Goal: Task Accomplishment & Management: Use online tool/utility

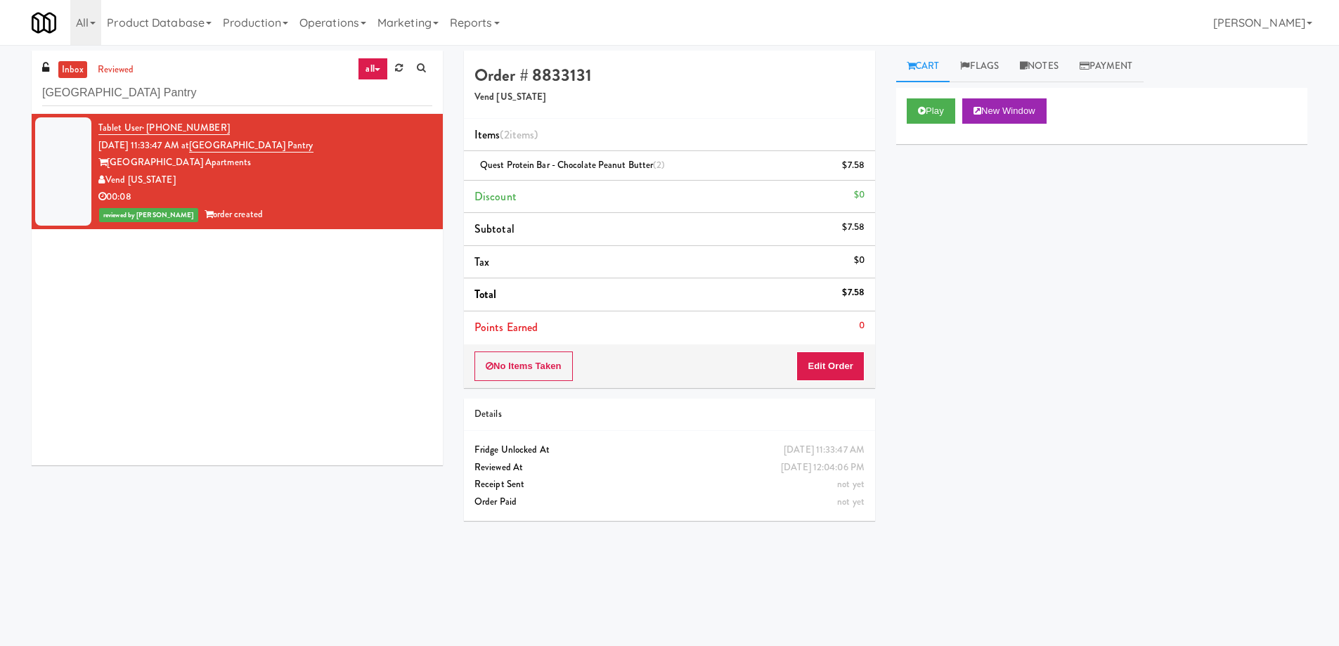
click at [277, 99] on input "[GEOGRAPHIC_DATA] Pantry" at bounding box center [237, 93] width 390 height 26
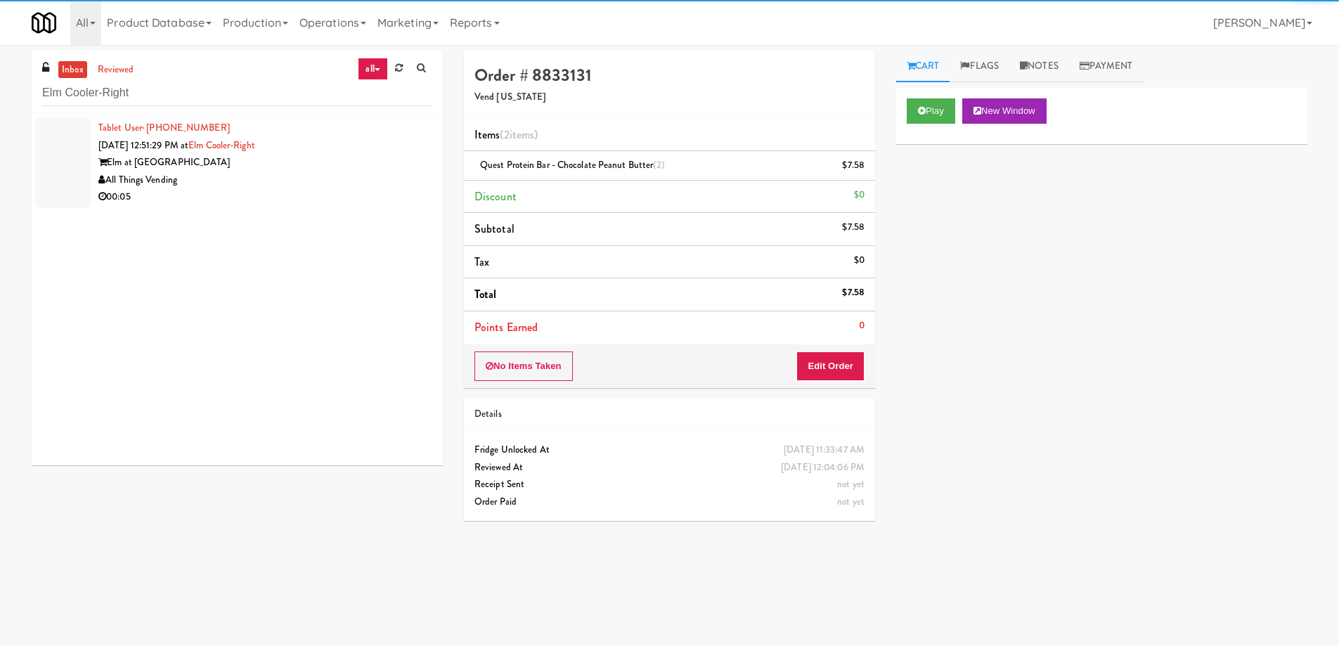
type input "Elm Cooler-Right"
click at [392, 180] on div "All Things Vending" at bounding box center [265, 181] width 334 height 18
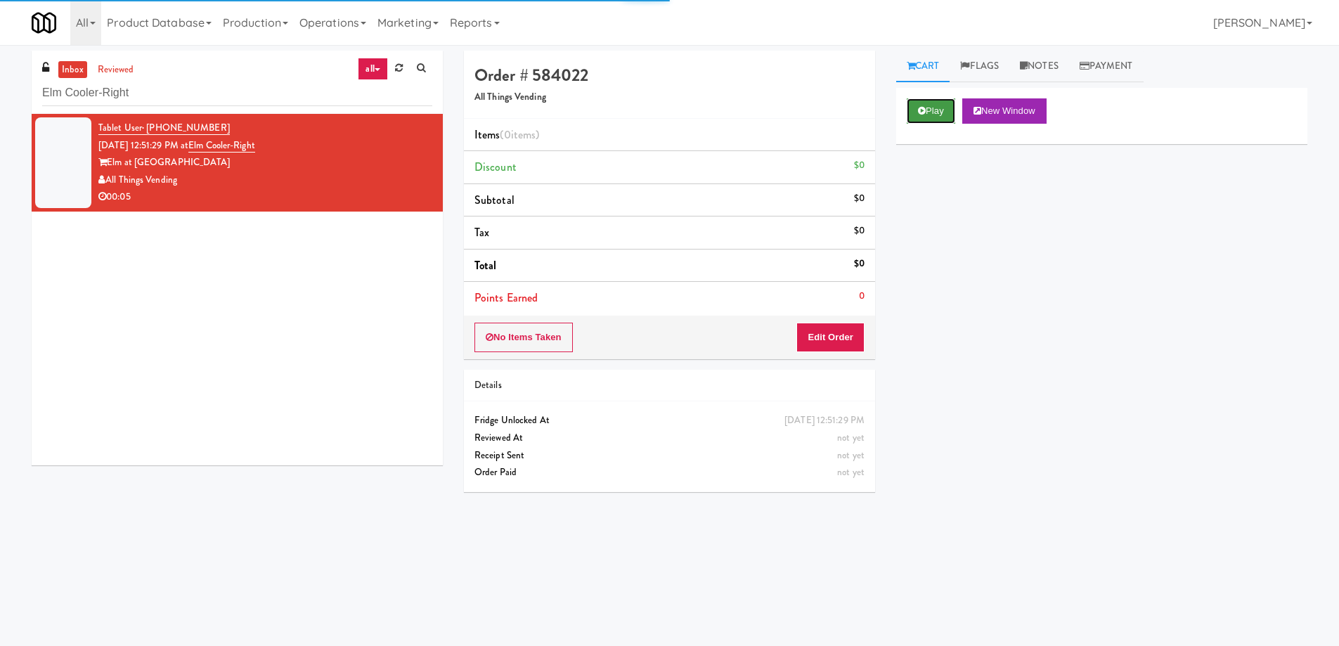
click at [932, 109] on button "Play" at bounding box center [931, 110] width 49 height 25
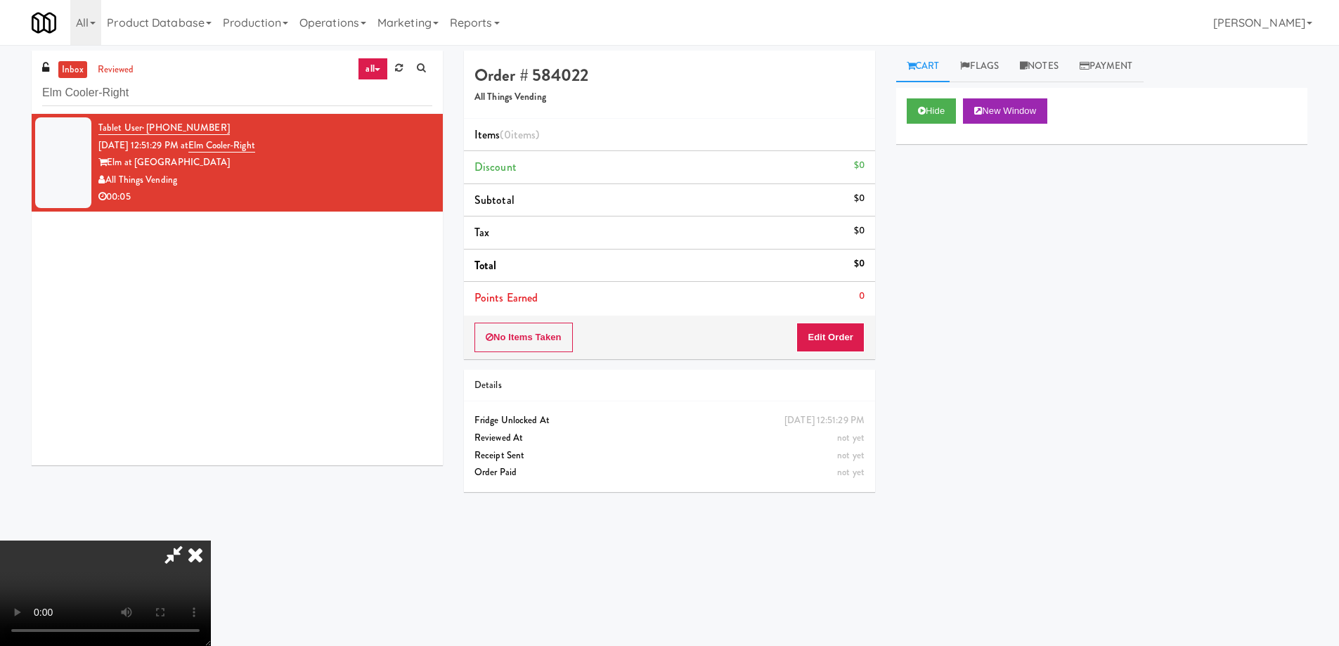
click at [211, 541] on video at bounding box center [105, 593] width 211 height 105
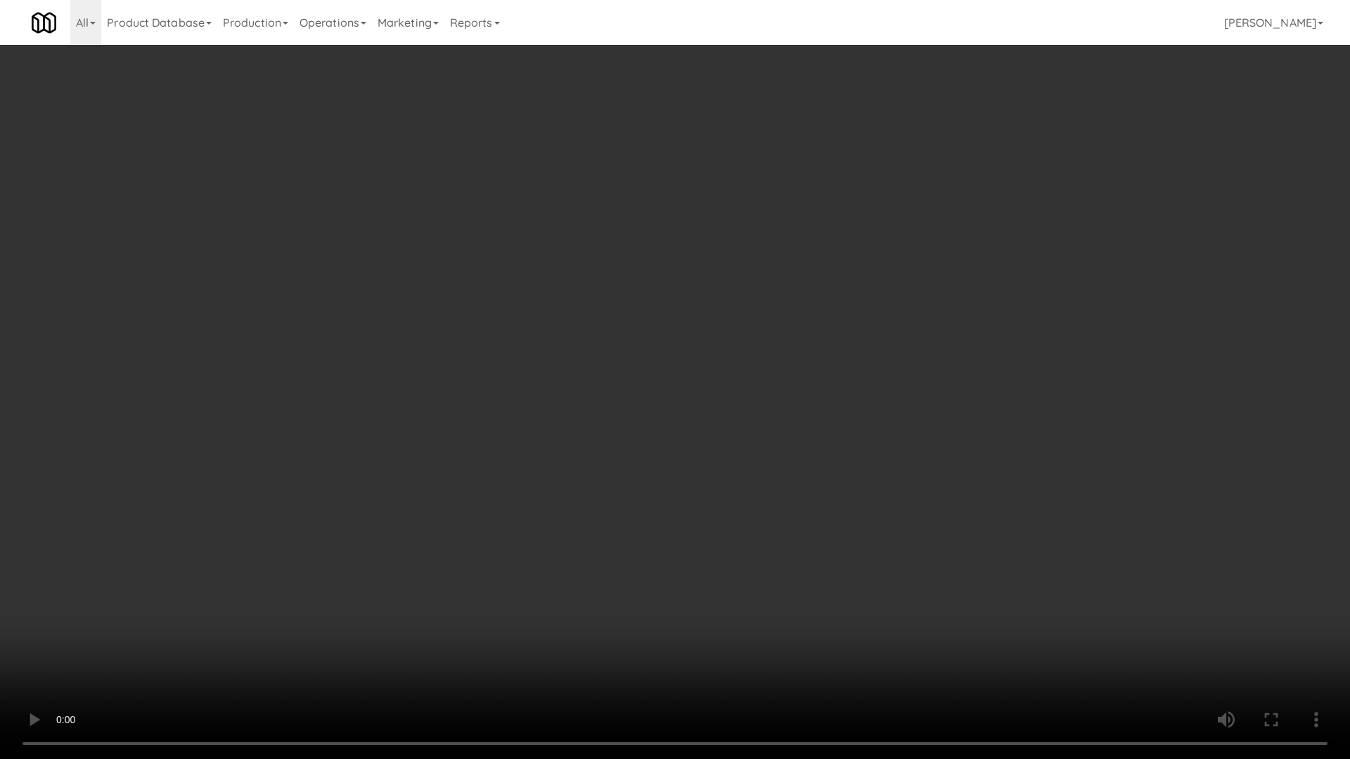
click at [686, 403] on video at bounding box center [675, 379] width 1350 height 759
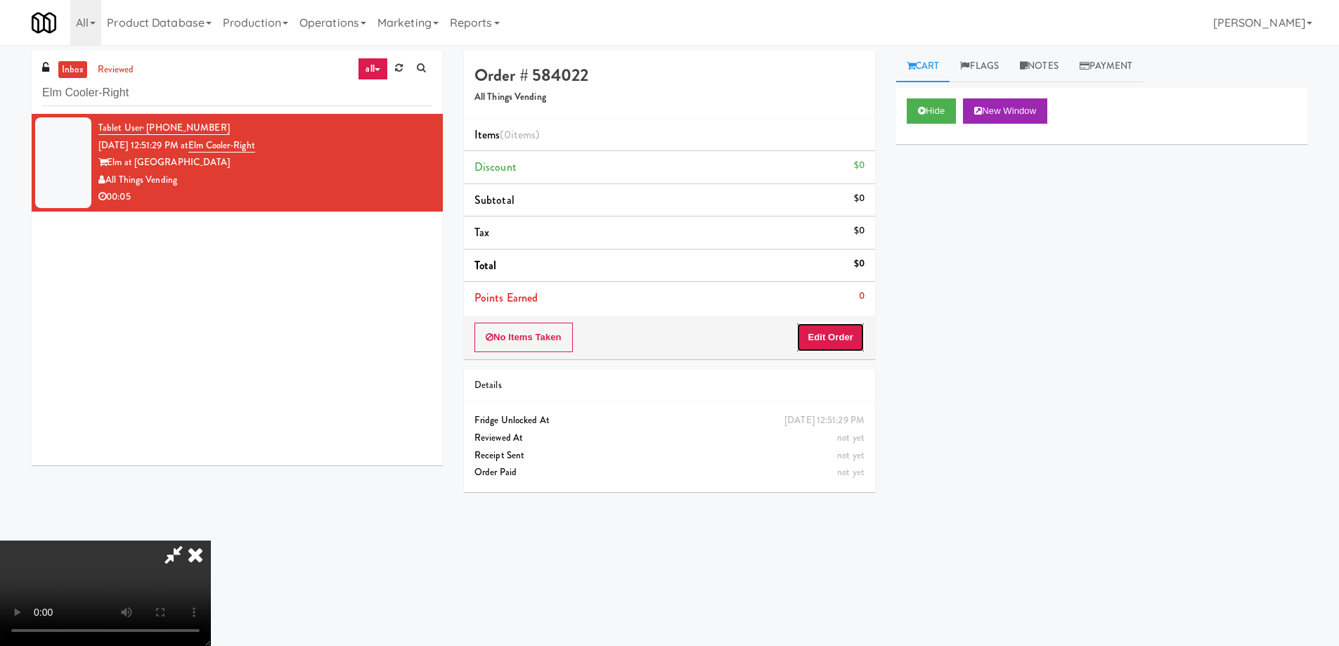
drag, startPoint x: 855, startPoint y: 347, endPoint x: 893, endPoint y: 318, distance: 48.6
click at [857, 344] on button "Edit Order" at bounding box center [830, 338] width 68 height 30
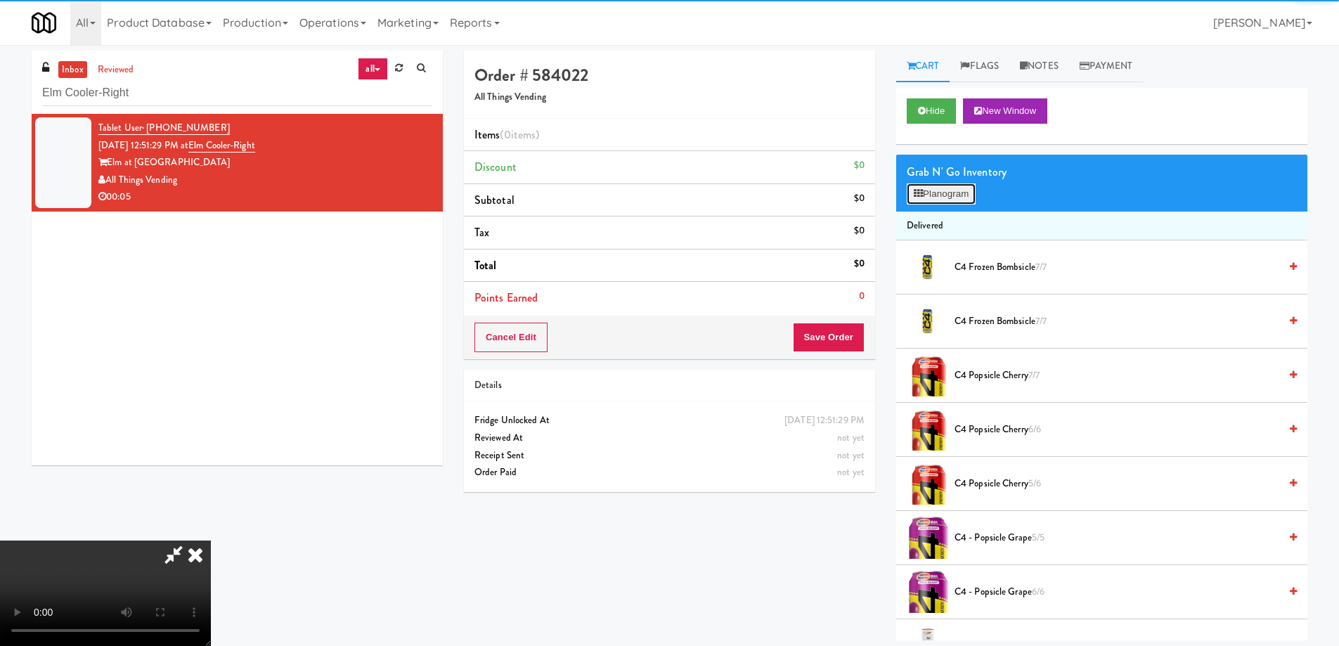
click at [948, 190] on button "Planogram" at bounding box center [941, 193] width 69 height 21
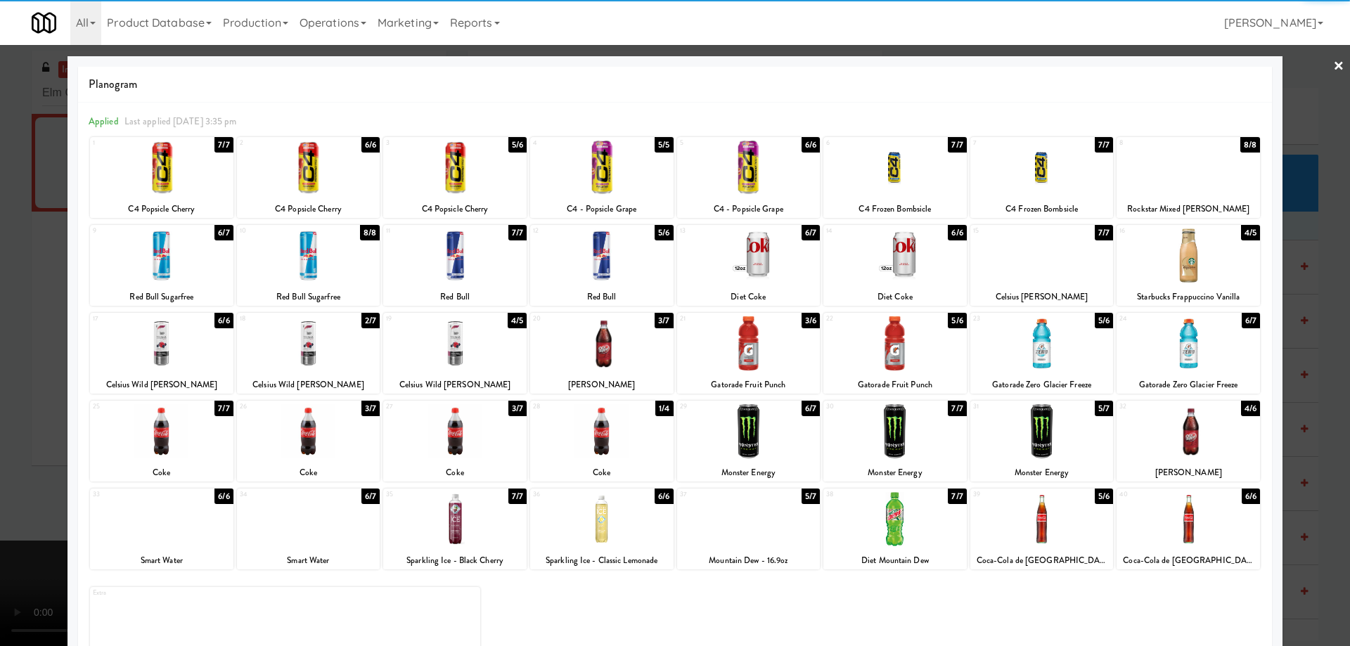
click at [1177, 545] on div at bounding box center [1187, 519] width 143 height 54
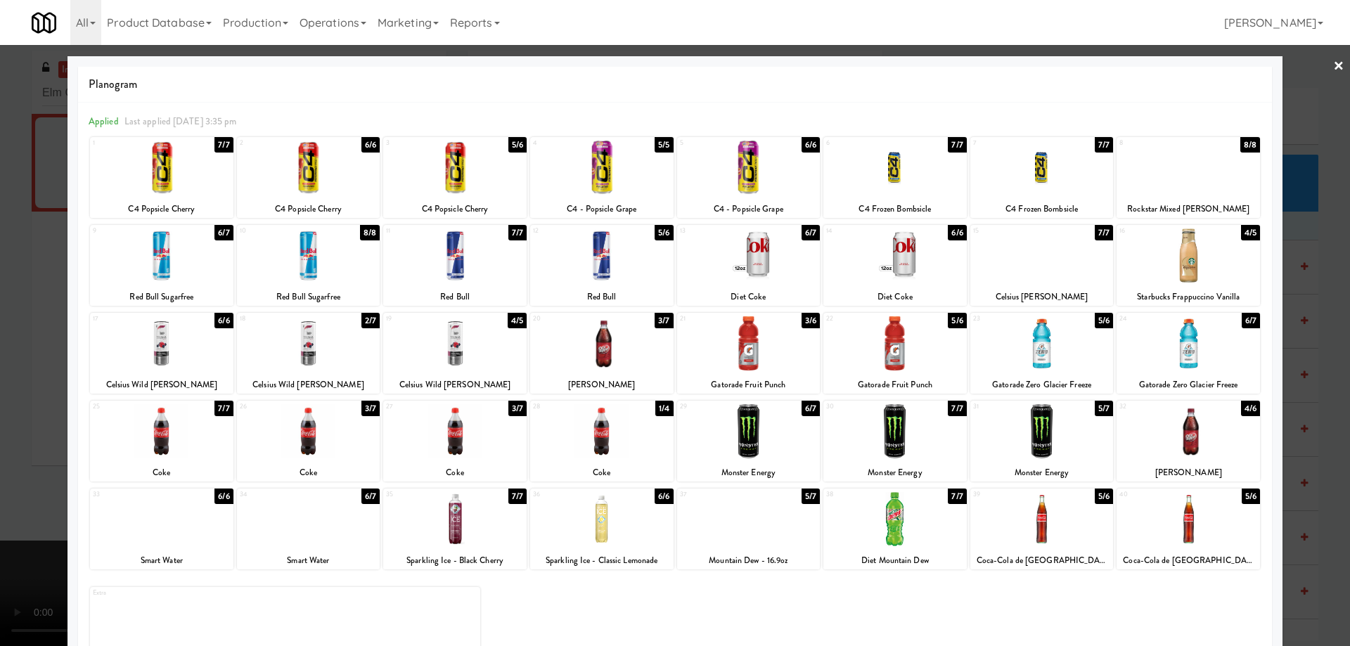
click at [1333, 67] on link "×" at bounding box center [1338, 67] width 11 height 44
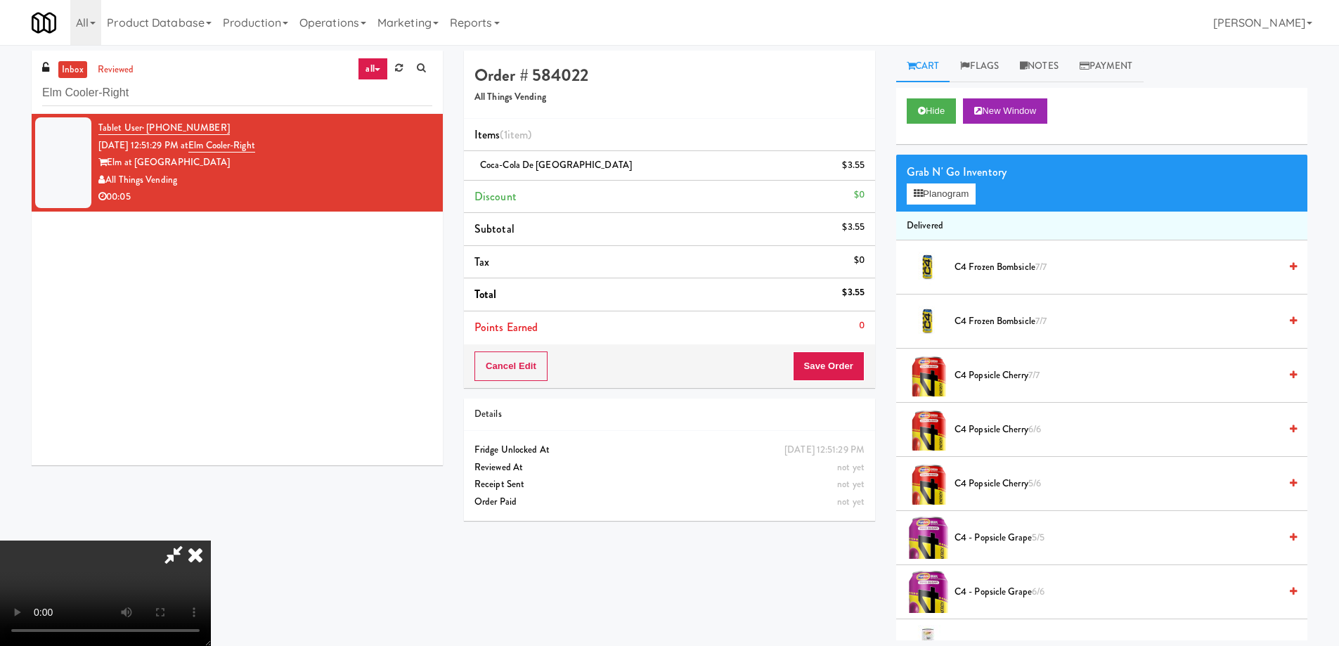
click at [211, 541] on video at bounding box center [105, 593] width 211 height 105
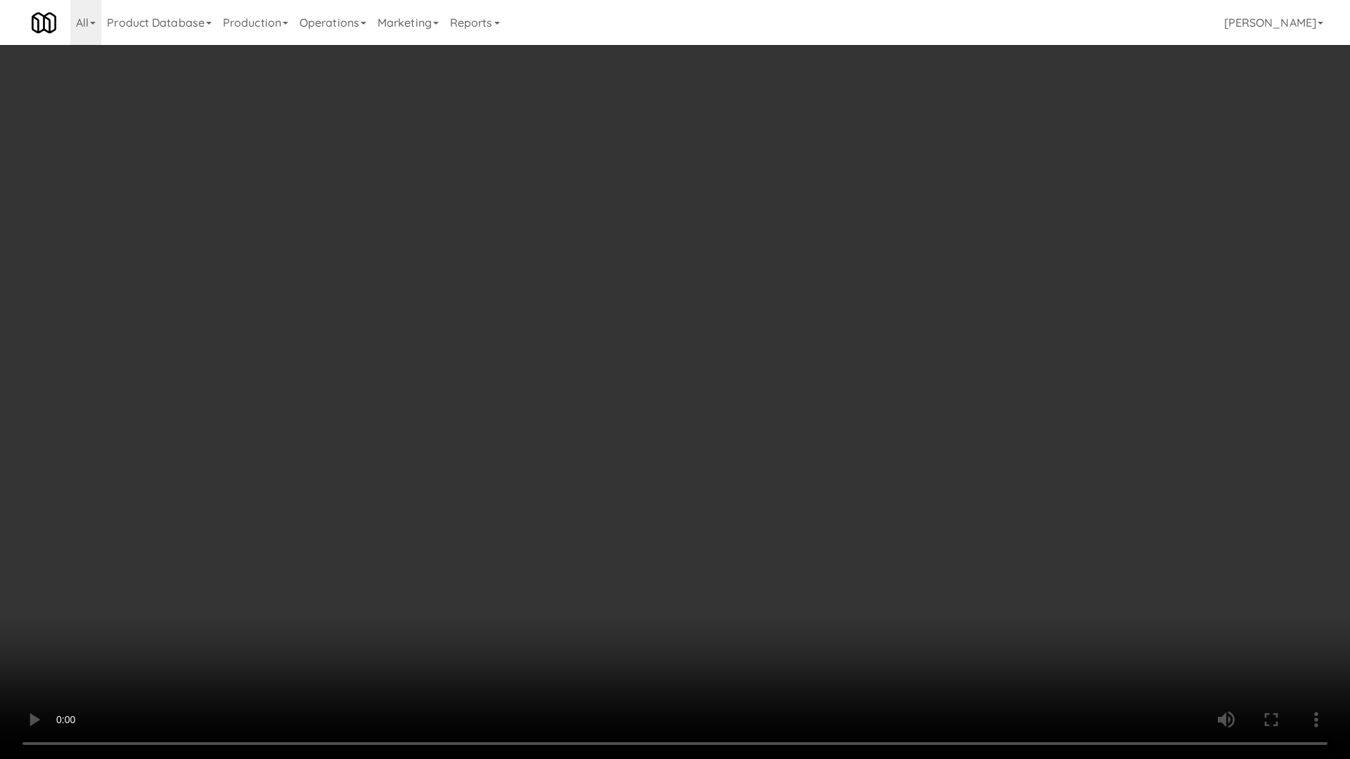
click at [668, 476] on video at bounding box center [675, 379] width 1350 height 759
click at [917, 507] on video at bounding box center [675, 379] width 1350 height 759
click at [914, 500] on video at bounding box center [675, 379] width 1350 height 759
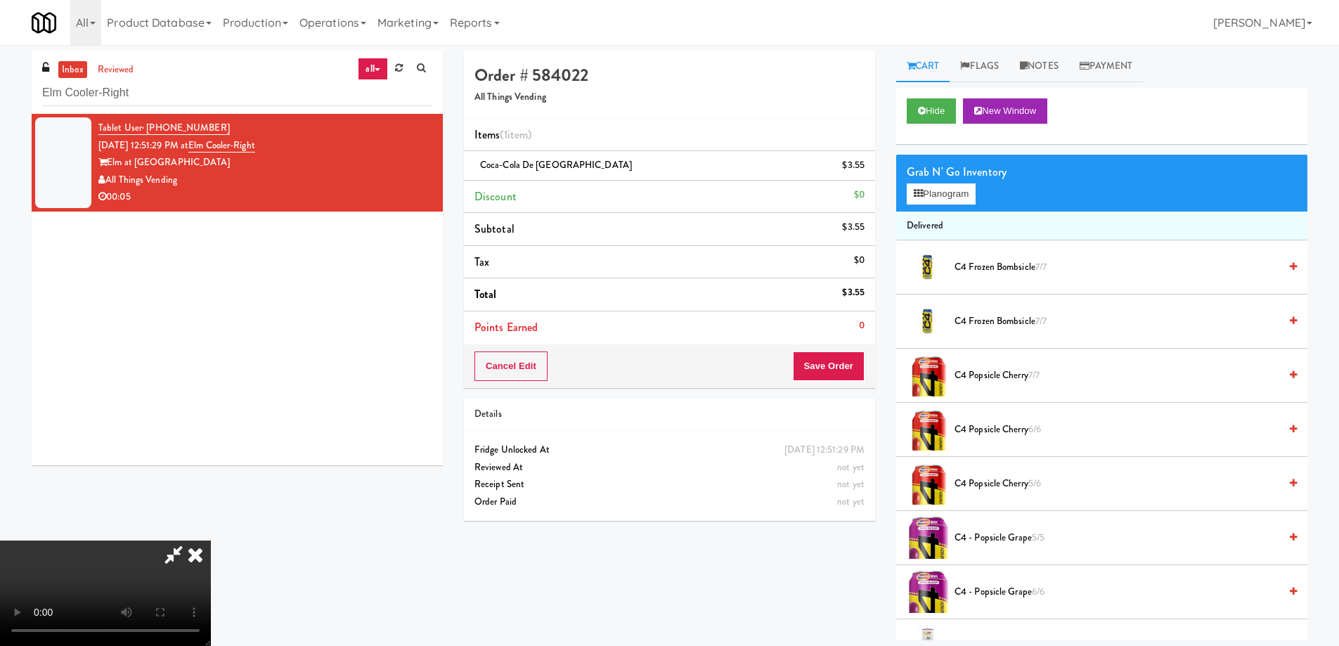
click at [211, 541] on icon at bounding box center [195, 555] width 31 height 28
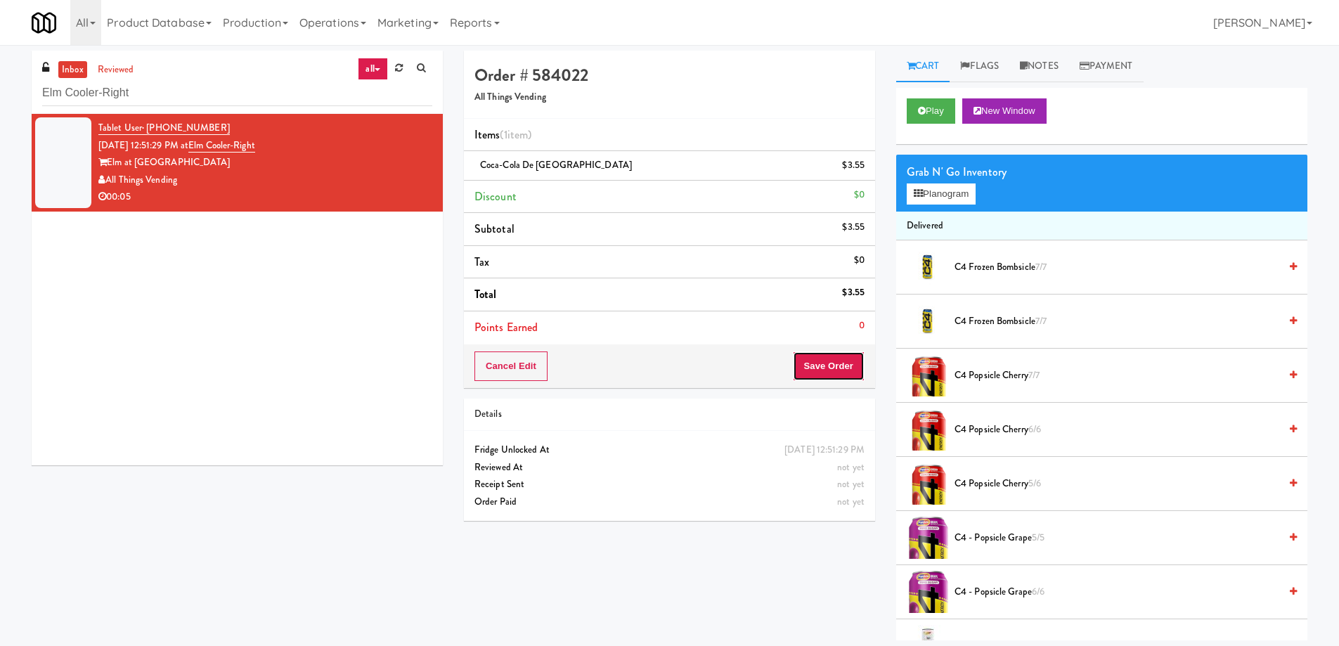
click at [853, 368] on button "Save Order" at bounding box center [829, 366] width 72 height 30
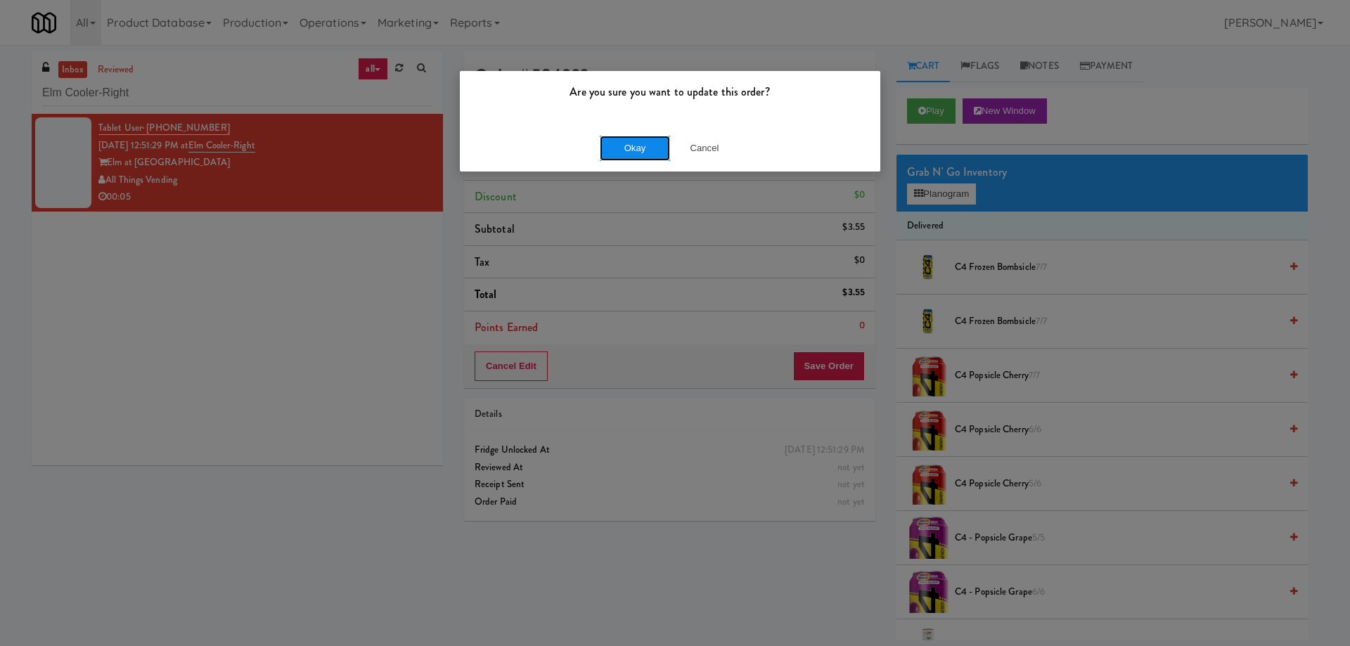
click at [637, 139] on button "Okay" at bounding box center [635, 148] width 70 height 25
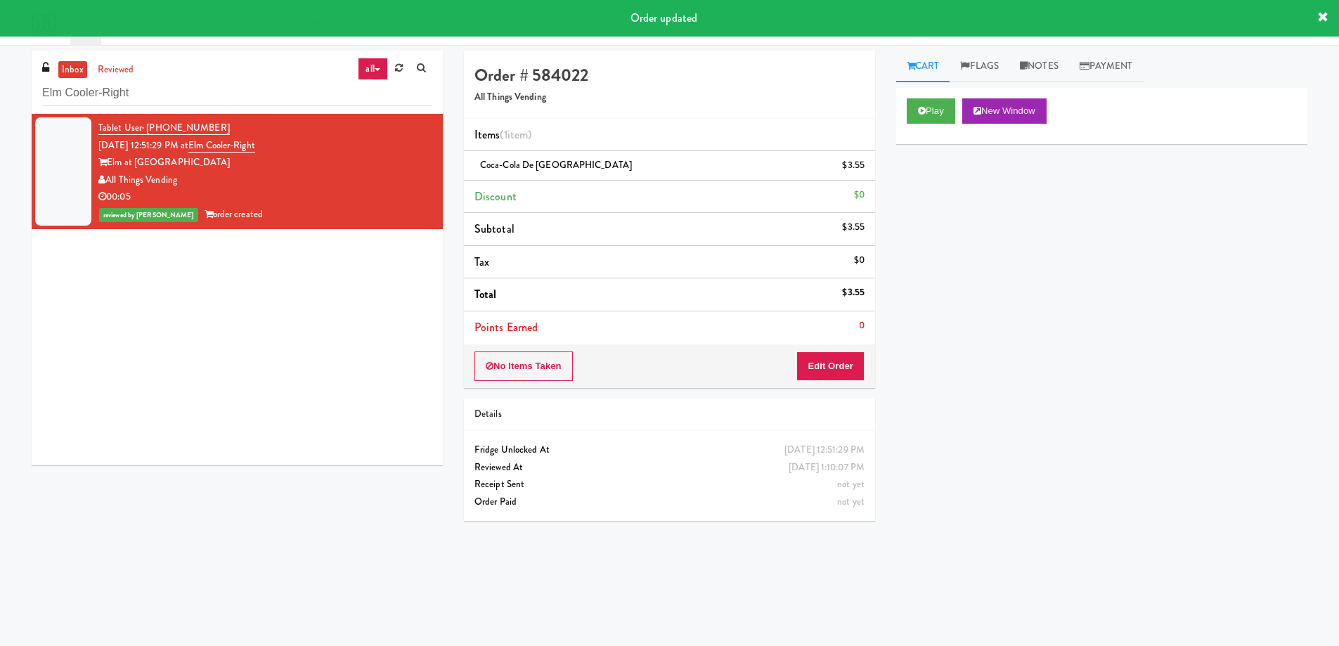
click at [349, 293] on div "Tablet User · (719) 423-9217 [DATE] 12:51:29 PM at Elm Cooler-Right Elm at Pano…" at bounding box center [237, 289] width 411 height 351
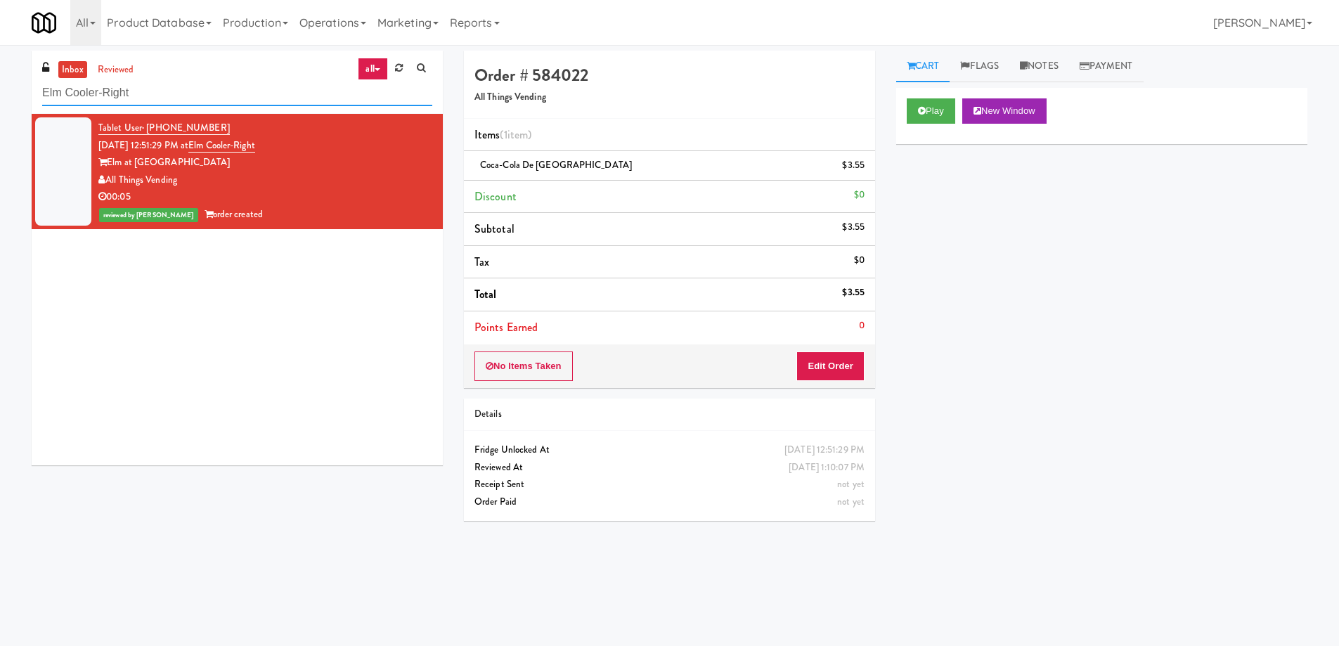
click at [200, 98] on input "Elm Cooler-Right" at bounding box center [237, 93] width 390 height 26
paste input "2112 [US_STATE] - Cooler - Lef"
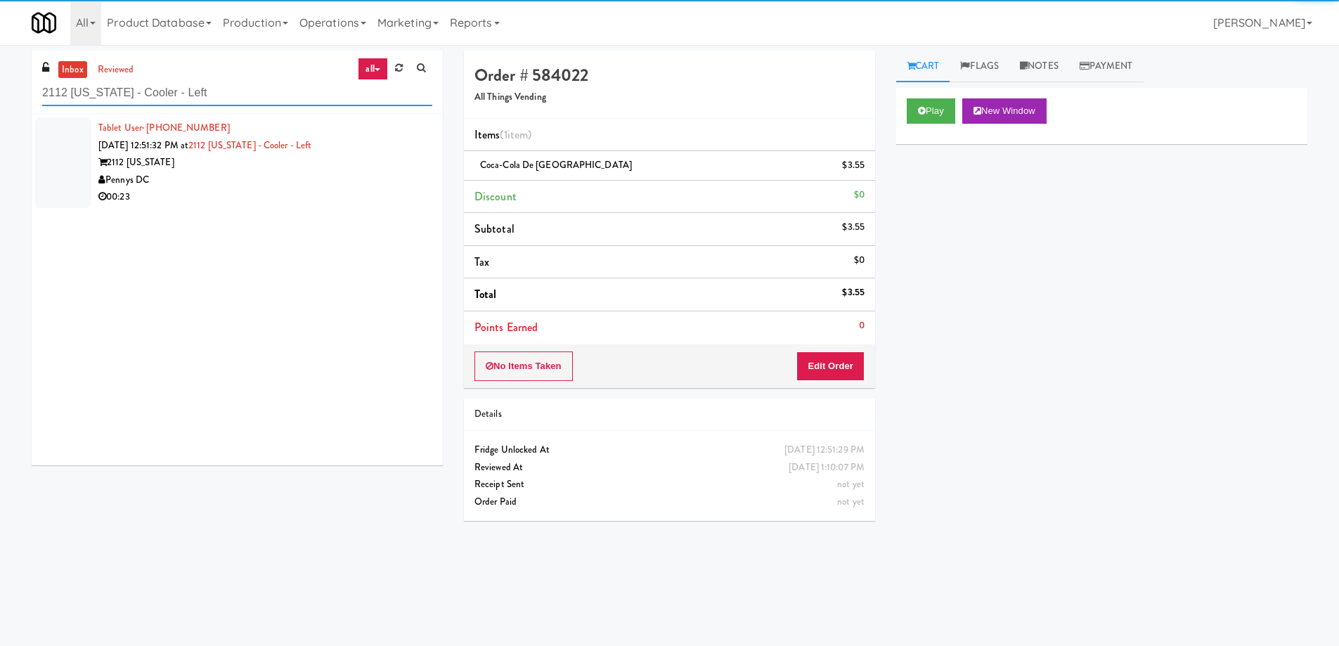
type input "2112 [US_STATE] - Cooler - Left"
click at [349, 192] on div "00:23" at bounding box center [265, 197] width 334 height 18
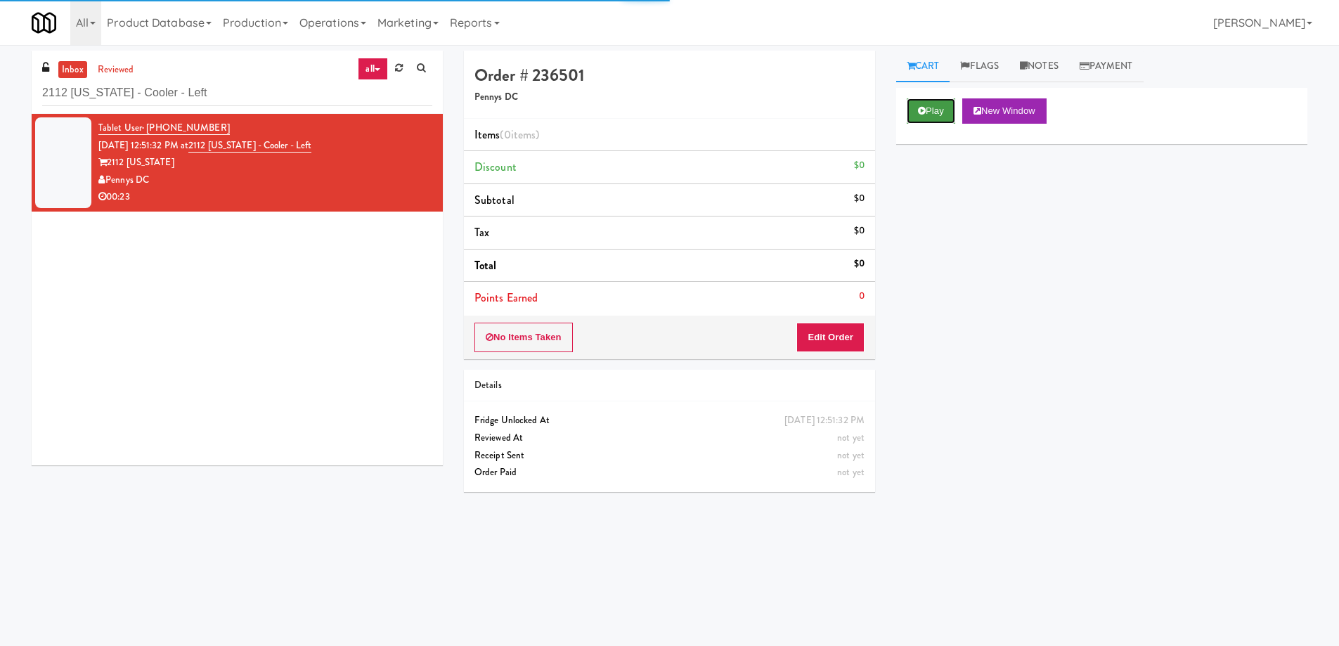
click at [948, 112] on button "Play" at bounding box center [931, 110] width 49 height 25
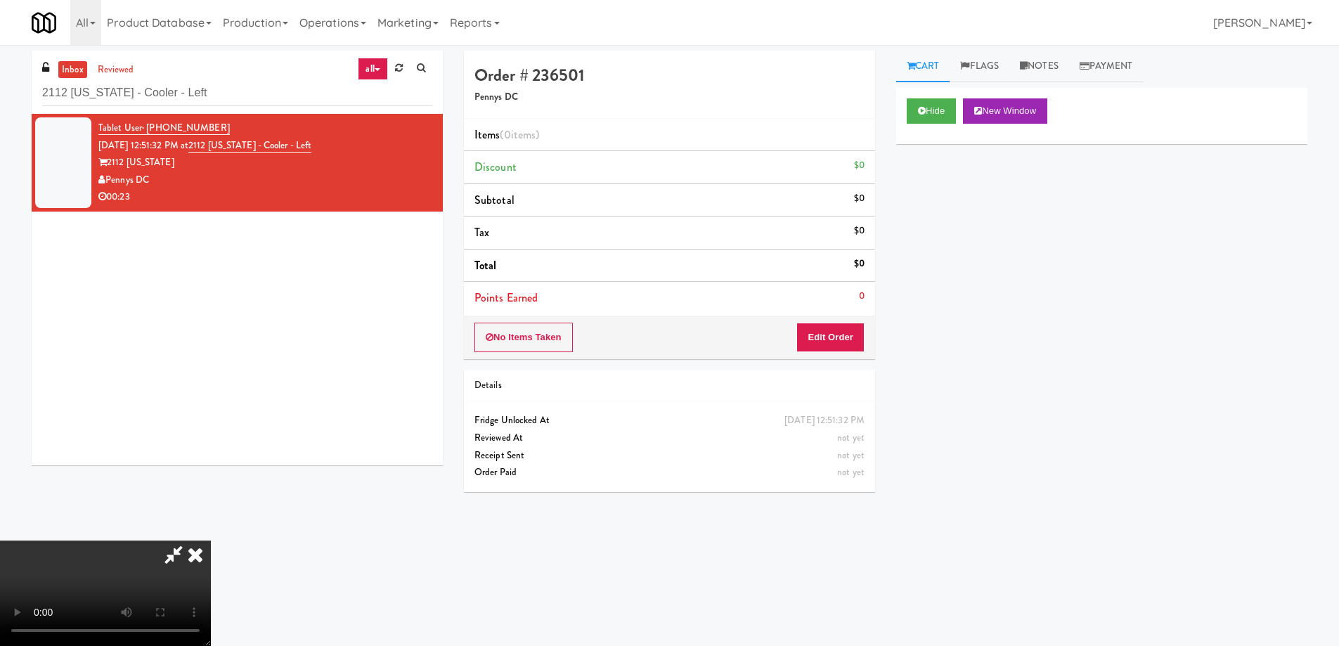
click at [211, 541] on video at bounding box center [105, 593] width 211 height 105
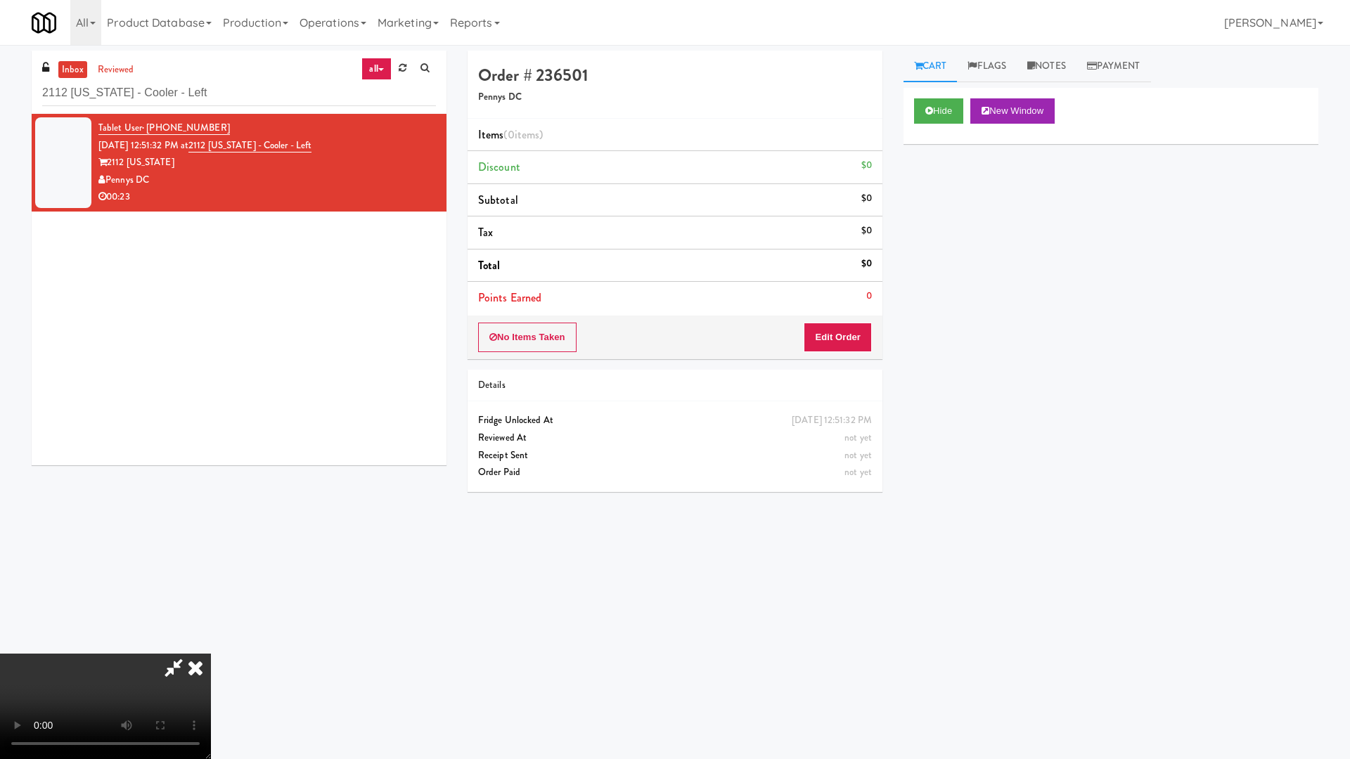
click at [211, 645] on video at bounding box center [105, 706] width 211 height 105
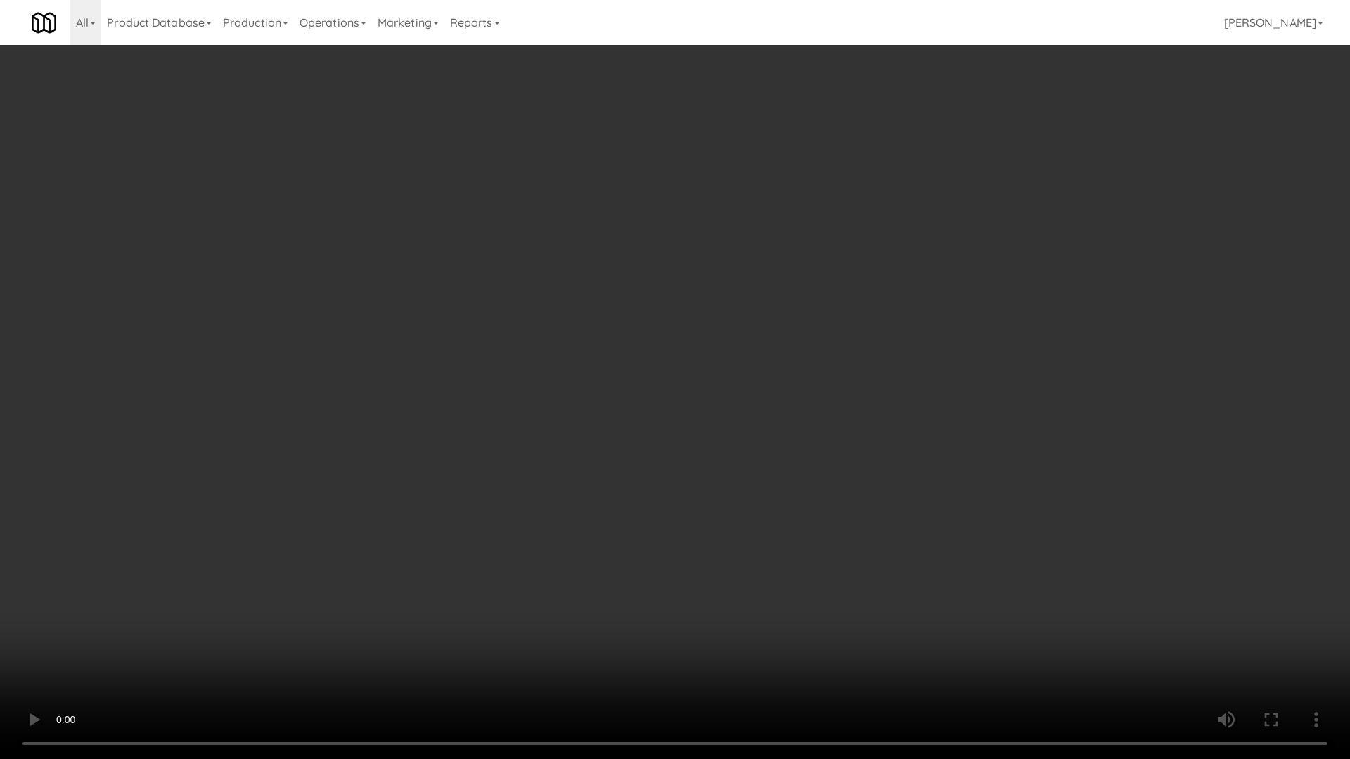
click at [666, 392] on video at bounding box center [675, 379] width 1350 height 759
click at [628, 326] on video at bounding box center [675, 379] width 1350 height 759
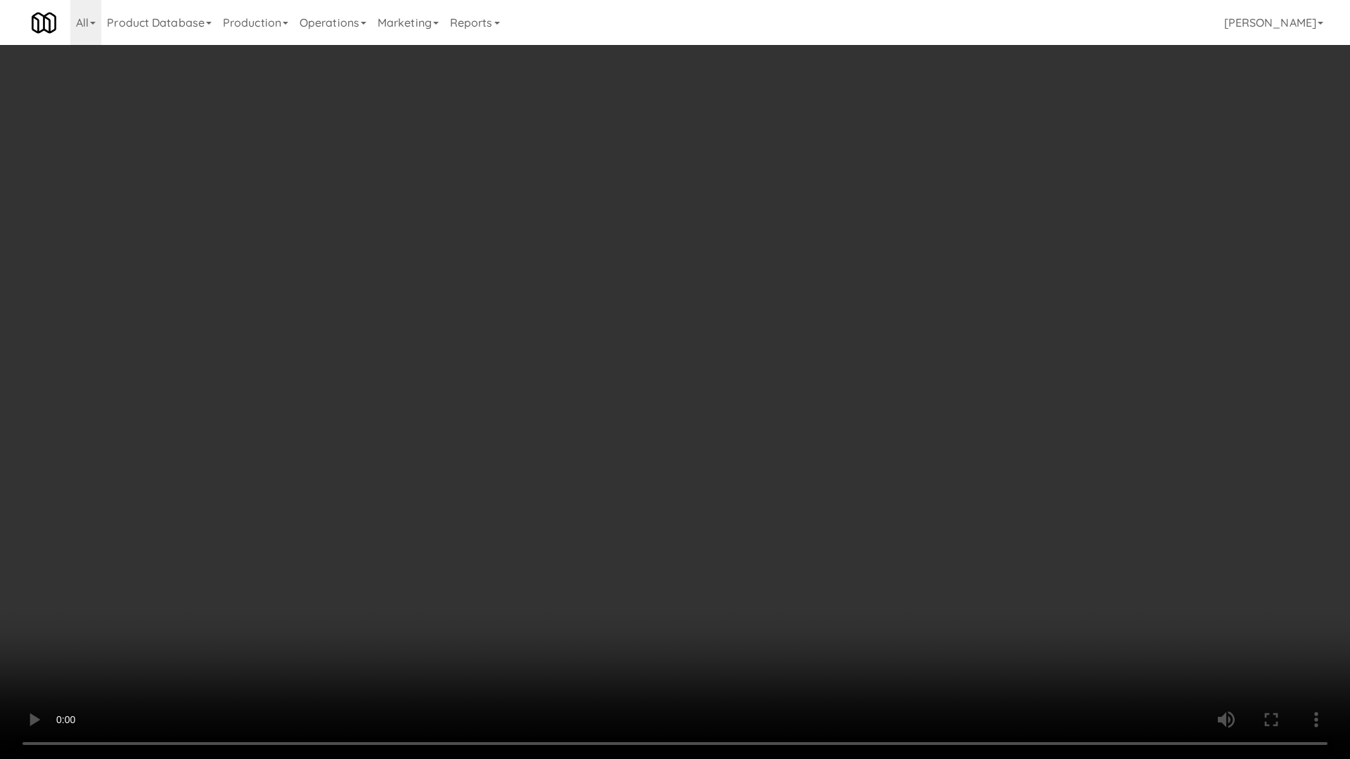
click at [628, 326] on video at bounding box center [675, 379] width 1350 height 759
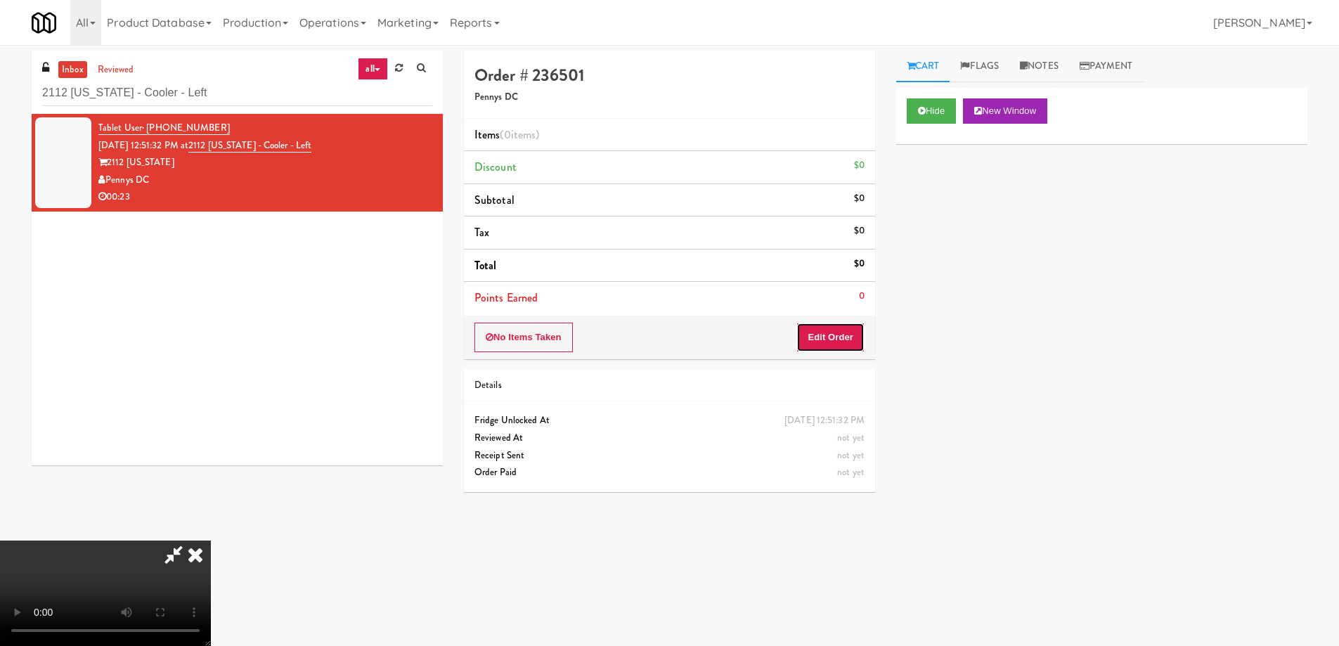
click at [854, 330] on button "Edit Order" at bounding box center [830, 338] width 68 height 30
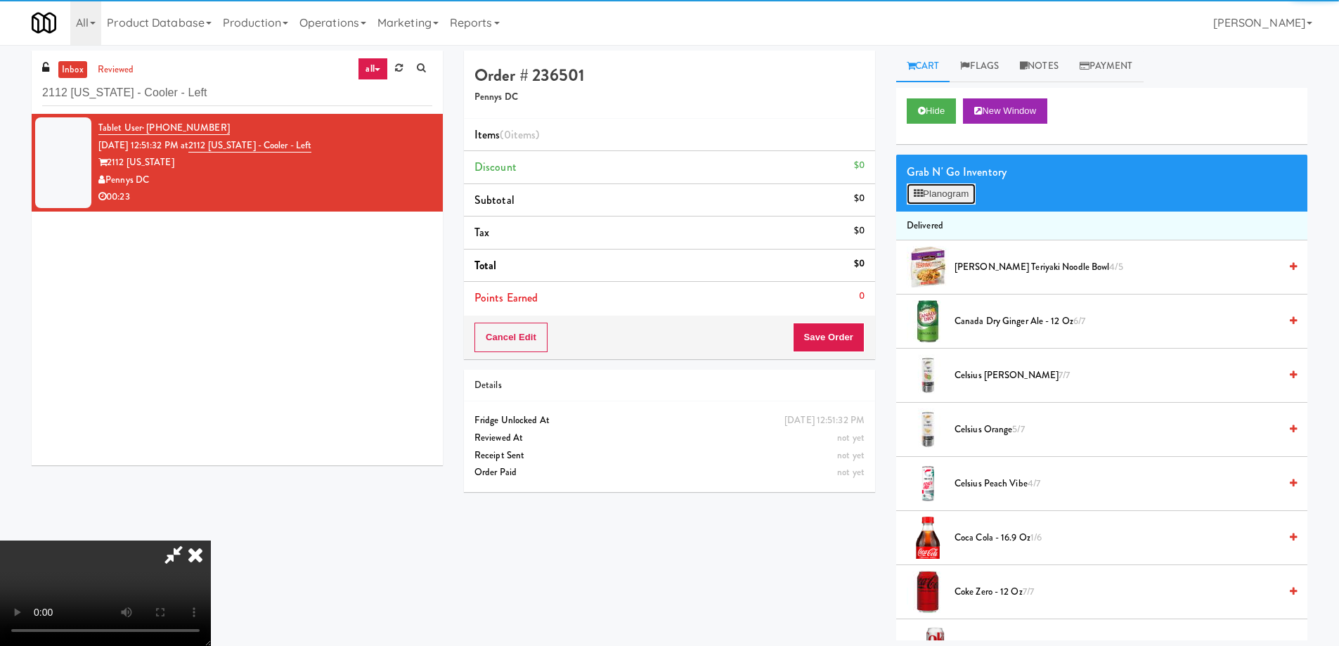
click at [931, 192] on button "Planogram" at bounding box center [941, 193] width 69 height 21
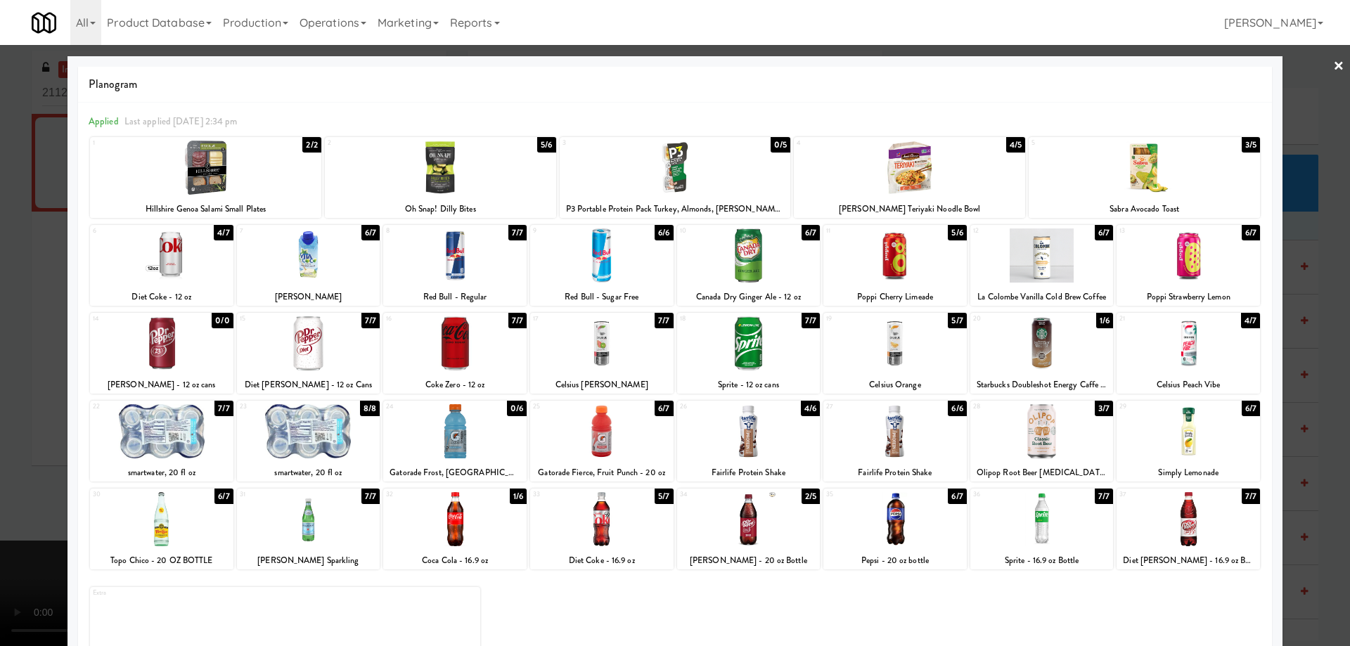
drag, startPoint x: 1224, startPoint y: 269, endPoint x: 1267, endPoint y: 195, distance: 85.7
click at [1224, 268] on div at bounding box center [1187, 255] width 143 height 54
click at [1333, 63] on link "×" at bounding box center [1338, 67] width 11 height 44
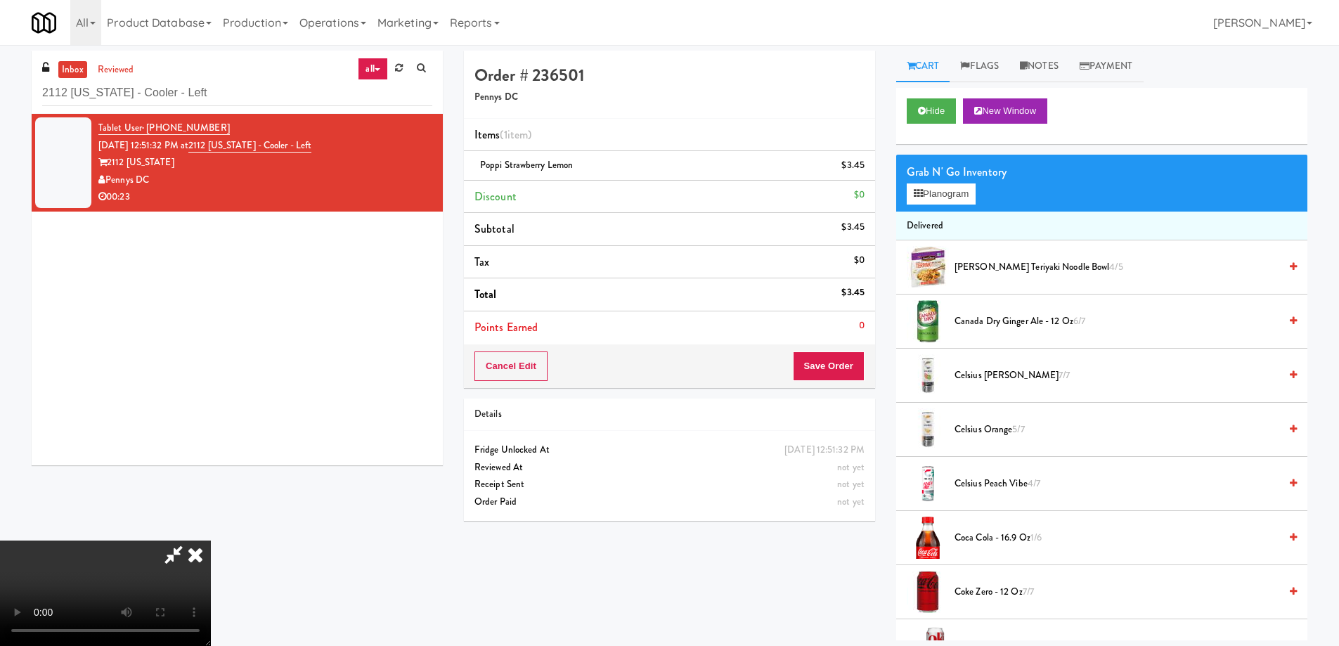
click at [211, 541] on video at bounding box center [105, 593] width 211 height 105
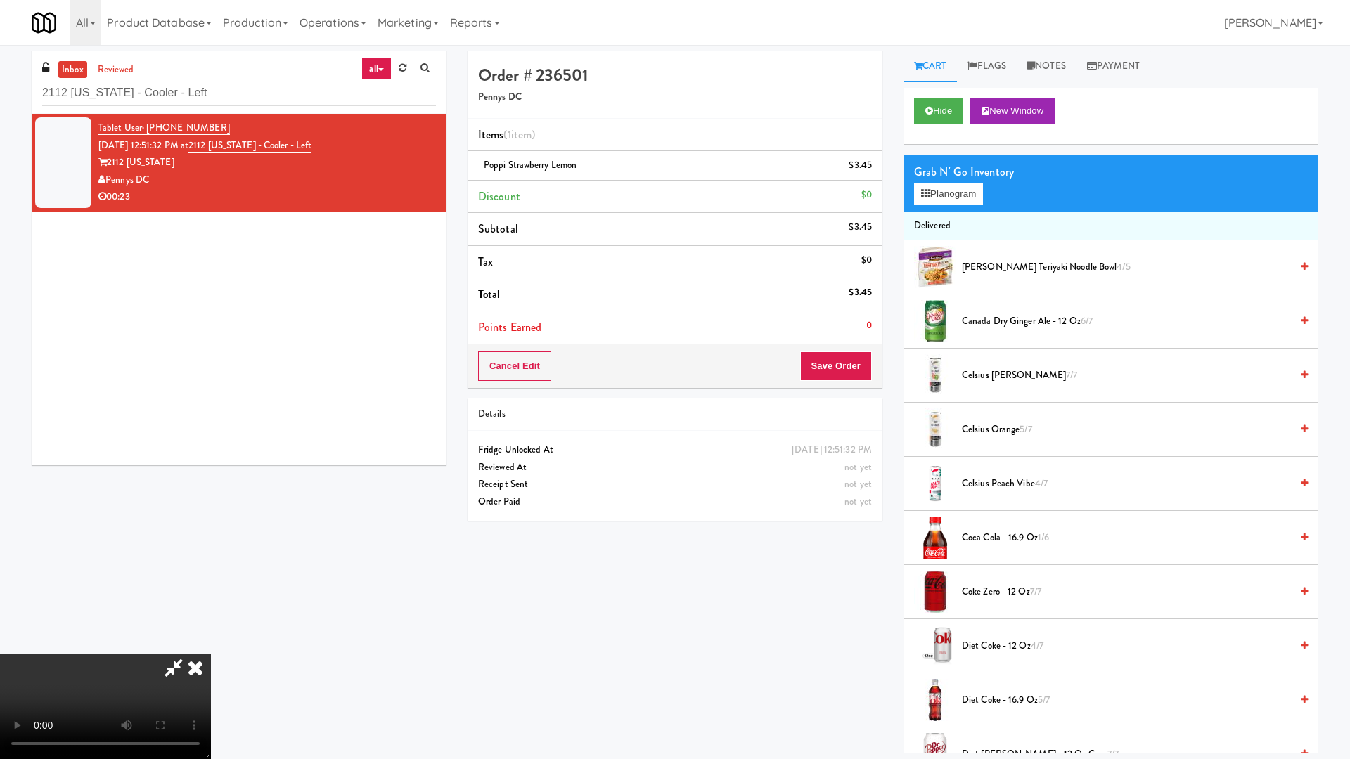
click at [211, 645] on video at bounding box center [105, 706] width 211 height 105
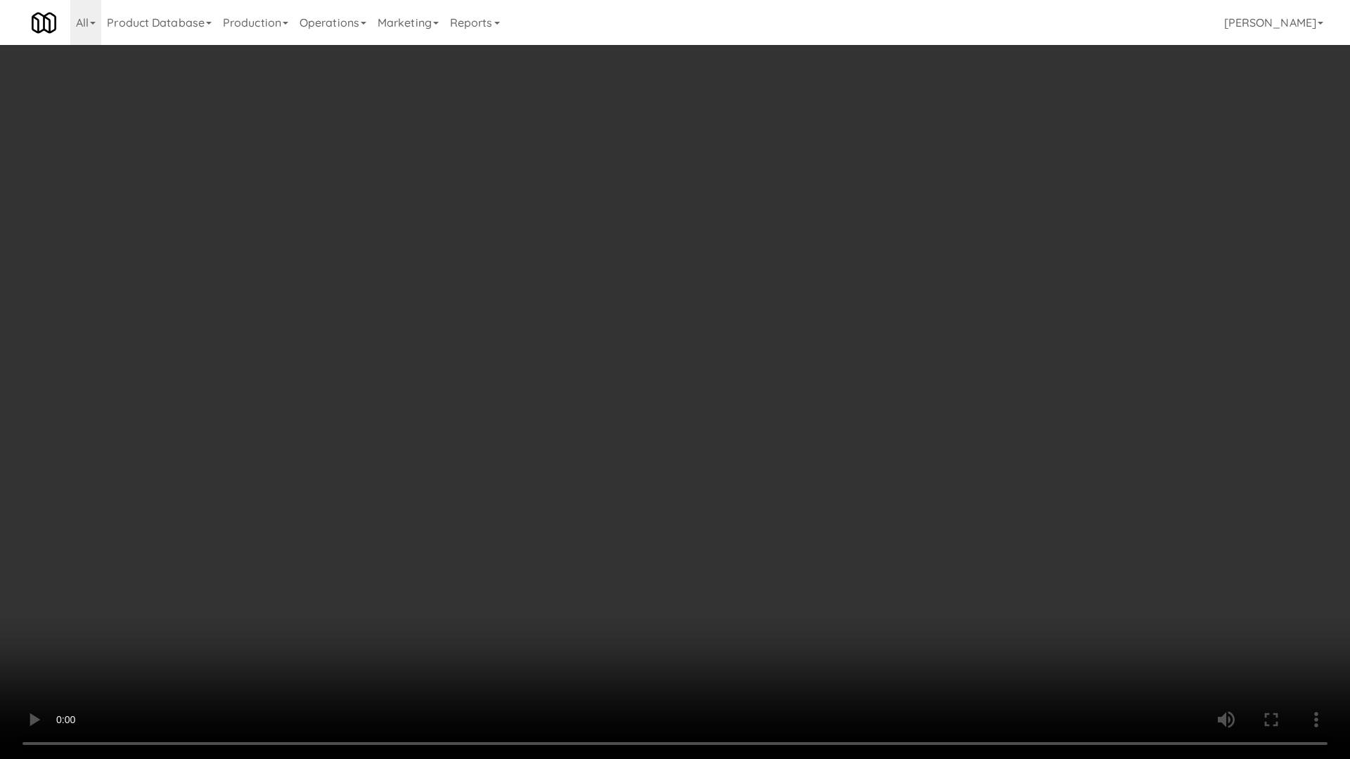
click at [811, 326] on video at bounding box center [675, 379] width 1350 height 759
click at [853, 373] on video at bounding box center [675, 379] width 1350 height 759
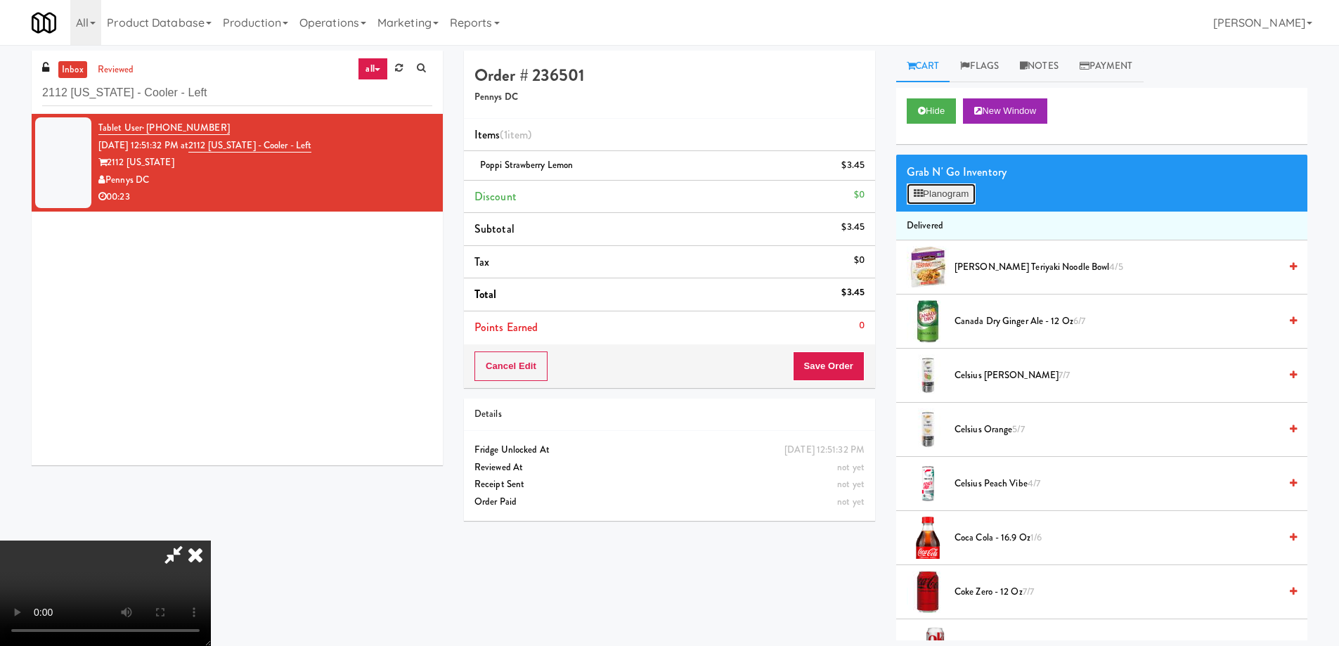
click at [964, 198] on button "Planogram" at bounding box center [941, 193] width 69 height 21
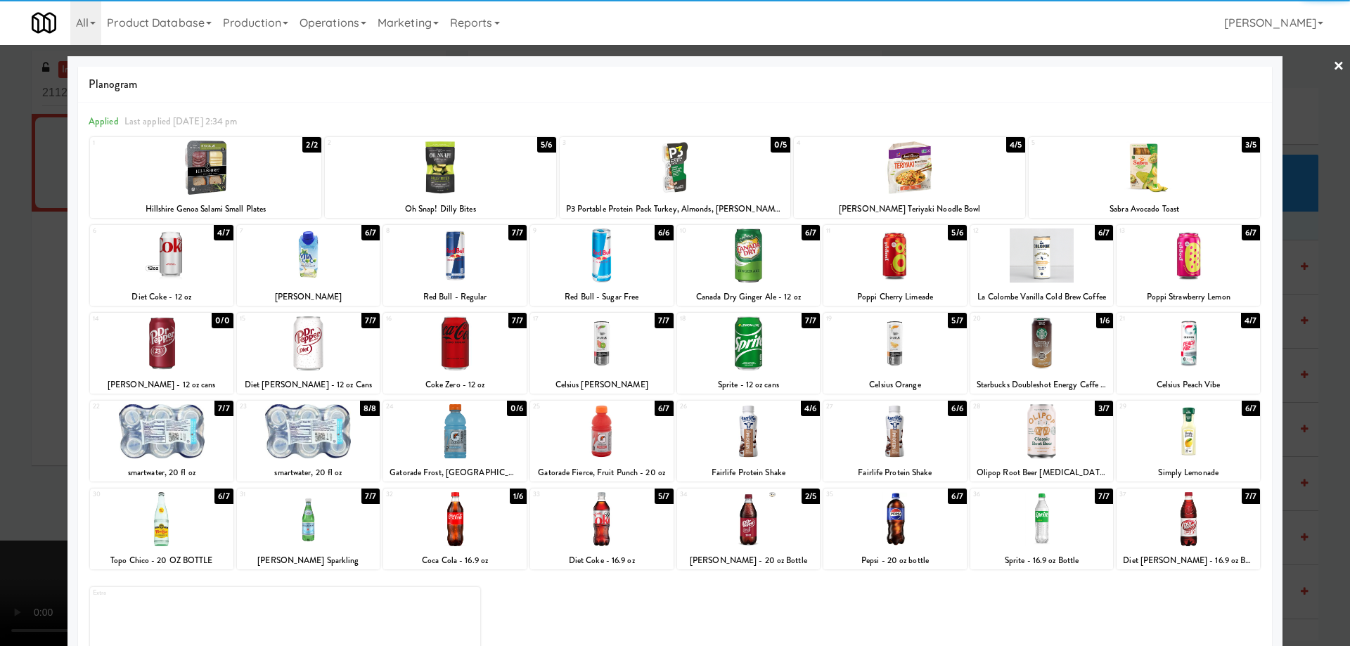
click at [1196, 262] on div at bounding box center [1187, 255] width 143 height 54
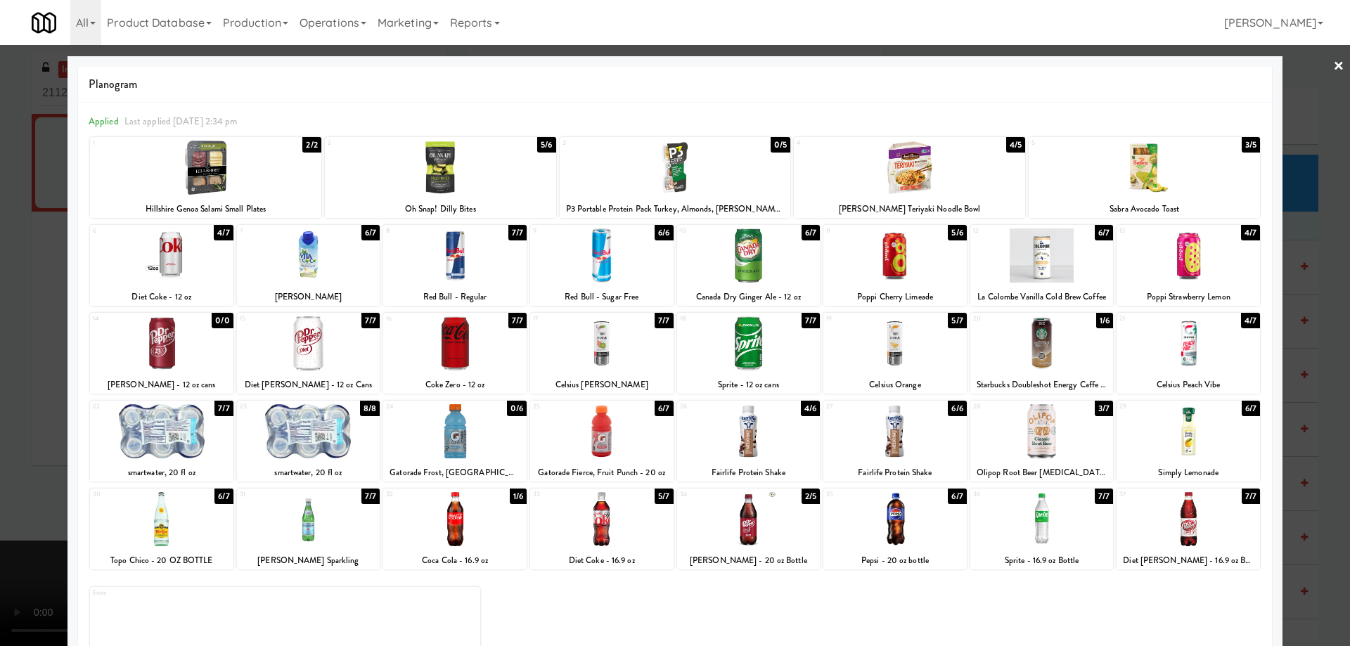
click at [1319, 70] on div at bounding box center [675, 323] width 1350 height 646
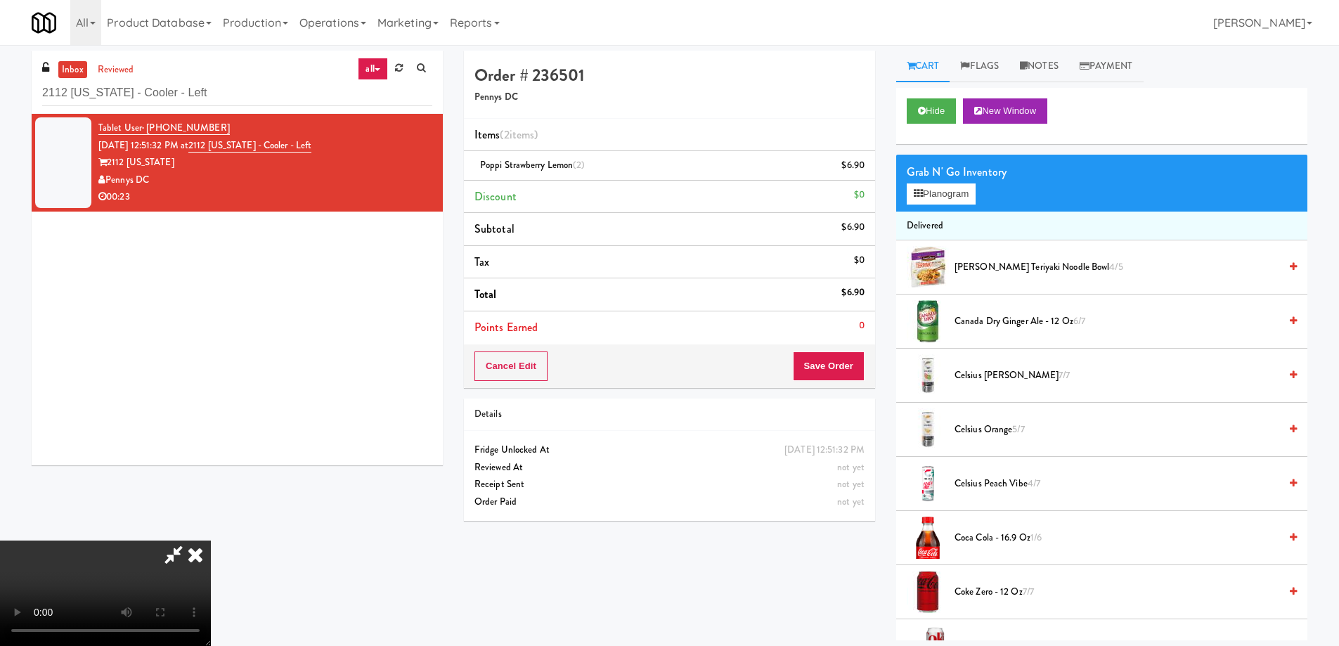
click at [211, 541] on video at bounding box center [105, 593] width 211 height 105
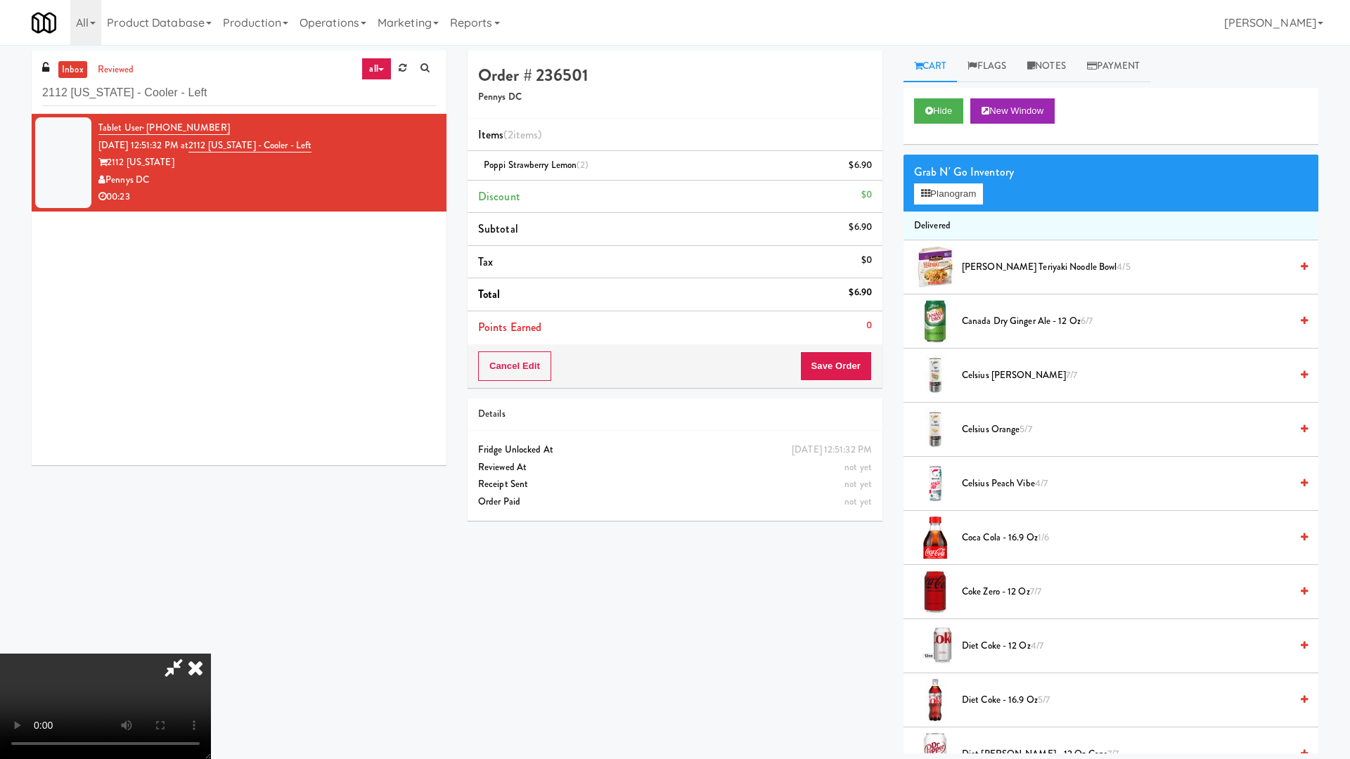
click at [211, 645] on video at bounding box center [105, 706] width 211 height 105
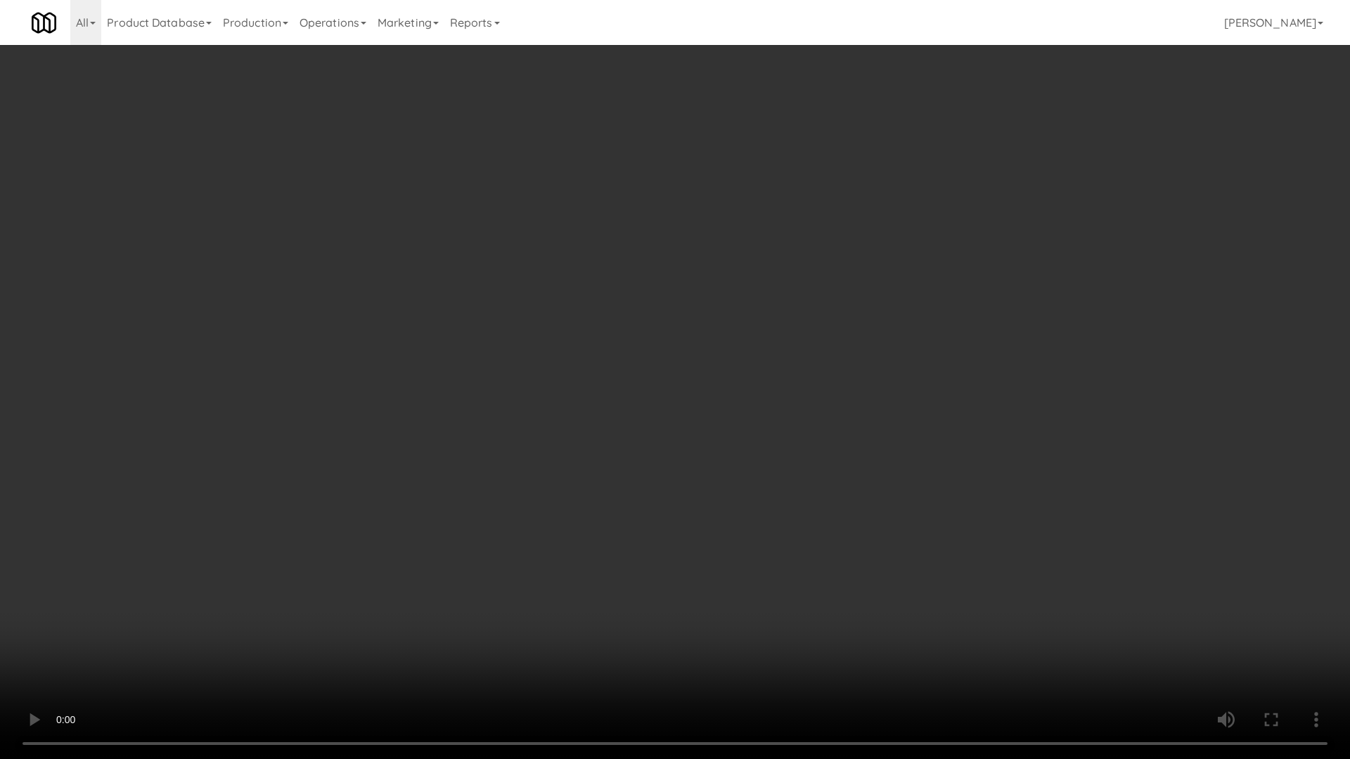
click at [765, 372] on video at bounding box center [675, 379] width 1350 height 759
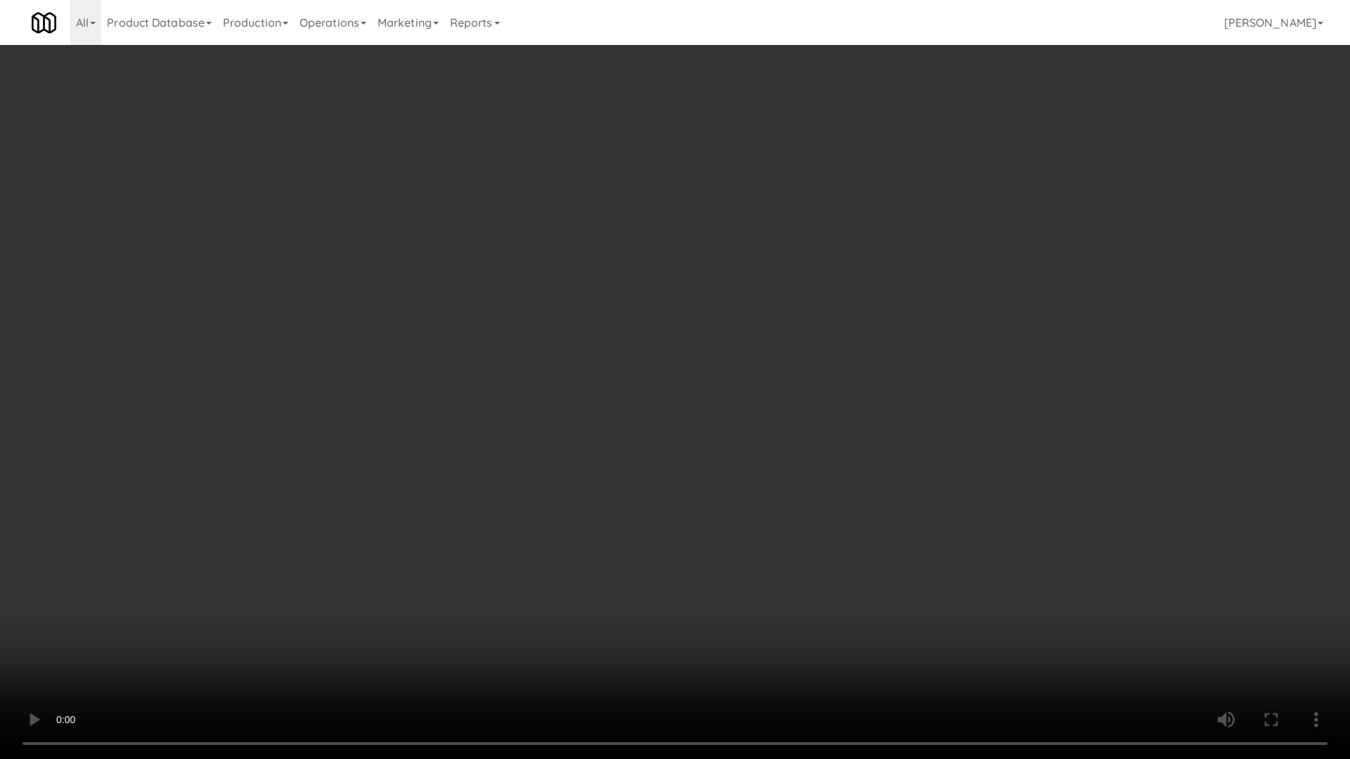
click at [765, 372] on video at bounding box center [675, 379] width 1350 height 759
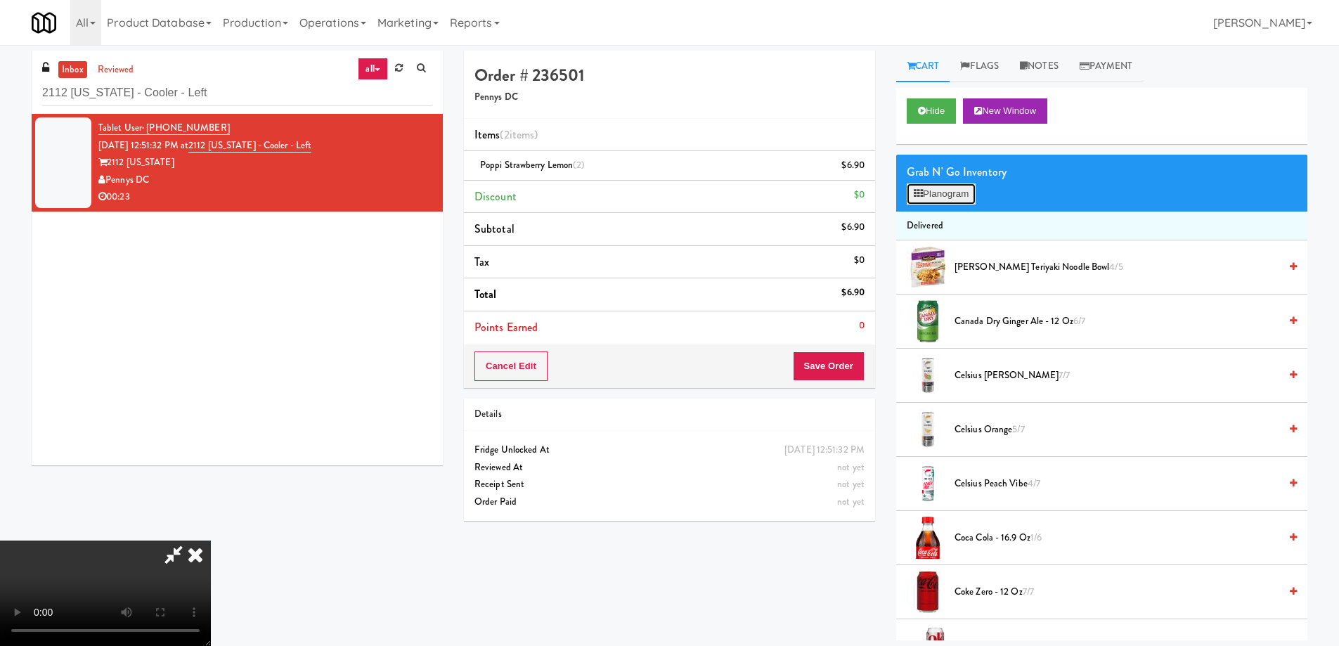
click at [967, 200] on button "Planogram" at bounding box center [941, 193] width 69 height 21
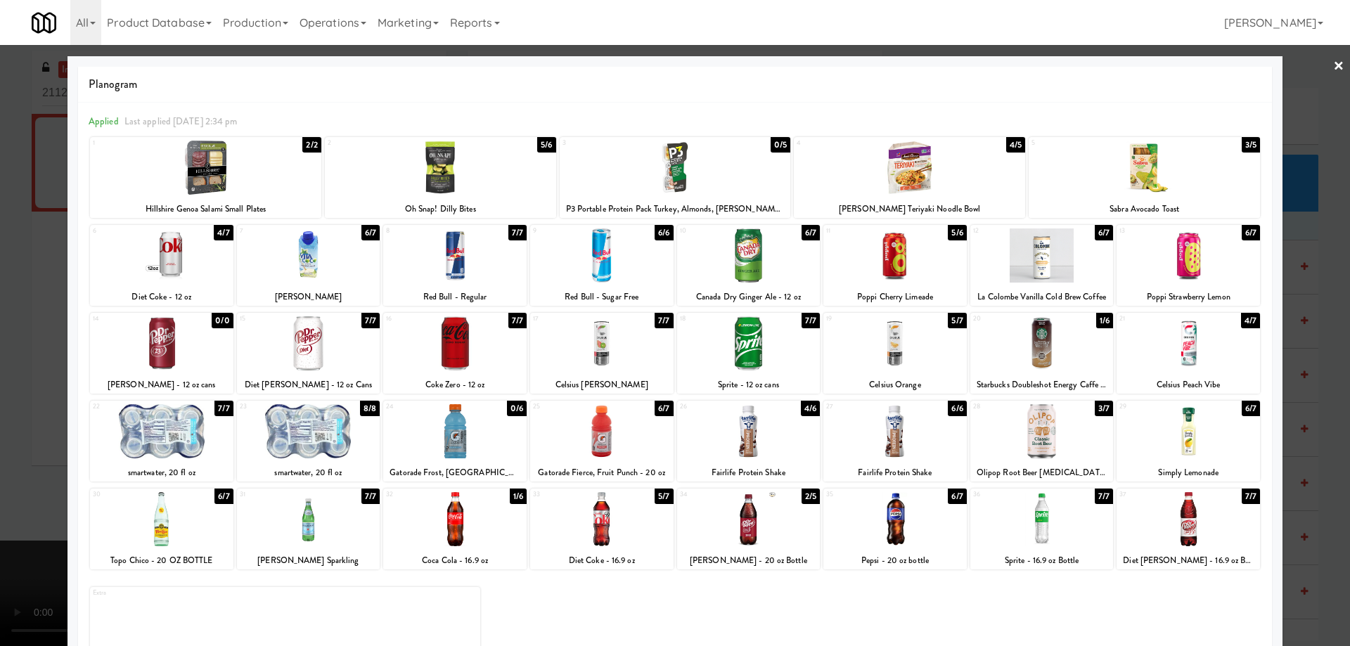
click at [927, 264] on div at bounding box center [894, 255] width 143 height 54
click at [924, 269] on div at bounding box center [894, 255] width 143 height 54
click at [1333, 65] on link "×" at bounding box center [1338, 67] width 11 height 44
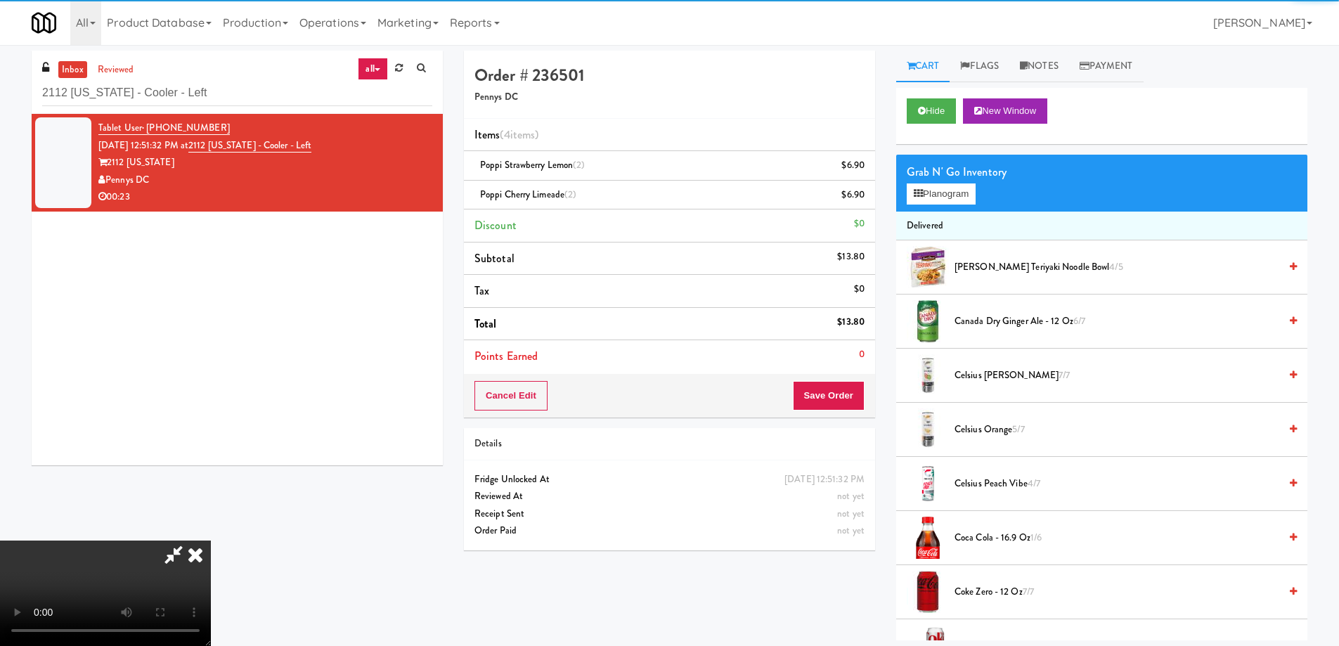
click at [211, 541] on video at bounding box center [105, 593] width 211 height 105
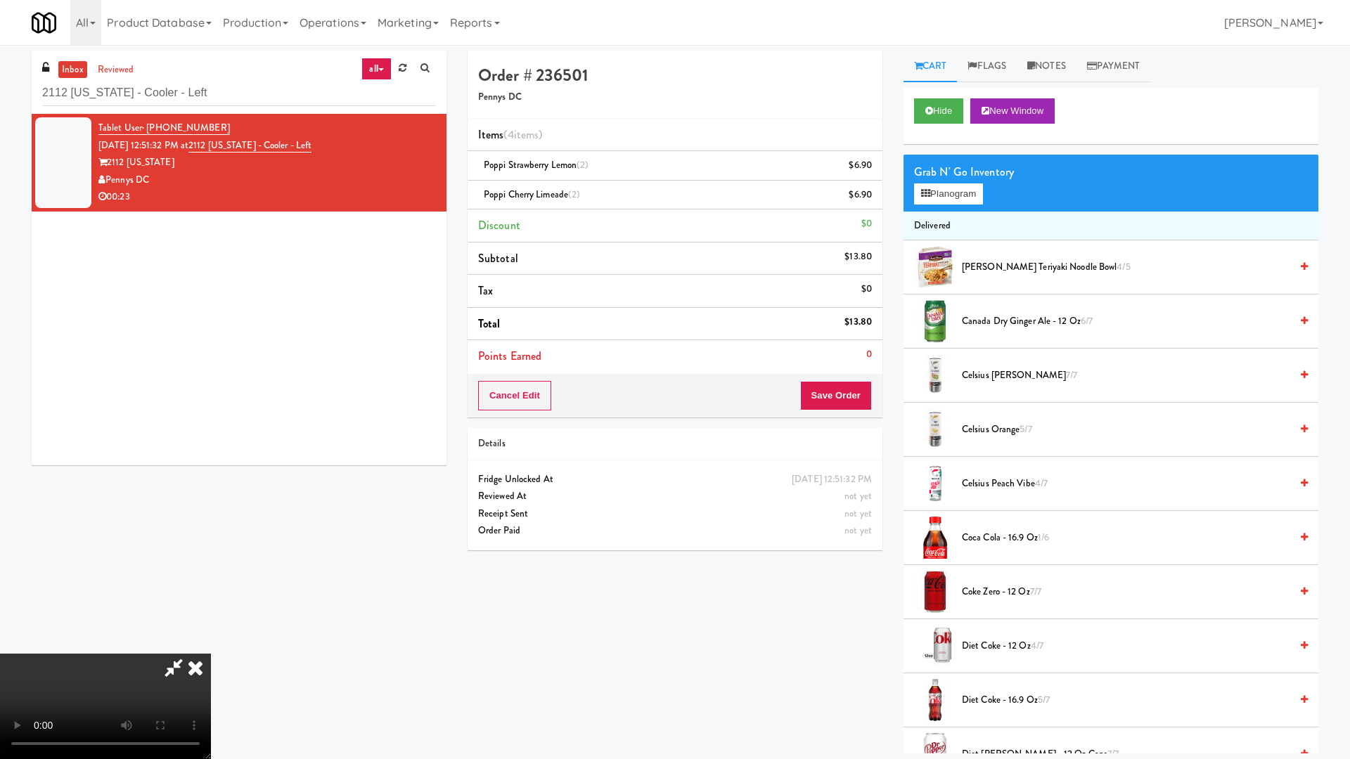
click at [211, 645] on video at bounding box center [105, 706] width 211 height 105
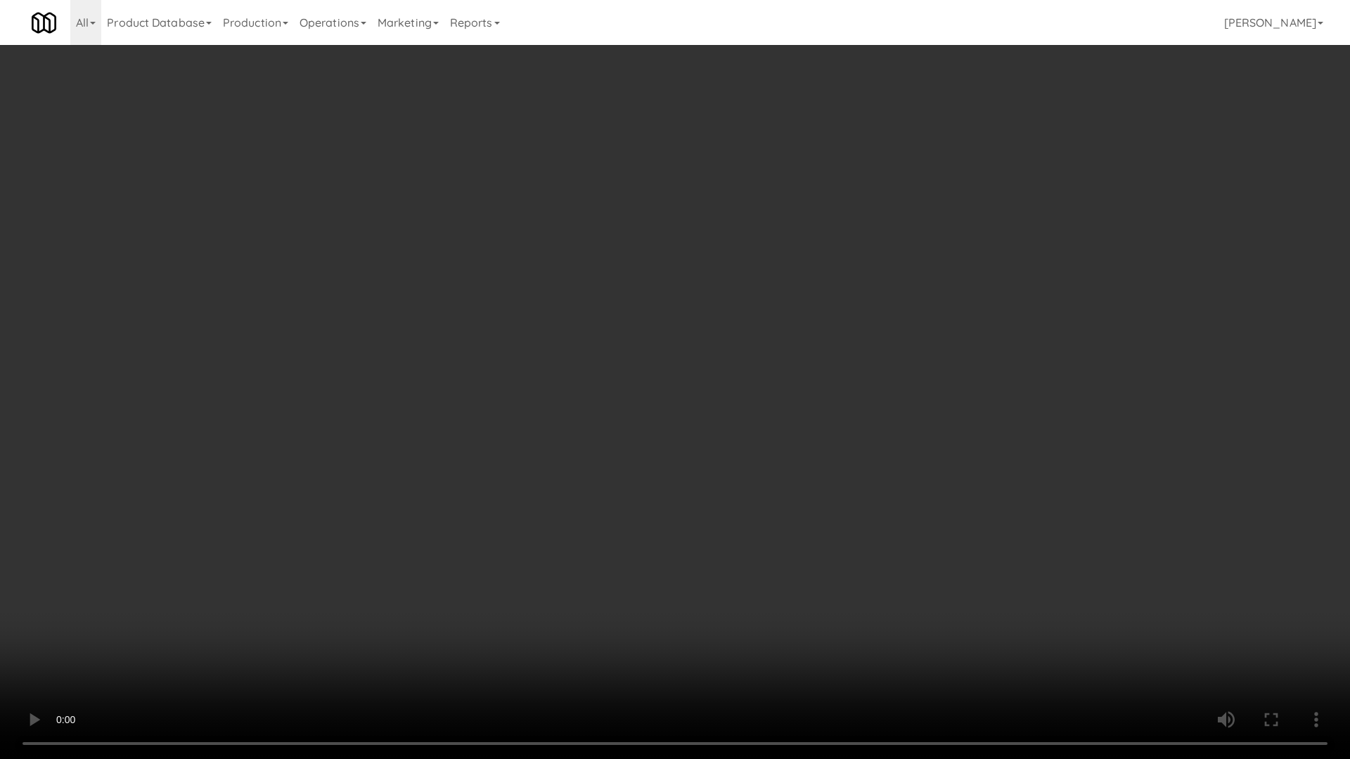
click at [905, 390] on video at bounding box center [675, 379] width 1350 height 759
click at [676, 412] on video at bounding box center [675, 379] width 1350 height 759
click at [719, 395] on video at bounding box center [675, 379] width 1350 height 759
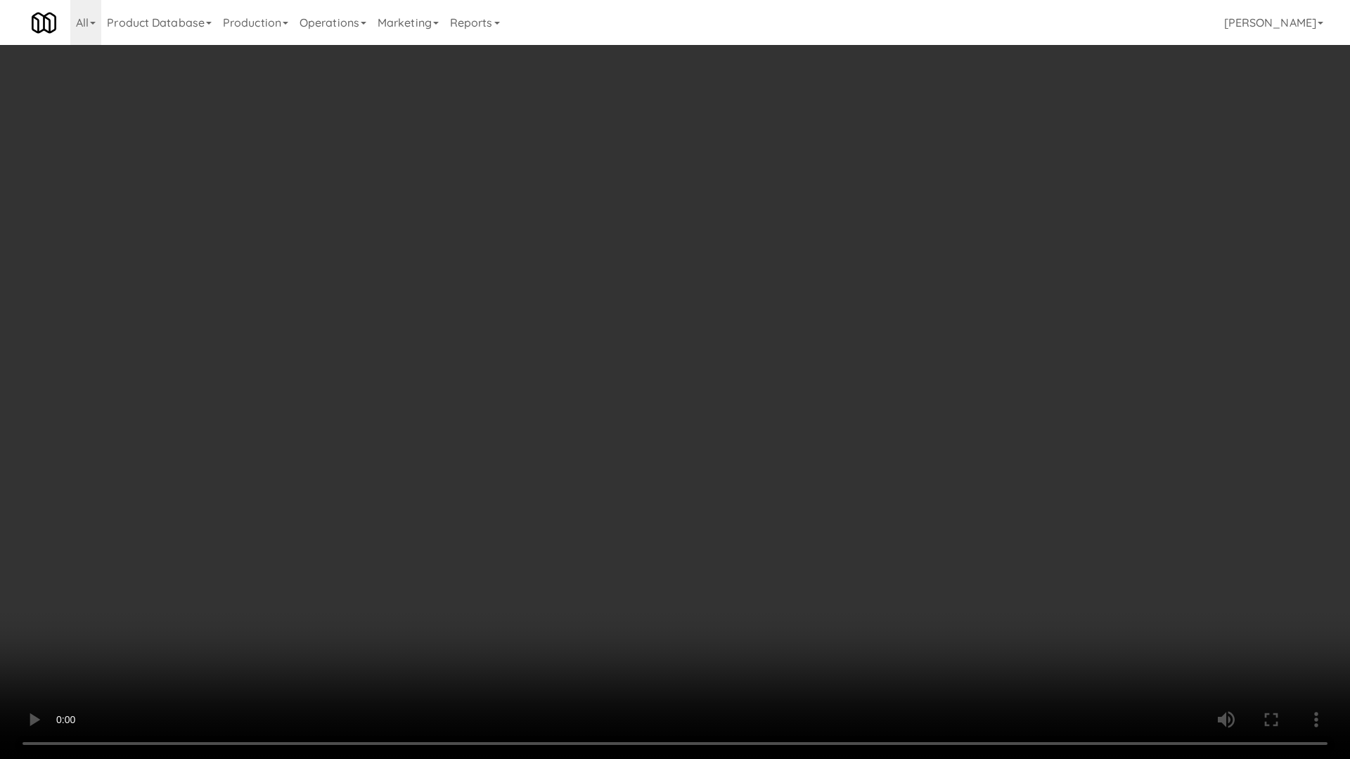
click at [719, 395] on video at bounding box center [675, 379] width 1350 height 759
click at [1054, 479] on video at bounding box center [675, 379] width 1350 height 759
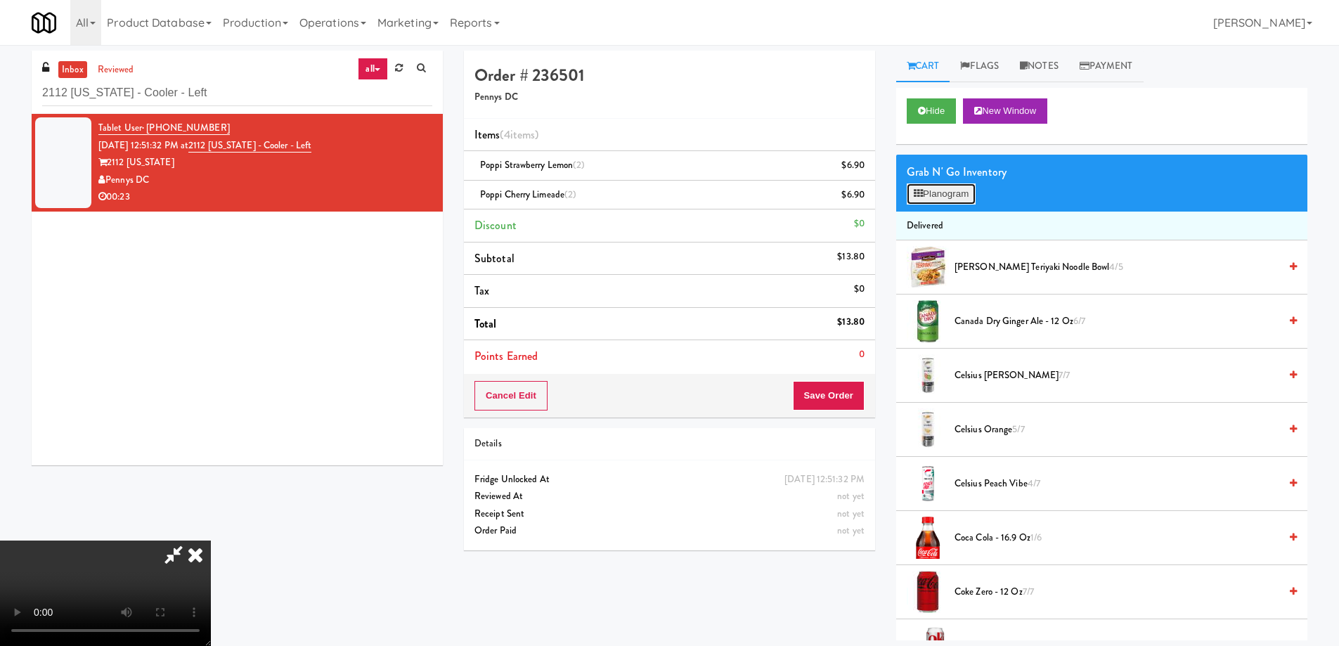
click at [945, 190] on button "Planogram" at bounding box center [941, 193] width 69 height 21
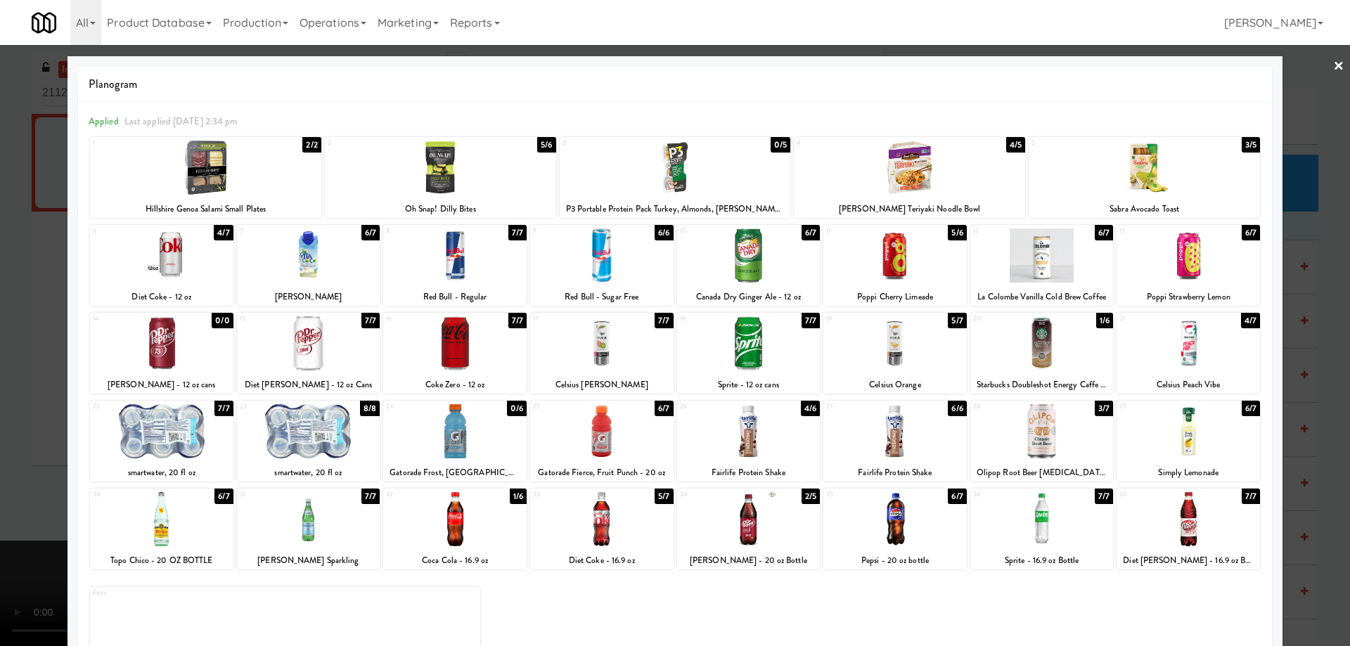
click at [349, 355] on div at bounding box center [308, 343] width 143 height 54
click at [1333, 73] on link "×" at bounding box center [1338, 67] width 11 height 44
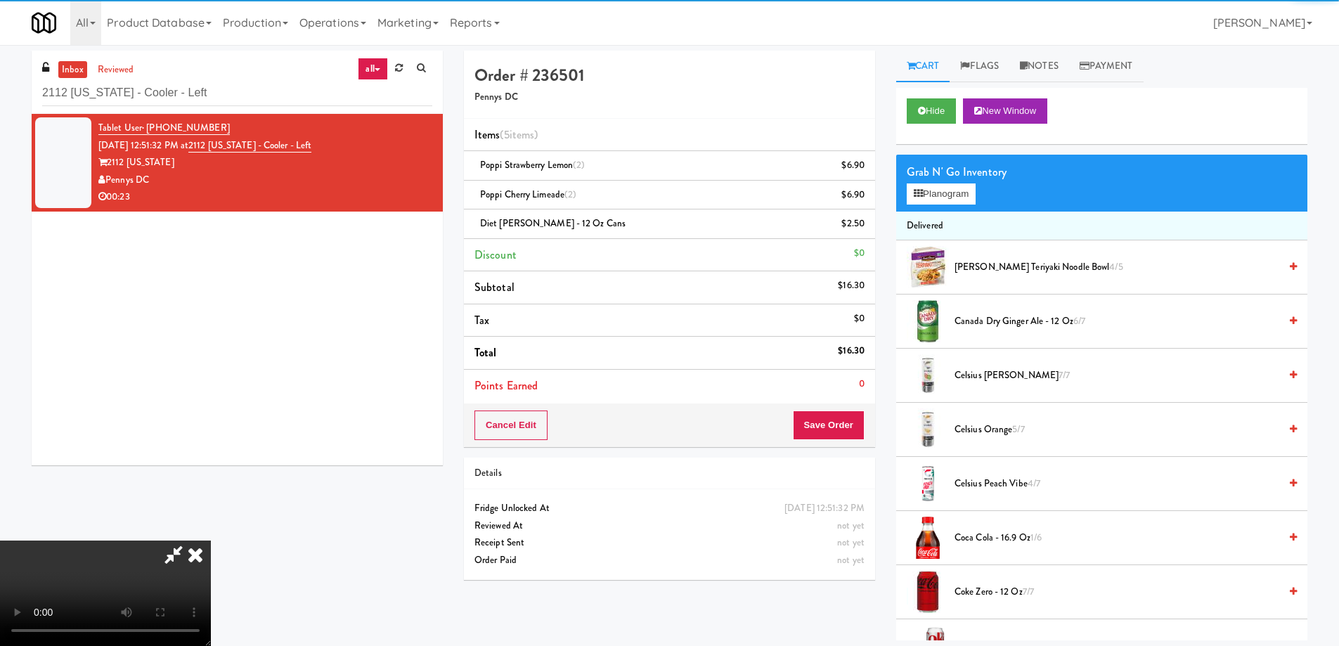
click at [211, 541] on video at bounding box center [105, 593] width 211 height 105
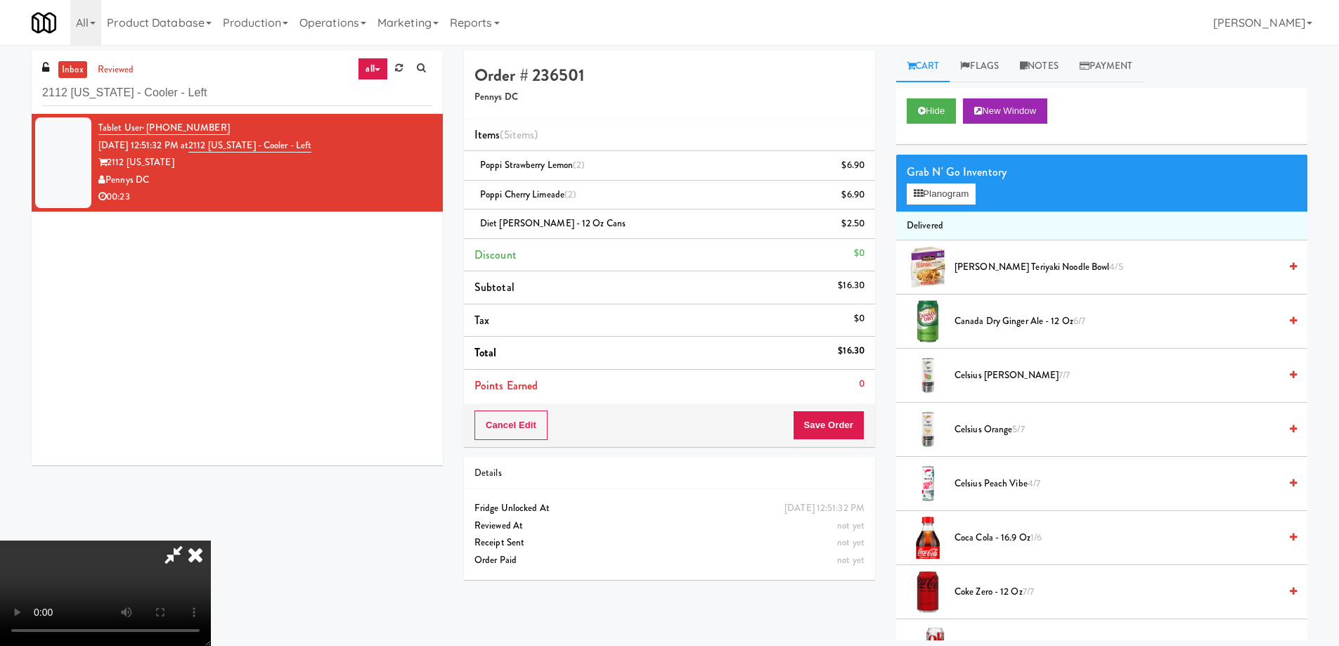
click at [211, 541] on video at bounding box center [105, 593] width 211 height 105
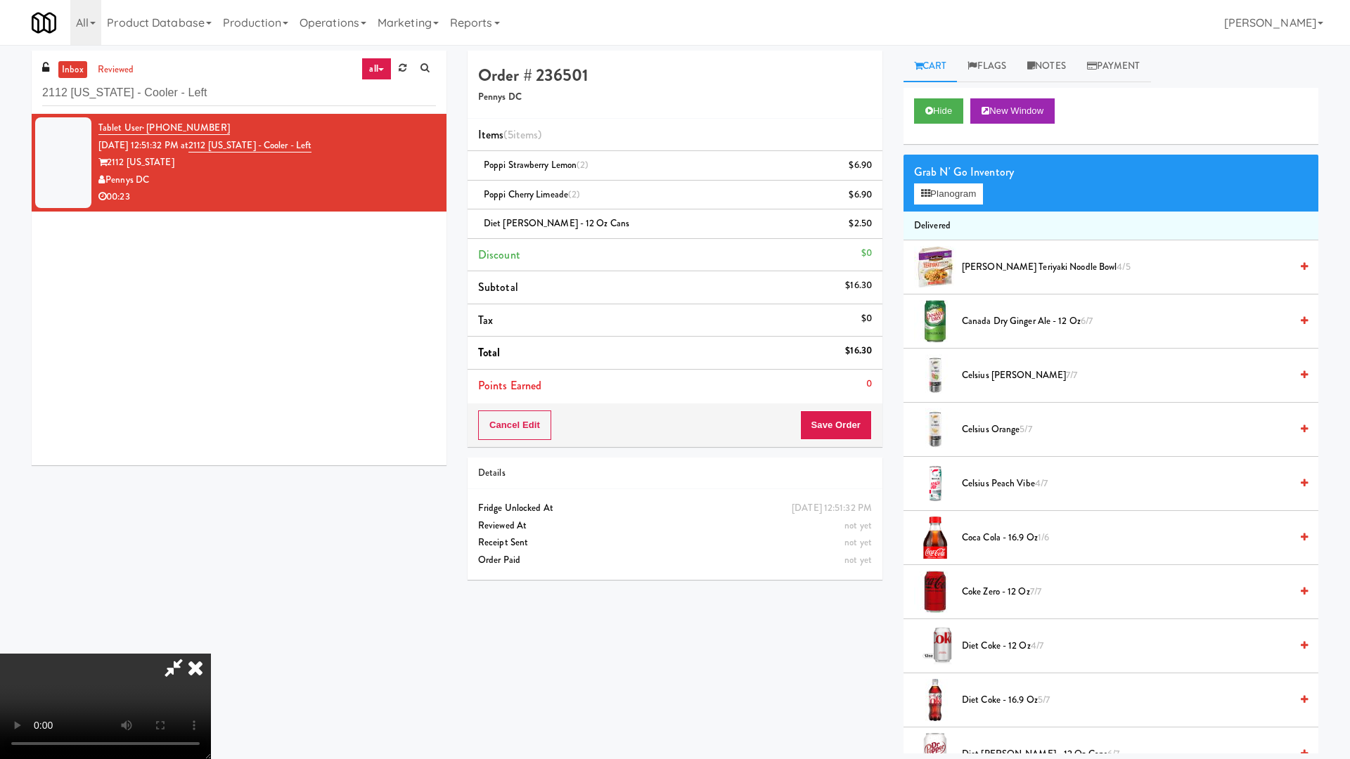
click at [211, 645] on video at bounding box center [105, 706] width 211 height 105
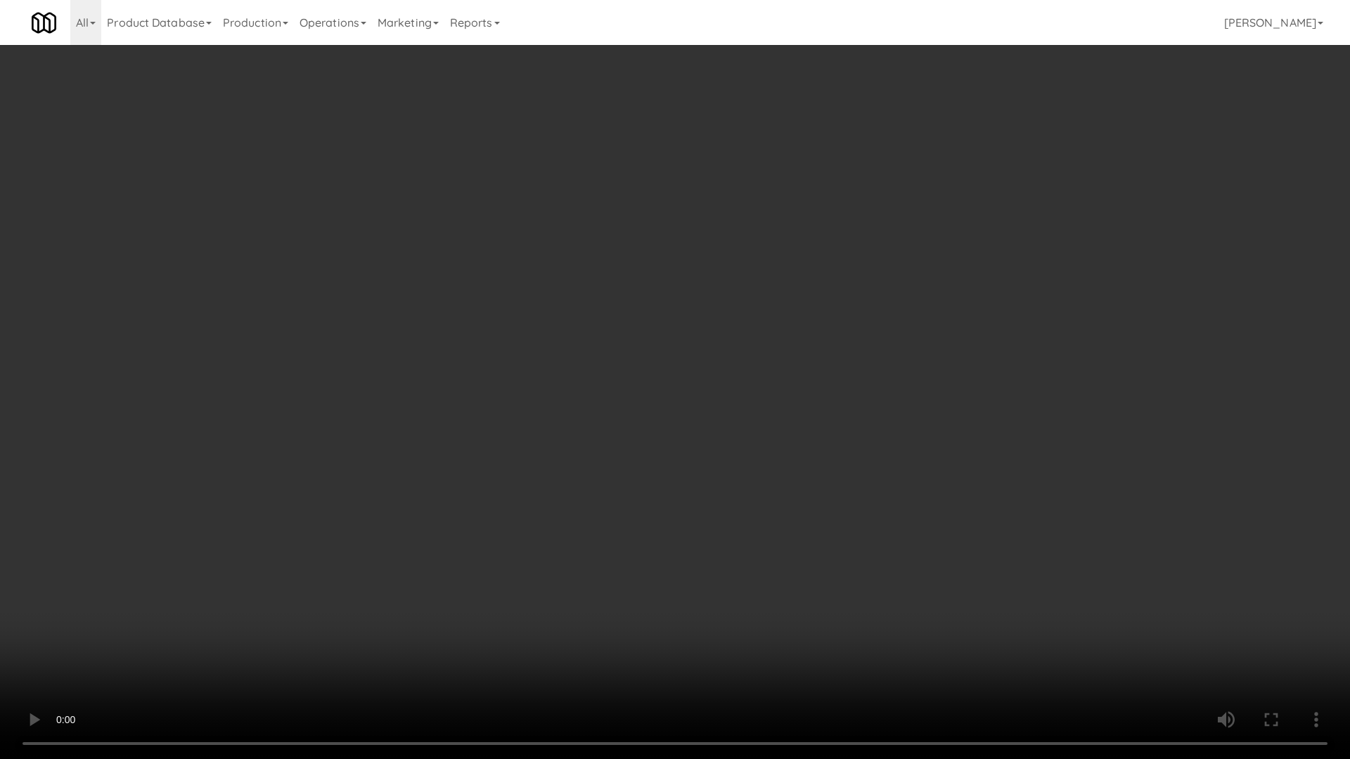
click at [922, 515] on video at bounding box center [675, 379] width 1350 height 759
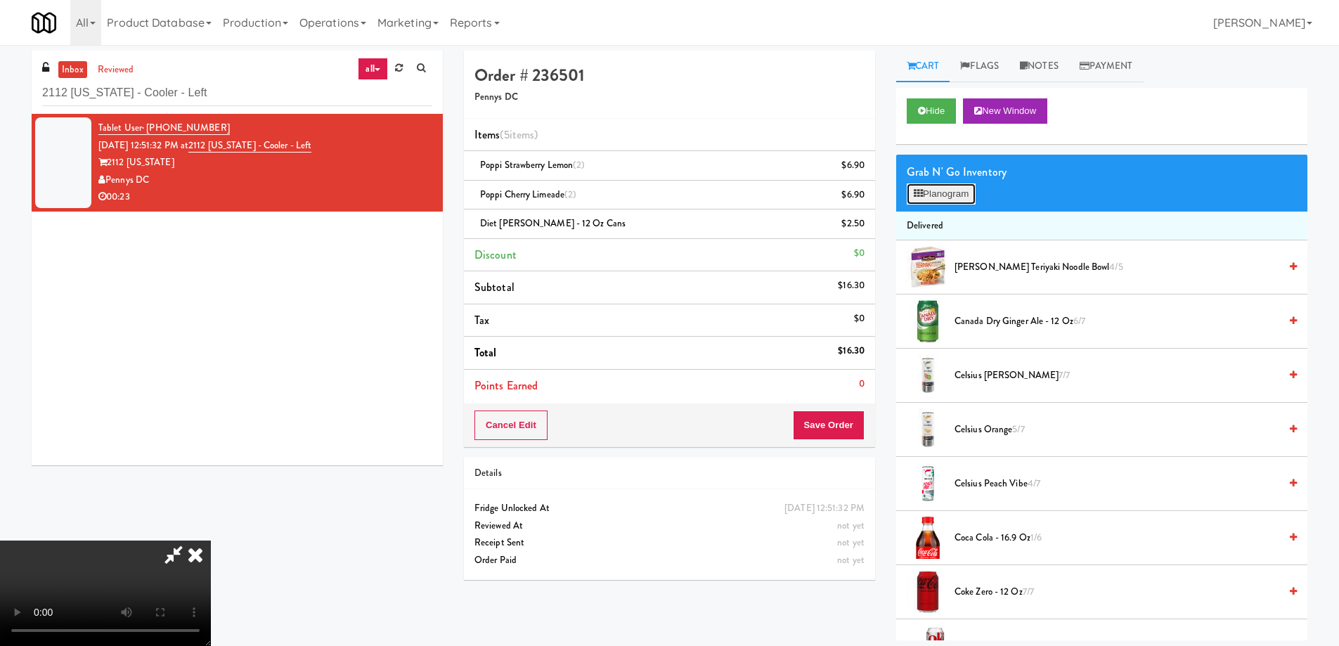
click at [958, 190] on button "Planogram" at bounding box center [941, 193] width 69 height 21
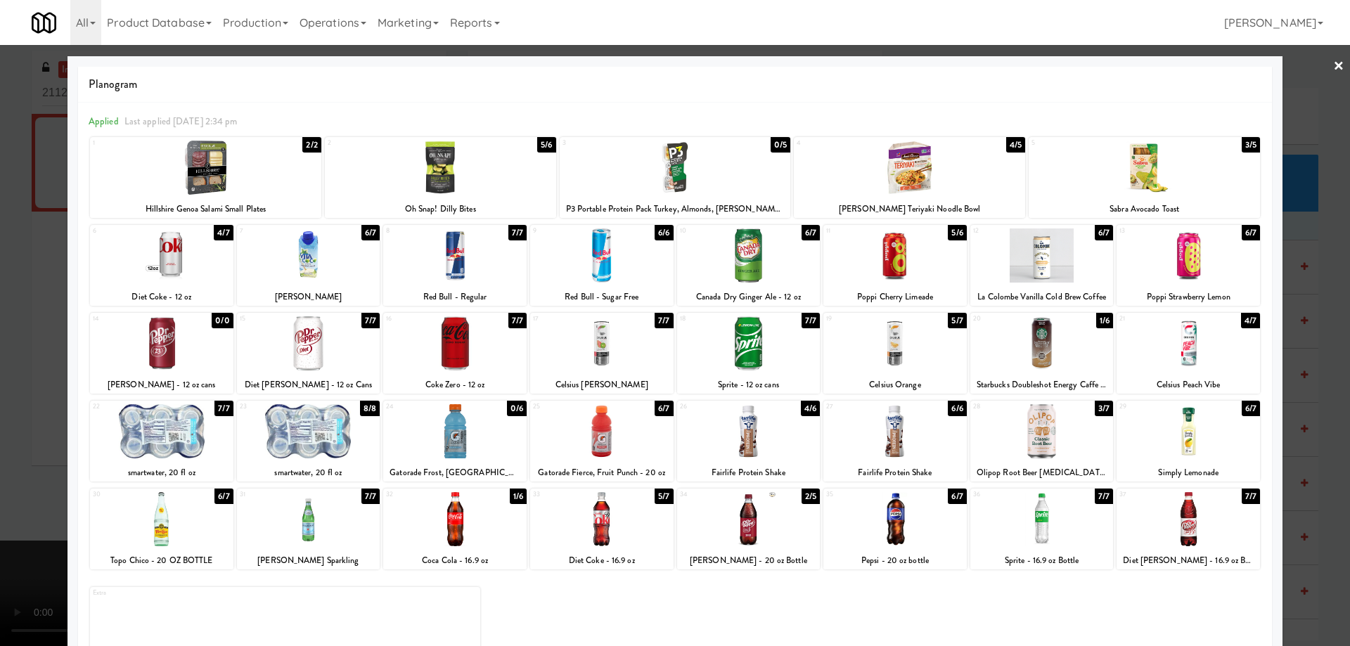
click at [354, 350] on div at bounding box center [308, 343] width 143 height 54
click at [1333, 68] on link "×" at bounding box center [1338, 67] width 11 height 44
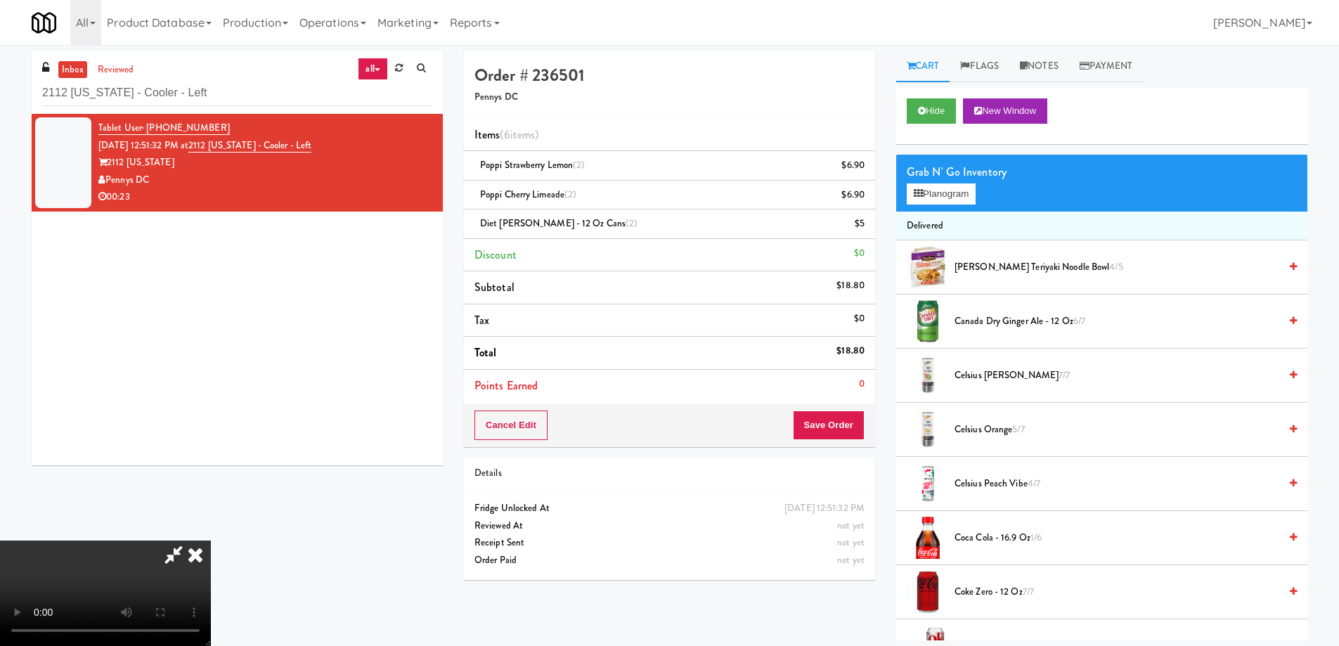
click at [211, 541] on video at bounding box center [105, 593] width 211 height 105
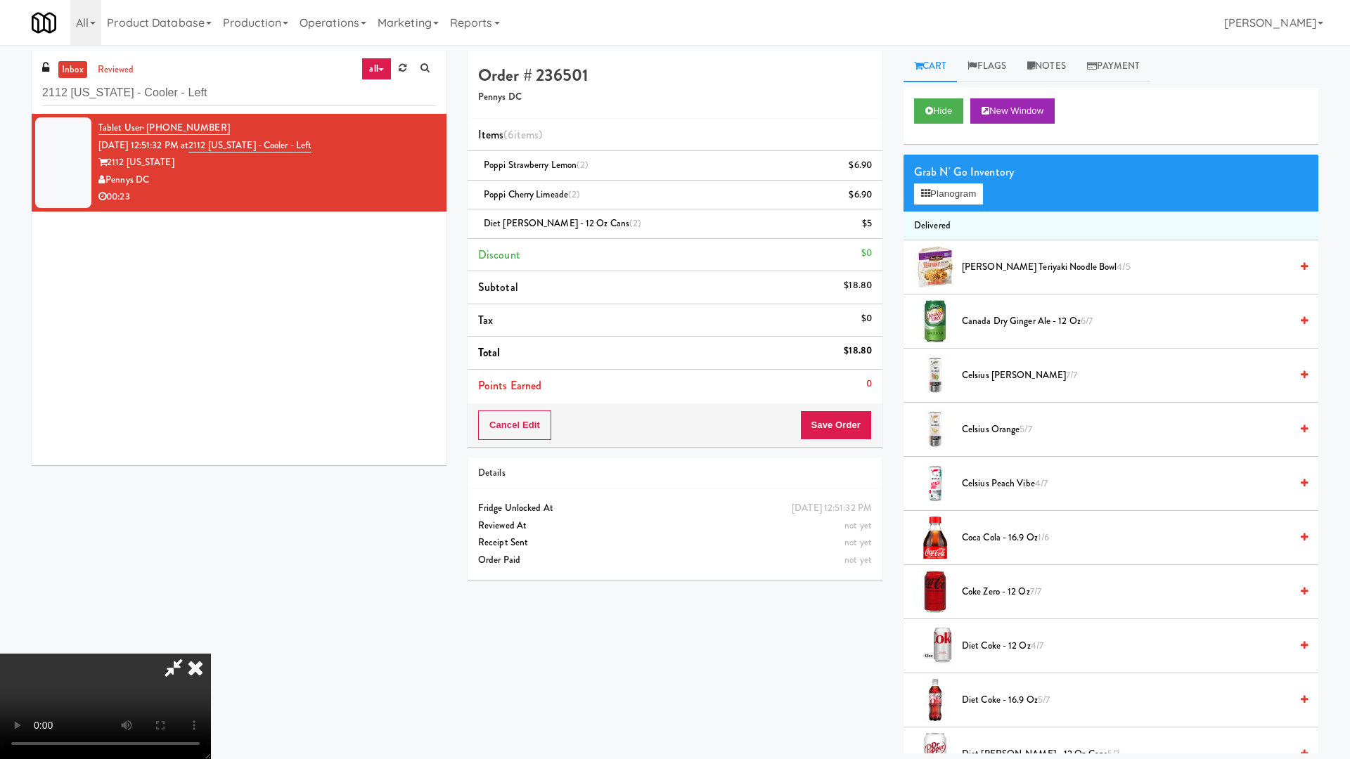
click at [211, 645] on video at bounding box center [105, 706] width 211 height 105
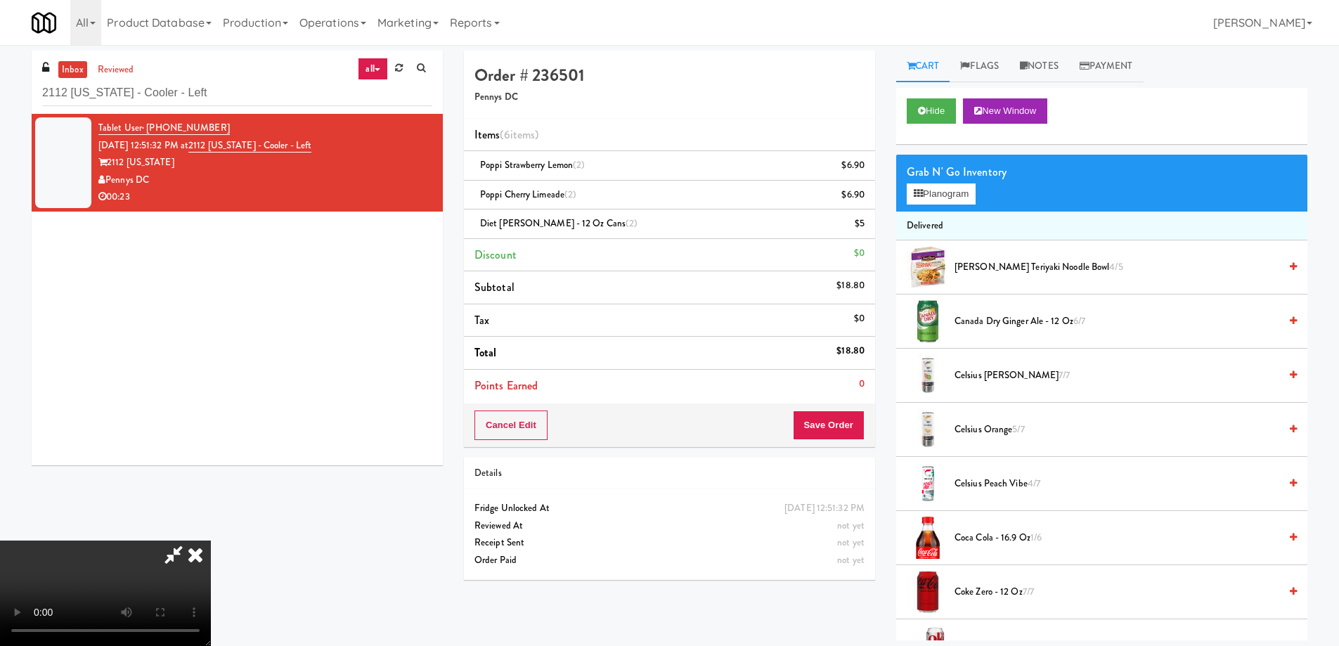
click at [211, 541] on icon at bounding box center [195, 555] width 31 height 28
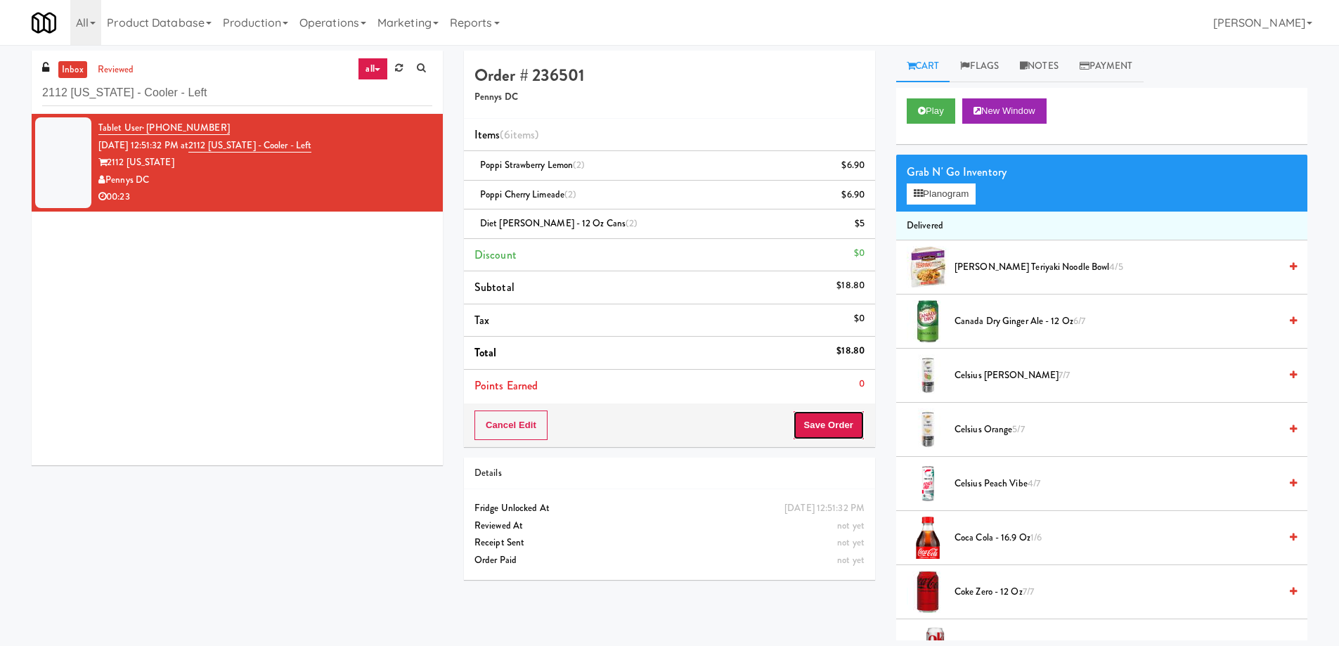
click at [830, 420] on button "Save Order" at bounding box center [829, 426] width 72 height 30
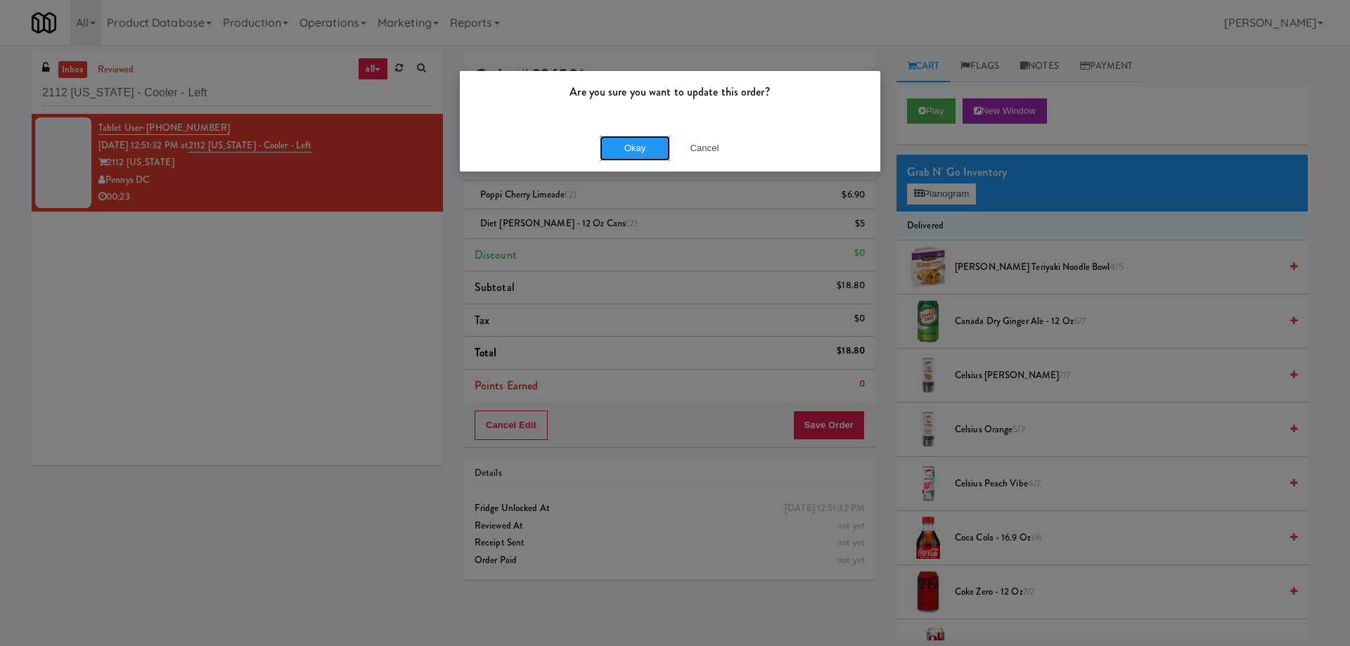
click at [617, 141] on button "Okay" at bounding box center [635, 148] width 70 height 25
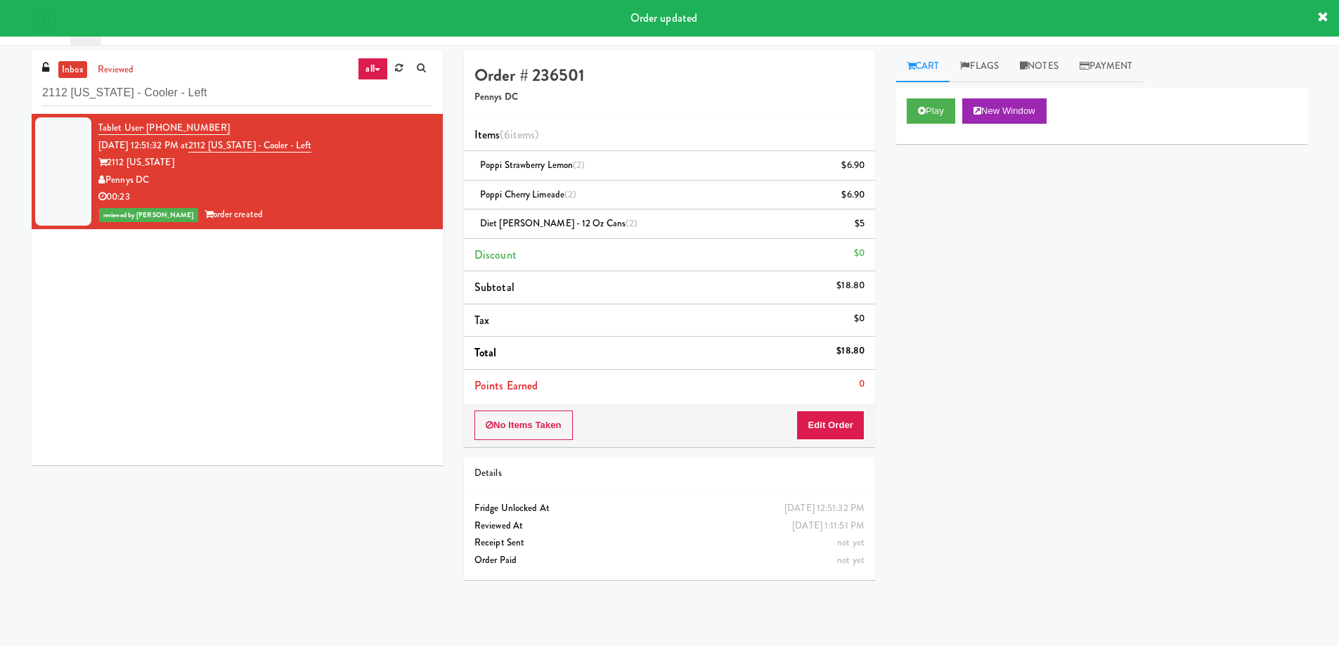
click at [248, 355] on div "Tablet User · (509) 579-8197 [DATE] 12:51:32 PM at 2112 [US_STATE] - [GEOGRAPHI…" at bounding box center [237, 289] width 411 height 351
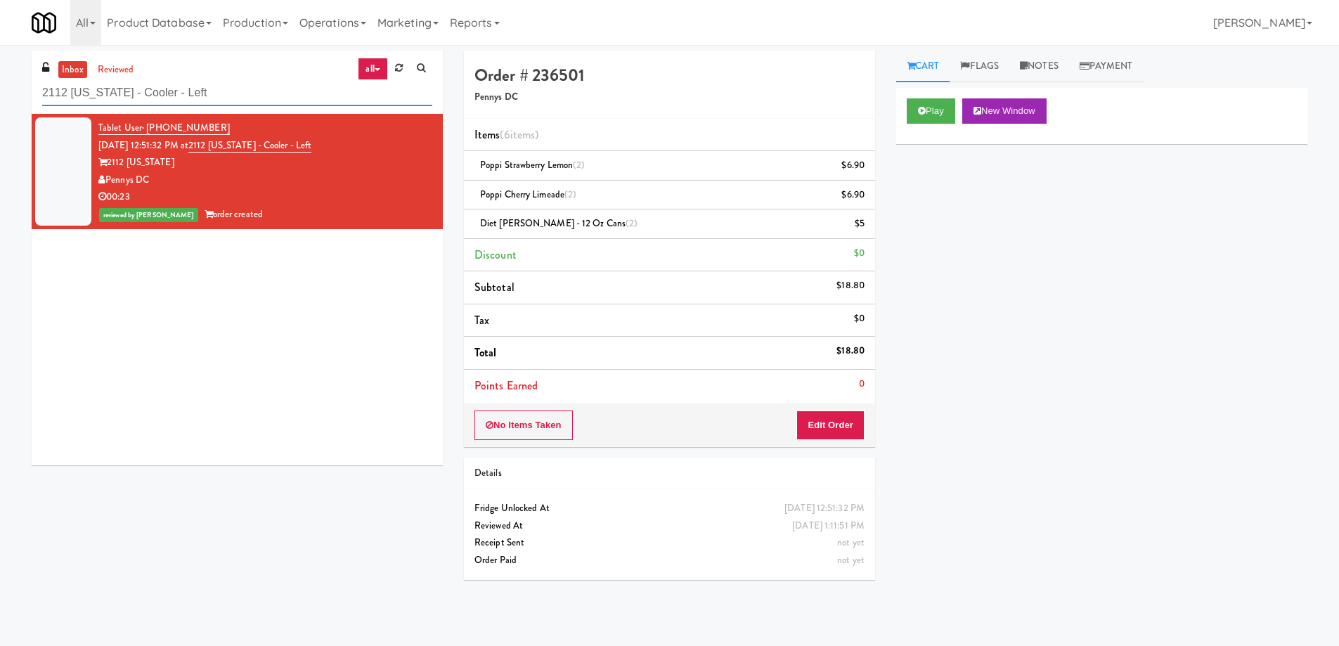
click at [228, 90] on input "2112 [US_STATE] - Cooler - Left" at bounding box center [237, 93] width 390 height 26
paste input "Oliv Inside Pool Cooler"
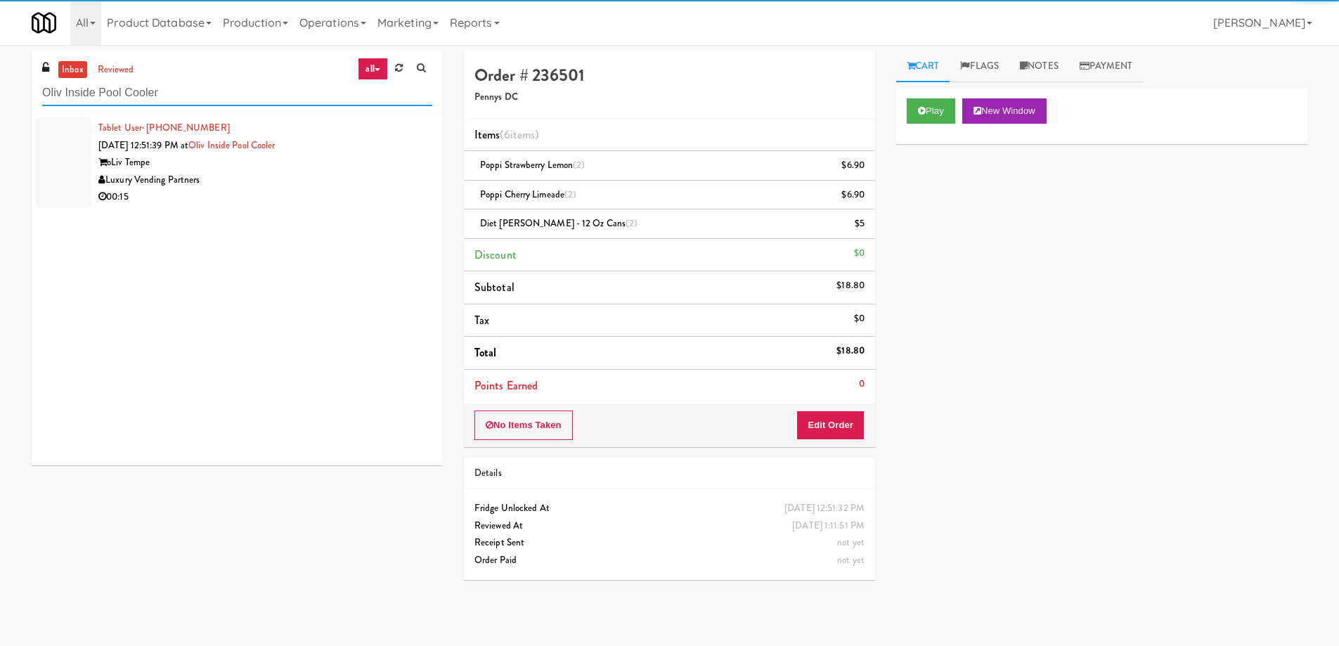
type input "Oliv Inside Pool Cooler"
click at [318, 183] on div "Luxury Vending Partners" at bounding box center [265, 181] width 334 height 18
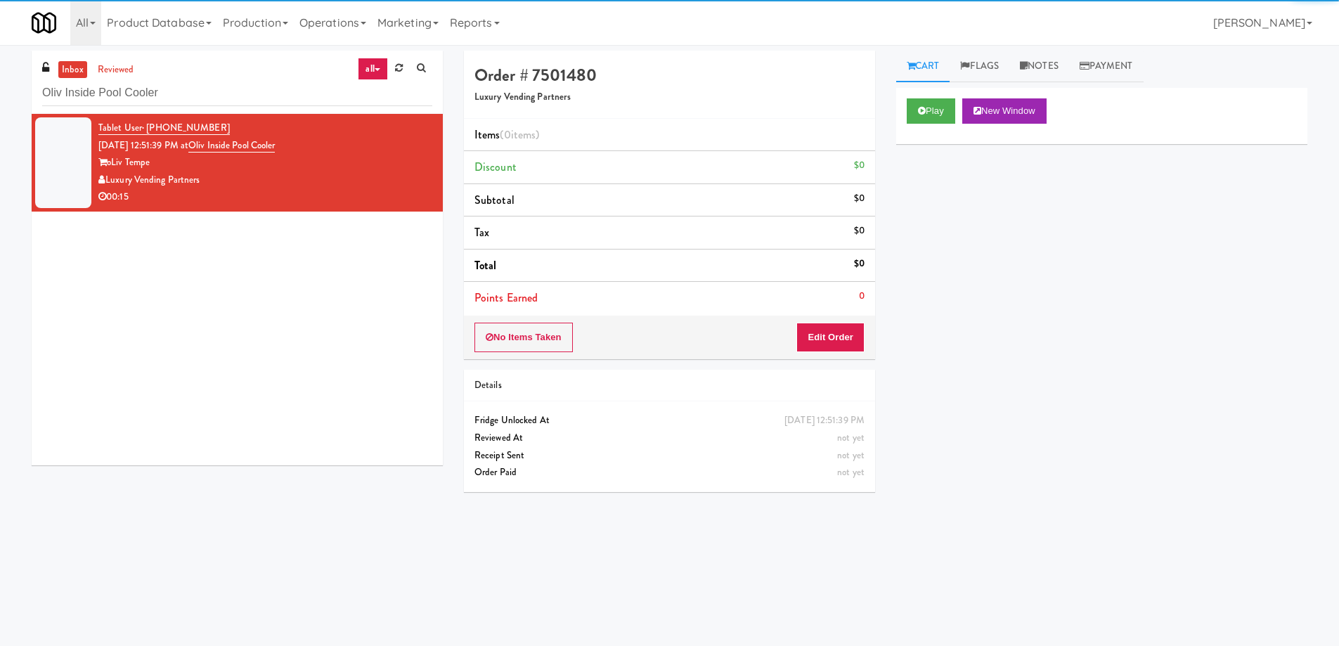
click at [900, 106] on div "Play New Window" at bounding box center [1101, 116] width 411 height 56
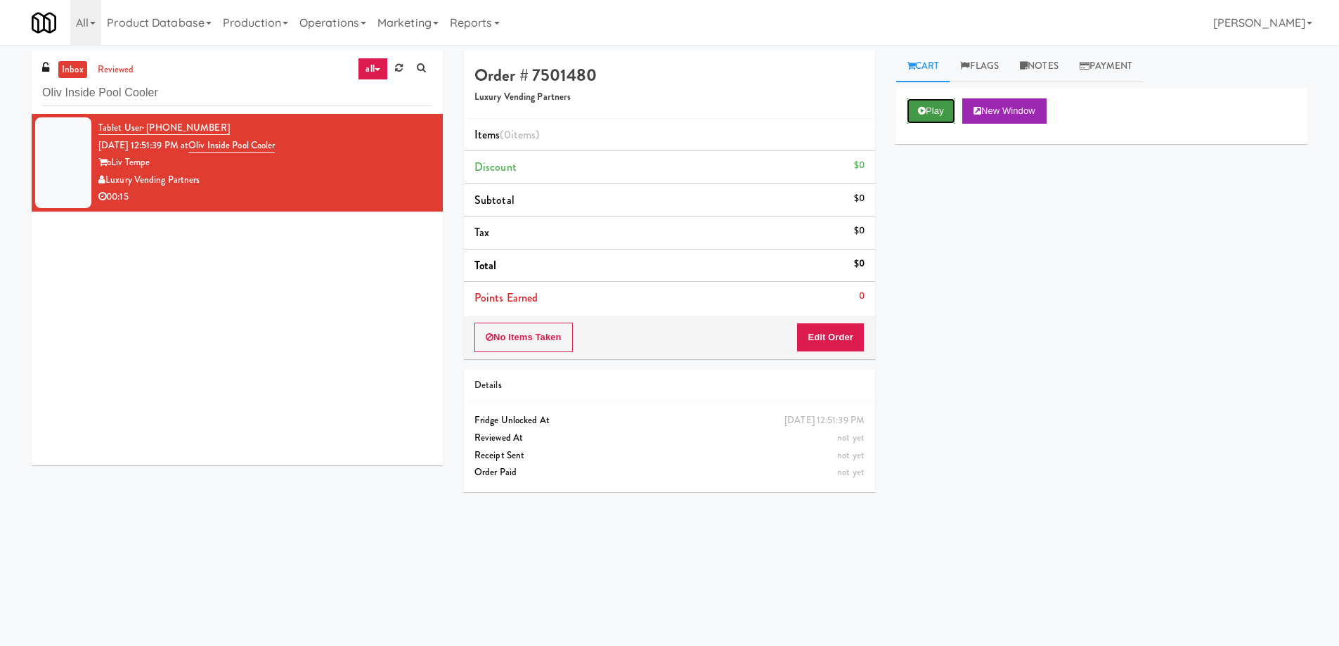
click at [952, 115] on button "Play" at bounding box center [931, 110] width 49 height 25
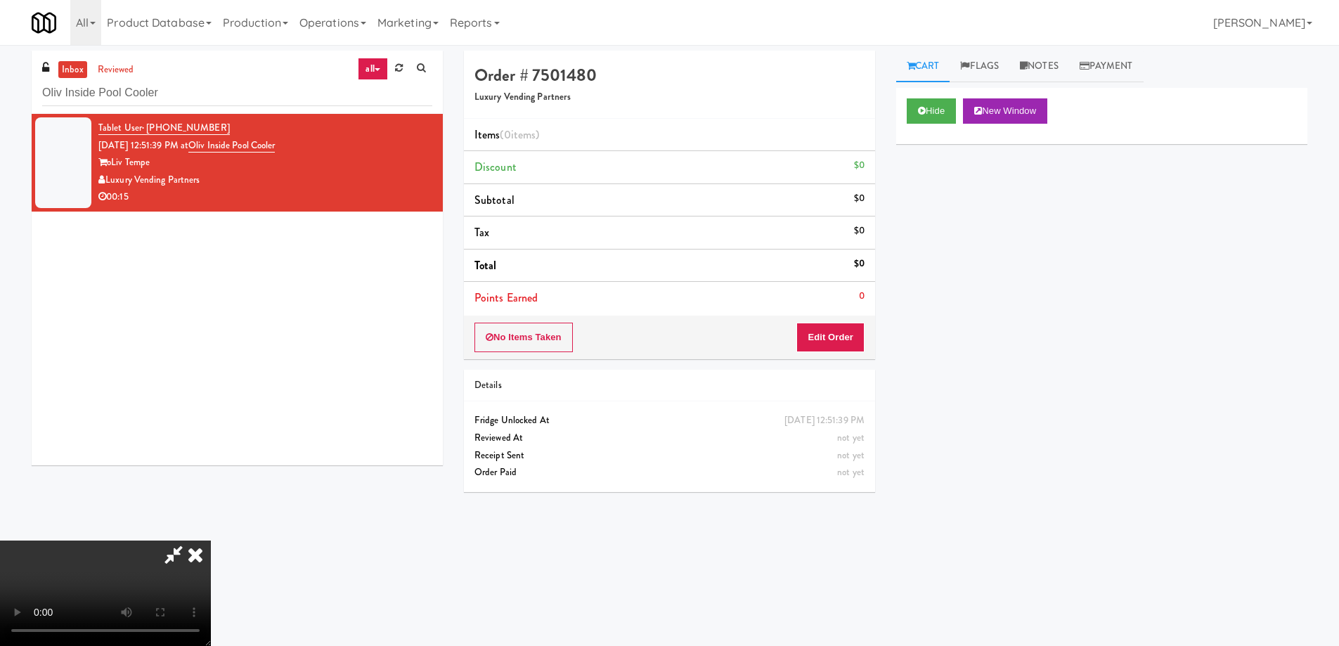
click at [211, 541] on video at bounding box center [105, 593] width 211 height 105
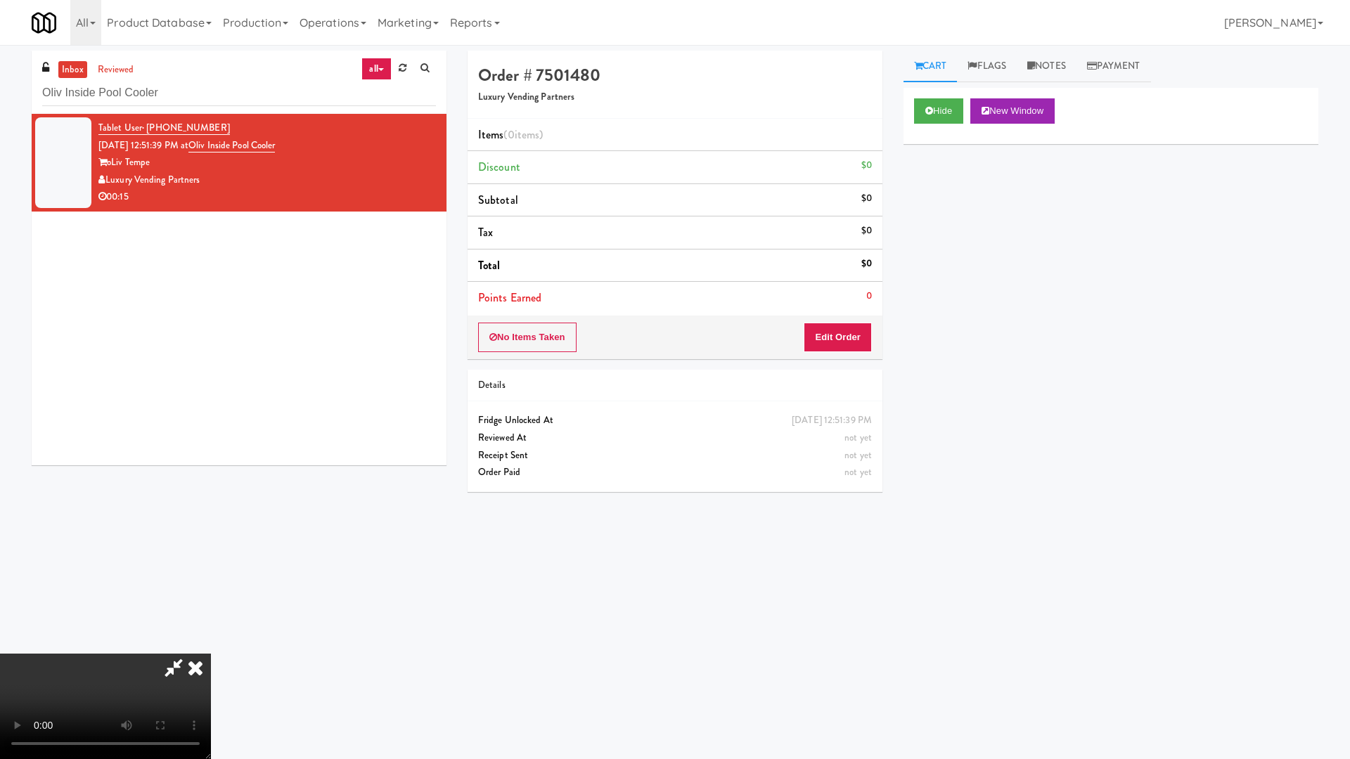
drag, startPoint x: 612, startPoint y: 409, endPoint x: 623, endPoint y: 408, distance: 11.3
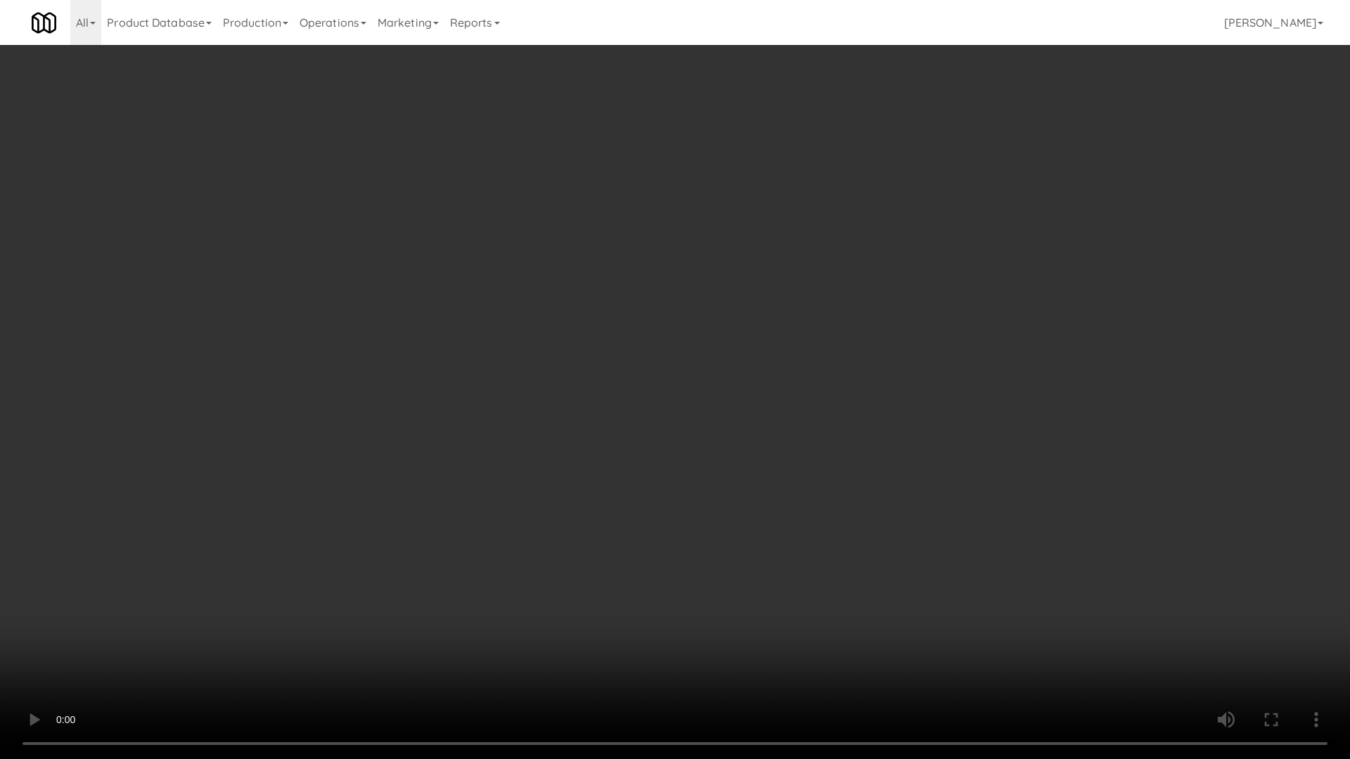
click at [612, 409] on video at bounding box center [675, 379] width 1350 height 759
click at [814, 490] on video at bounding box center [675, 379] width 1350 height 759
click at [706, 354] on video at bounding box center [675, 379] width 1350 height 759
click at [668, 342] on video at bounding box center [675, 379] width 1350 height 759
click at [668, 340] on video at bounding box center [675, 379] width 1350 height 759
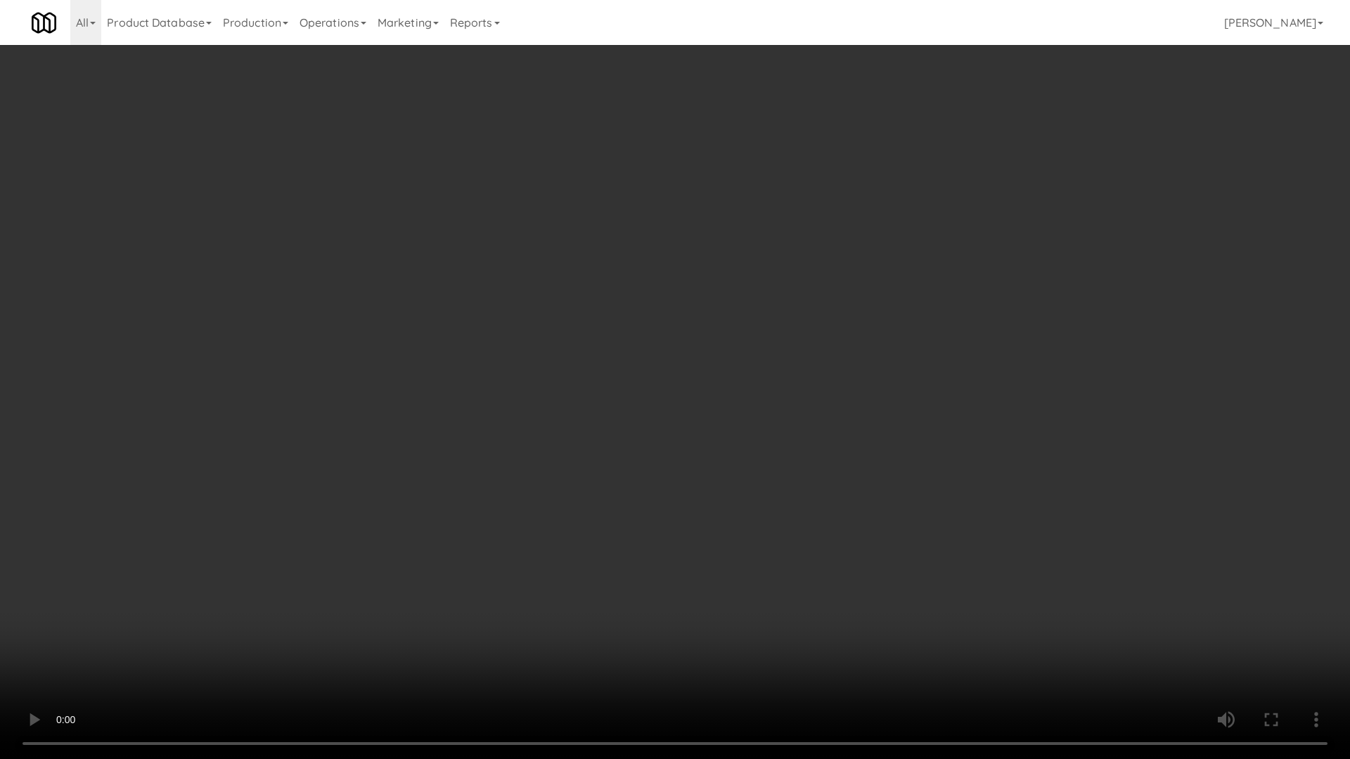
click at [668, 340] on video at bounding box center [675, 379] width 1350 height 759
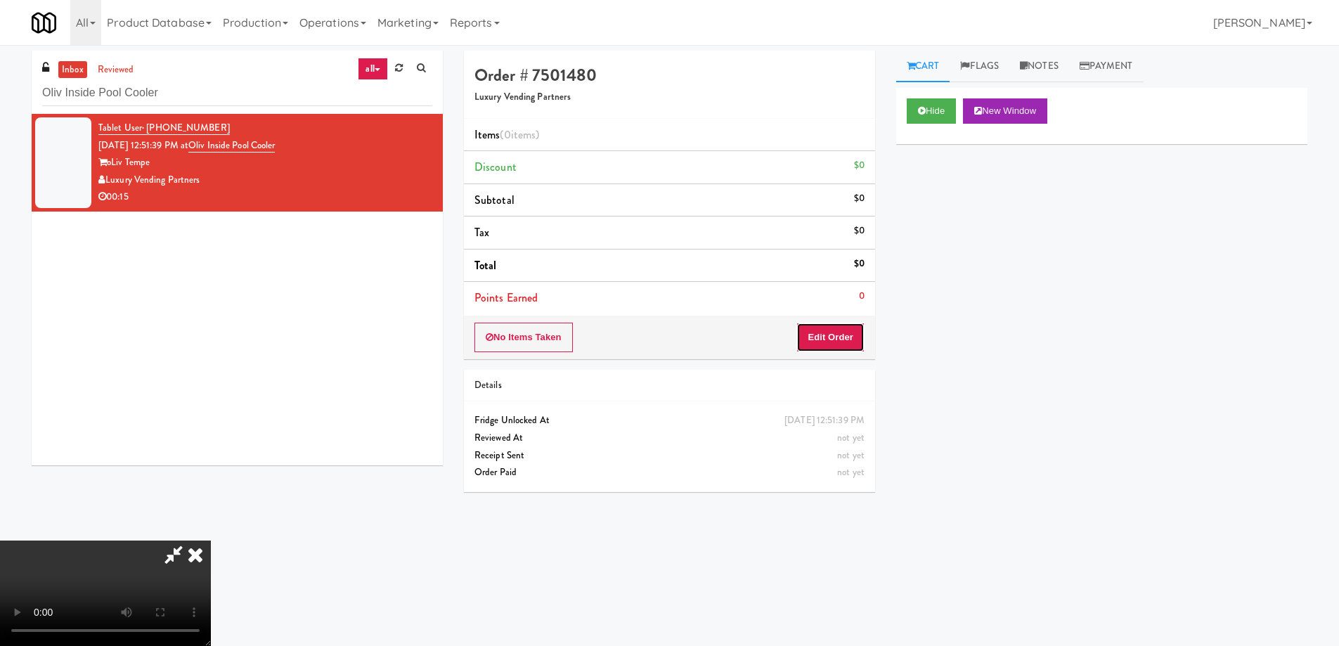
click at [834, 339] on button "Edit Order" at bounding box center [830, 338] width 68 height 30
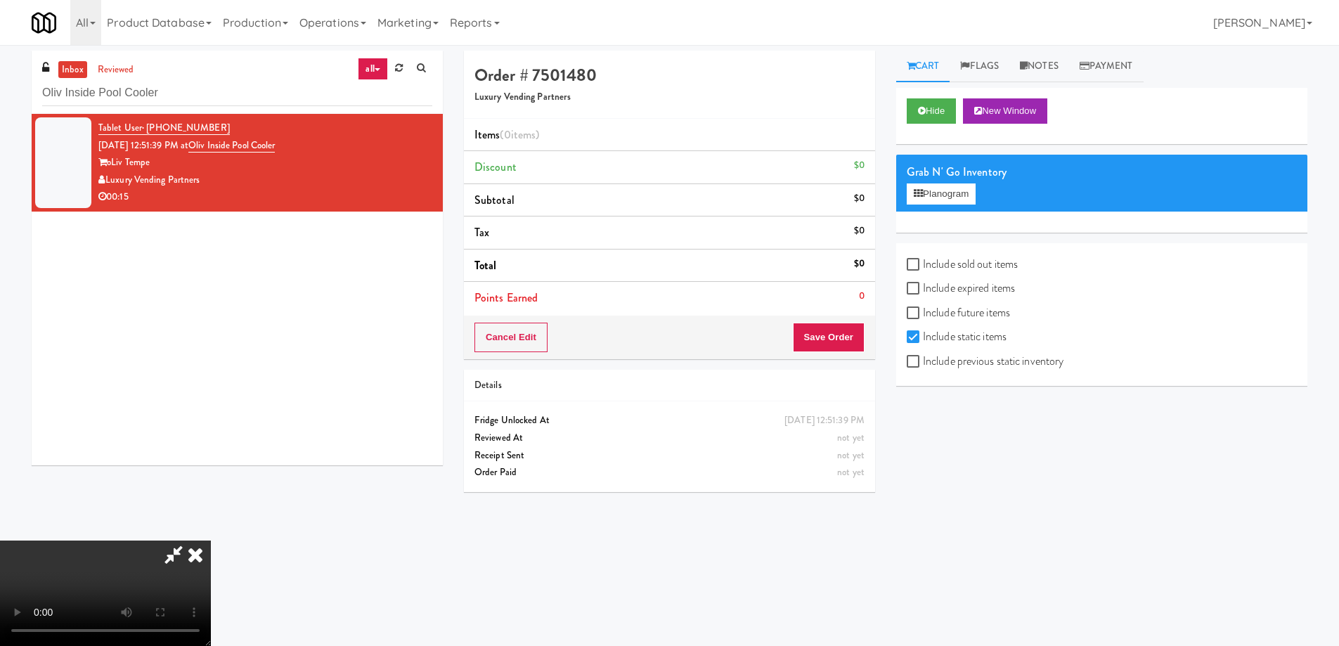
click at [960, 289] on label "Include expired items" at bounding box center [961, 288] width 108 height 21
click at [923, 289] on input "Include expired items" at bounding box center [915, 288] width 16 height 11
checkbox input "true"
click at [978, 359] on label "Include previous static inventory" at bounding box center [985, 361] width 157 height 21
click at [923, 359] on input "Include previous static inventory" at bounding box center [915, 361] width 16 height 11
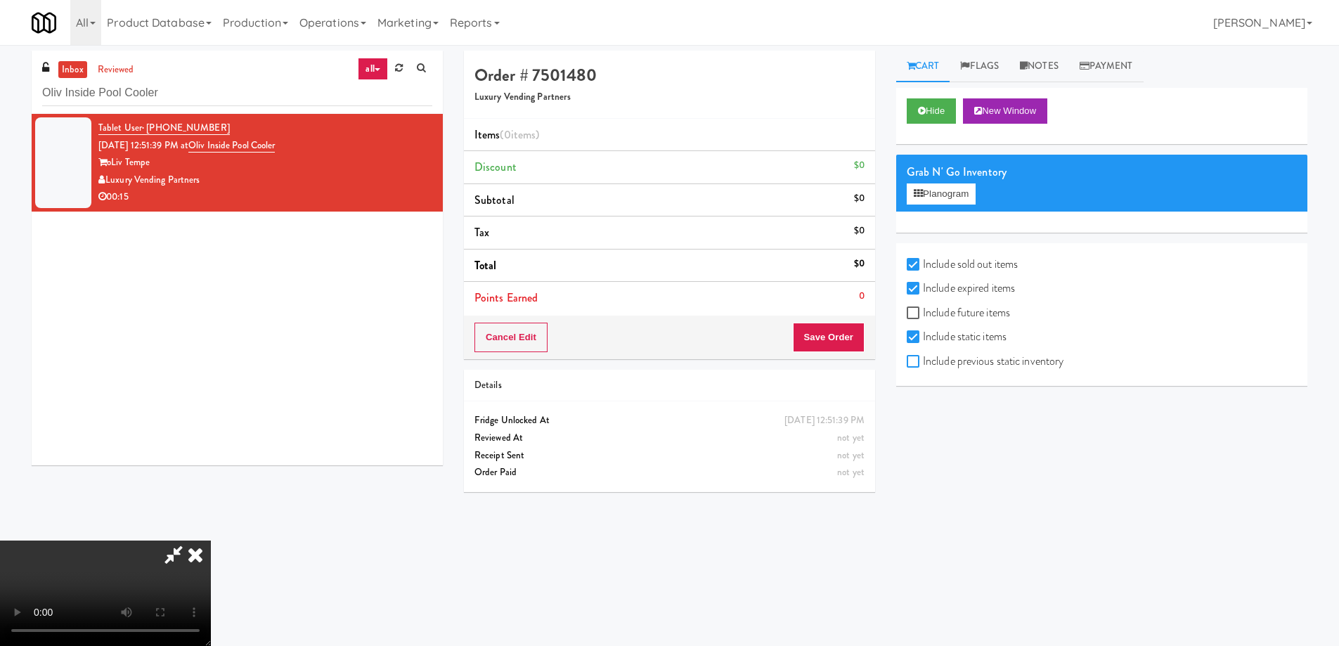
checkbox input "true"
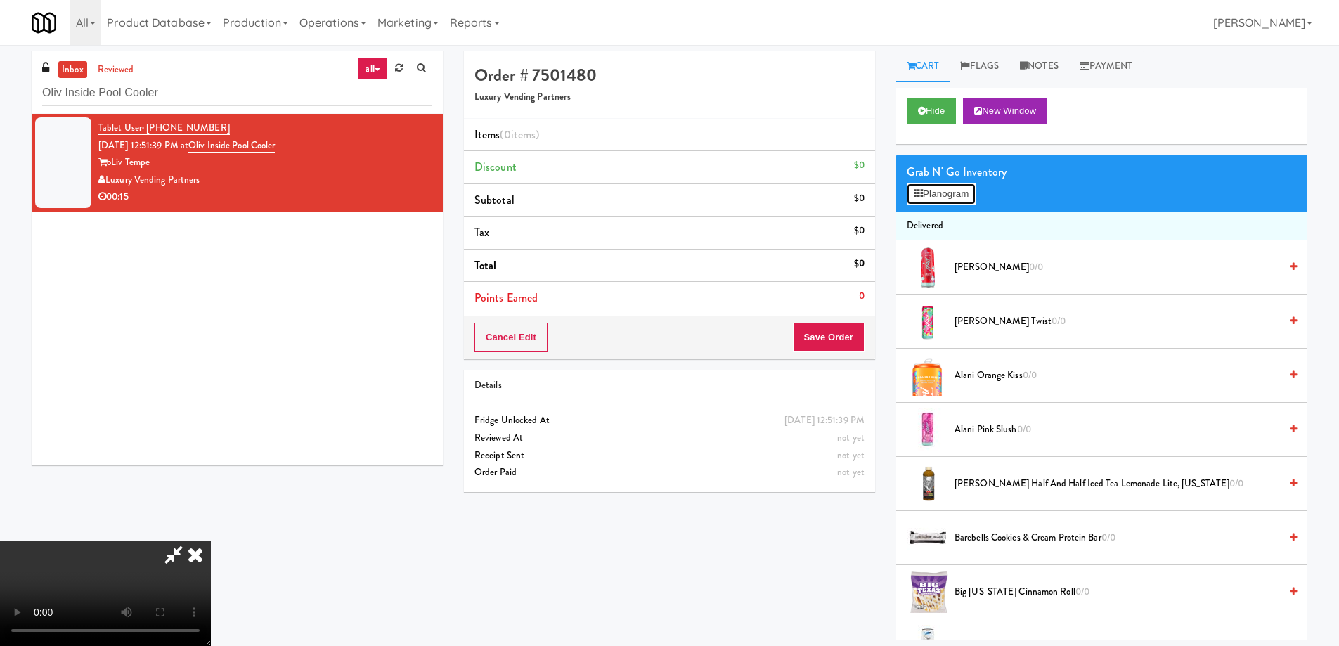
click at [948, 192] on button "Planogram" at bounding box center [941, 193] width 69 height 21
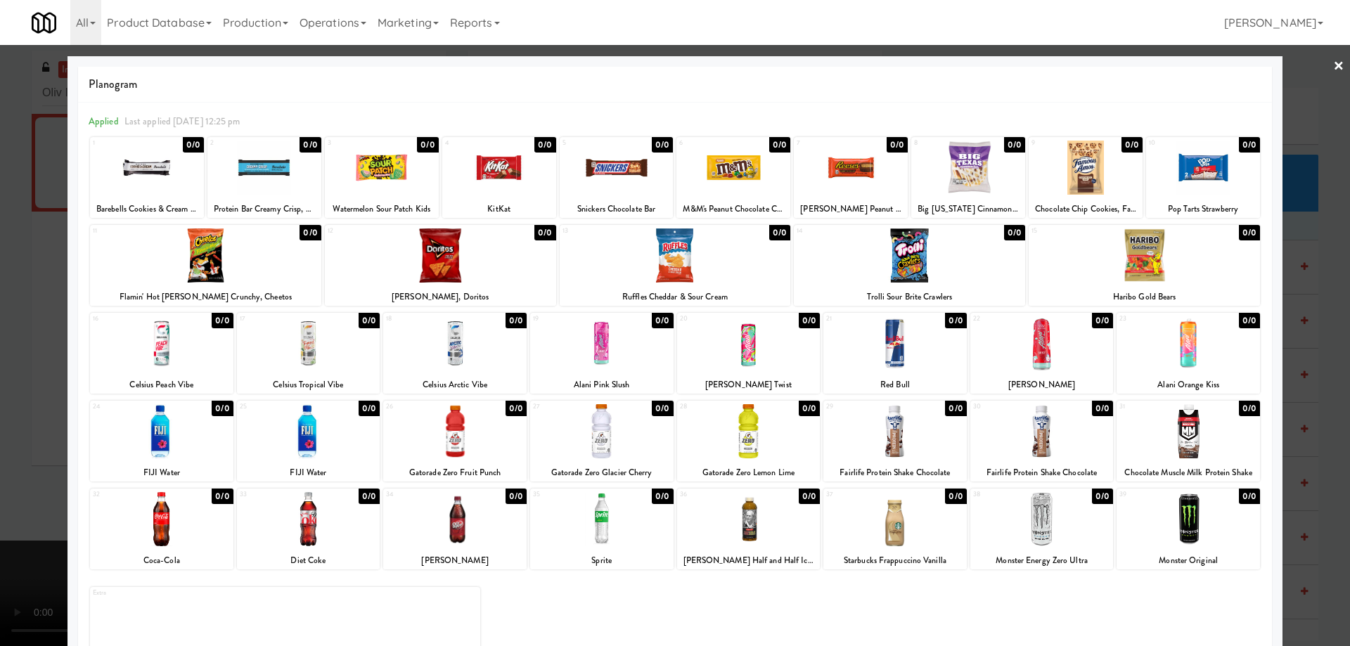
click at [889, 435] on div at bounding box center [894, 431] width 143 height 54
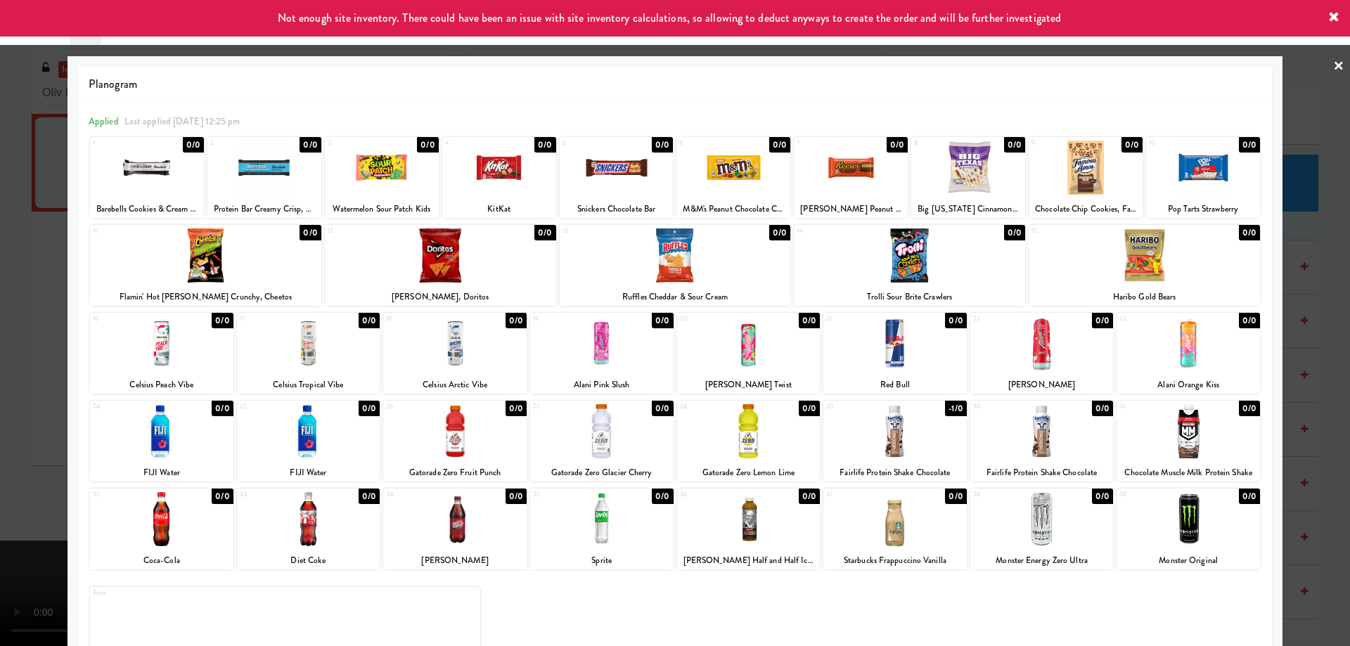
click at [1333, 69] on link "×" at bounding box center [1338, 67] width 11 height 44
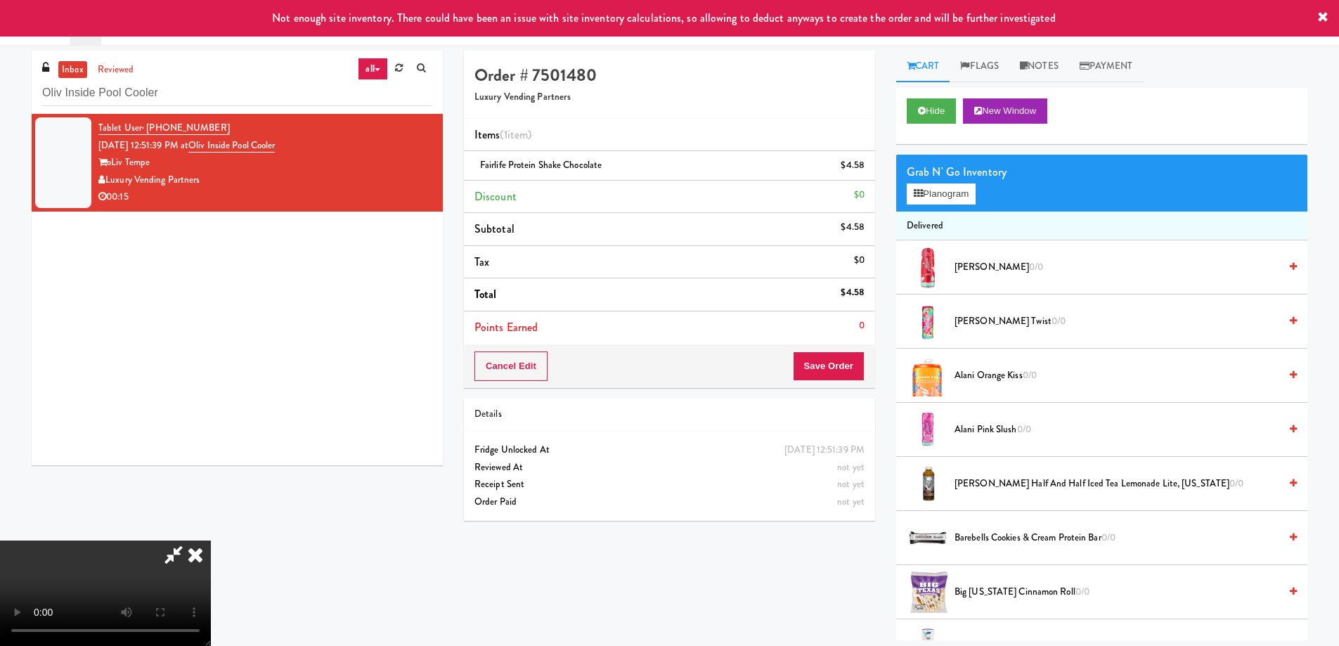
click at [211, 541] on video at bounding box center [105, 593] width 211 height 105
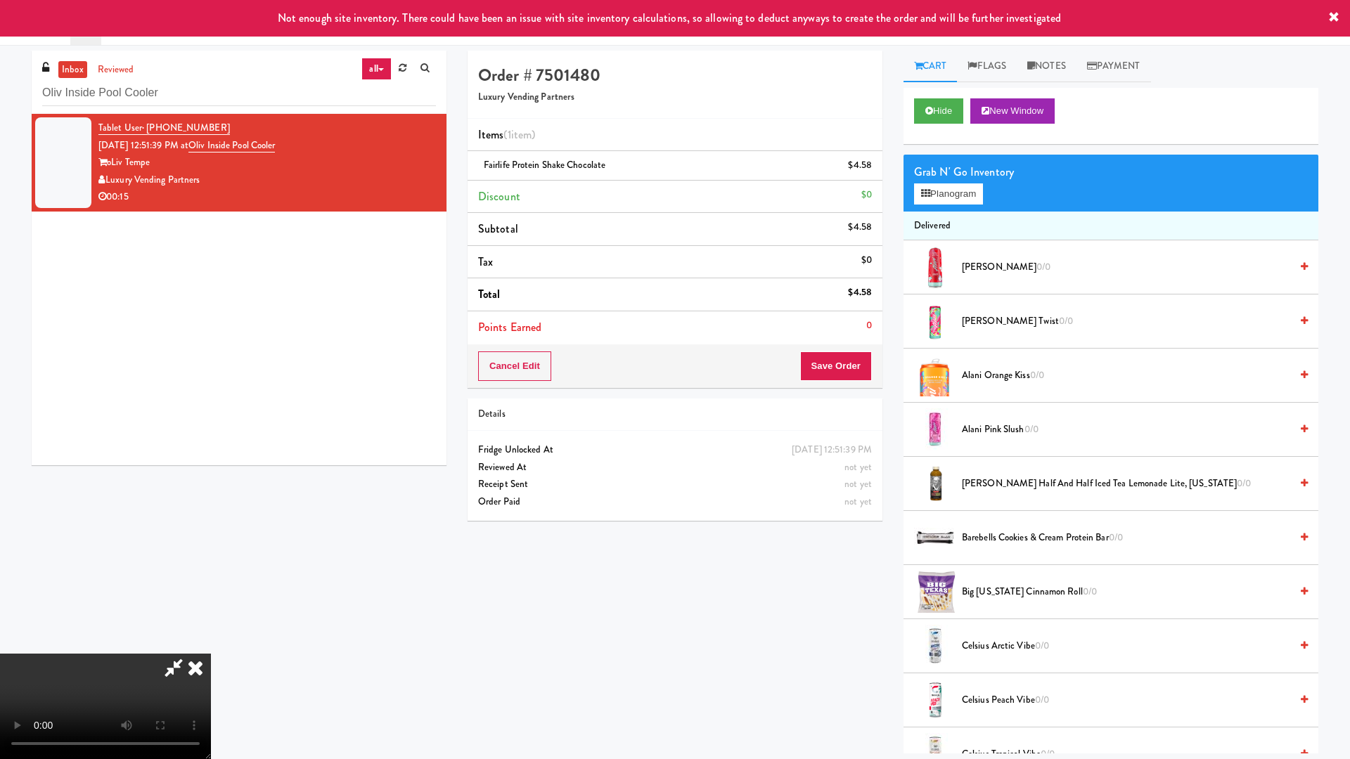
click at [211, 645] on video at bounding box center [105, 706] width 211 height 105
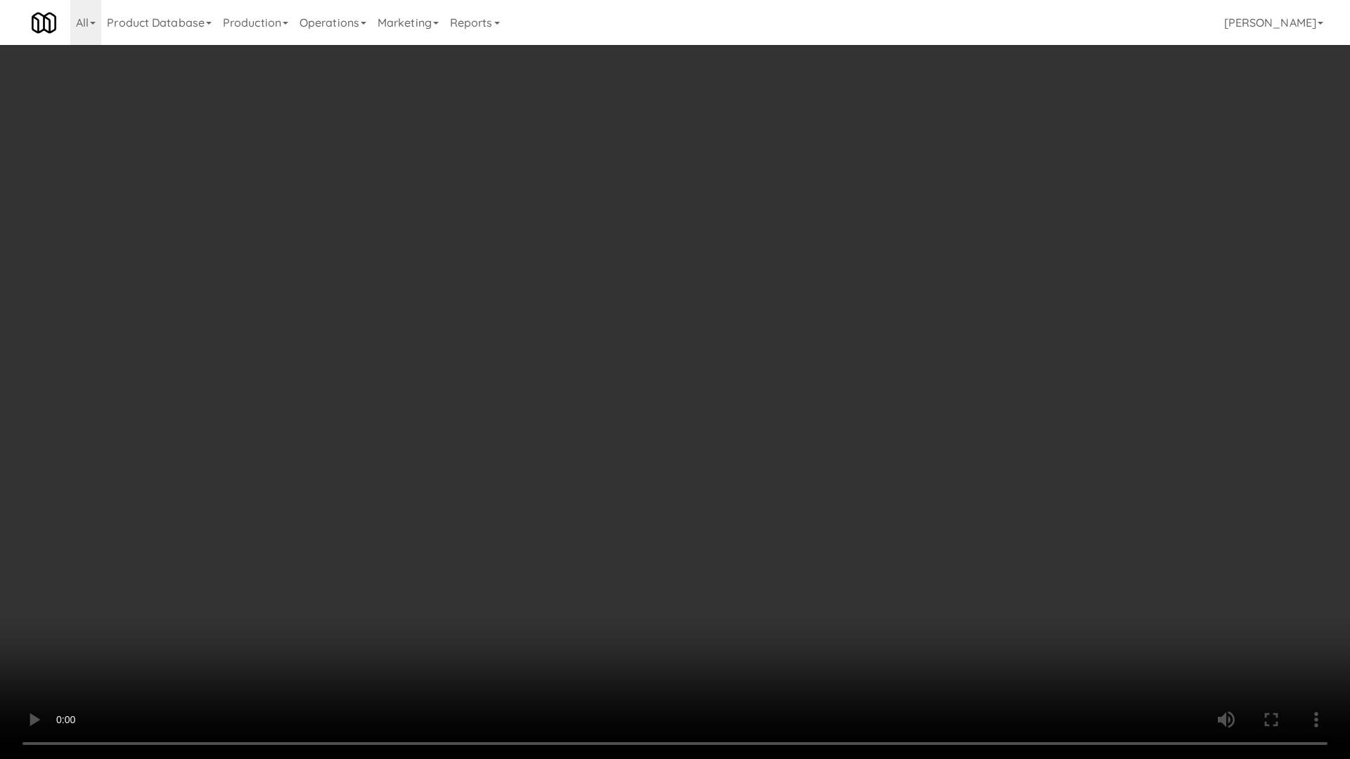
click at [668, 455] on video at bounding box center [675, 379] width 1350 height 759
click at [705, 389] on video at bounding box center [675, 379] width 1350 height 759
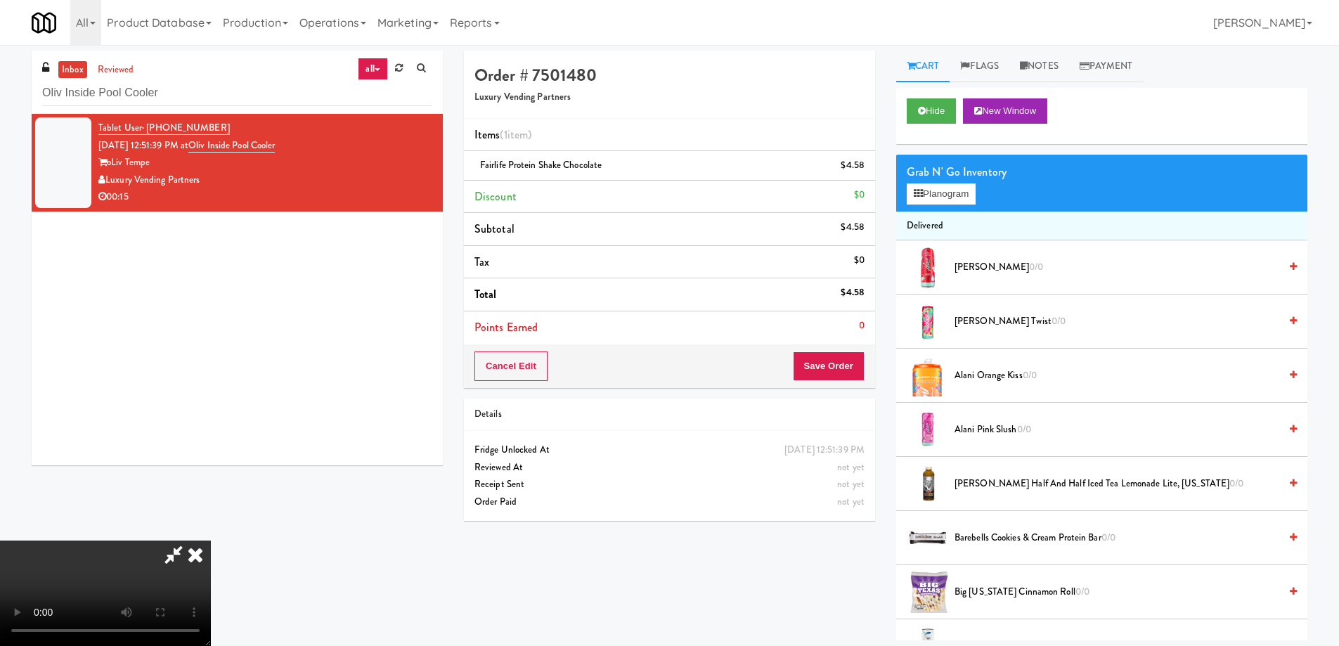
click at [211, 541] on icon at bounding box center [195, 555] width 31 height 28
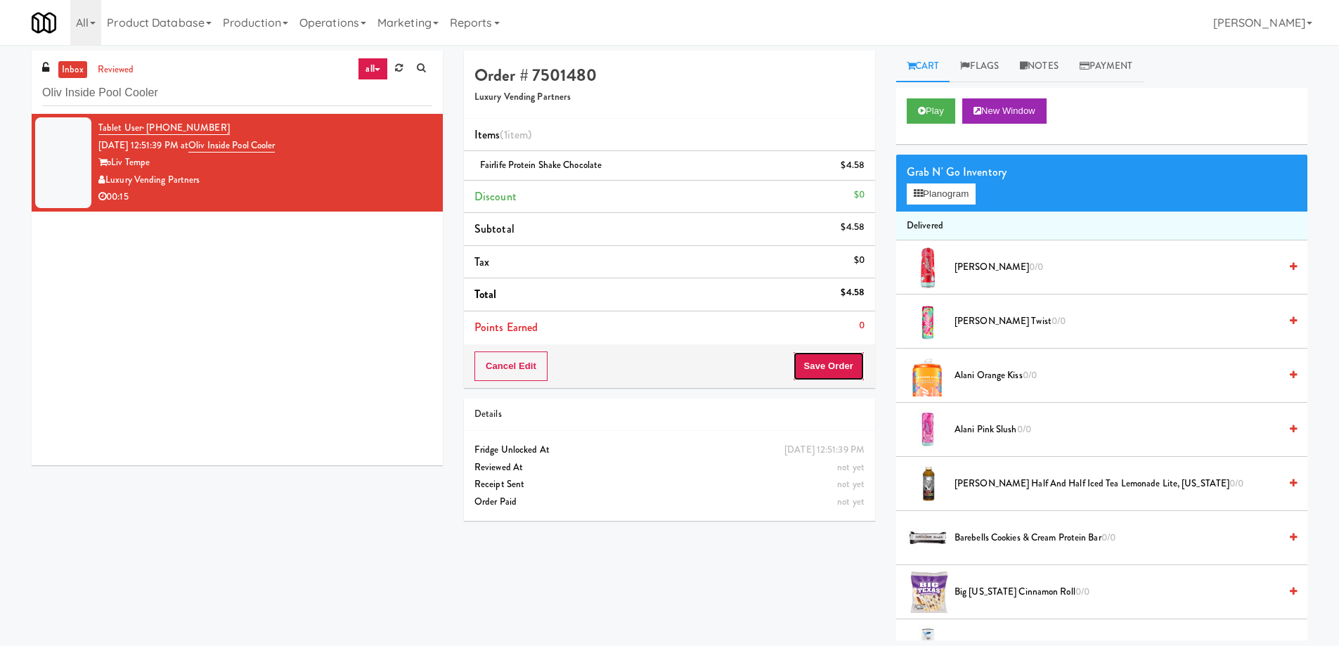
click at [824, 374] on button "Save Order" at bounding box center [829, 366] width 72 height 30
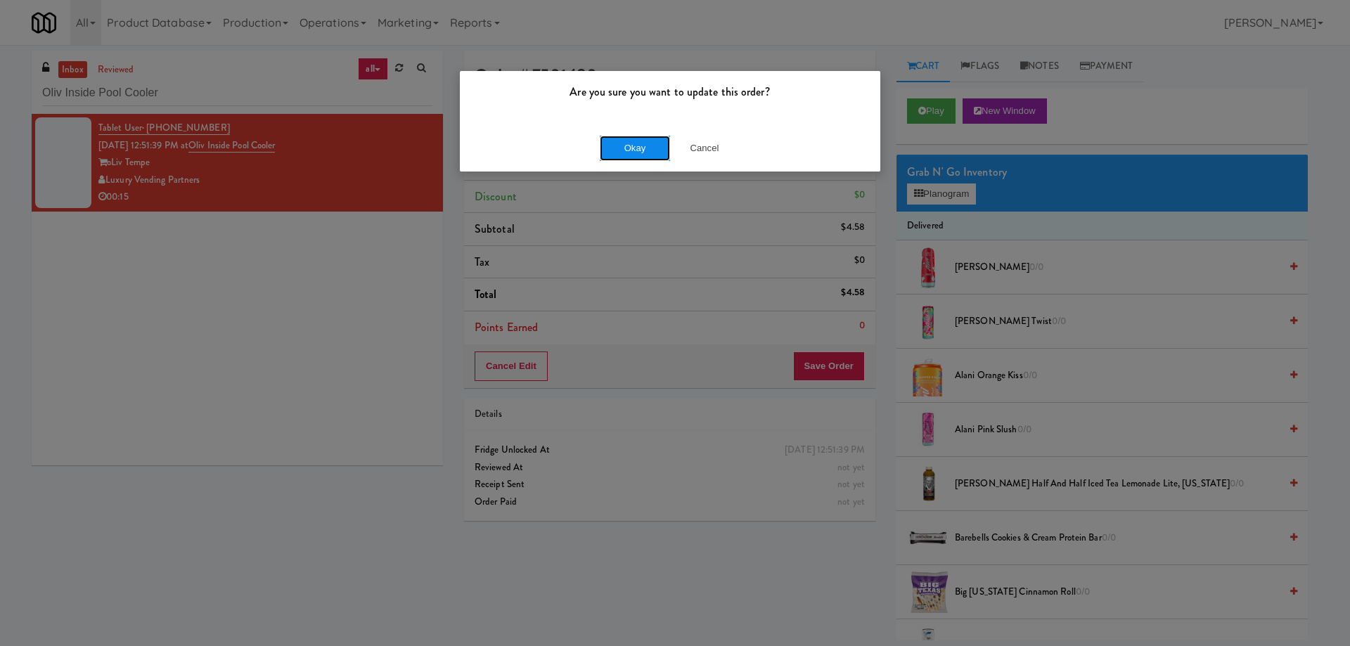
click at [631, 152] on button "Okay" at bounding box center [635, 148] width 70 height 25
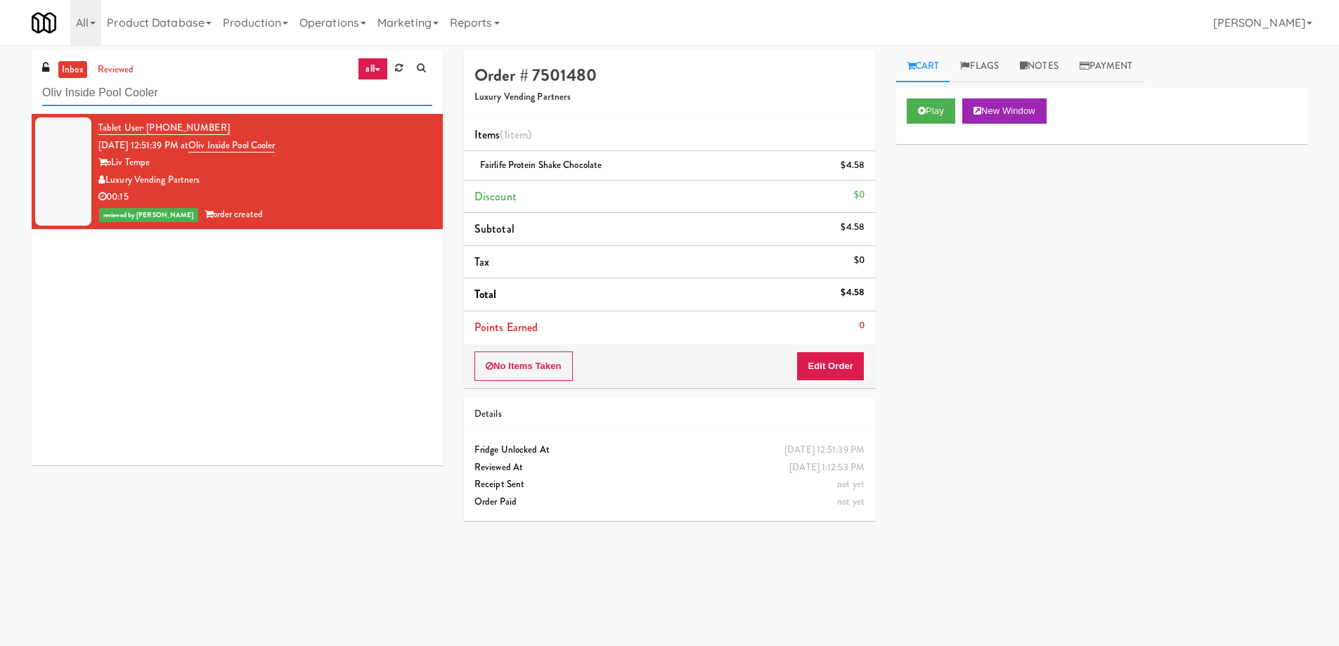
click at [204, 98] on input "Oliv Inside Pool Cooler" at bounding box center [237, 93] width 390 height 26
paste input "[PERSON_NAME] - Cooler - Right"
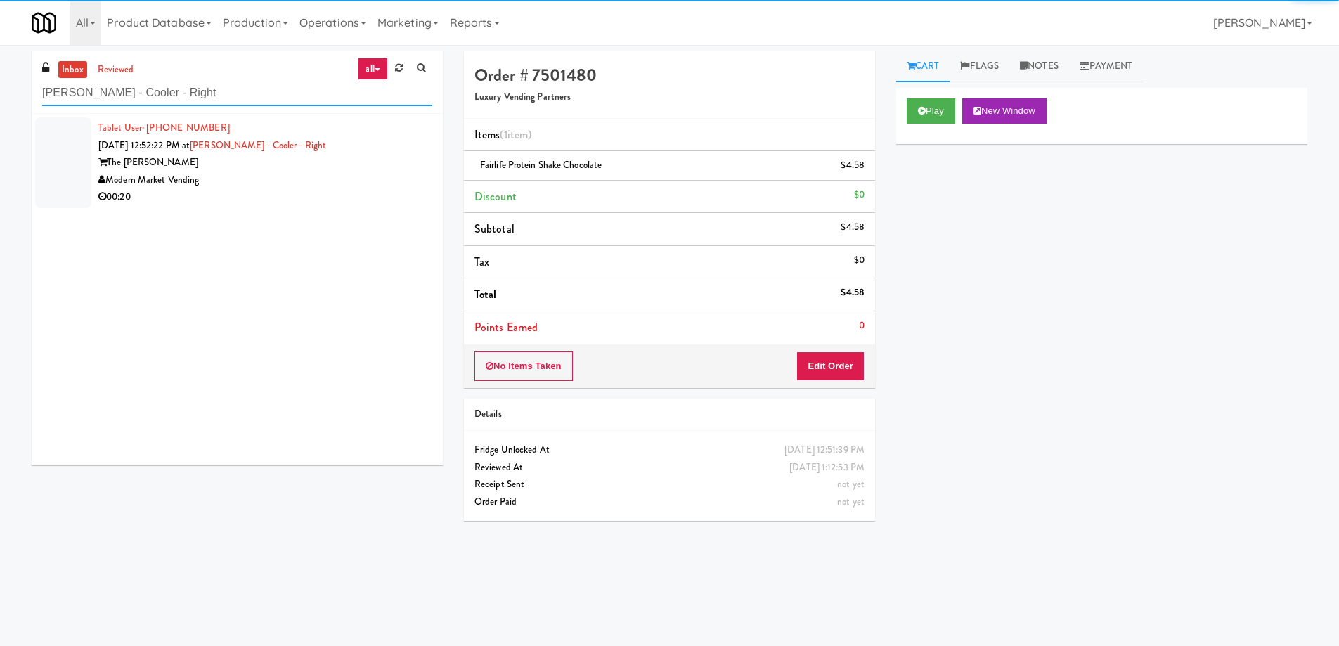
type input "[PERSON_NAME] - Cooler - Right"
click at [358, 207] on li "Tablet User · (512) 417-4096 [DATE] 12:52:22 PM at [PERSON_NAME] - Cooler - Rig…" at bounding box center [237, 163] width 411 height 98
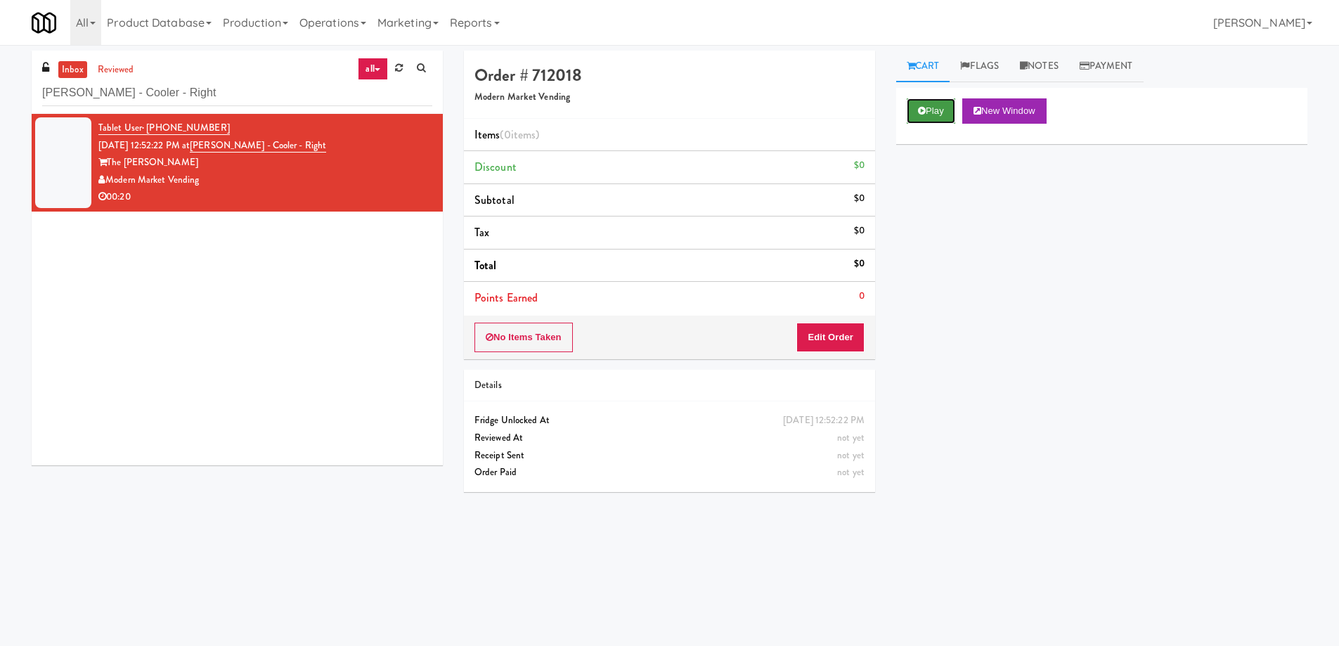
click at [933, 110] on button "Play" at bounding box center [931, 110] width 49 height 25
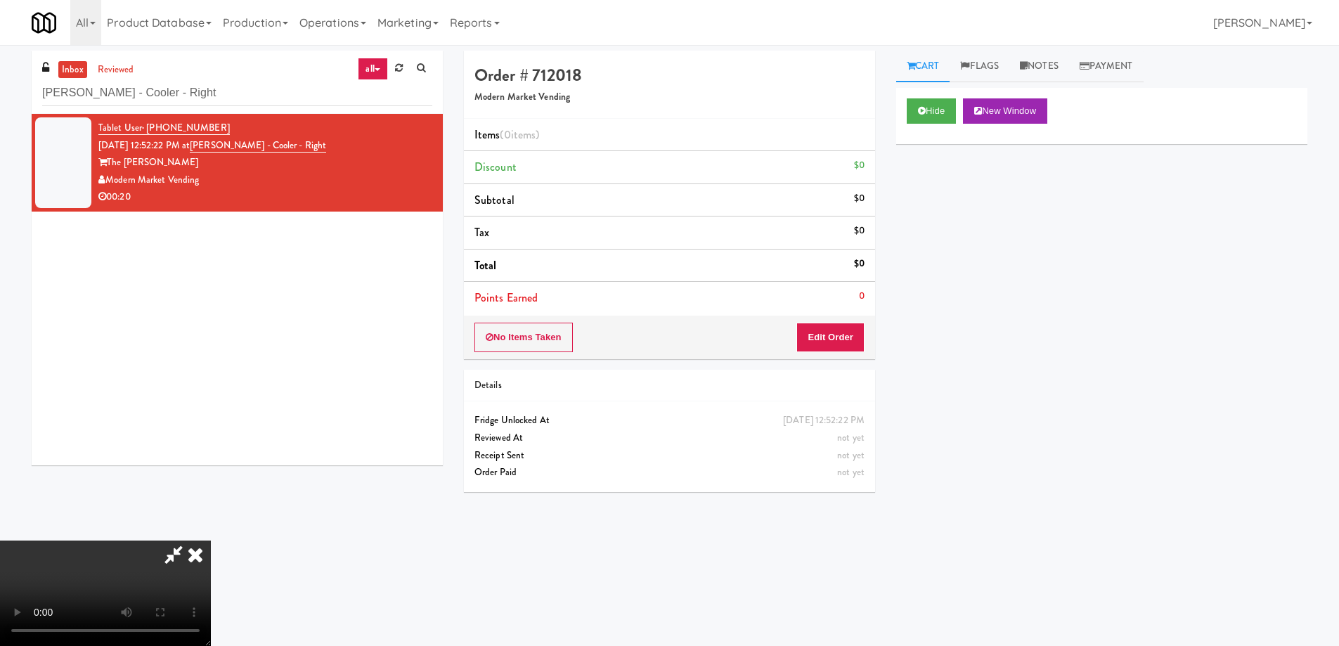
click at [211, 541] on video at bounding box center [105, 593] width 211 height 105
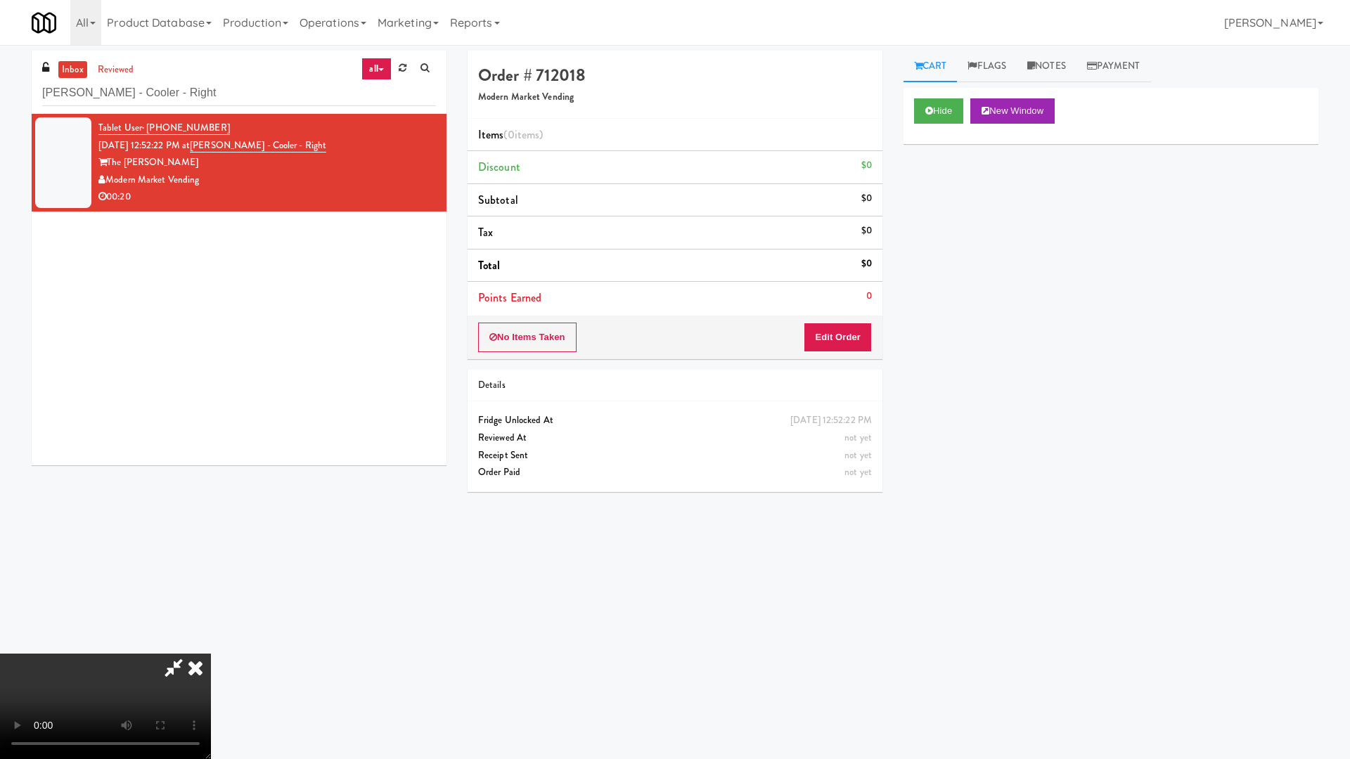
click at [211, 645] on video at bounding box center [105, 706] width 211 height 105
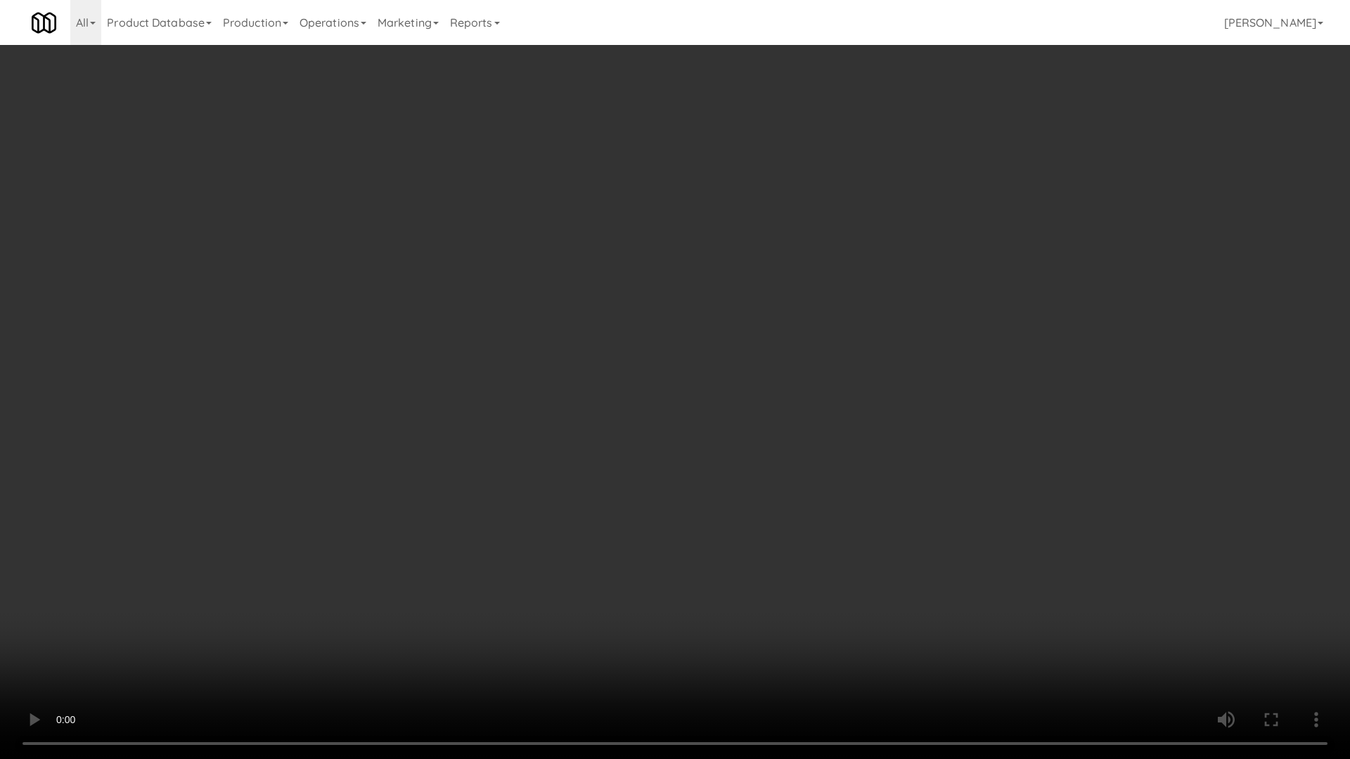
click at [517, 396] on video at bounding box center [675, 379] width 1350 height 759
click at [761, 335] on video at bounding box center [675, 379] width 1350 height 759
click at [767, 432] on video at bounding box center [675, 379] width 1350 height 759
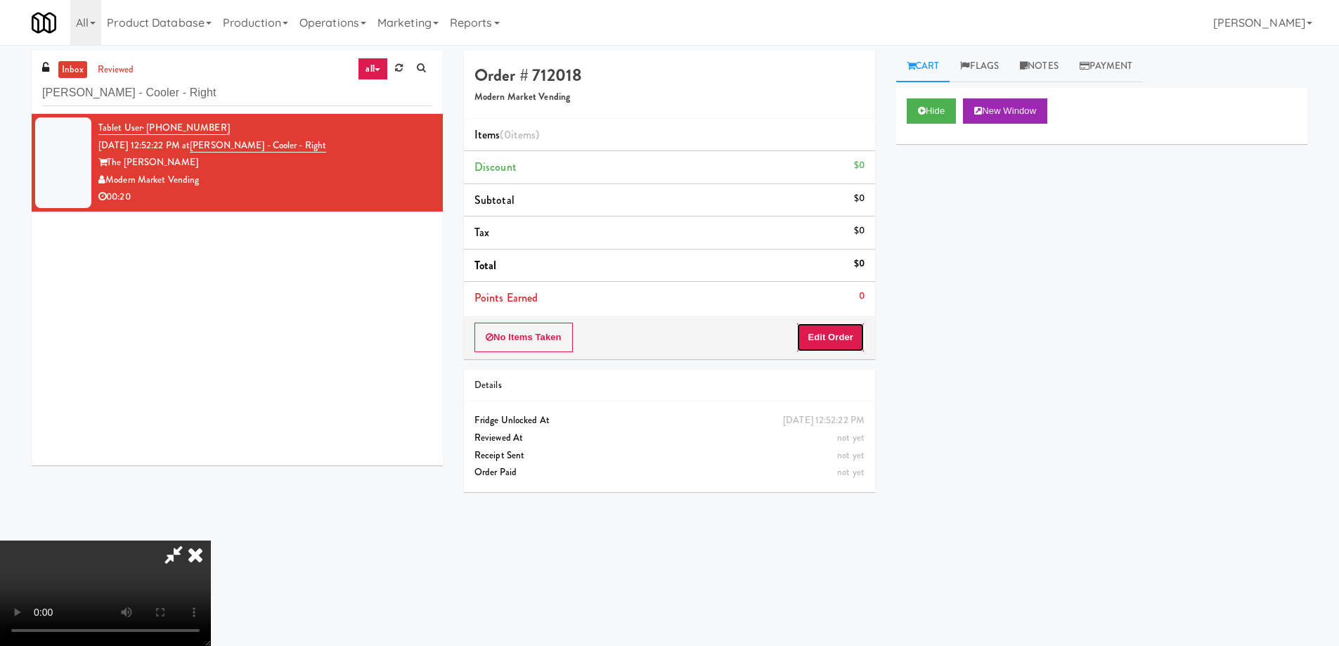
click at [831, 331] on button "Edit Order" at bounding box center [830, 338] width 68 height 30
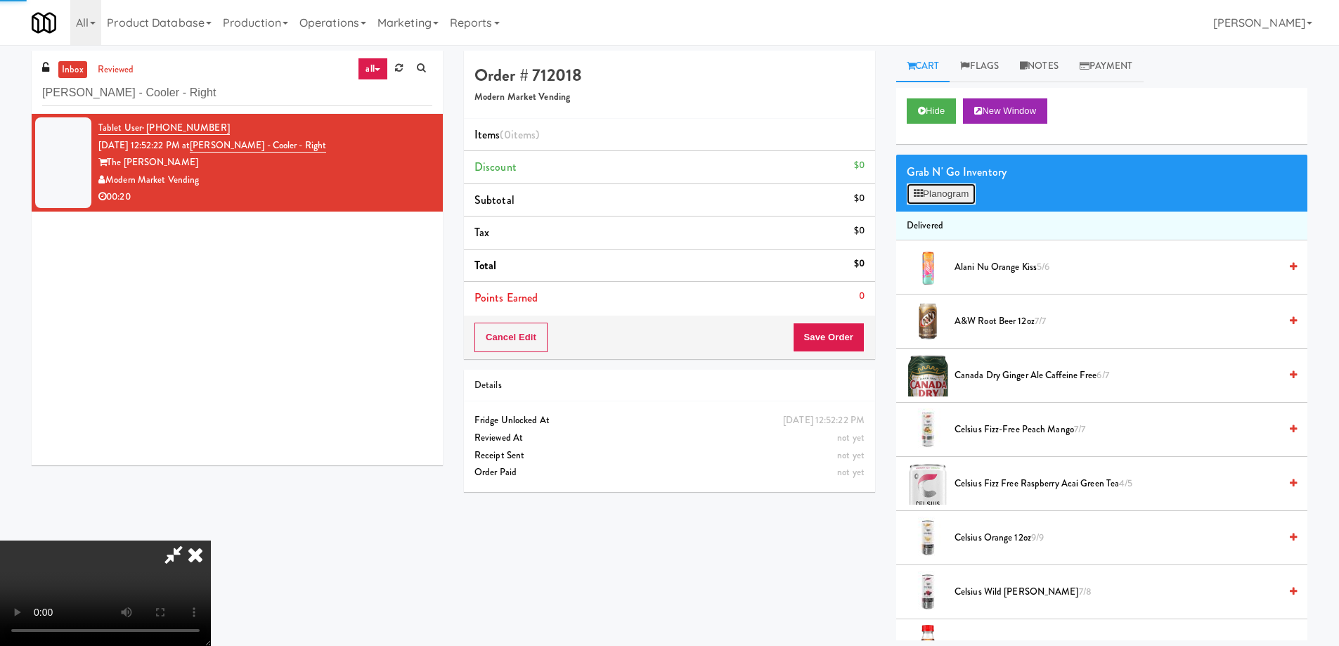
click at [936, 186] on button "Planogram" at bounding box center [941, 193] width 69 height 21
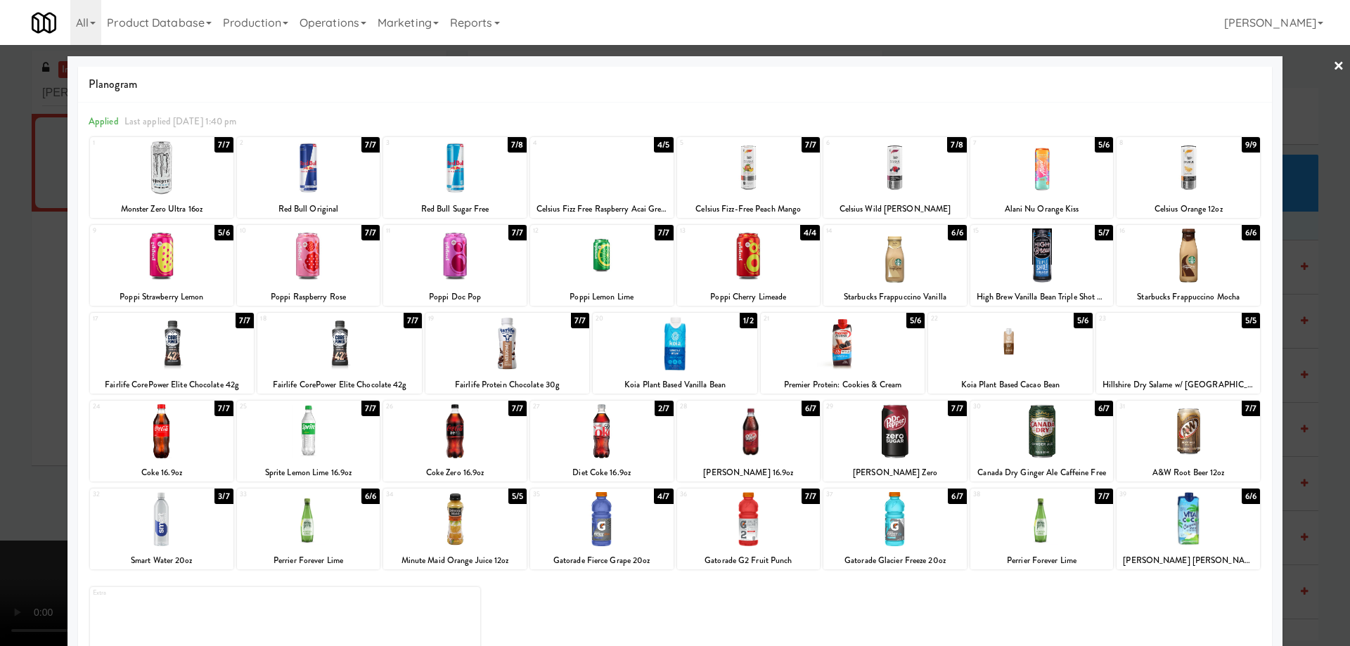
click at [186, 529] on div at bounding box center [161, 519] width 143 height 54
click at [1333, 70] on link "×" at bounding box center [1338, 67] width 11 height 44
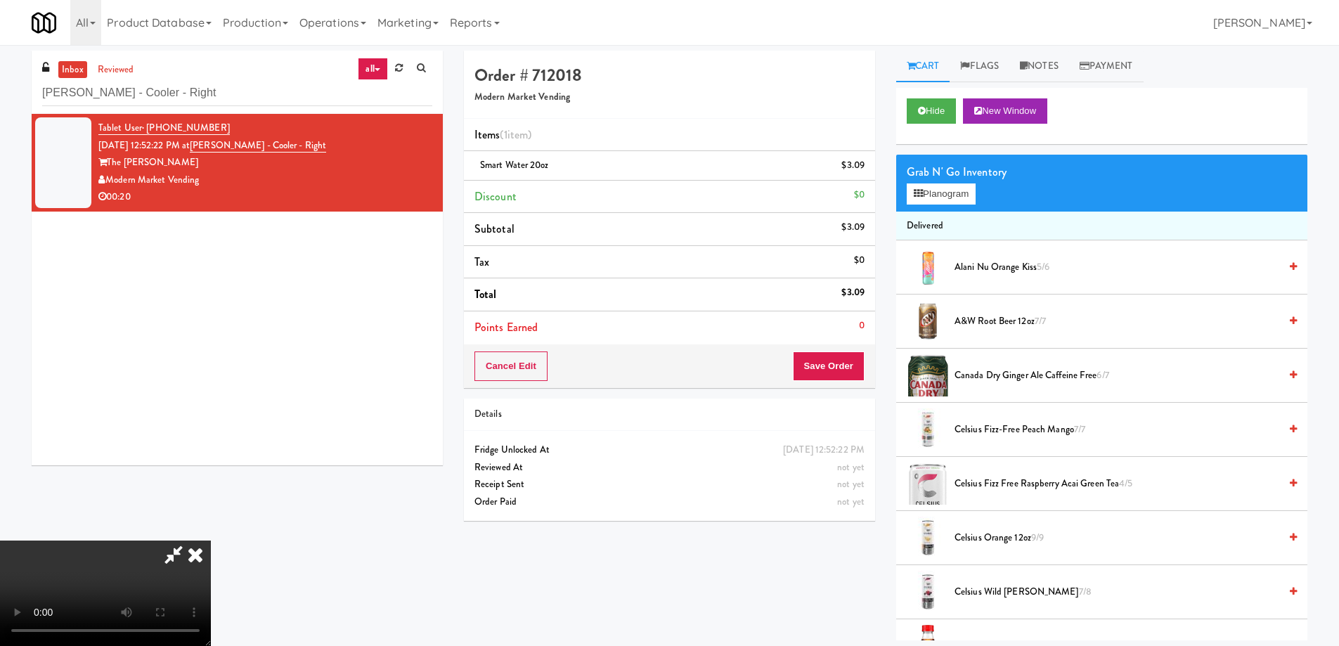
click at [211, 541] on video at bounding box center [105, 593] width 211 height 105
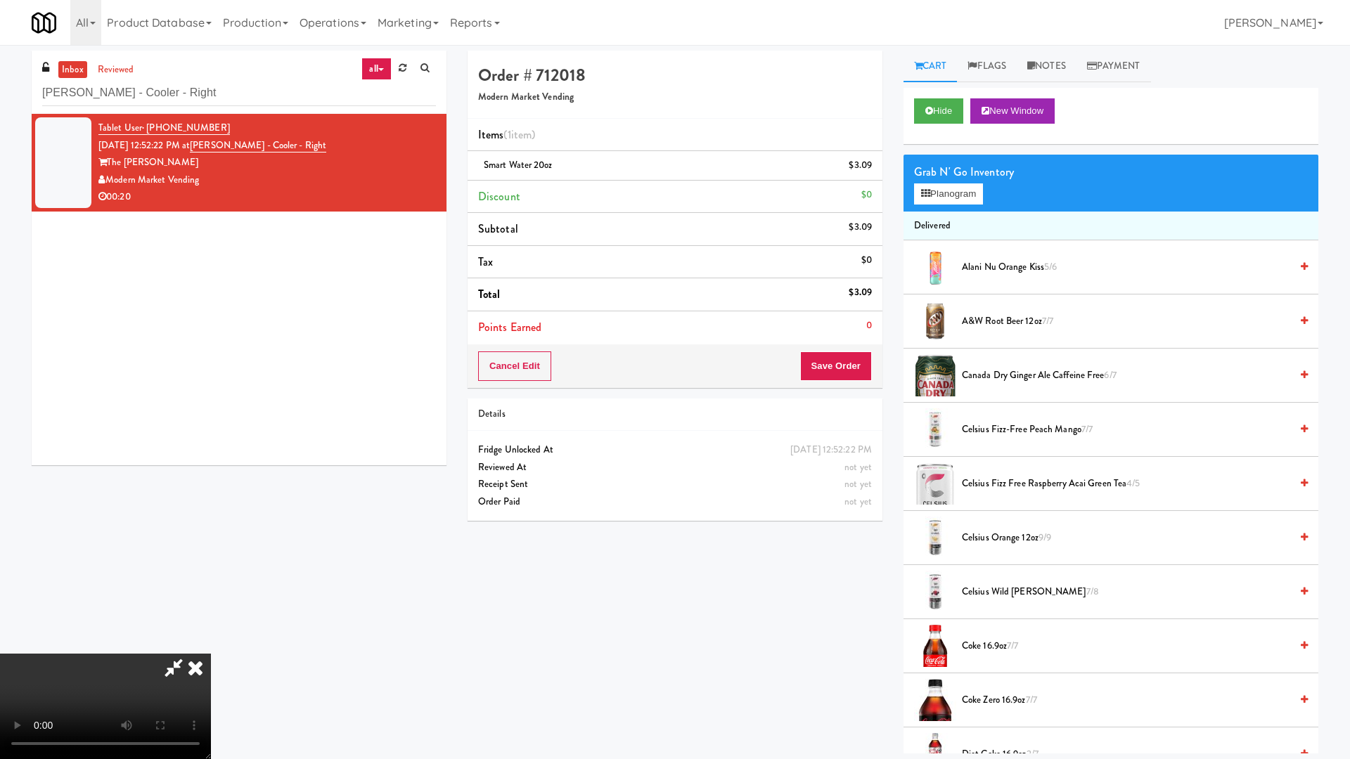
click at [211, 645] on video at bounding box center [105, 706] width 211 height 105
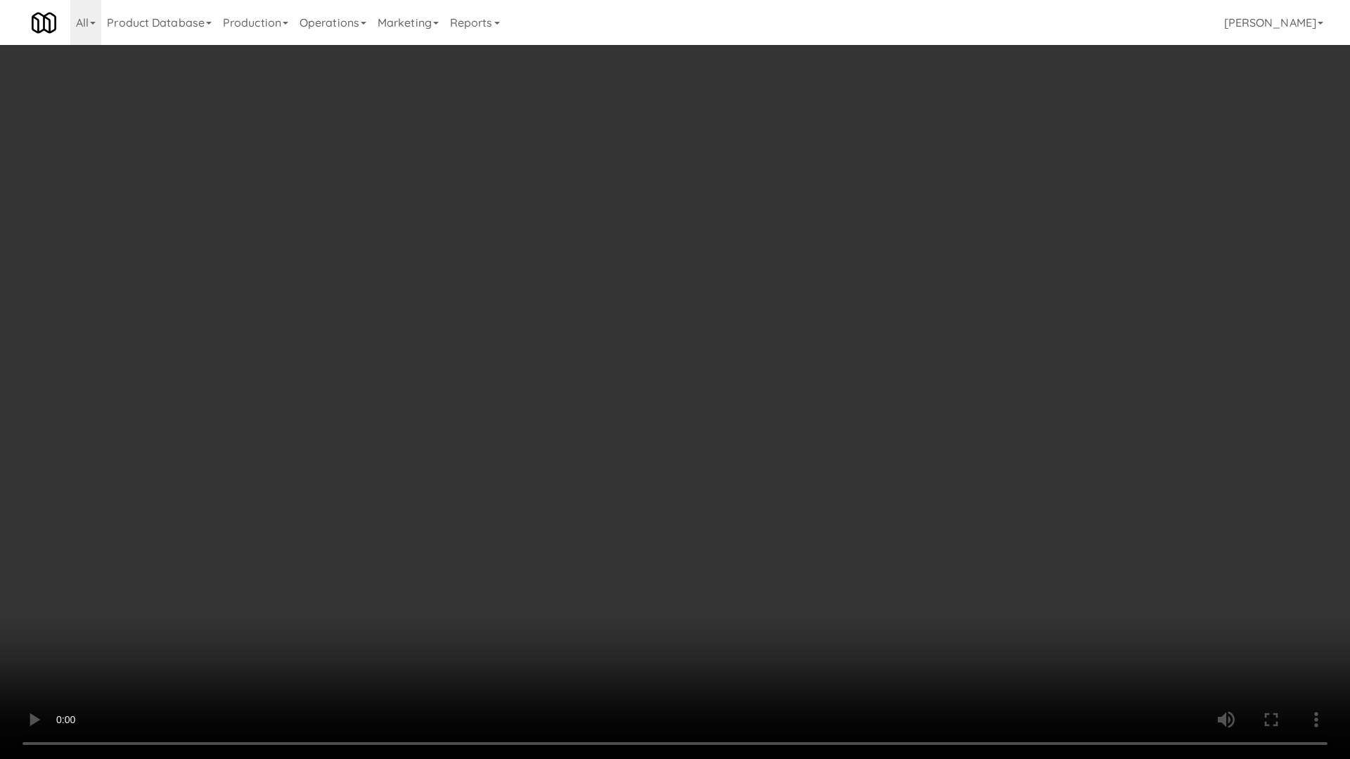
click at [788, 344] on video at bounding box center [675, 379] width 1350 height 759
click at [585, 546] on video at bounding box center [675, 379] width 1350 height 759
click at [704, 517] on video at bounding box center [675, 379] width 1350 height 759
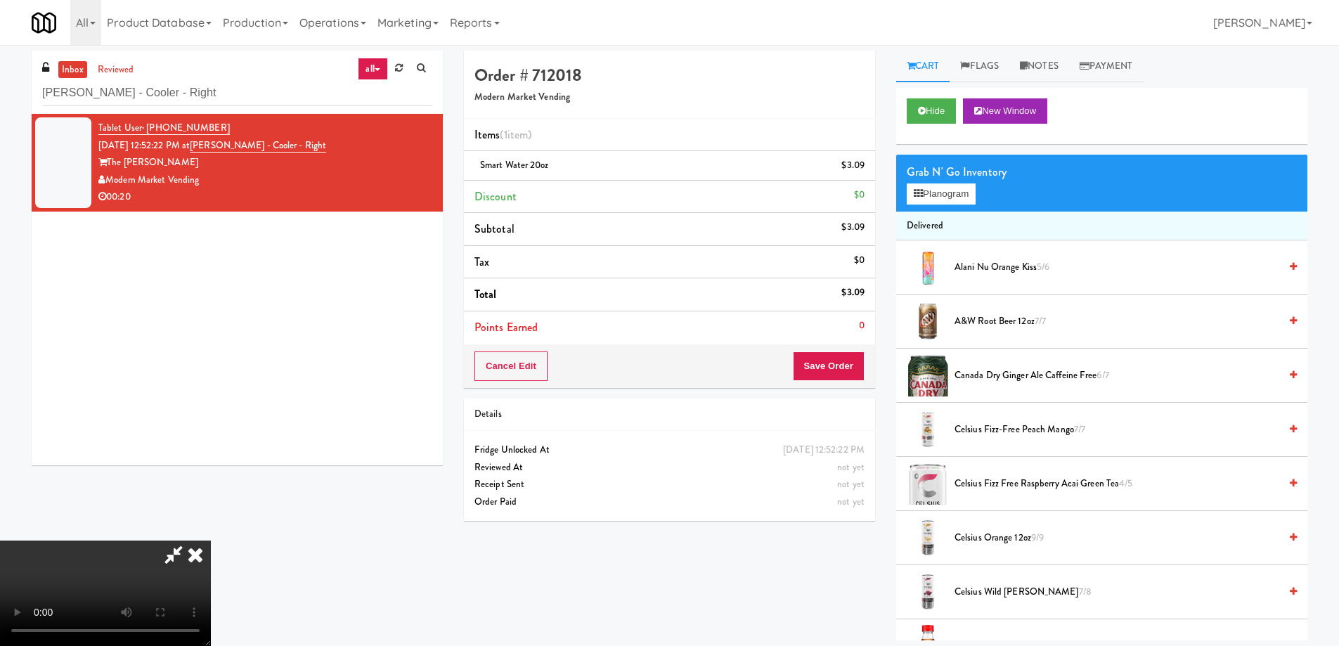
click at [211, 541] on icon at bounding box center [195, 555] width 31 height 28
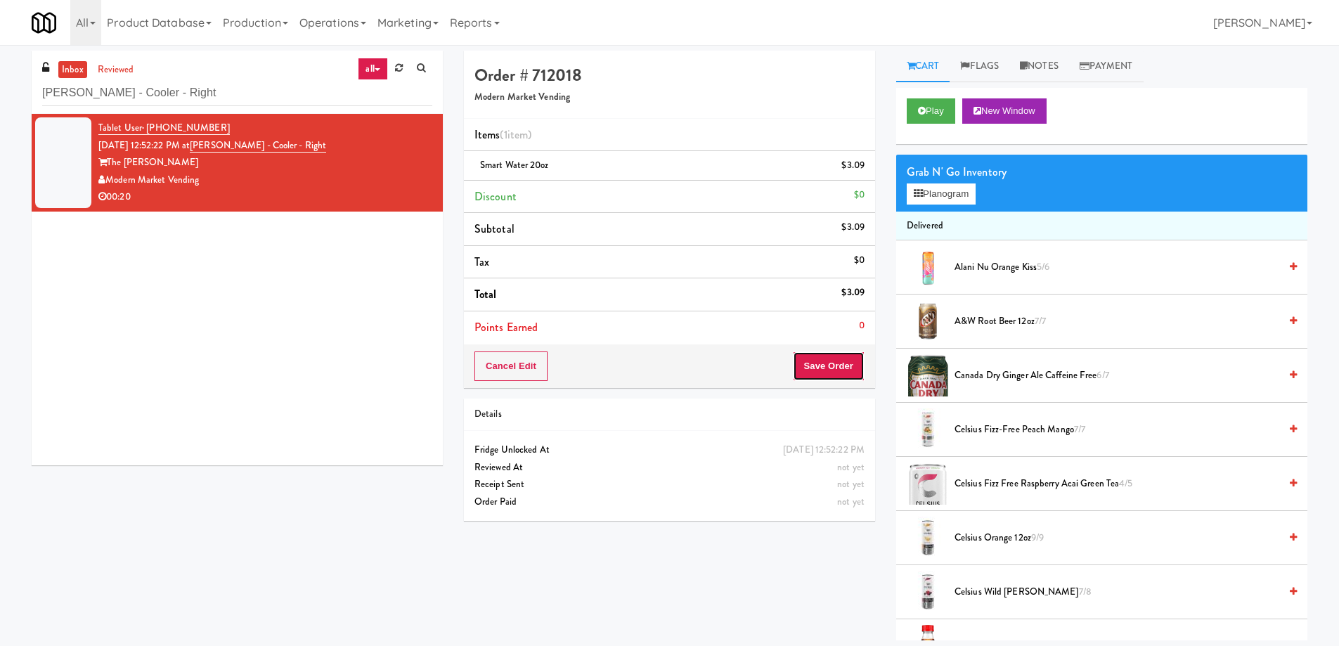
click at [825, 372] on button "Save Order" at bounding box center [829, 366] width 72 height 30
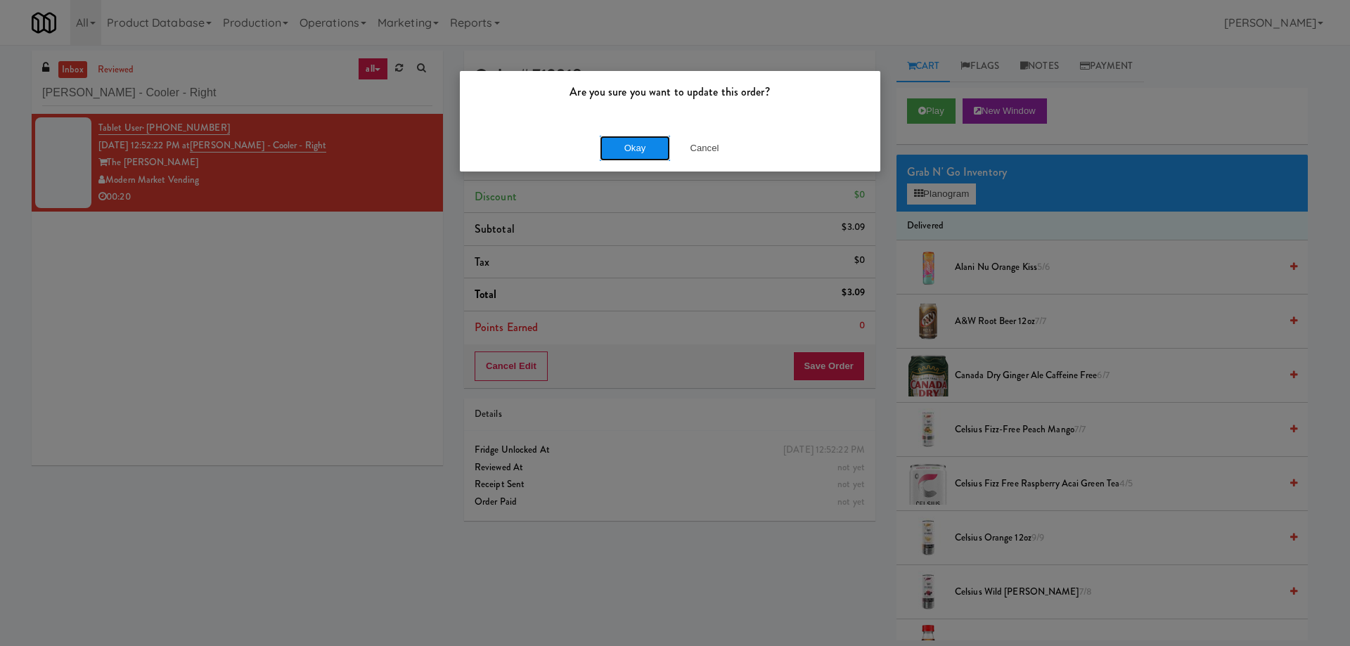
click at [626, 149] on button "Okay" at bounding box center [635, 148] width 70 height 25
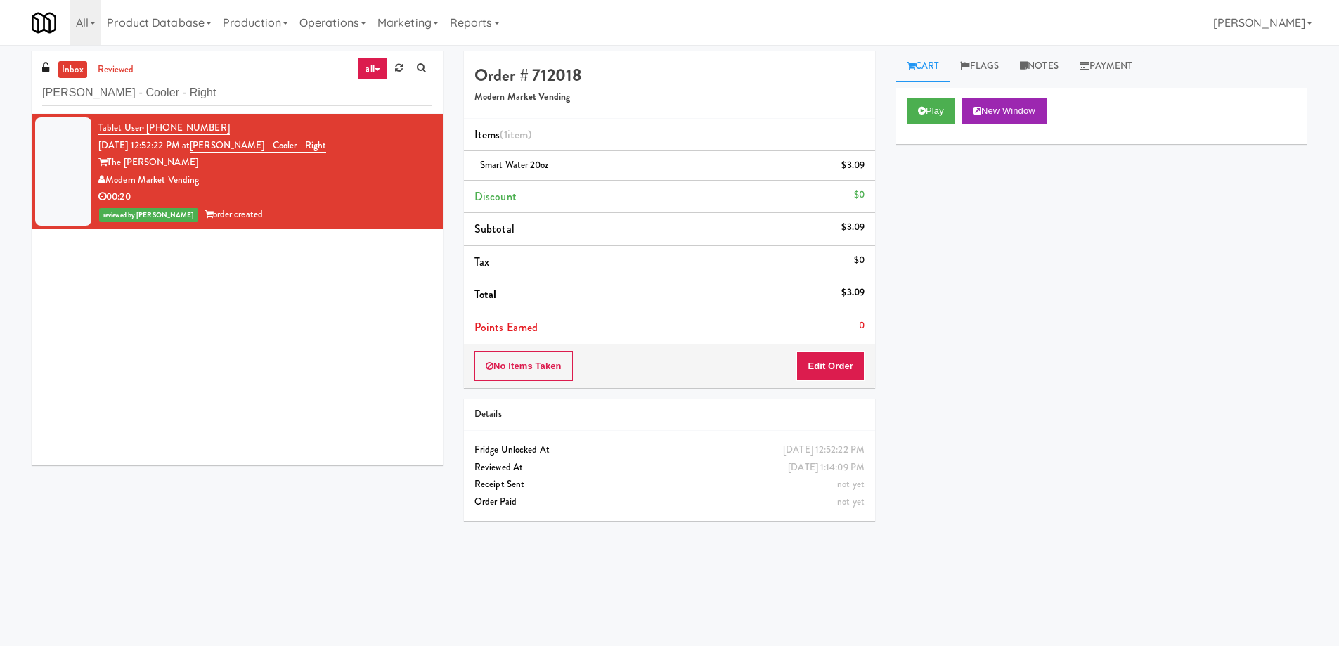
click at [1033, 484] on div "Play New Window Primary Flag Clear Flag if unable to determine what was taken o…" at bounding box center [1101, 351] width 411 height 527
click at [276, 92] on input "[PERSON_NAME] - Cooler - Right" at bounding box center [237, 93] width 390 height 26
paste input "Paradox"
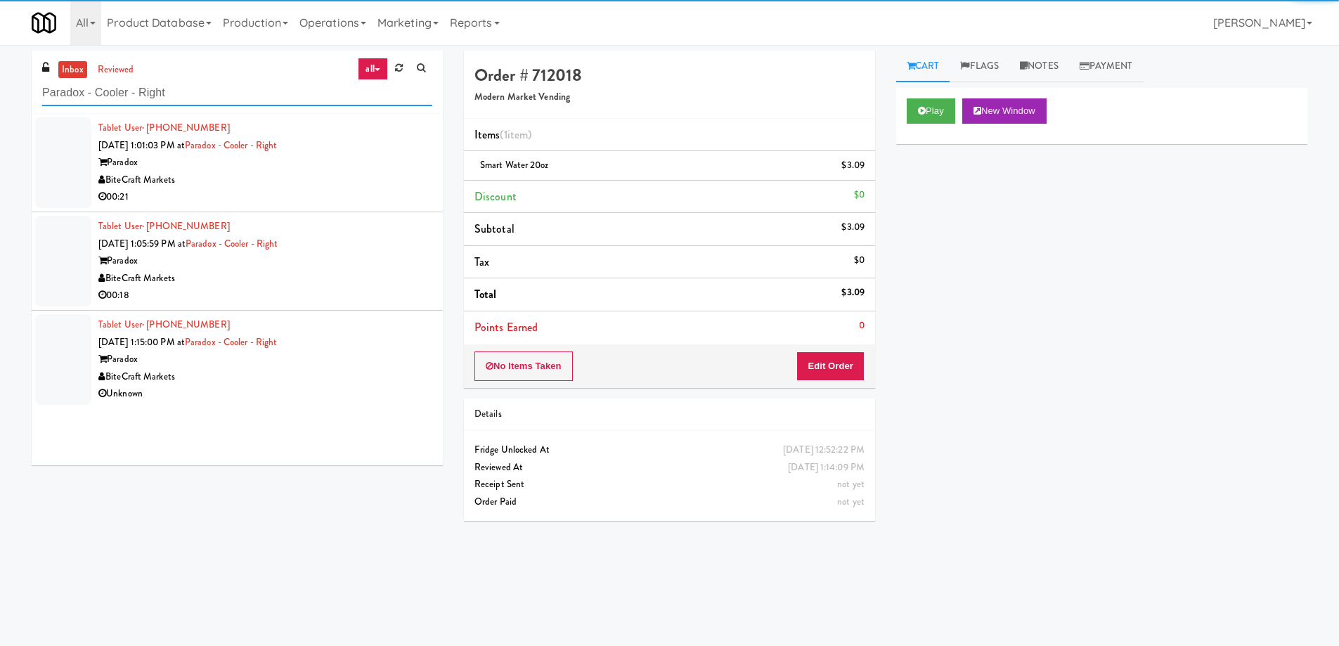
type input "Paradox - Cooler - Right"
click at [338, 157] on div "Paradox" at bounding box center [265, 163] width 334 height 18
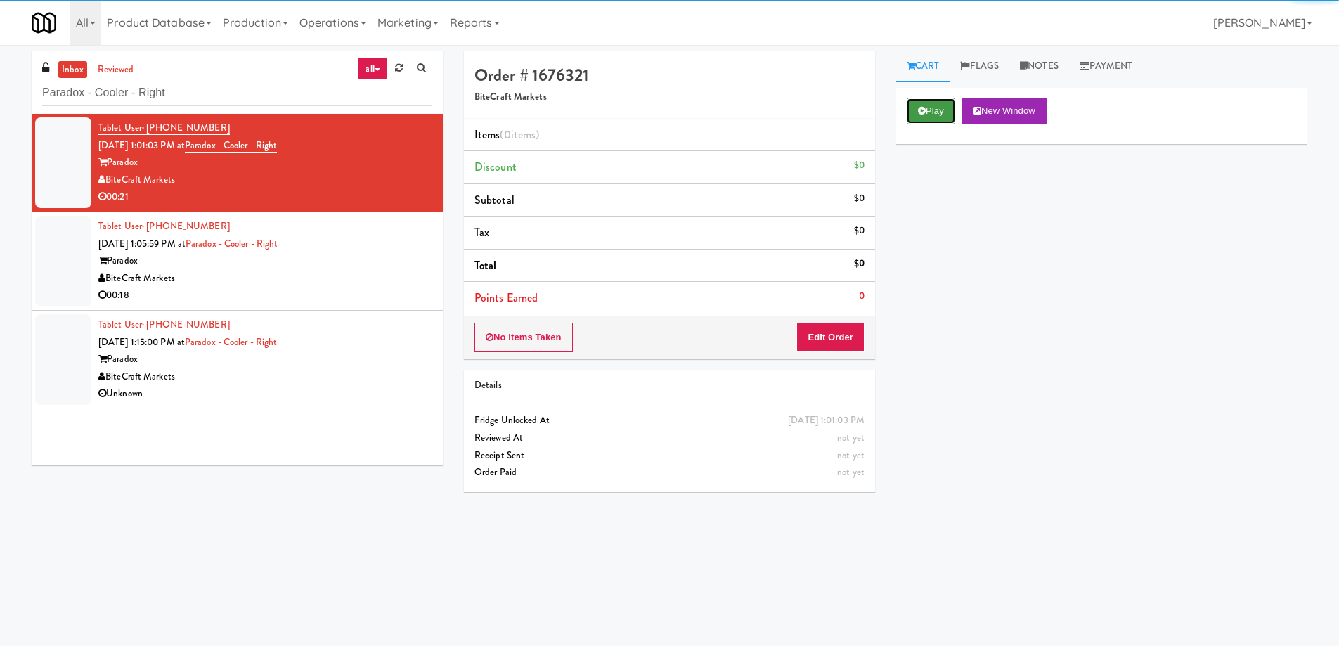
click at [924, 109] on icon at bounding box center [922, 110] width 8 height 9
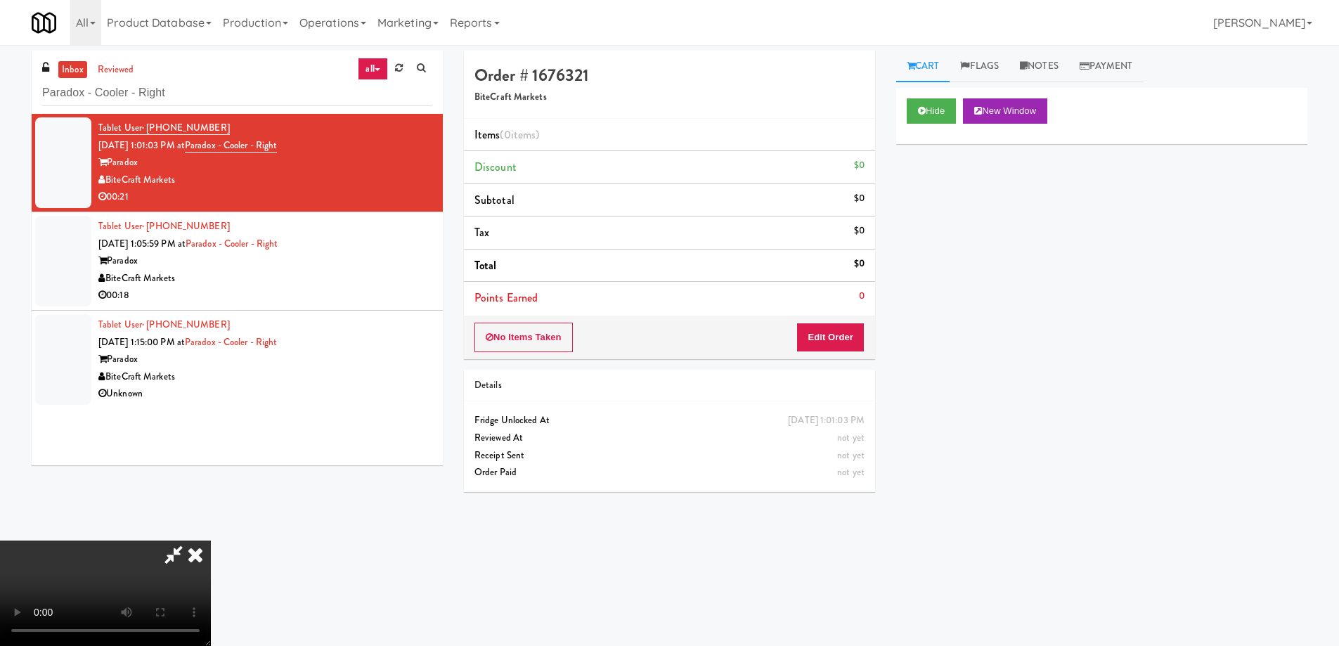
click at [211, 541] on video at bounding box center [105, 593] width 211 height 105
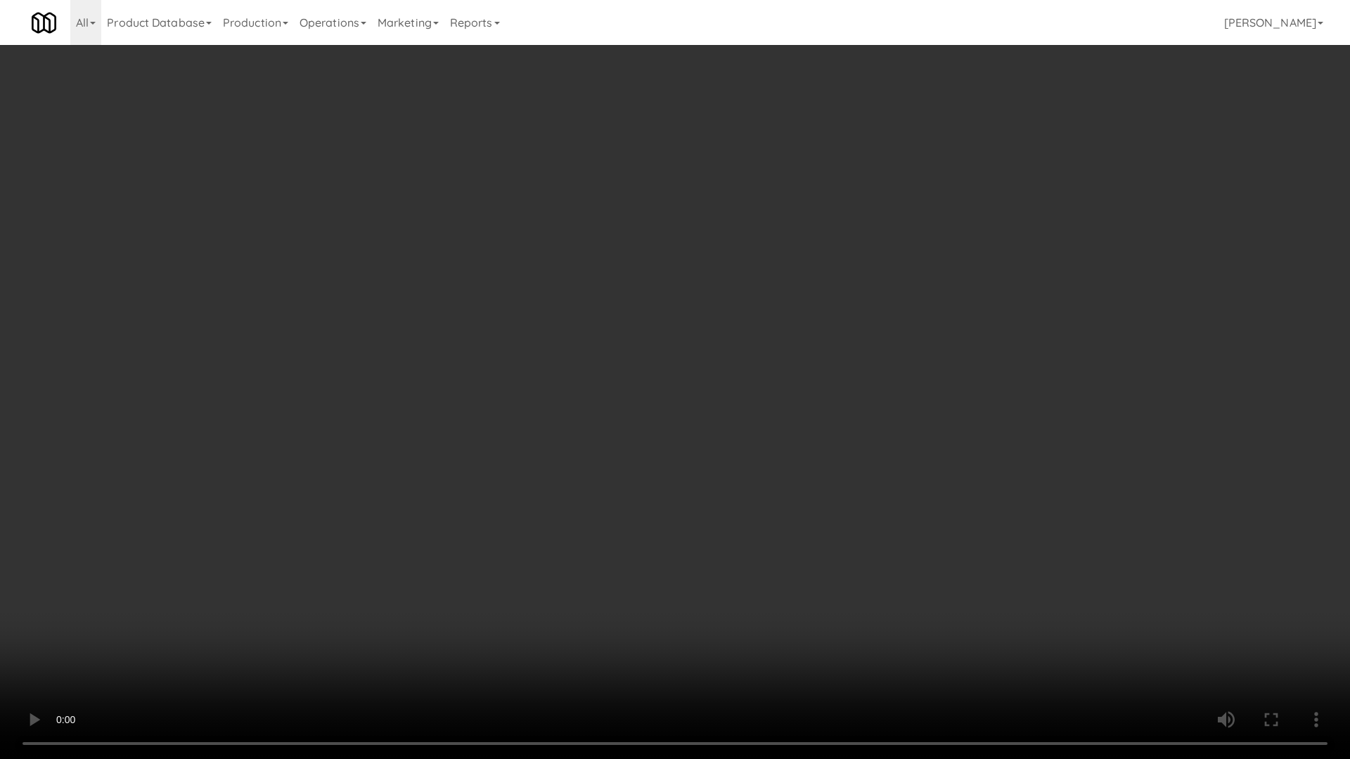
click at [682, 363] on video at bounding box center [675, 379] width 1350 height 759
click at [706, 363] on video at bounding box center [675, 379] width 1350 height 759
drag, startPoint x: 585, startPoint y: 432, endPoint x: 594, endPoint y: 433, distance: 9.2
click at [586, 432] on video at bounding box center [675, 379] width 1350 height 759
click at [723, 324] on video at bounding box center [675, 379] width 1350 height 759
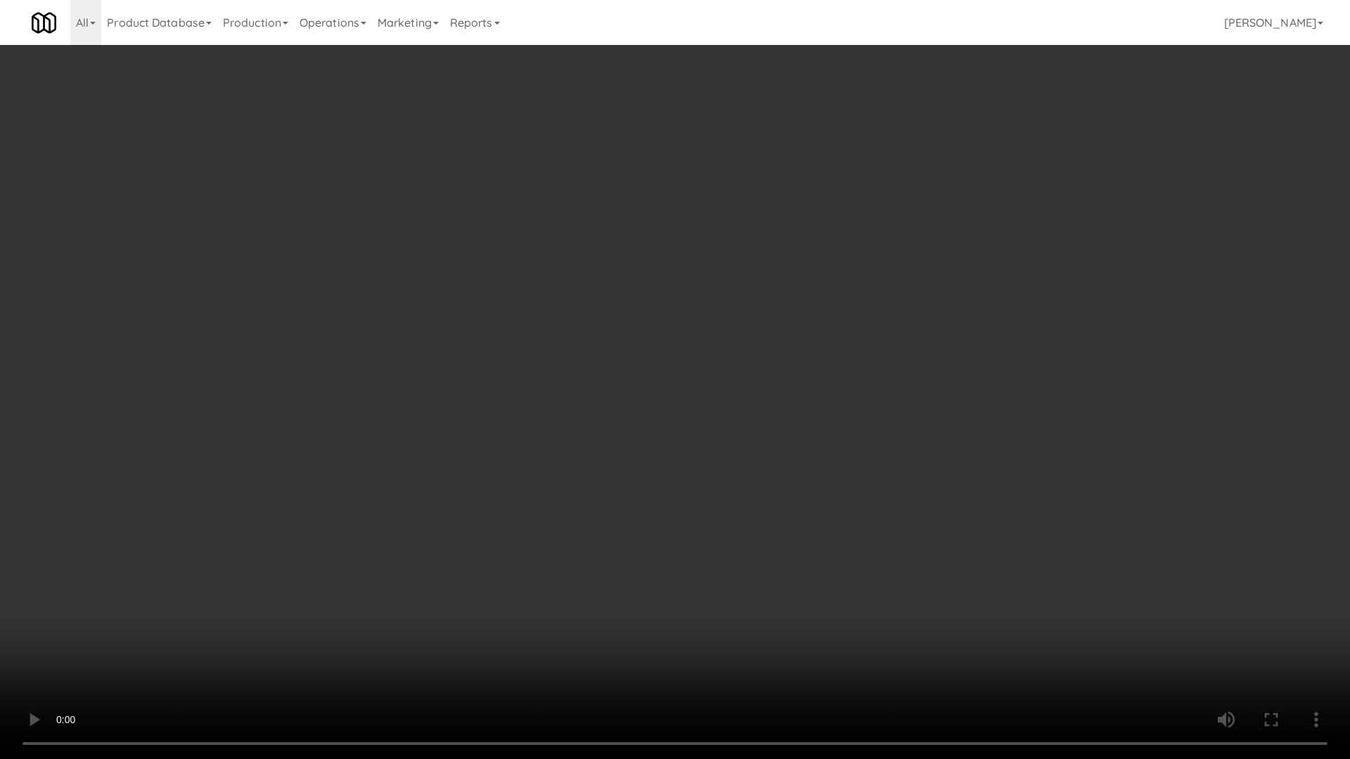
click at [711, 321] on video at bounding box center [675, 379] width 1350 height 759
click at [736, 323] on video at bounding box center [675, 379] width 1350 height 759
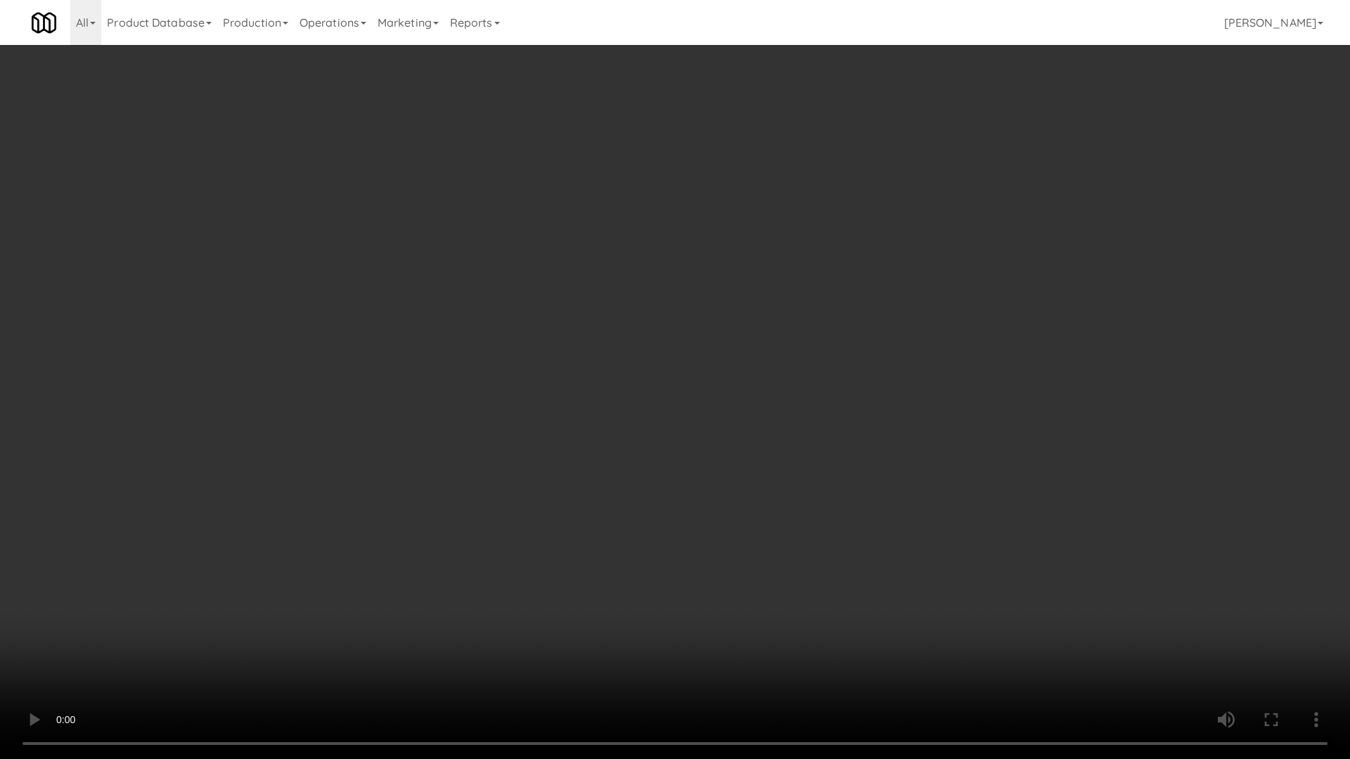
click at [736, 323] on video at bounding box center [675, 379] width 1350 height 759
click at [747, 451] on video at bounding box center [675, 379] width 1350 height 759
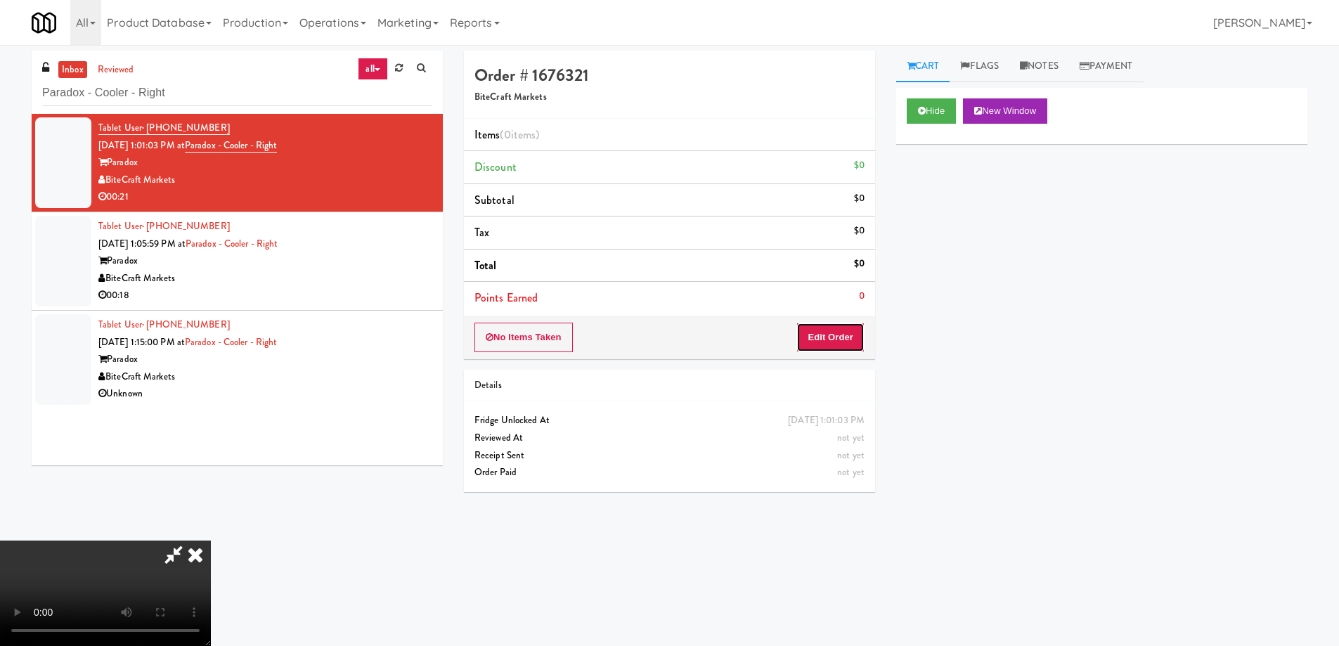
drag, startPoint x: 852, startPoint y: 342, endPoint x: 874, endPoint y: 299, distance: 49.0
click at [853, 338] on button "Edit Order" at bounding box center [830, 338] width 68 height 30
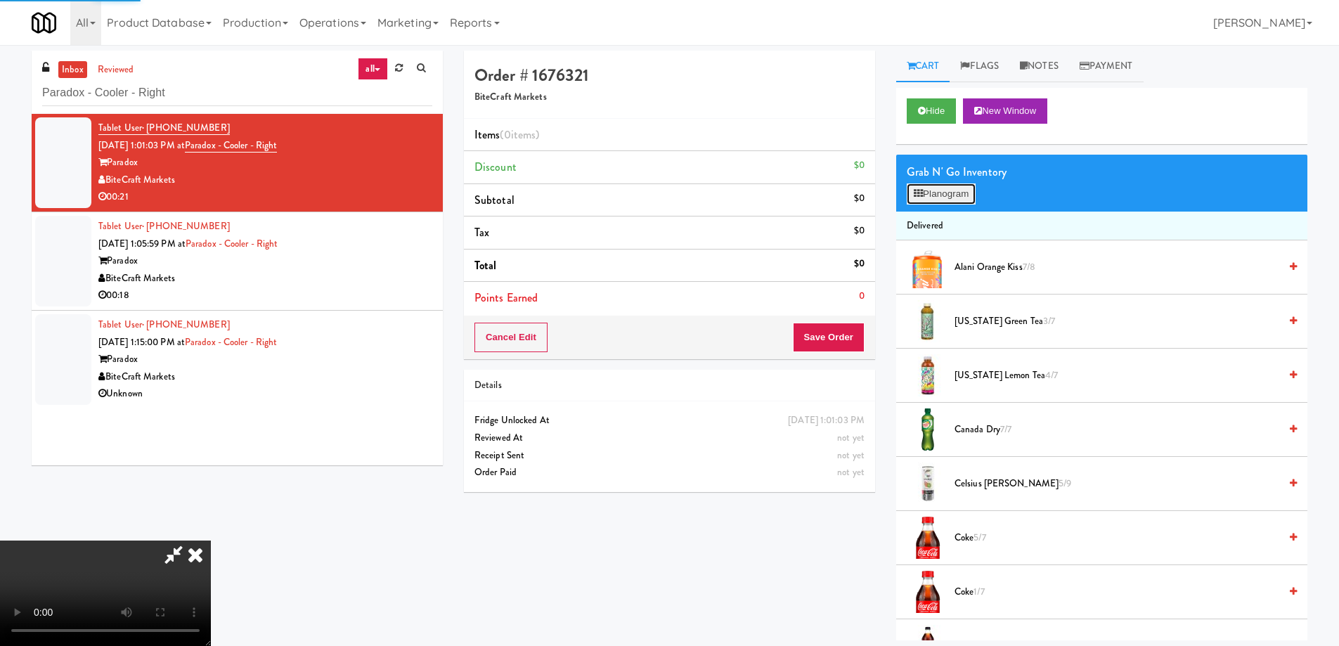
click at [955, 191] on button "Planogram" at bounding box center [941, 193] width 69 height 21
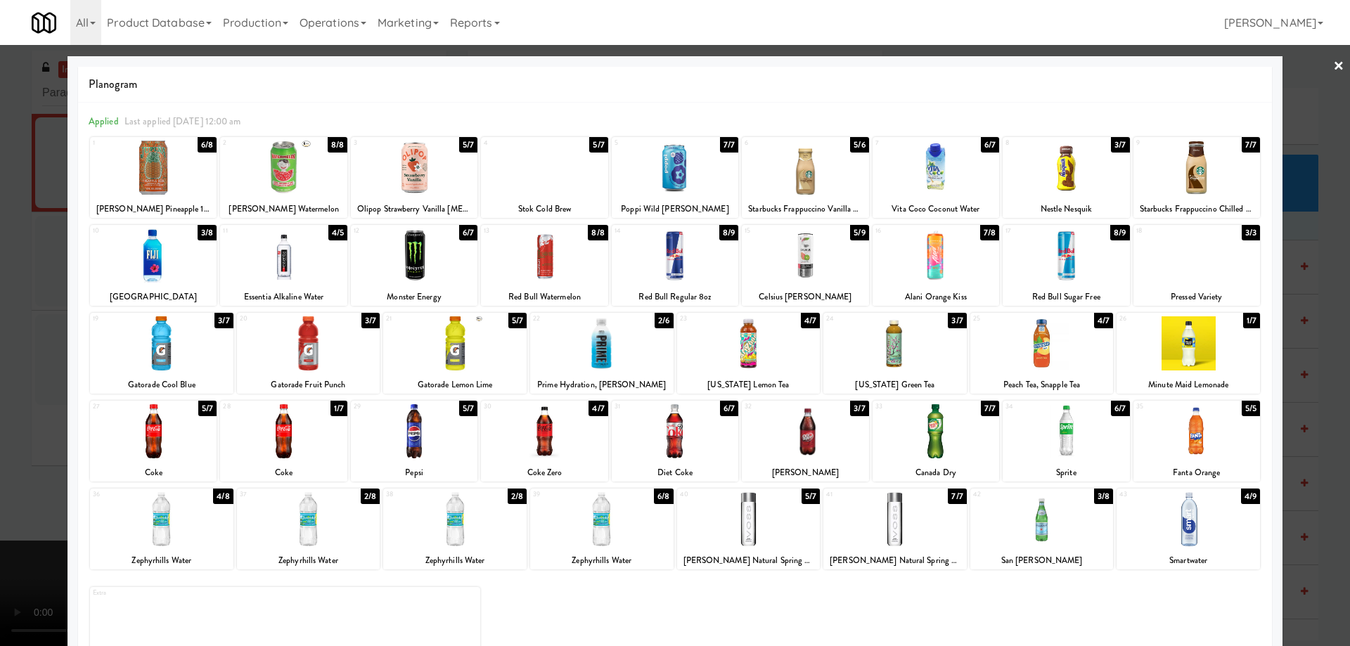
click at [815, 430] on div at bounding box center [805, 431] width 127 height 54
click at [1333, 69] on link "×" at bounding box center [1338, 67] width 11 height 44
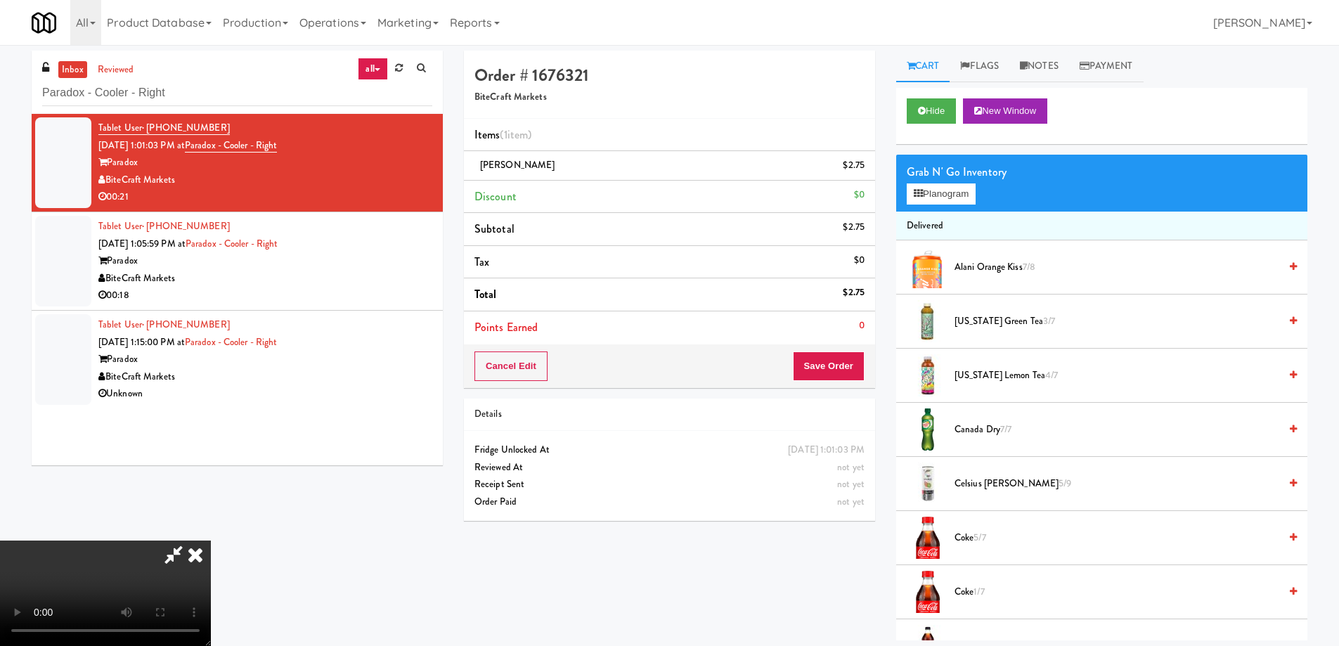
click at [211, 541] on video at bounding box center [105, 593] width 211 height 105
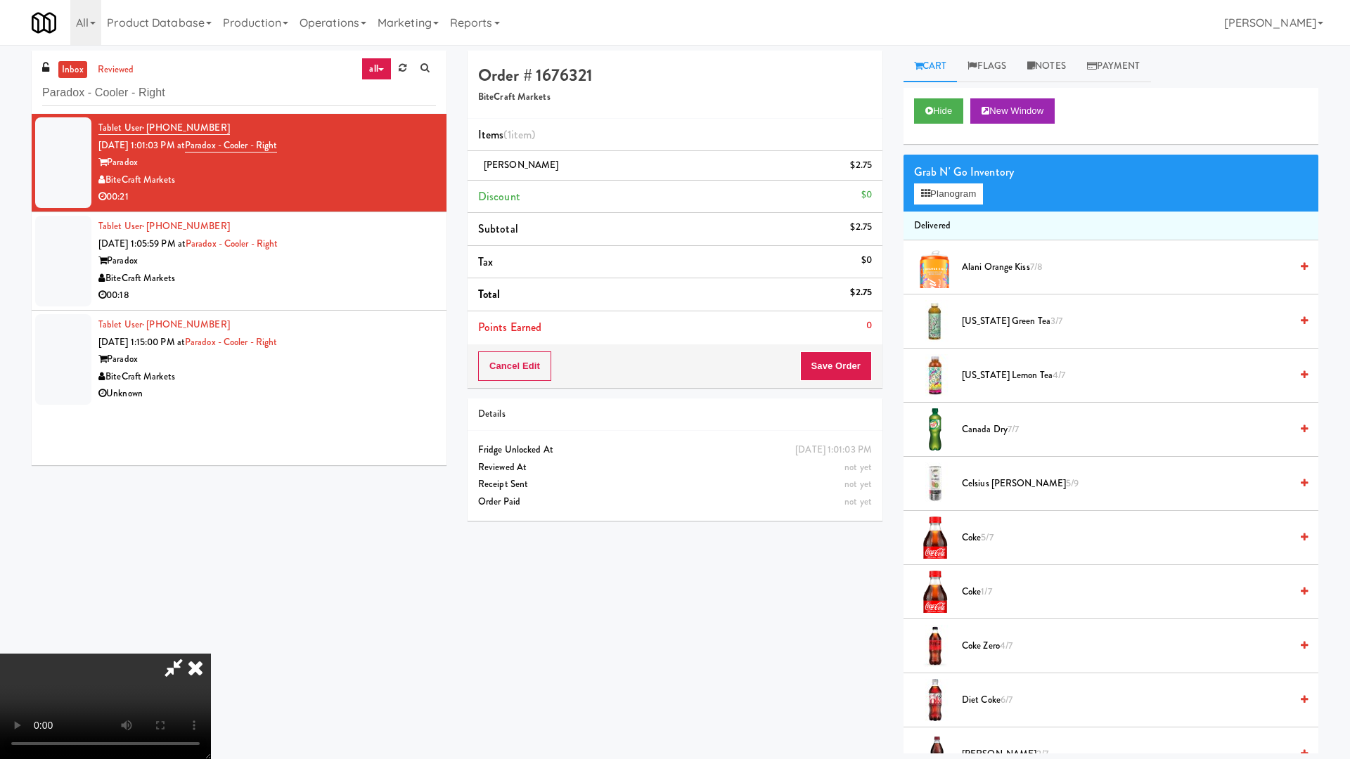
click at [211, 645] on video at bounding box center [105, 706] width 211 height 105
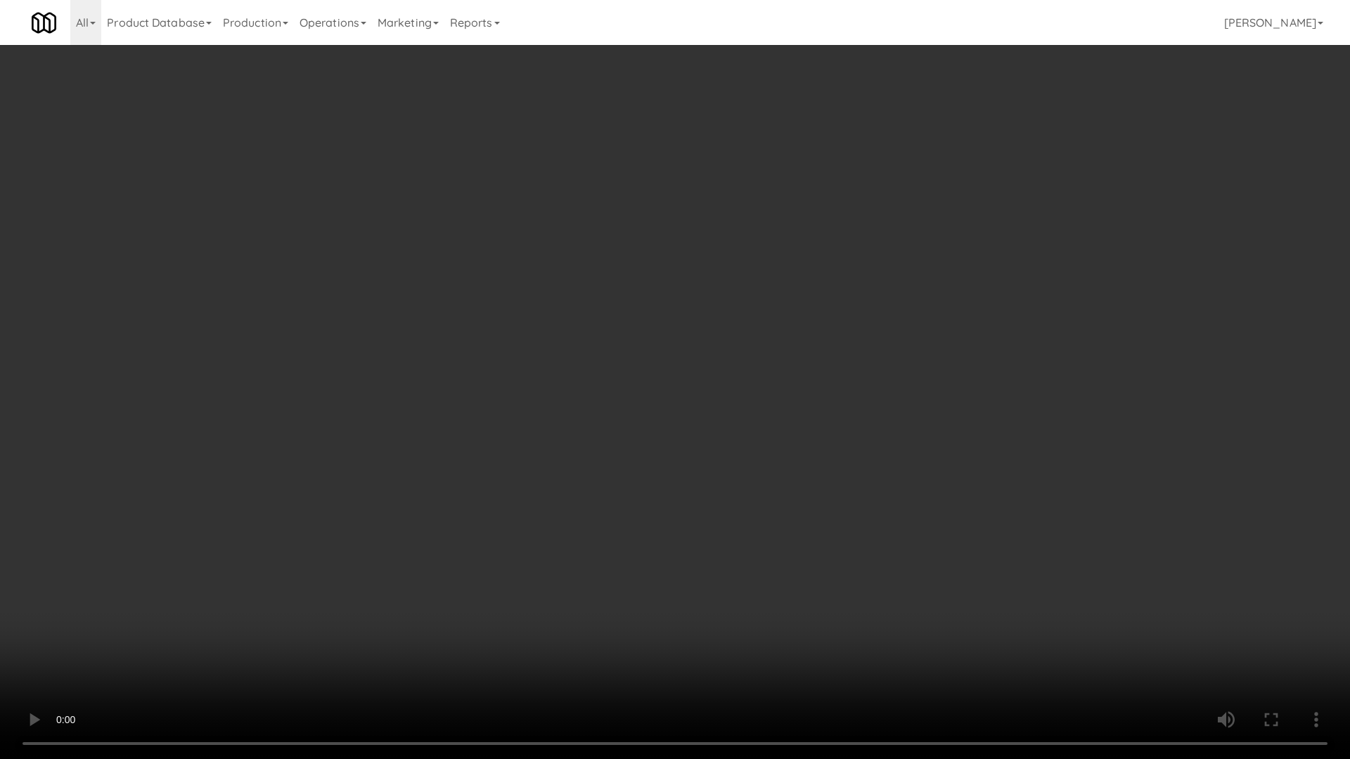
click at [779, 422] on video at bounding box center [675, 379] width 1350 height 759
click at [788, 290] on video at bounding box center [675, 379] width 1350 height 759
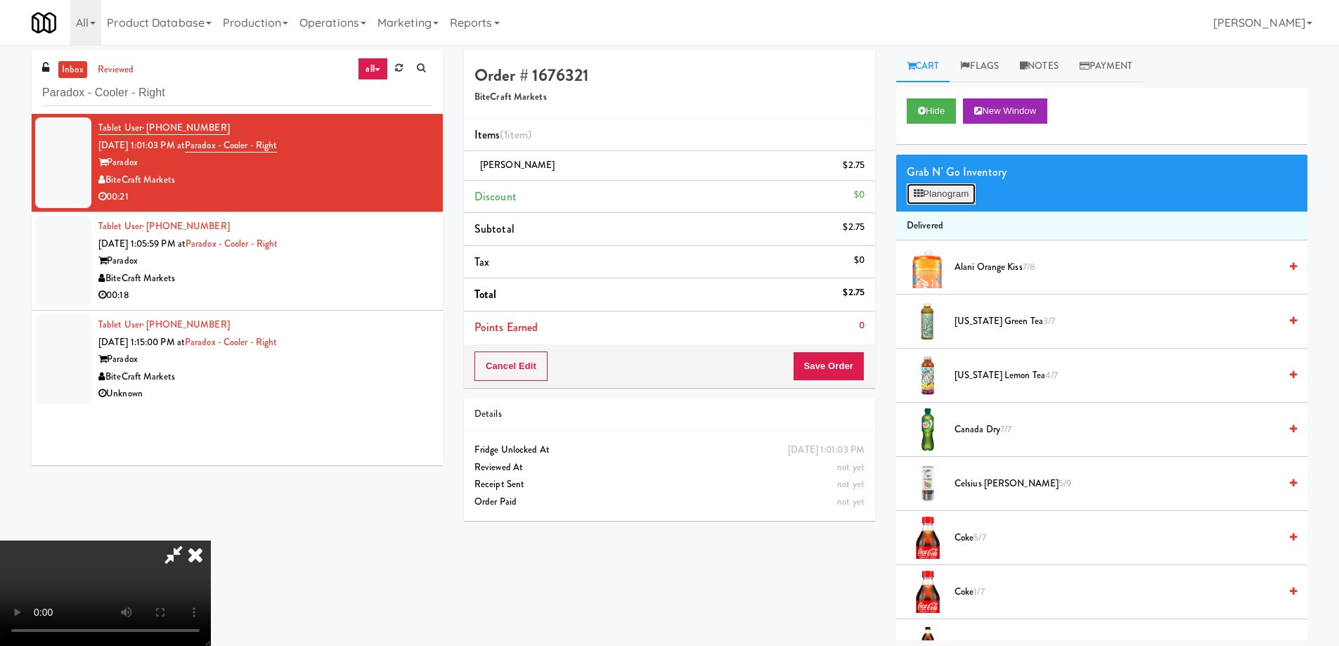
click at [939, 190] on button "Planogram" at bounding box center [941, 193] width 69 height 21
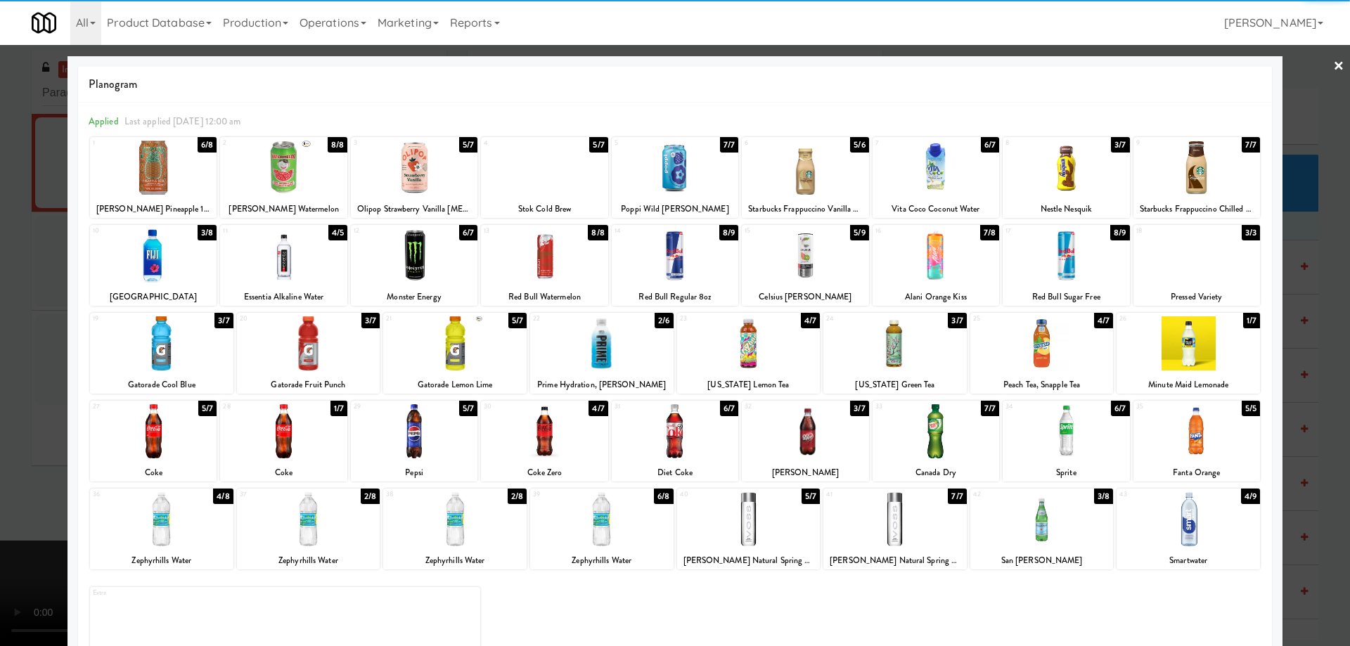
click at [1224, 438] on div at bounding box center [1196, 431] width 127 height 54
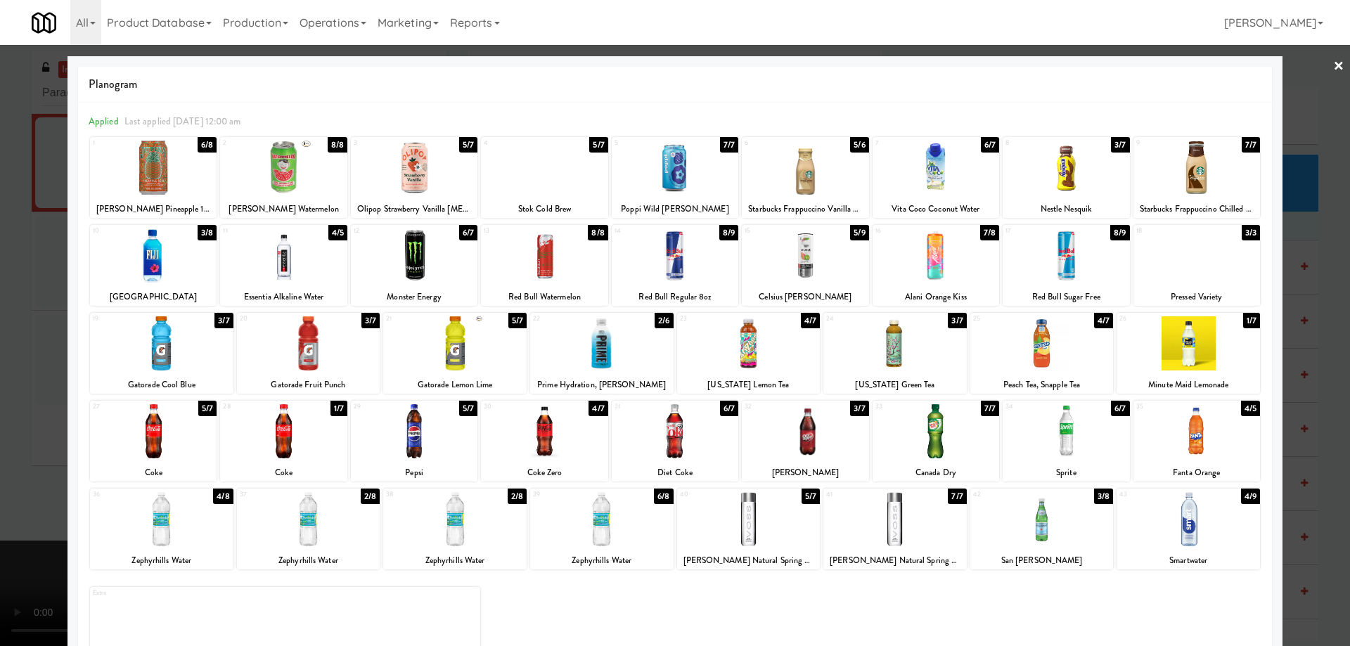
click at [1333, 62] on link "×" at bounding box center [1338, 67] width 11 height 44
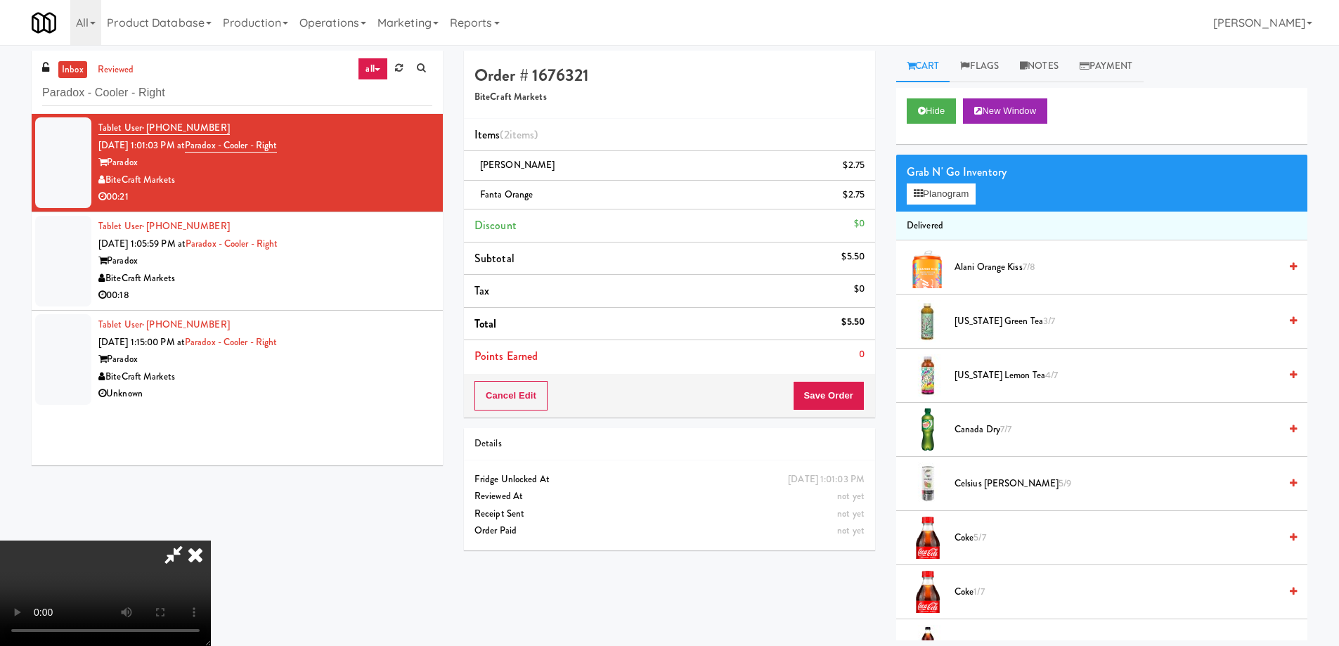
click at [211, 541] on video at bounding box center [105, 593] width 211 height 105
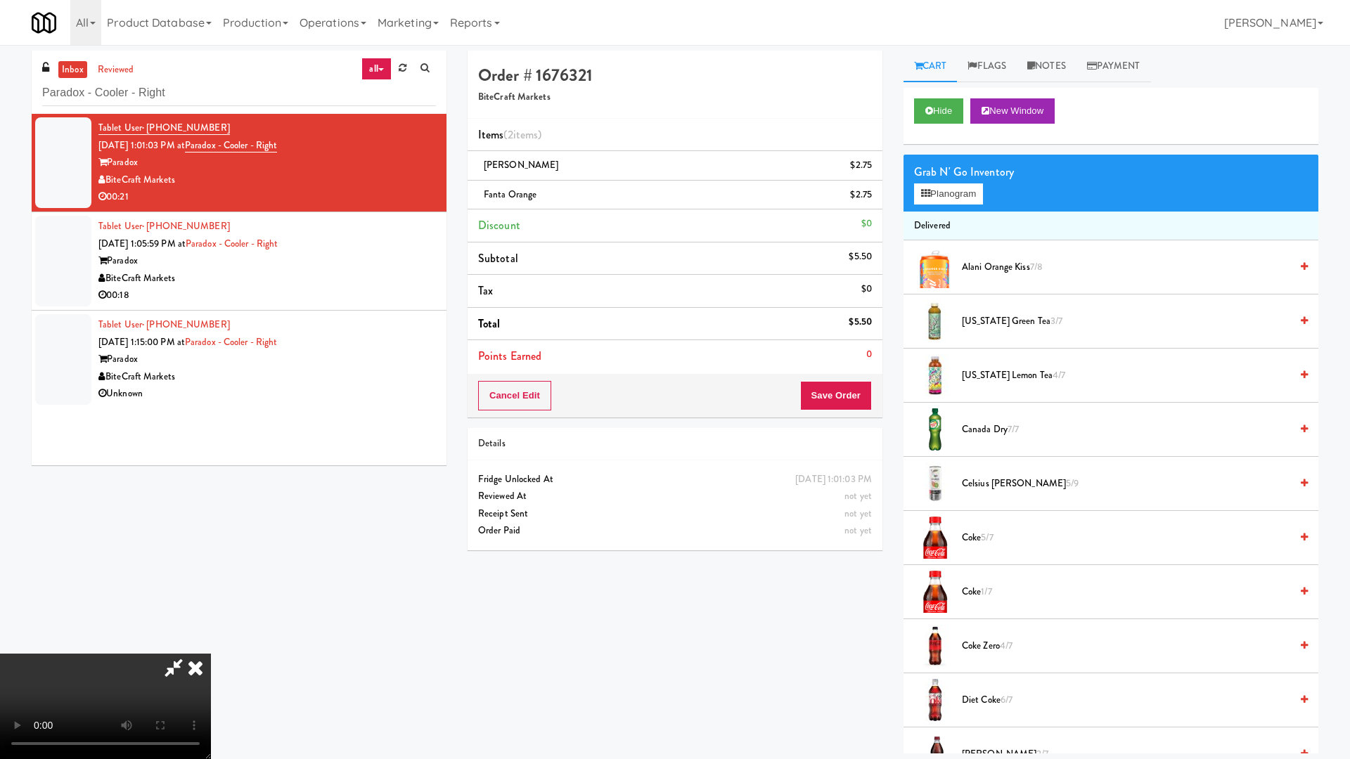
click at [211, 645] on video at bounding box center [105, 706] width 211 height 105
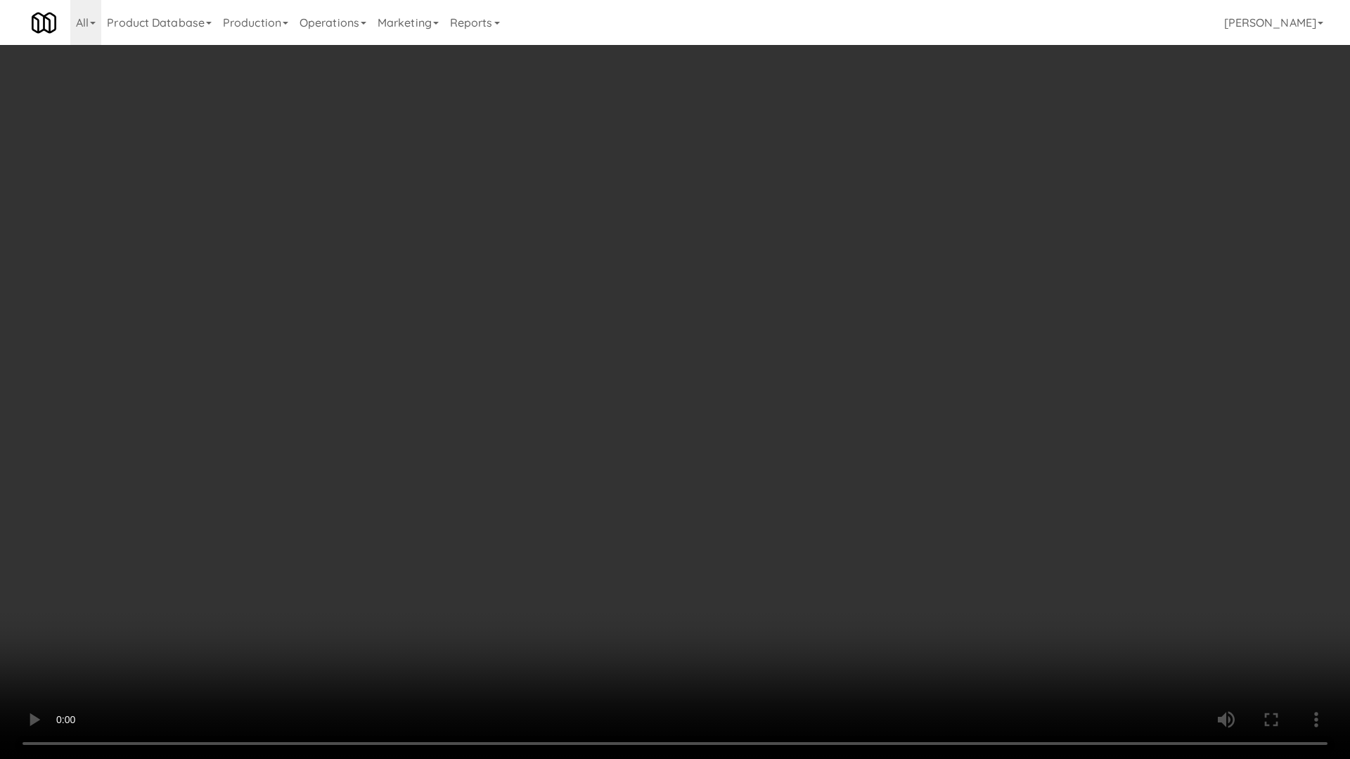
click at [872, 349] on video at bounding box center [675, 379] width 1350 height 759
click at [872, 348] on video at bounding box center [675, 379] width 1350 height 759
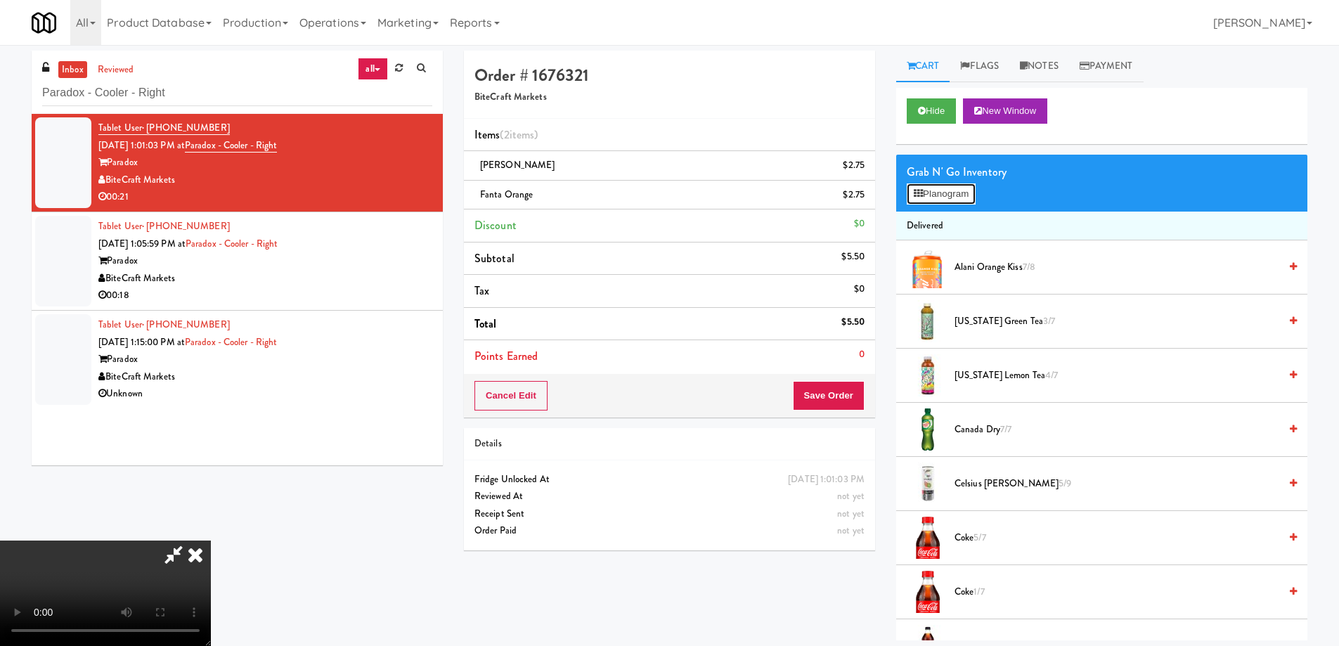
click at [919, 200] on button "Planogram" at bounding box center [941, 193] width 69 height 21
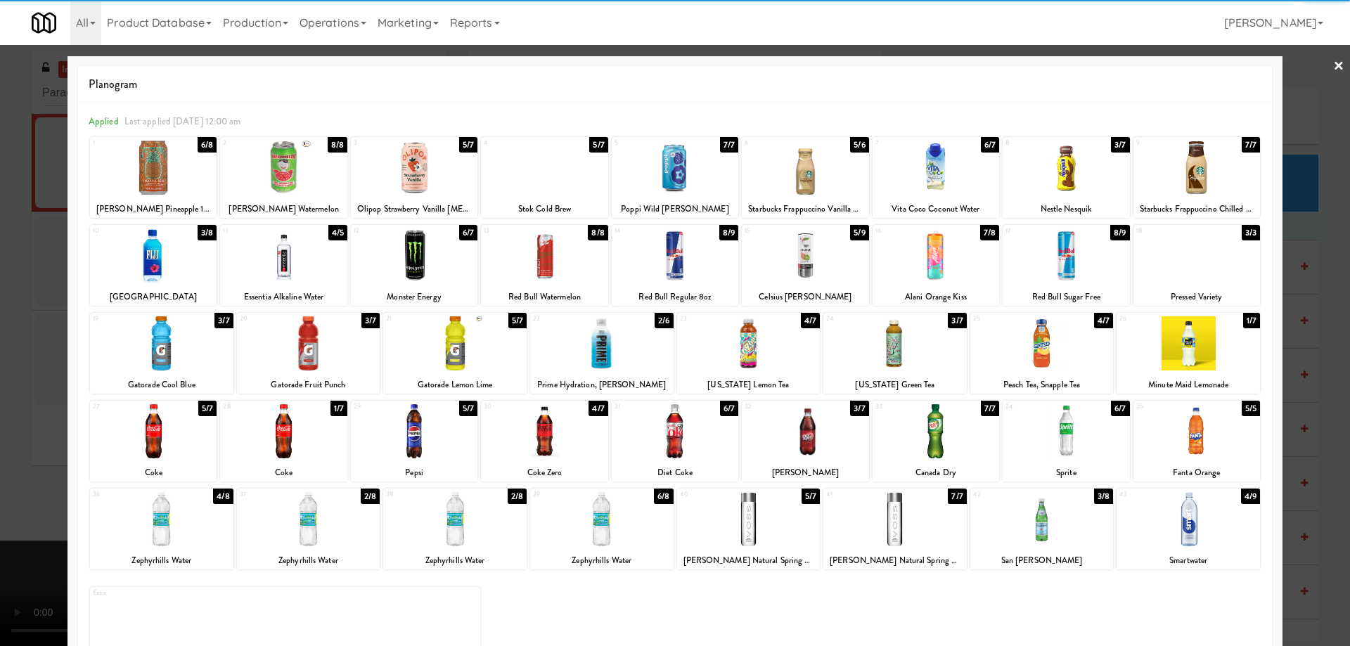
click at [203, 437] on div at bounding box center [153, 431] width 127 height 54
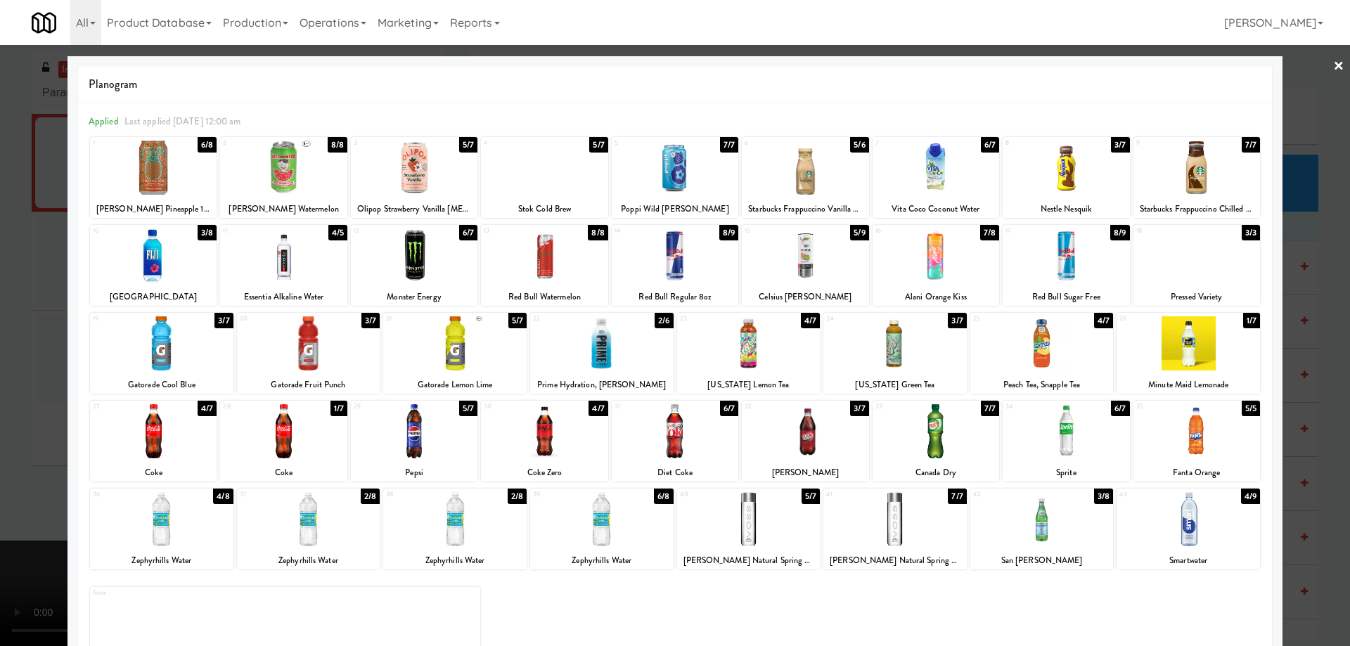
click at [1333, 65] on link "×" at bounding box center [1338, 67] width 11 height 44
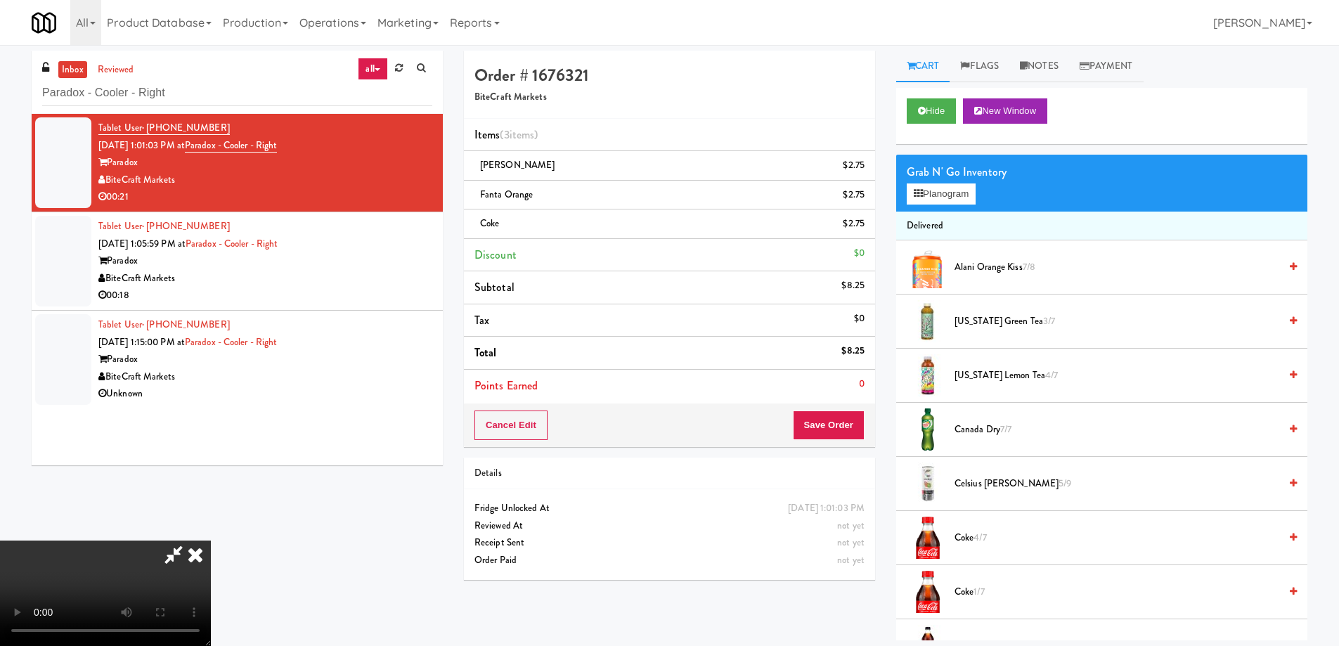
click at [211, 541] on video at bounding box center [105, 593] width 211 height 105
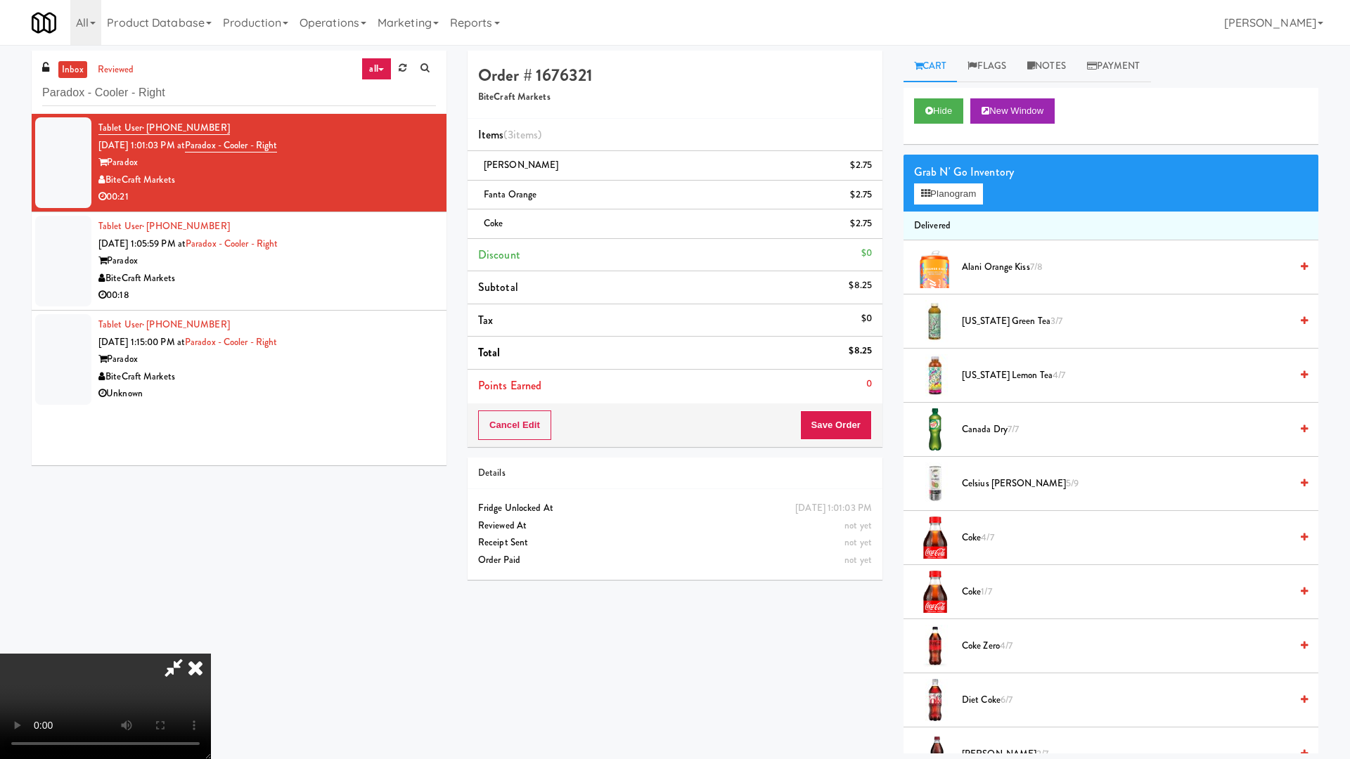
click at [211, 645] on video at bounding box center [105, 706] width 211 height 105
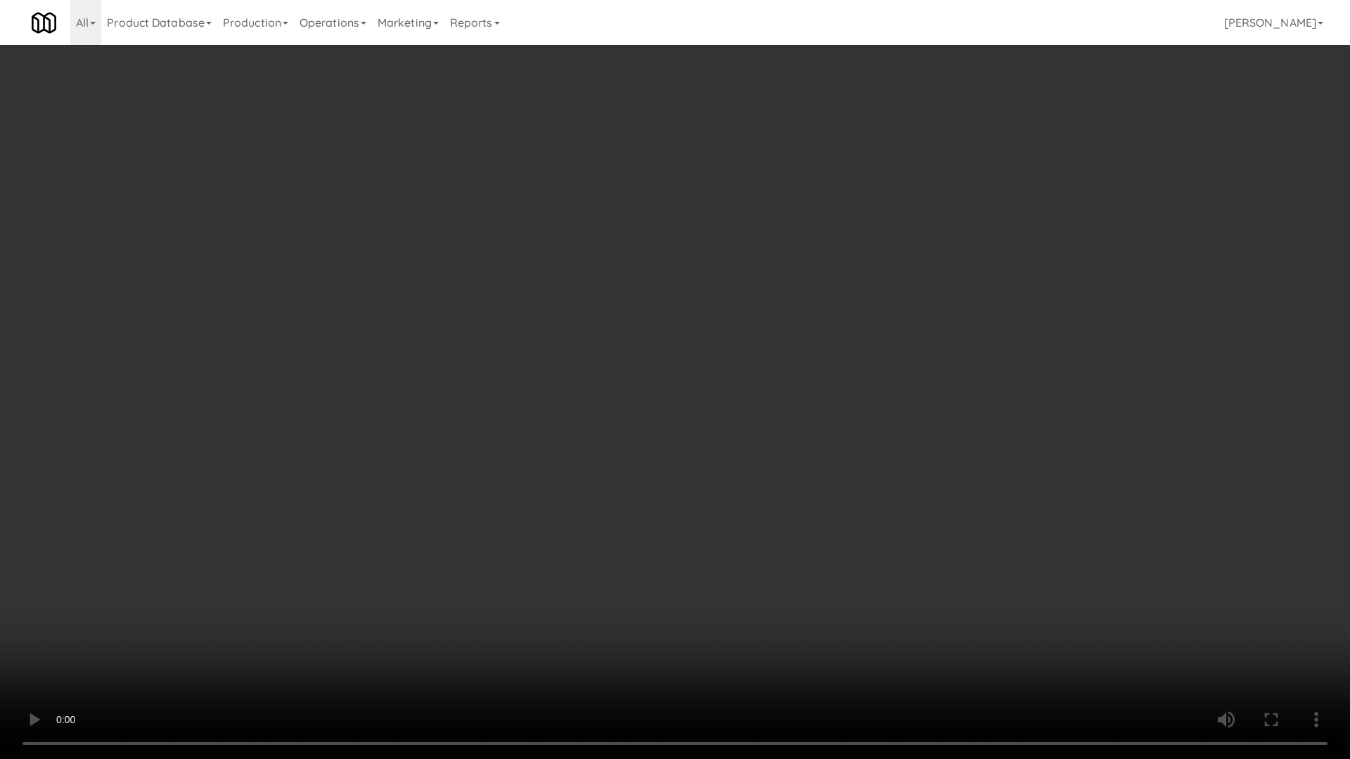
click at [589, 398] on video at bounding box center [675, 379] width 1350 height 759
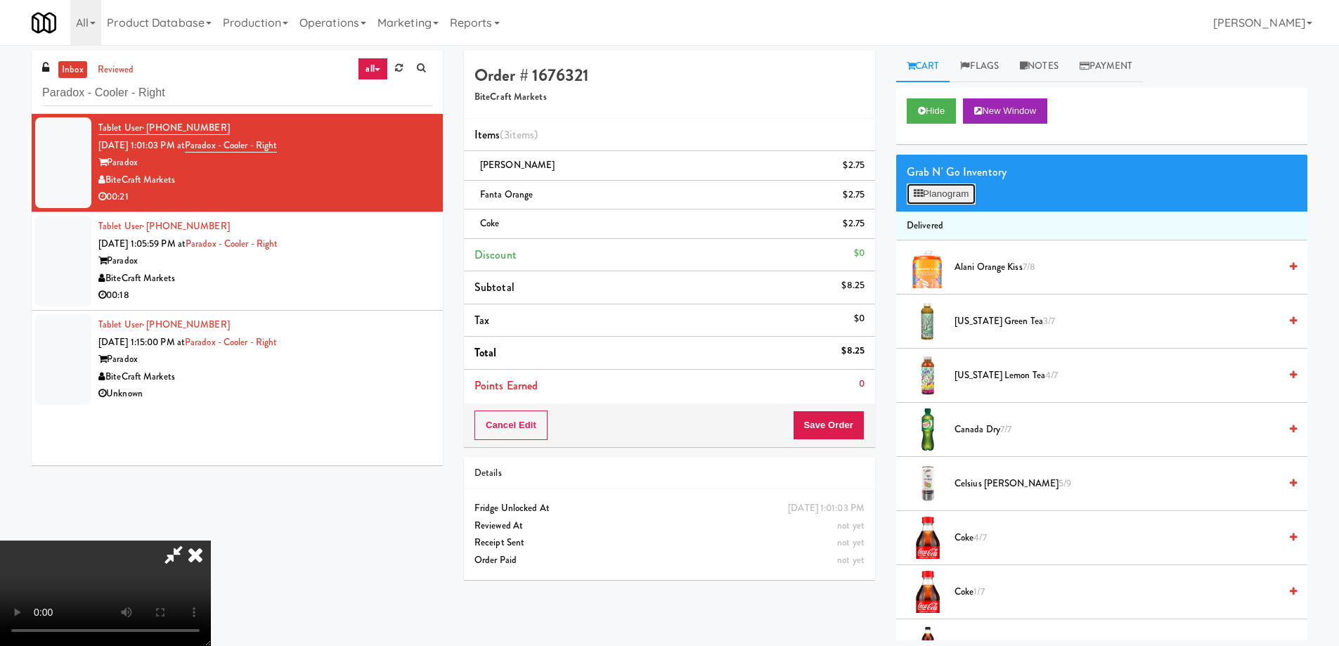
click at [929, 190] on button "Planogram" at bounding box center [941, 193] width 69 height 21
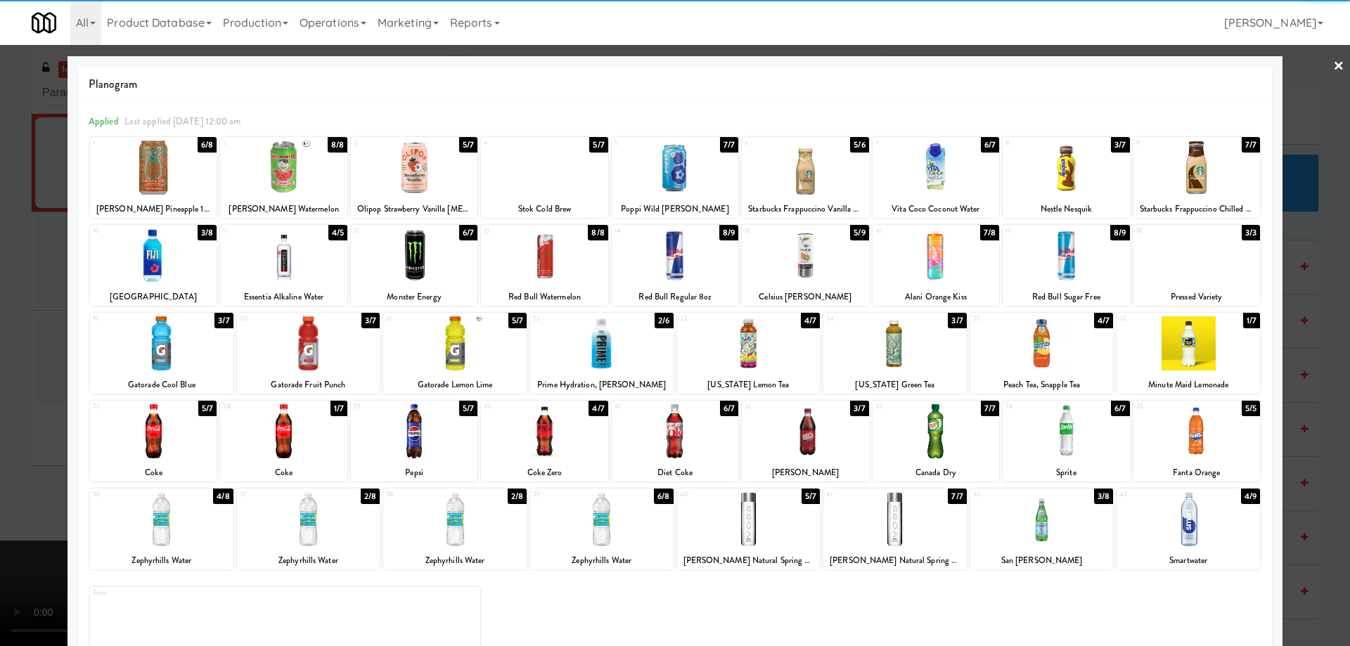
click at [432, 433] on div at bounding box center [414, 431] width 127 height 54
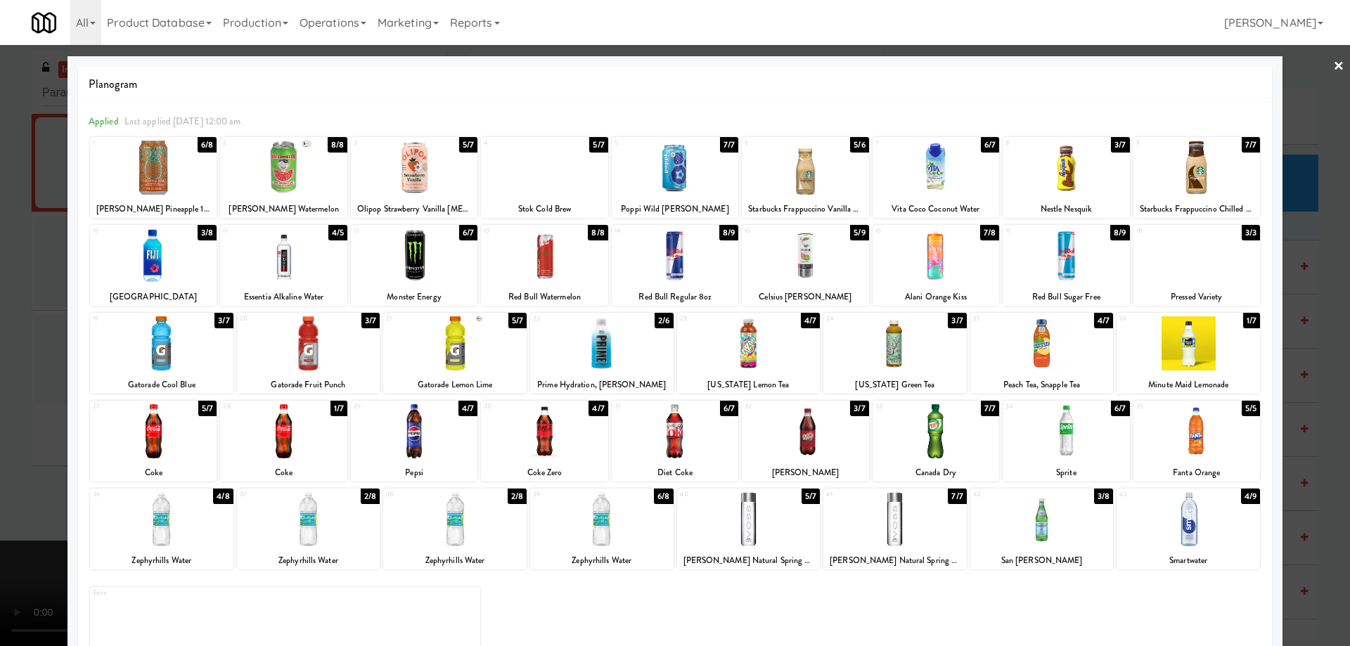
click at [1333, 63] on link "×" at bounding box center [1338, 67] width 11 height 44
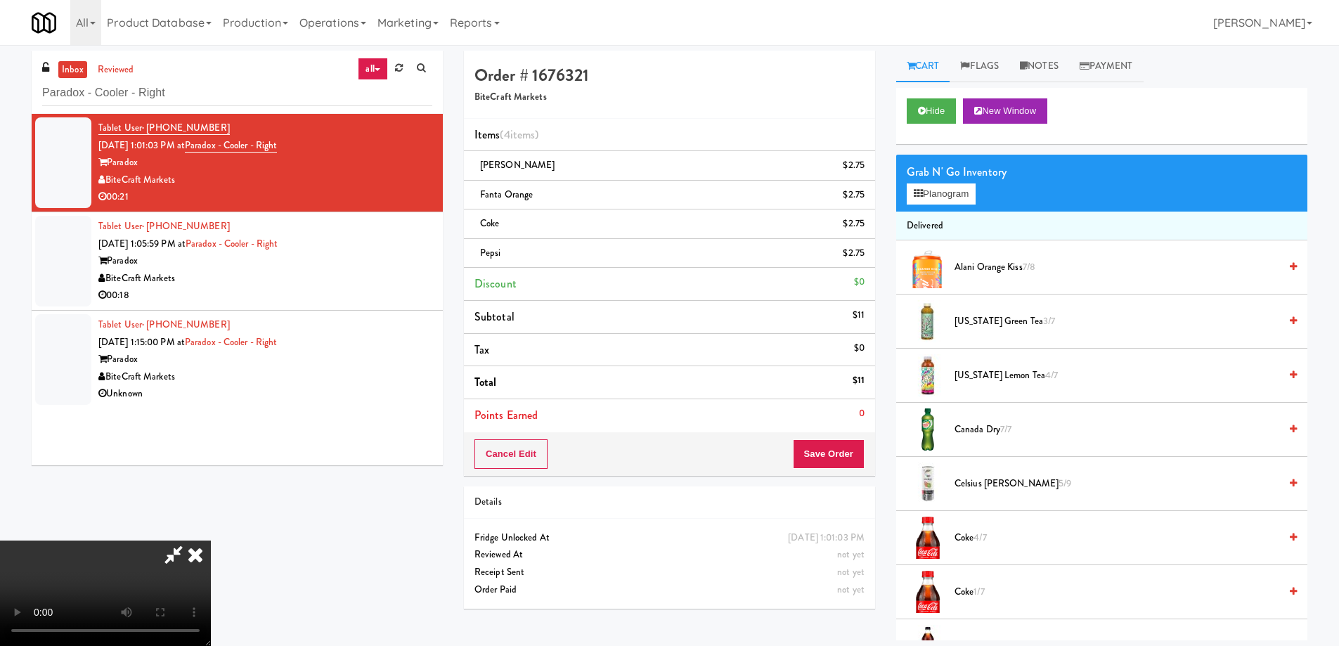
click at [211, 541] on video at bounding box center [105, 593] width 211 height 105
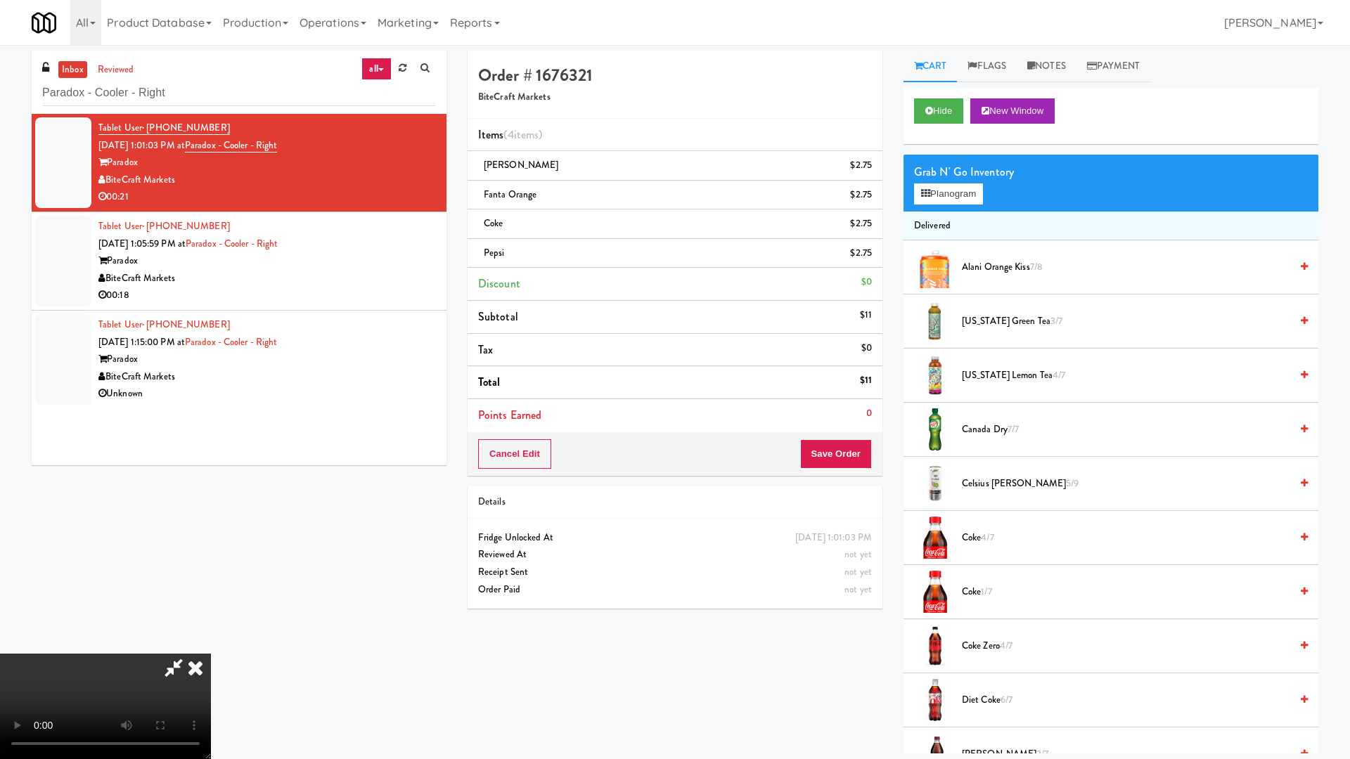
click at [211, 645] on video at bounding box center [105, 706] width 211 height 105
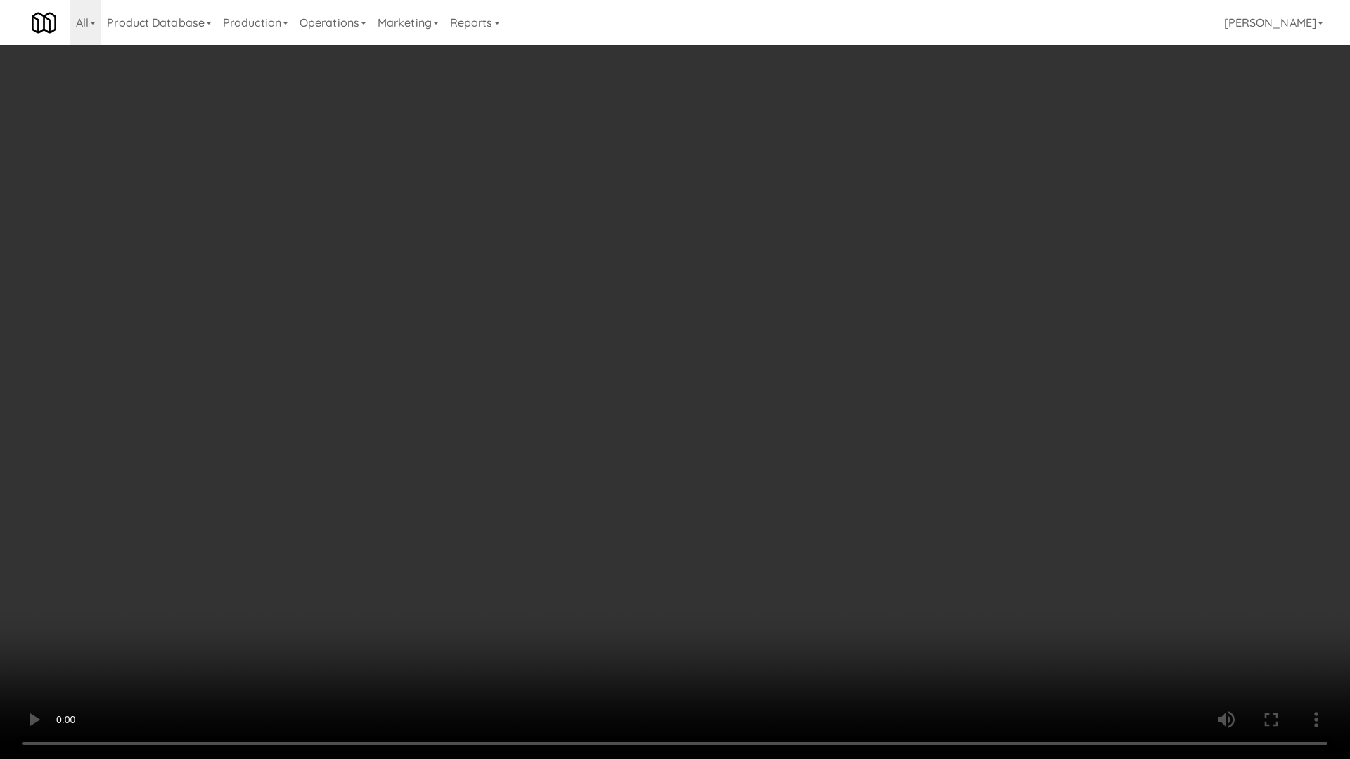
click at [536, 393] on video at bounding box center [675, 379] width 1350 height 759
click at [647, 349] on video at bounding box center [675, 379] width 1350 height 759
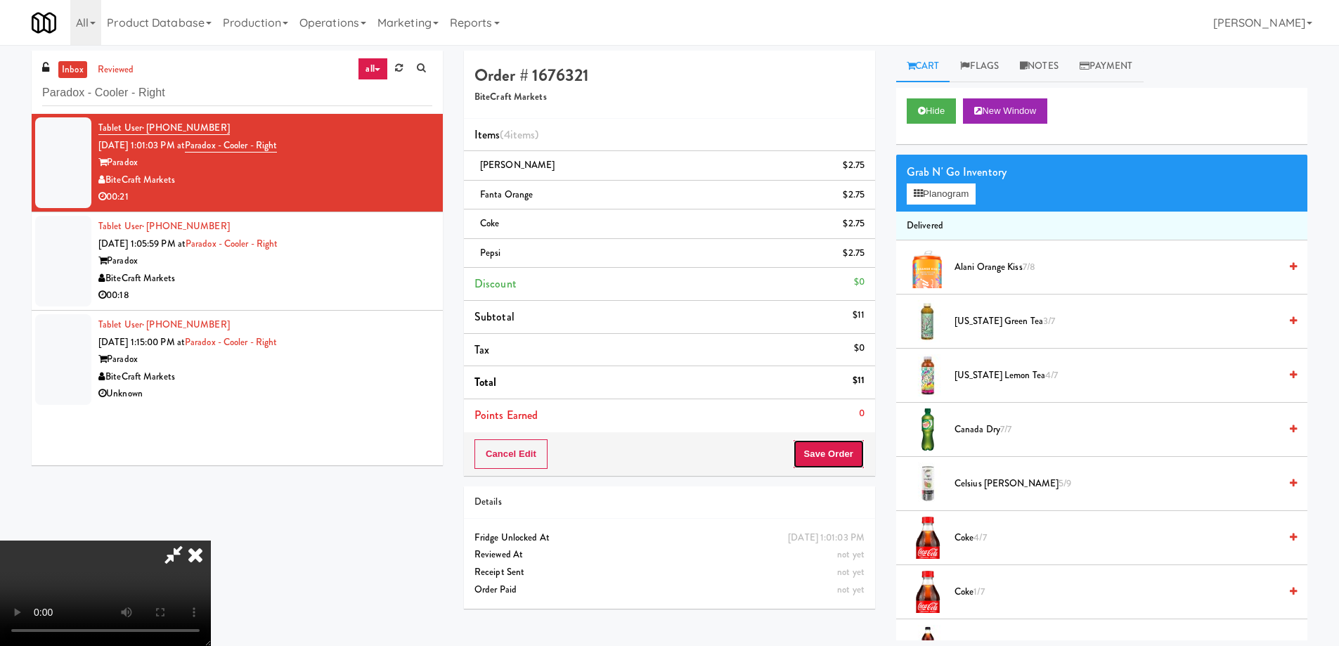
click at [830, 448] on button "Save Order" at bounding box center [829, 454] width 72 height 30
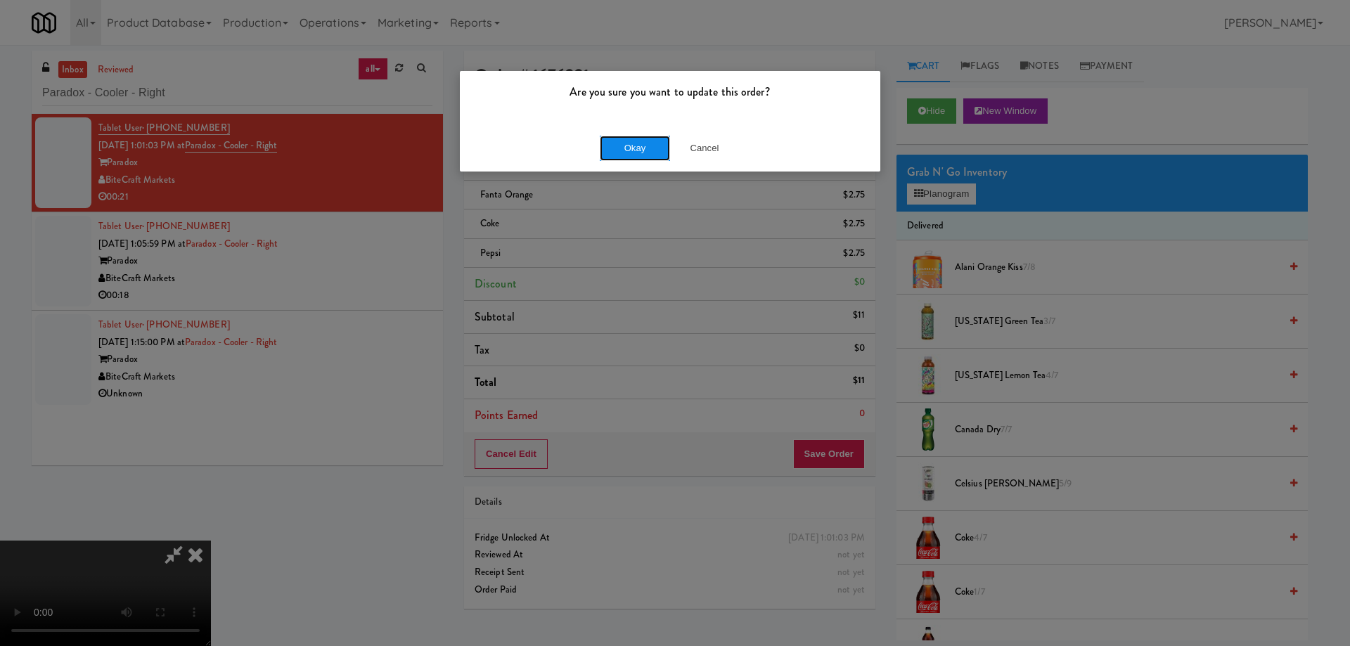
click at [636, 156] on button "Okay" at bounding box center [635, 148] width 70 height 25
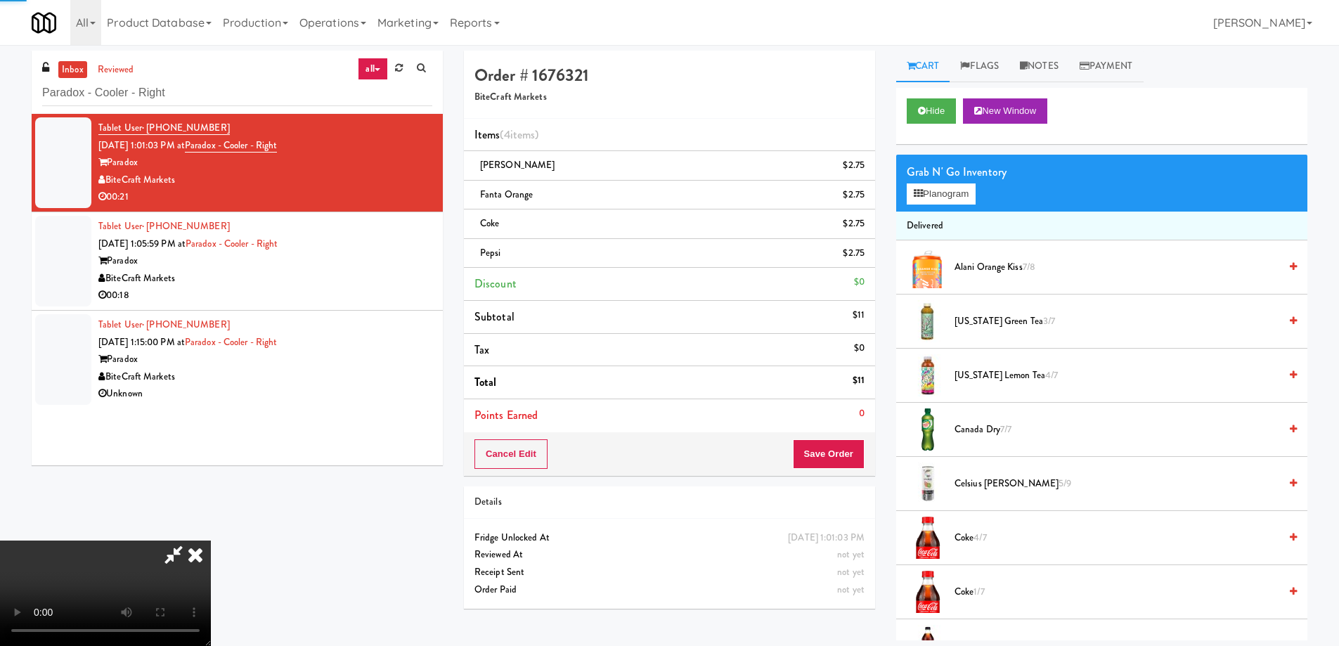
click at [211, 541] on icon at bounding box center [195, 555] width 31 height 28
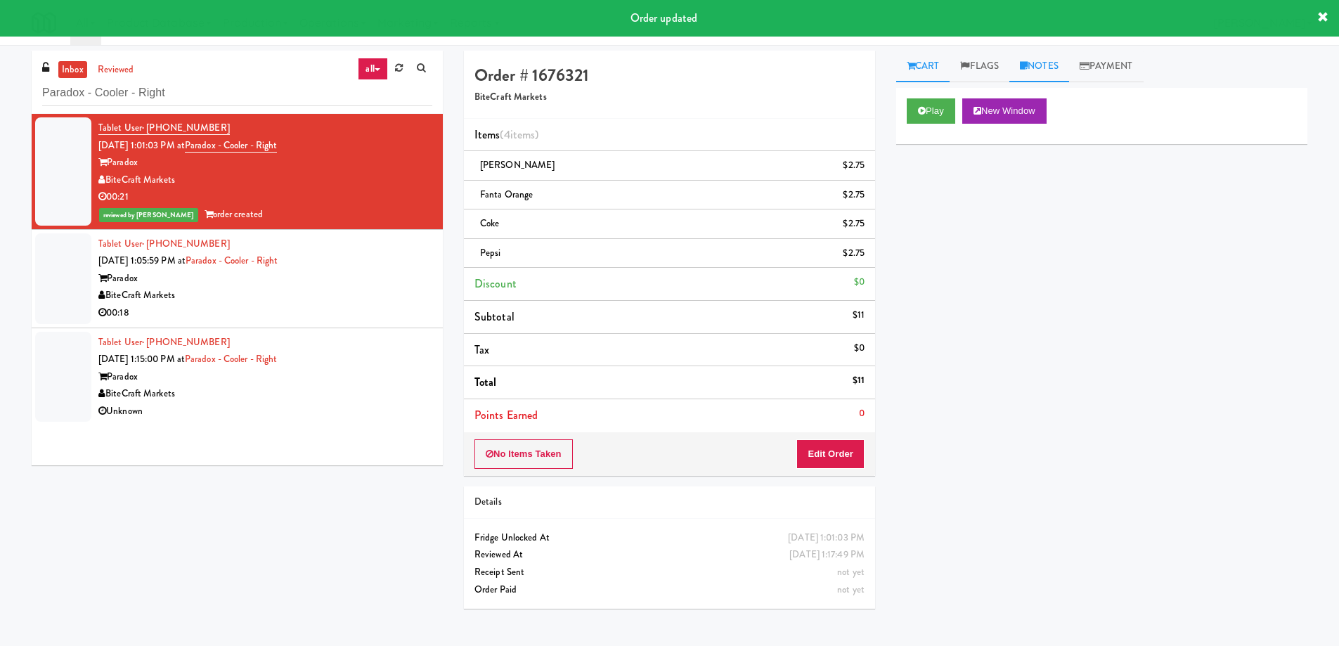
click at [1034, 68] on link "Notes" at bounding box center [1039, 67] width 60 height 32
click at [1007, 184] on div at bounding box center [1102, 173] width 410 height 32
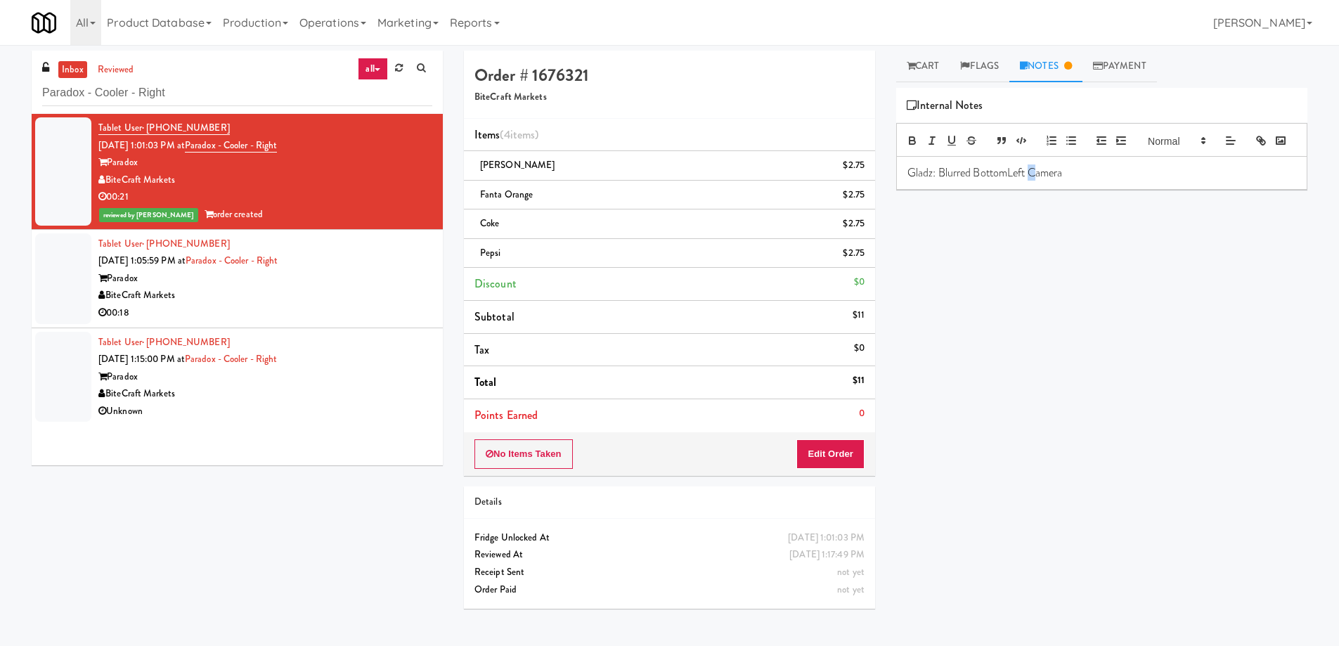
click at [1031, 181] on p "Gladz: Blurred BottomLeft Camera" at bounding box center [1101, 172] width 389 height 15
drag, startPoint x: 1090, startPoint y: 196, endPoint x: 1094, endPoint y: 207, distance: 12.0
click at [1090, 181] on p "Gladz: Blurred BottomLeft camera" at bounding box center [1101, 172] width 389 height 15
drag, startPoint x: 1087, startPoint y: 285, endPoint x: 1068, endPoint y: 293, distance: 20.8
click at [1086, 285] on div "Play New Window Primary Flag Clear Flag if unable to determine what was taken o…" at bounding box center [1101, 351] width 411 height 527
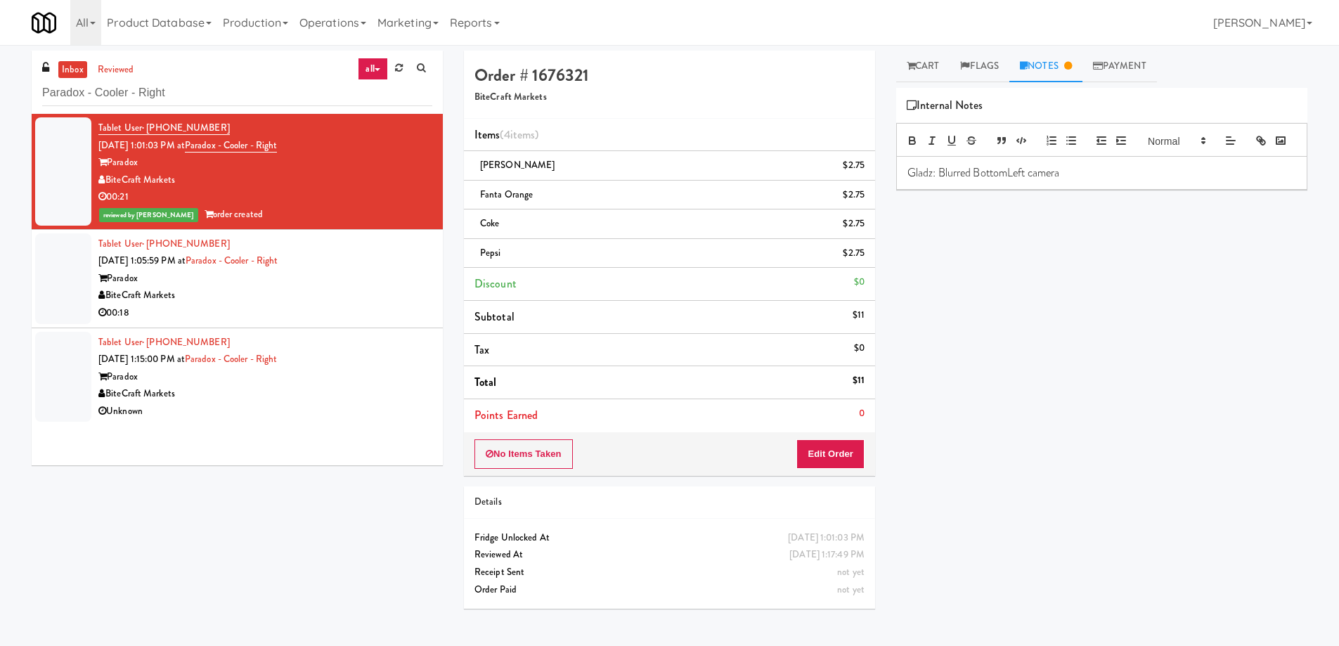
drag, startPoint x: 320, startPoint y: 292, endPoint x: 401, endPoint y: 312, distance: 83.4
click at [321, 292] on div "BiteCraft Markets" at bounding box center [265, 296] width 334 height 18
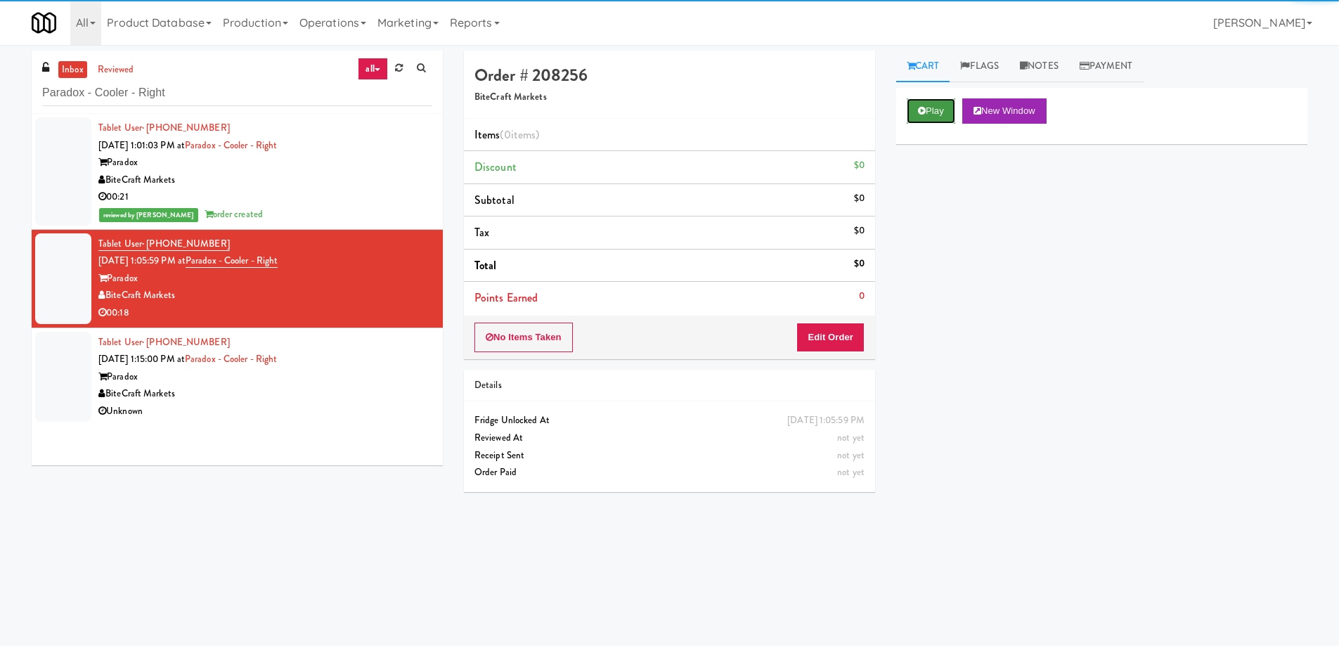
click at [935, 103] on button "Play" at bounding box center [931, 110] width 49 height 25
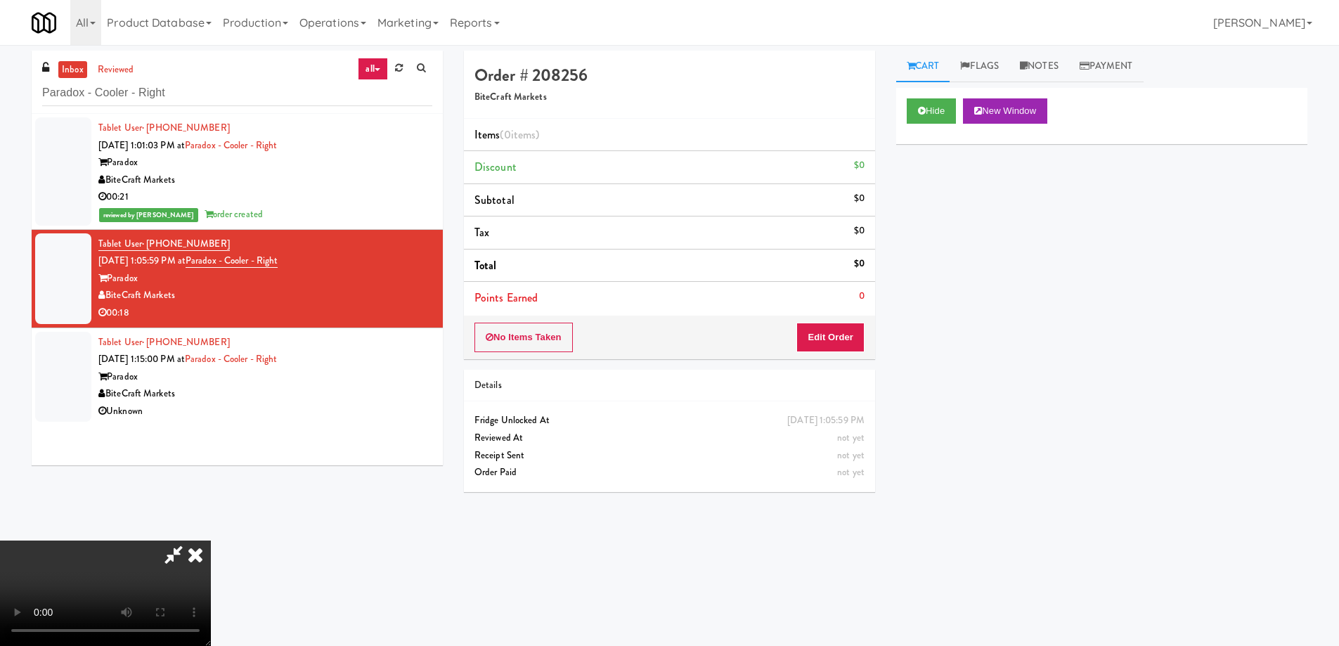
click at [211, 541] on video at bounding box center [105, 593] width 211 height 105
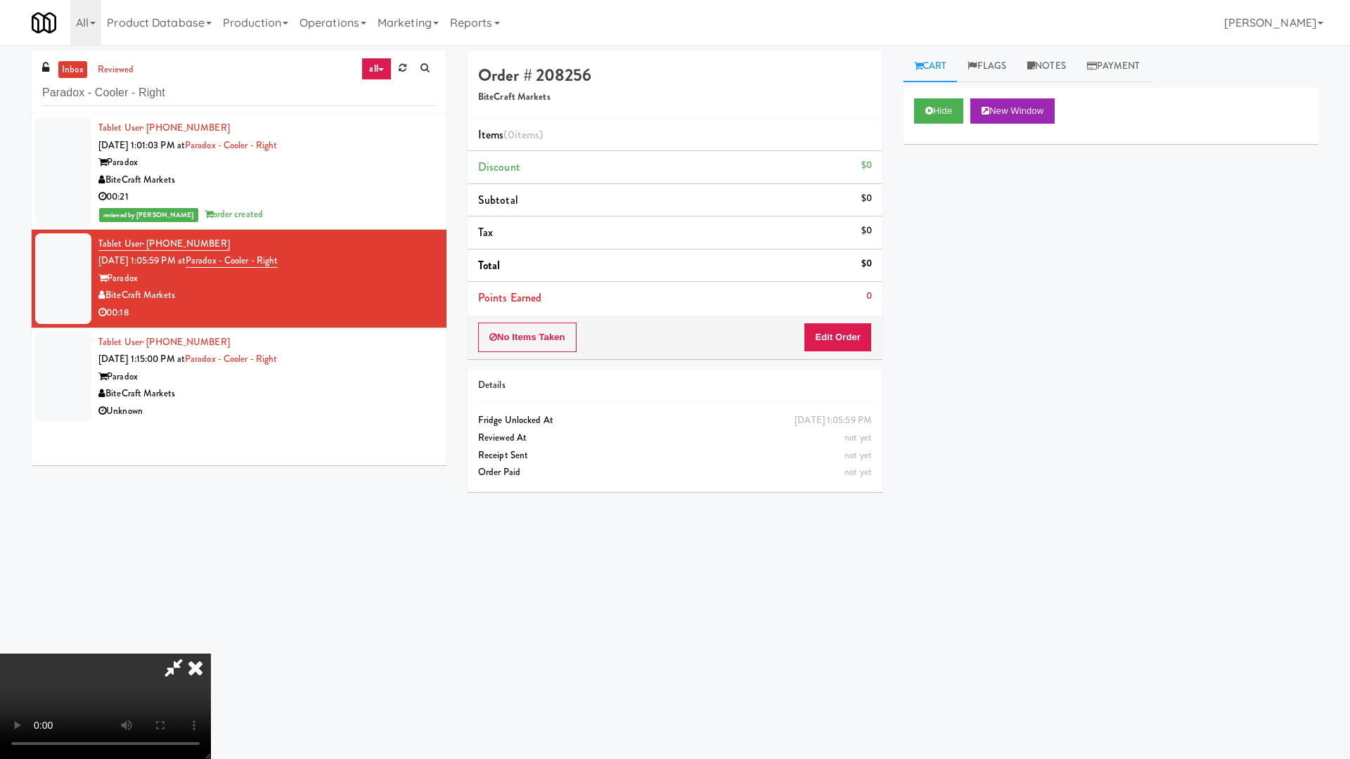
click at [211, 645] on video at bounding box center [105, 706] width 211 height 105
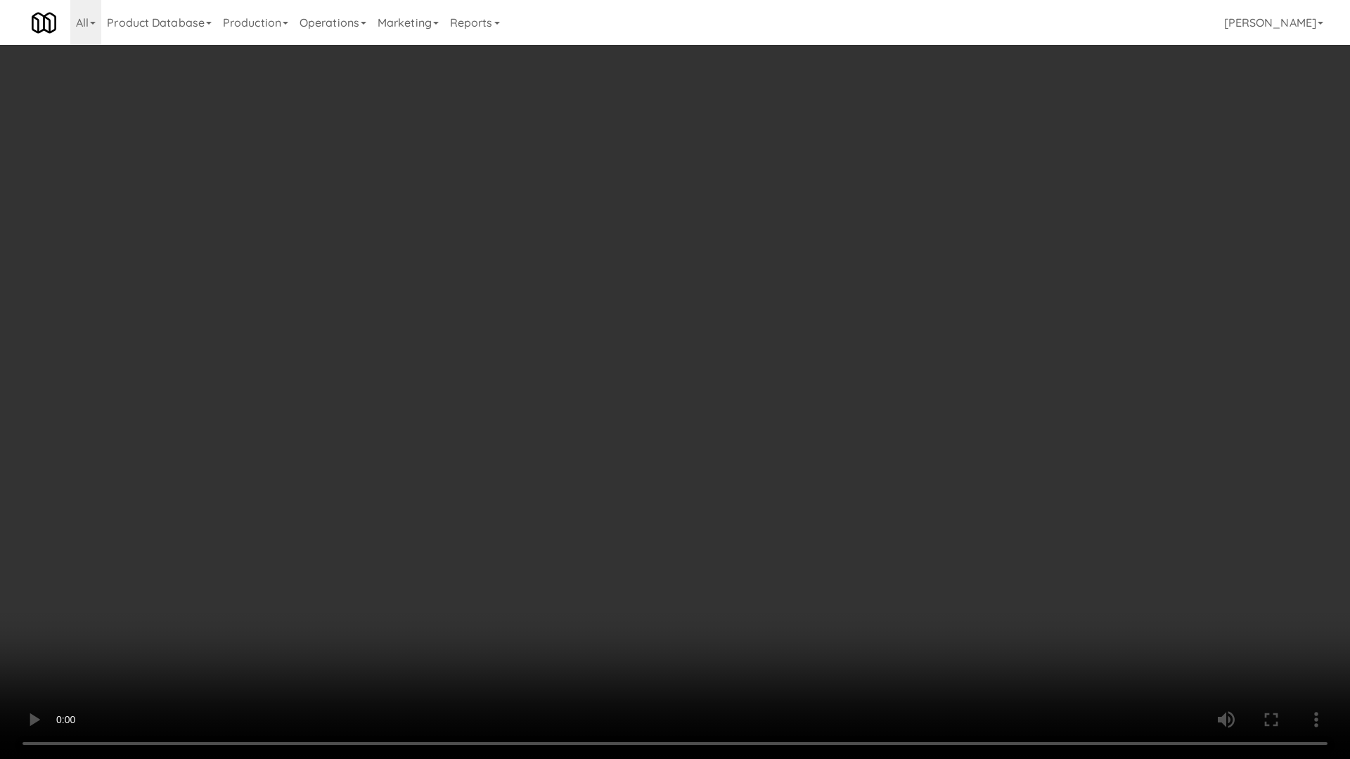
click at [769, 419] on video at bounding box center [675, 379] width 1350 height 759
click at [1040, 597] on video at bounding box center [675, 379] width 1350 height 759
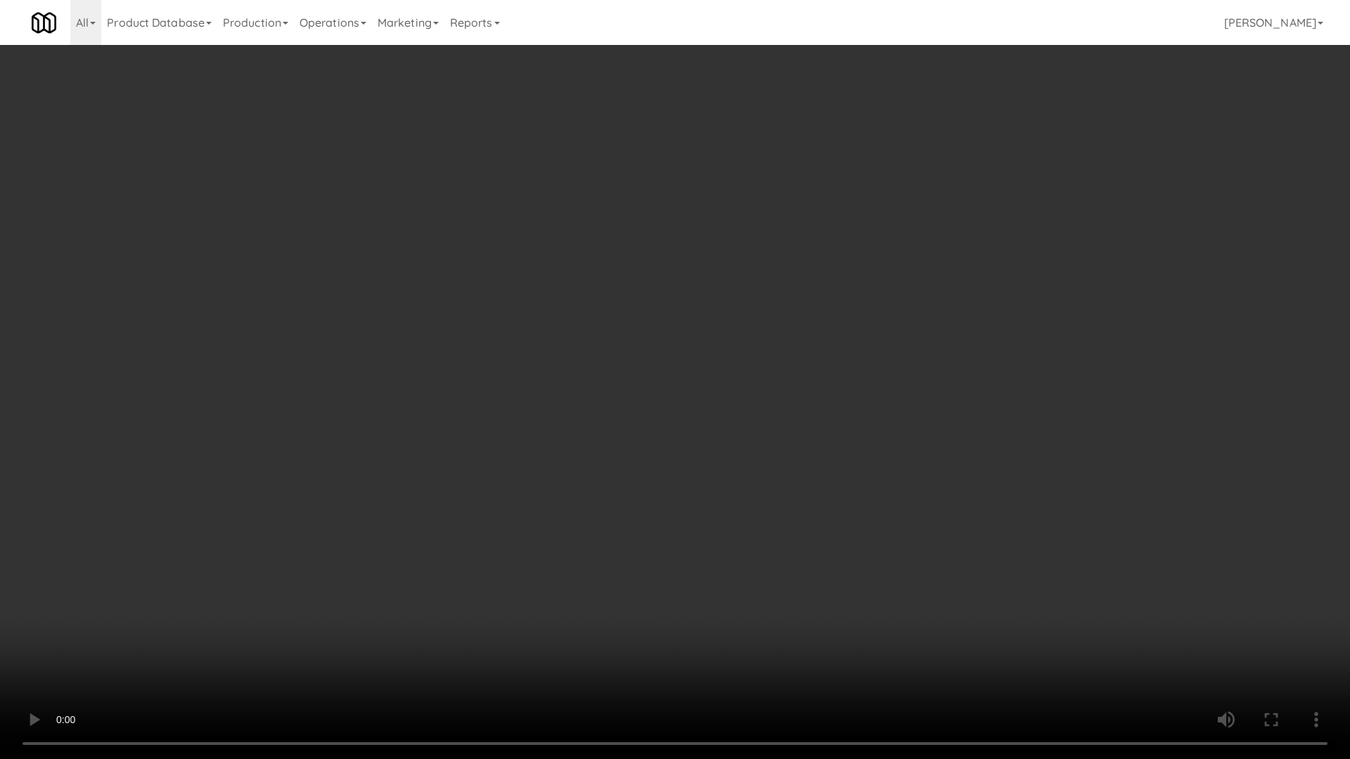
click at [957, 560] on video at bounding box center [675, 379] width 1350 height 759
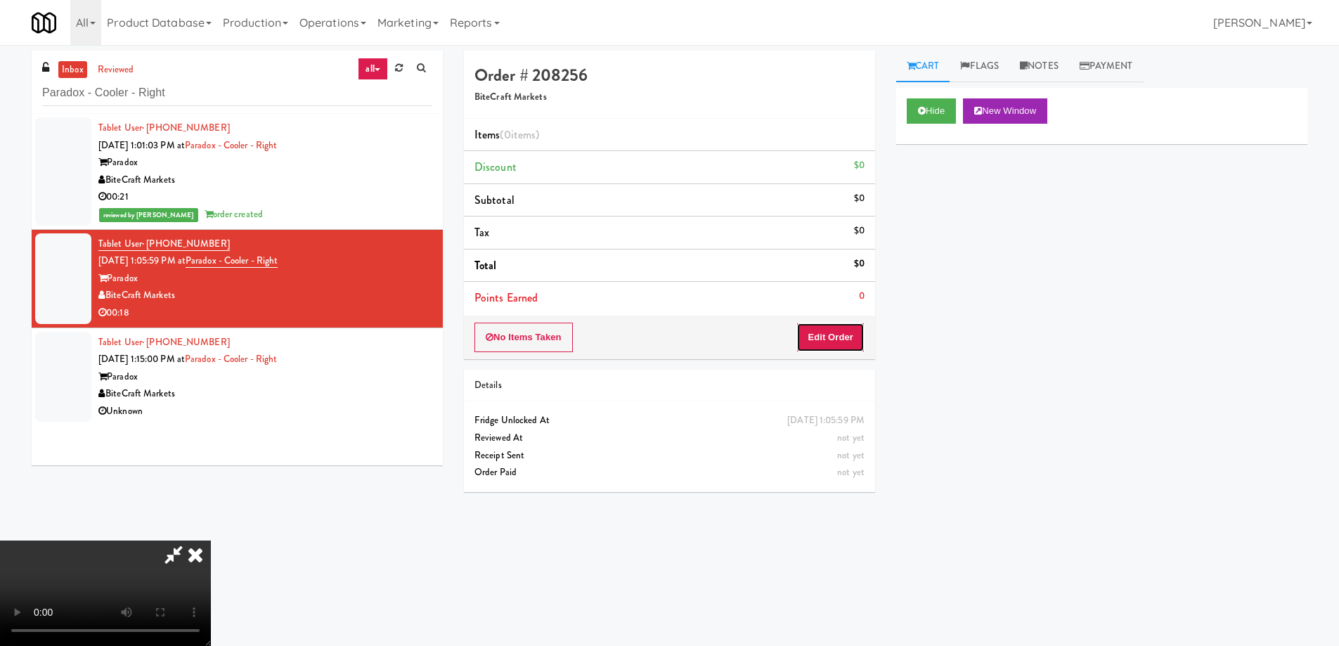
click at [834, 337] on button "Edit Order" at bounding box center [830, 338] width 68 height 30
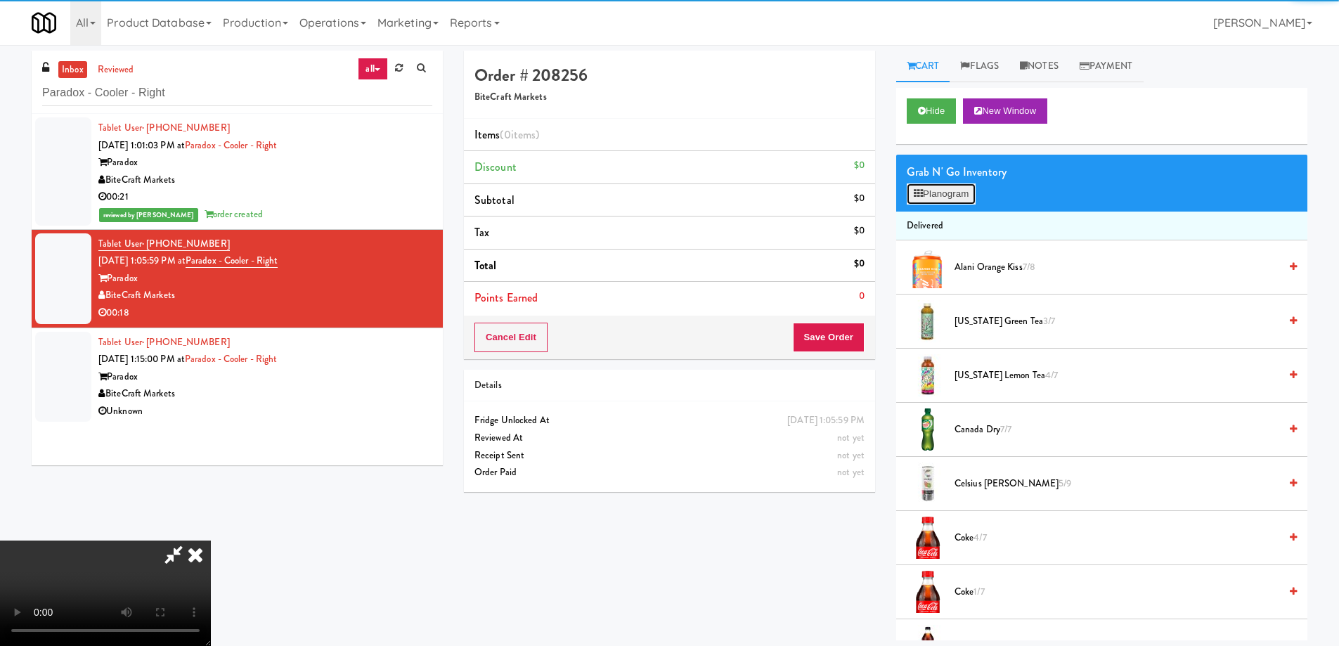
click at [939, 187] on button "Planogram" at bounding box center [941, 193] width 69 height 21
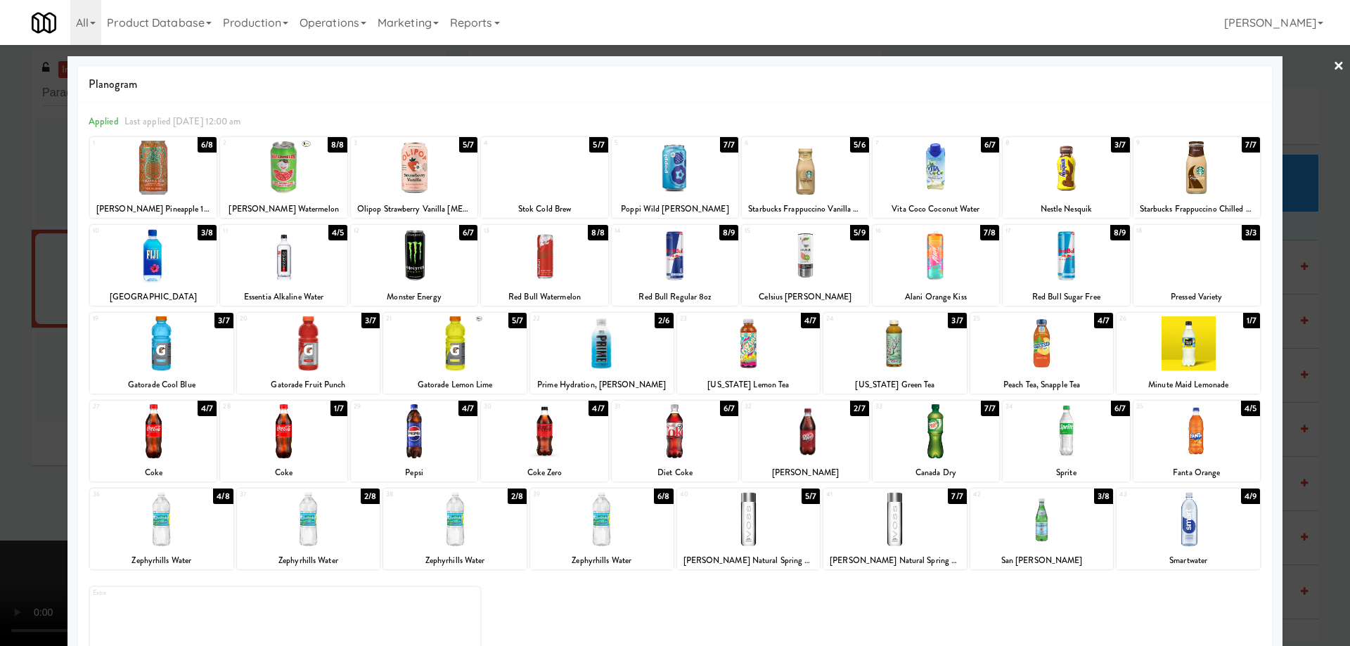
click at [166, 362] on div at bounding box center [161, 343] width 143 height 54
click at [1333, 64] on link "×" at bounding box center [1338, 67] width 11 height 44
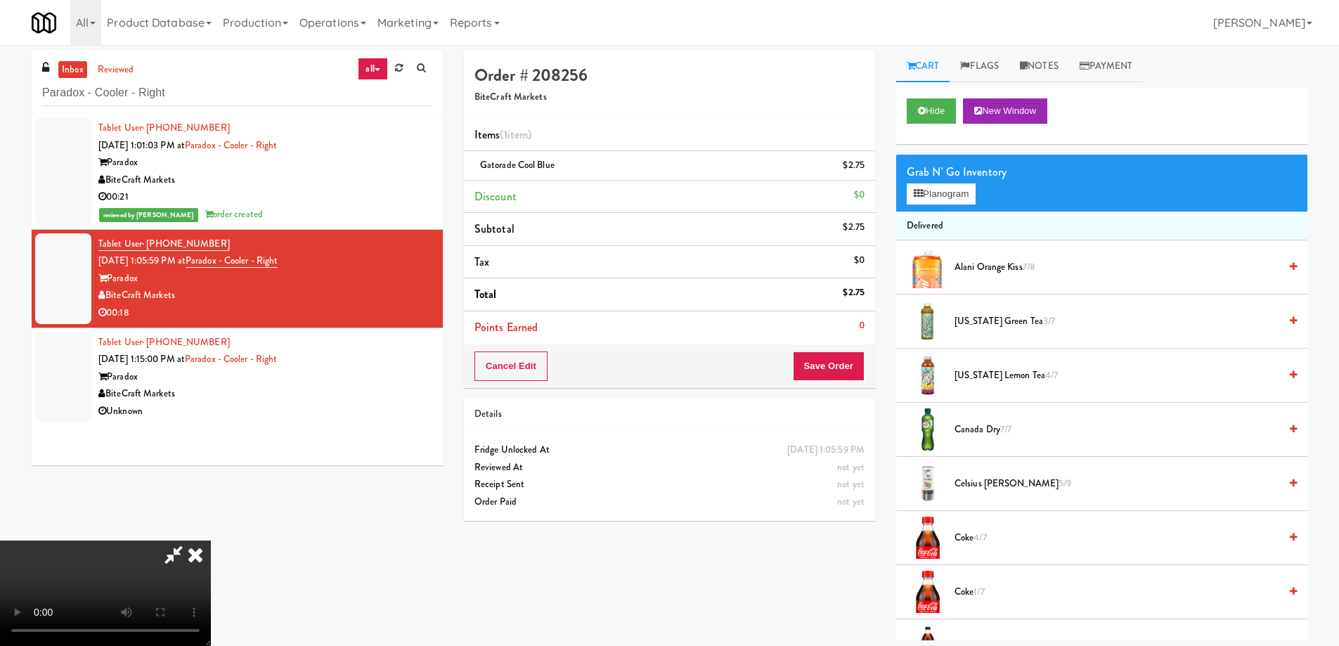
click at [211, 541] on video at bounding box center [105, 593] width 211 height 105
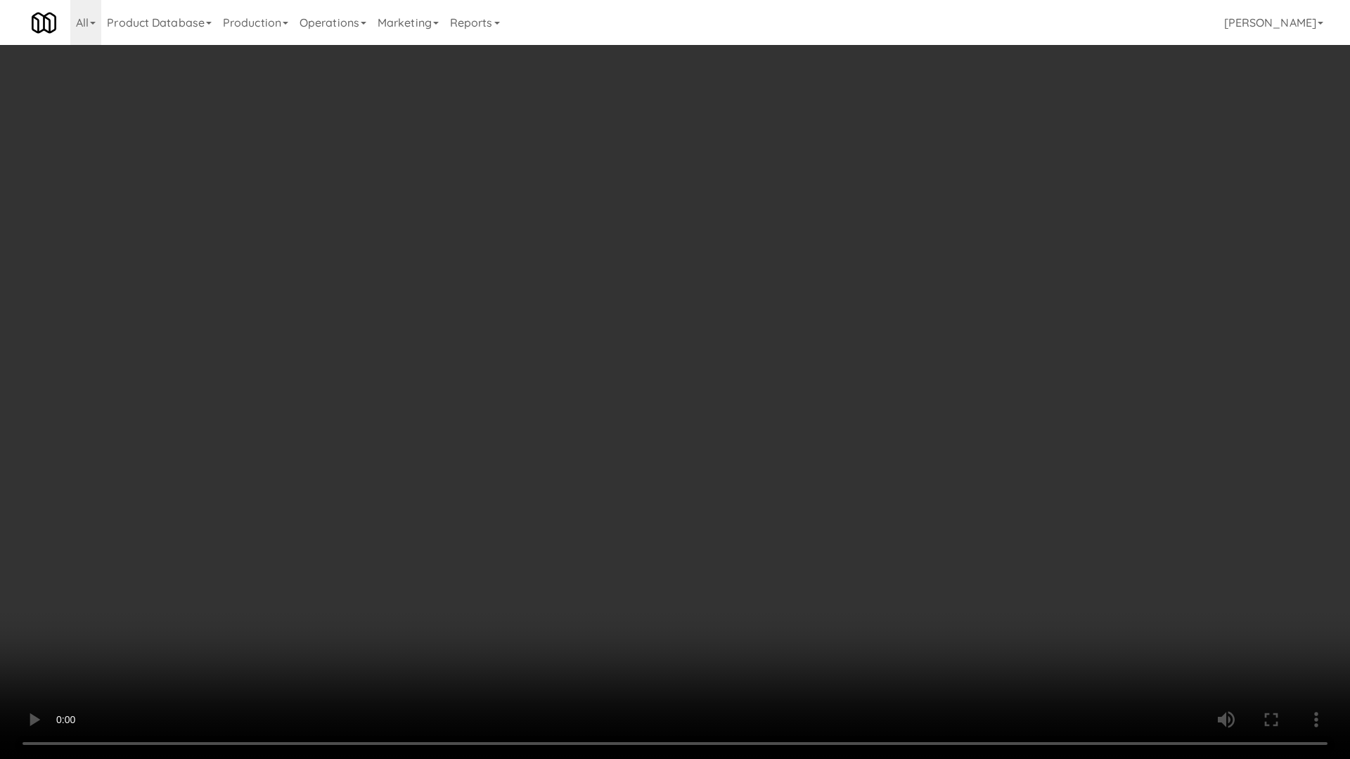
click at [522, 445] on video at bounding box center [675, 379] width 1350 height 759
click at [670, 317] on video at bounding box center [675, 379] width 1350 height 759
click at [690, 307] on video at bounding box center [675, 379] width 1350 height 759
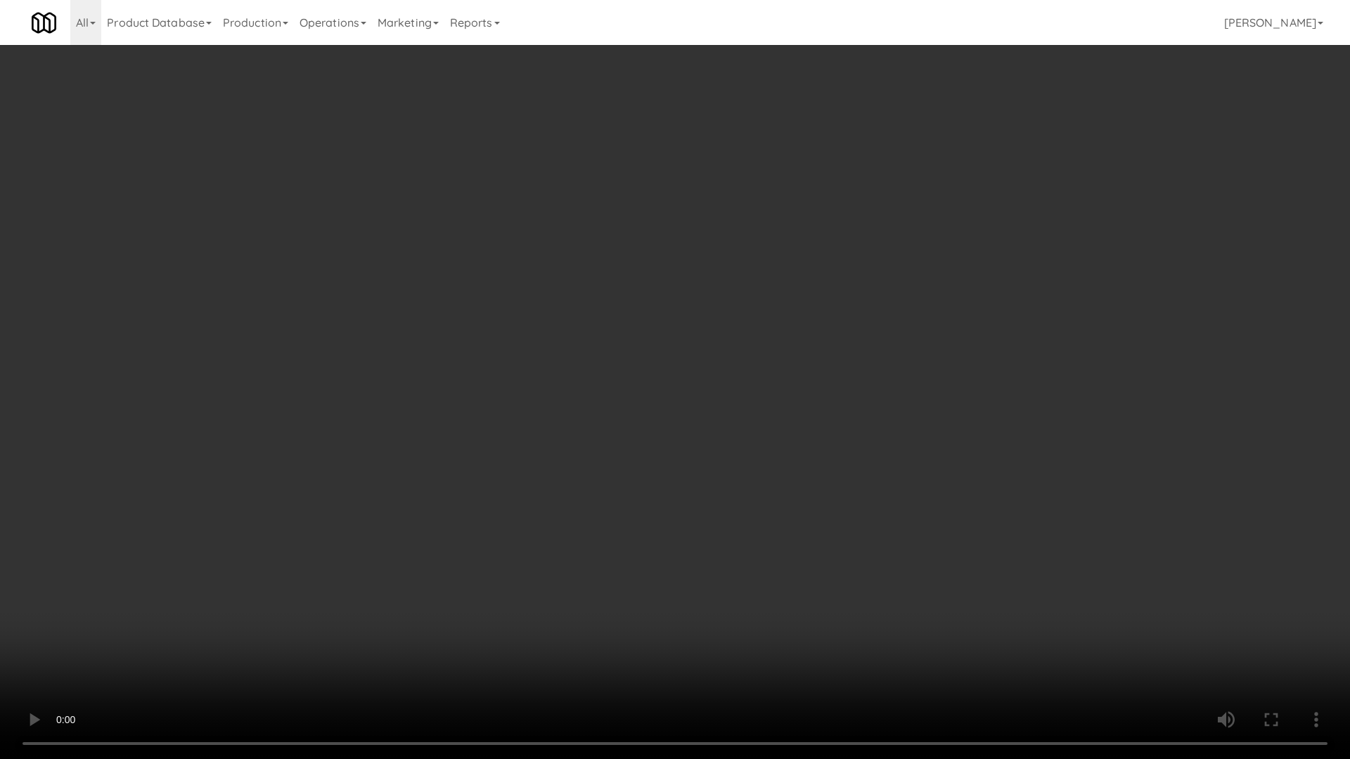
click at [690, 307] on video at bounding box center [675, 379] width 1350 height 759
click at [701, 338] on video at bounding box center [675, 379] width 1350 height 759
click at [712, 460] on video at bounding box center [675, 379] width 1350 height 759
click at [651, 410] on video at bounding box center [675, 379] width 1350 height 759
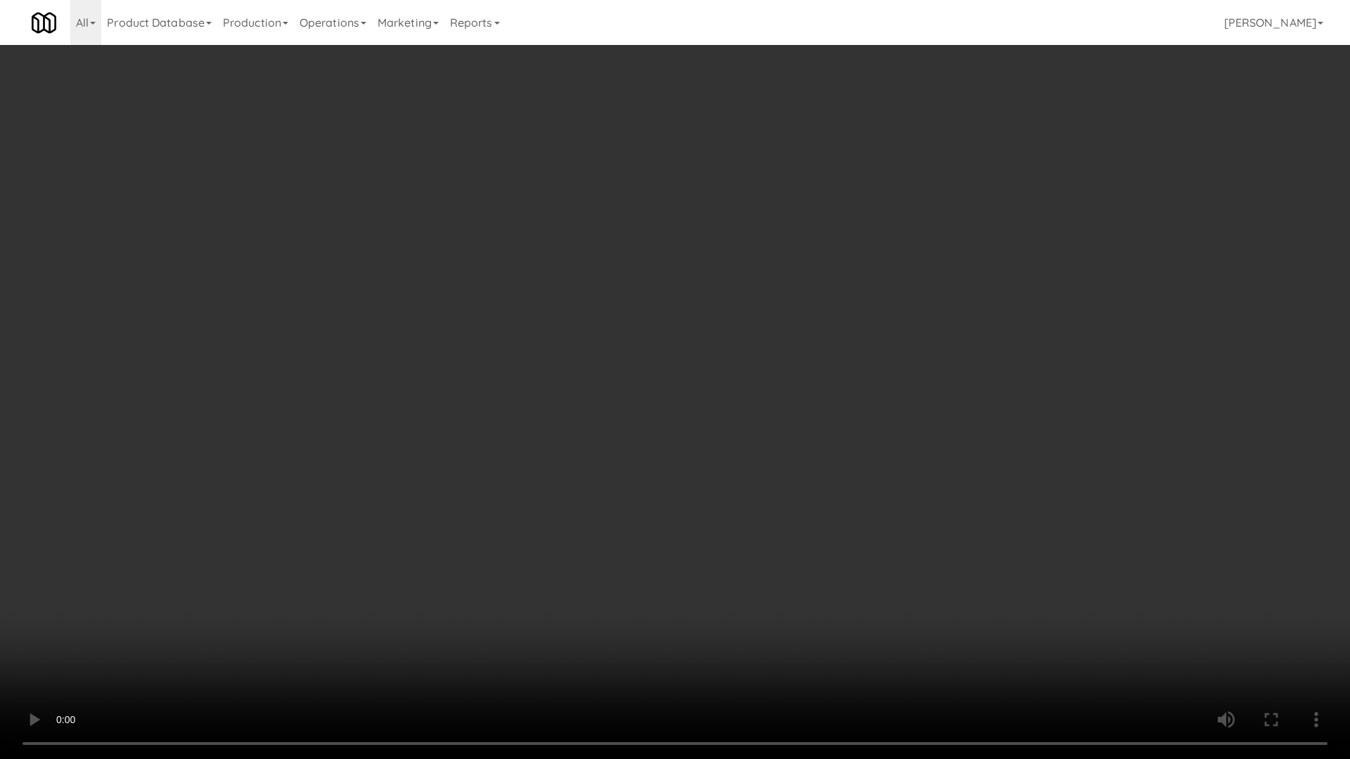
click at [651, 410] on video at bounding box center [675, 379] width 1350 height 759
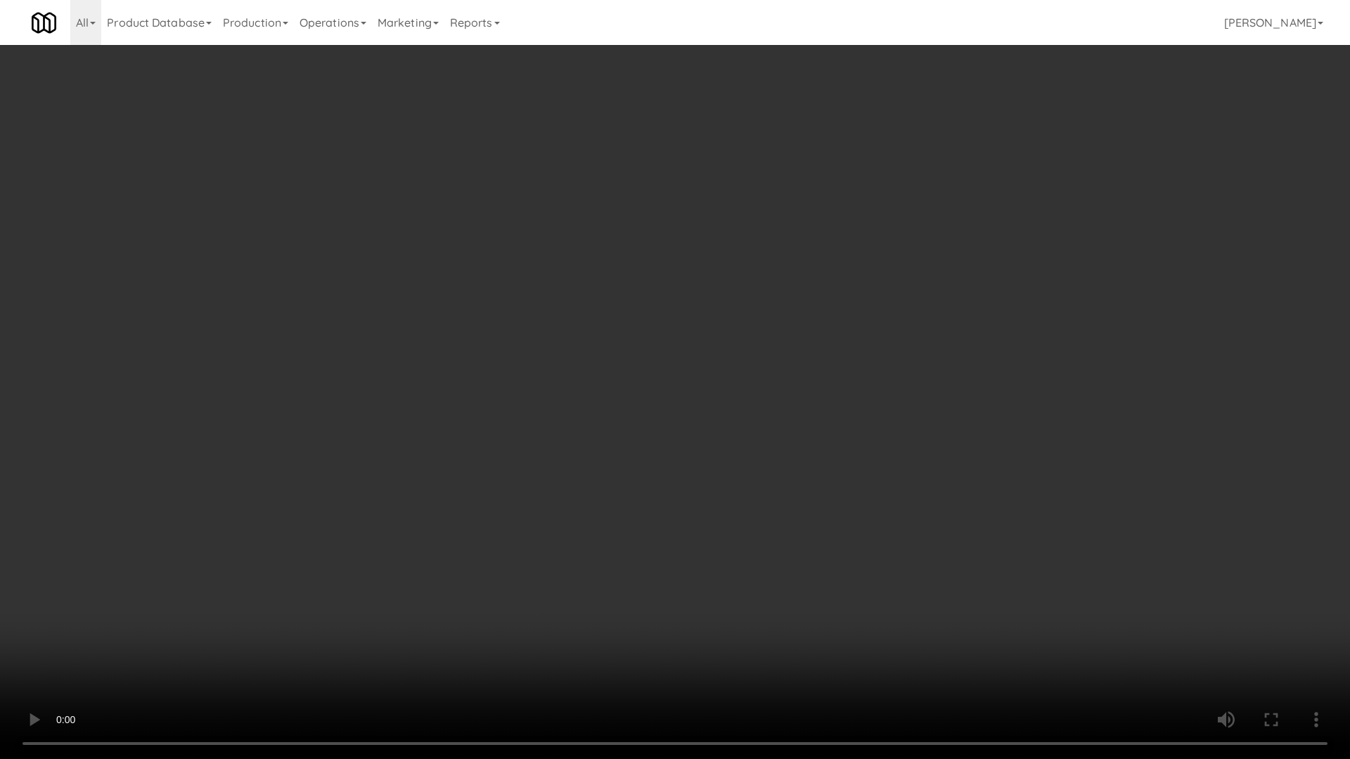
click at [789, 434] on video at bounding box center [675, 379] width 1350 height 759
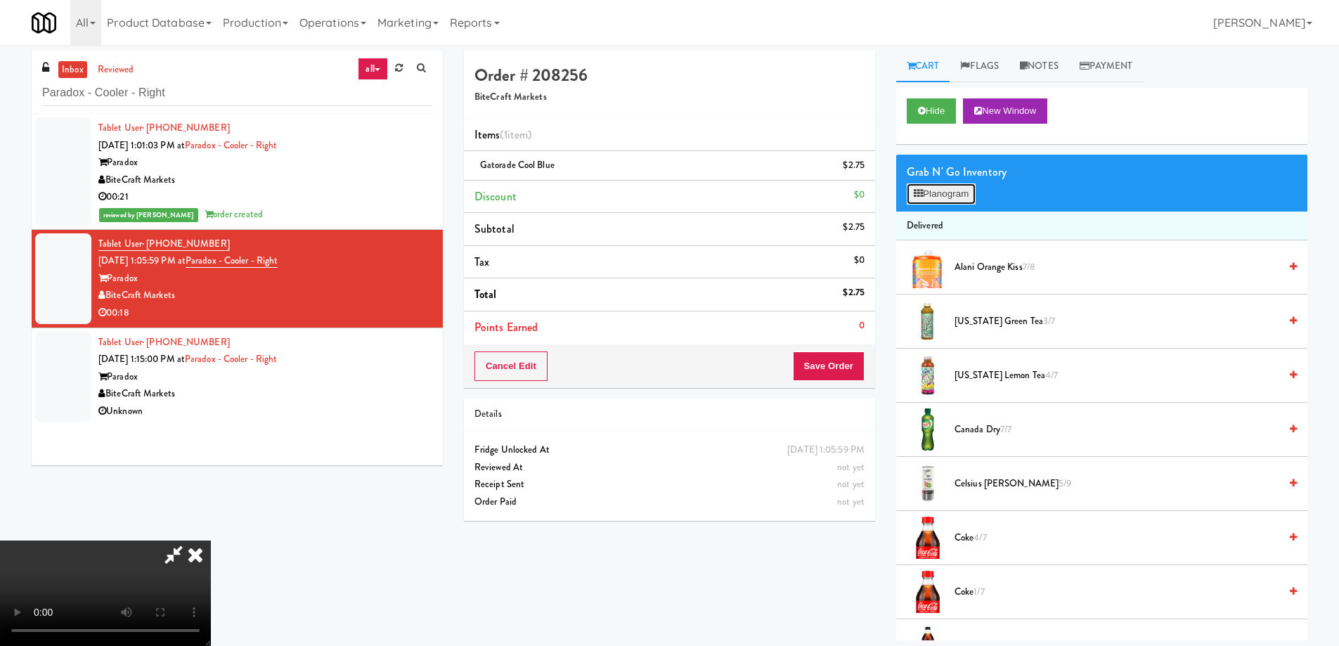
click at [941, 194] on button "Planogram" at bounding box center [941, 193] width 69 height 21
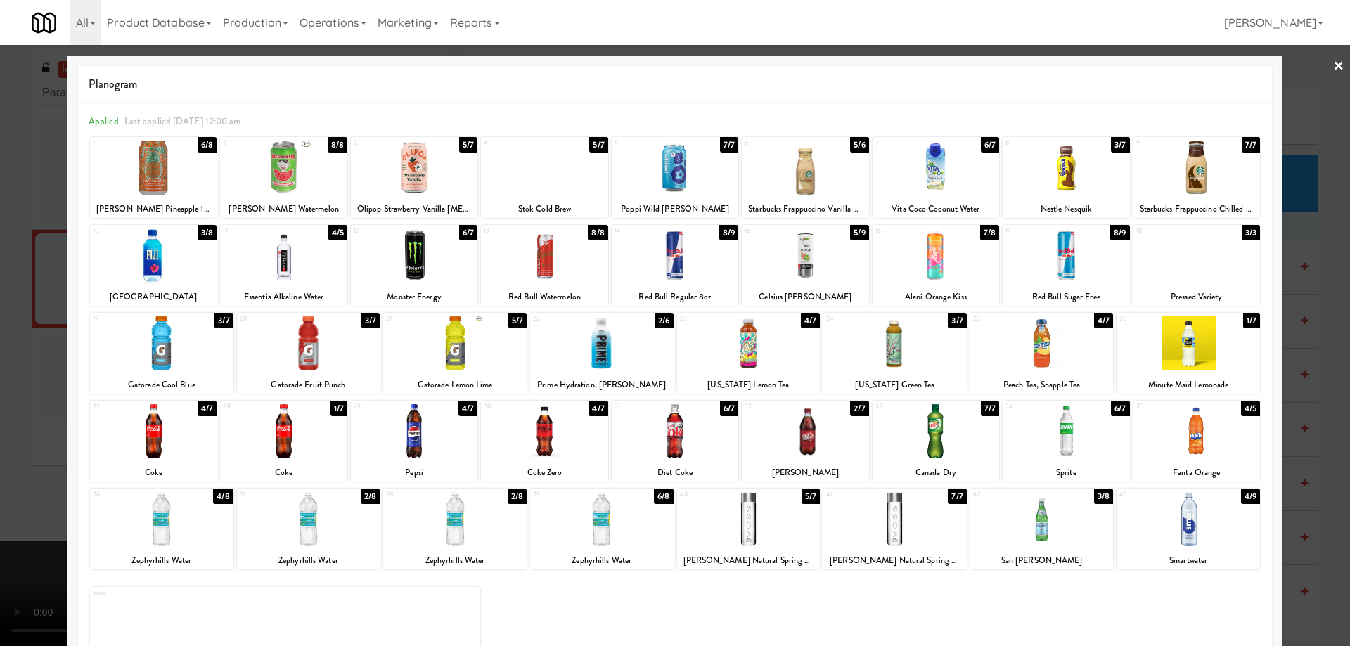
click at [929, 357] on div at bounding box center [894, 343] width 143 height 54
click at [1321, 61] on div at bounding box center [675, 323] width 1350 height 646
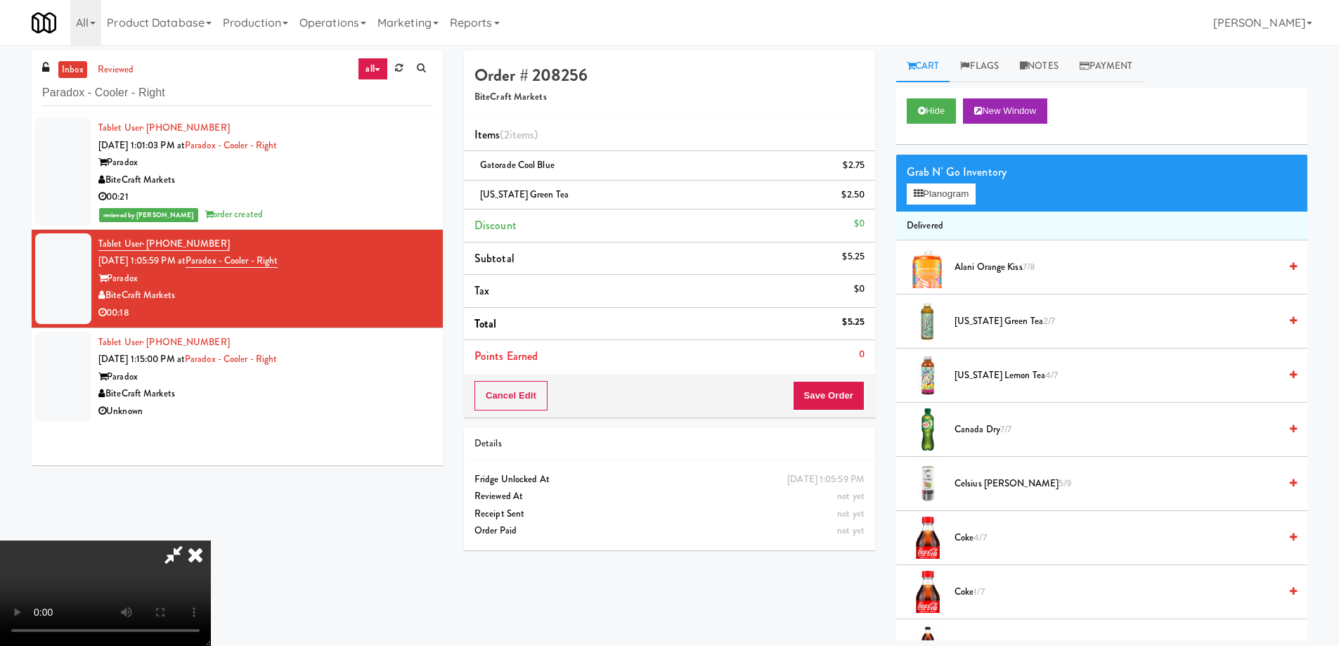
click at [211, 541] on video at bounding box center [105, 593] width 211 height 105
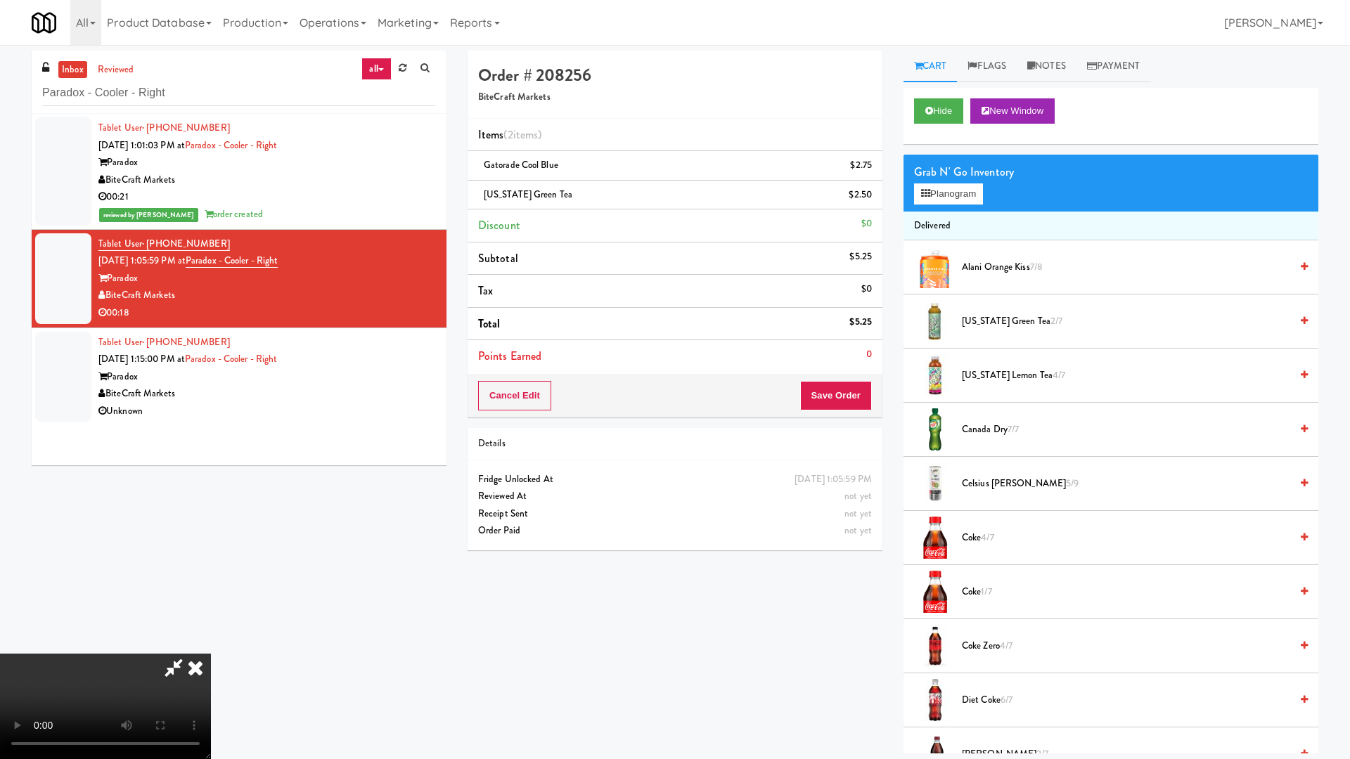
click at [211, 645] on video at bounding box center [105, 706] width 211 height 105
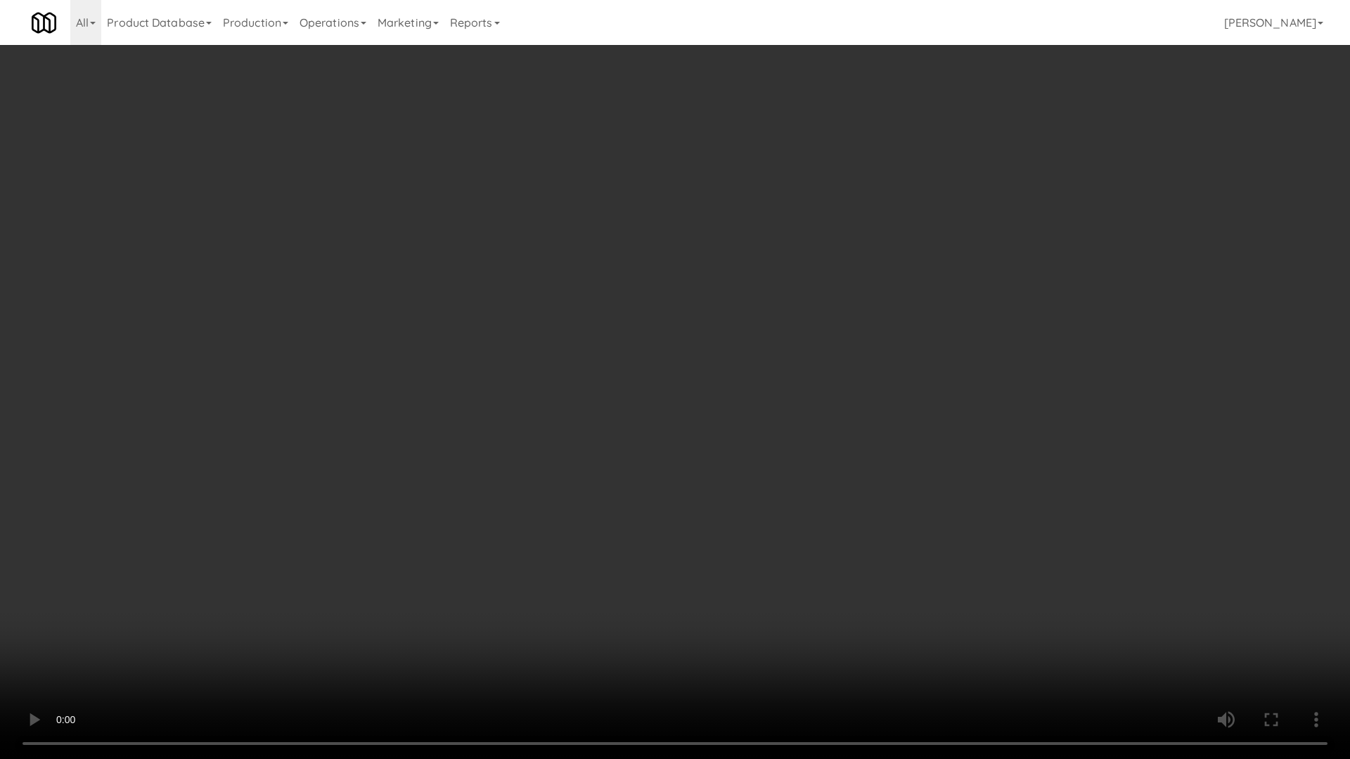
click at [636, 323] on video at bounding box center [675, 379] width 1350 height 759
click at [779, 473] on video at bounding box center [675, 379] width 1350 height 759
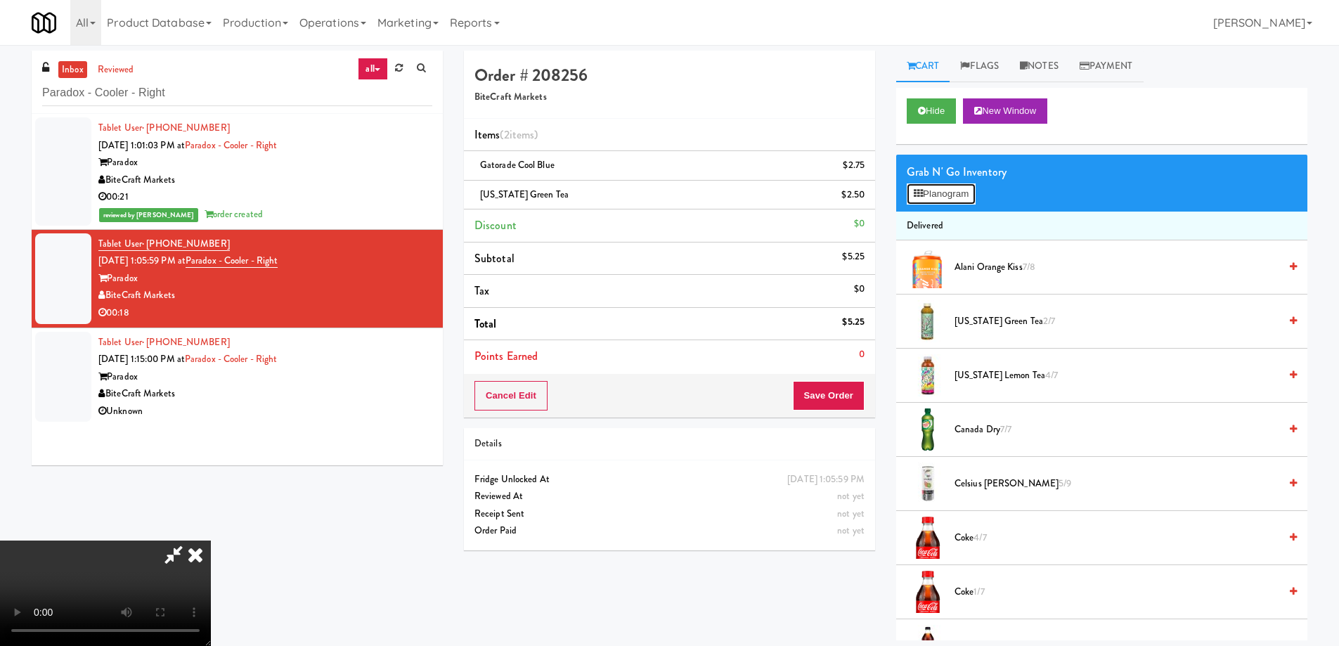
drag, startPoint x: 936, startPoint y: 195, endPoint x: 919, endPoint y: 188, distance: 17.6
click at [936, 195] on button "Planogram" at bounding box center [941, 193] width 69 height 21
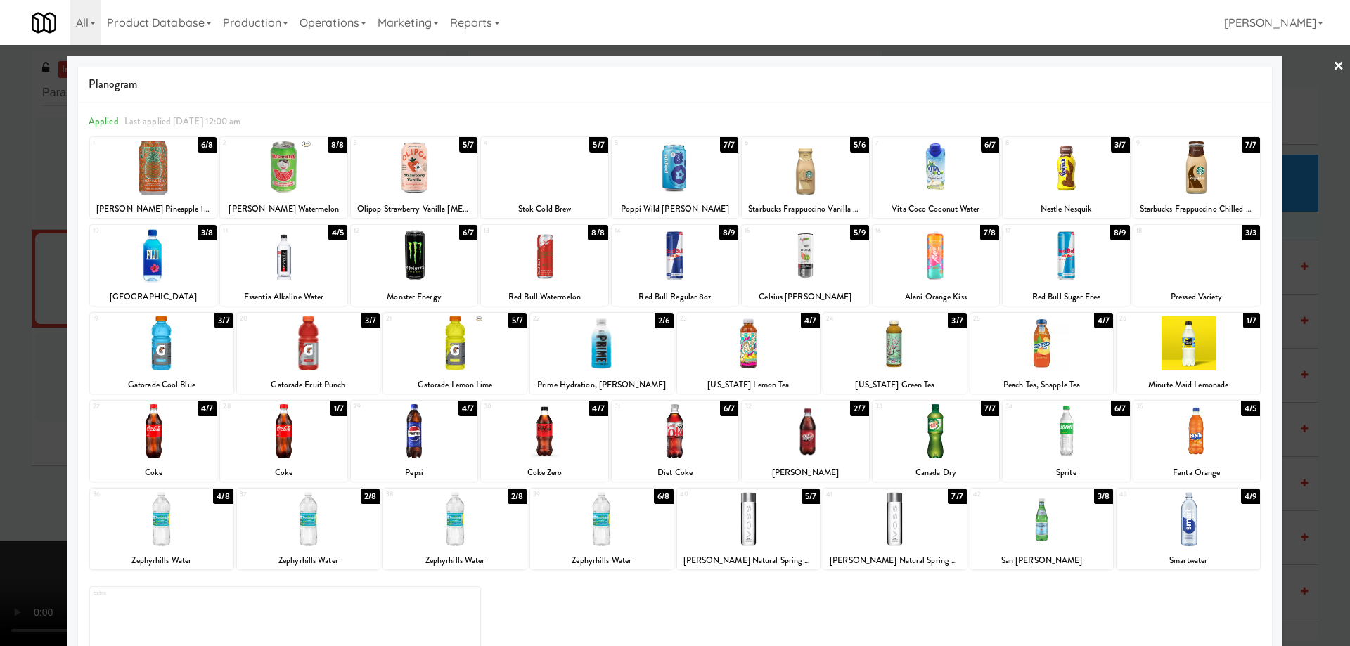
click at [827, 444] on div at bounding box center [805, 431] width 127 height 54
click at [1333, 62] on link "×" at bounding box center [1338, 67] width 11 height 44
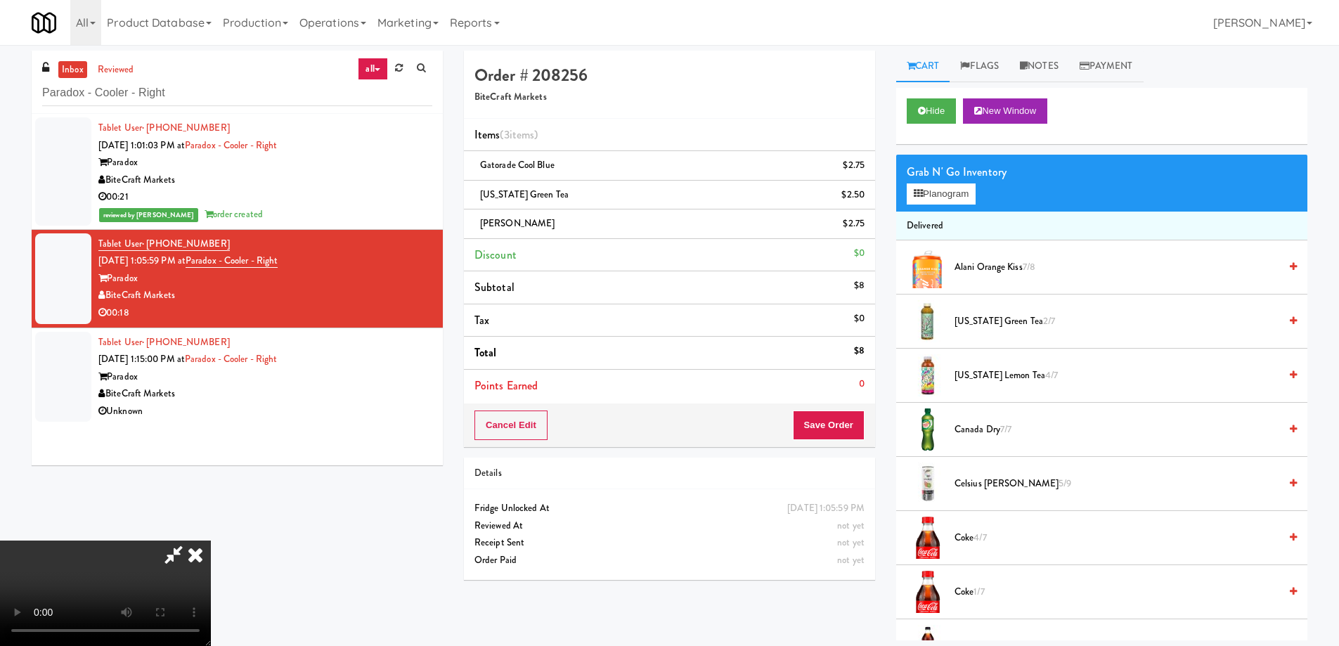
click at [211, 541] on video at bounding box center [105, 593] width 211 height 105
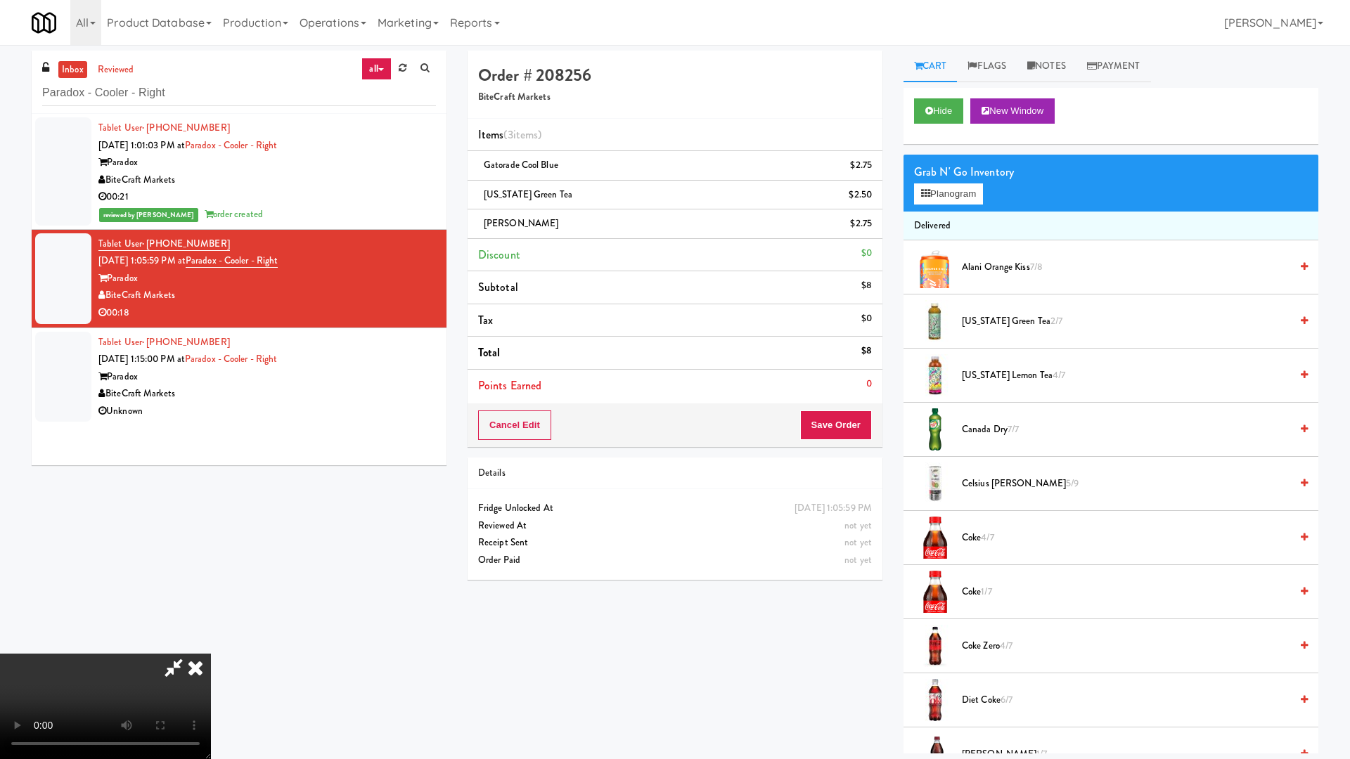
click at [211, 645] on video at bounding box center [105, 706] width 211 height 105
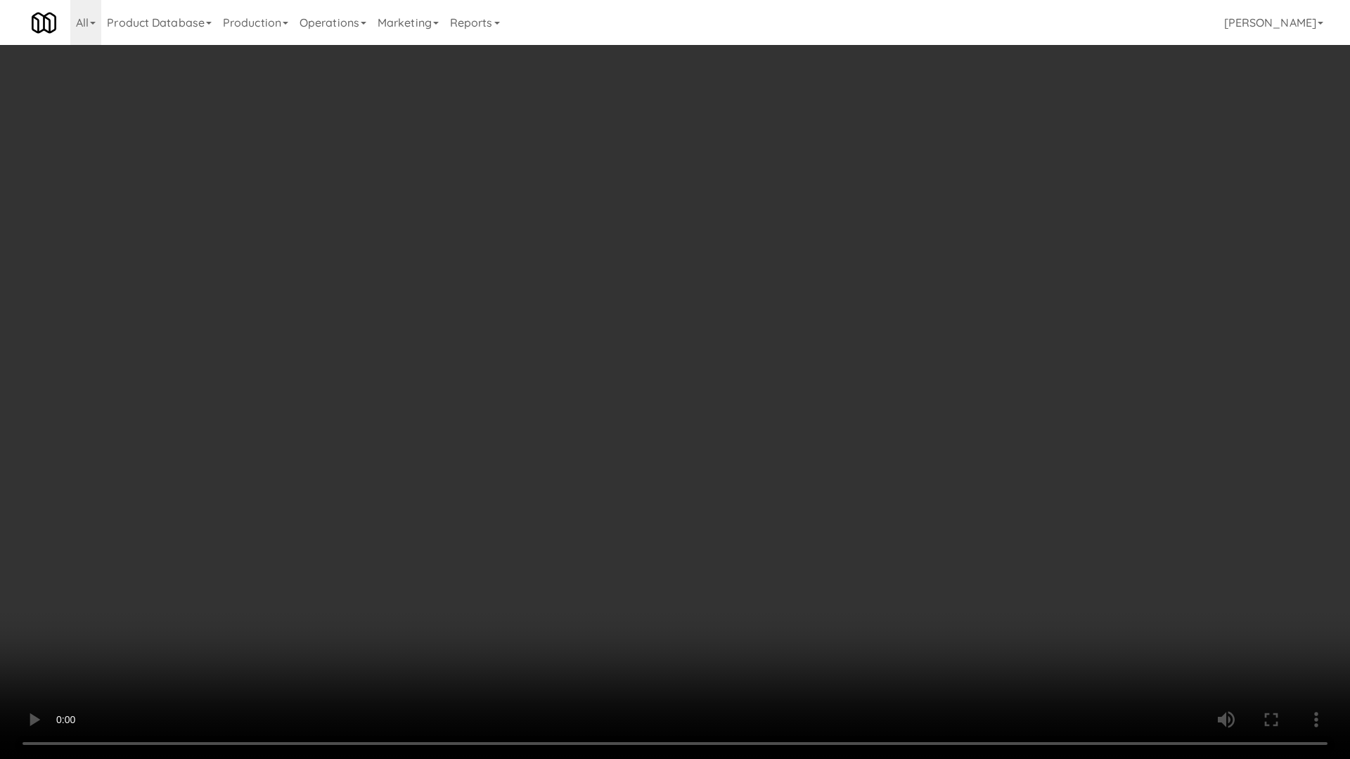
click at [662, 444] on video at bounding box center [675, 379] width 1350 height 759
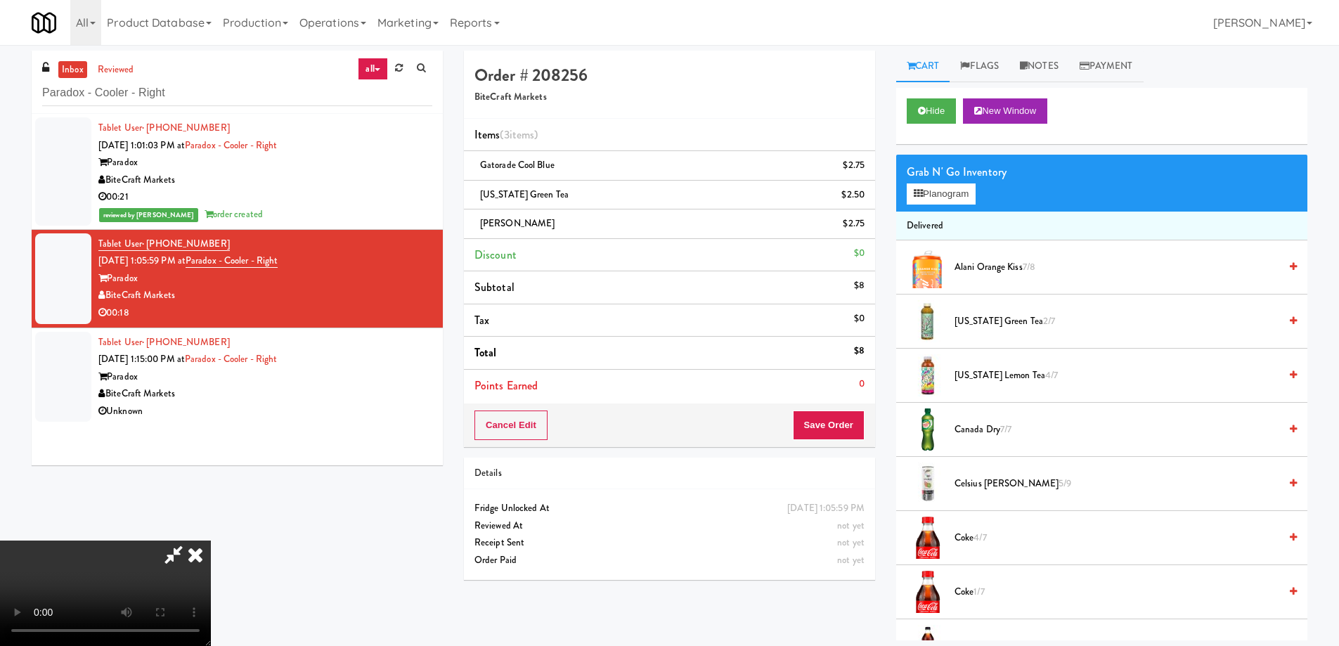
click at [211, 541] on icon at bounding box center [195, 555] width 31 height 28
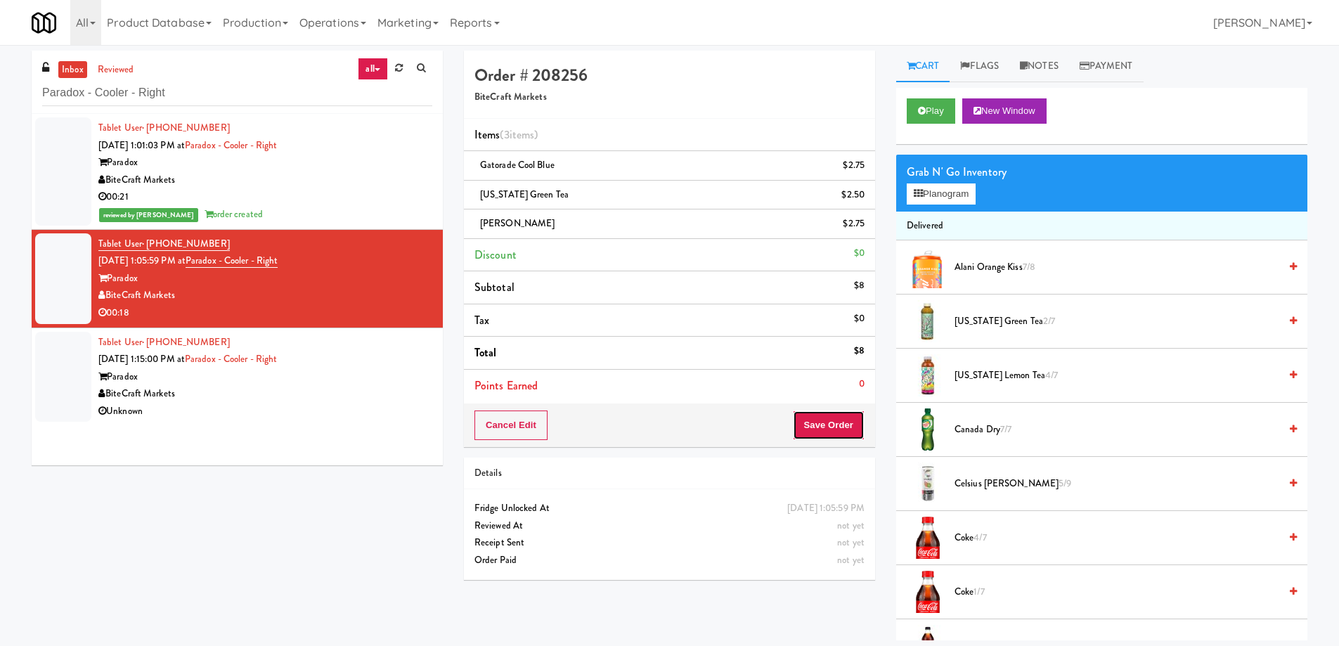
click at [840, 429] on button "Save Order" at bounding box center [829, 426] width 72 height 30
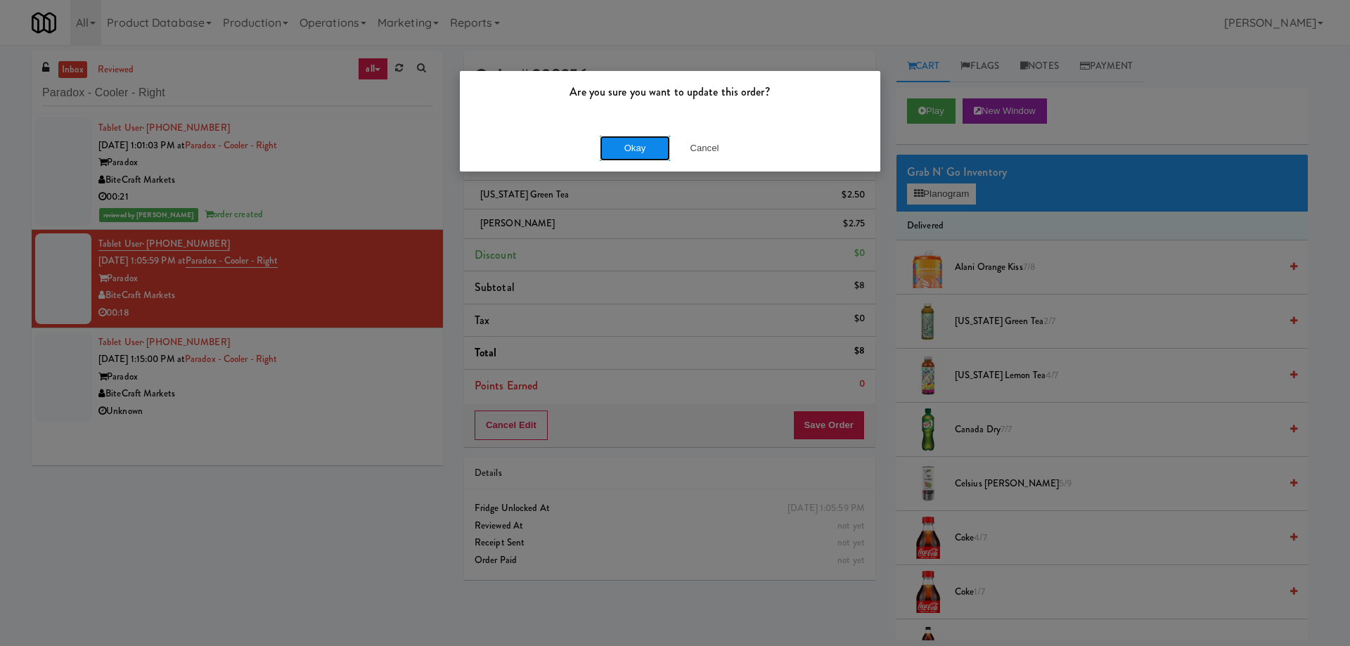
click at [645, 148] on button "Okay" at bounding box center [635, 148] width 70 height 25
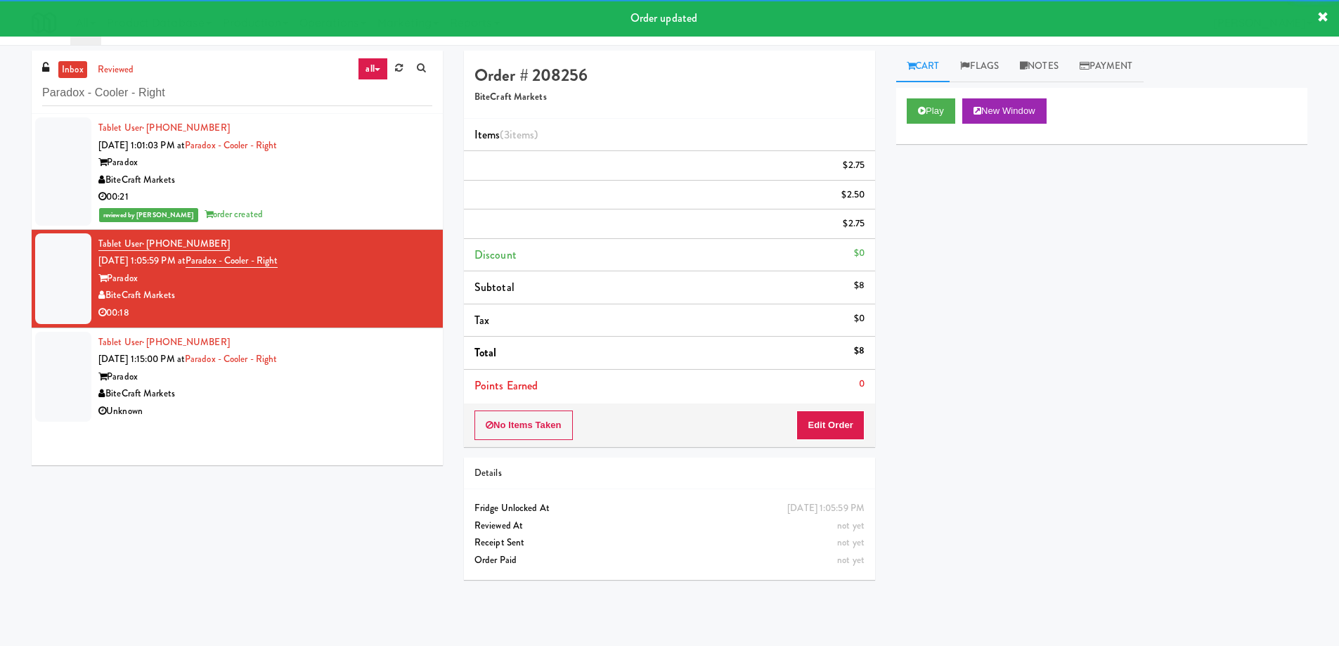
click at [389, 361] on div "Tablet User · (954) 513-0560 [DATE] 1:15:00 PM at Paradox - Cooler - Right Para…" at bounding box center [265, 377] width 334 height 86
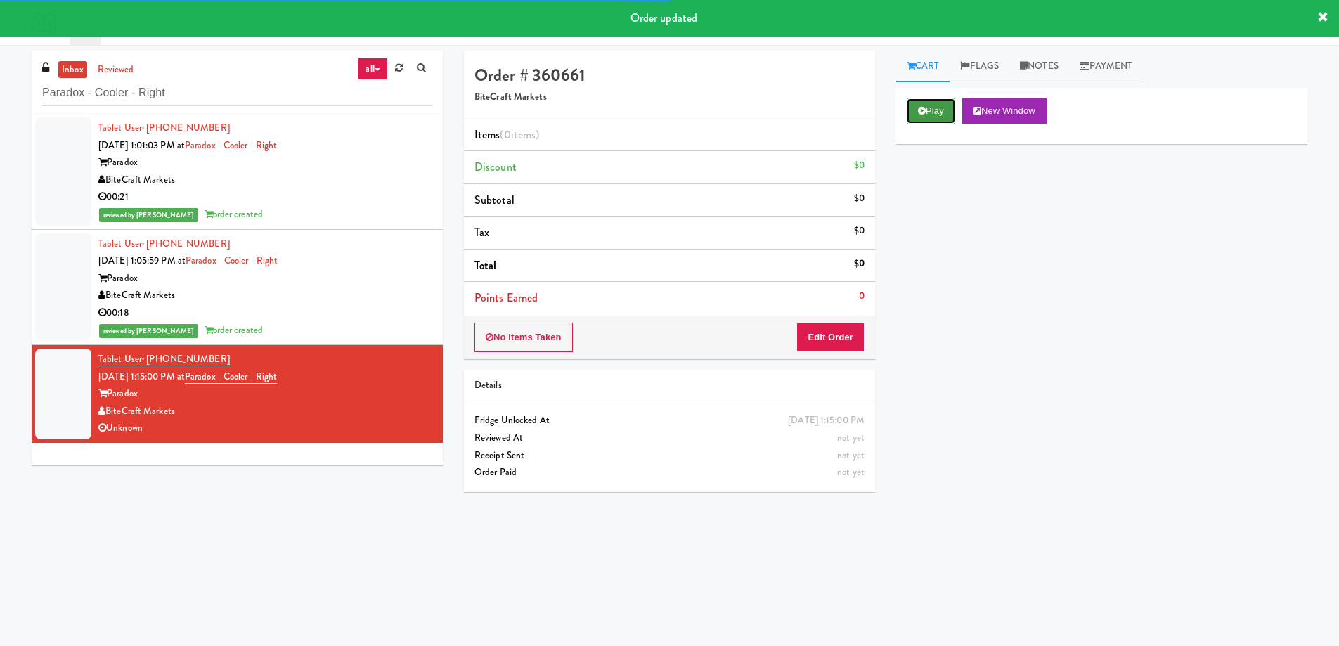
click at [921, 114] on icon at bounding box center [922, 110] width 8 height 9
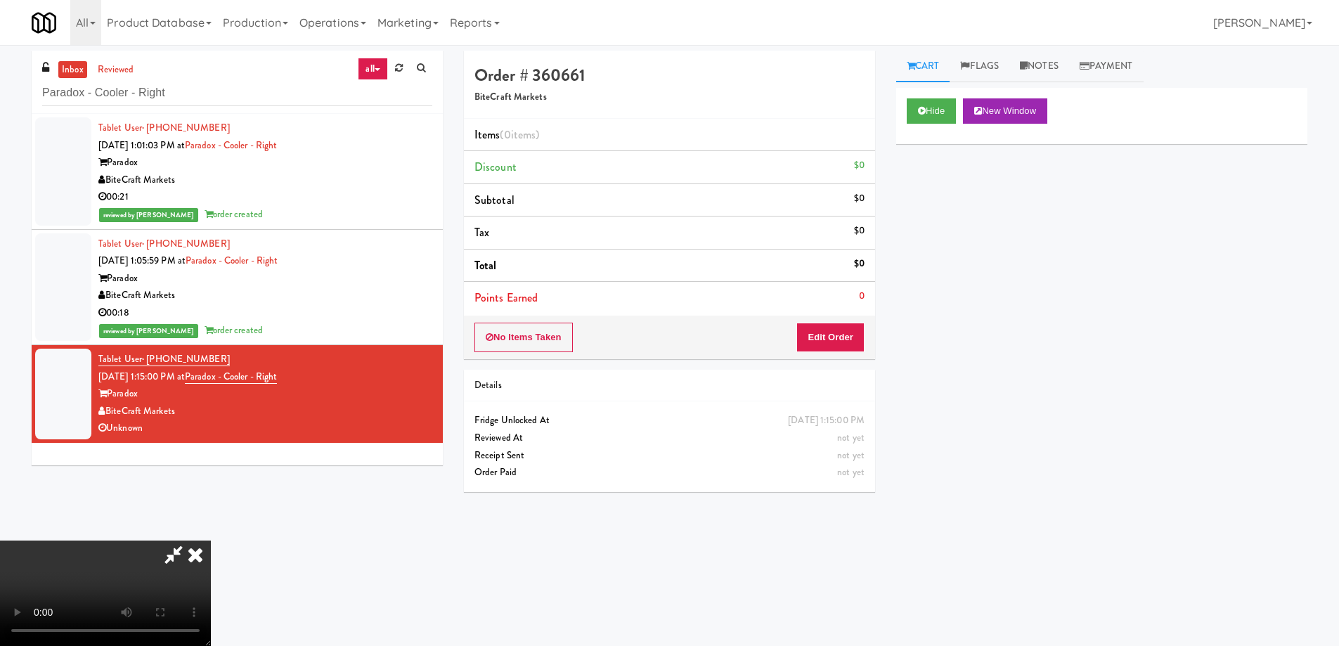
click at [211, 541] on video at bounding box center [105, 593] width 211 height 105
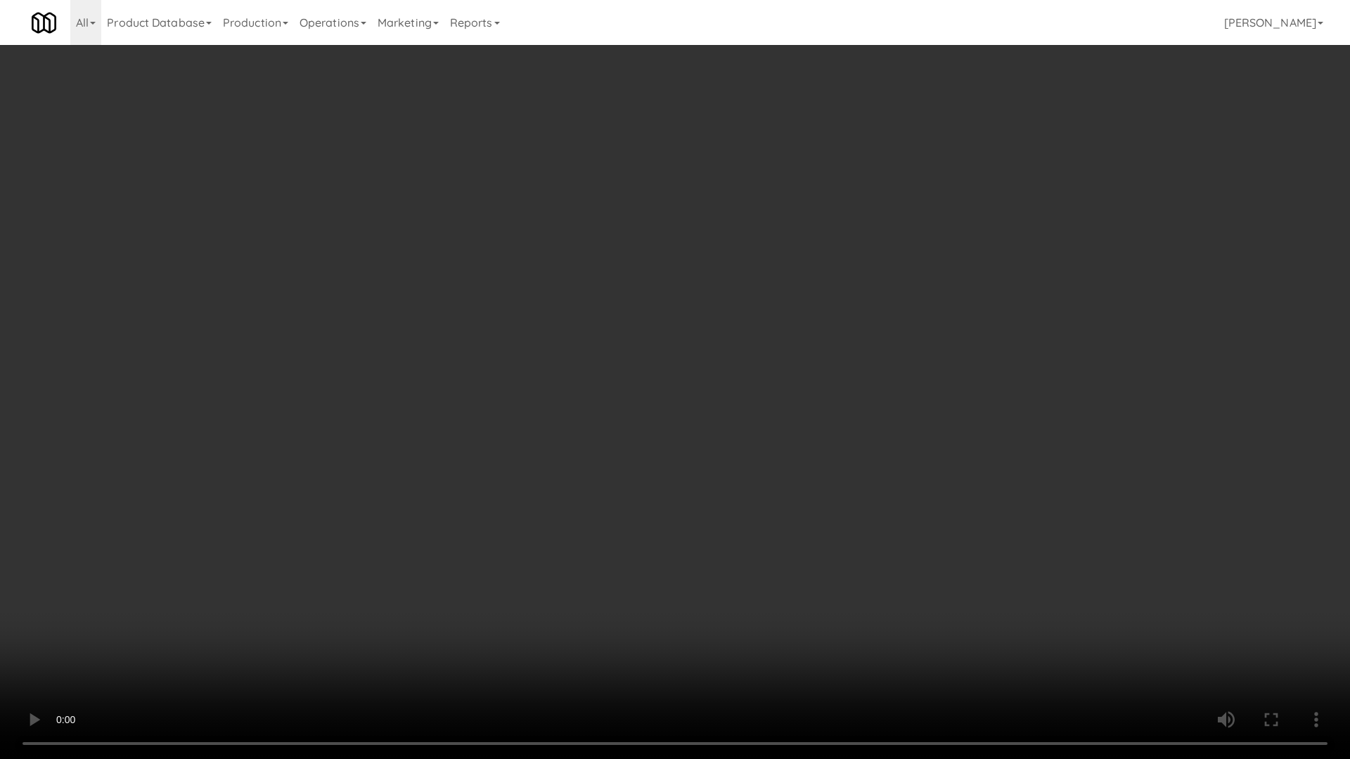
click at [759, 482] on video at bounding box center [675, 379] width 1350 height 759
click at [730, 474] on video at bounding box center [675, 379] width 1350 height 759
click at [687, 443] on video at bounding box center [675, 379] width 1350 height 759
click at [730, 443] on video at bounding box center [675, 379] width 1350 height 759
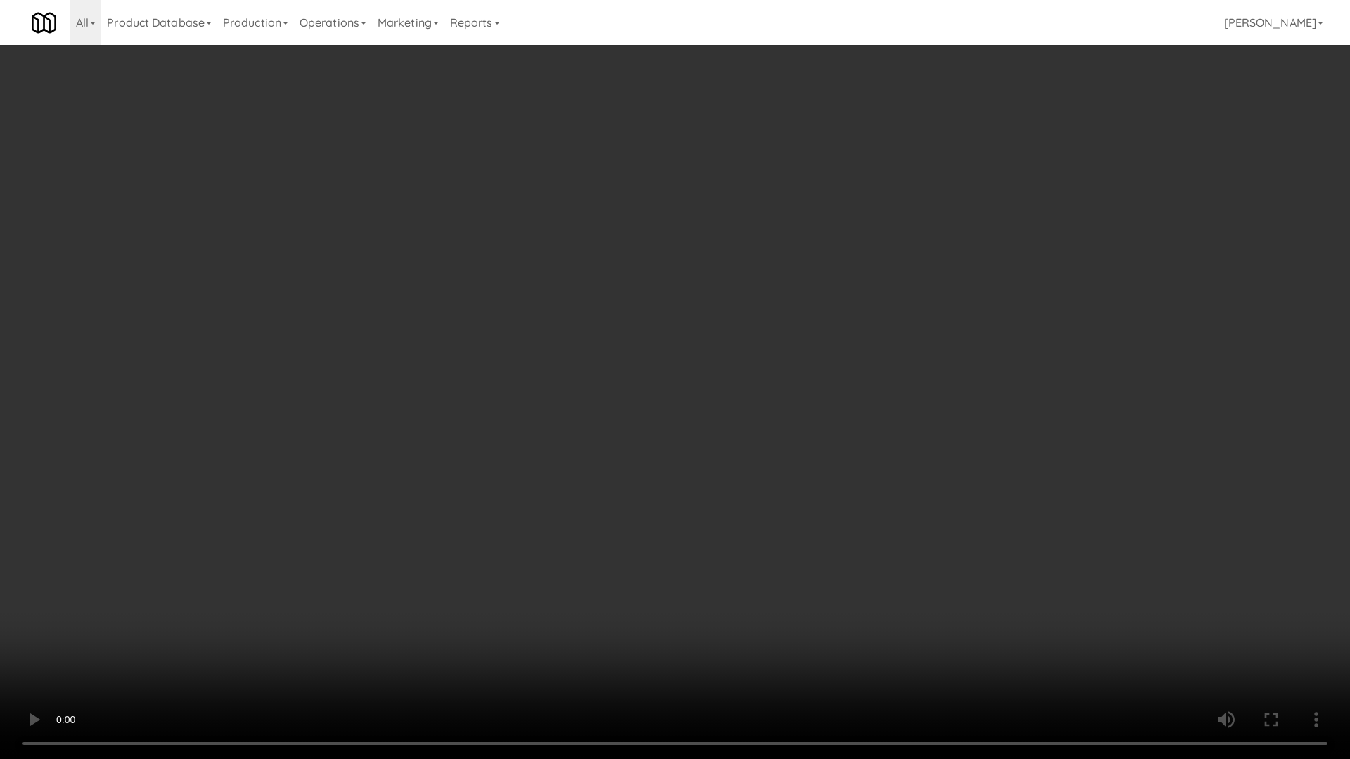
click at [719, 427] on video at bounding box center [675, 379] width 1350 height 759
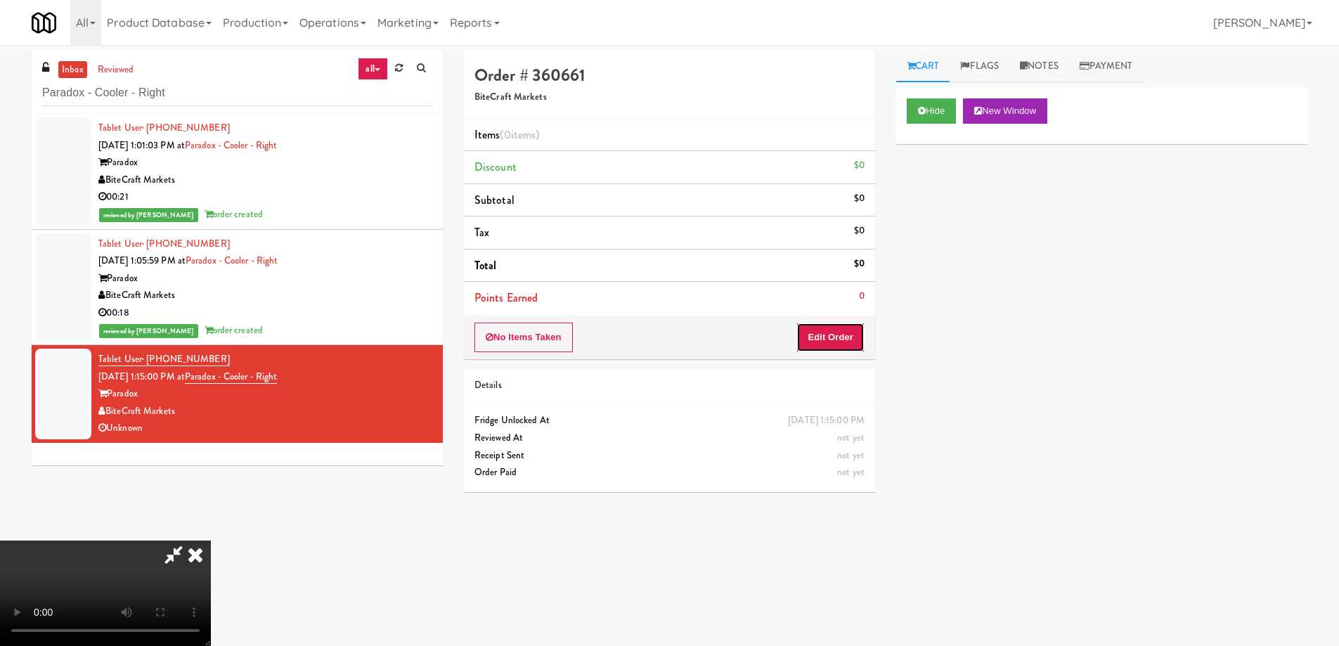
click at [840, 340] on button "Edit Order" at bounding box center [830, 338] width 68 height 30
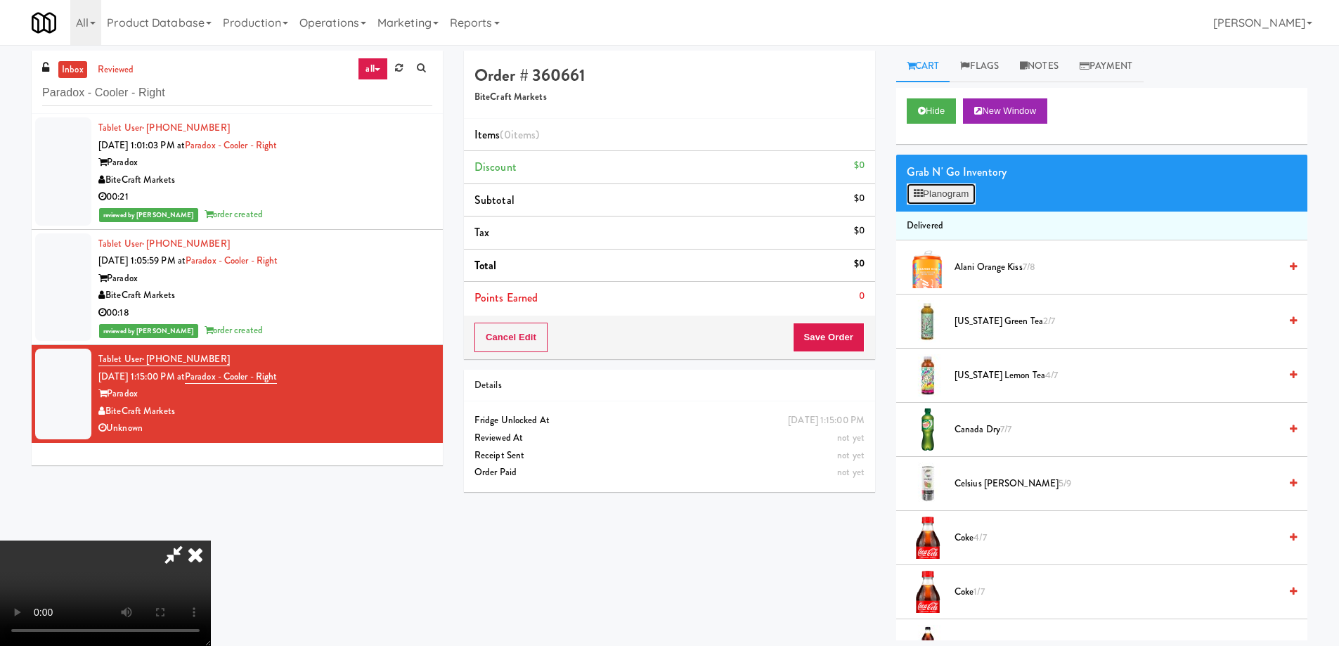
click at [957, 195] on button "Planogram" at bounding box center [941, 193] width 69 height 21
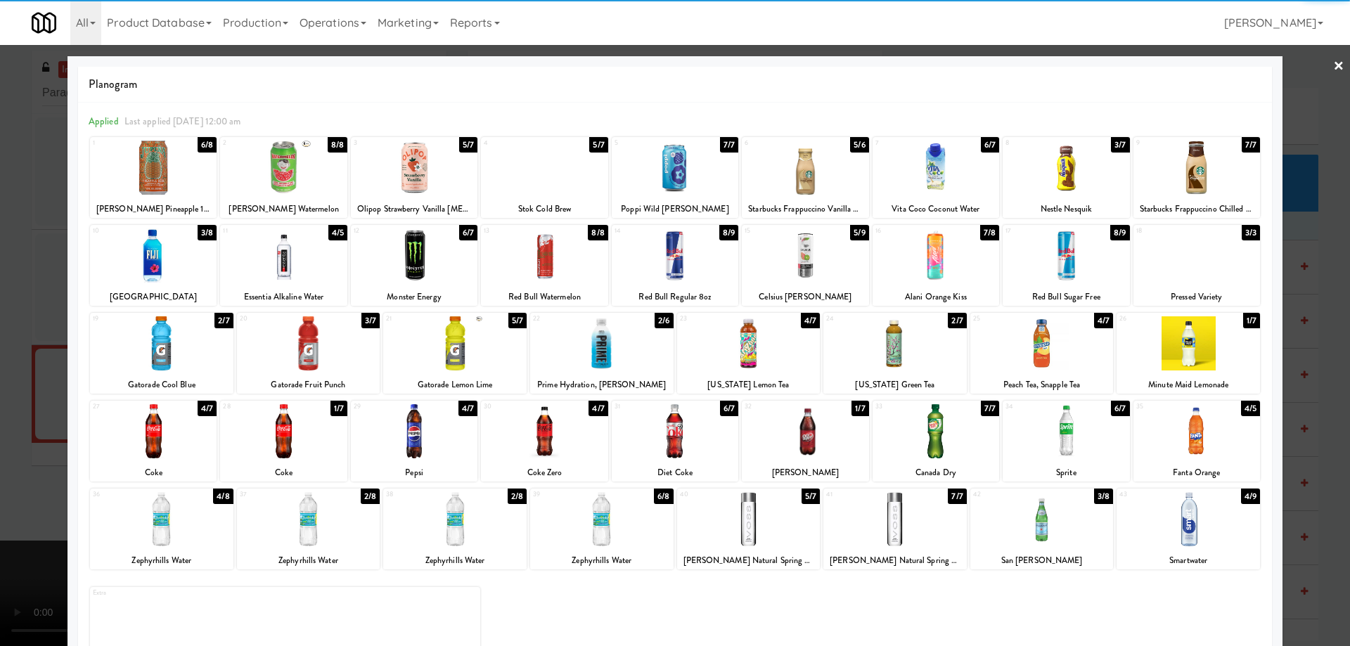
click at [564, 427] on div at bounding box center [544, 431] width 127 height 54
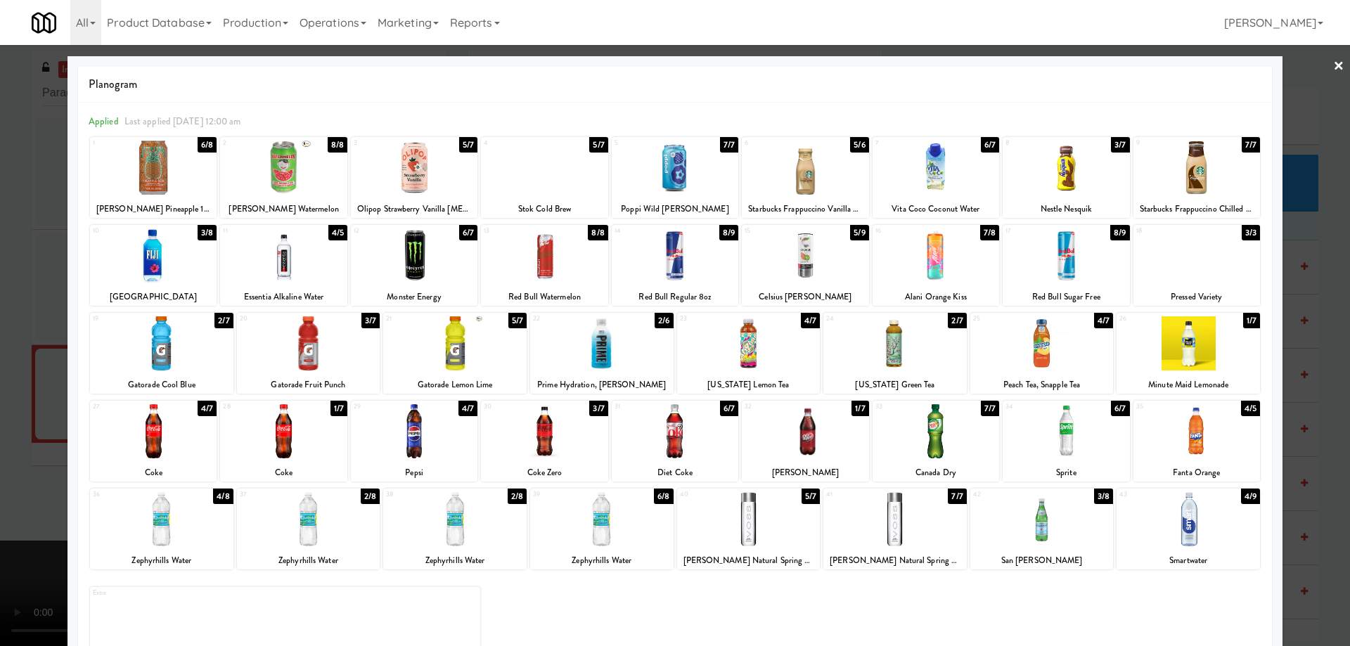
click at [964, 171] on div at bounding box center [935, 168] width 127 height 54
click at [1333, 64] on link "×" at bounding box center [1338, 67] width 11 height 44
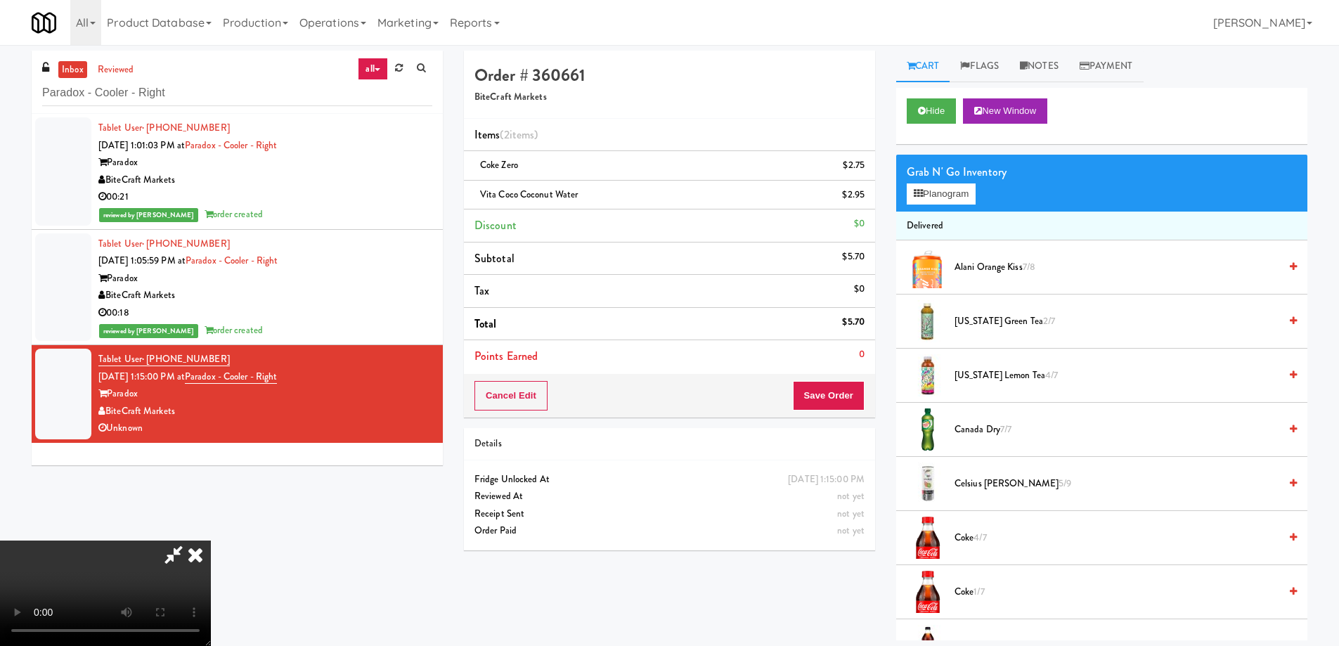
click at [211, 541] on video at bounding box center [105, 593] width 211 height 105
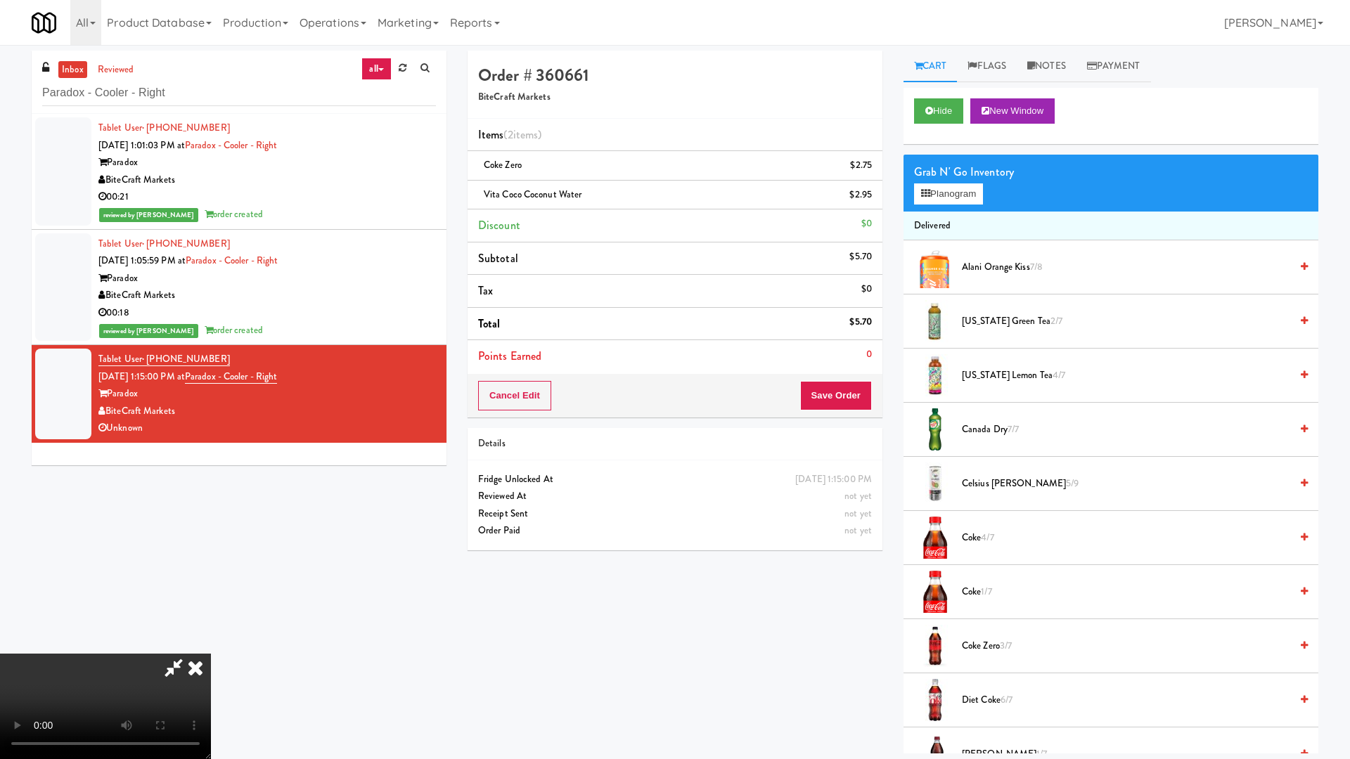
click at [211, 645] on video at bounding box center [105, 706] width 211 height 105
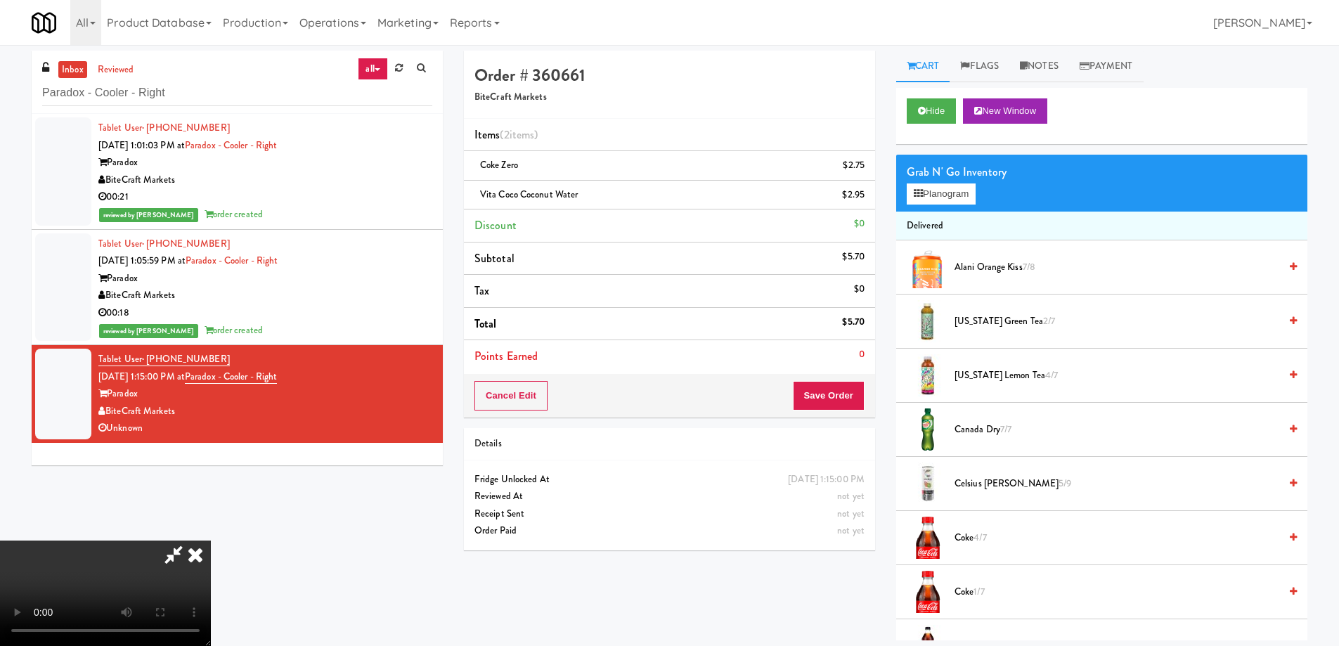
click at [211, 541] on icon at bounding box center [195, 555] width 31 height 28
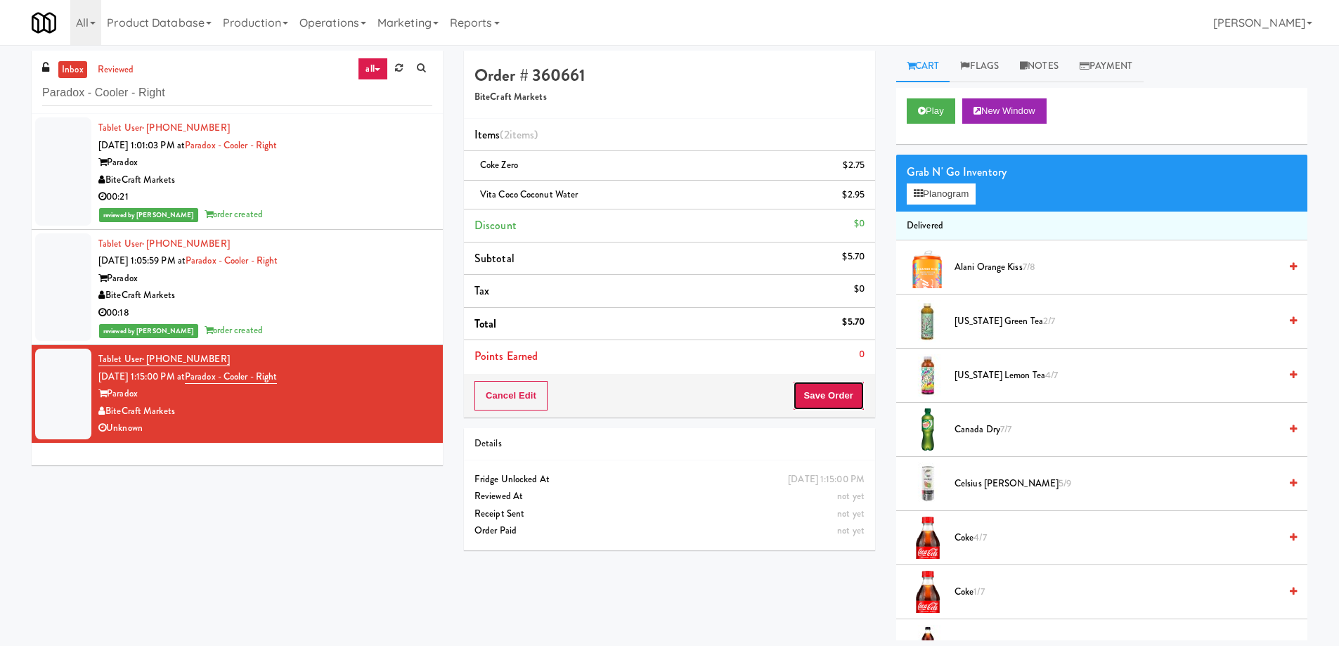
drag, startPoint x: 833, startPoint y: 403, endPoint x: 801, endPoint y: 360, distance: 53.3
click at [833, 402] on button "Save Order" at bounding box center [829, 396] width 72 height 30
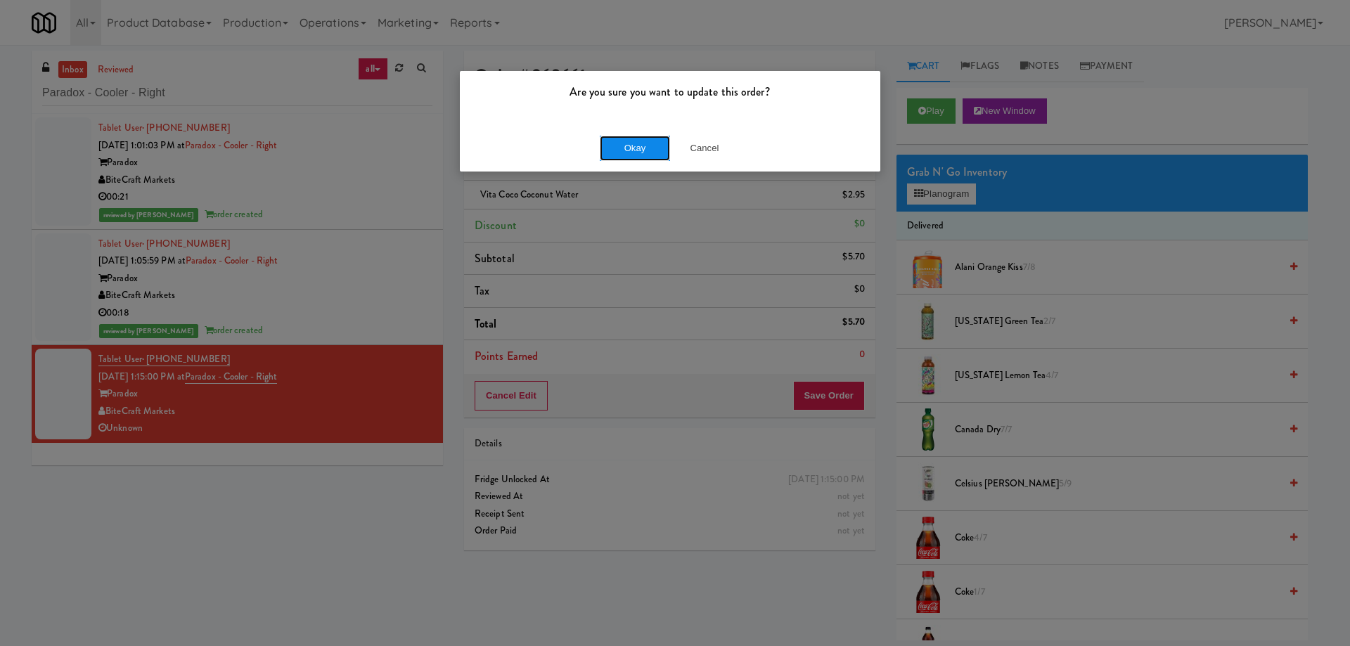
click at [628, 152] on button "Okay" at bounding box center [635, 148] width 70 height 25
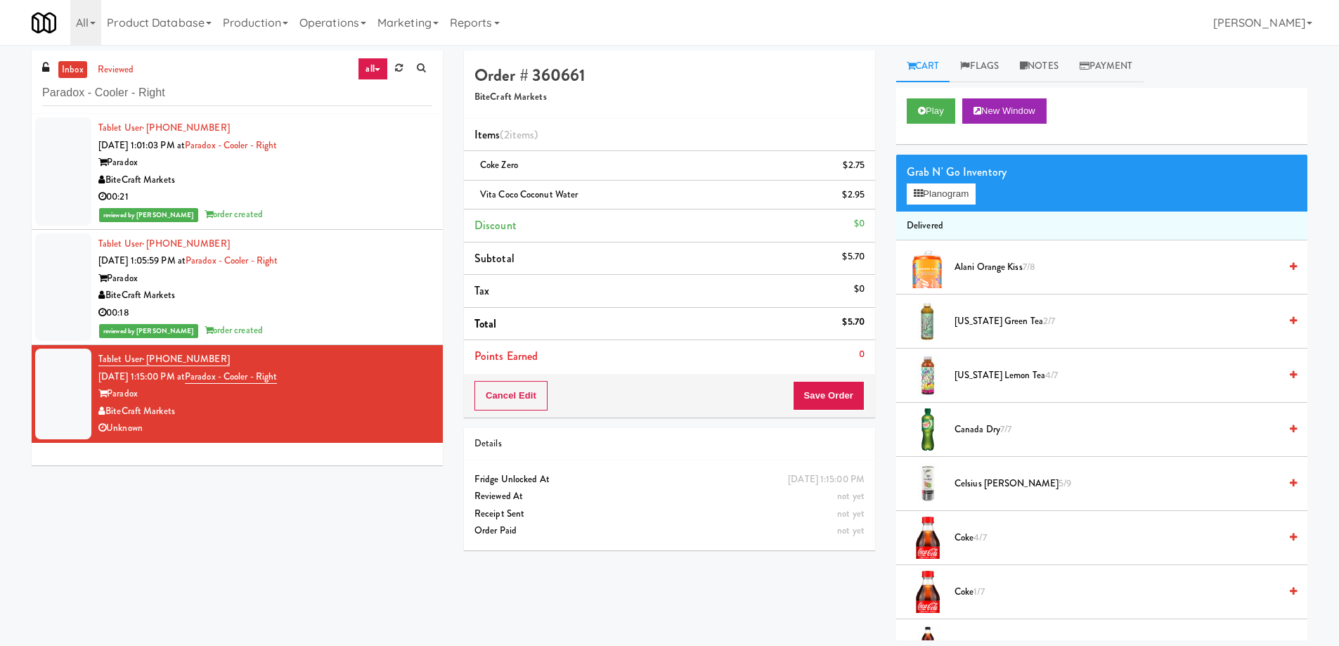
click at [379, 179] on div "BiteCraft Markets" at bounding box center [265, 181] width 334 height 18
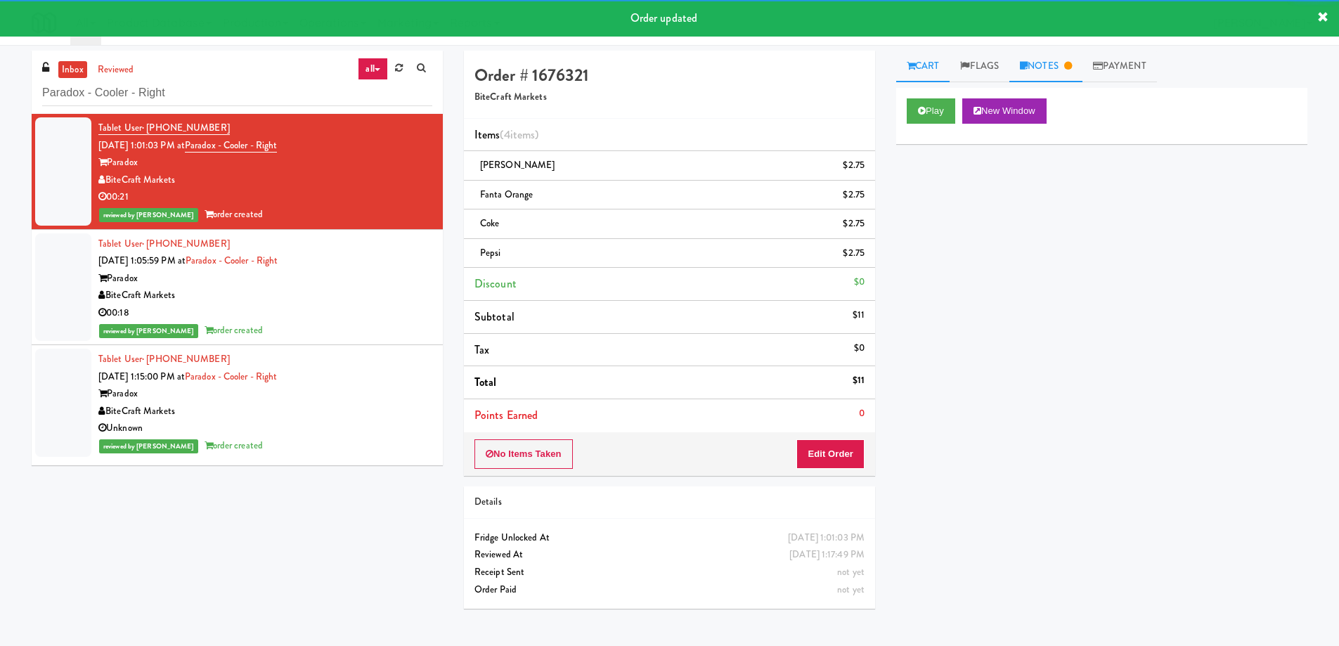
click at [1072, 70] on icon at bounding box center [1068, 65] width 8 height 9
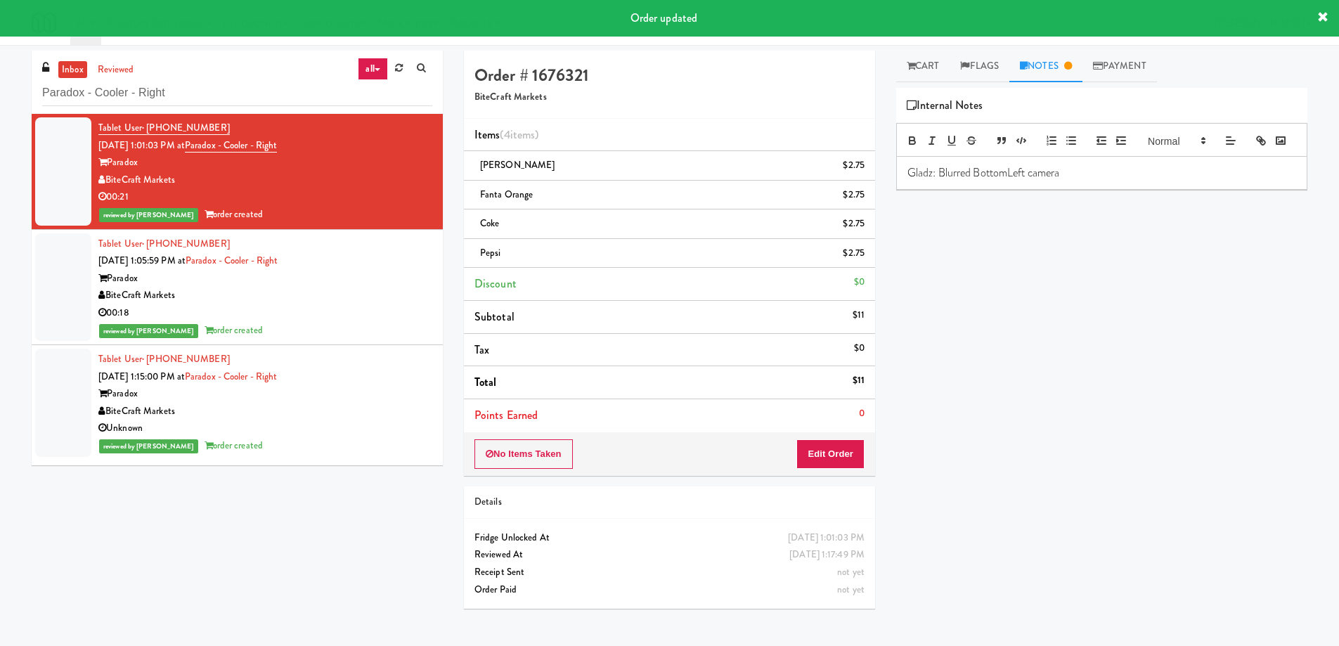
click at [987, 181] on p "Gladz: Blurred BottomLeft camera" at bounding box center [1101, 172] width 389 height 15
click at [986, 181] on p "Gladz: Blurred BottomLeft camera" at bounding box center [1101, 172] width 389 height 15
copy p "Gladz: Blurred BottomLeft camera"
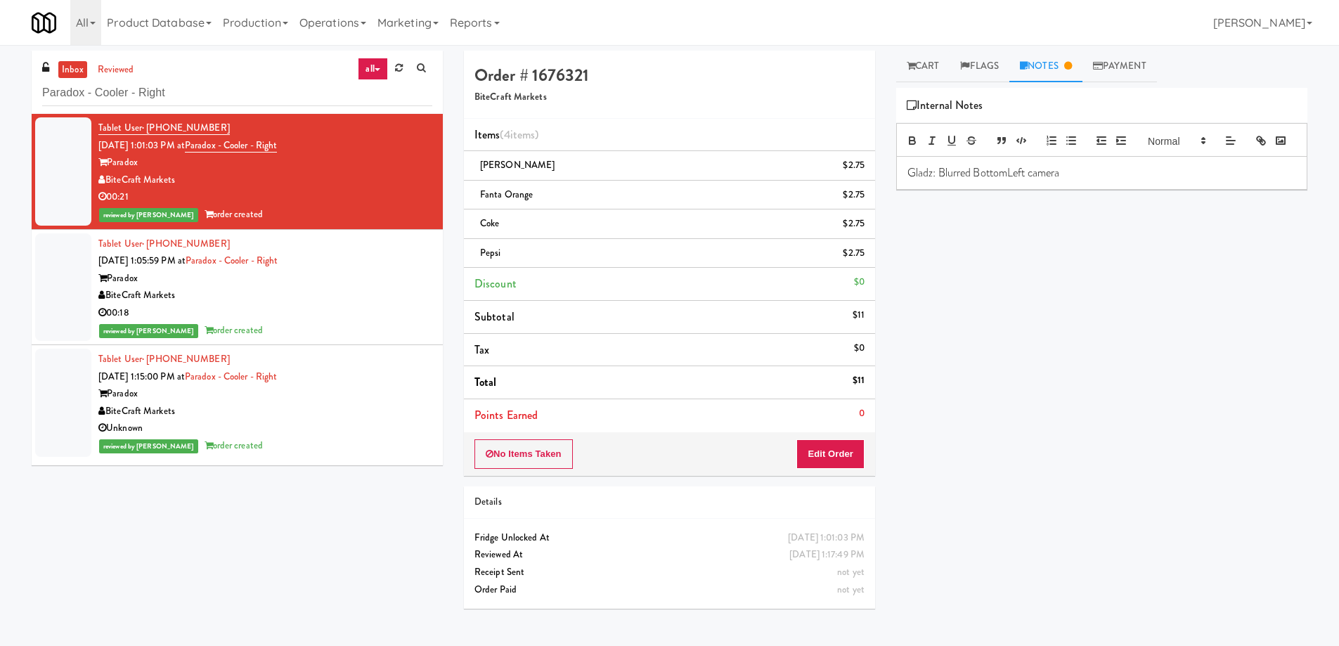
click at [395, 282] on div "Paradox" at bounding box center [265, 279] width 334 height 18
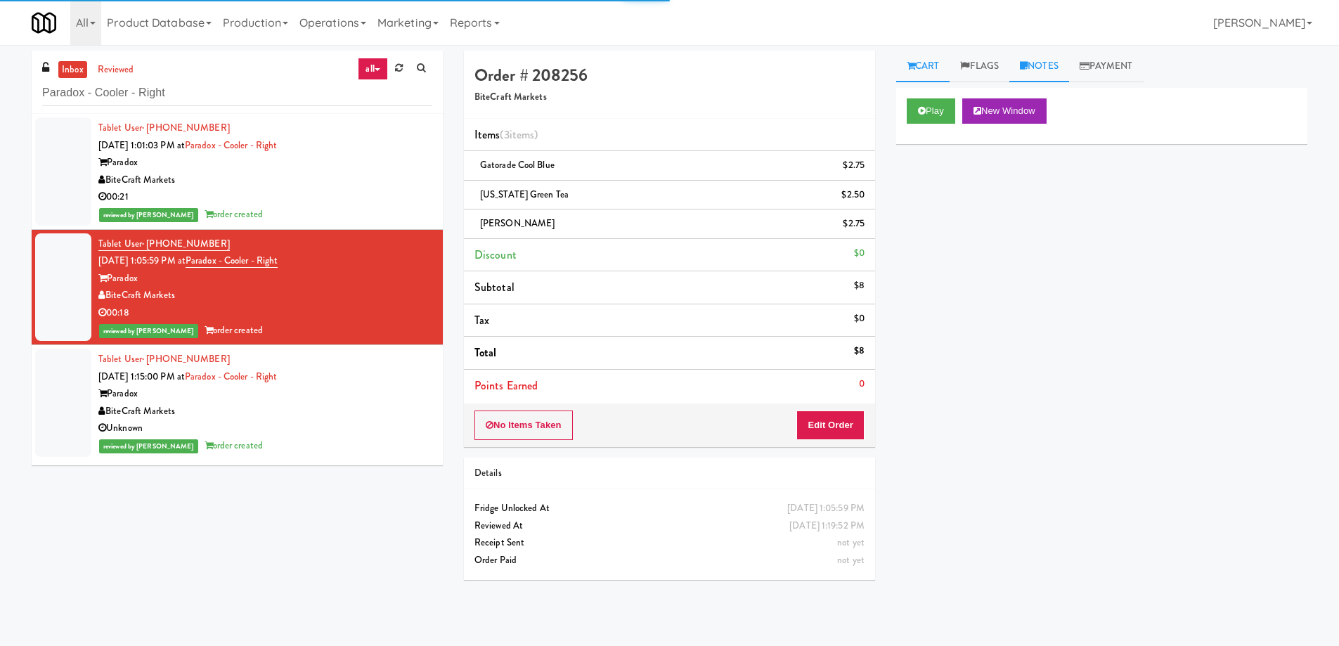
click at [1028, 69] on icon at bounding box center [1024, 65] width 8 height 9
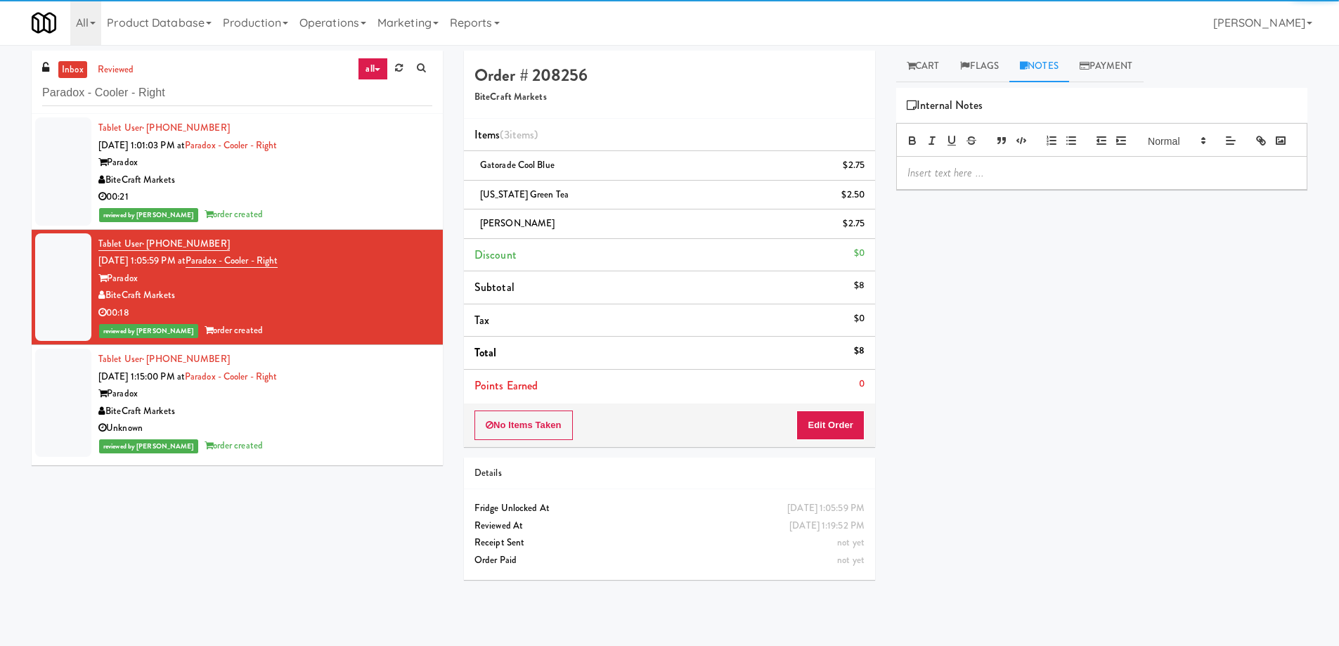
click at [1000, 184] on div at bounding box center [1102, 173] width 410 height 32
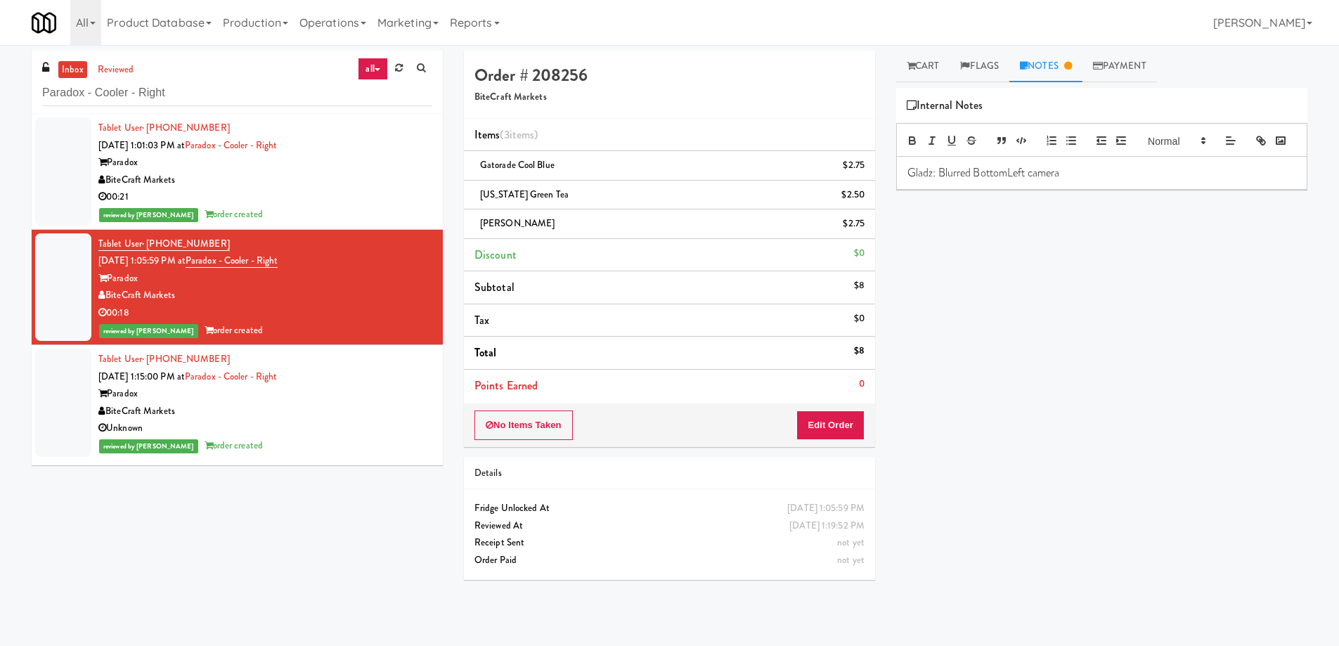
click at [392, 370] on div "Tablet User · (954) 513-0560 [DATE] 1:15:00 PM at Paradox - Cooler - Right Para…" at bounding box center [265, 403] width 334 height 104
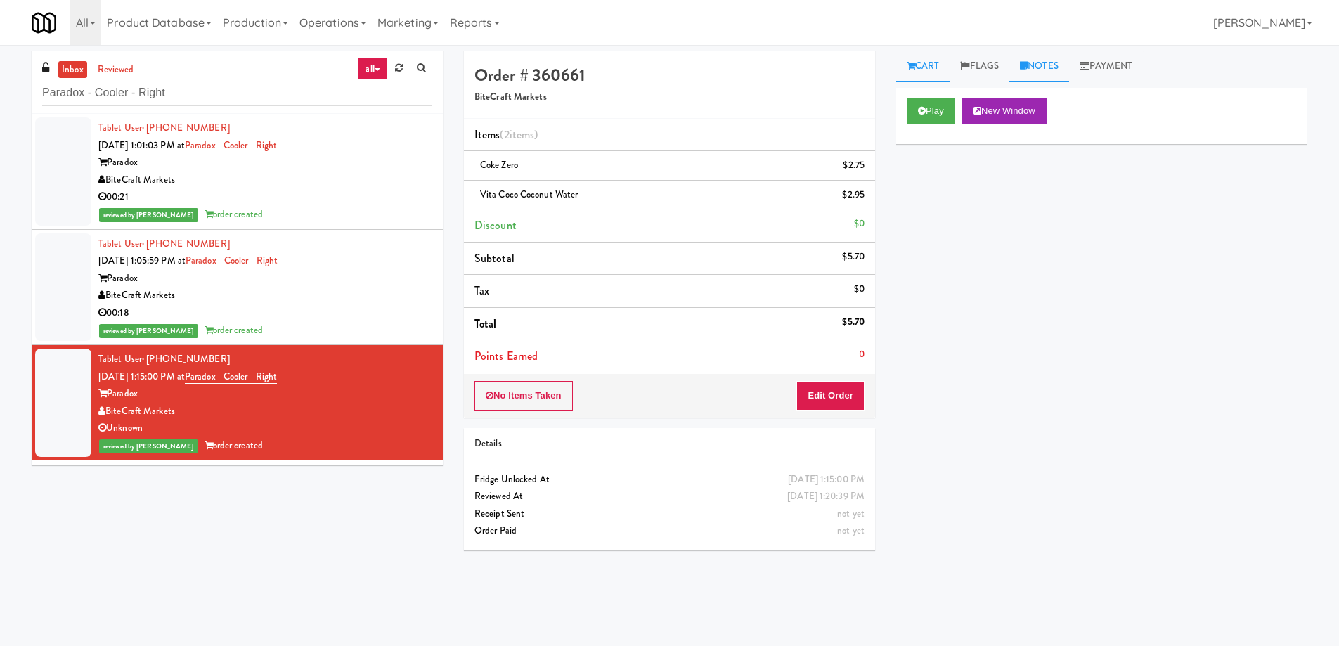
click at [1043, 63] on link "Notes" at bounding box center [1039, 67] width 60 height 32
click at [1021, 181] on p at bounding box center [1101, 172] width 389 height 15
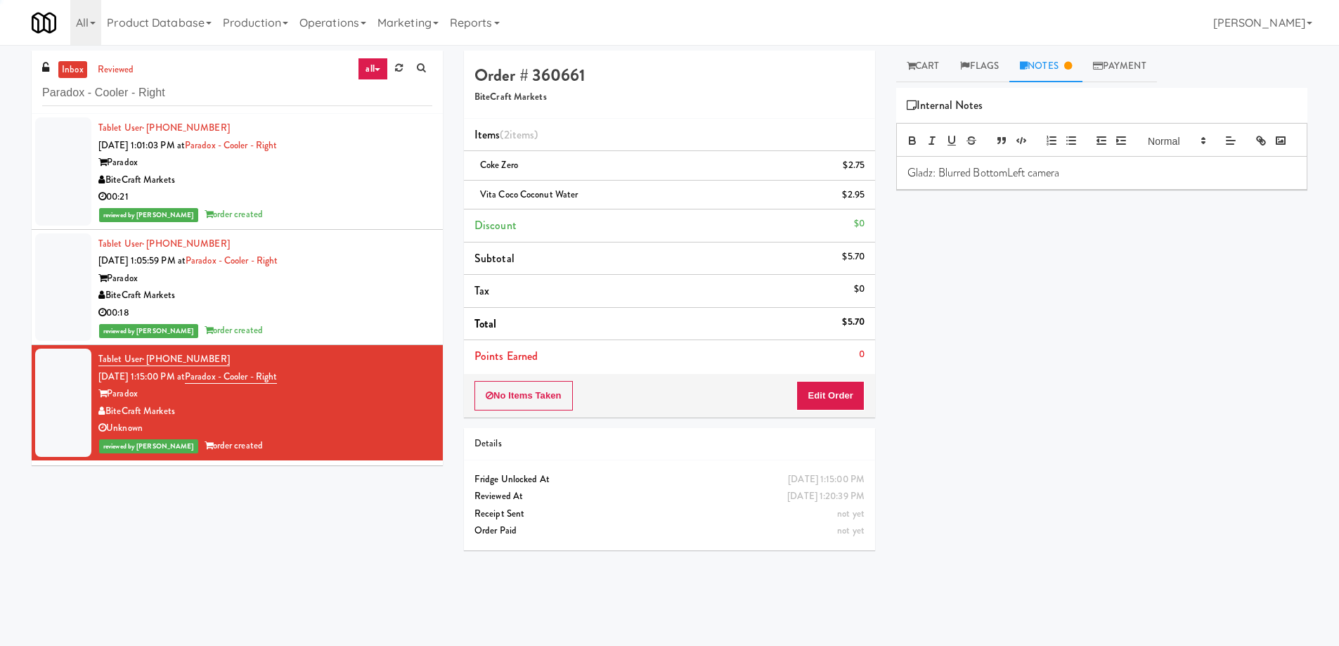
click at [1082, 278] on div "Play New Window Primary Flag Clear Flag if unable to determine what was taken o…" at bounding box center [1101, 351] width 411 height 527
click at [353, 191] on div "00:21" at bounding box center [265, 197] width 334 height 18
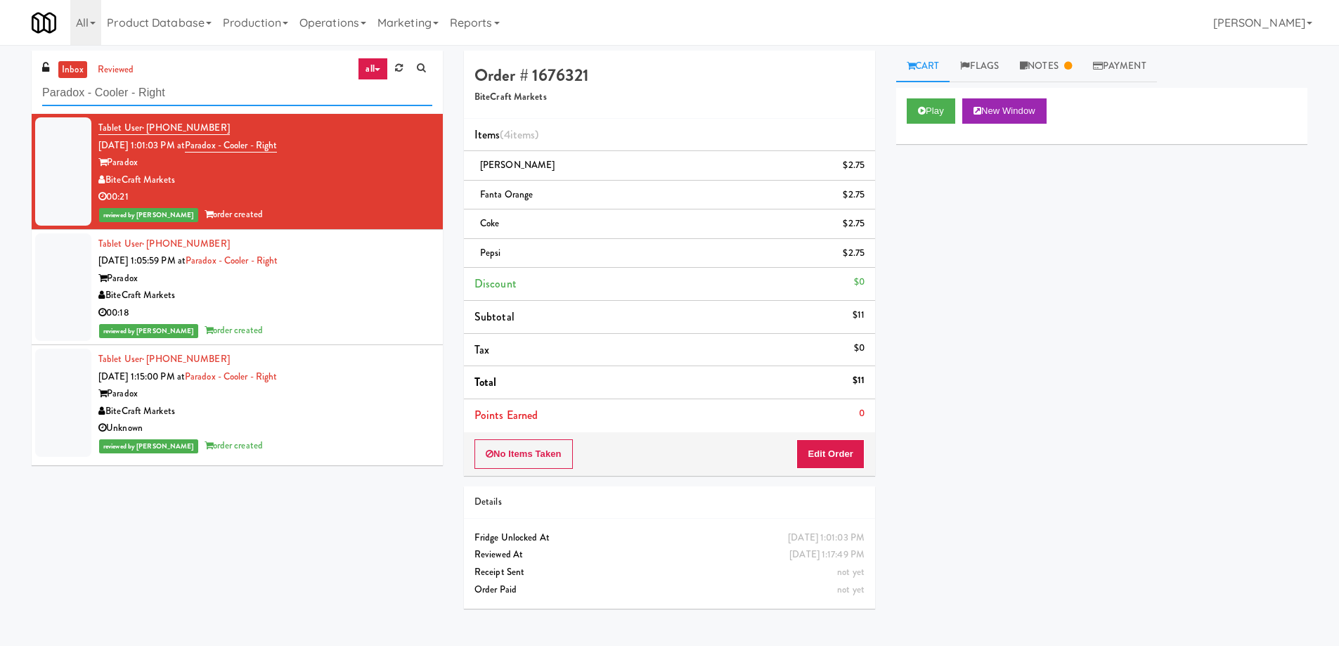
click at [219, 103] on input "Paradox - Cooler - Right" at bounding box center [237, 93] width 390 height 26
paste input "Atwater - Pantry"
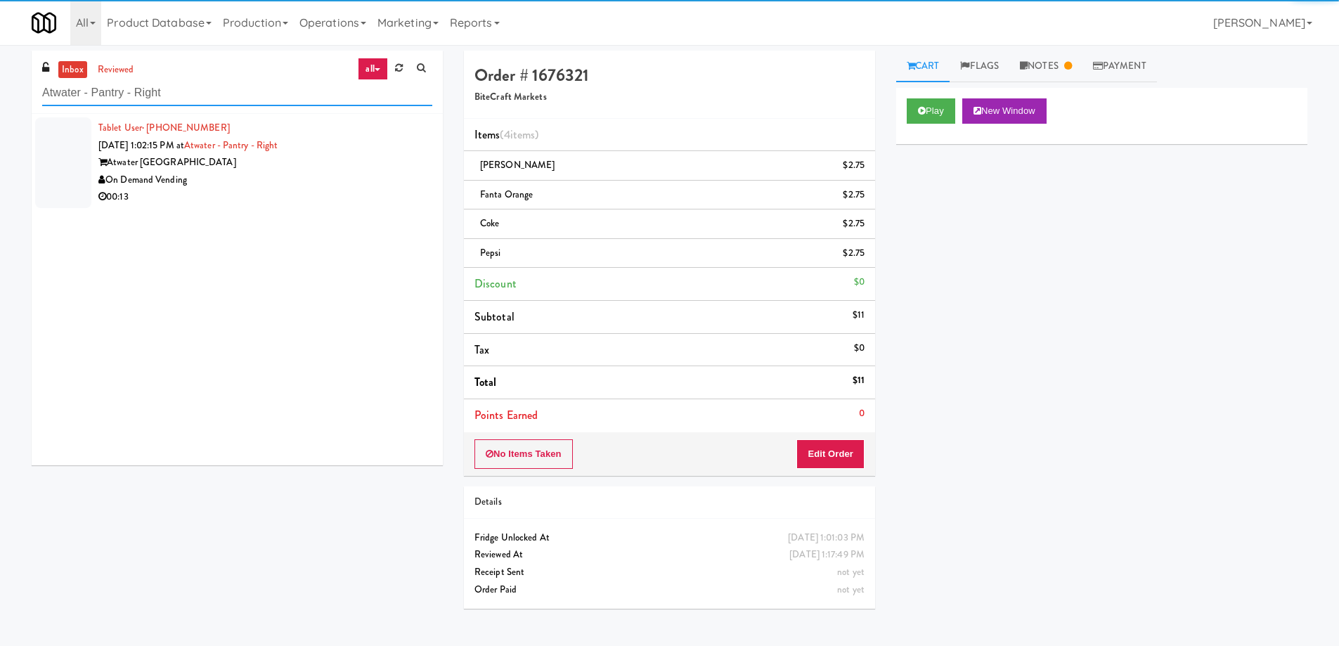
type input "Atwater - Pantry - Right"
click at [330, 180] on div "On Demand Vending" at bounding box center [265, 181] width 334 height 18
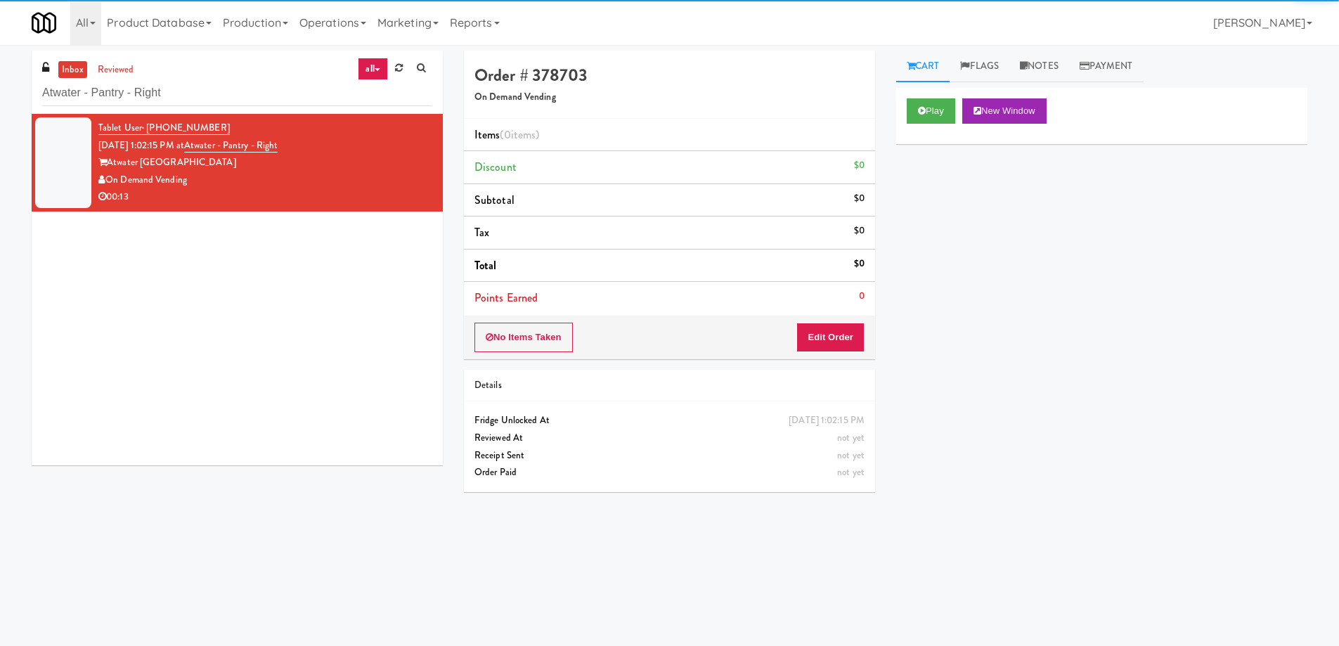
click at [959, 119] on div "Play New Window" at bounding box center [1102, 110] width 390 height 25
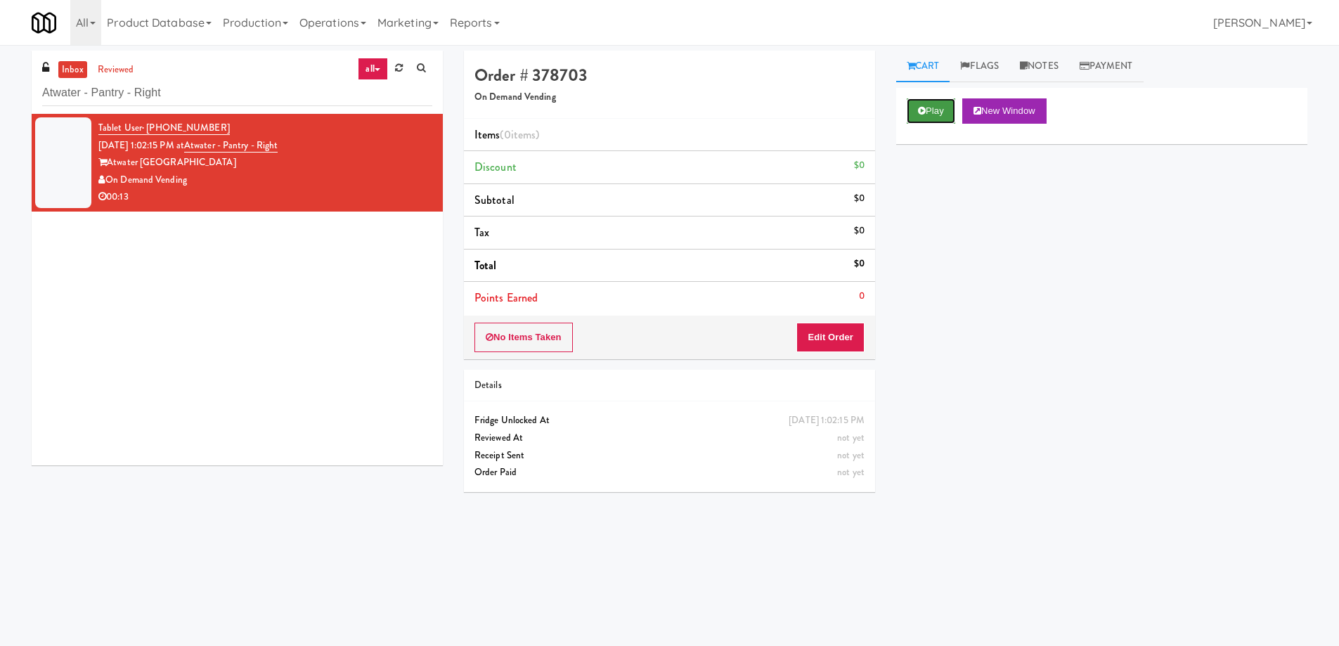
click at [917, 104] on button "Play" at bounding box center [931, 110] width 49 height 25
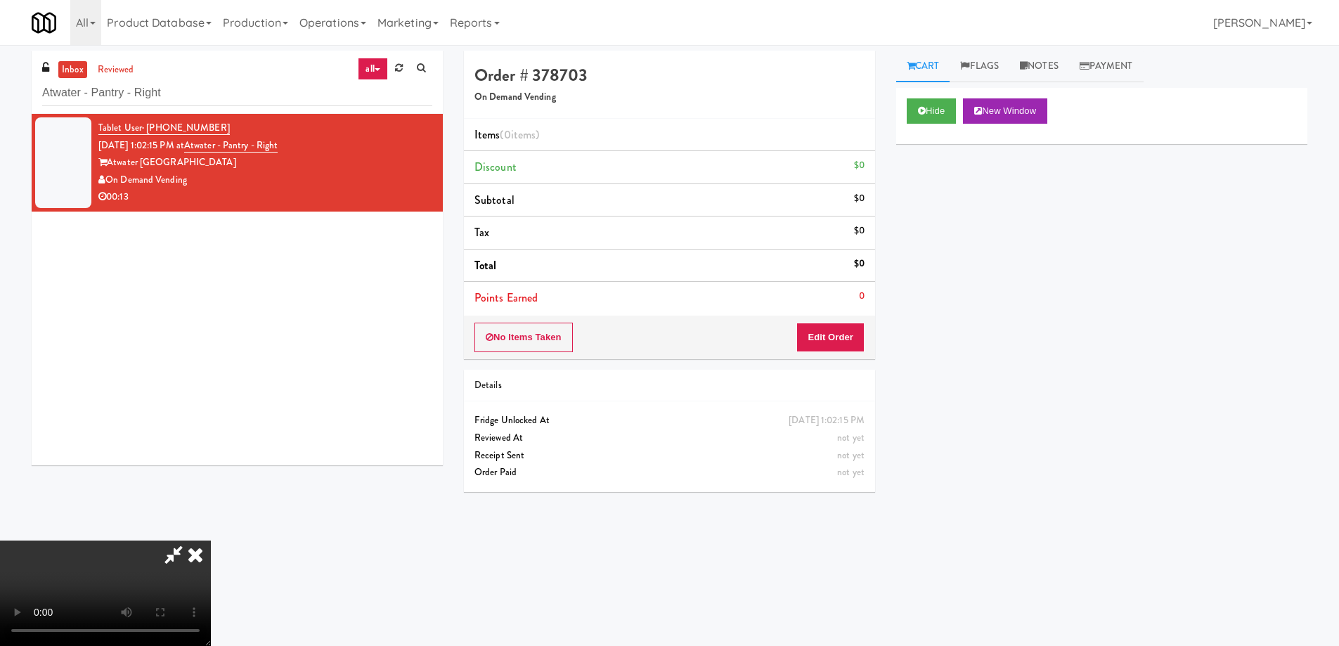
click at [211, 541] on video at bounding box center [105, 593] width 211 height 105
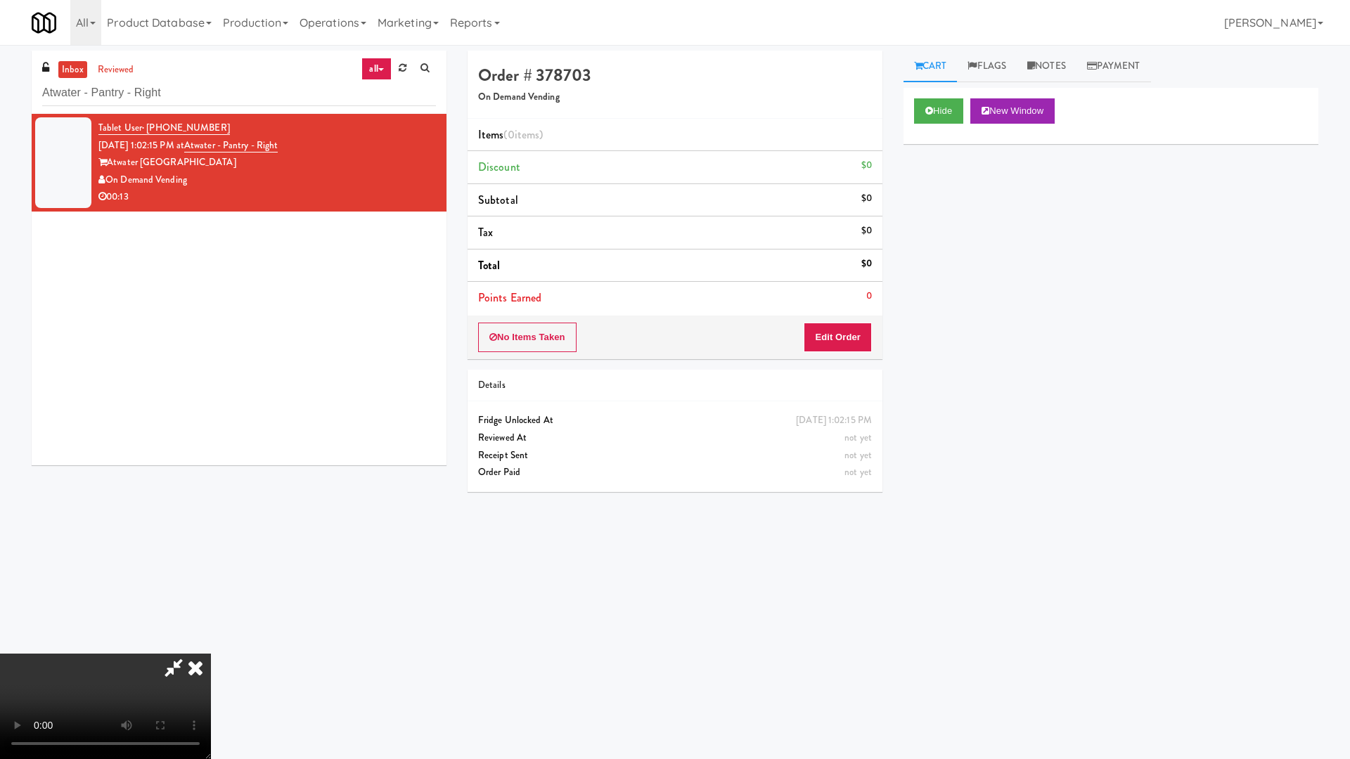
click at [211, 645] on video at bounding box center [105, 706] width 211 height 105
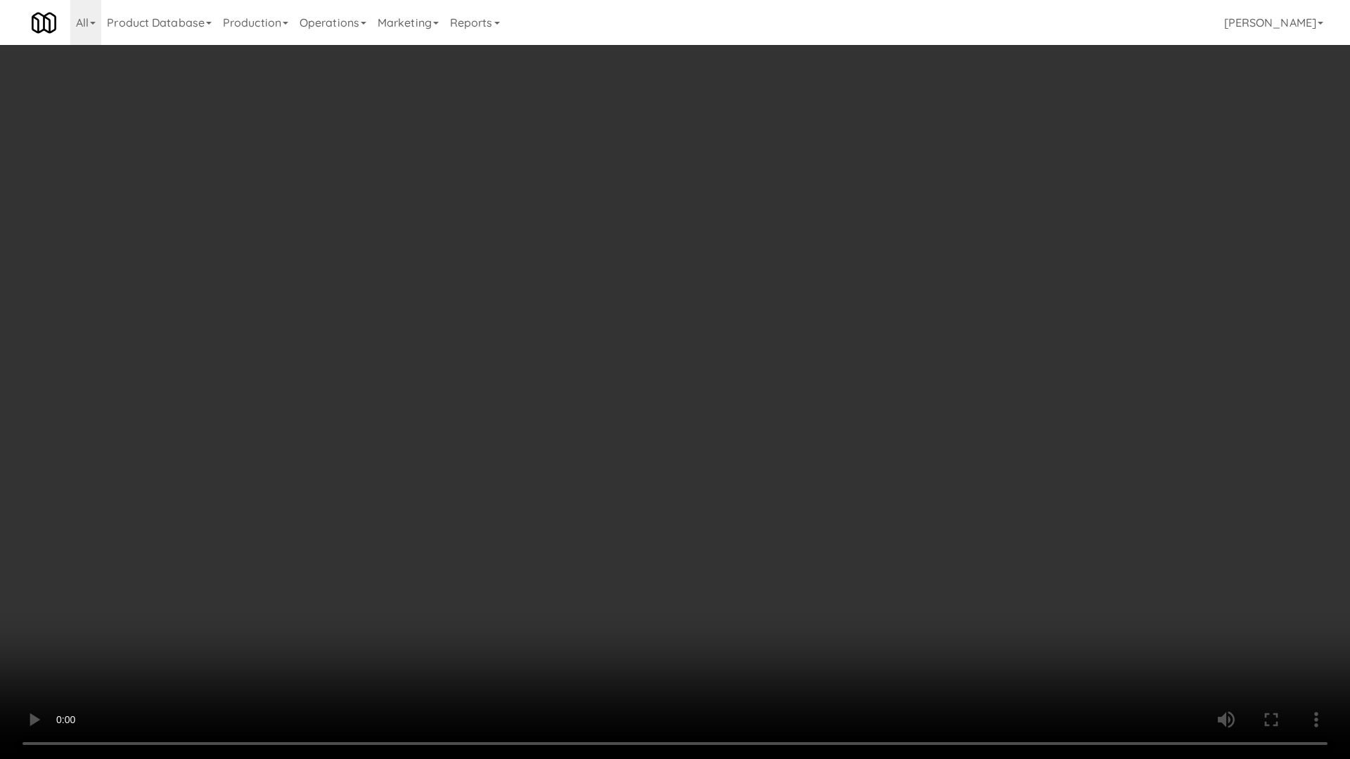
click at [705, 466] on video at bounding box center [675, 379] width 1350 height 759
click at [769, 313] on video at bounding box center [675, 379] width 1350 height 759
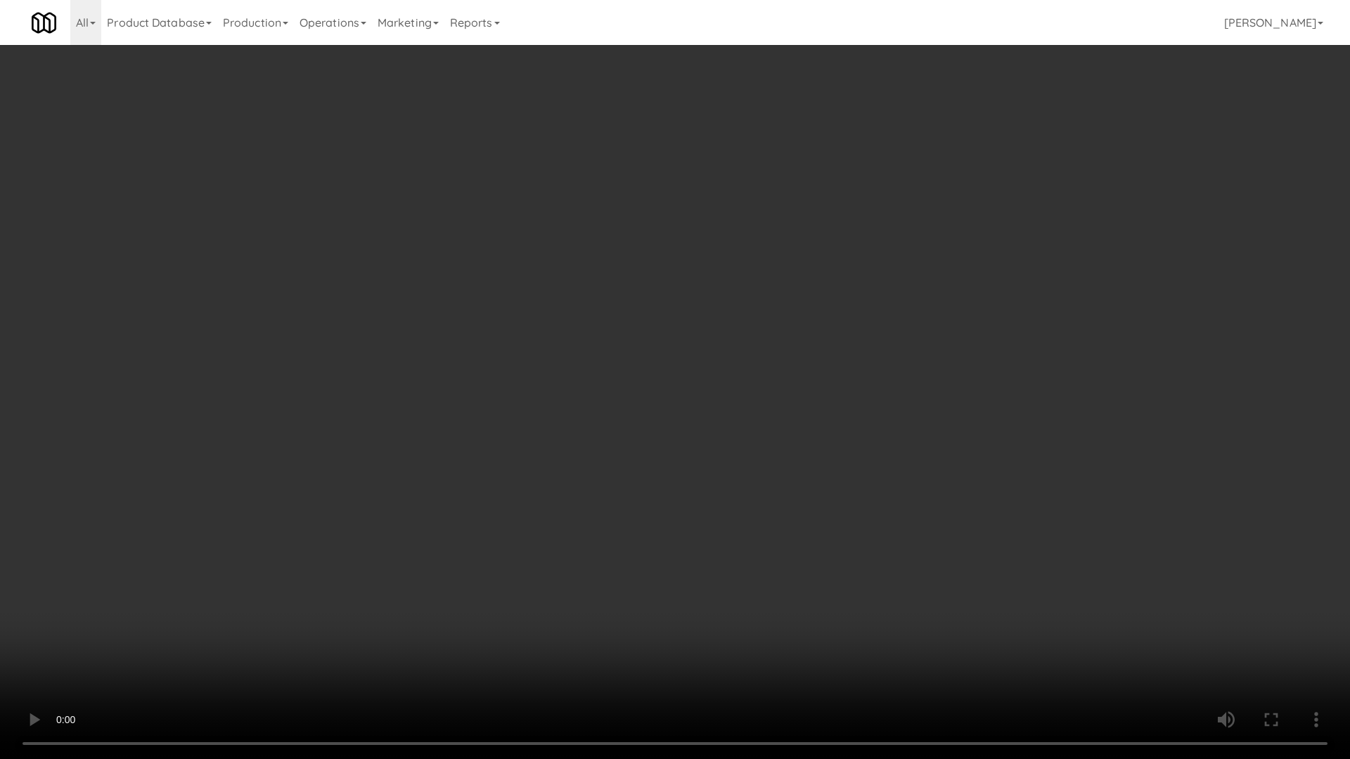
click at [769, 313] on video at bounding box center [675, 379] width 1350 height 759
click at [786, 508] on video at bounding box center [675, 379] width 1350 height 759
click at [759, 401] on video at bounding box center [675, 379] width 1350 height 759
click at [785, 394] on video at bounding box center [675, 379] width 1350 height 759
click at [803, 348] on video at bounding box center [675, 379] width 1350 height 759
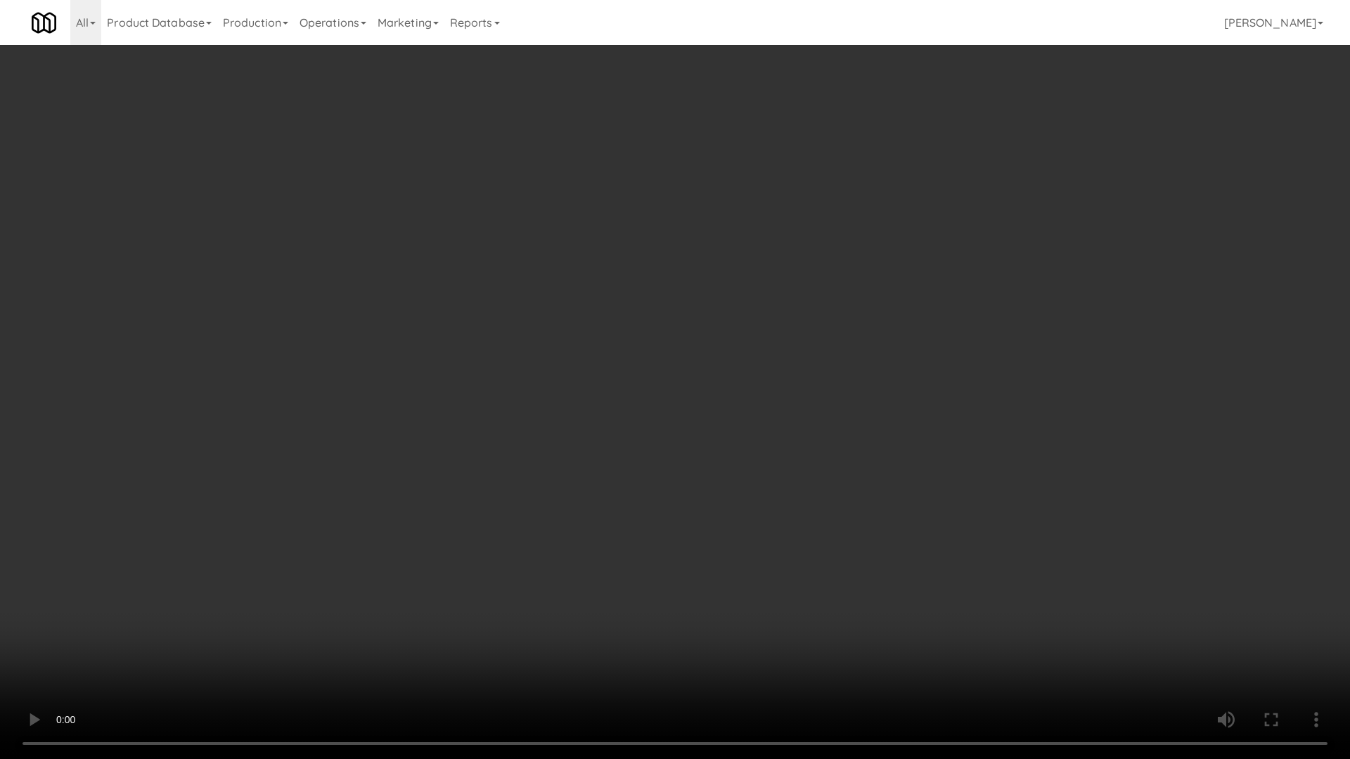
click at [803, 348] on video at bounding box center [675, 379] width 1350 height 759
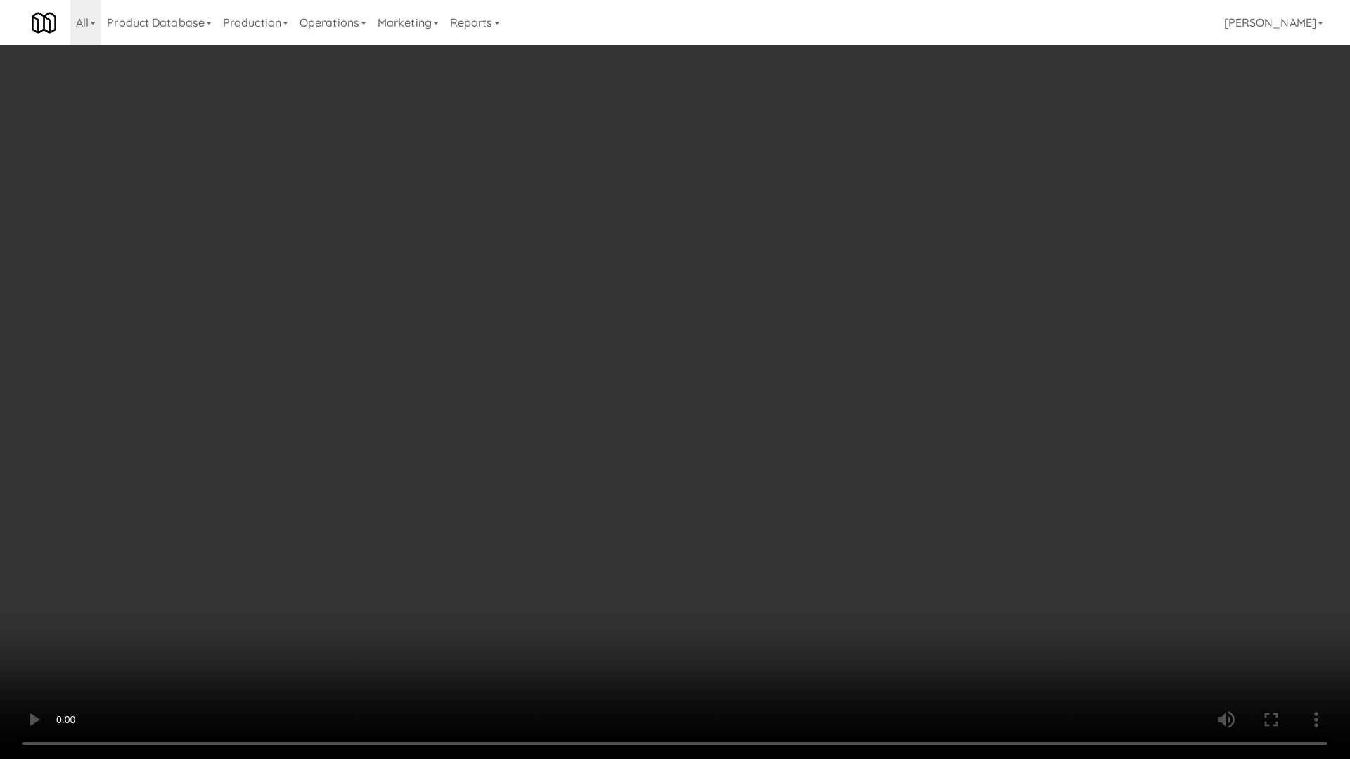
click at [803, 348] on video at bounding box center [675, 379] width 1350 height 759
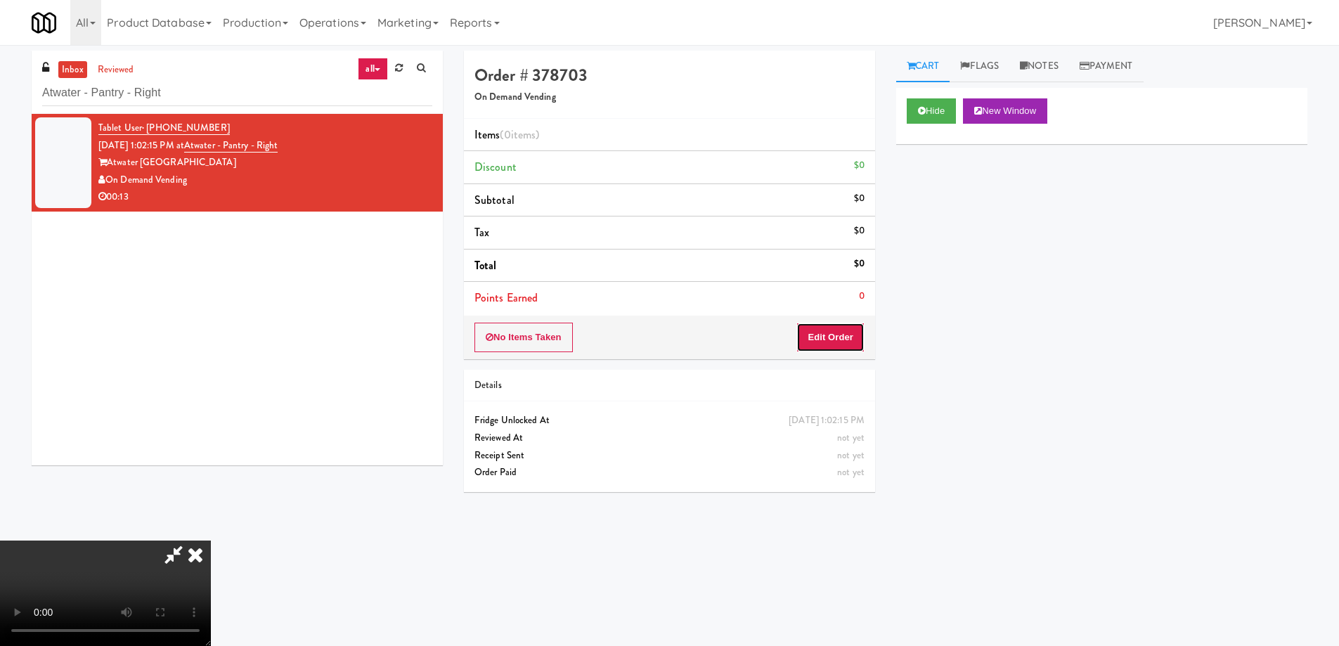
click at [852, 338] on button "Edit Order" at bounding box center [830, 338] width 68 height 30
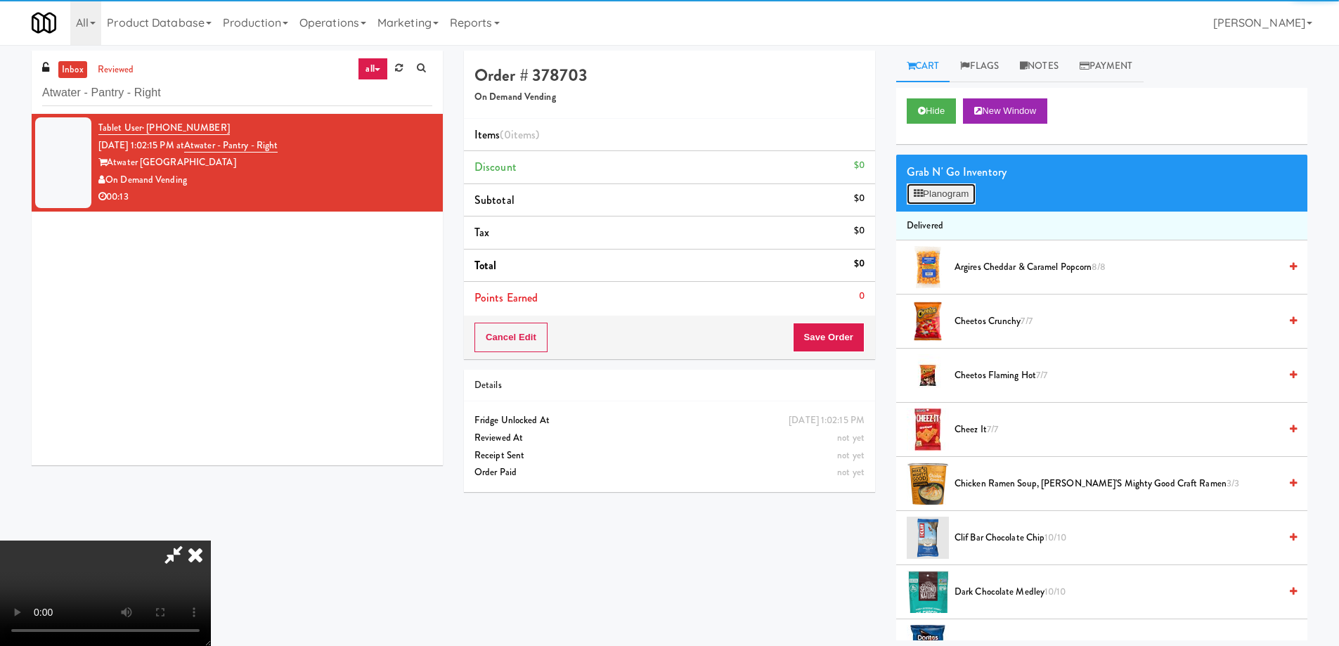
click at [917, 190] on icon at bounding box center [918, 193] width 9 height 9
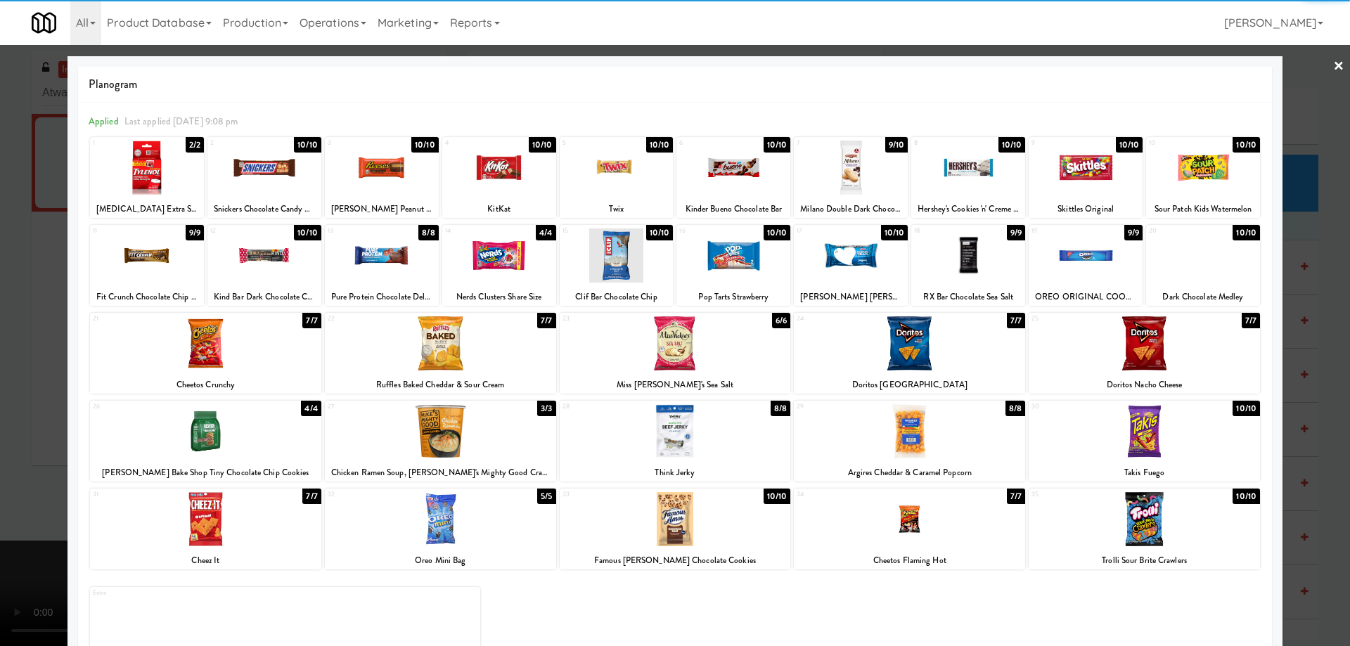
click at [248, 351] on div at bounding box center [205, 343] width 231 height 54
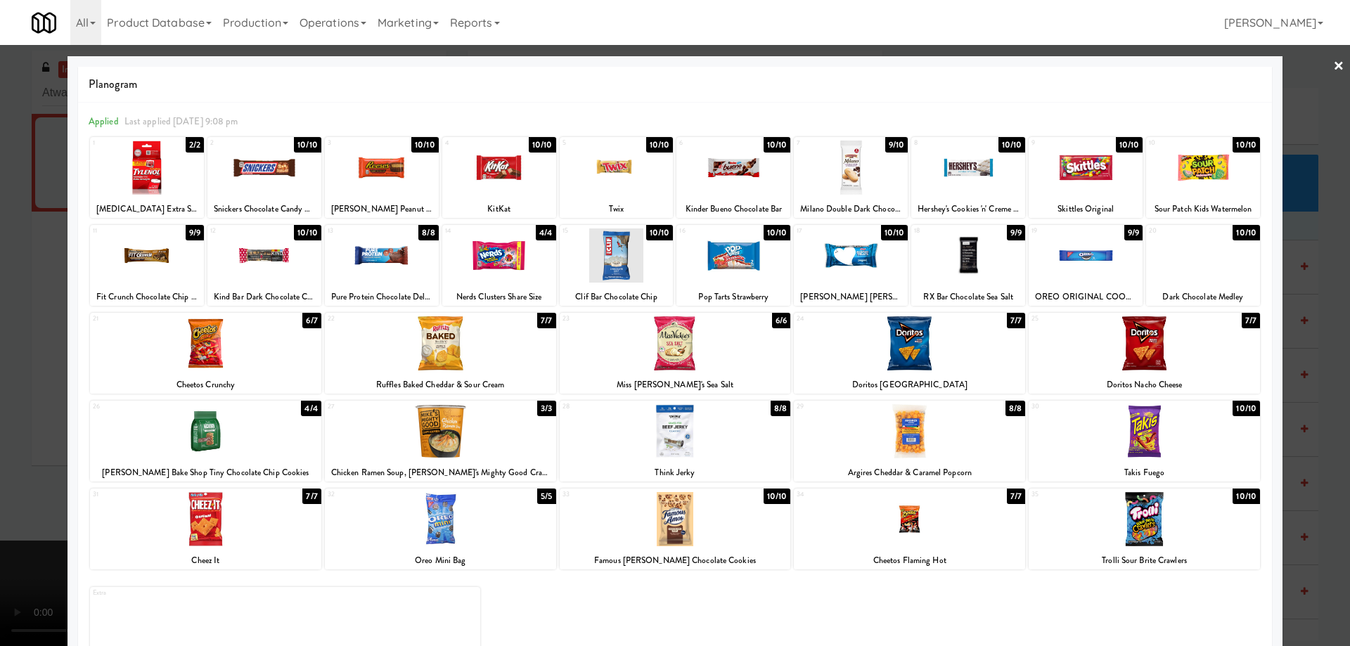
click at [1333, 72] on link "×" at bounding box center [1338, 67] width 11 height 44
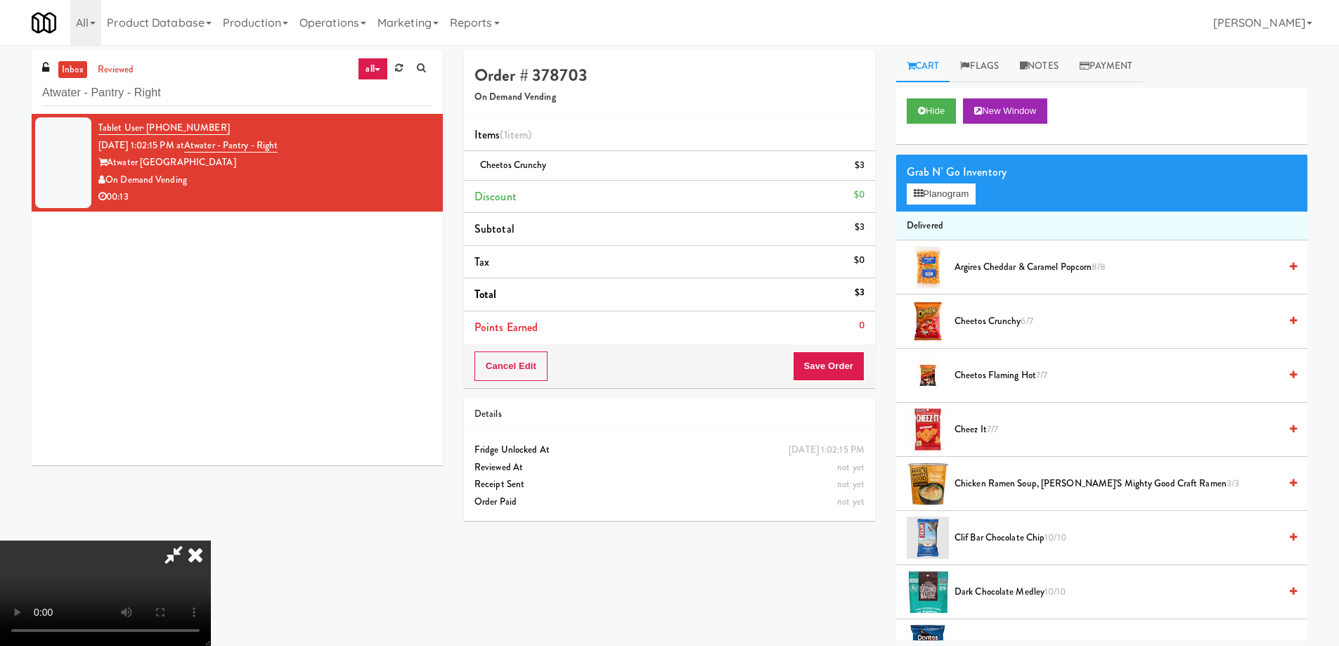
click at [211, 541] on video at bounding box center [105, 593] width 211 height 105
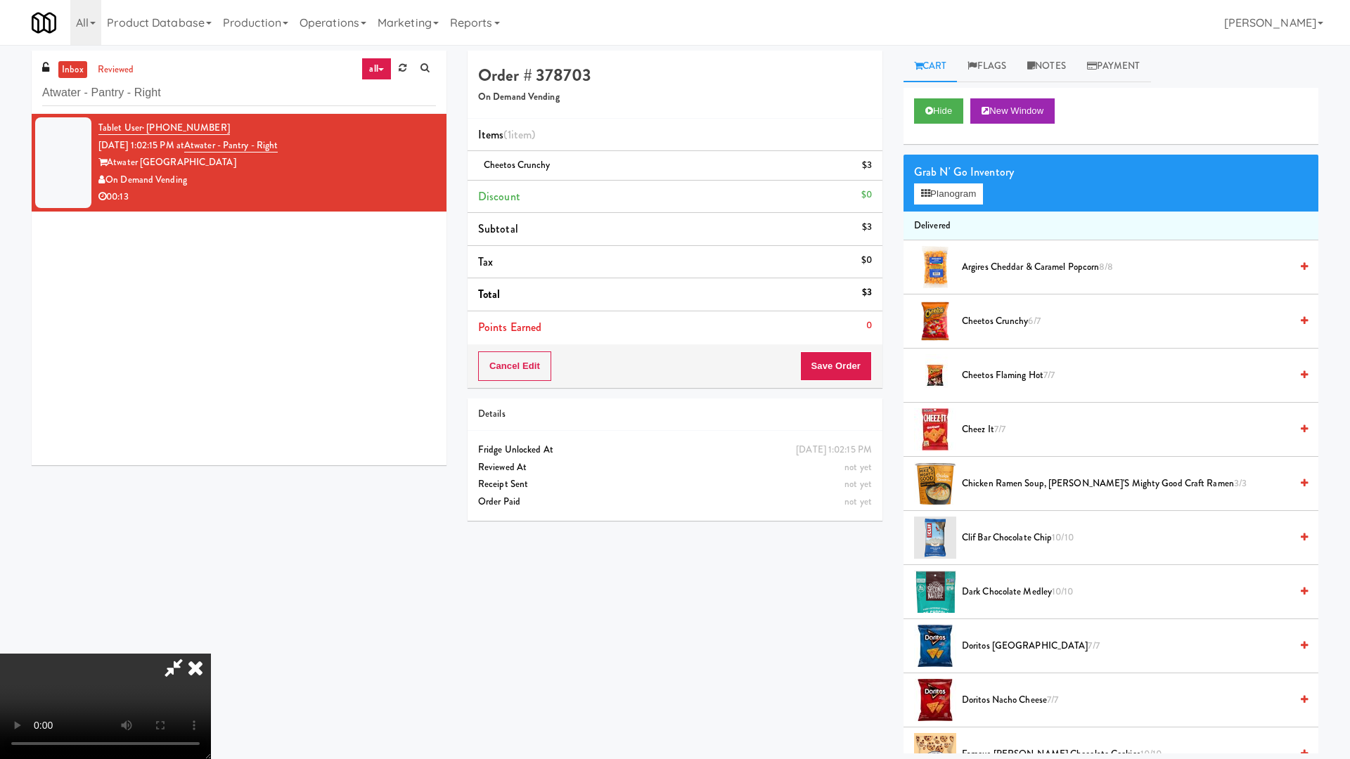
click at [211, 645] on video at bounding box center [105, 706] width 211 height 105
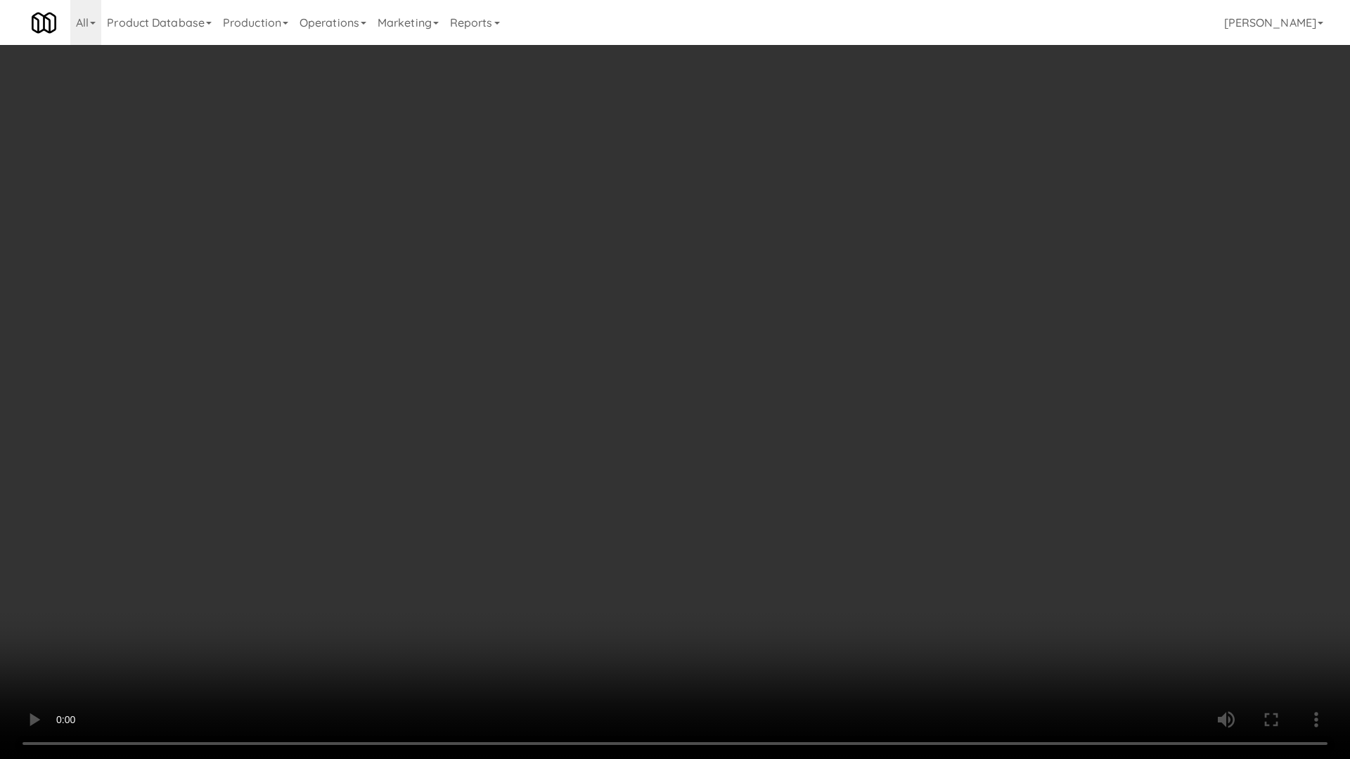
click at [566, 297] on video at bounding box center [675, 379] width 1350 height 759
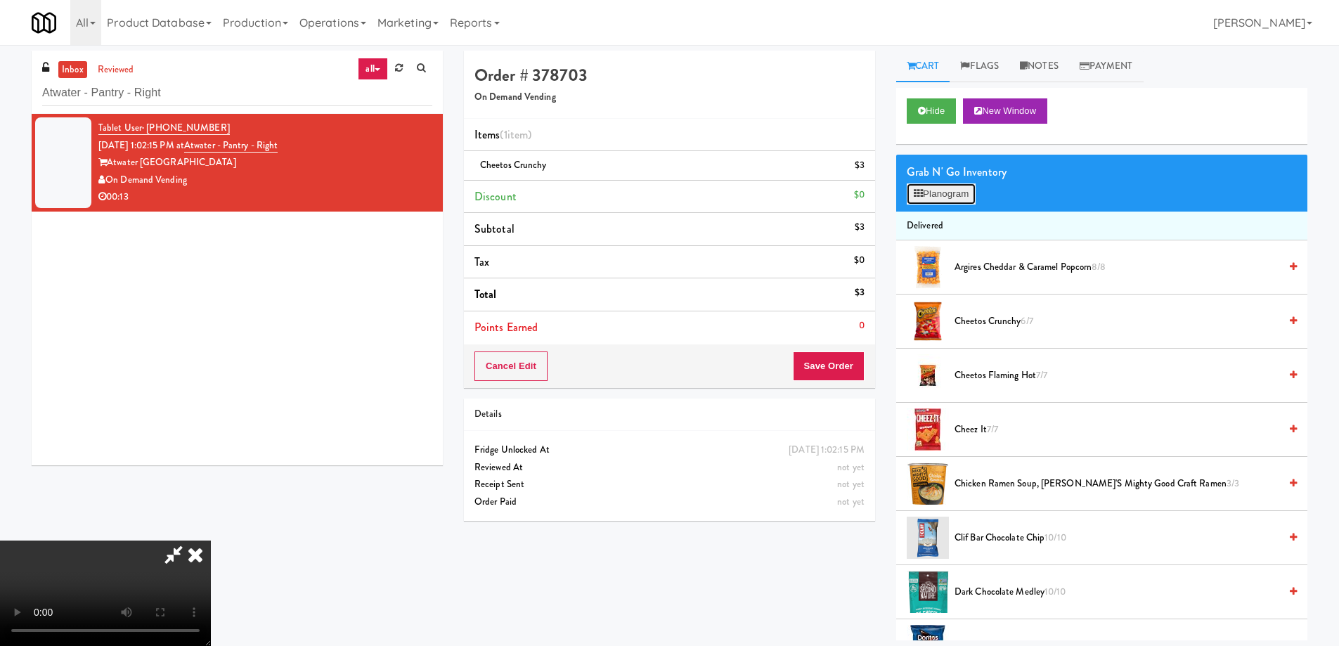
click at [938, 193] on button "Planogram" at bounding box center [941, 193] width 69 height 21
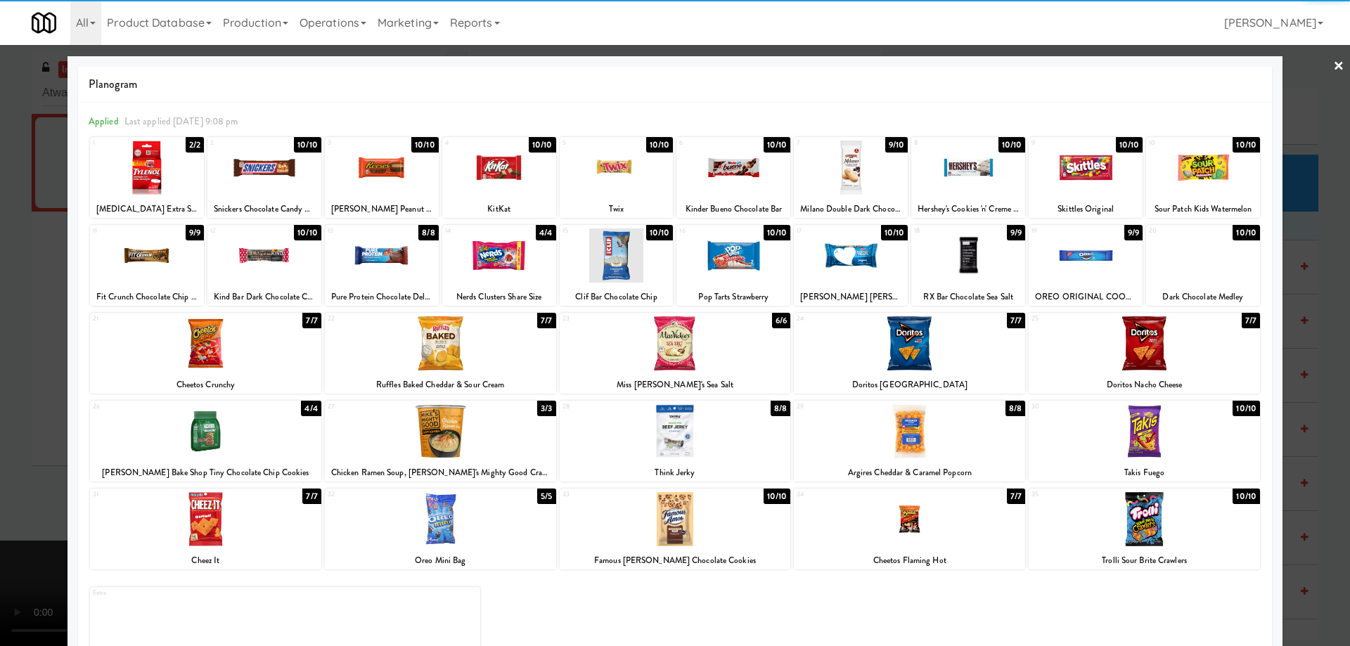
click at [711, 536] on div at bounding box center [675, 519] width 231 height 54
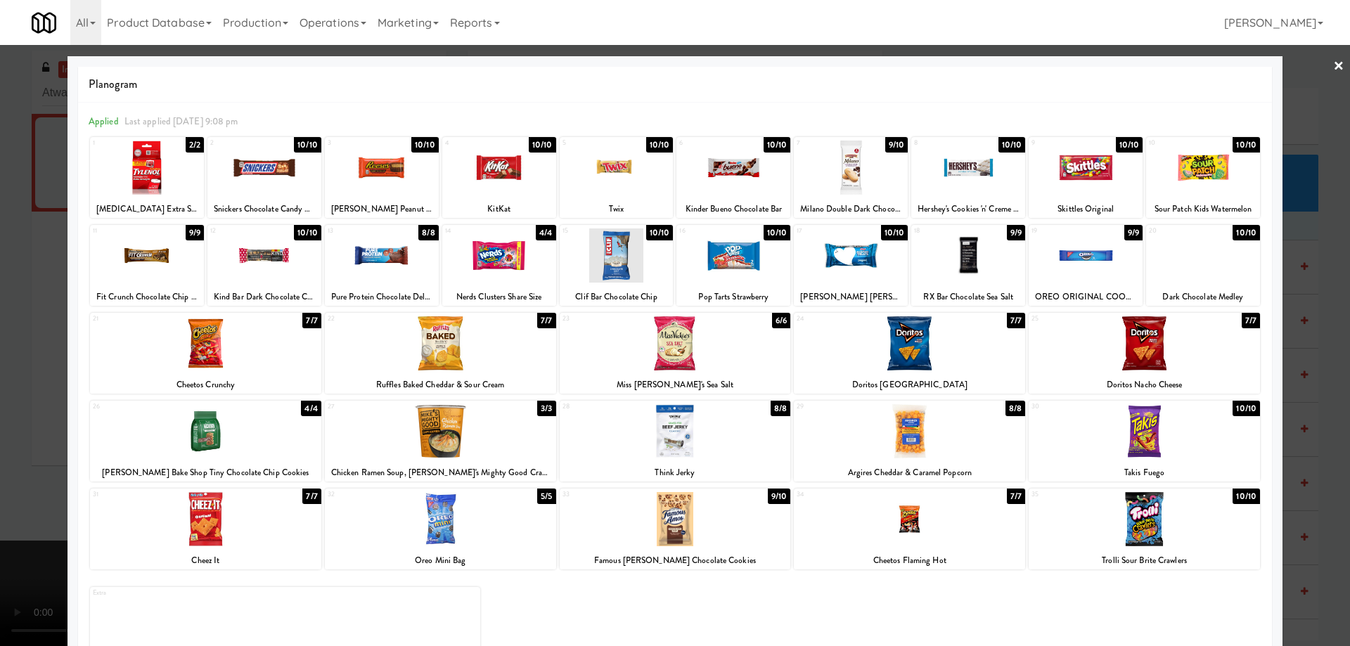
click at [1317, 64] on div at bounding box center [675, 323] width 1350 height 646
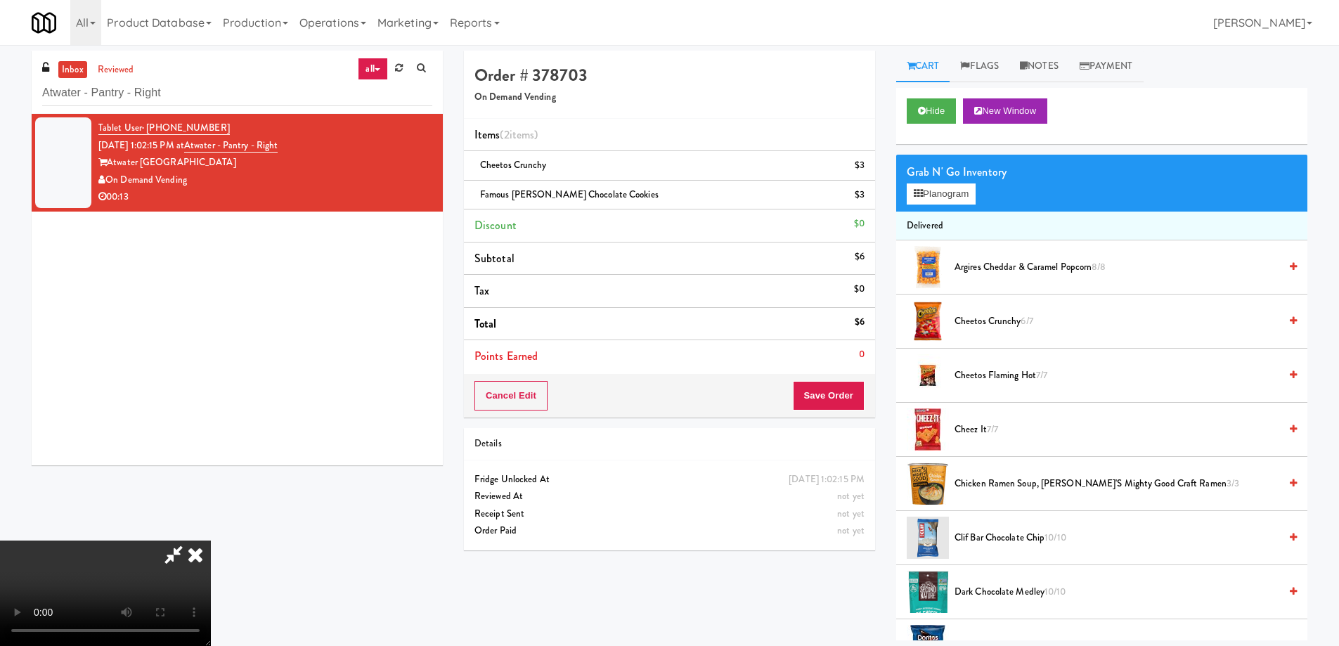
click at [211, 541] on video at bounding box center [105, 593] width 211 height 105
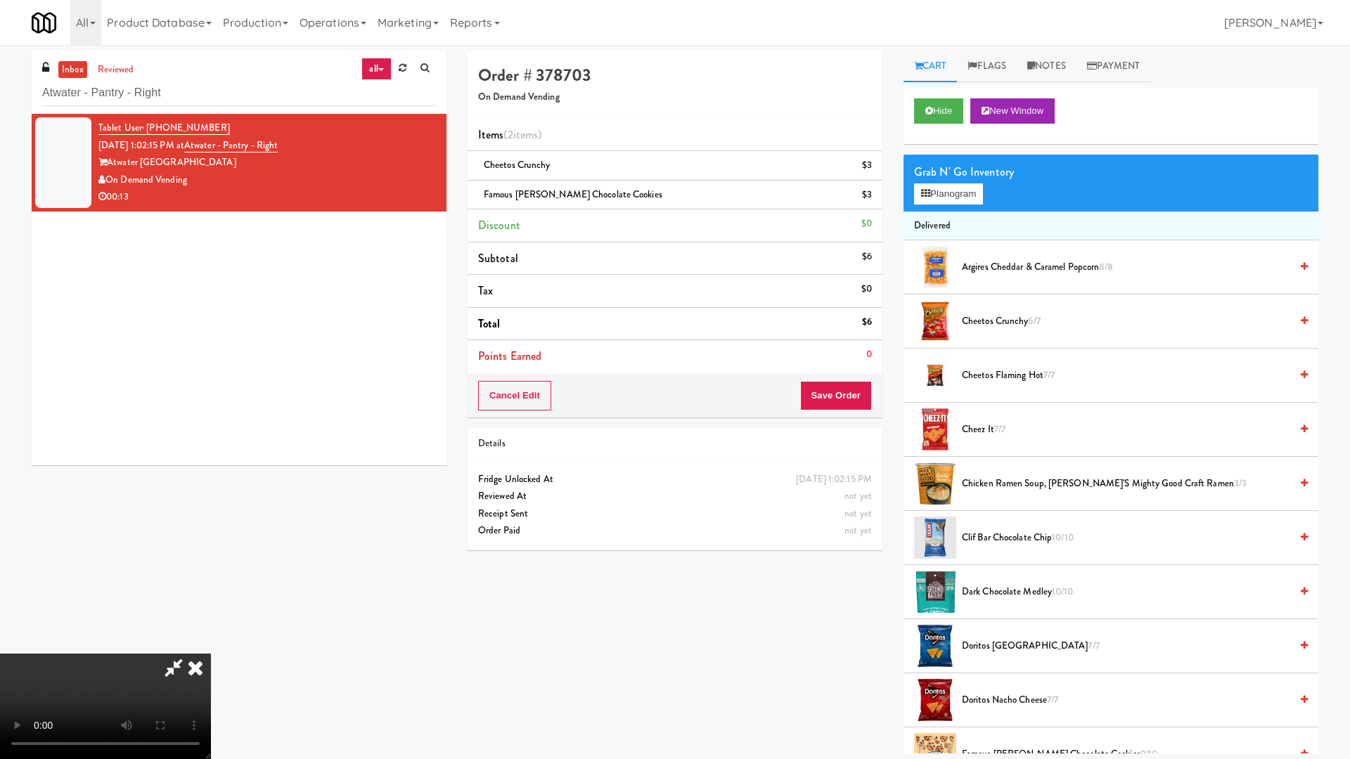
click at [211, 645] on video at bounding box center [105, 706] width 211 height 105
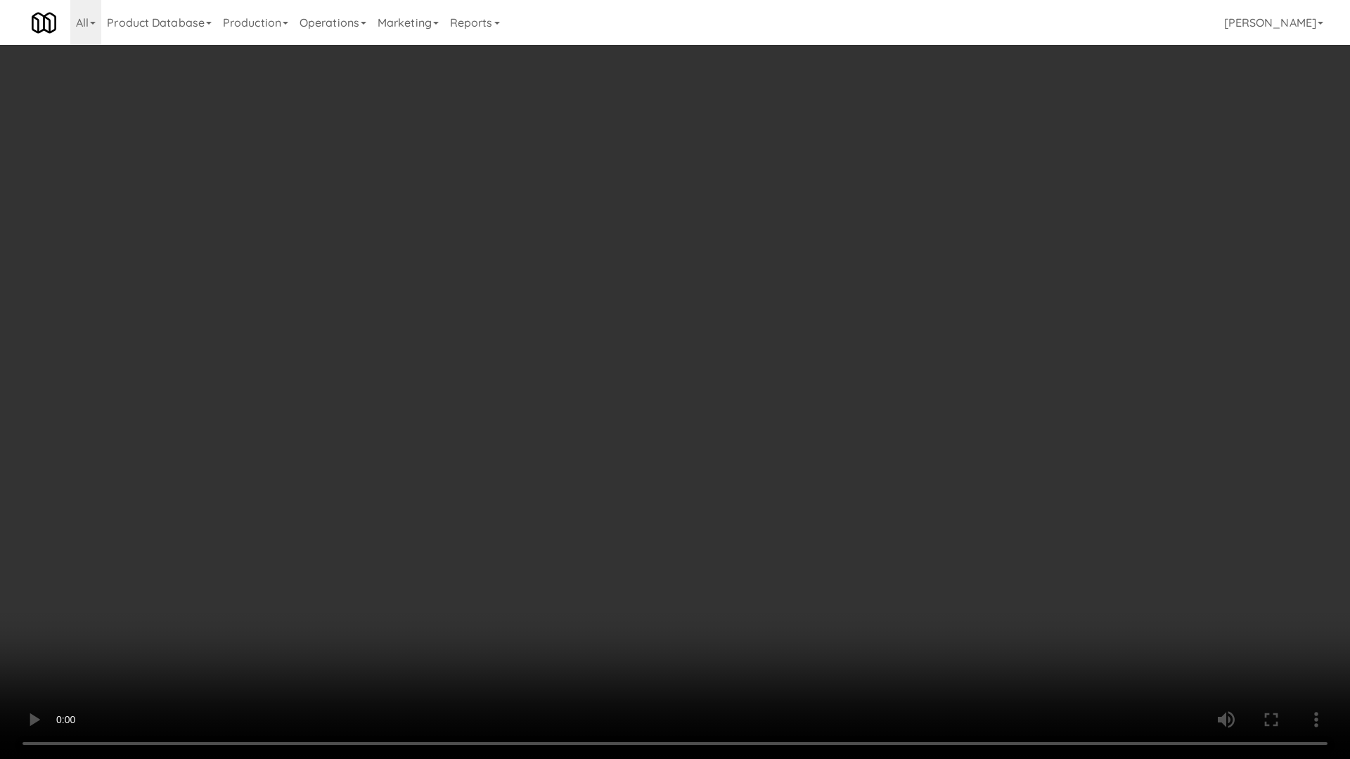
click at [563, 248] on video at bounding box center [675, 379] width 1350 height 759
click at [563, 247] on video at bounding box center [675, 379] width 1350 height 759
click at [716, 291] on video at bounding box center [675, 379] width 1350 height 759
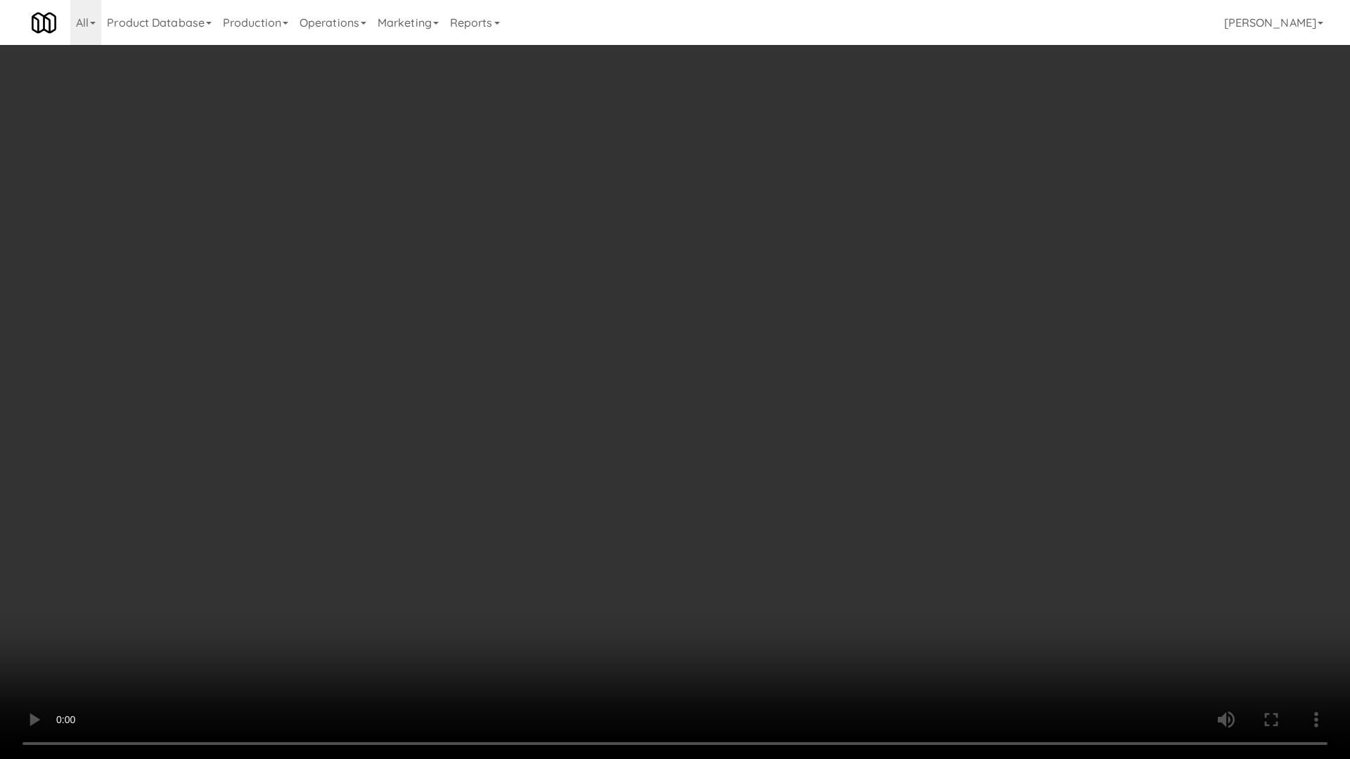
click at [716, 291] on video at bounding box center [675, 379] width 1350 height 759
click at [716, 290] on video at bounding box center [675, 379] width 1350 height 759
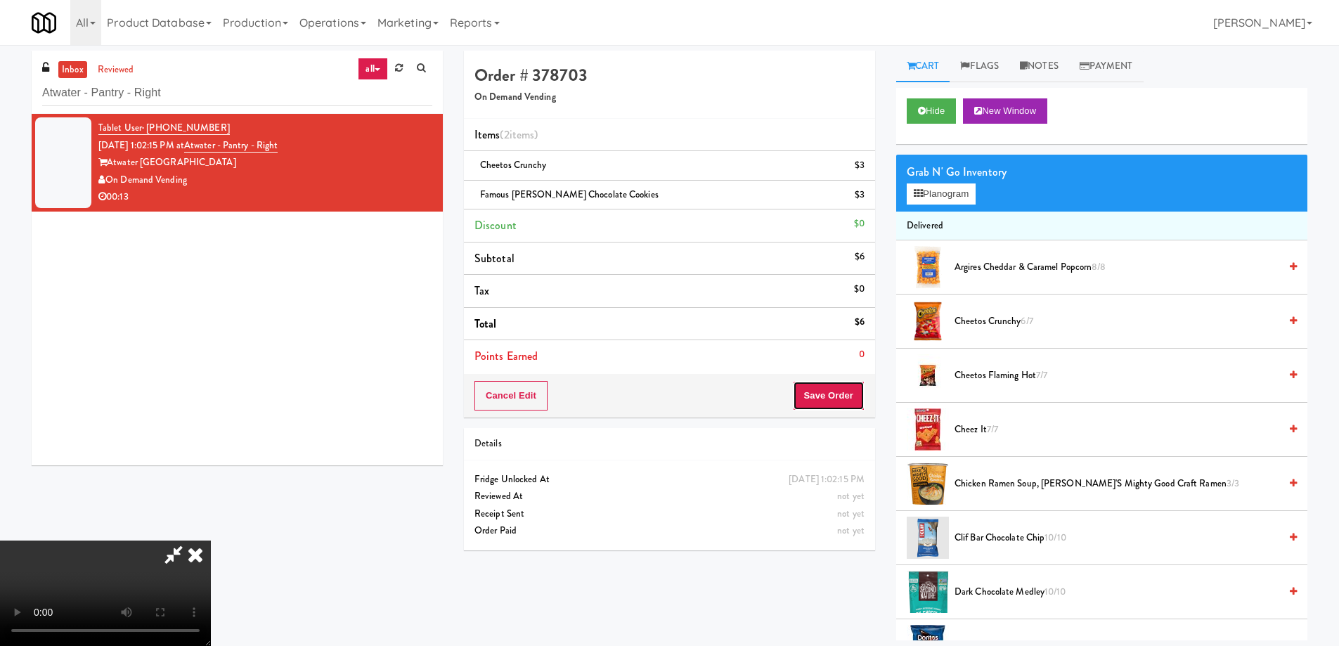
drag, startPoint x: 835, startPoint y: 399, endPoint x: 805, endPoint y: 360, distance: 49.6
click at [836, 399] on button "Save Order" at bounding box center [829, 396] width 72 height 30
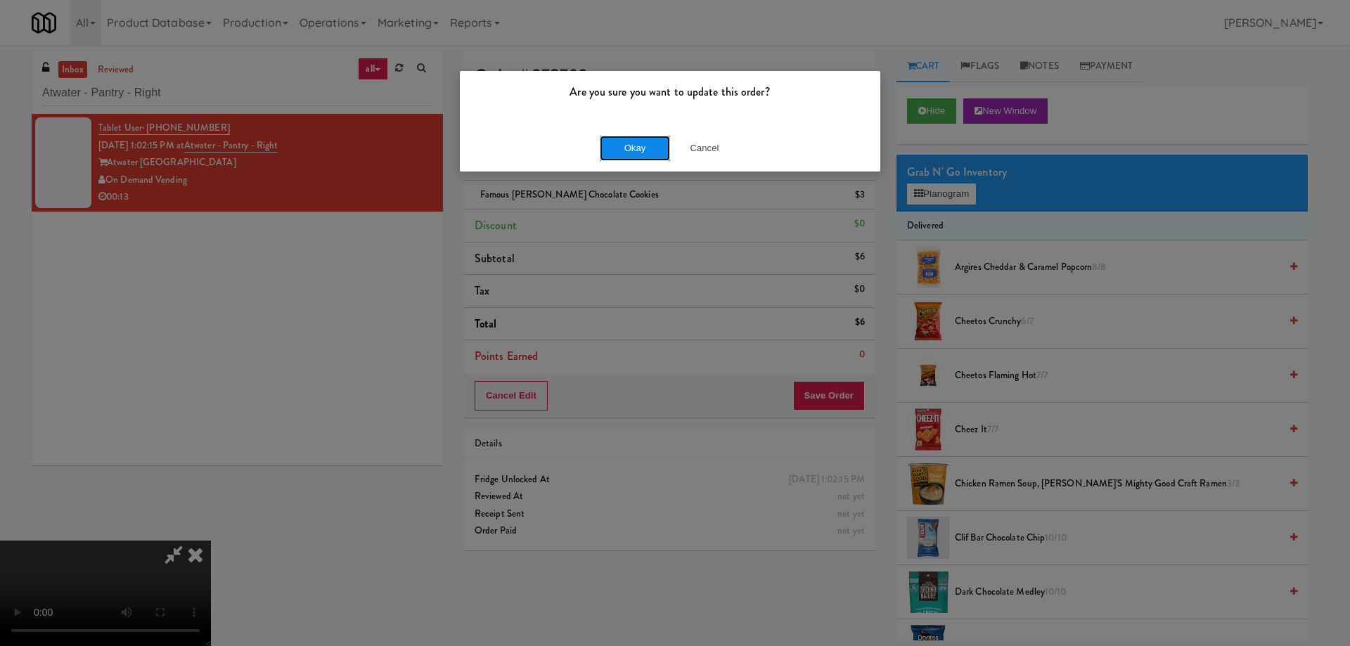
click at [629, 155] on button "Okay" at bounding box center [635, 148] width 70 height 25
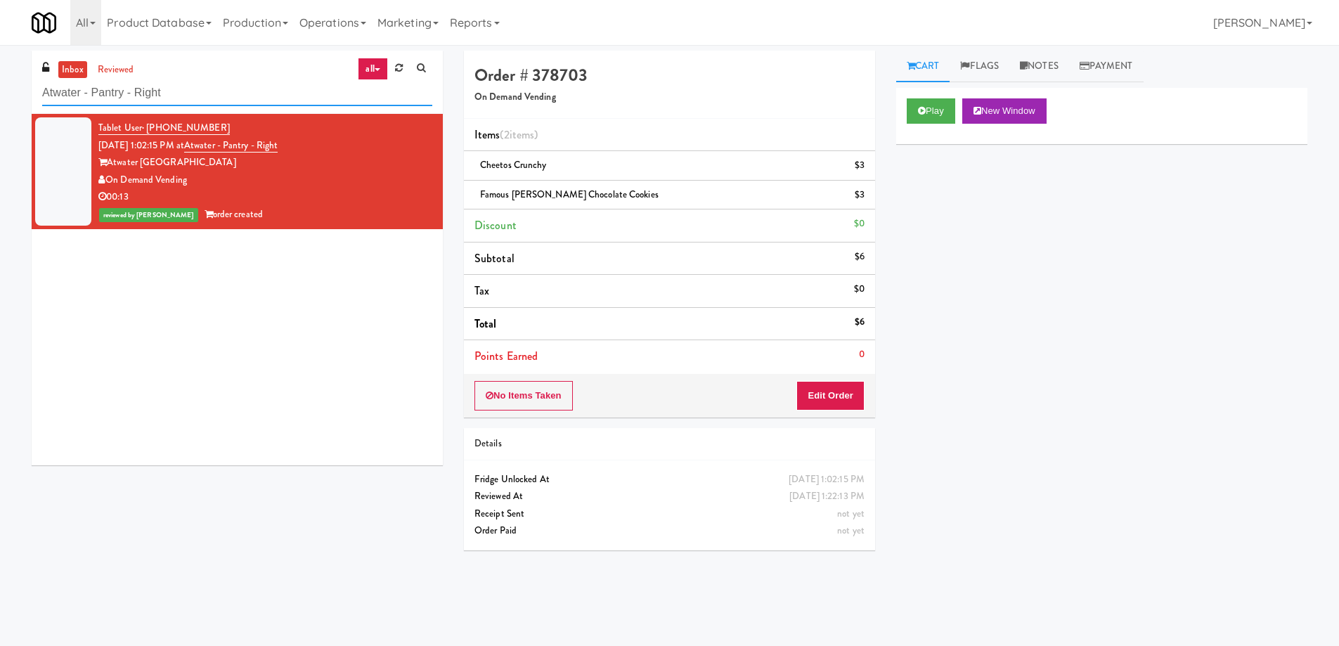
click at [231, 105] on input "Atwater - Pantry - Right" at bounding box center [237, 93] width 390 height 26
paste input "Metropolitan - Combo"
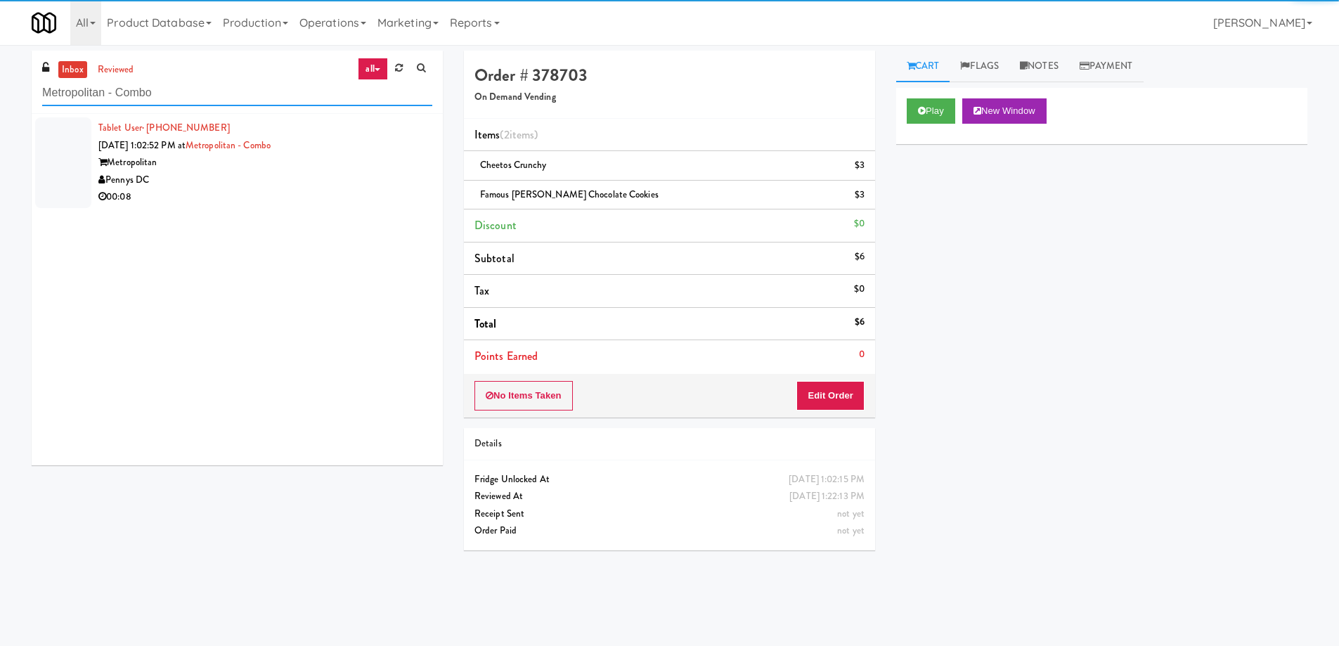
type input "Metropolitan - Combo"
click at [317, 183] on div "Pennys DC" at bounding box center [265, 181] width 334 height 18
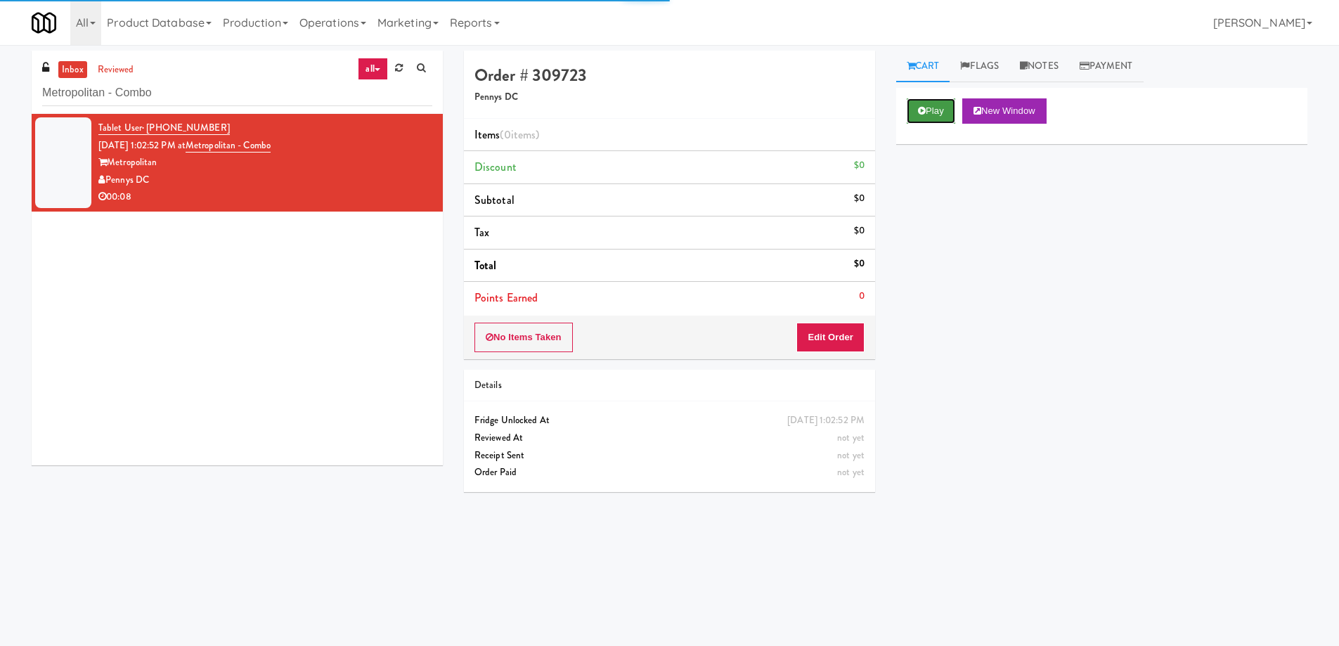
click at [908, 109] on button "Play" at bounding box center [931, 110] width 49 height 25
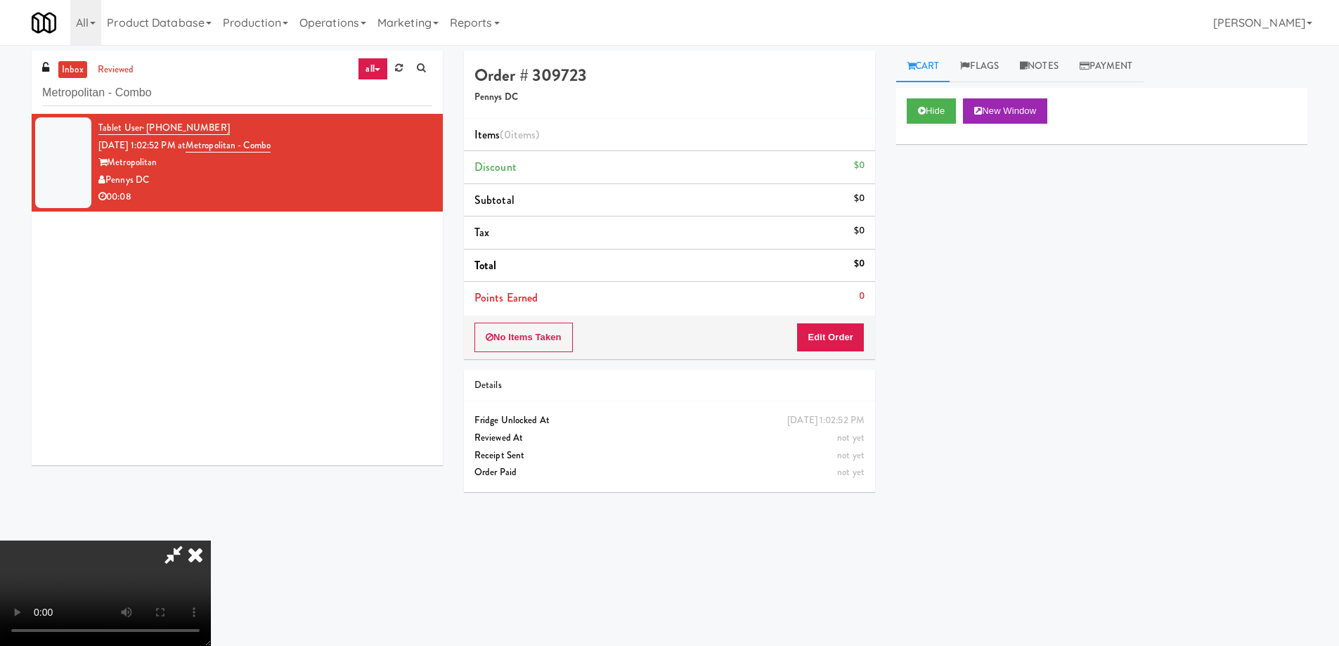
click at [211, 541] on video at bounding box center [105, 593] width 211 height 105
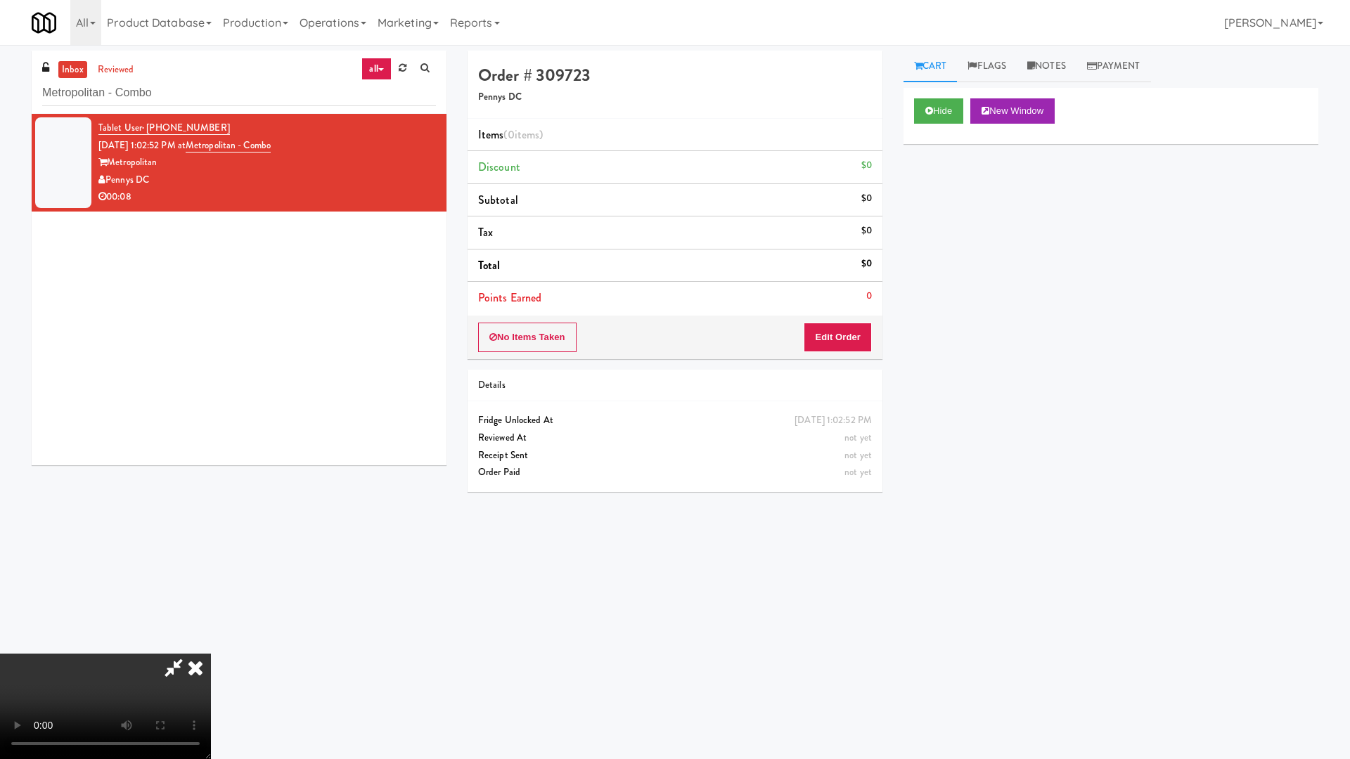
click at [211, 645] on video at bounding box center [105, 706] width 211 height 105
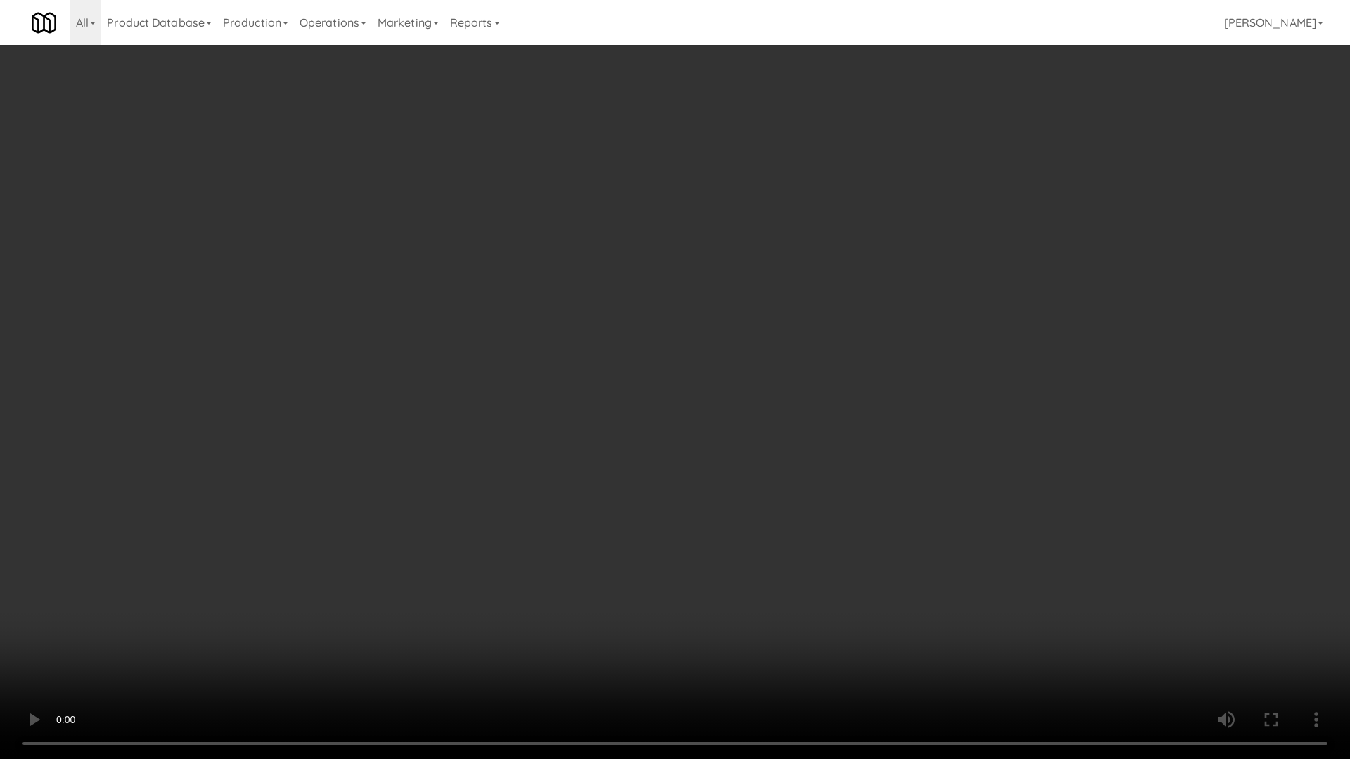
click at [746, 429] on video at bounding box center [675, 379] width 1350 height 759
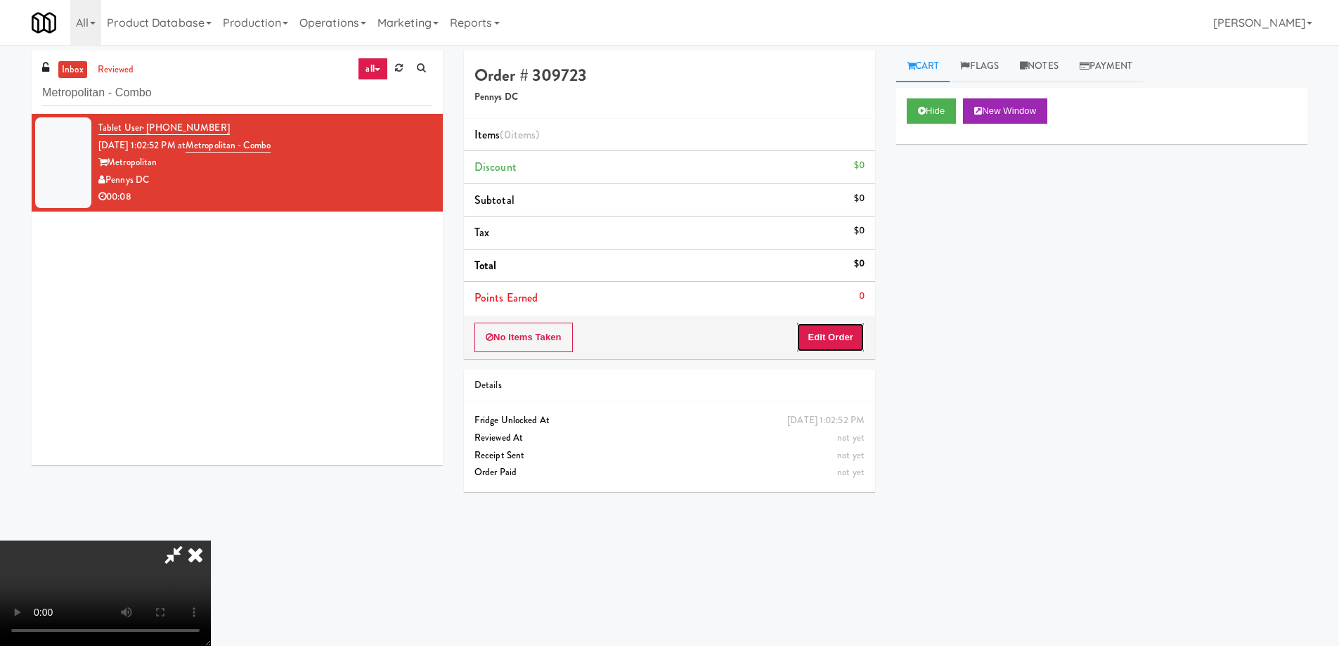
click at [856, 340] on button "Edit Order" at bounding box center [830, 338] width 68 height 30
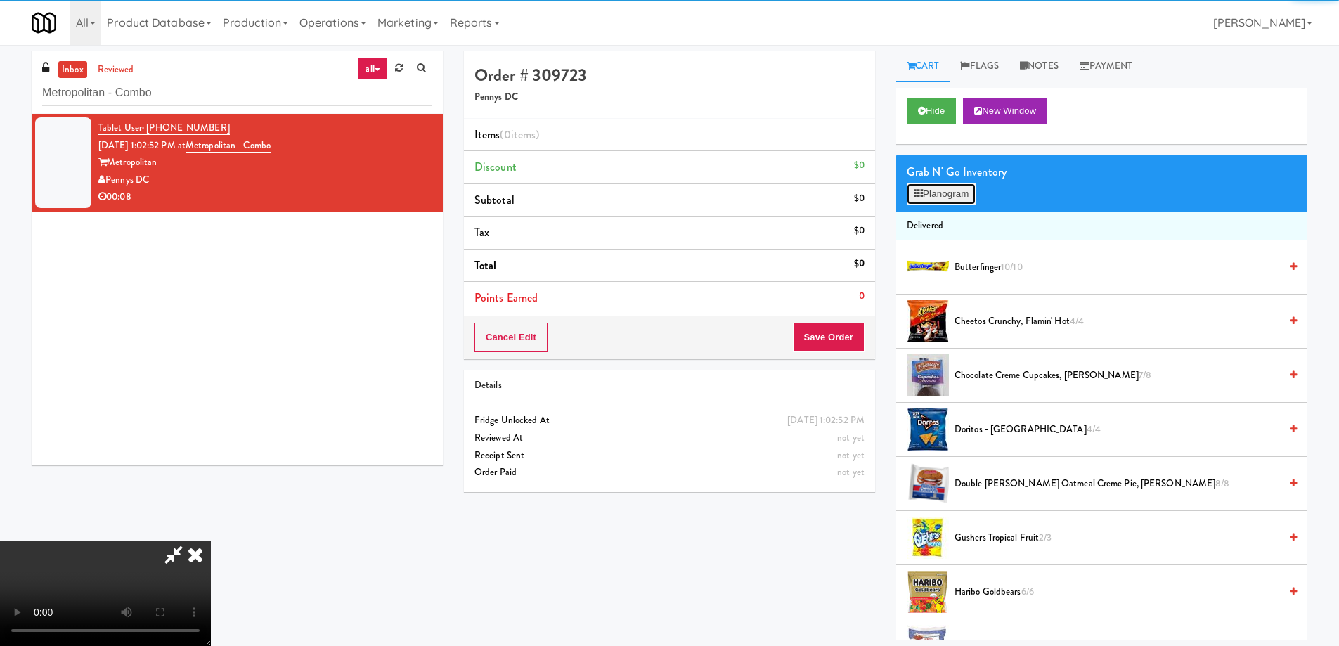
click at [932, 193] on button "Planogram" at bounding box center [941, 193] width 69 height 21
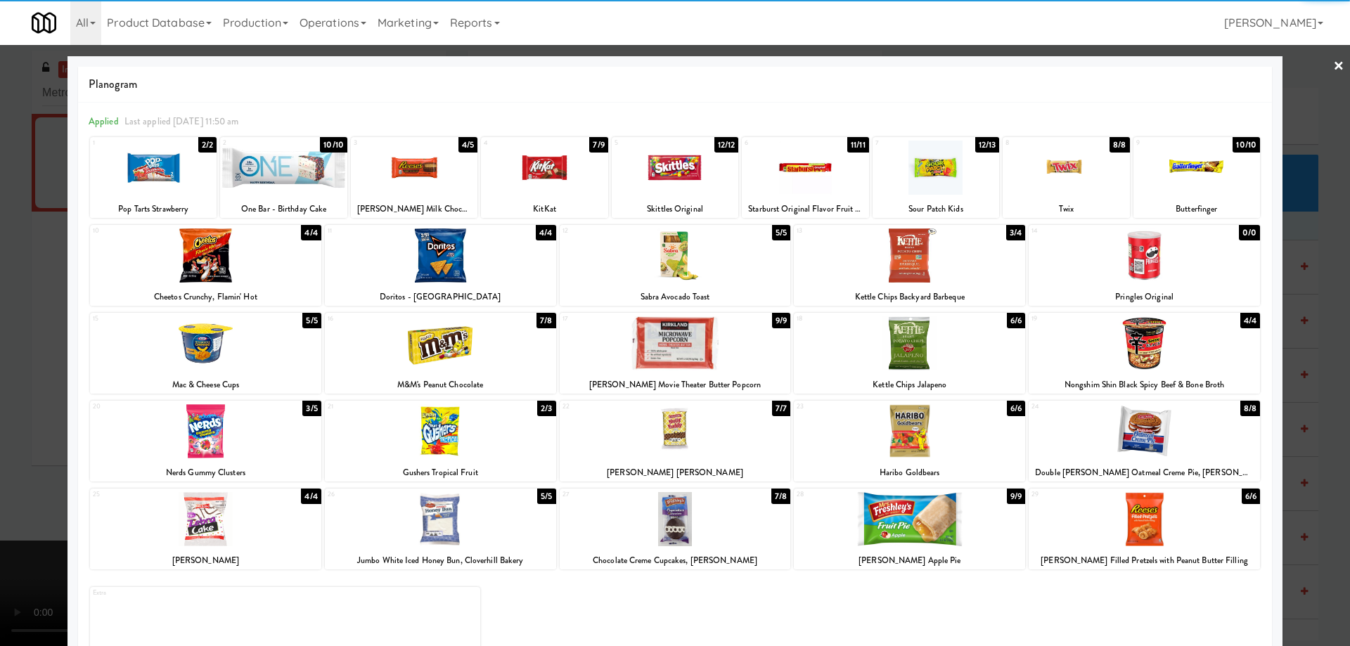
click at [498, 258] on div at bounding box center [440, 255] width 231 height 54
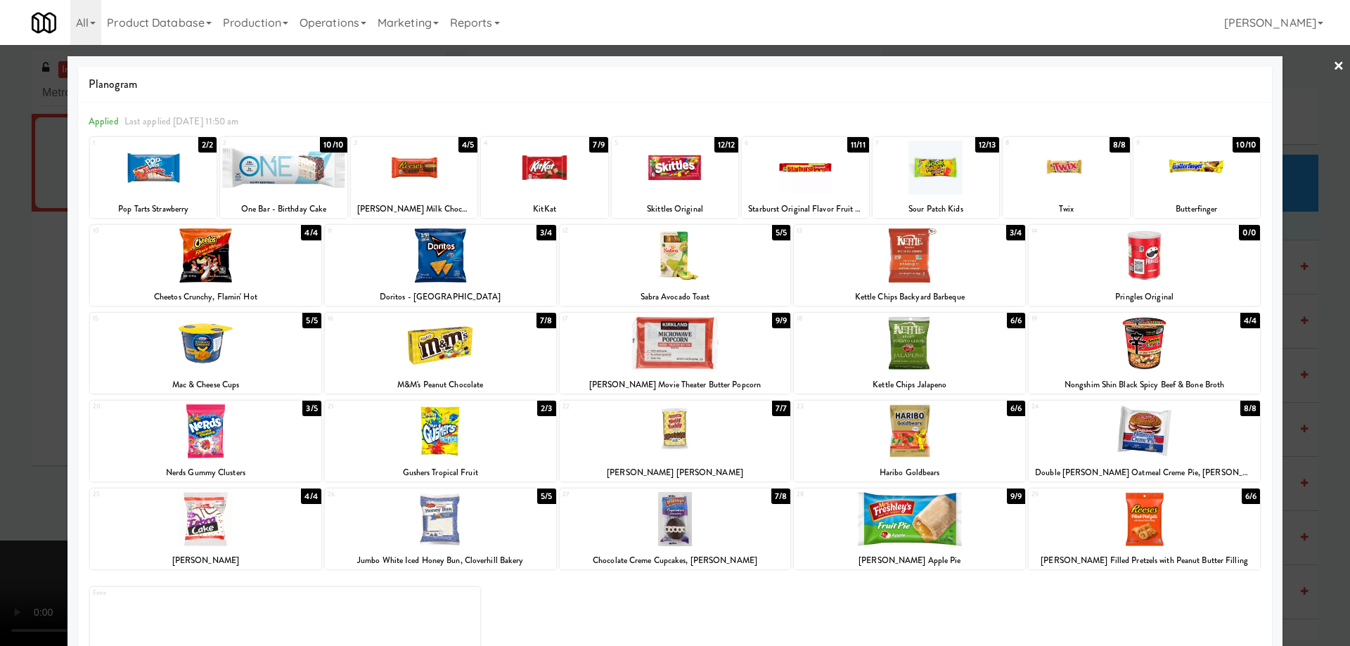
click at [1321, 60] on div at bounding box center [675, 323] width 1350 height 646
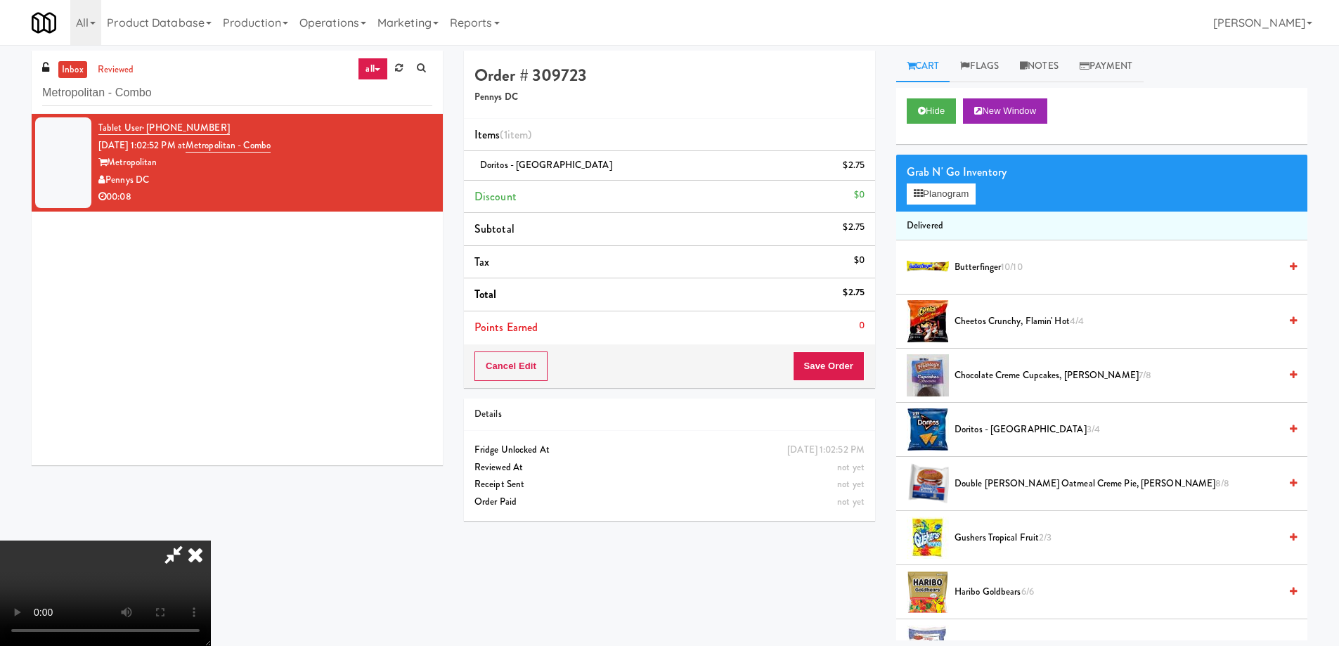
click at [211, 541] on video at bounding box center [105, 593] width 211 height 105
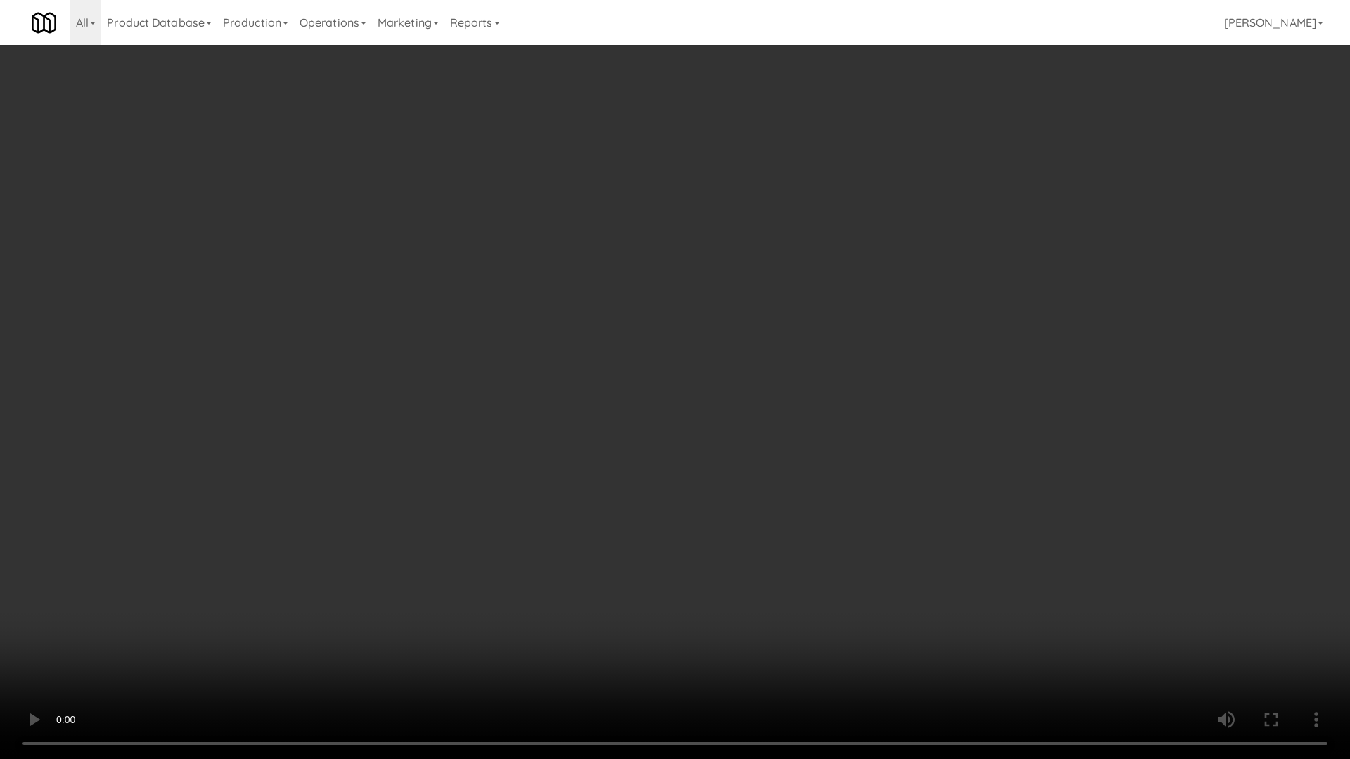
click at [549, 406] on video at bounding box center [675, 379] width 1350 height 759
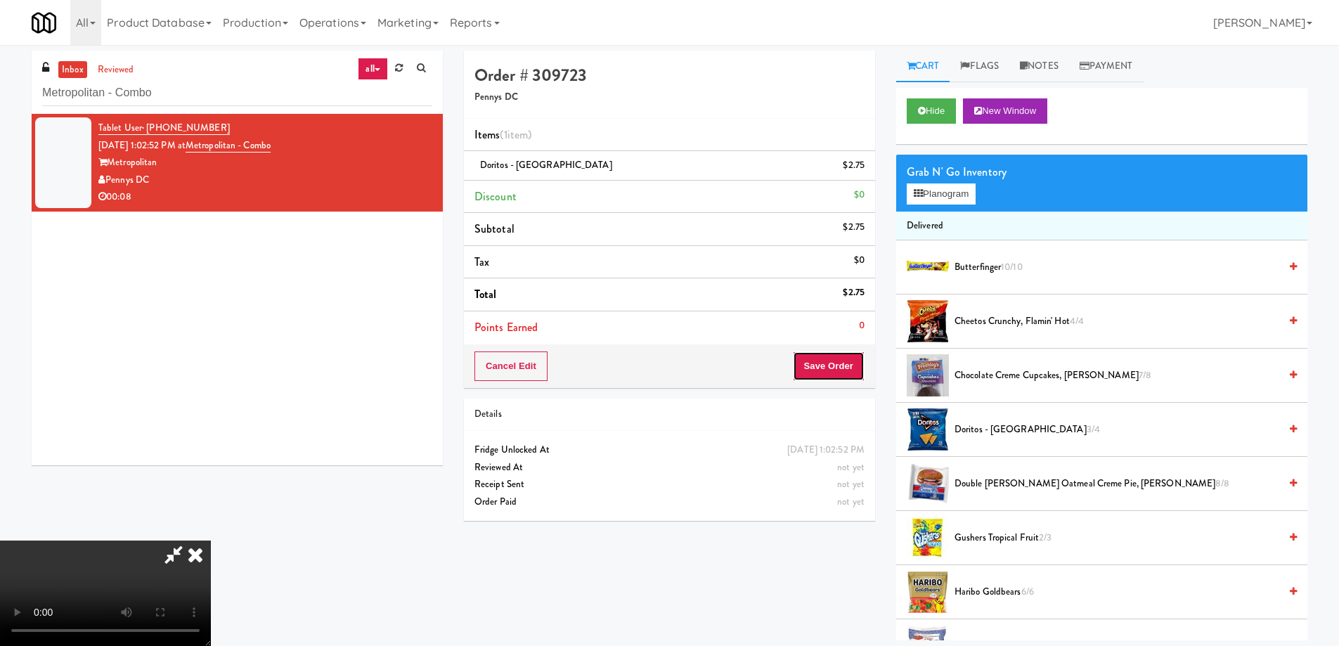
click at [846, 359] on button "Save Order" at bounding box center [829, 366] width 72 height 30
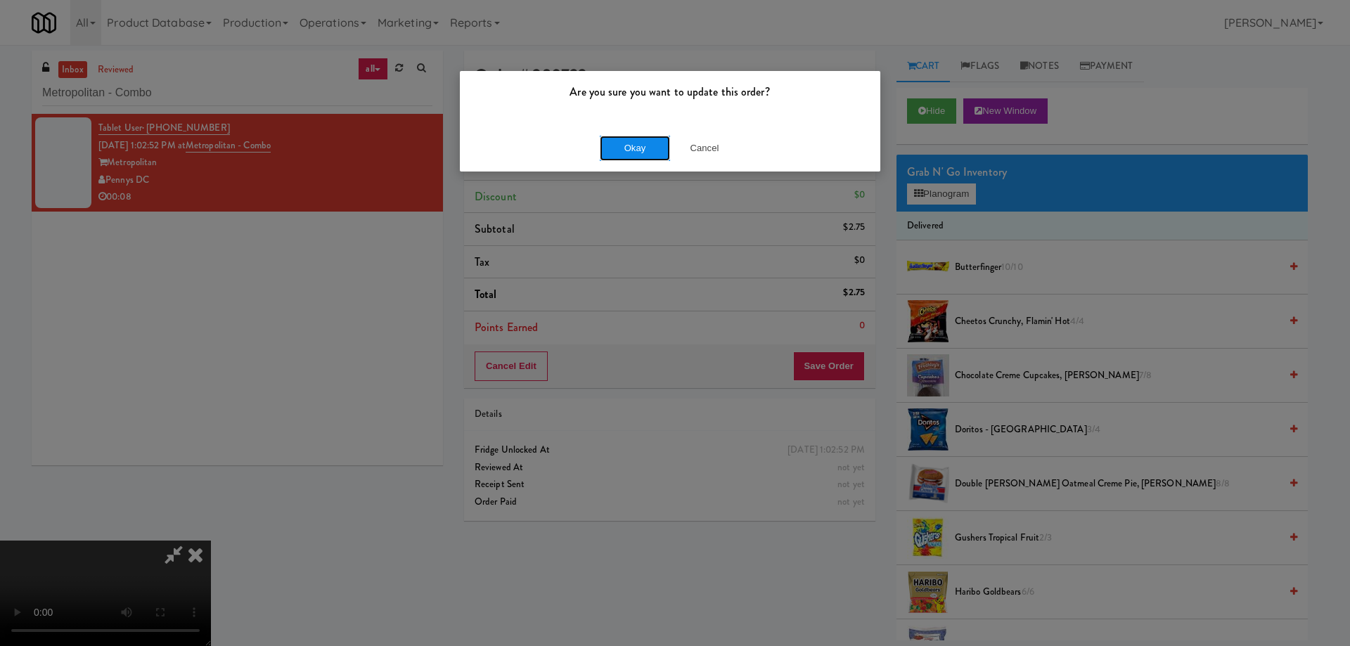
click at [640, 148] on button "Okay" at bounding box center [635, 148] width 70 height 25
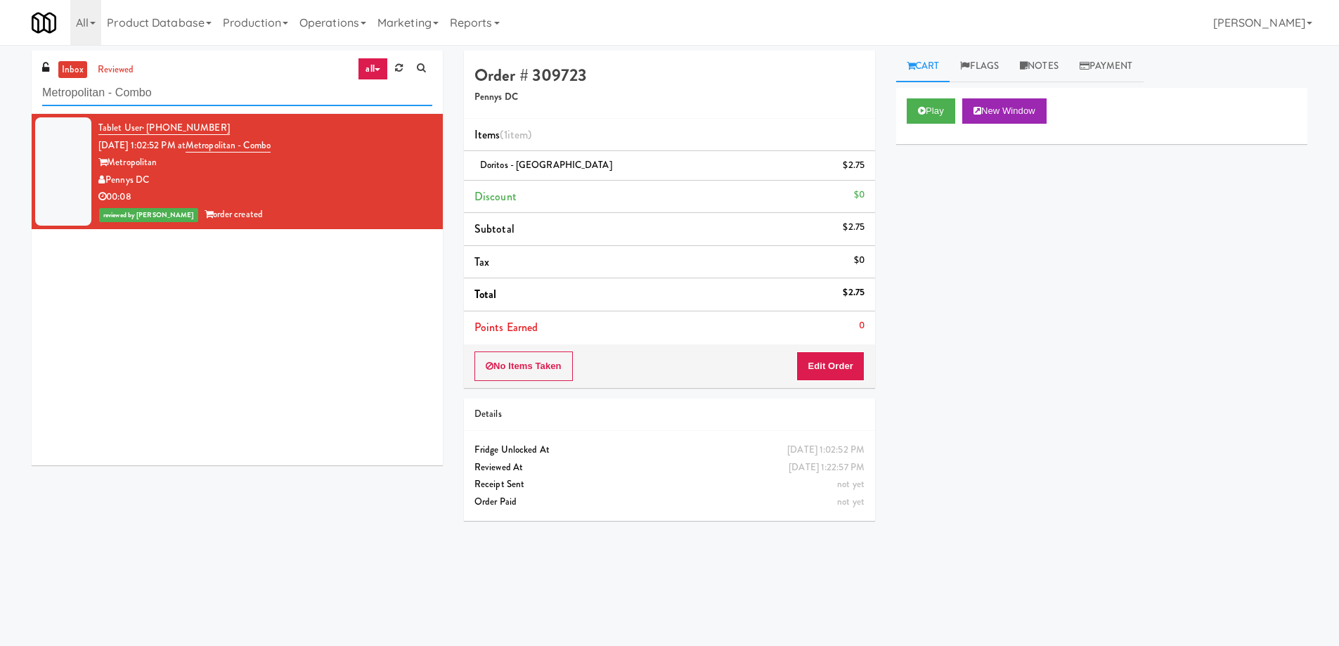
click at [224, 103] on input "Metropolitan - Combo" at bounding box center [237, 93] width 390 height 26
paste input "Fridge - Vantage - Pre Opening"
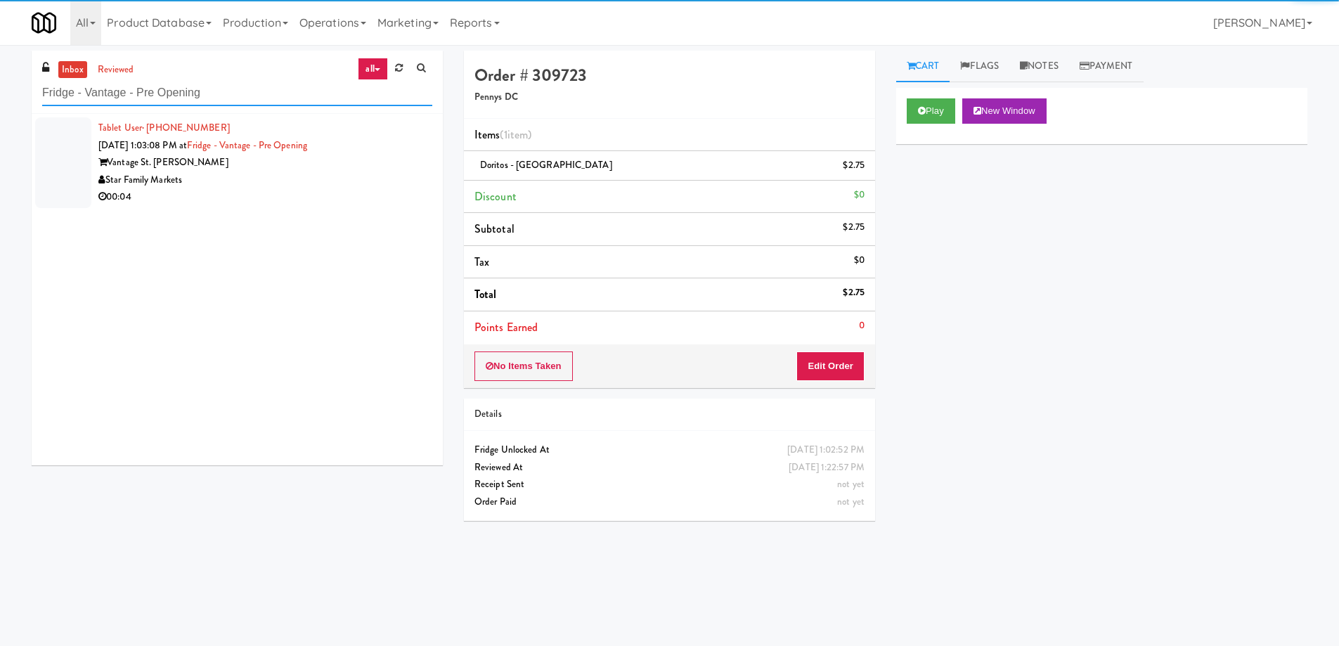
type input "Fridge - Vantage - Pre Opening"
click at [332, 180] on div "Star Family Markets" at bounding box center [265, 181] width 334 height 18
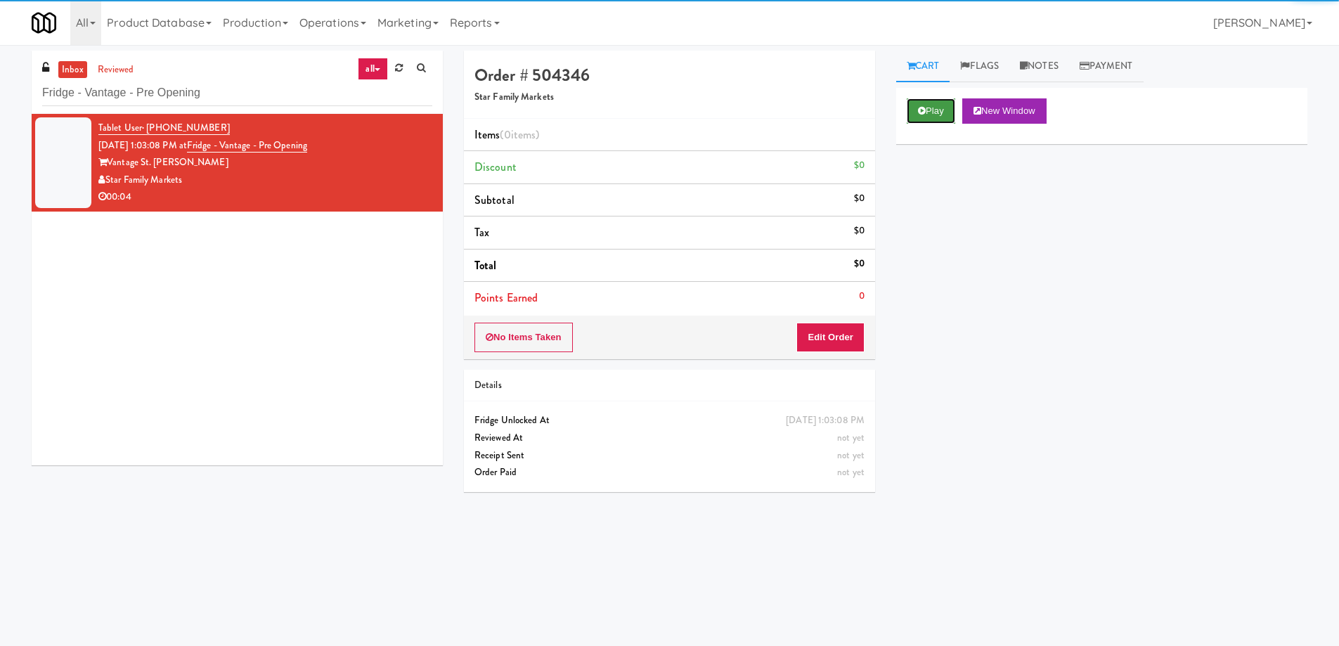
click at [945, 110] on button "Play" at bounding box center [931, 110] width 49 height 25
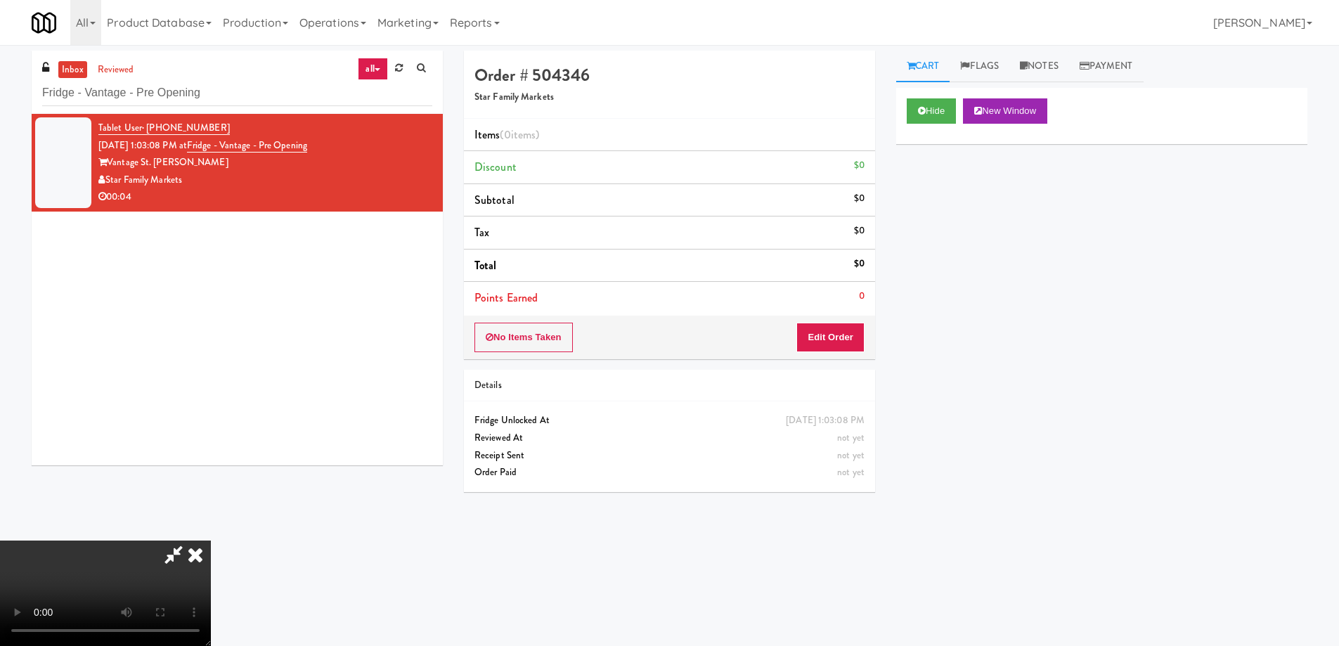
click at [211, 541] on video at bounding box center [105, 593] width 211 height 105
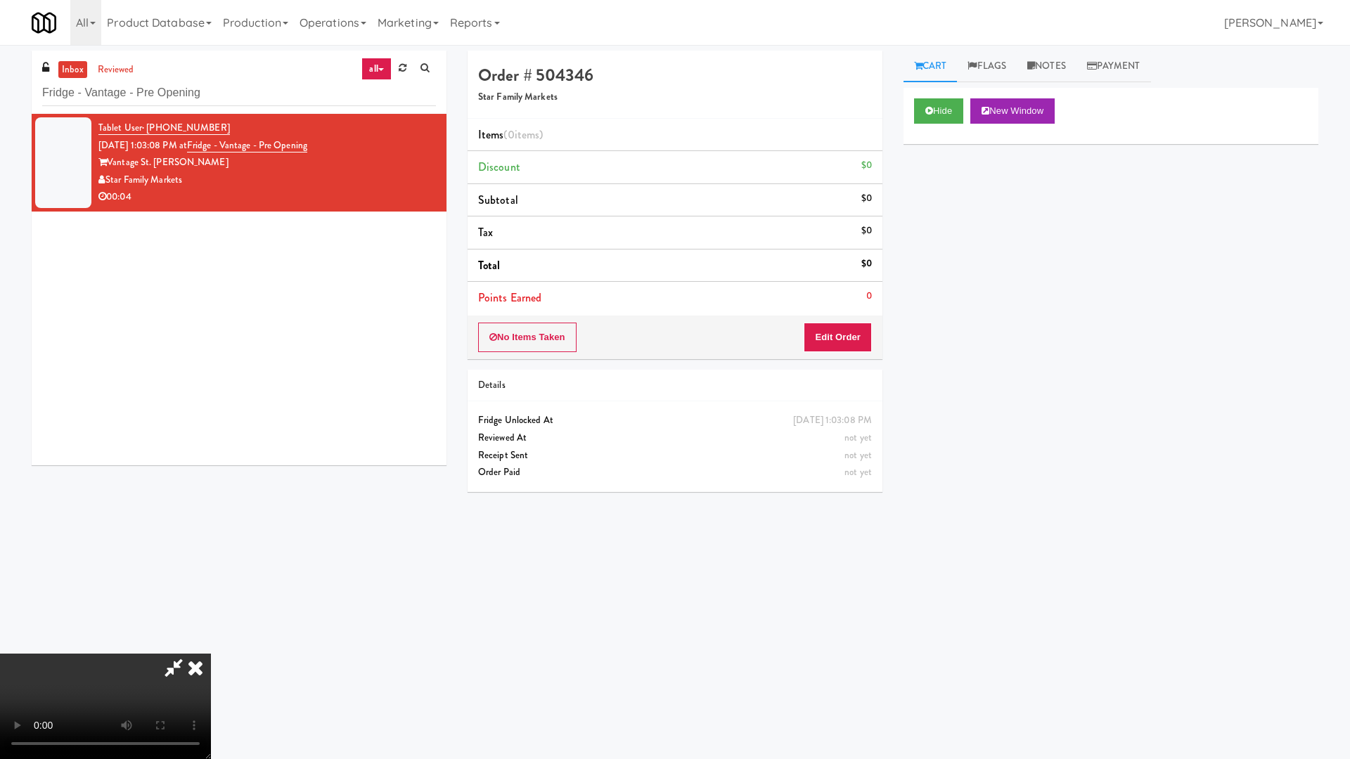
click at [211, 645] on video at bounding box center [105, 706] width 211 height 105
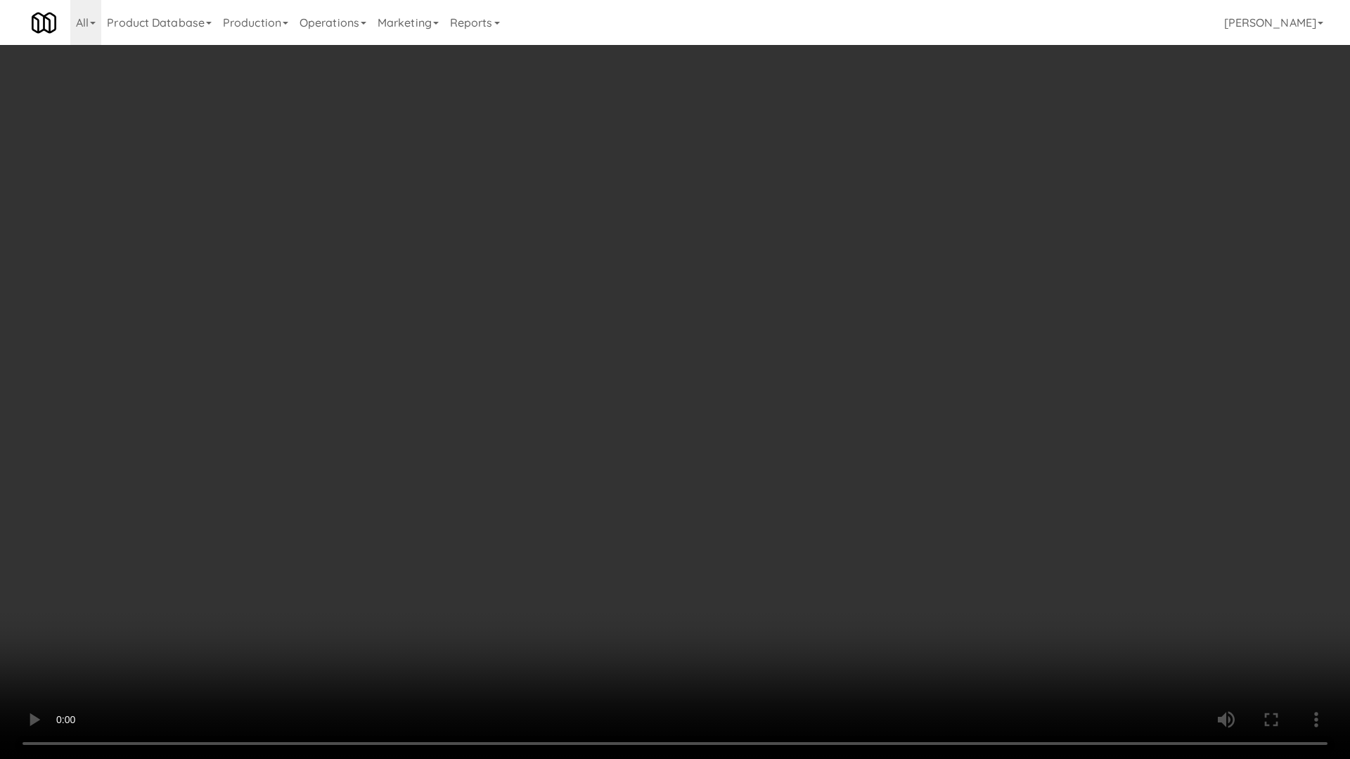
click at [531, 352] on video at bounding box center [675, 379] width 1350 height 759
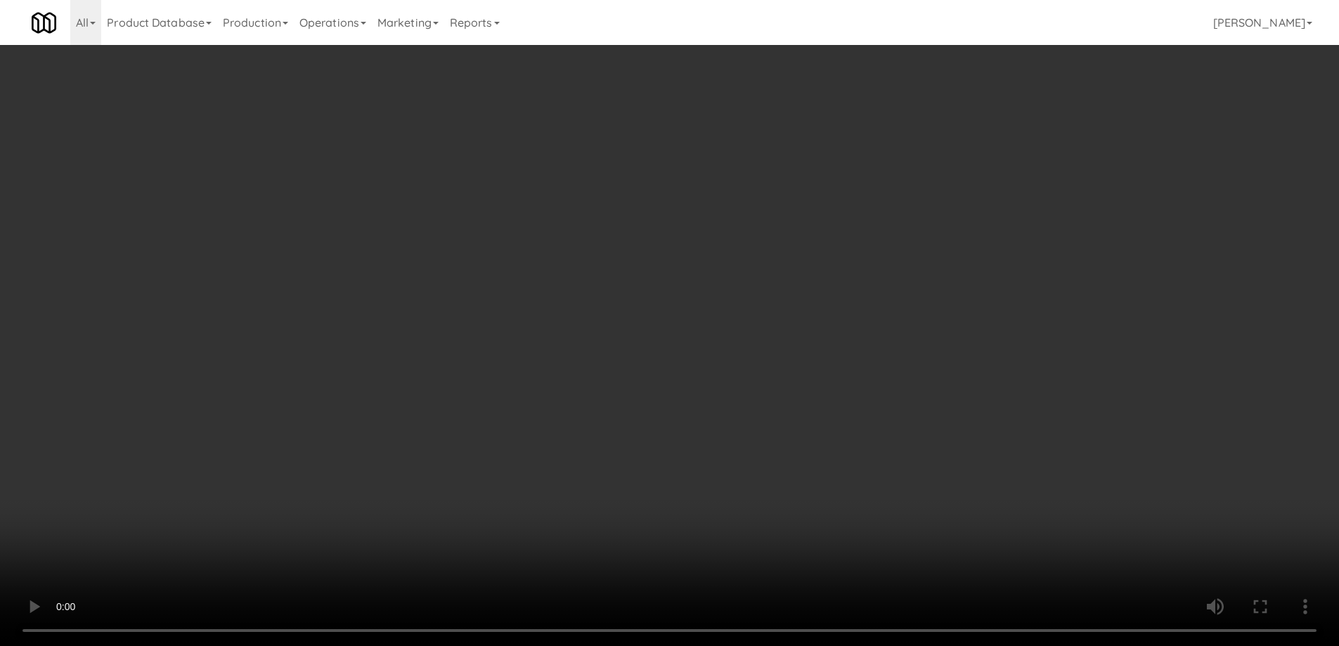
click at [817, 321] on div "No Items Taken Edit Order" at bounding box center [669, 338] width 411 height 44
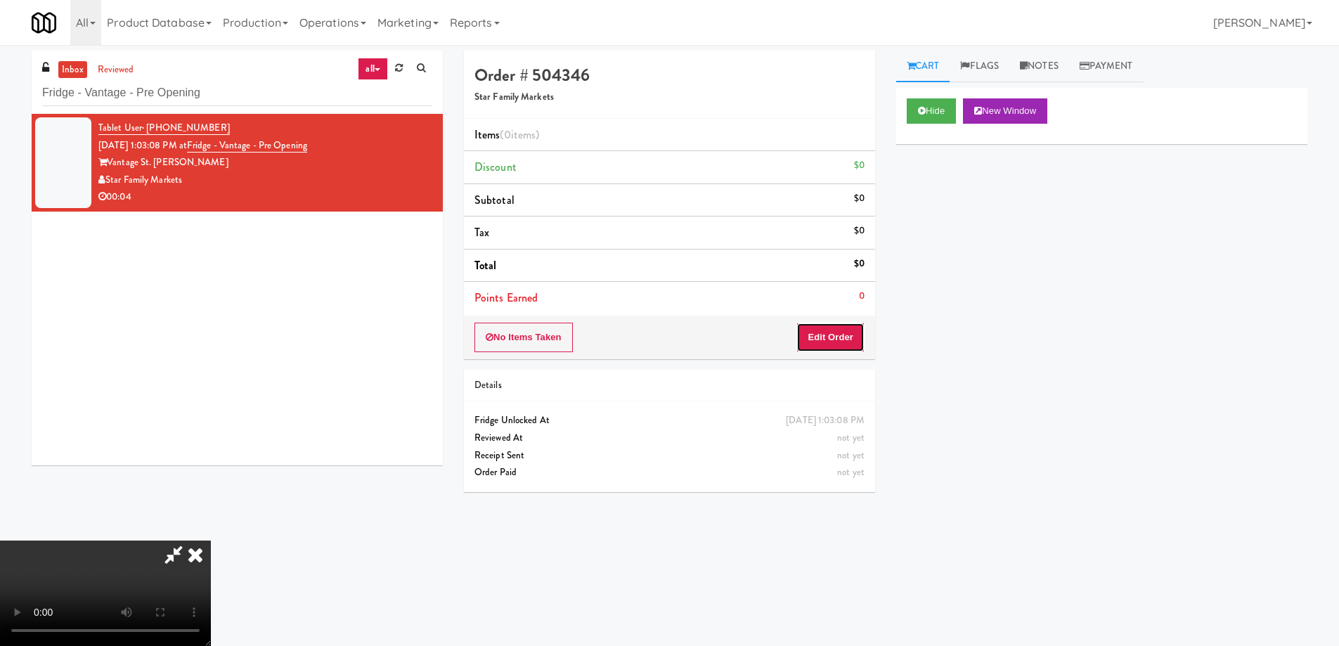
drag, startPoint x: 819, startPoint y: 327, endPoint x: 888, endPoint y: 278, distance: 85.2
click at [820, 327] on button "Edit Order" at bounding box center [830, 338] width 68 height 30
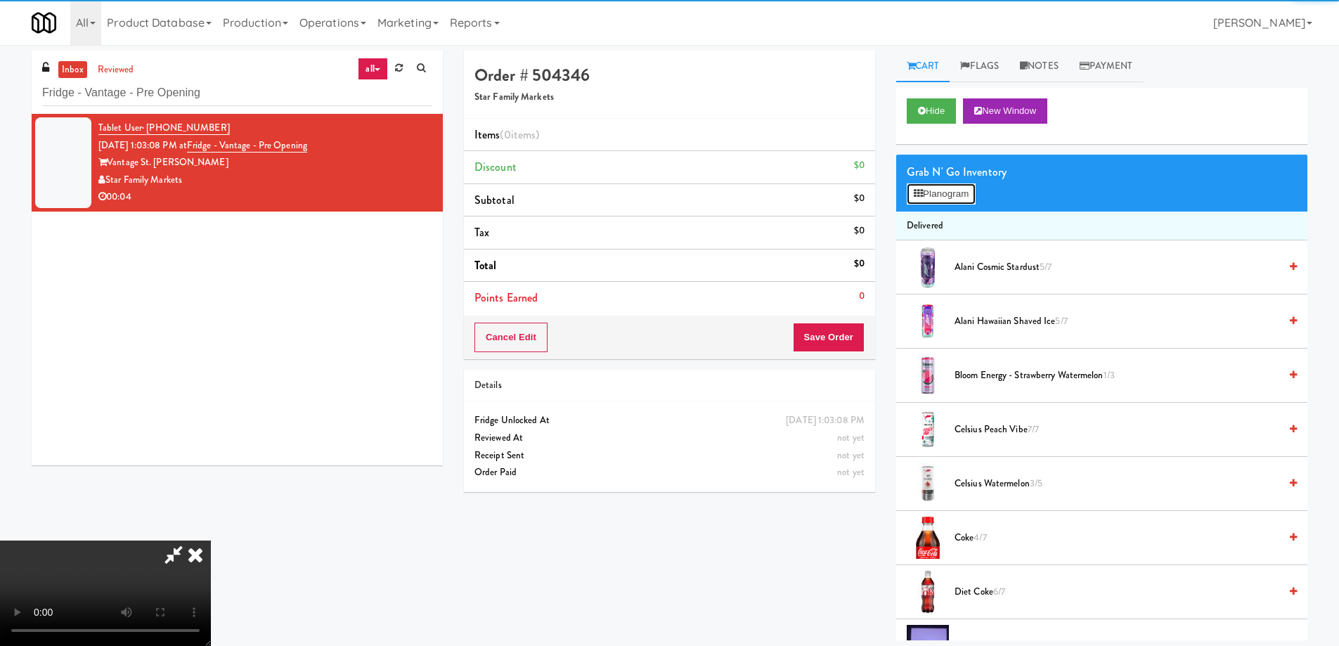
drag, startPoint x: 939, startPoint y: 183, endPoint x: 903, endPoint y: 210, distance: 45.7
click at [939, 182] on div "Grab N' Go Inventory Planogram" at bounding box center [1101, 183] width 411 height 57
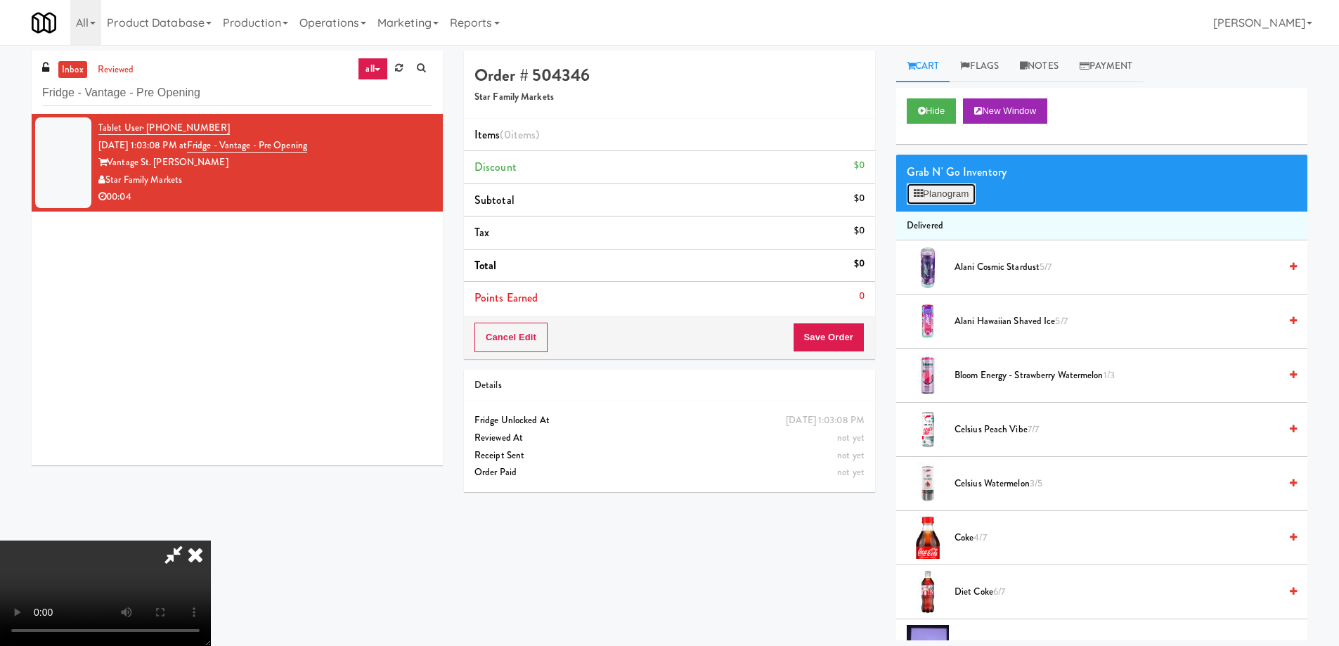
click at [929, 190] on button "Planogram" at bounding box center [941, 193] width 69 height 21
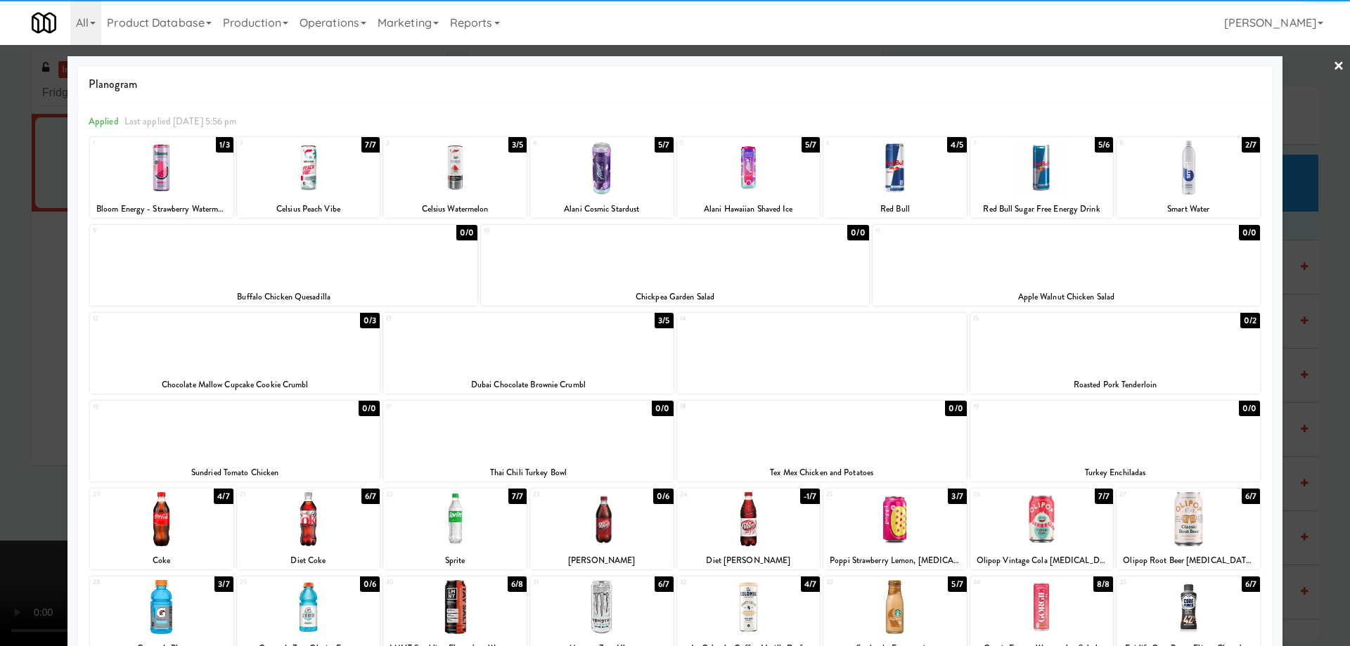
scroll to position [132, 0]
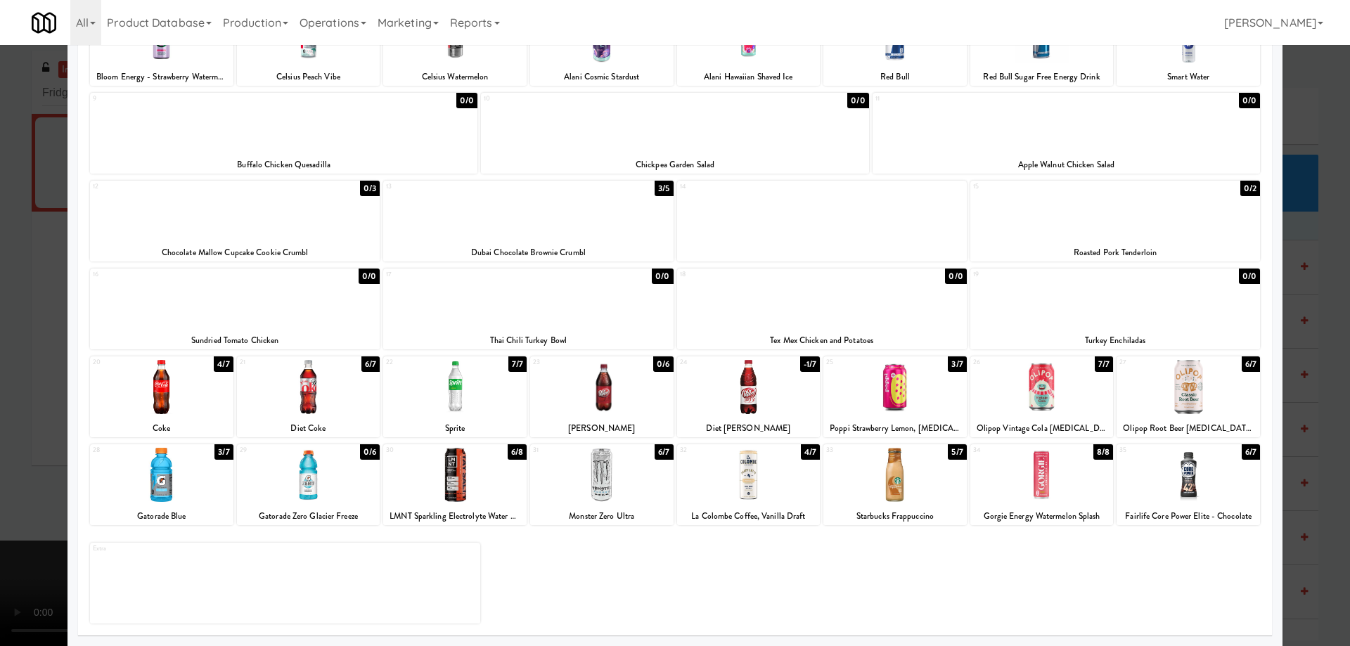
click at [200, 389] on div at bounding box center [161, 387] width 143 height 54
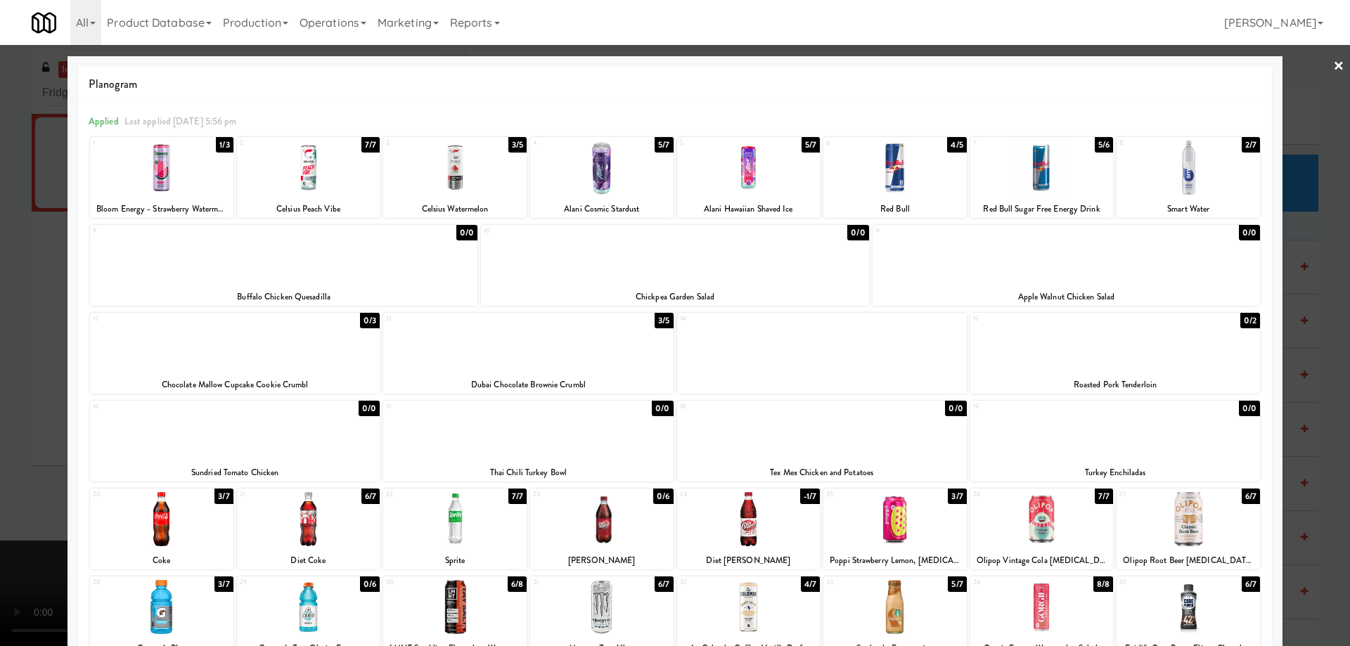
click at [1319, 65] on div at bounding box center [675, 323] width 1350 height 646
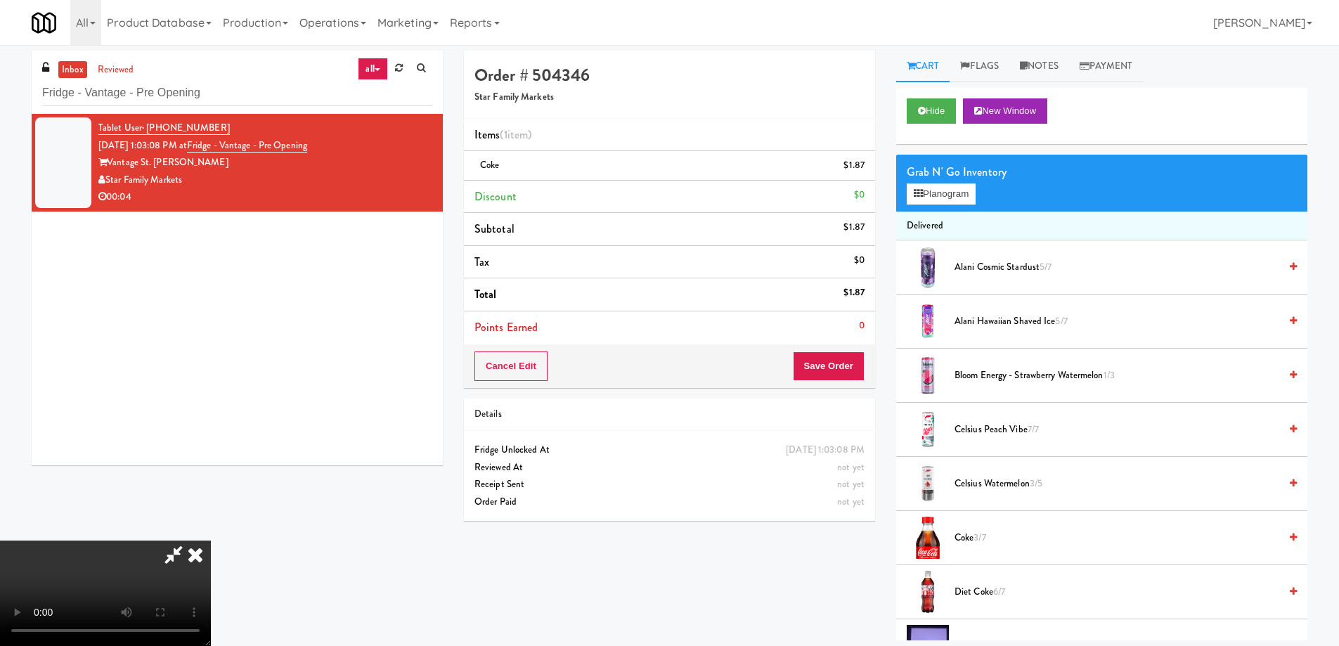
click at [211, 541] on video at bounding box center [105, 593] width 211 height 105
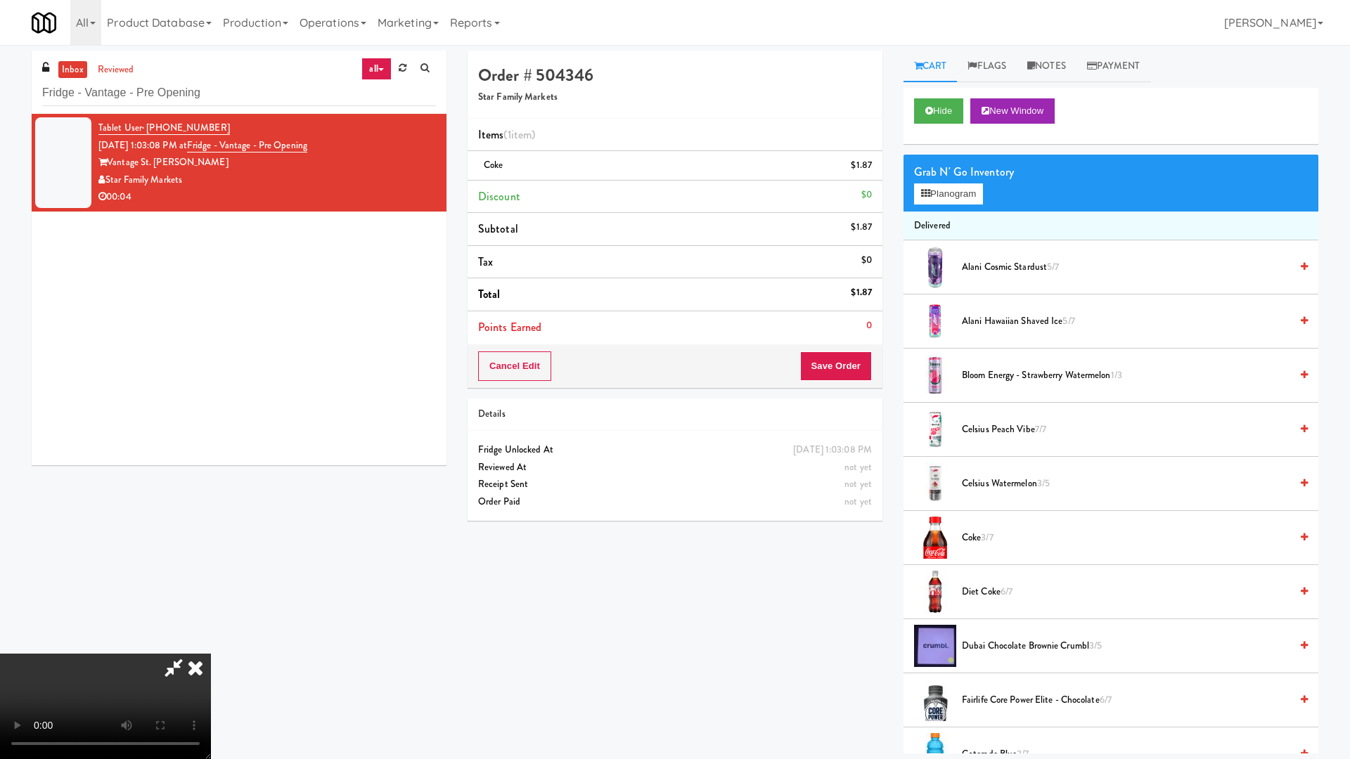
click at [211, 645] on video at bounding box center [105, 706] width 211 height 105
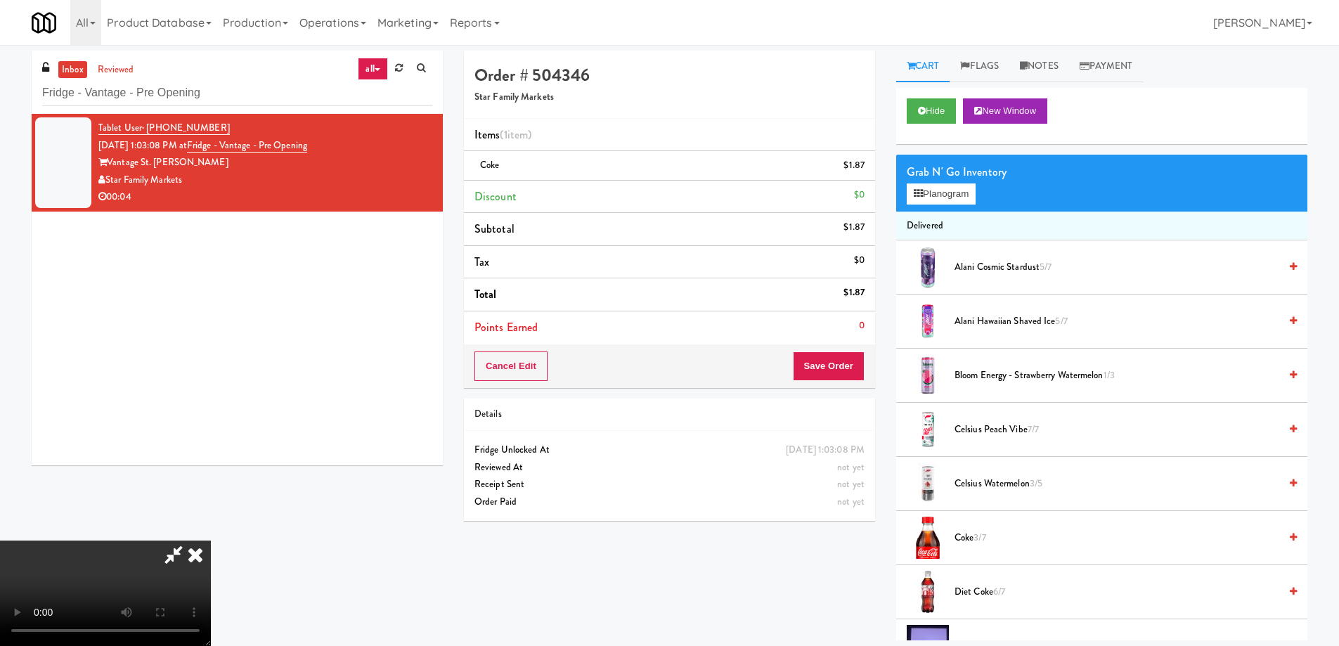
click at [211, 541] on icon at bounding box center [195, 555] width 31 height 28
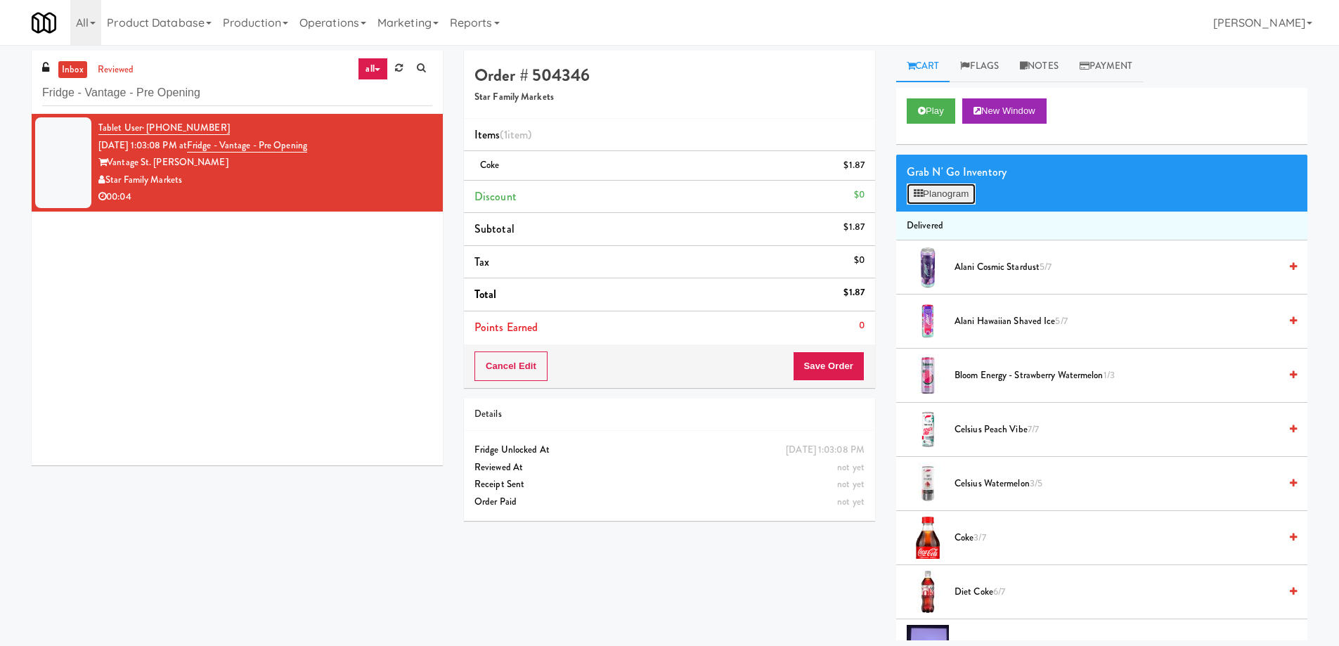
click at [933, 188] on button "Planogram" at bounding box center [941, 193] width 69 height 21
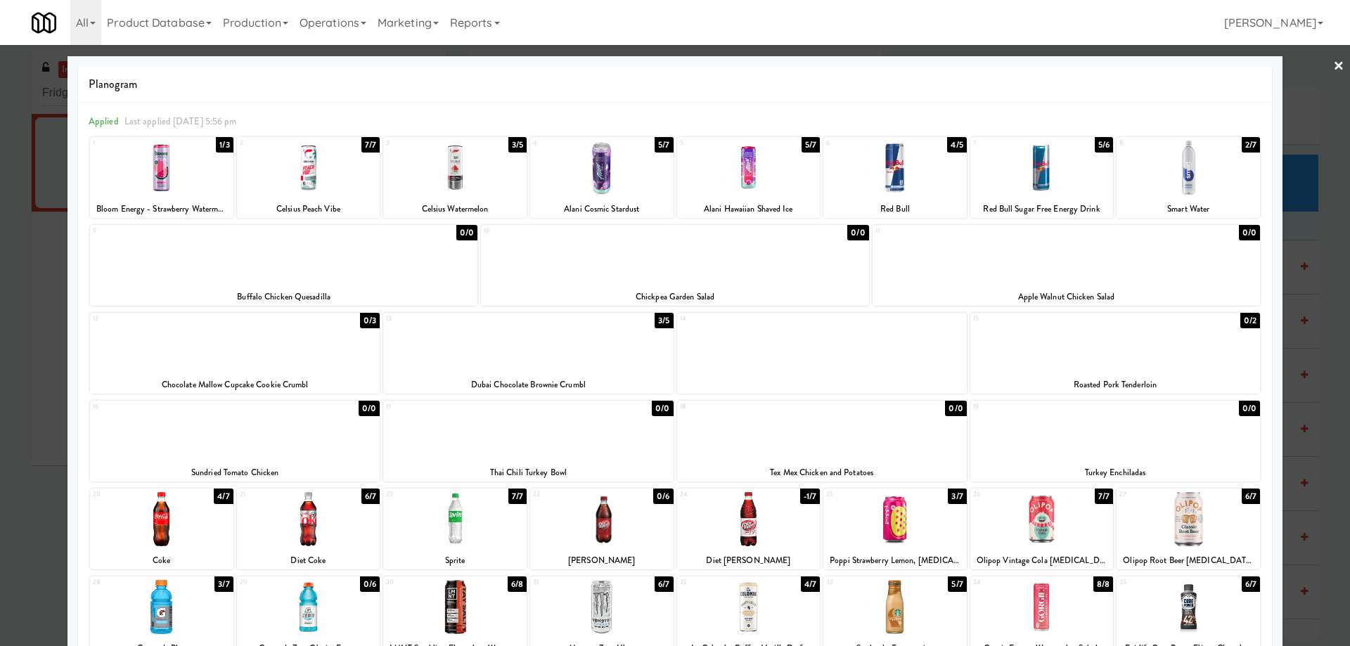
click at [1333, 65] on link "×" at bounding box center [1338, 67] width 11 height 44
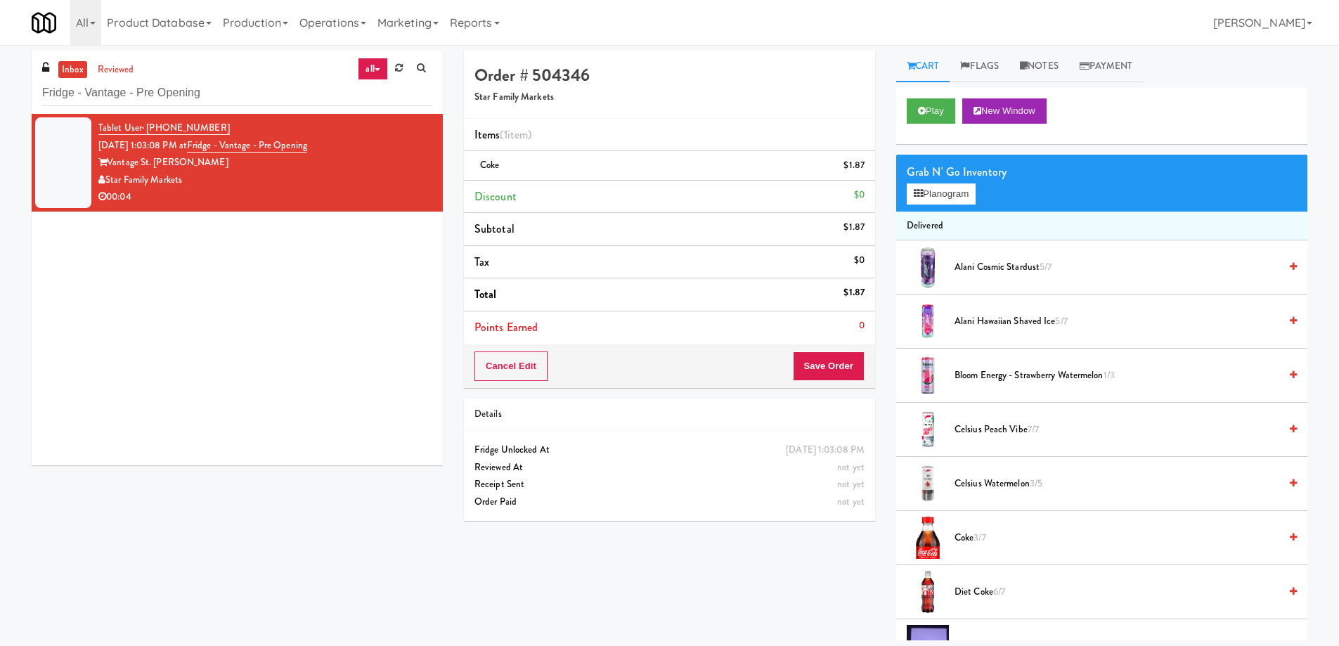
scroll to position [562, 0]
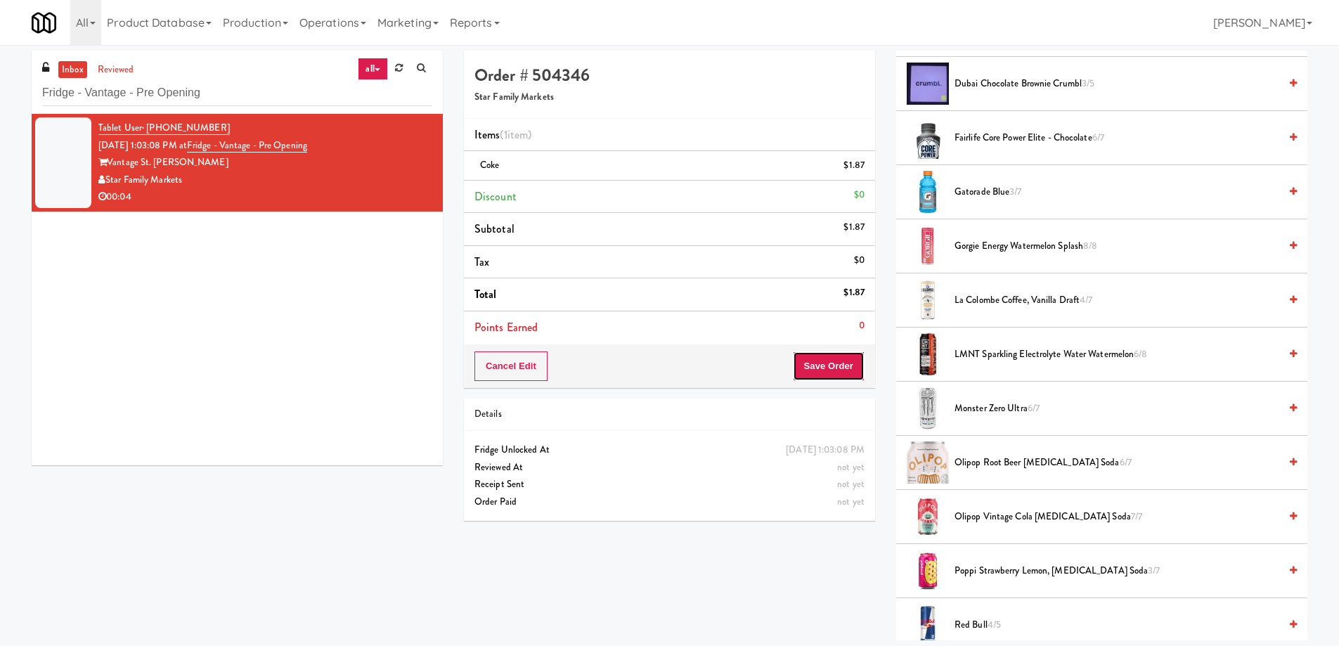
click at [825, 364] on button "Save Order" at bounding box center [829, 366] width 72 height 30
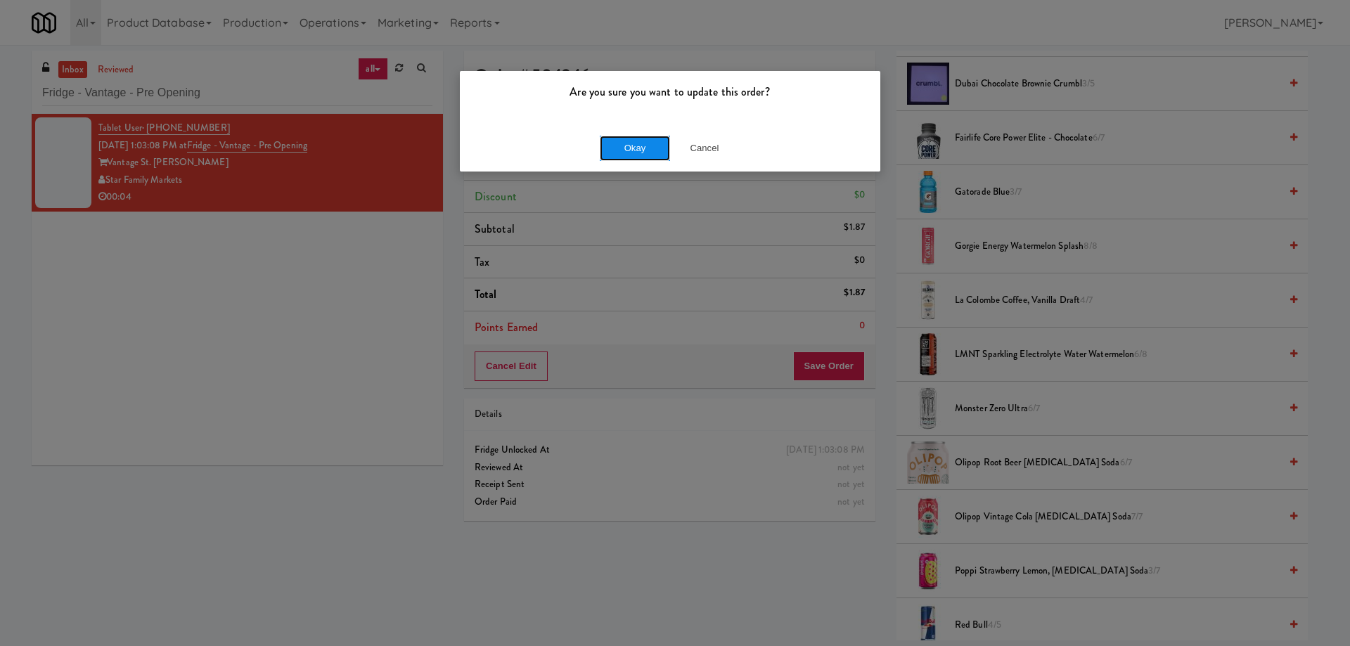
click at [640, 150] on button "Okay" at bounding box center [635, 148] width 70 height 25
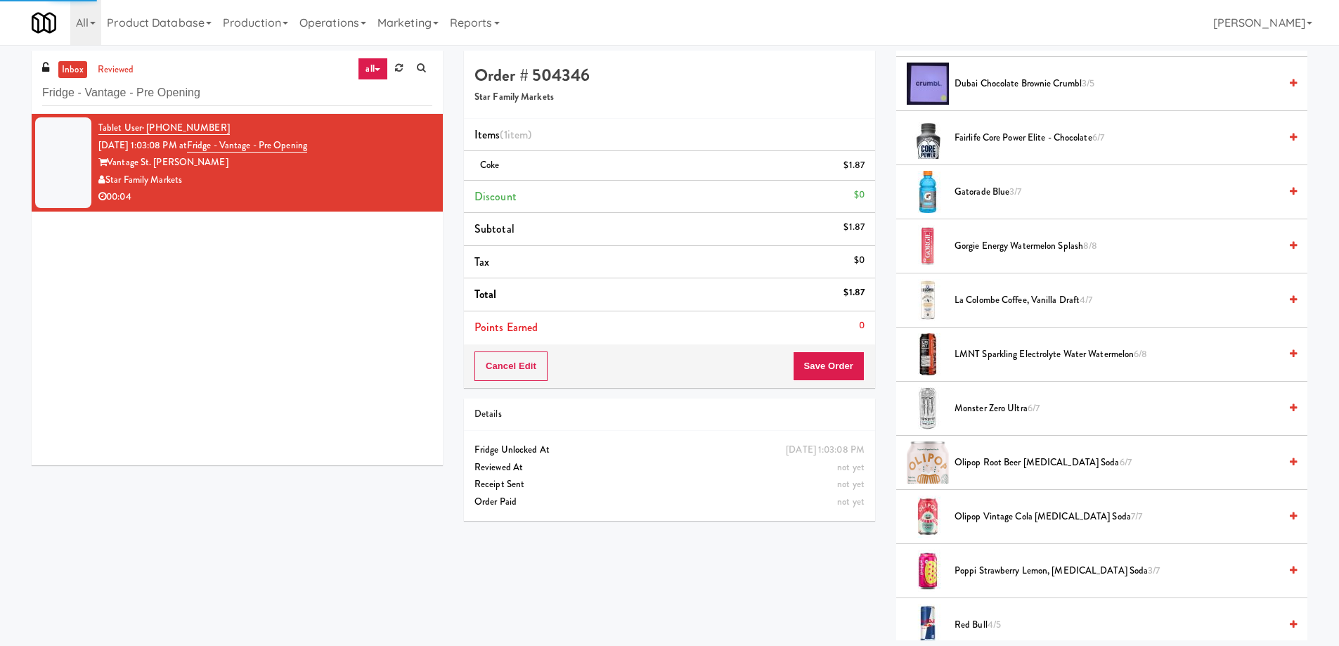
scroll to position [0, 0]
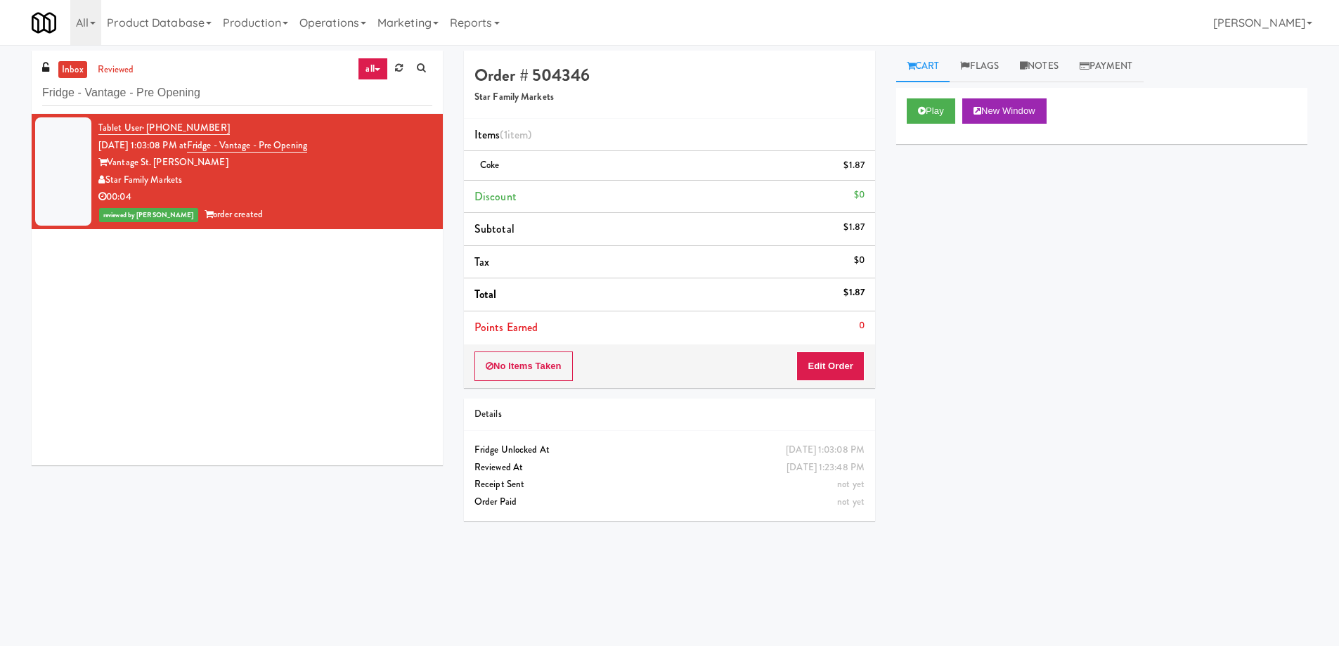
drag, startPoint x: 1026, startPoint y: 59, endPoint x: 1019, endPoint y: 112, distance: 53.9
click at [1026, 59] on link "Notes" at bounding box center [1039, 67] width 60 height 32
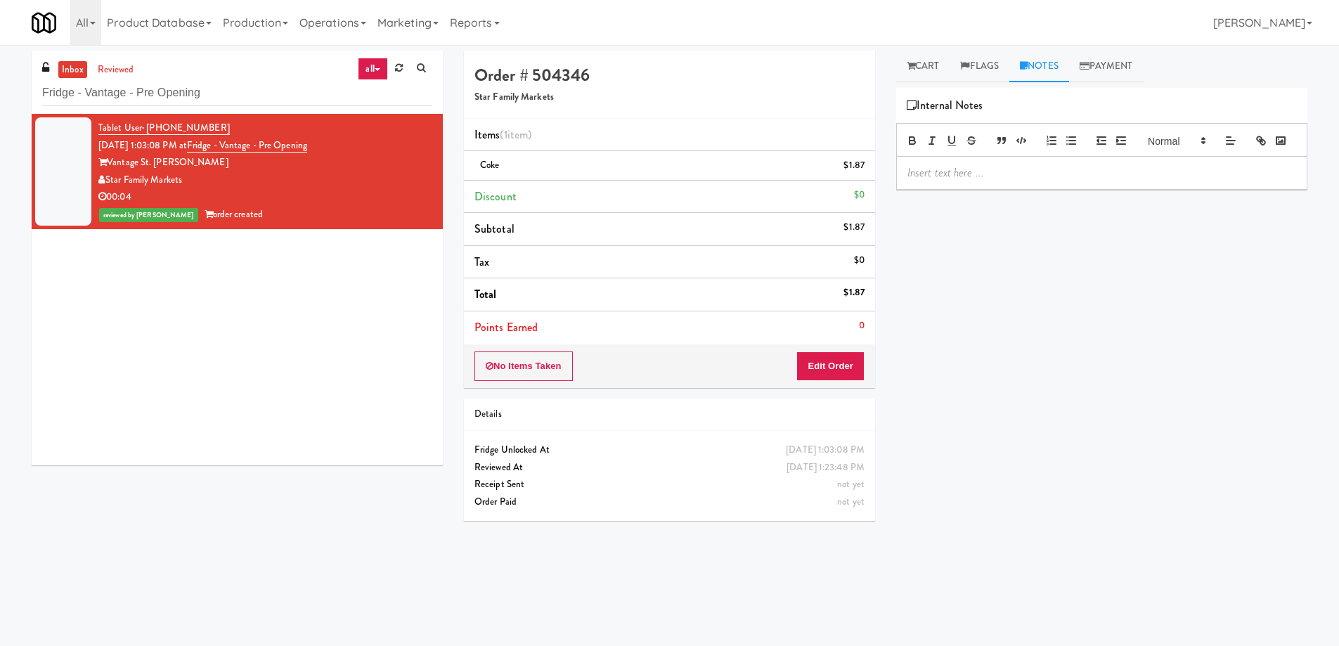
click at [989, 181] on p at bounding box center [1101, 172] width 389 height 15
click at [483, 165] on span "Coke" at bounding box center [489, 164] width 19 height 13
copy span "Coke"
click at [1172, 195] on p "Gladz: Planogram/inventory discrepancy, Wrong variant for JJ's Cherry Pie. Cust…" at bounding box center [1101, 181] width 389 height 32
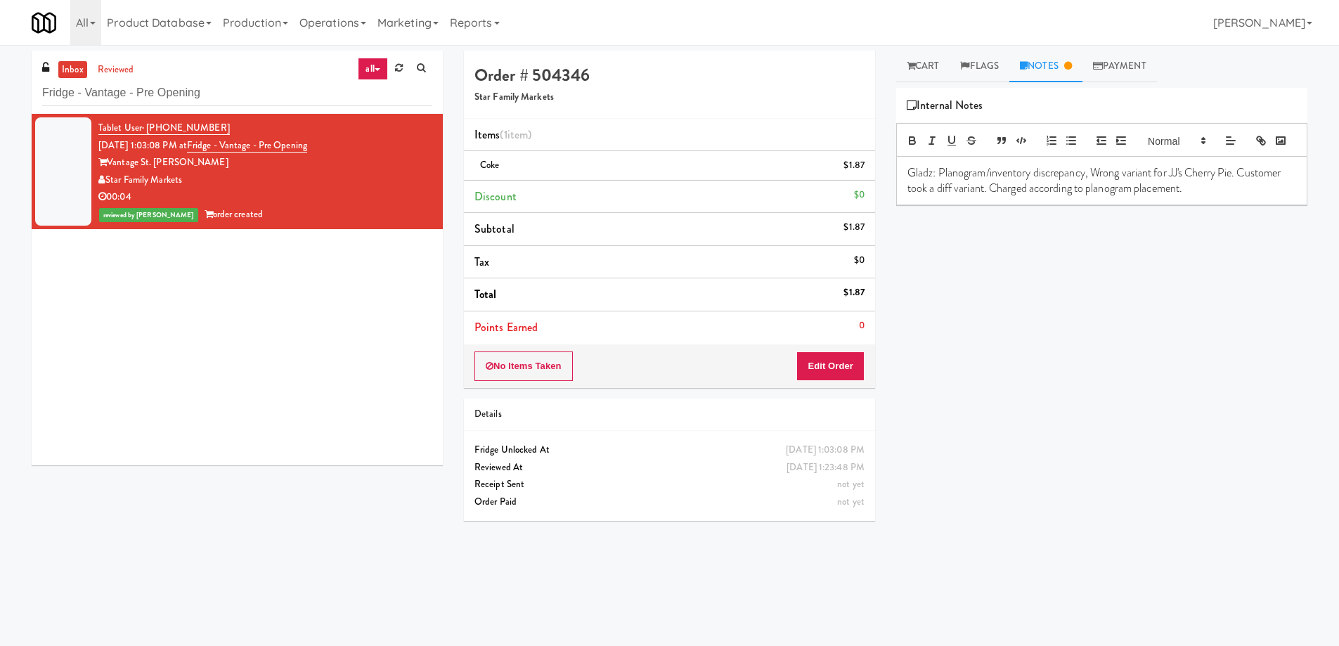
click at [1094, 195] on p "Gladz: Planogram/inventory discrepancy, Wrong variant for JJ's Cherry Pie. Cust…" at bounding box center [1101, 181] width 389 height 32
click at [1236, 195] on p "Gladz: Planogram/inventory discrepancy, Wrong variant for JJ's Cherry Pie. Cust…" at bounding box center [1101, 181] width 389 height 32
drag, startPoint x: 1106, startPoint y: 212, endPoint x: 1232, endPoint y: 211, distance: 125.1
click at [1232, 211] on p "Gladz: Planogram/inventory discrepancy, The customer took a can of [PERSON_NAME…" at bounding box center [1101, 188] width 389 height 47
click at [492, 167] on span "Coke" at bounding box center [489, 164] width 19 height 13
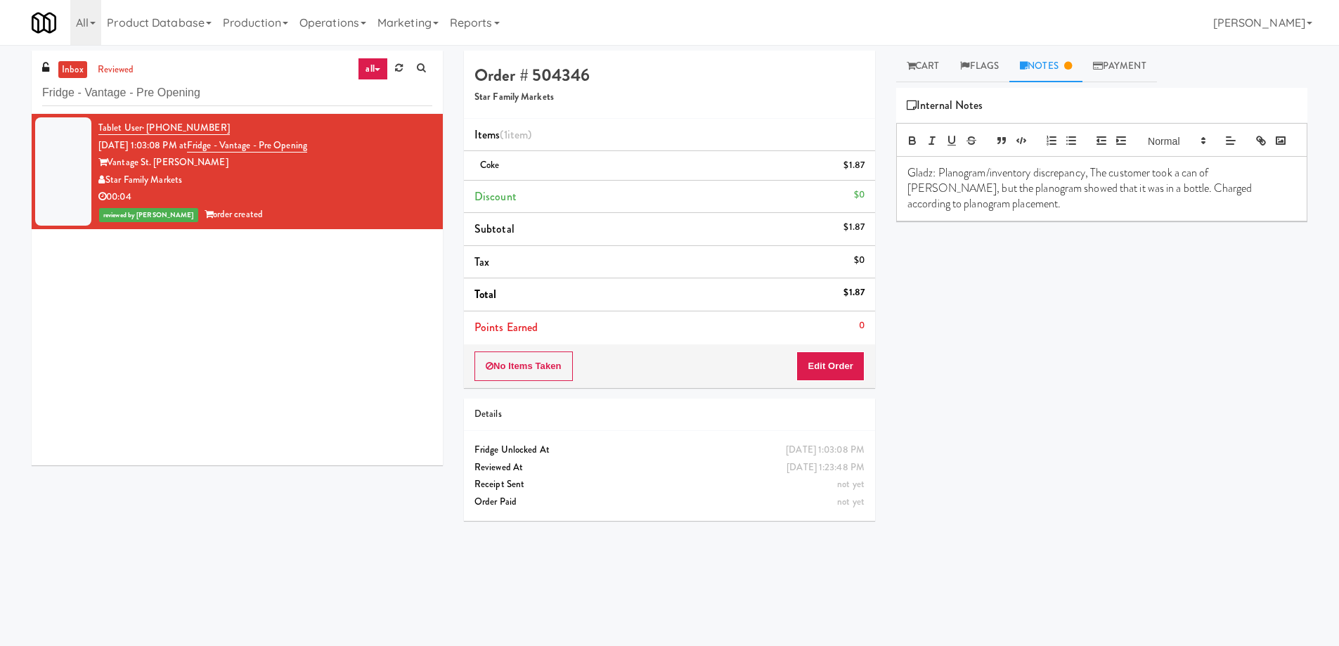
click at [492, 167] on span "Coke" at bounding box center [489, 164] width 19 height 13
copy span "Coke"
drag, startPoint x: 1177, startPoint y: 195, endPoint x: 1264, endPoint y: 192, distance: 86.5
click at [1264, 192] on p "Gladz: Planogram/inventory discrepancy, The customer took a can of [PERSON_NAME…" at bounding box center [1101, 188] width 389 height 47
click at [1013, 197] on p "Gladz: Planogram/inventory discrepancy, The customer took Coke in a can, but th…" at bounding box center [1101, 181] width 389 height 32
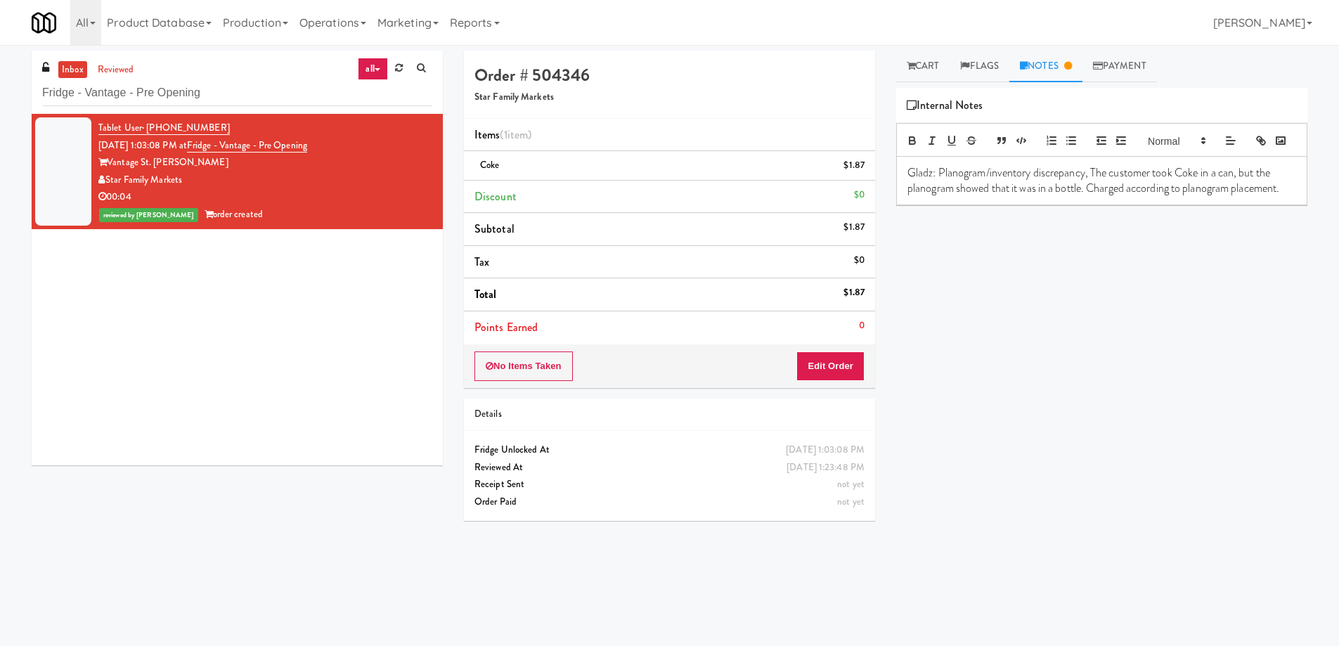
click at [1102, 356] on div "Play New Window Primary Flag Clear Flag if unable to determine what was taken o…" at bounding box center [1101, 351] width 411 height 527
drag, startPoint x: 1061, startPoint y: 457, endPoint x: 720, endPoint y: 316, distance: 368.8
click at [1061, 456] on div "Play New Window Primary Flag Clear Flag if unable to determine what was taken o…" at bounding box center [1101, 351] width 411 height 527
click at [214, 99] on input "Fridge - Vantage - Pre Opening" at bounding box center [237, 93] width 390 height 26
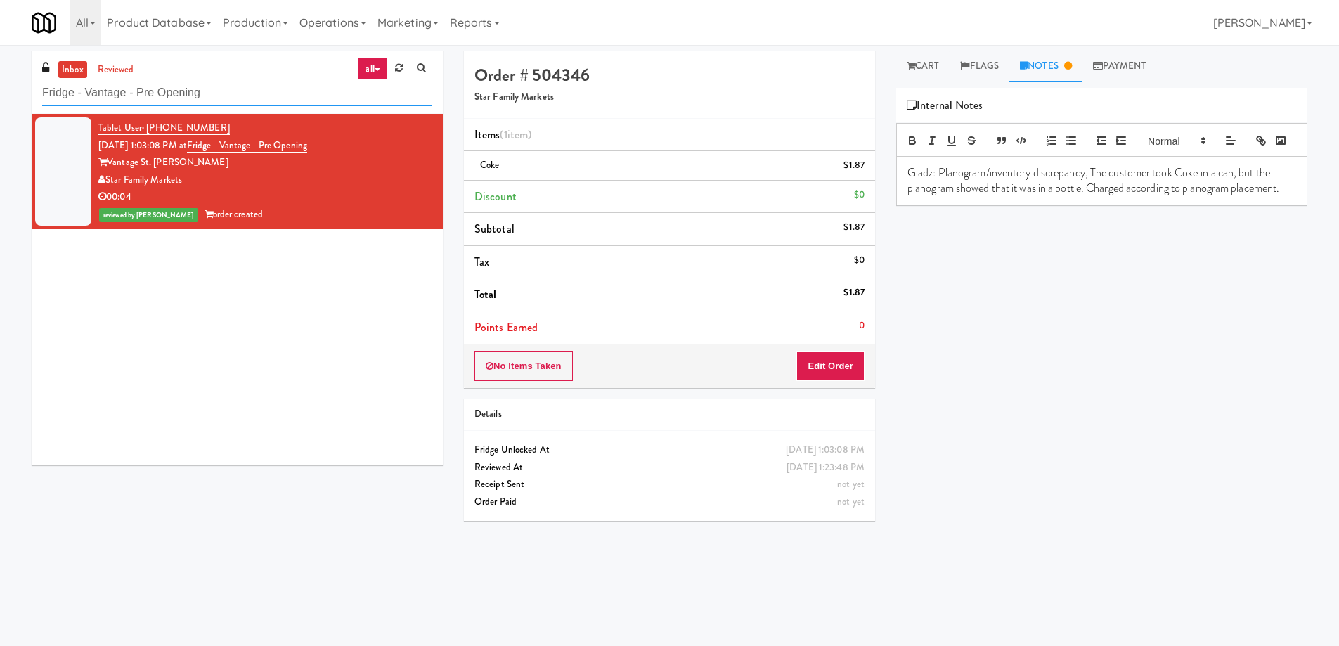
click at [214, 99] on input "Fridge - Vantage - Pre Opening" at bounding box center [237, 93] width 390 height 26
paste input "[PERSON_NAME] - Ambient - Right"
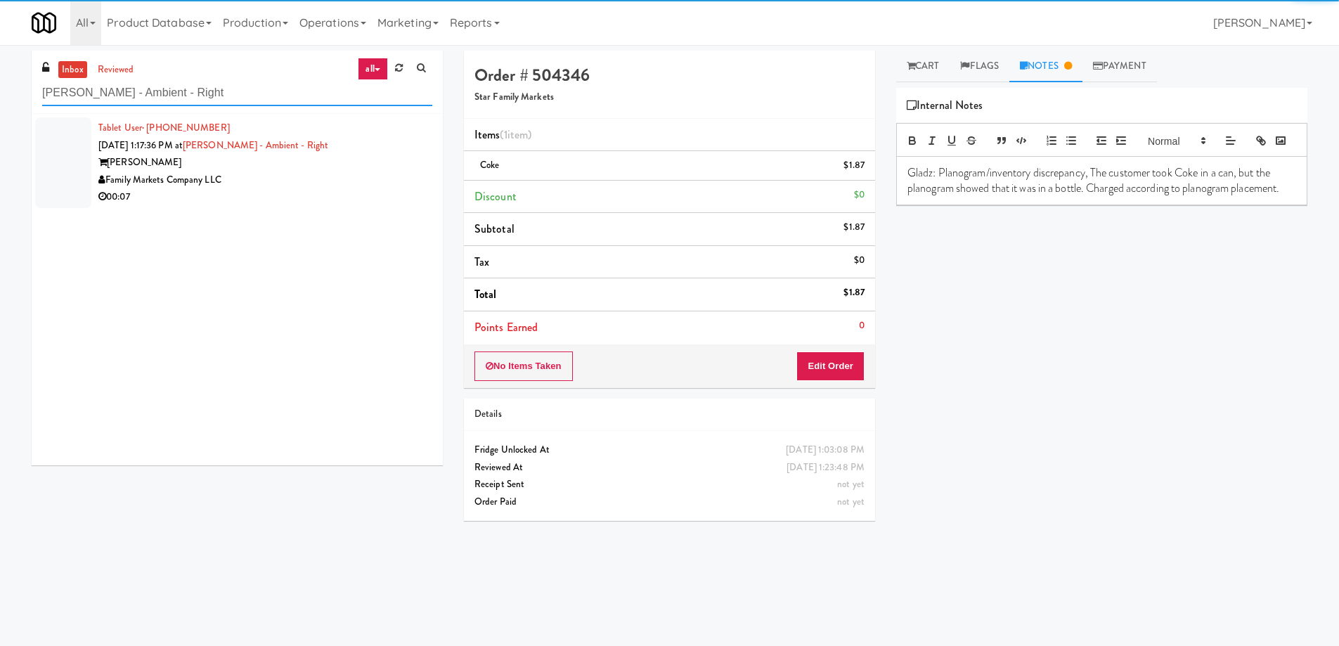
type input "[PERSON_NAME] - Ambient - Right"
click at [347, 178] on div "Family Markets Company LLC" at bounding box center [265, 181] width 334 height 18
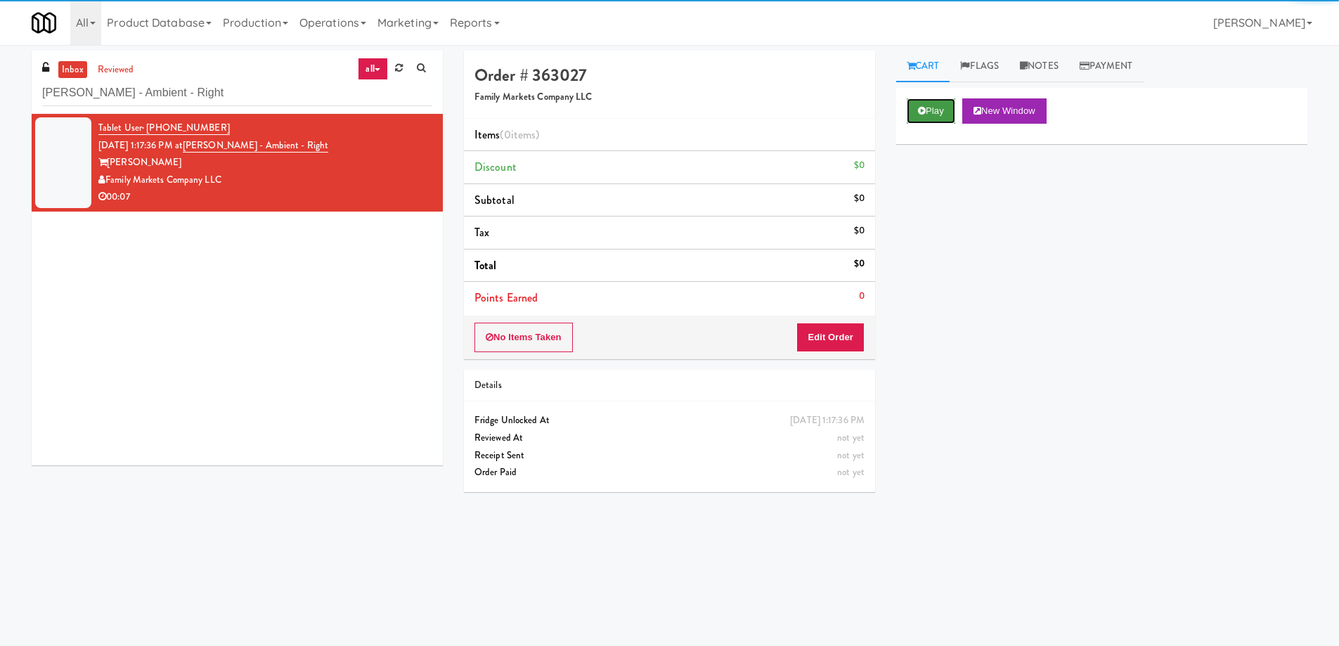
click at [929, 108] on button "Play" at bounding box center [931, 110] width 49 height 25
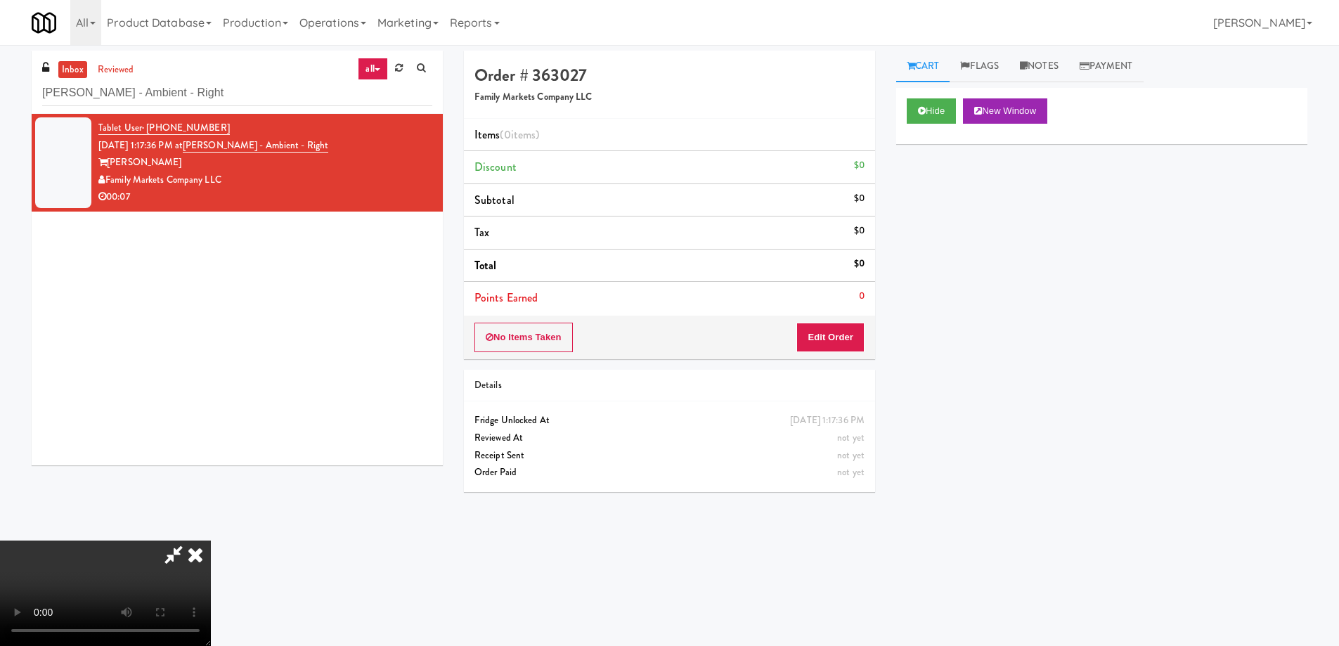
click at [211, 541] on video at bounding box center [105, 593] width 211 height 105
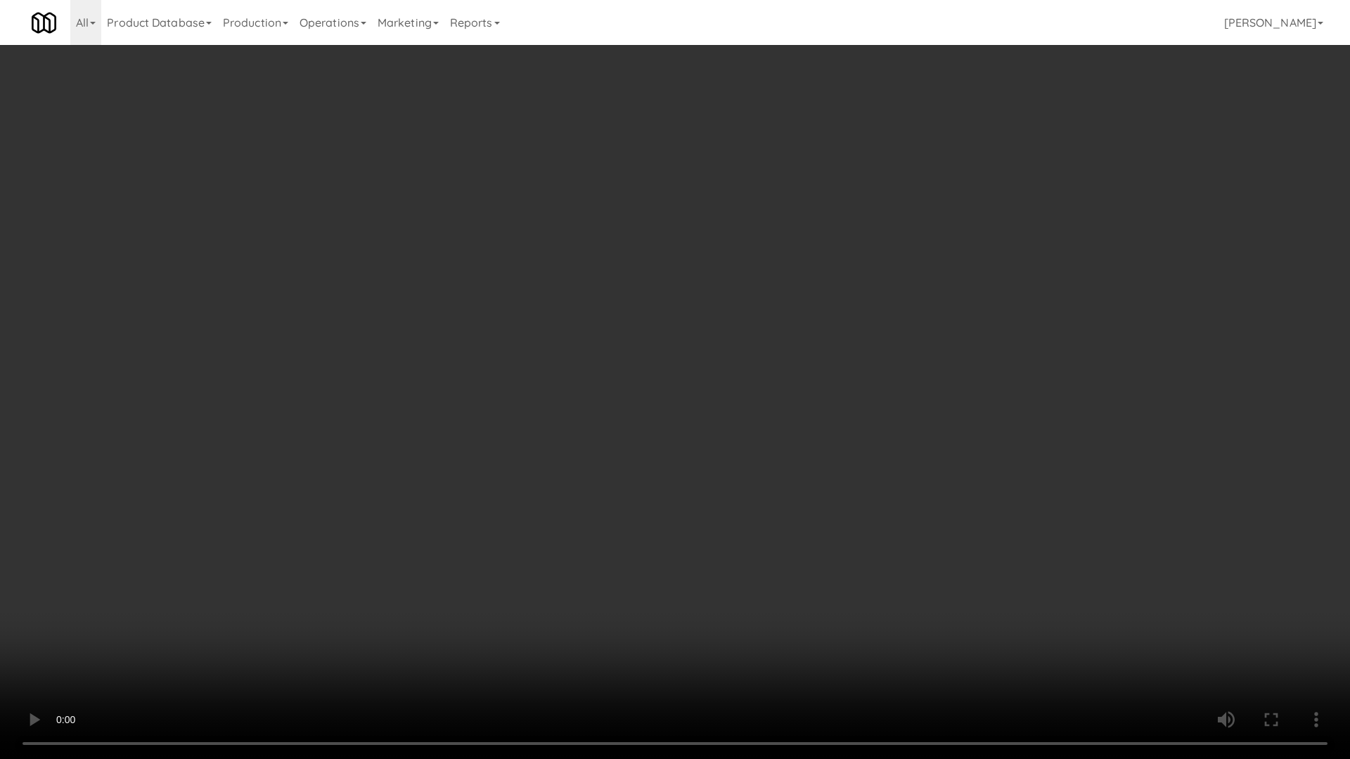
click at [628, 453] on video at bounding box center [675, 379] width 1350 height 759
click at [673, 358] on video at bounding box center [675, 379] width 1350 height 759
click at [698, 375] on video at bounding box center [675, 379] width 1350 height 759
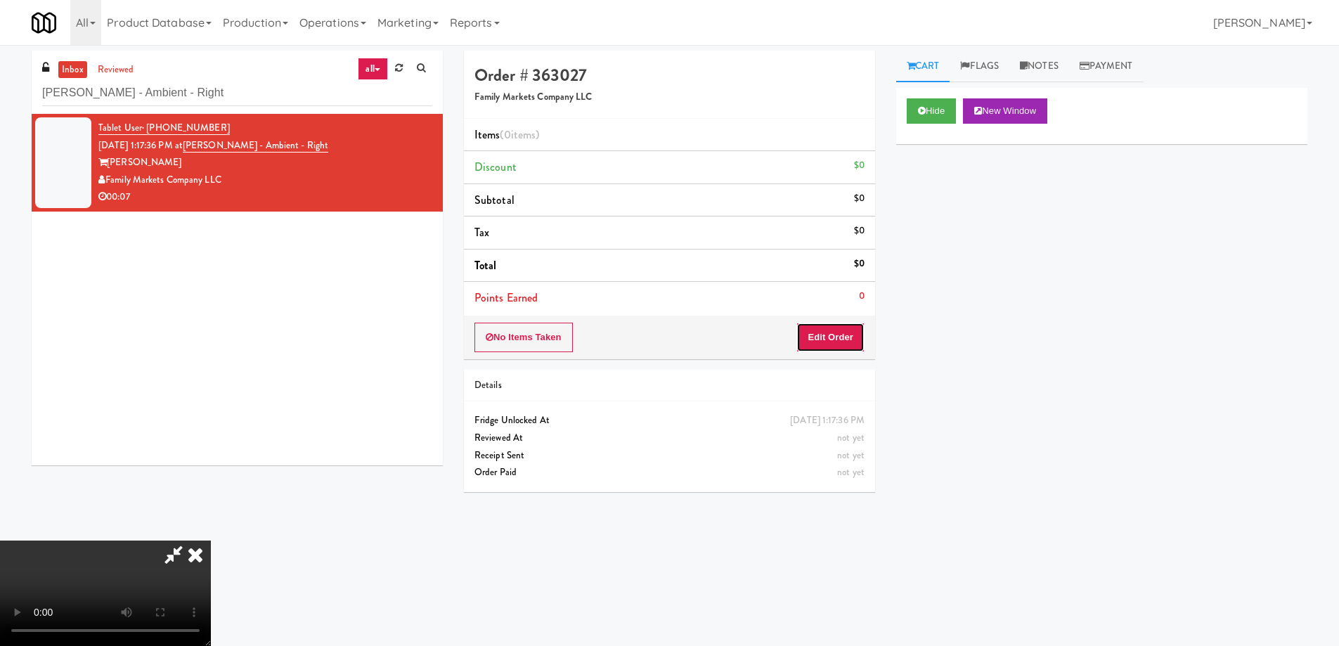
click at [836, 328] on button "Edit Order" at bounding box center [830, 338] width 68 height 30
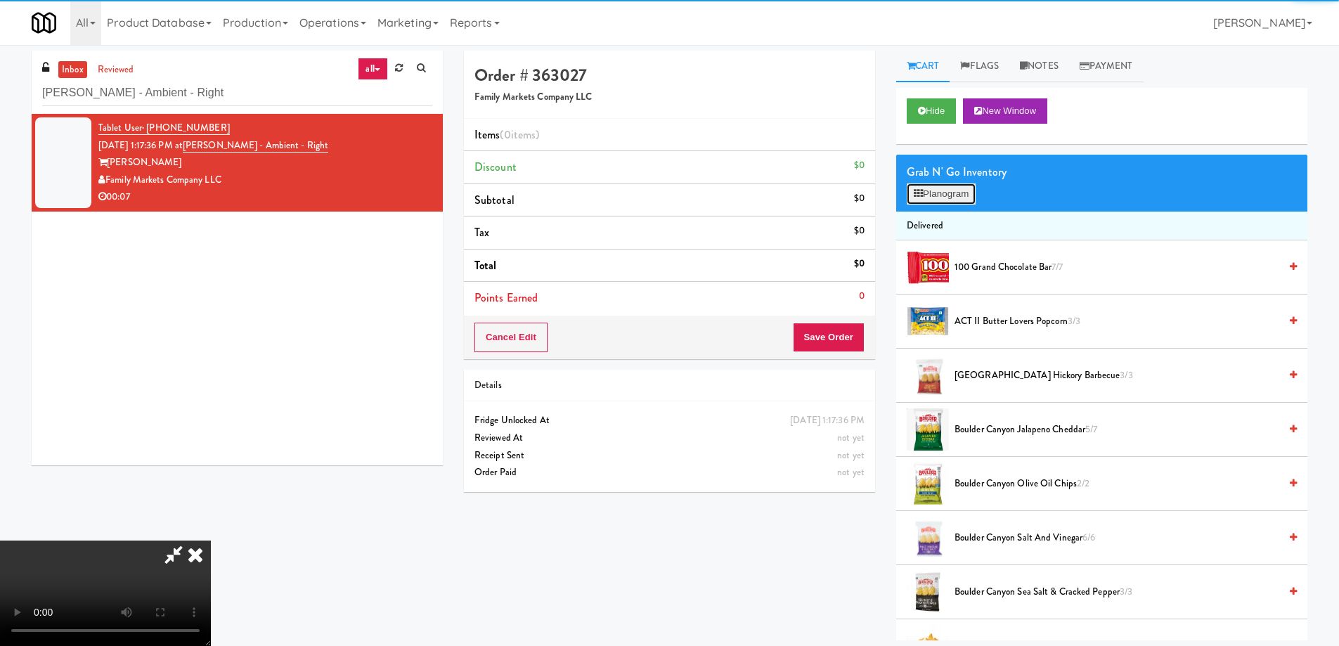
click at [945, 196] on button "Planogram" at bounding box center [941, 193] width 69 height 21
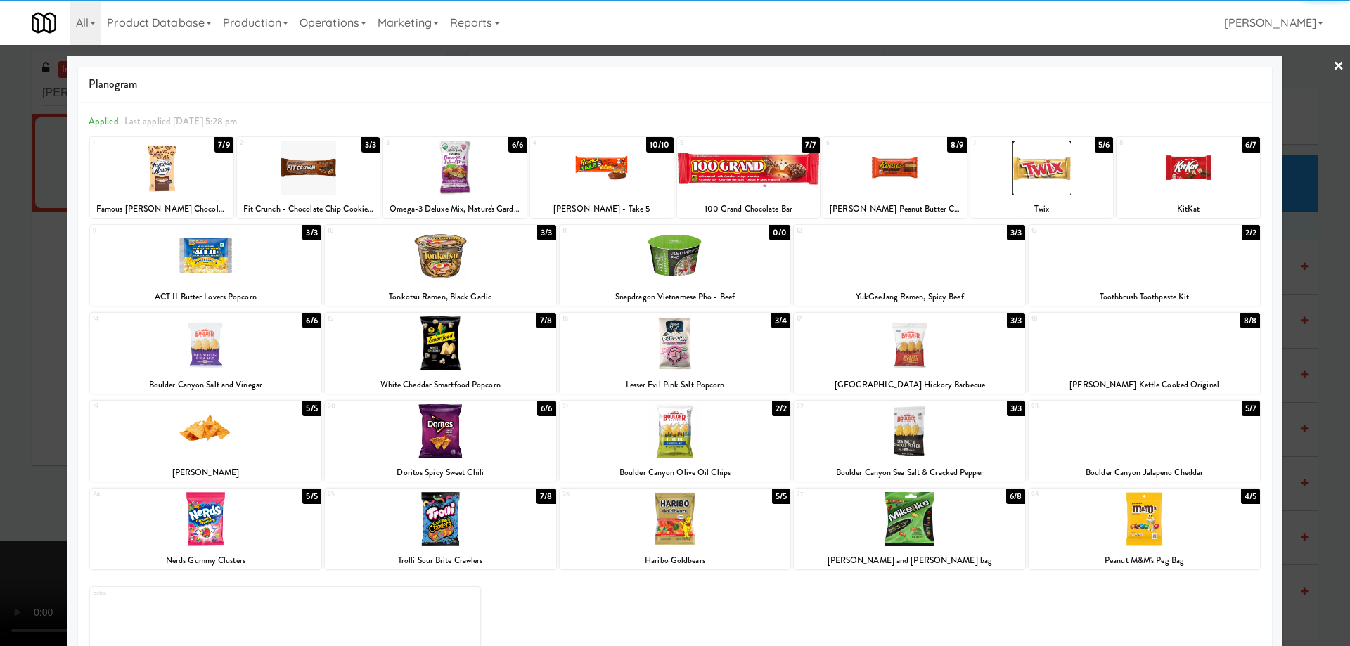
click at [198, 174] on div at bounding box center [161, 168] width 143 height 54
click at [1333, 69] on link "×" at bounding box center [1338, 67] width 11 height 44
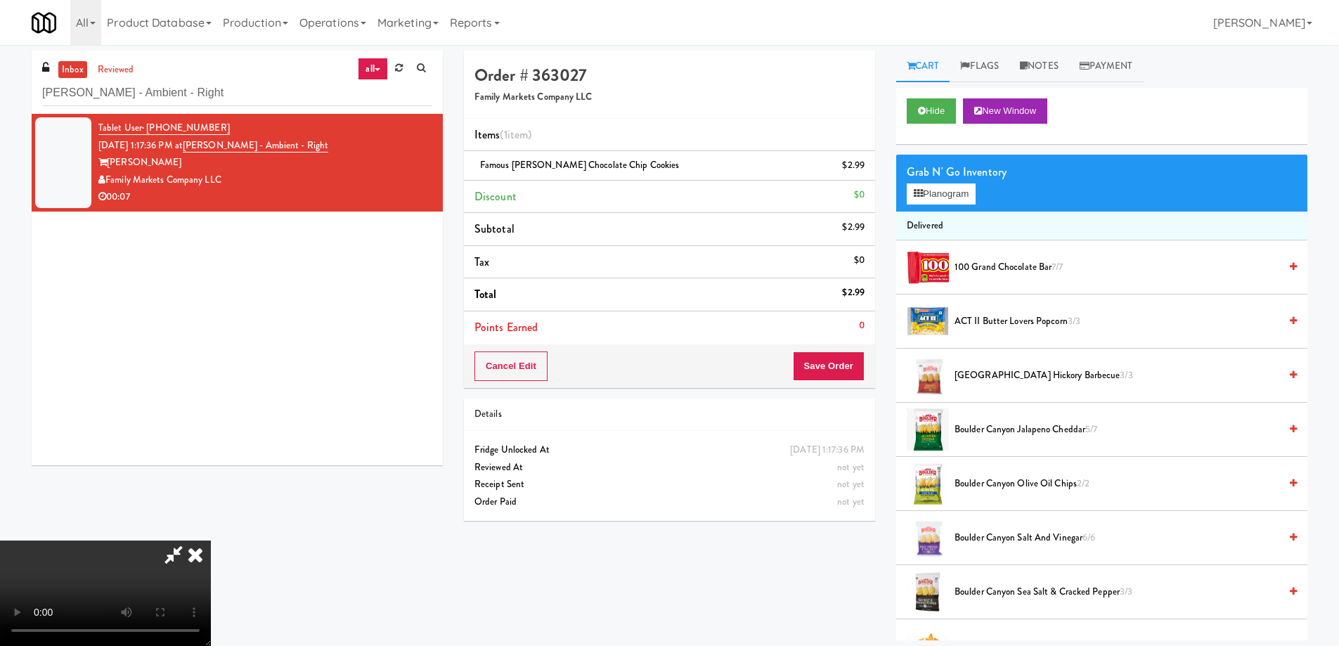
click at [211, 541] on video at bounding box center [105, 593] width 211 height 105
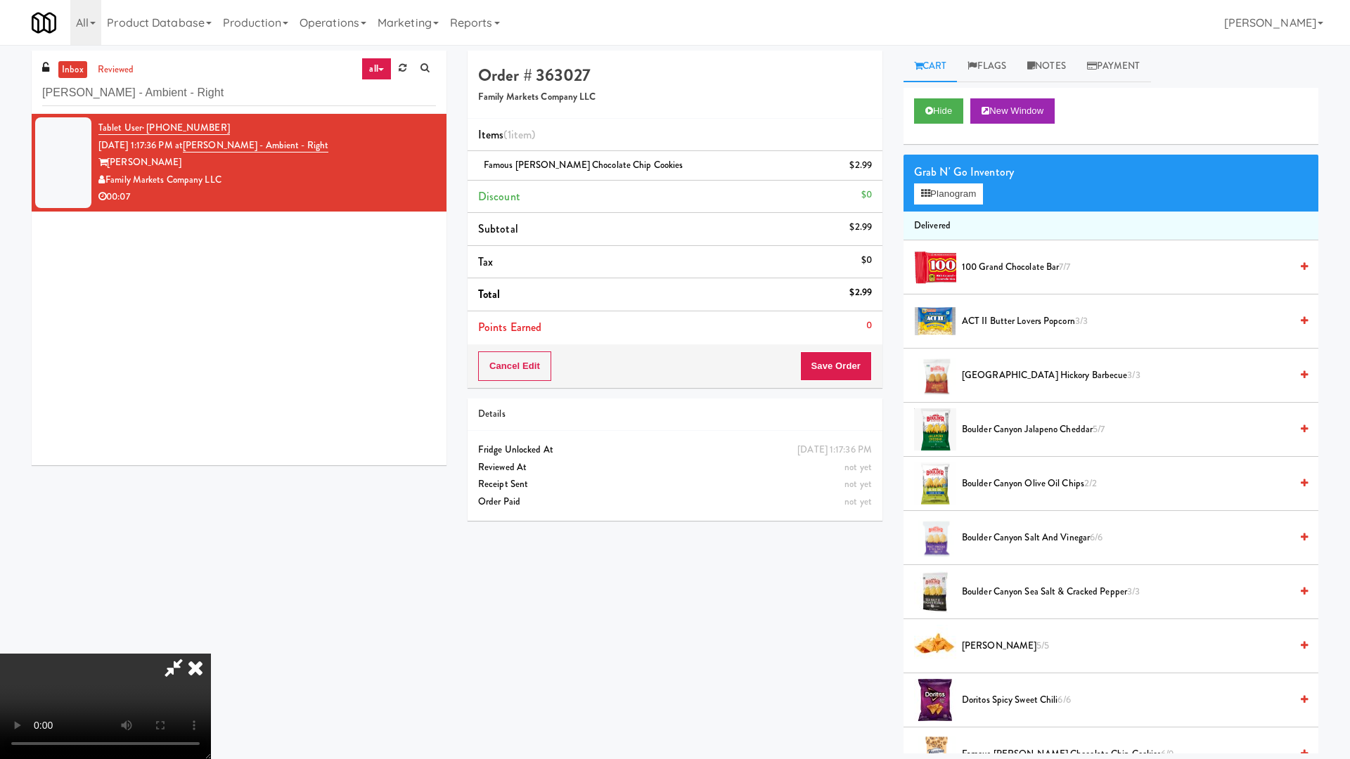
drag, startPoint x: 763, startPoint y: 375, endPoint x: 763, endPoint y: 384, distance: 9.2
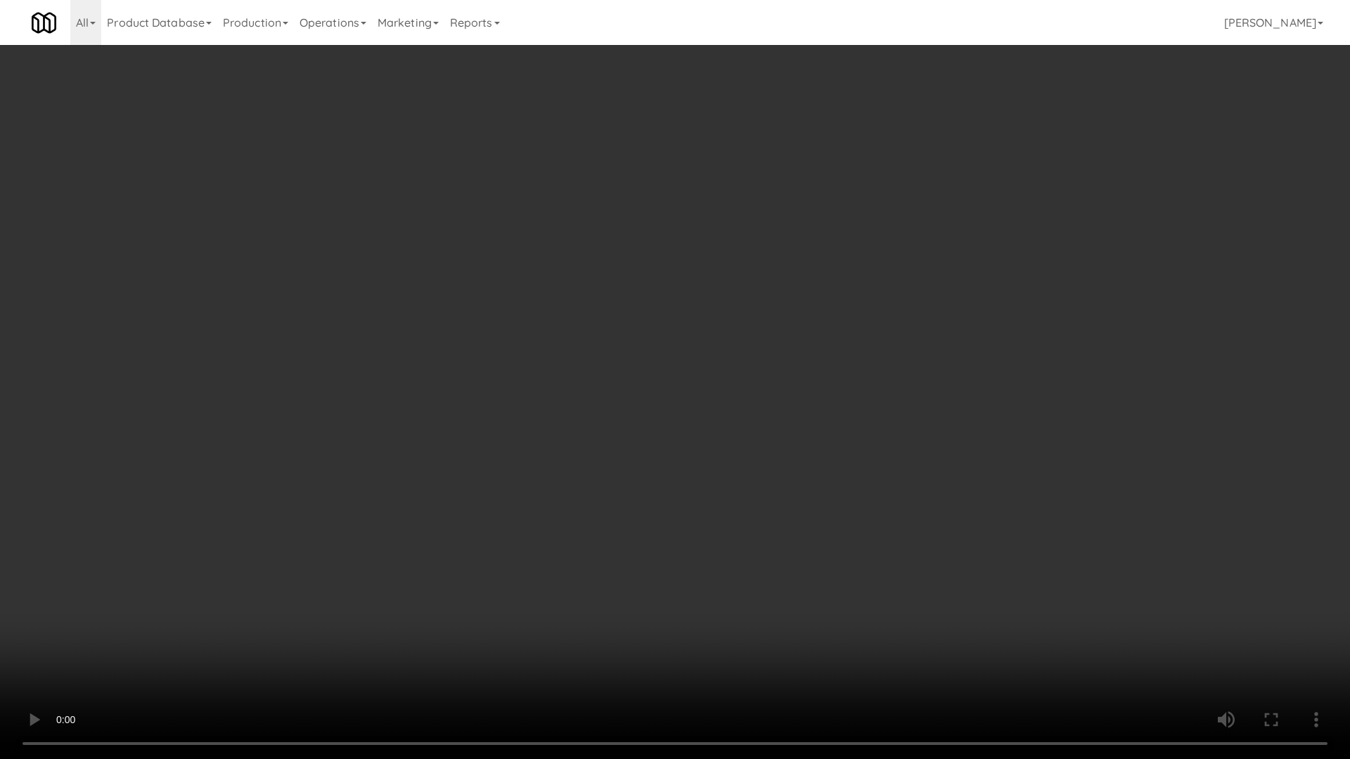
click at [763, 375] on video at bounding box center [675, 379] width 1350 height 759
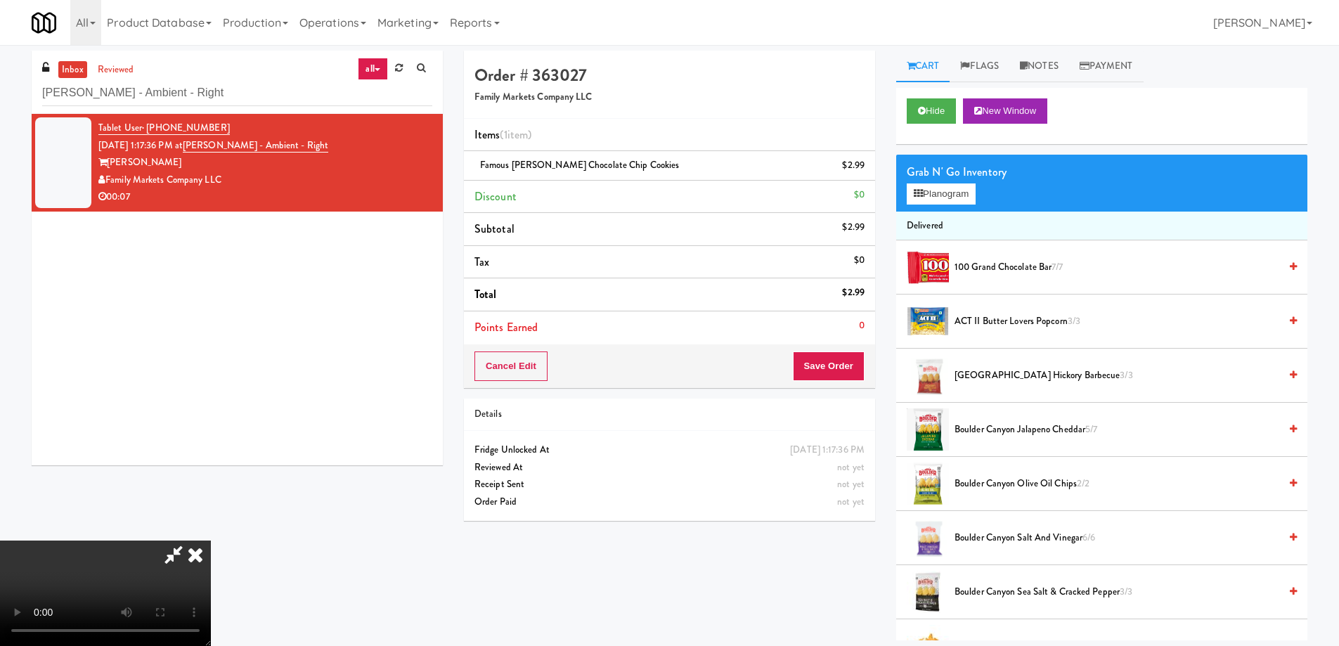
click at [211, 541] on icon at bounding box center [195, 555] width 31 height 28
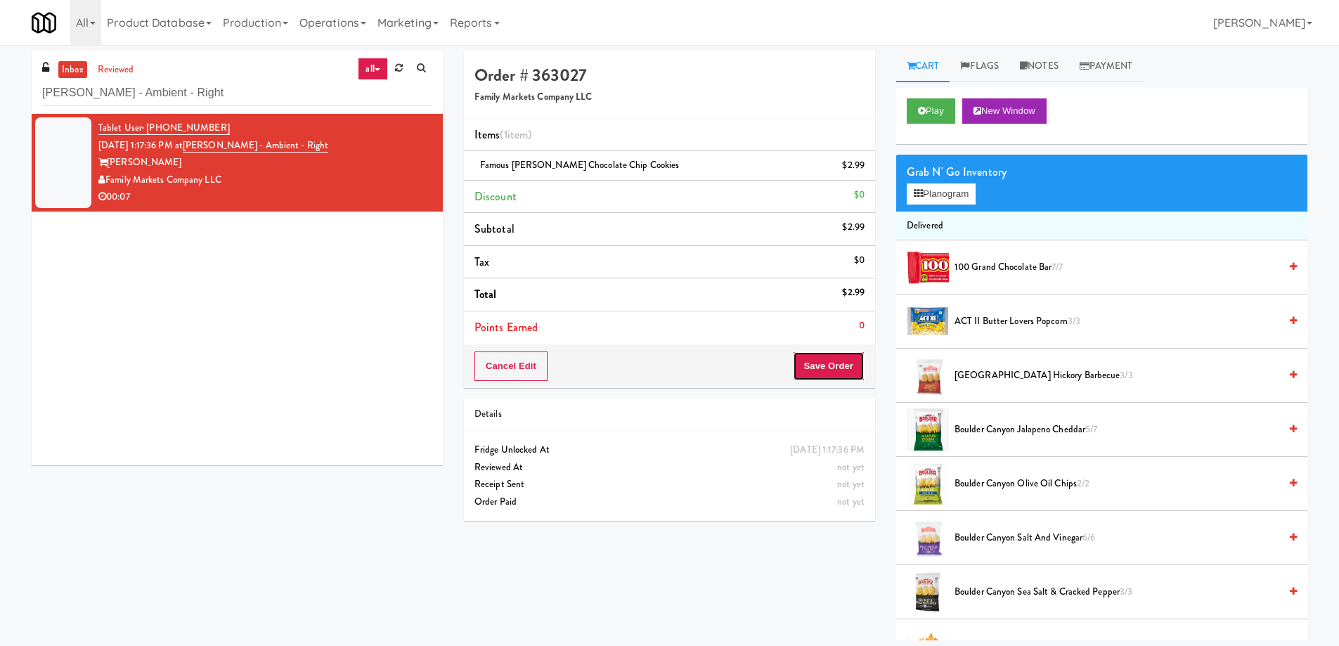
click at [825, 372] on button "Save Order" at bounding box center [829, 366] width 72 height 30
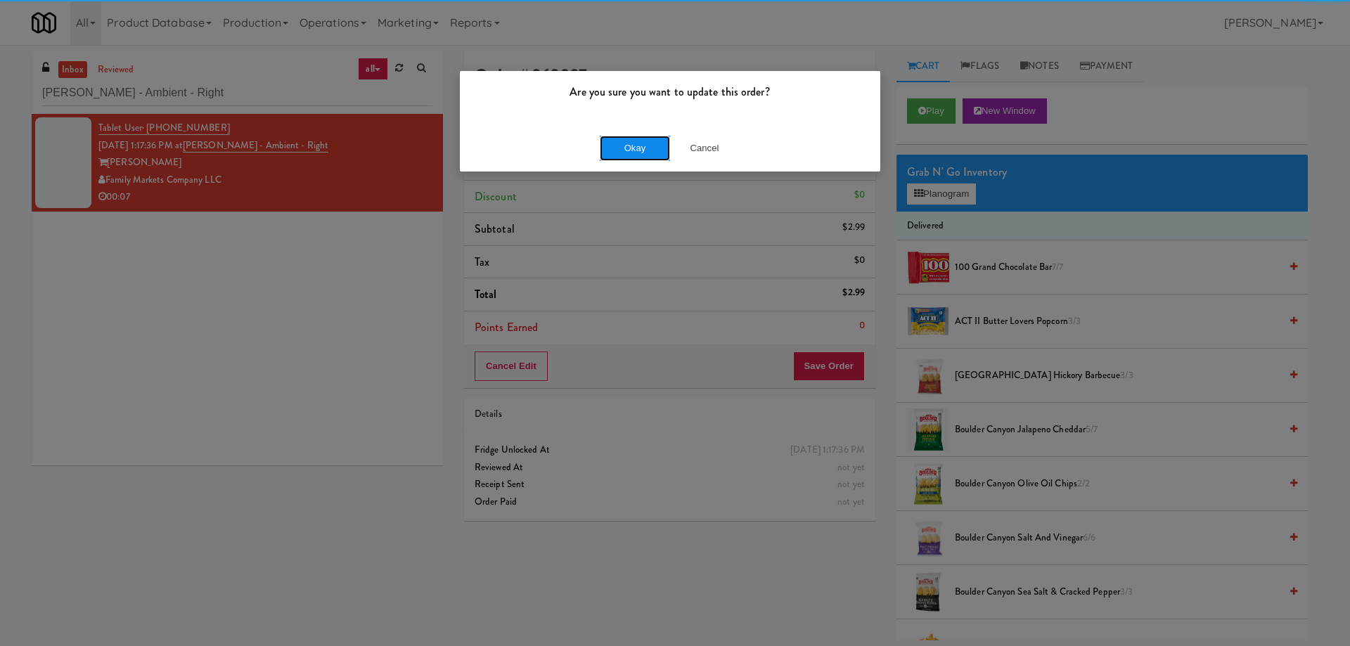
click at [638, 148] on button "Okay" at bounding box center [635, 148] width 70 height 25
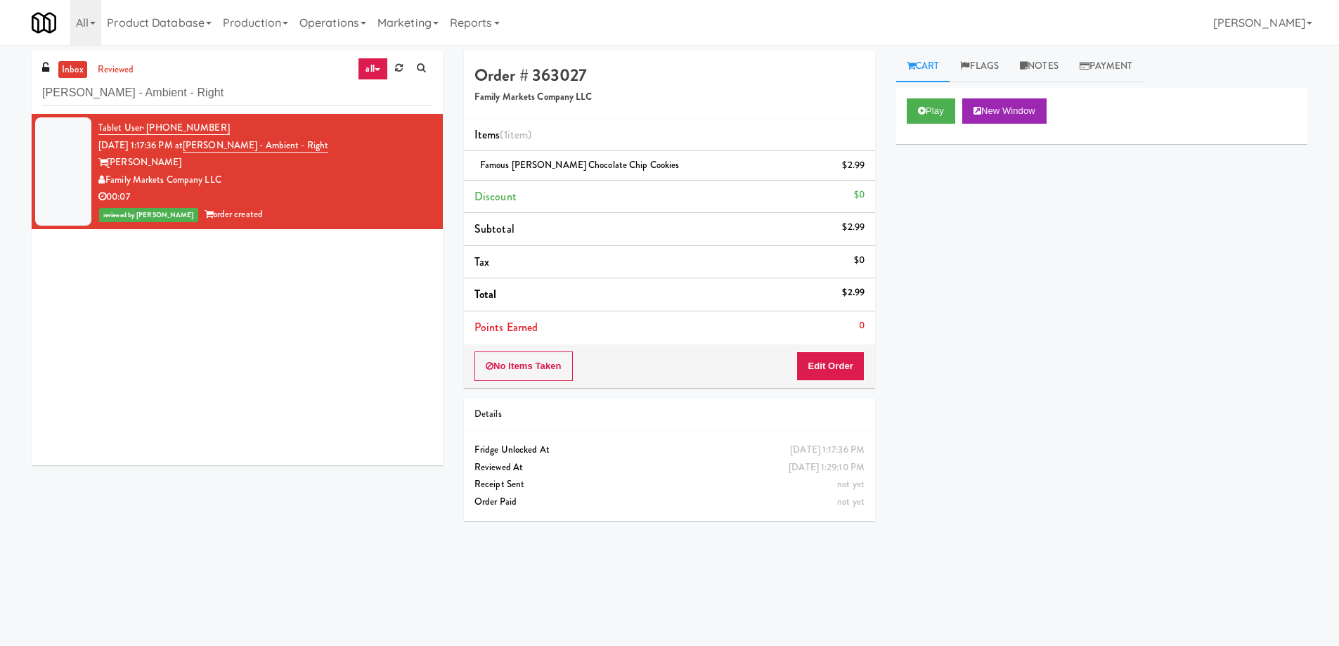
click at [188, 107] on div "inbox reviewed all all unclear take inventory issue suspicious failed recent [P…" at bounding box center [237, 82] width 411 height 63
click at [190, 99] on input "[PERSON_NAME] - Ambient - Right" at bounding box center [237, 93] width 390 height 26
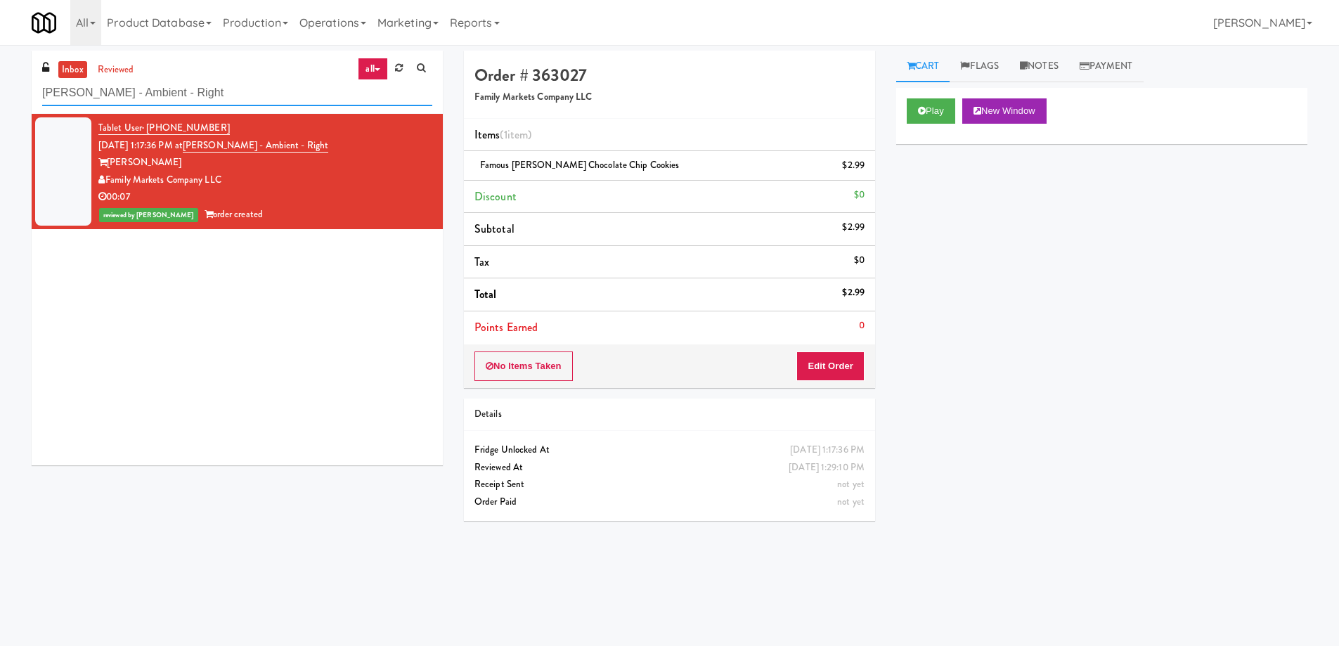
click at [190, 99] on input "[PERSON_NAME] - Ambient - Right" at bounding box center [237, 93] width 390 height 26
paste input "500 West Trade - Combo"
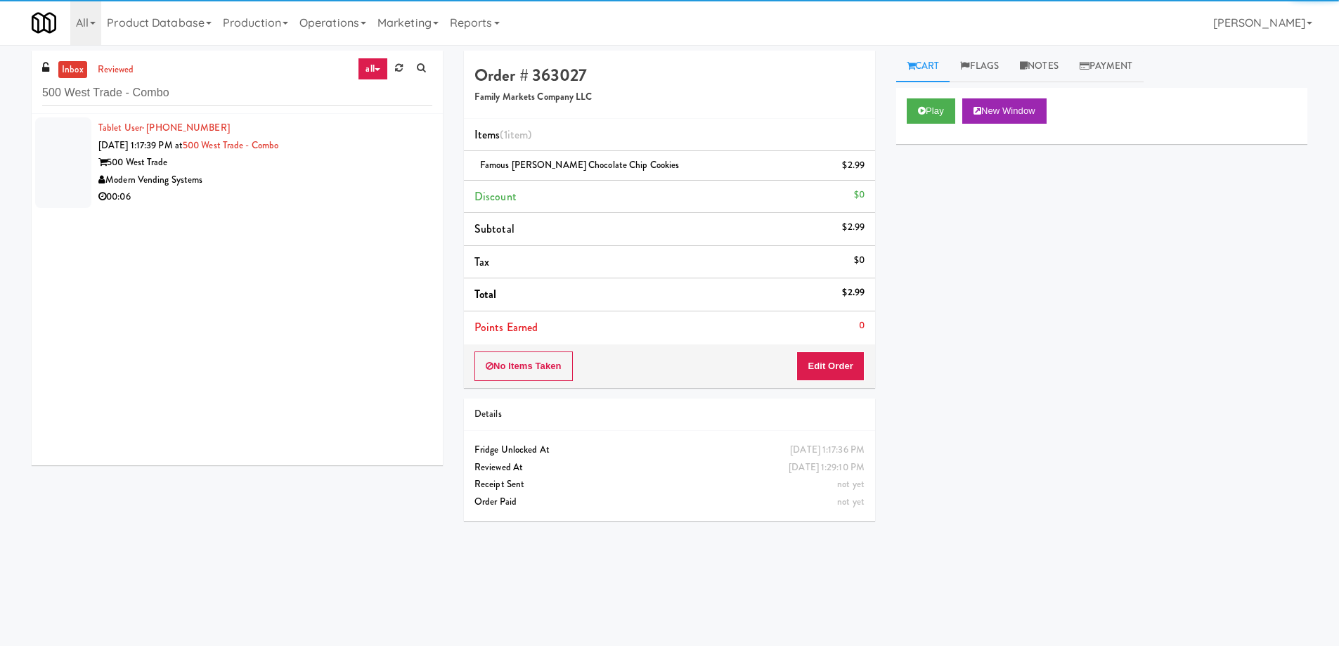
click at [338, 188] on div "00:06" at bounding box center [265, 197] width 334 height 18
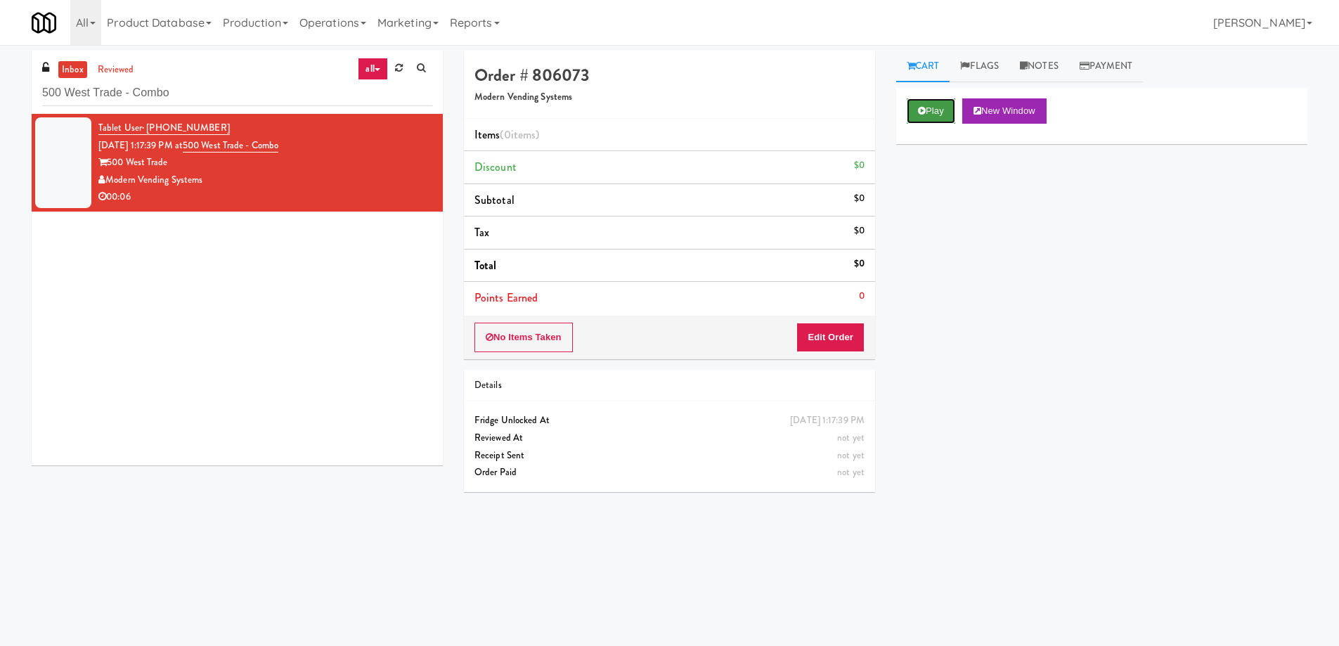
click at [945, 112] on button "Play" at bounding box center [931, 110] width 49 height 25
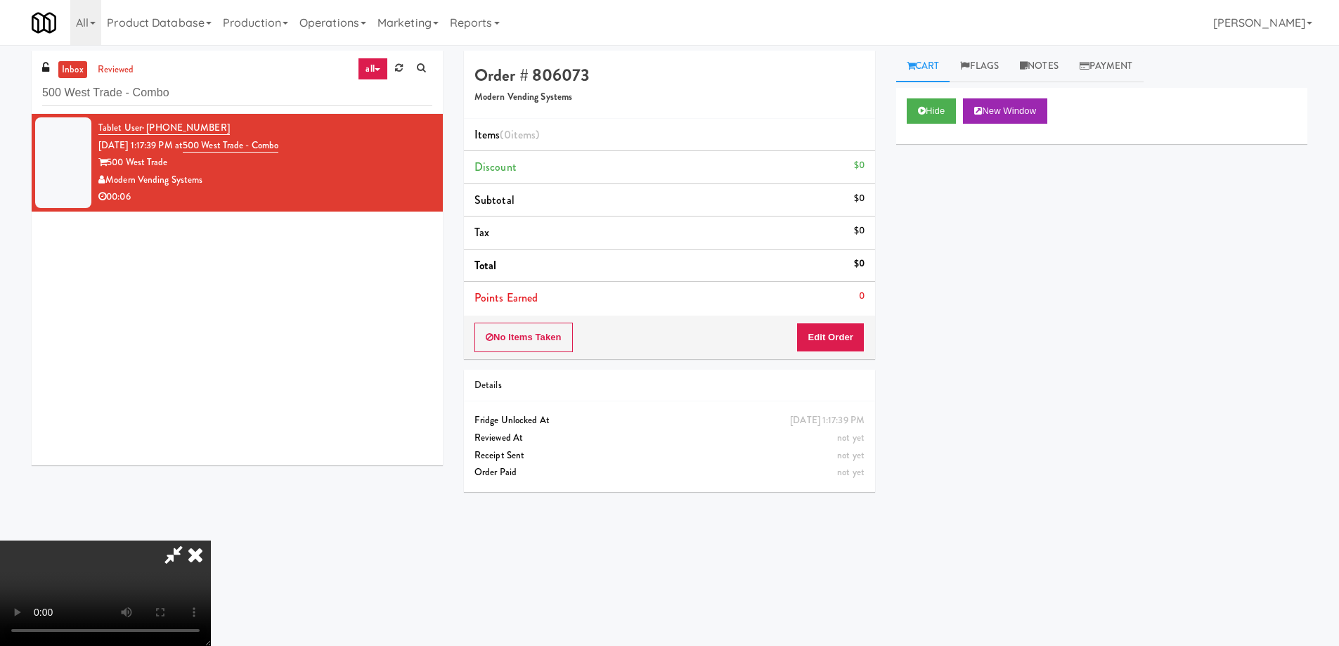
click at [211, 541] on video at bounding box center [105, 593] width 211 height 105
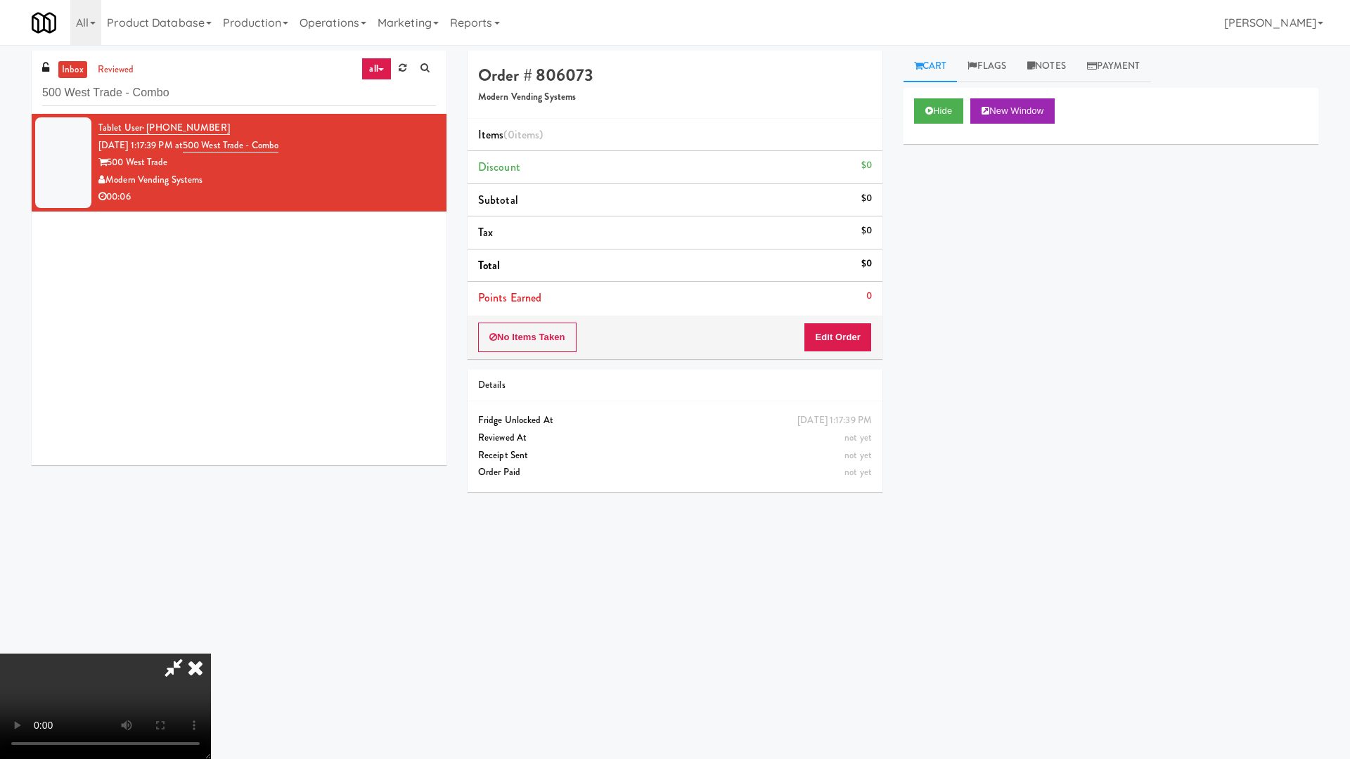
click at [211, 645] on video at bounding box center [105, 706] width 211 height 105
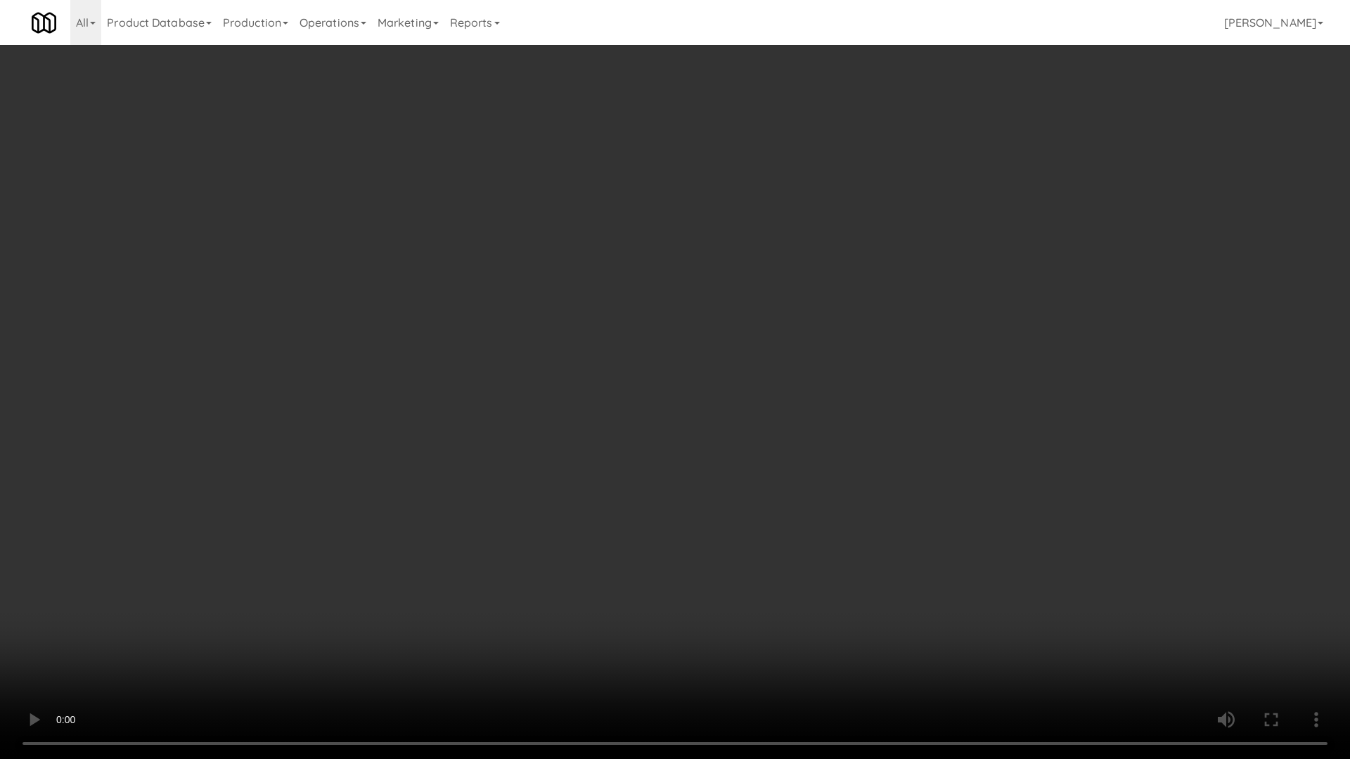
click at [754, 412] on video at bounding box center [675, 379] width 1350 height 759
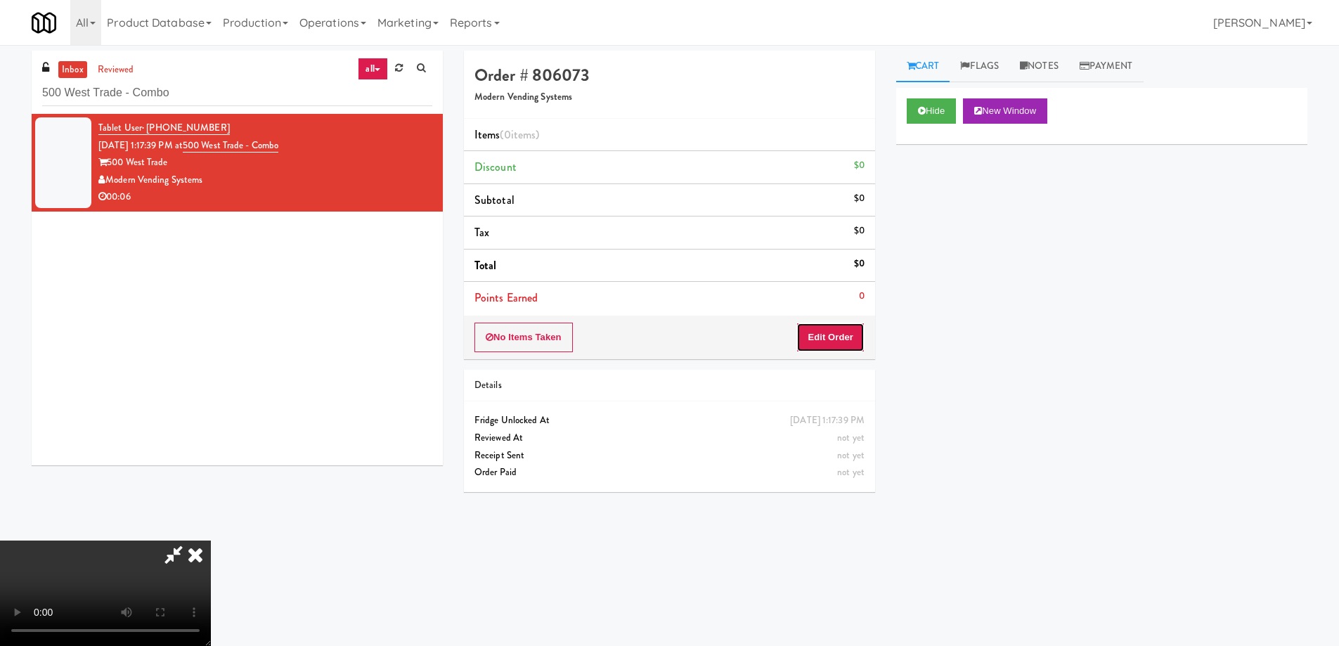
click at [836, 321] on div "No Items Taken Edit Order" at bounding box center [669, 338] width 411 height 44
drag, startPoint x: 853, startPoint y: 335, endPoint x: 881, endPoint y: 300, distance: 44.5
click at [854, 335] on button "Edit Order" at bounding box center [830, 338] width 68 height 30
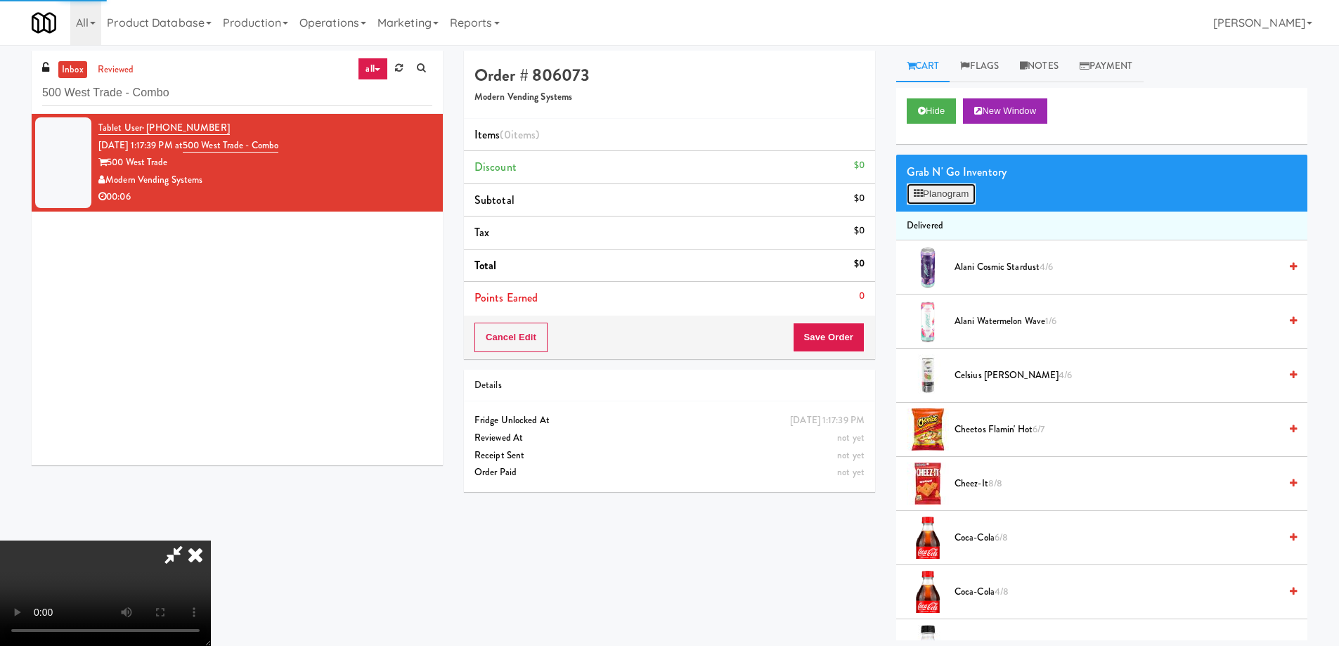
click at [936, 195] on button "Planogram" at bounding box center [941, 193] width 69 height 21
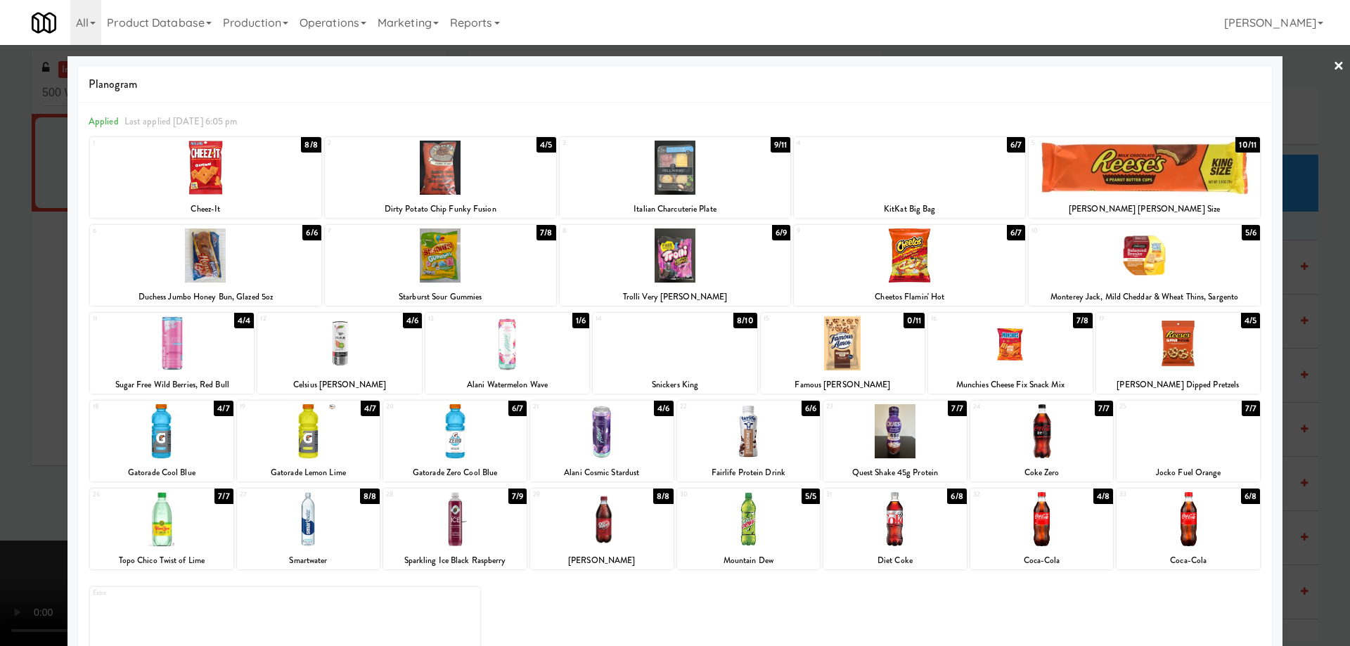
click at [378, 350] on div at bounding box center [339, 343] width 164 height 54
click at [1333, 69] on link "×" at bounding box center [1338, 67] width 11 height 44
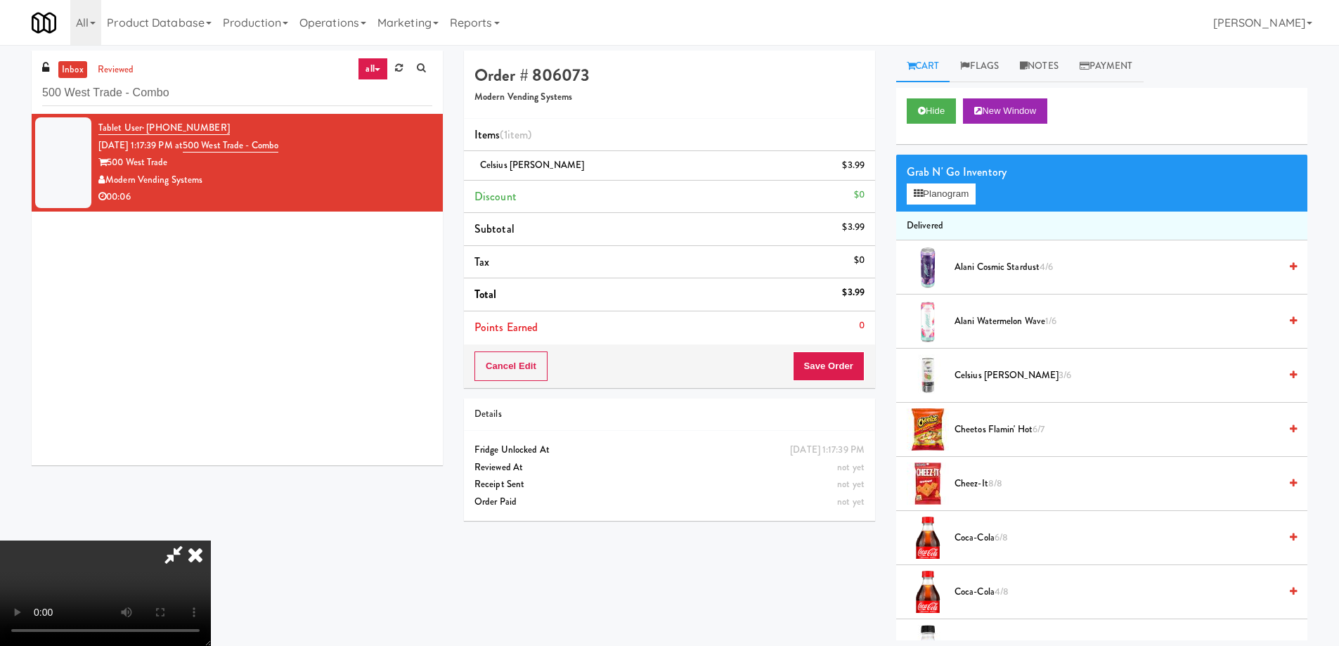
click at [211, 541] on video at bounding box center [105, 593] width 211 height 105
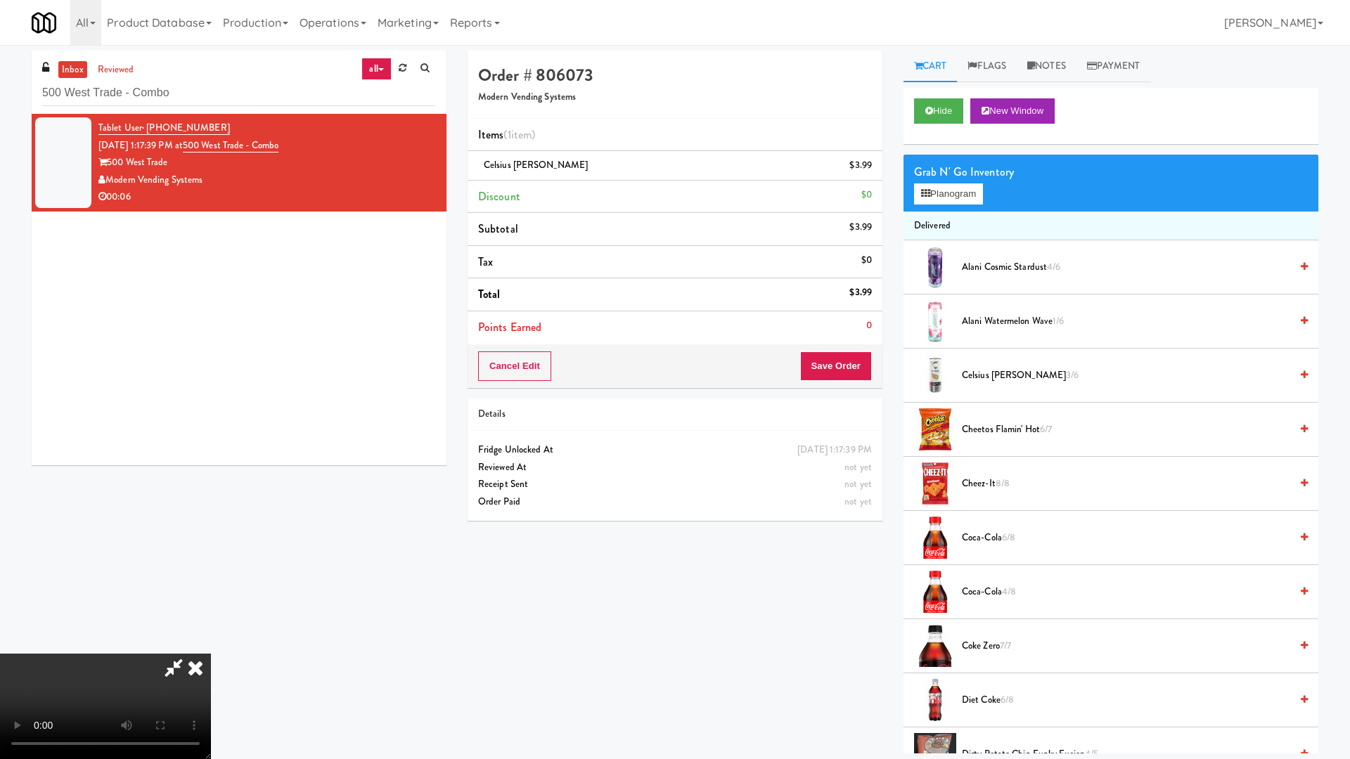
click at [211, 645] on video at bounding box center [105, 706] width 211 height 105
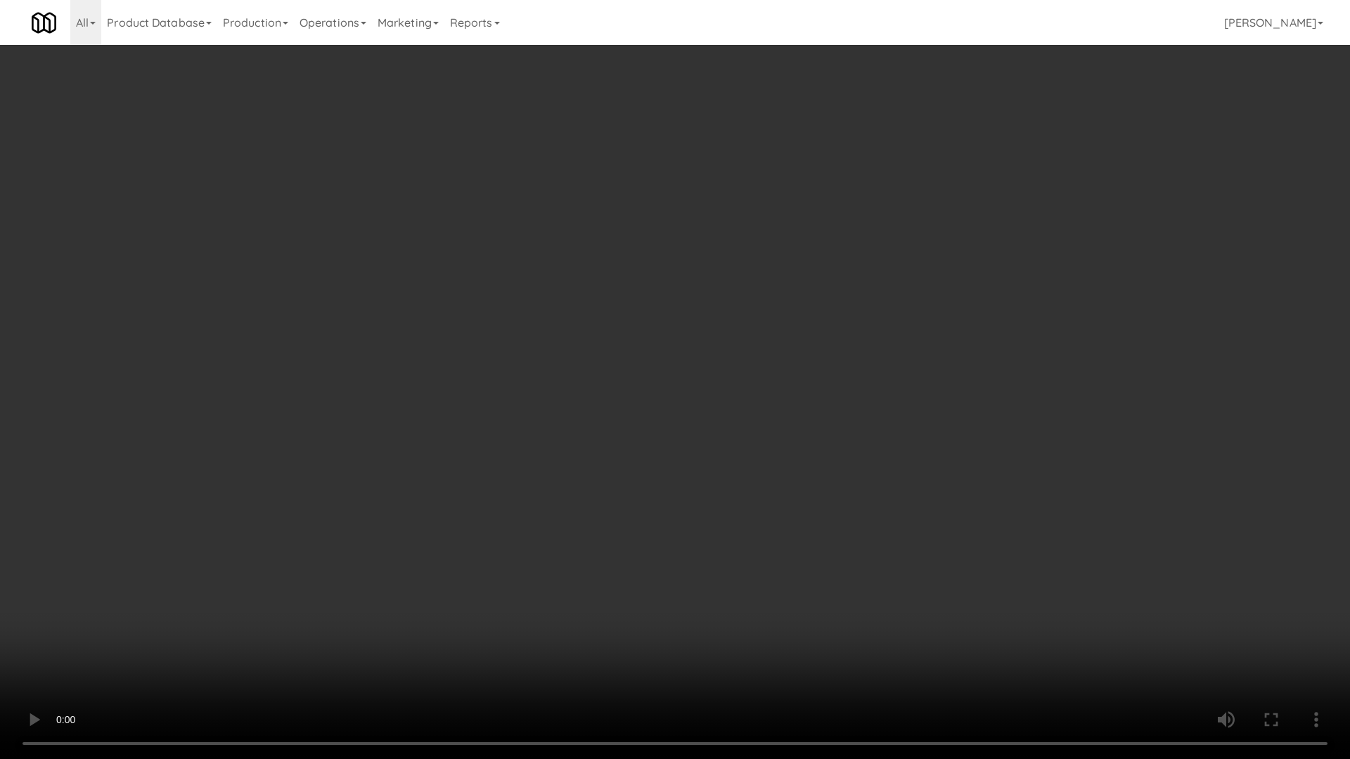
click at [628, 325] on video at bounding box center [675, 379] width 1350 height 759
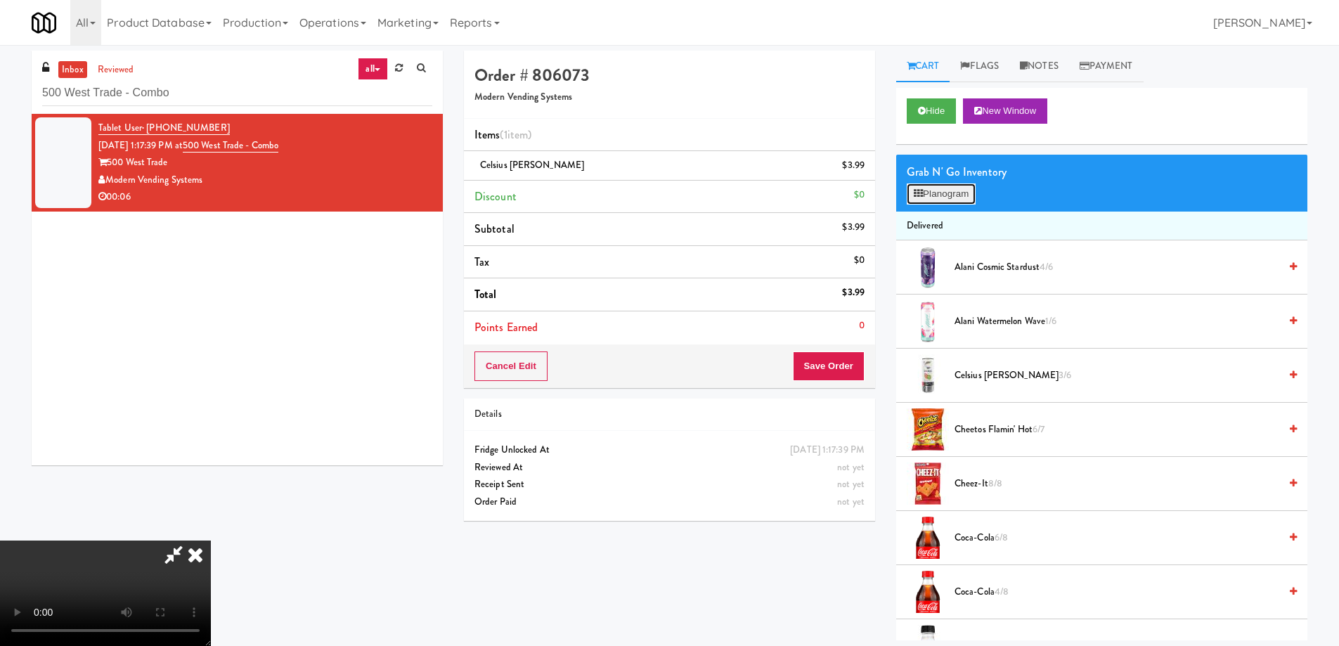
click at [953, 192] on button "Planogram" at bounding box center [941, 193] width 69 height 21
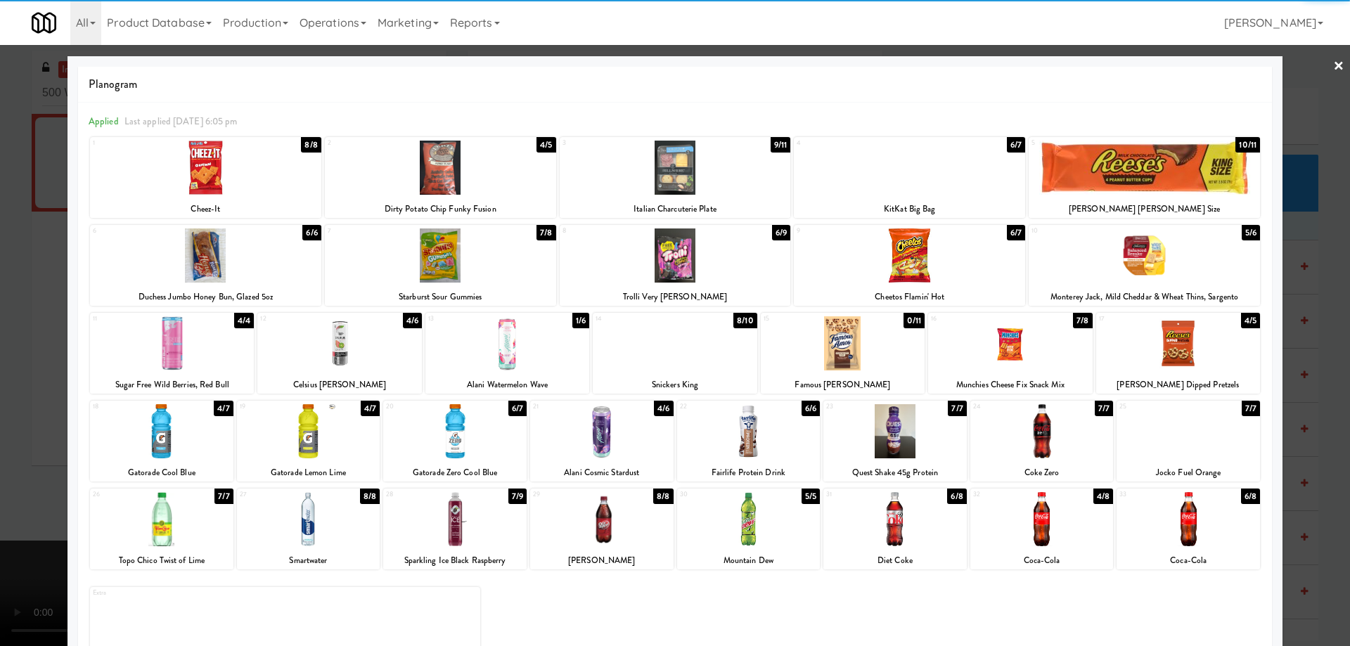
click at [1070, 542] on div at bounding box center [1041, 519] width 143 height 54
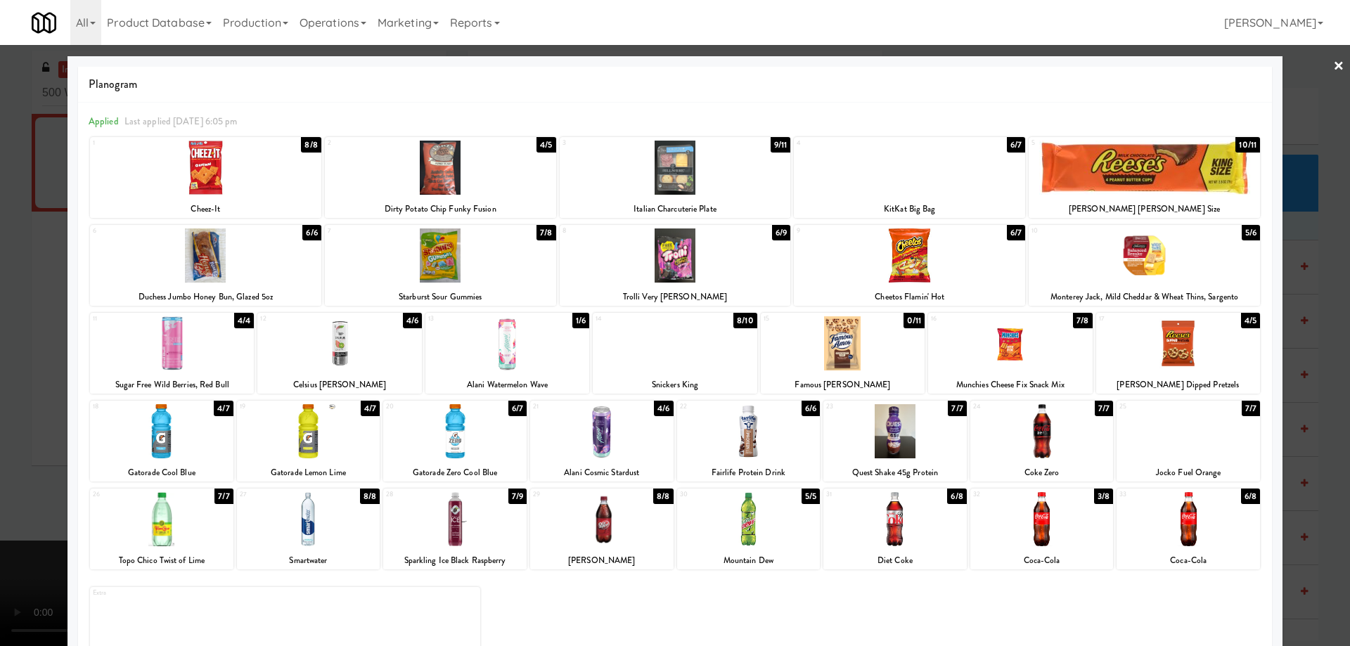
click at [1317, 70] on div at bounding box center [675, 323] width 1350 height 646
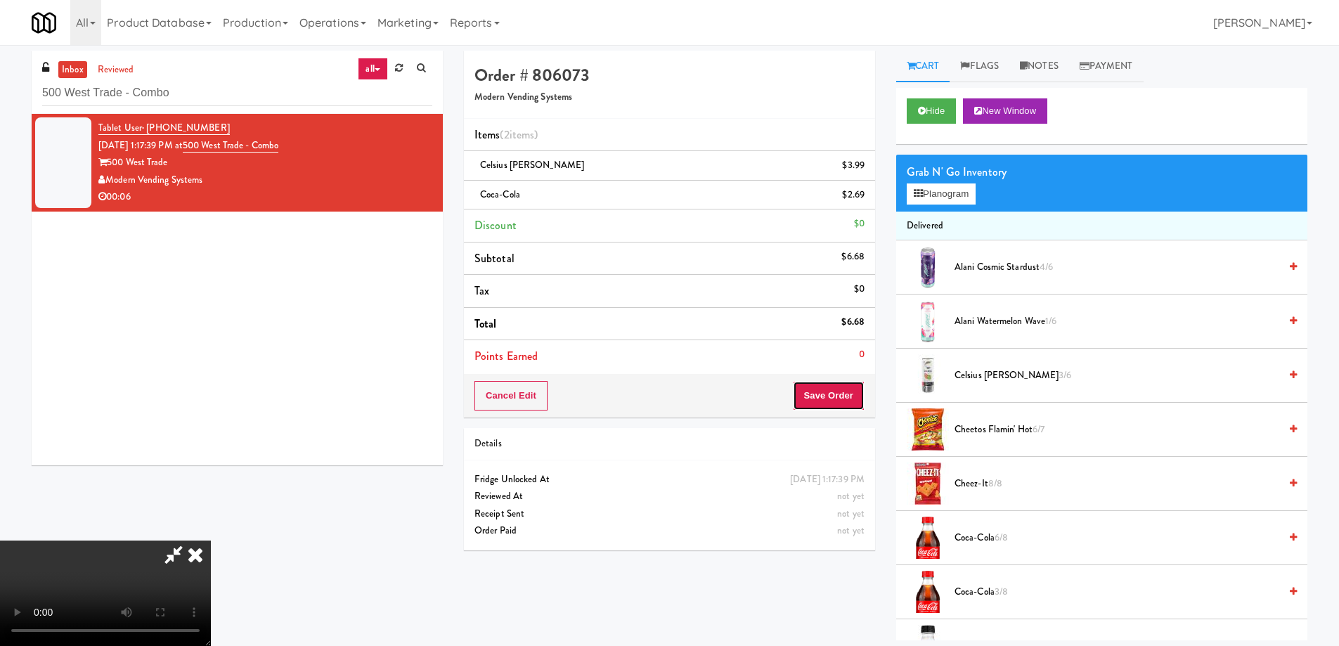
click at [840, 399] on button "Save Order" at bounding box center [829, 396] width 72 height 30
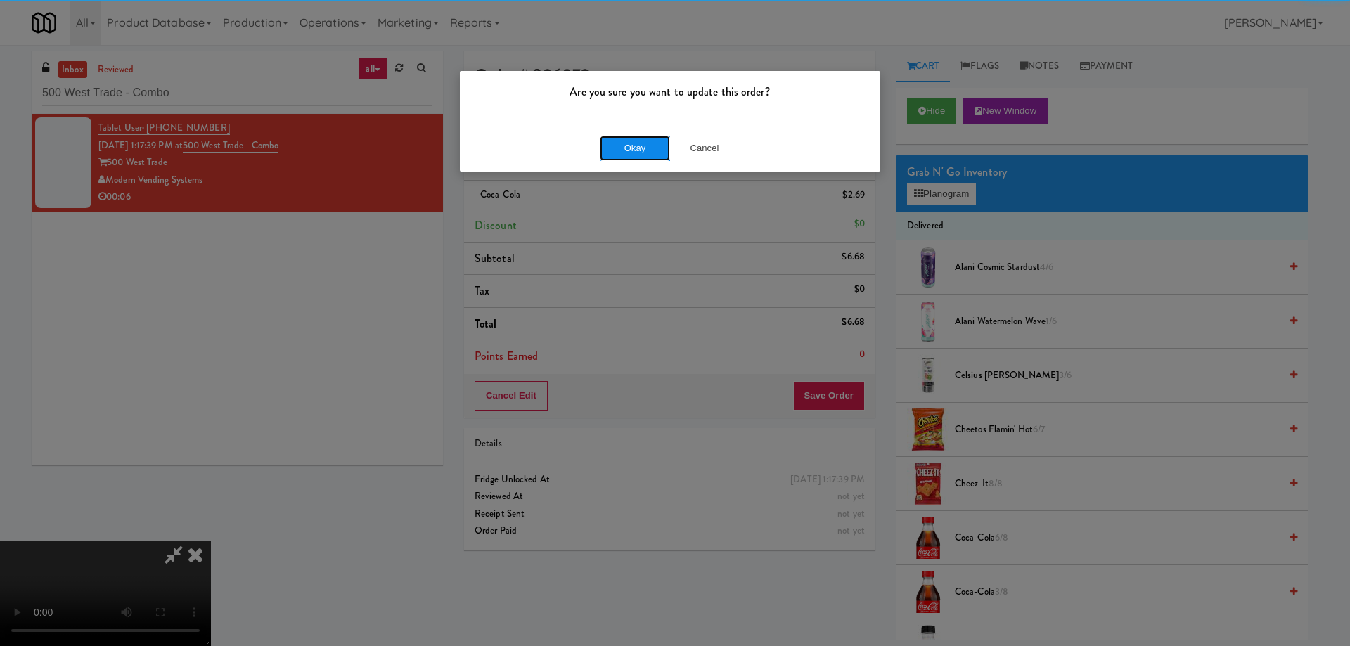
click at [636, 143] on button "Okay" at bounding box center [635, 148] width 70 height 25
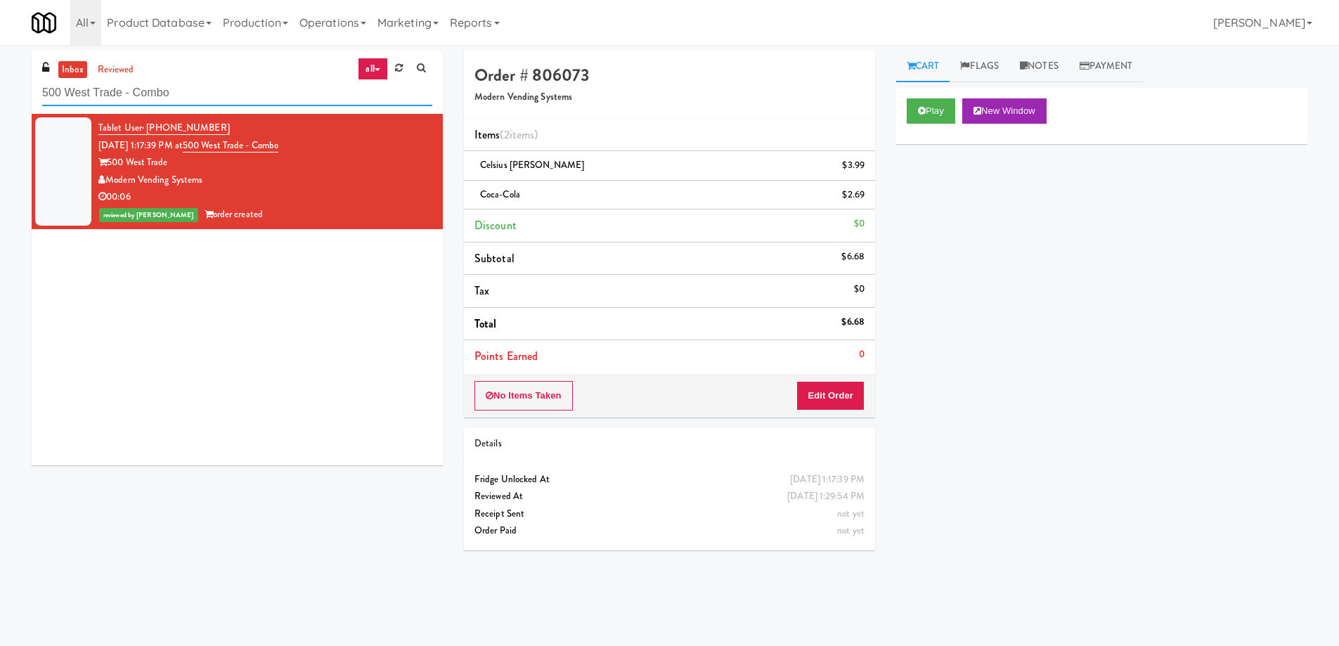
click at [246, 99] on input "500 West Trade - Combo" at bounding box center [237, 93] width 390 height 26
paste input "Prospect - Cooler"
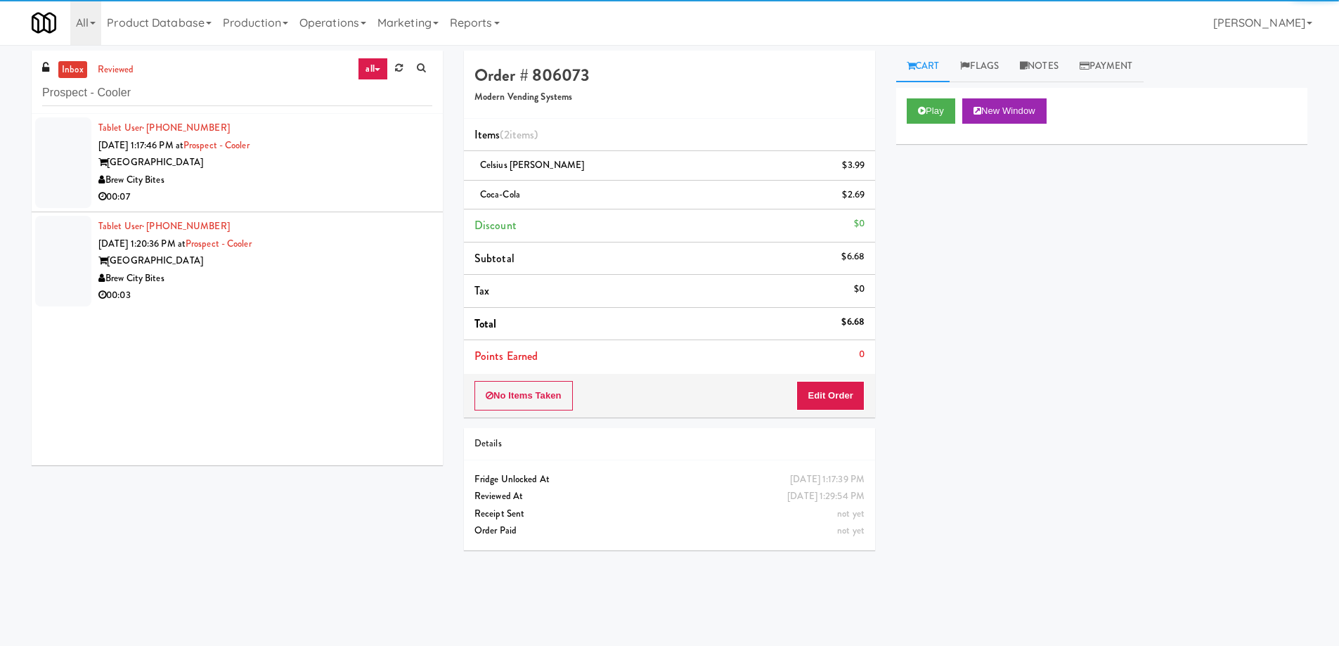
click at [326, 179] on div "Brew City Bites" at bounding box center [265, 181] width 334 height 18
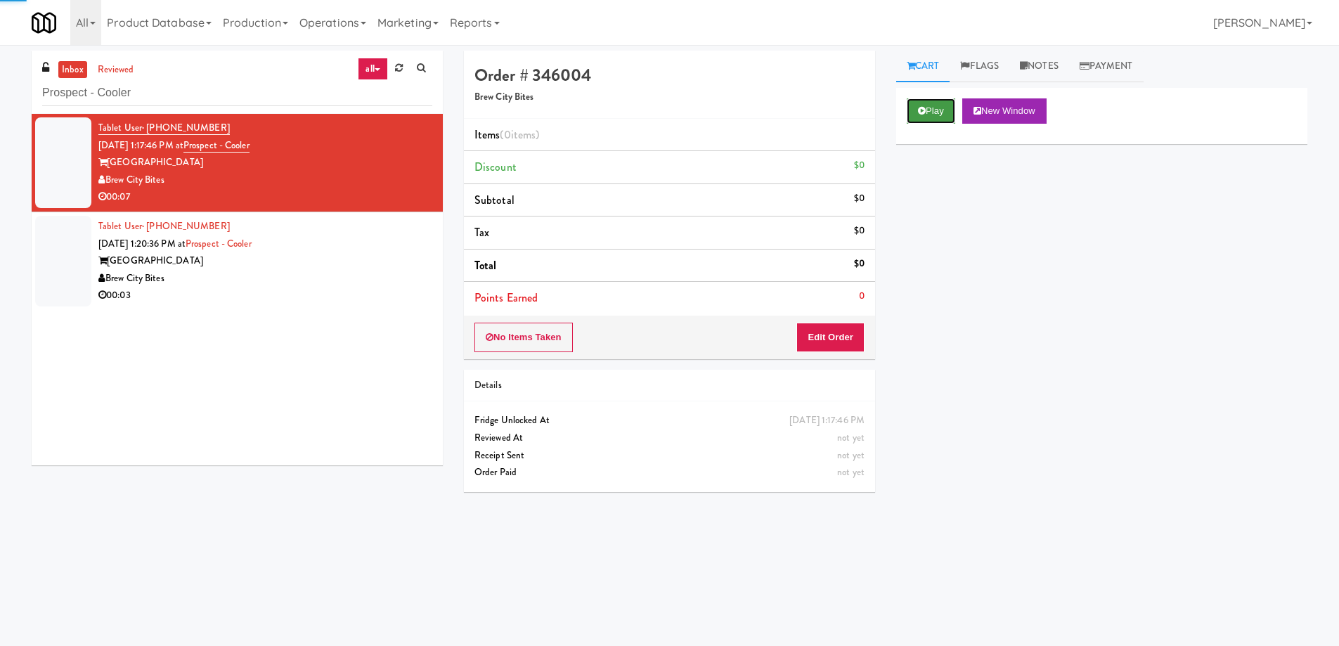
click at [938, 112] on button "Play" at bounding box center [931, 110] width 49 height 25
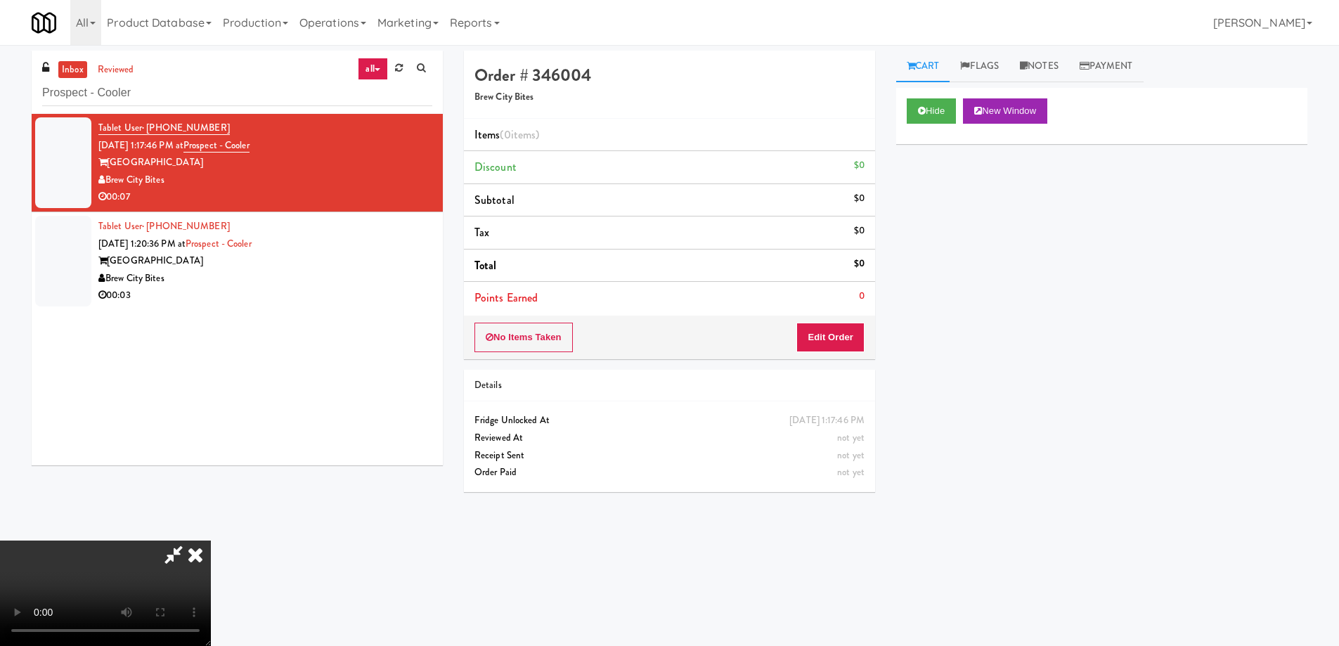
click at [211, 541] on video at bounding box center [105, 593] width 211 height 105
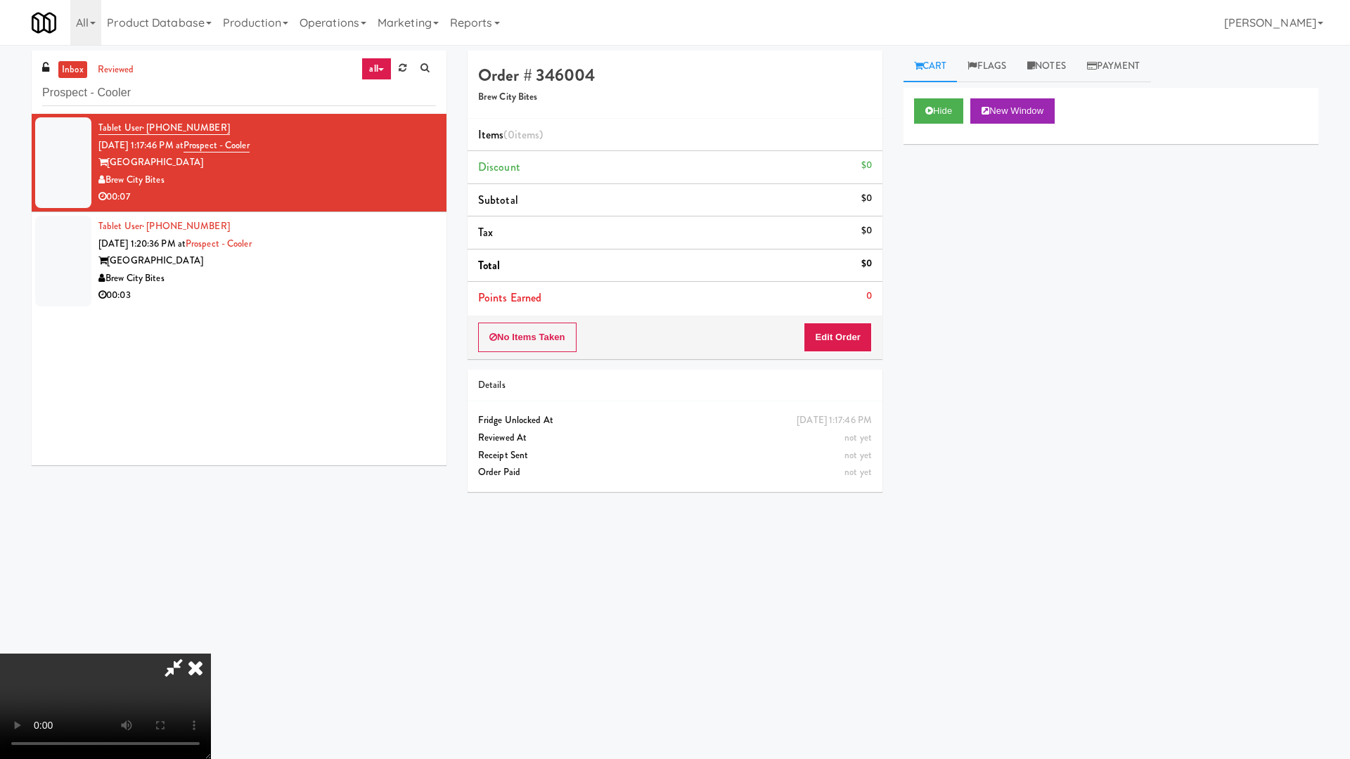
click at [211, 645] on video at bounding box center [105, 706] width 211 height 105
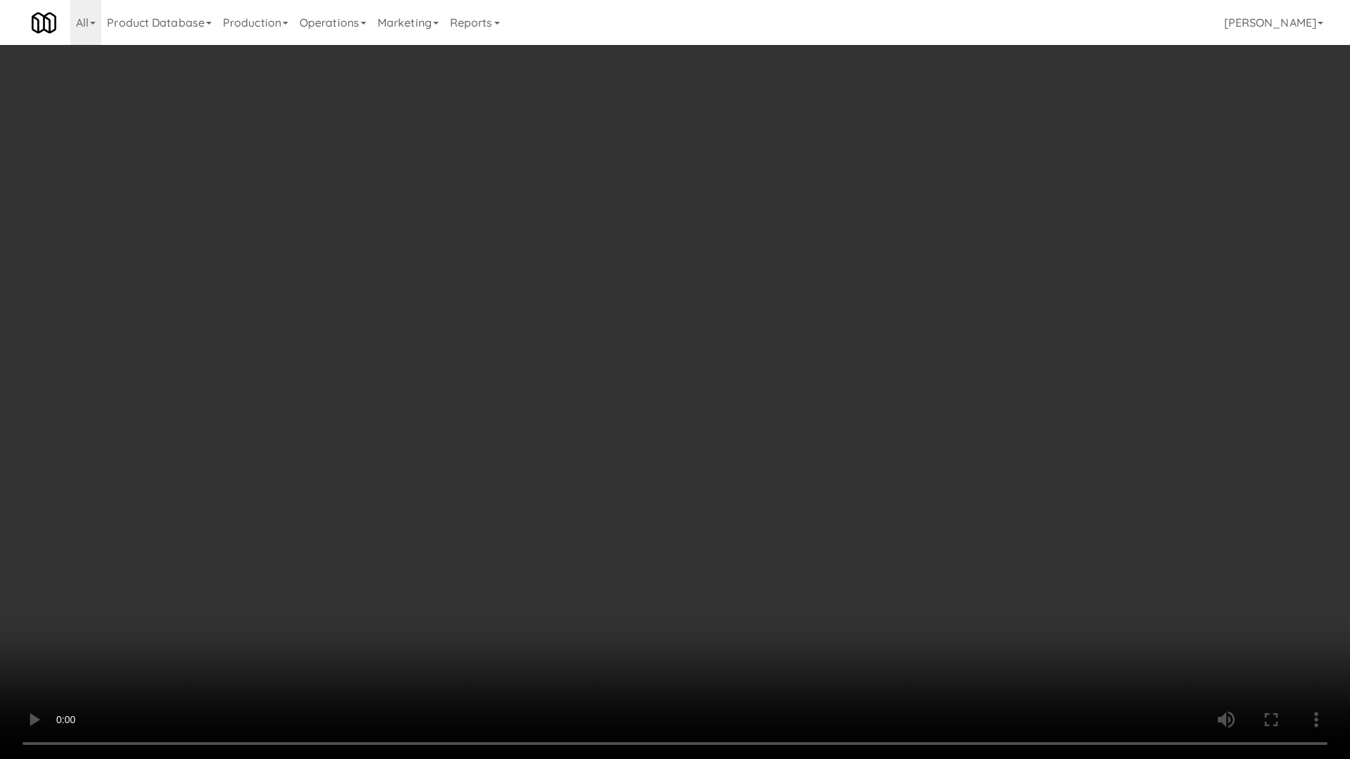
click at [651, 444] on video at bounding box center [675, 379] width 1350 height 759
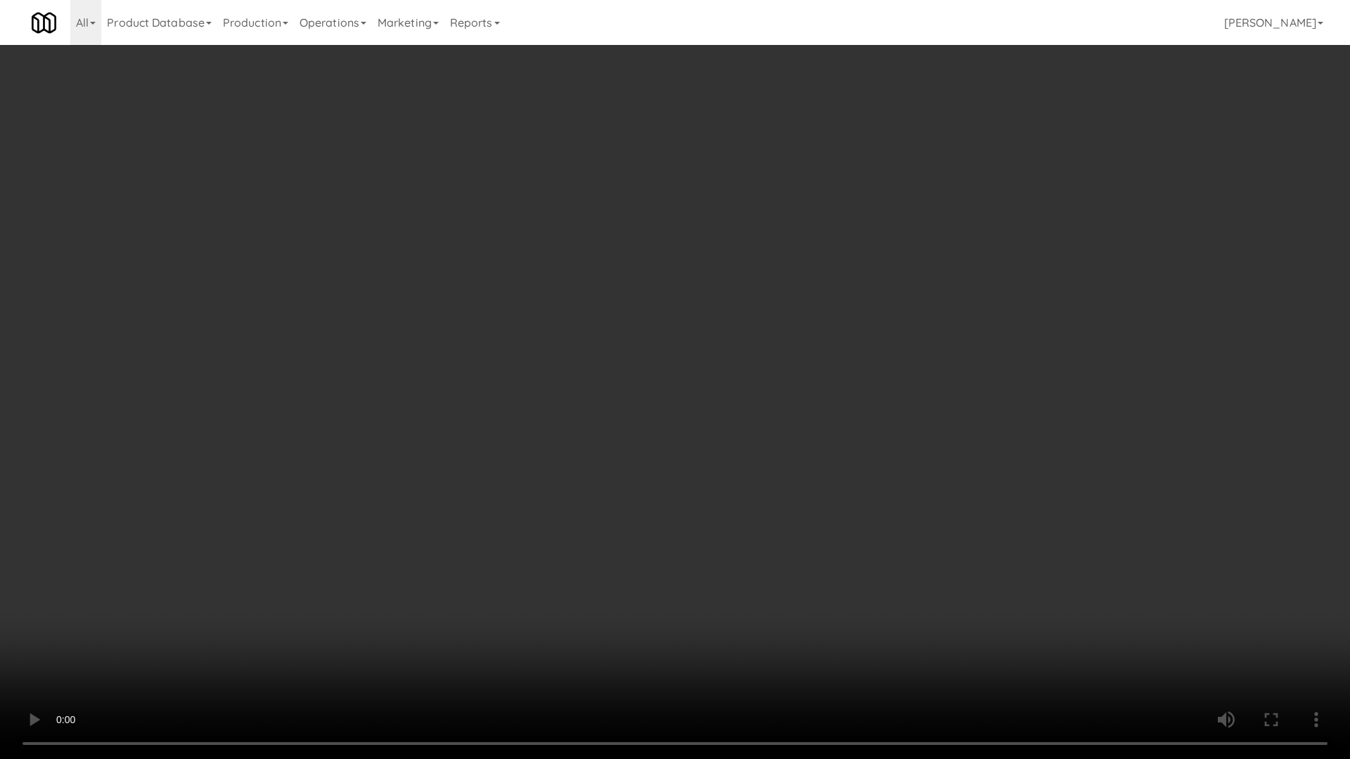
click at [651, 444] on video at bounding box center [675, 379] width 1350 height 759
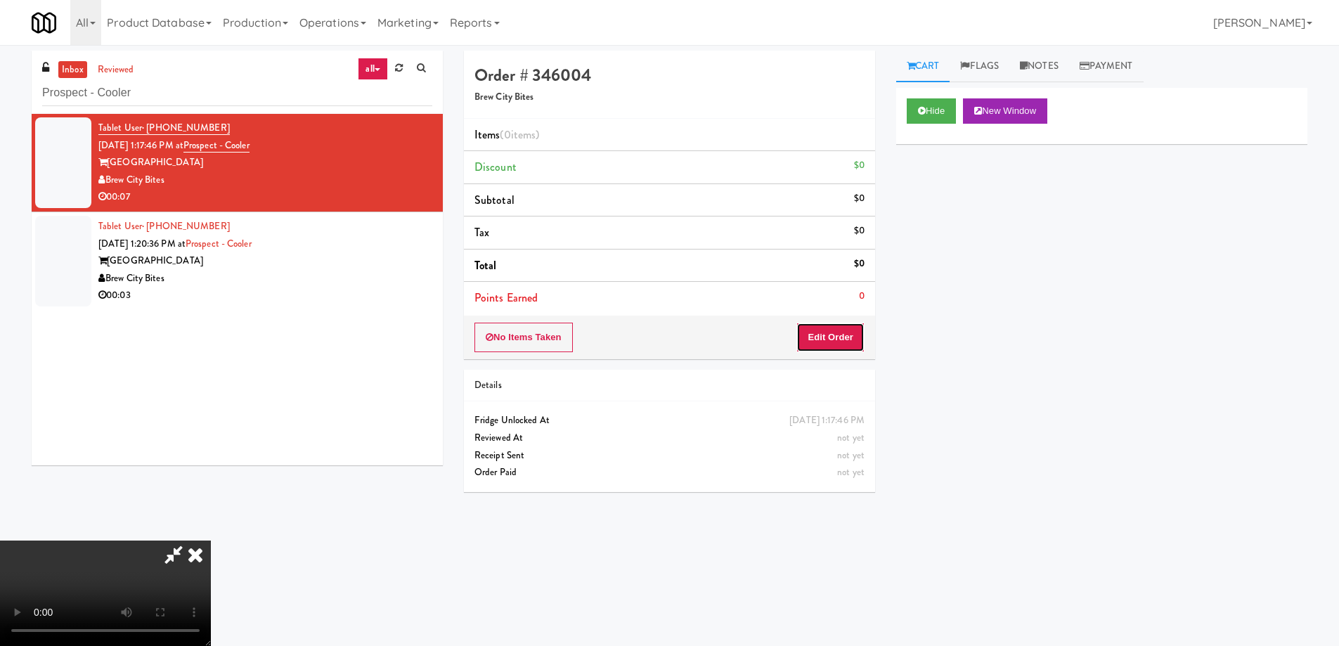
click at [822, 323] on button "Edit Order" at bounding box center [830, 338] width 68 height 30
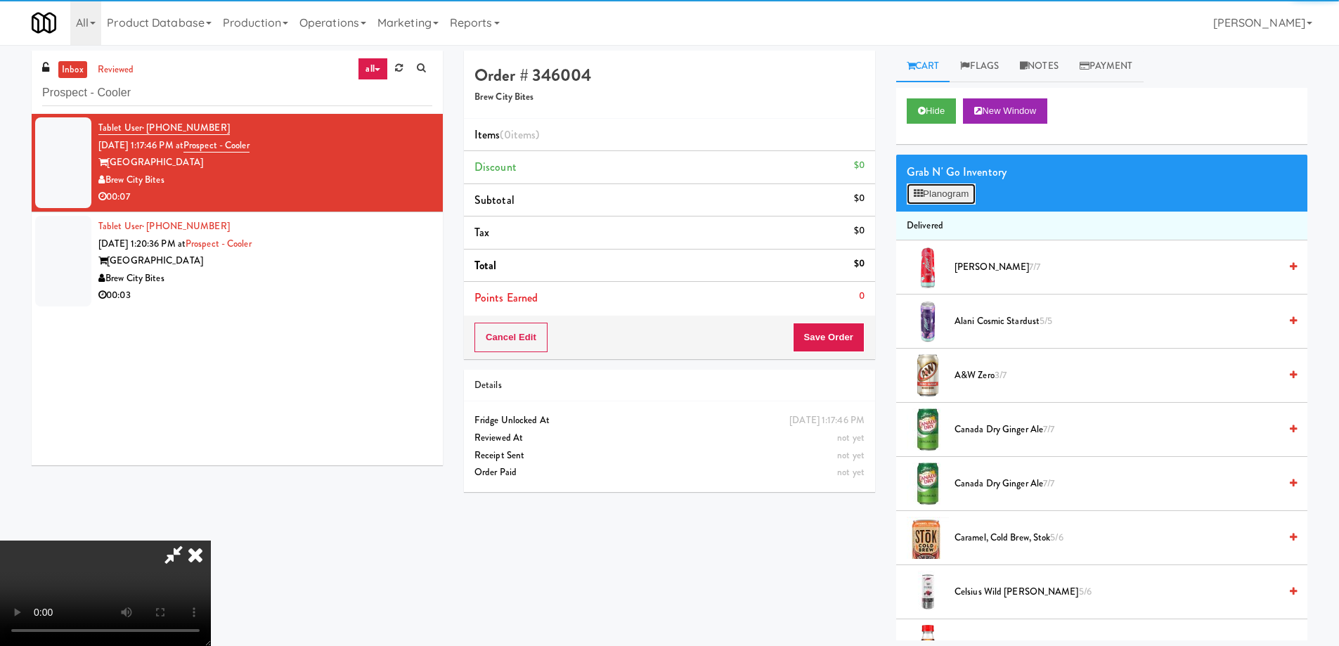
click at [935, 200] on button "Planogram" at bounding box center [941, 193] width 69 height 21
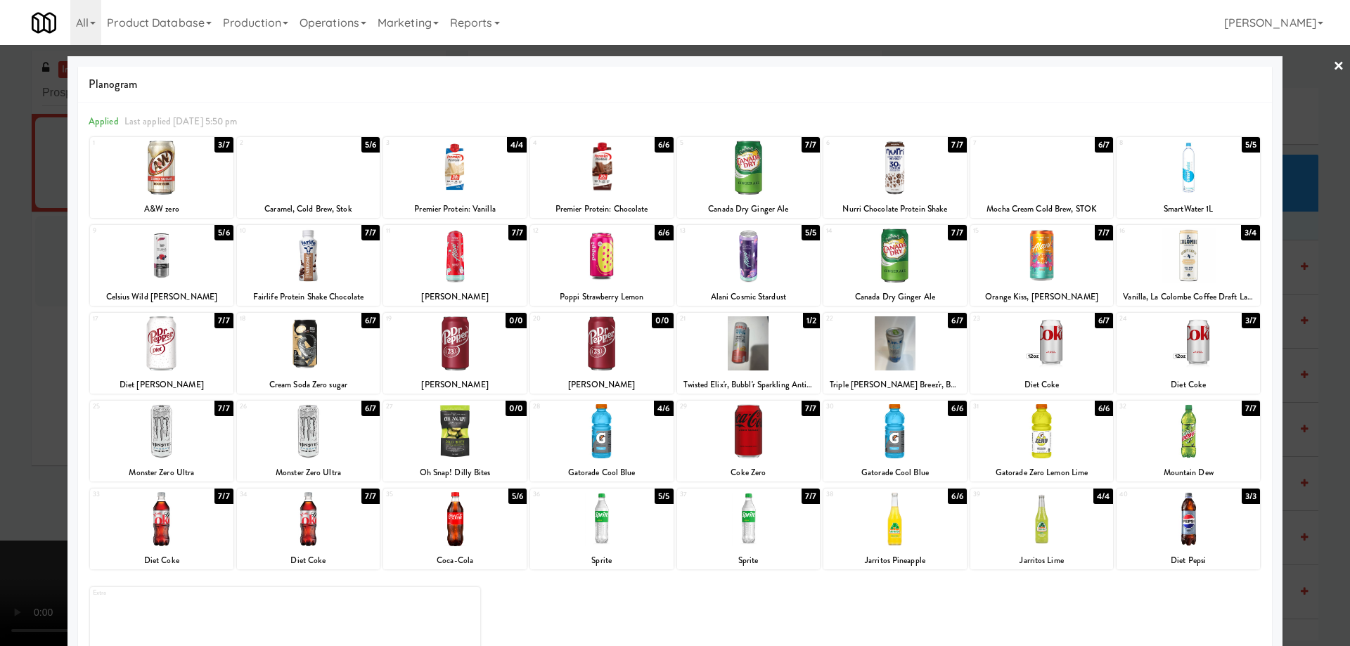
click at [938, 363] on div at bounding box center [894, 343] width 143 height 54
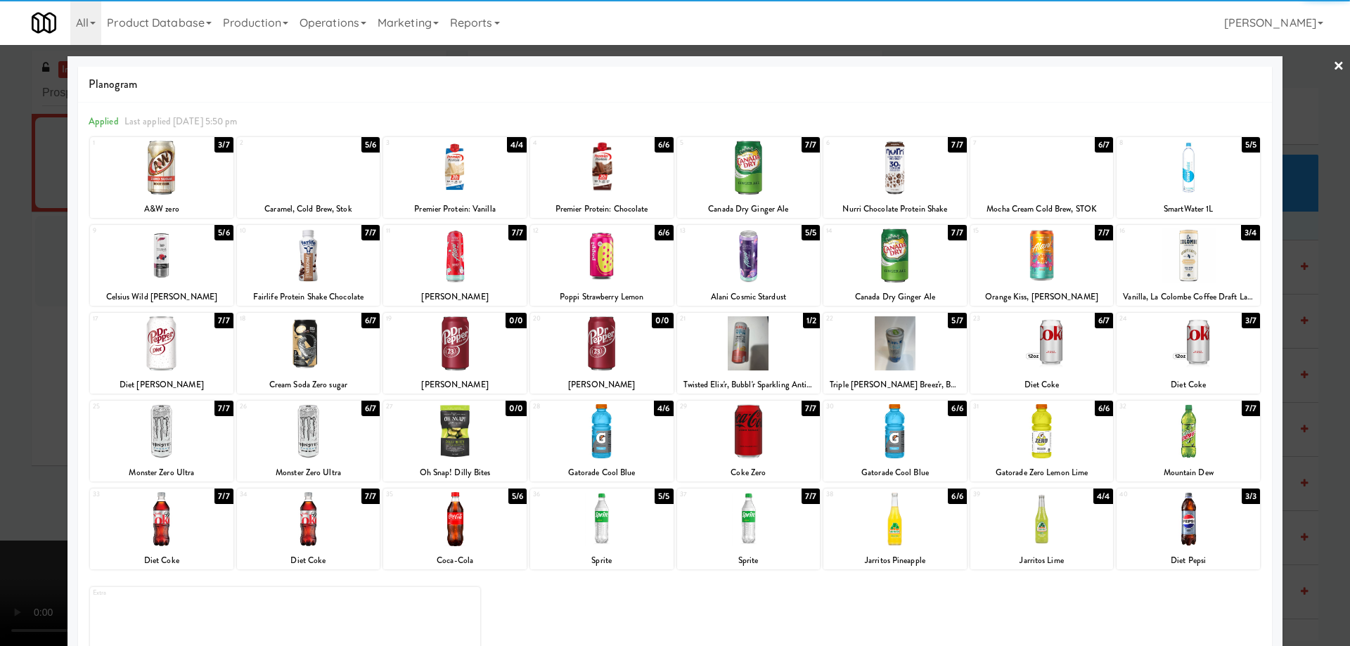
click at [1333, 66] on div at bounding box center [675, 323] width 1350 height 646
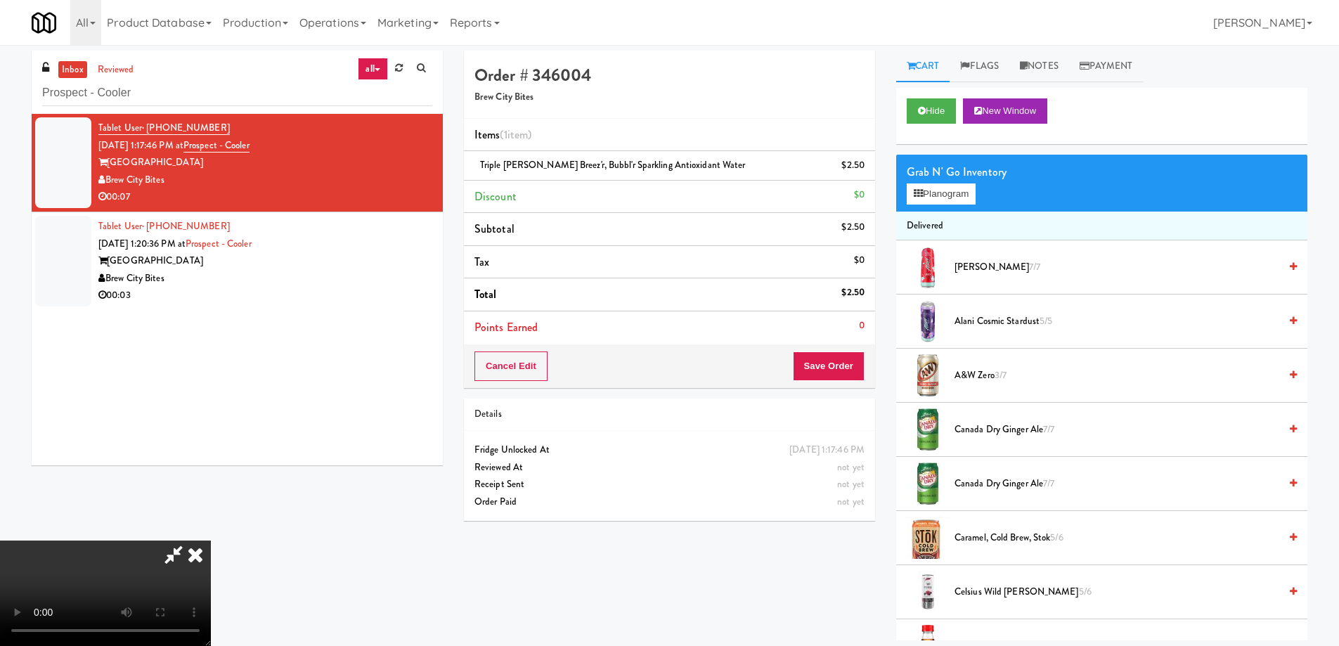
click at [889, 364] on div "Cart Flags Notes Payment Hide New Window Grab N' Go Inventory Planogram Deliver…" at bounding box center [1102, 346] width 432 height 590
click at [860, 368] on button "Save Order" at bounding box center [829, 366] width 72 height 30
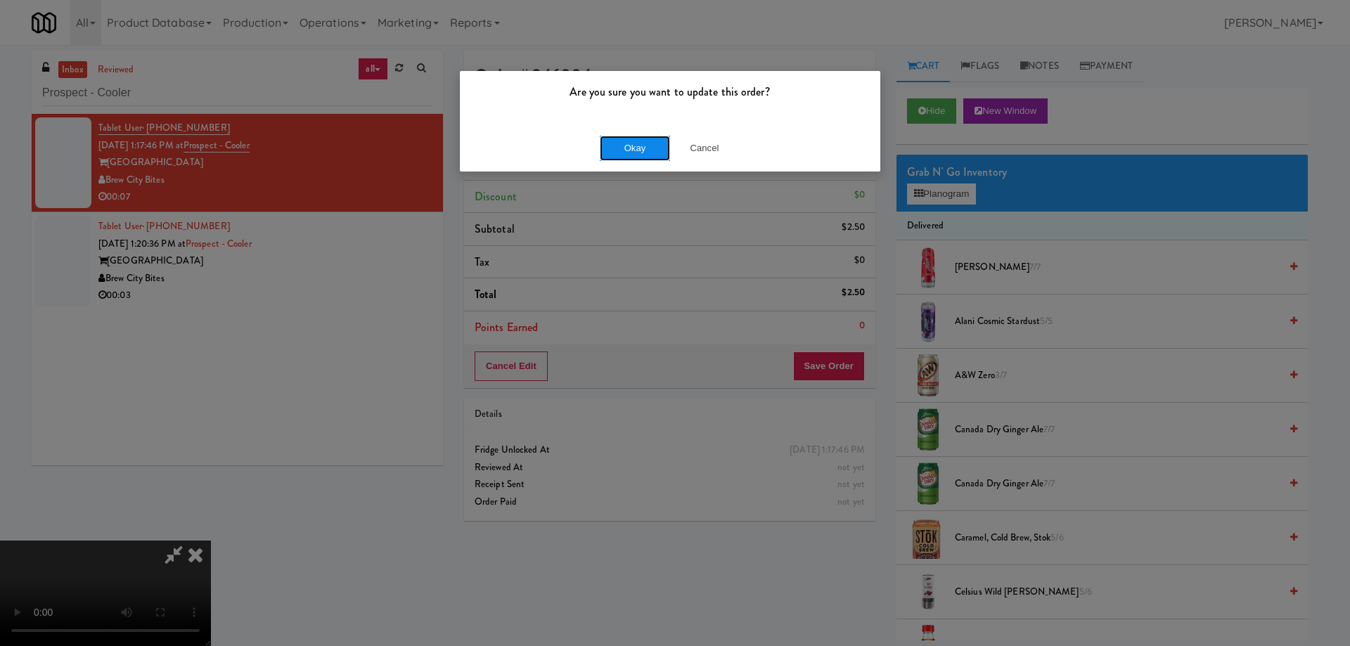
click at [640, 155] on button "Okay" at bounding box center [635, 148] width 70 height 25
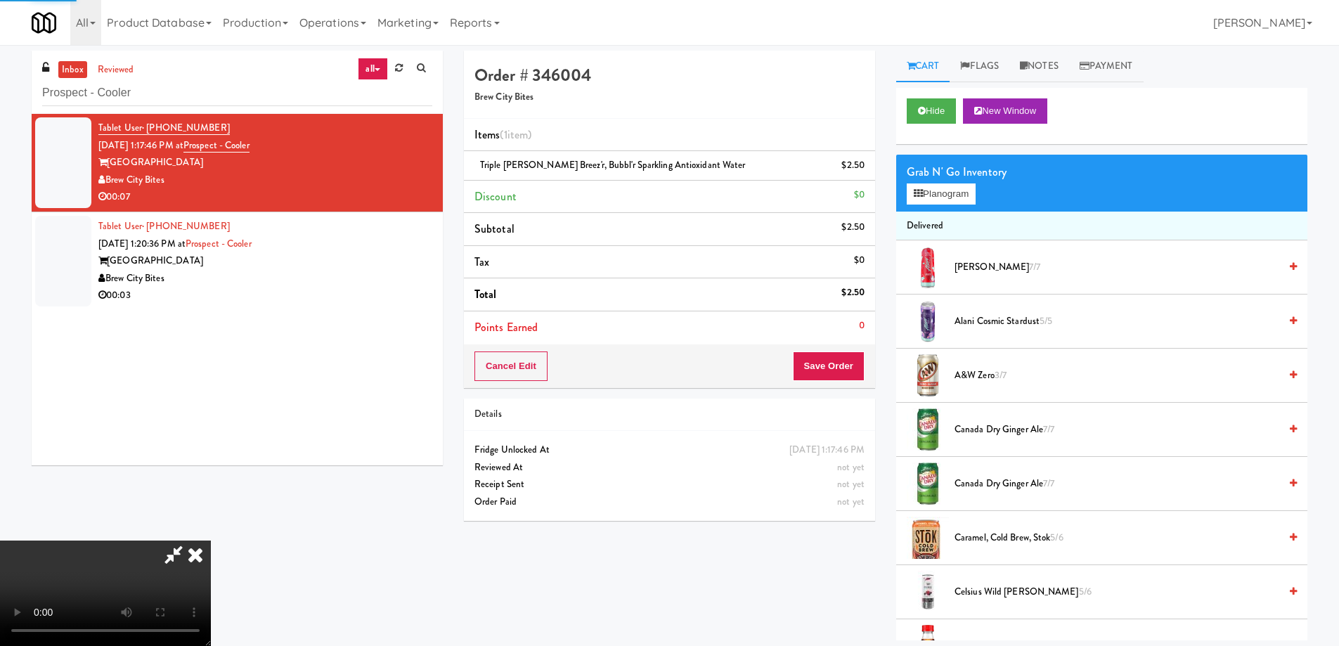
click at [211, 541] on icon at bounding box center [195, 555] width 31 height 28
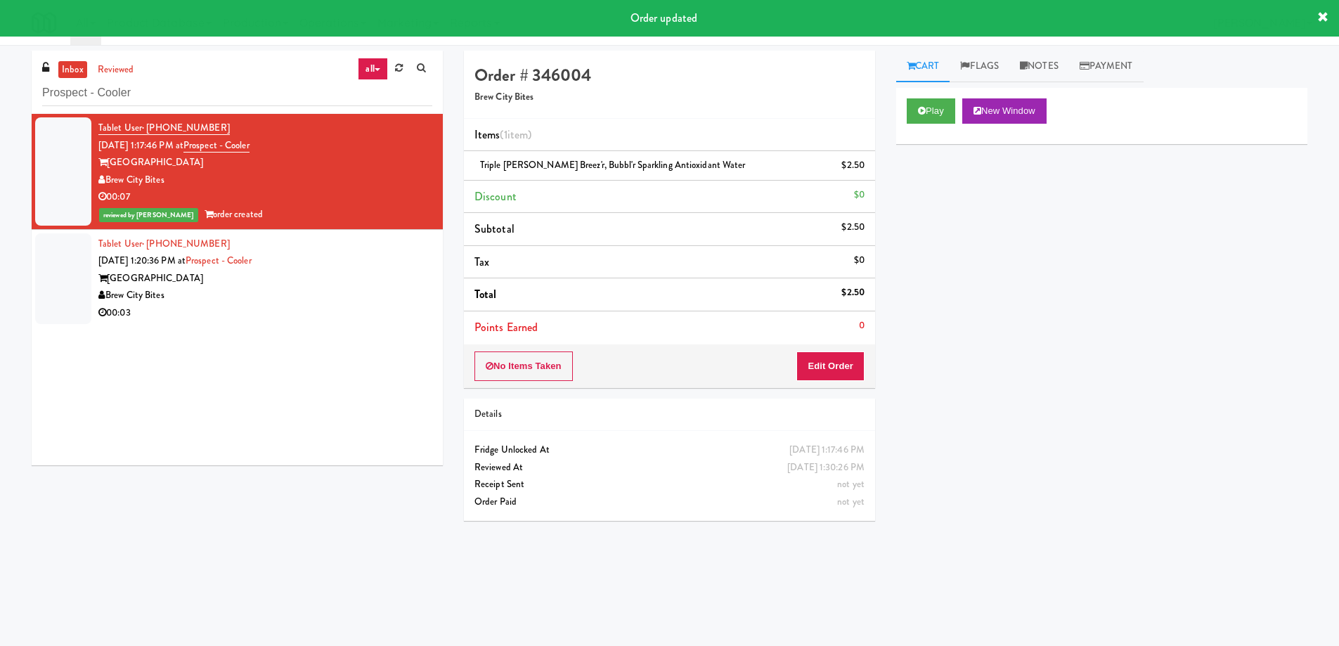
click at [390, 285] on div "[GEOGRAPHIC_DATA]" at bounding box center [265, 279] width 334 height 18
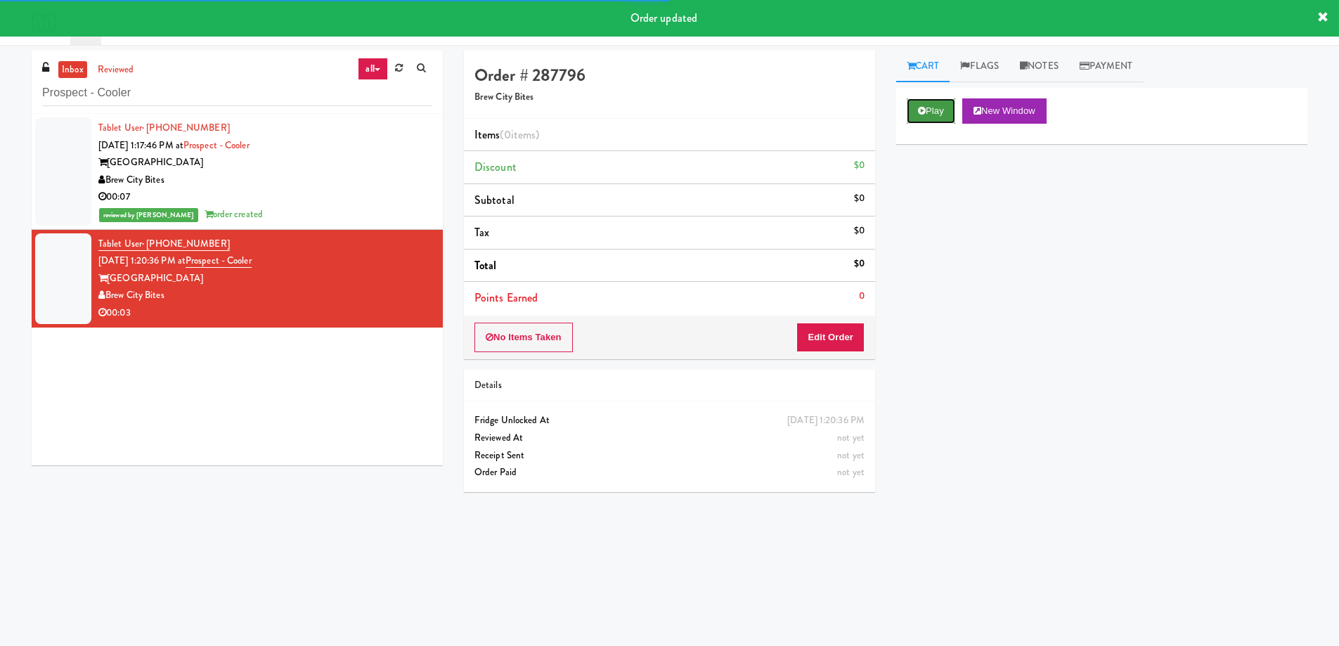
click at [945, 115] on button "Play" at bounding box center [931, 110] width 49 height 25
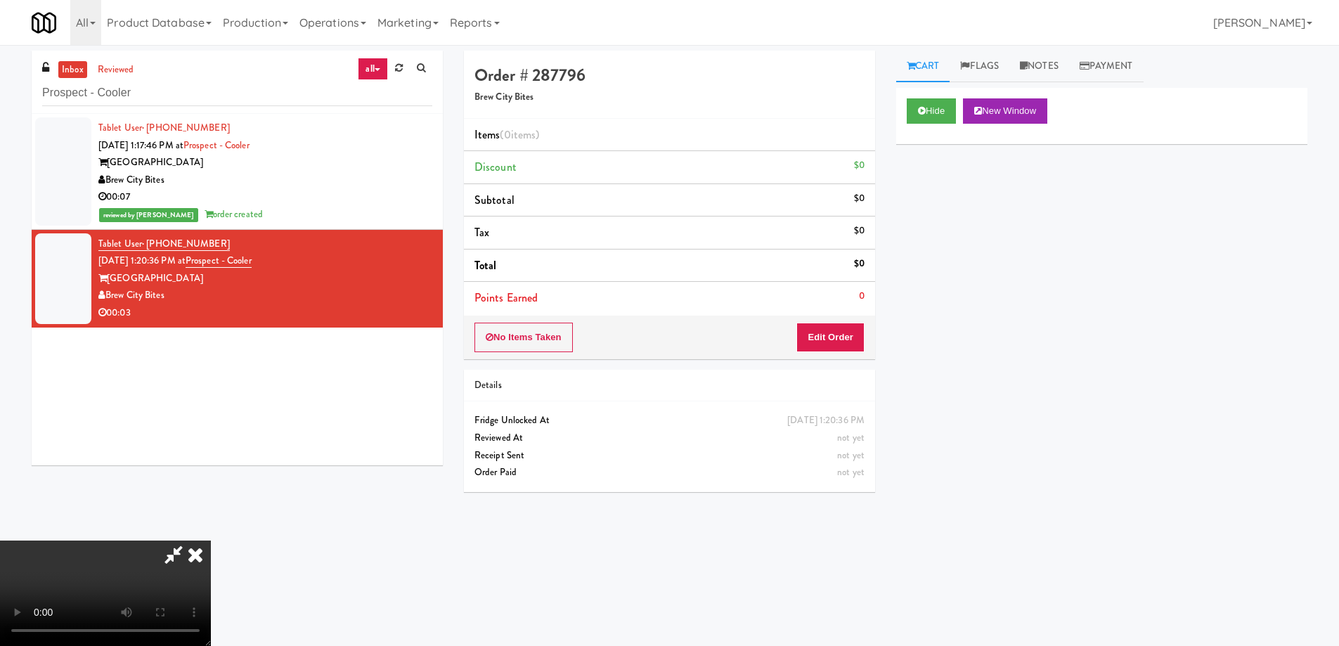
click at [211, 541] on video at bounding box center [105, 593] width 211 height 105
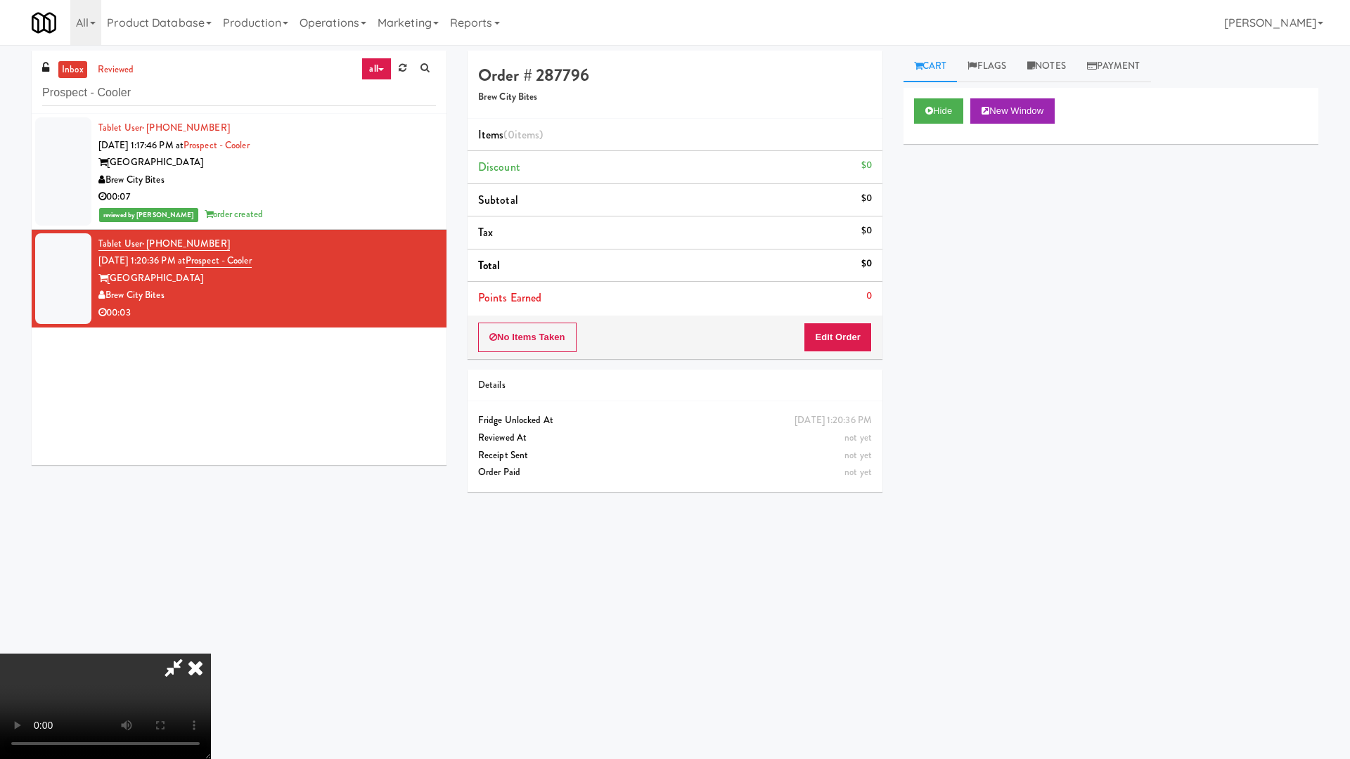
click at [211, 645] on video at bounding box center [105, 706] width 211 height 105
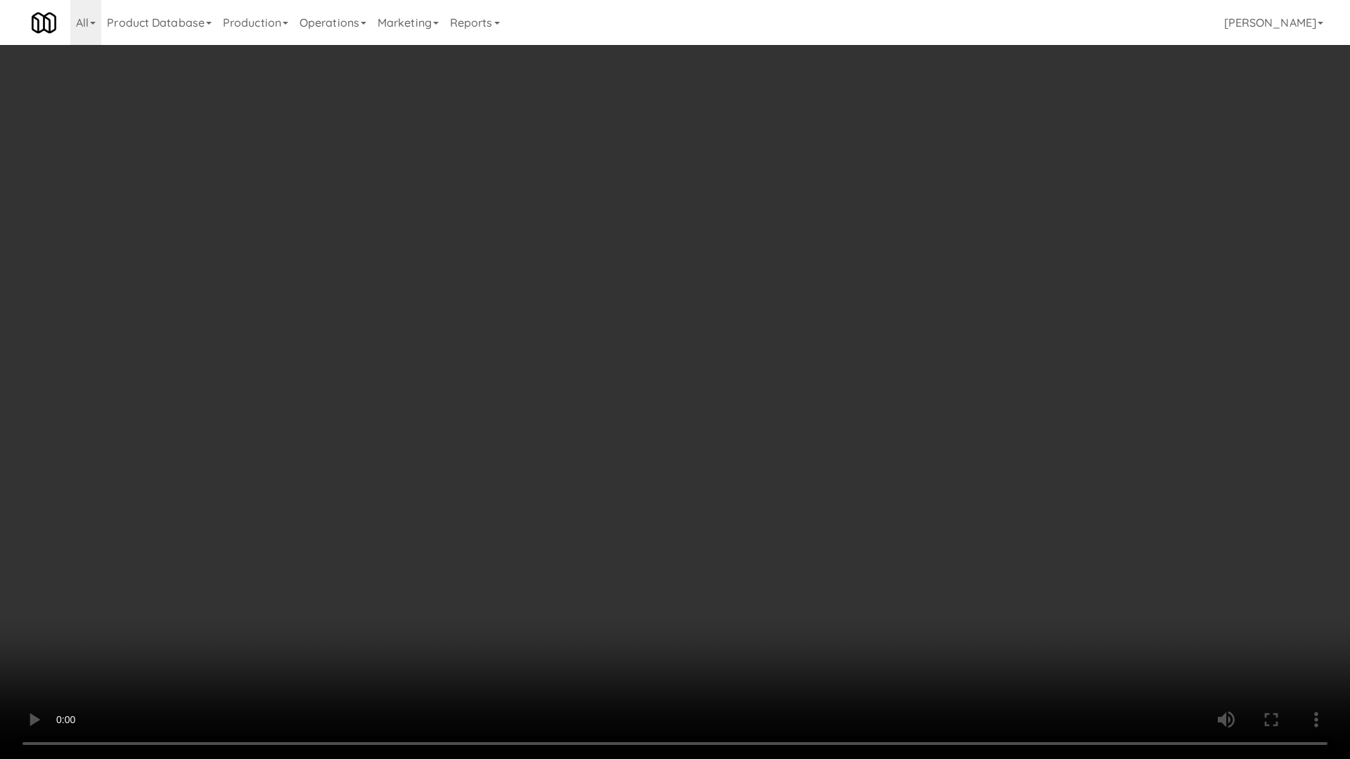
click at [725, 383] on video at bounding box center [675, 379] width 1350 height 759
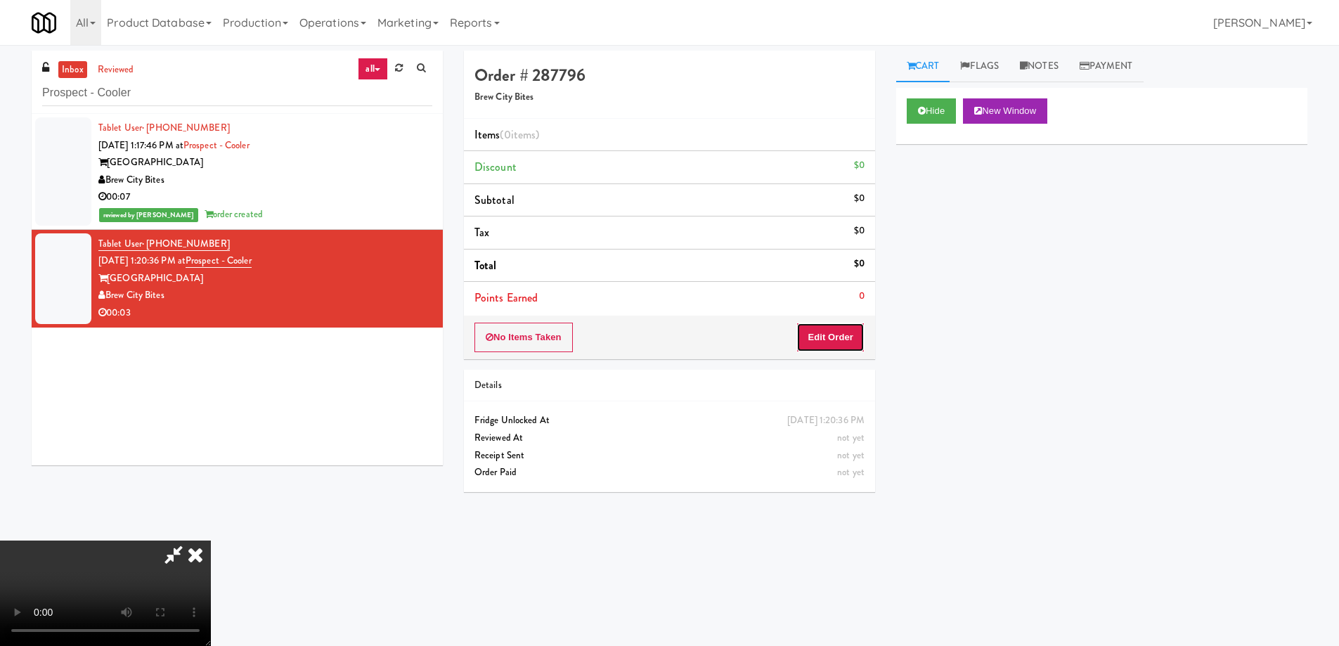
drag, startPoint x: 841, startPoint y: 338, endPoint x: 879, endPoint y: 266, distance: 81.1
click at [841, 337] on button "Edit Order" at bounding box center [830, 338] width 68 height 30
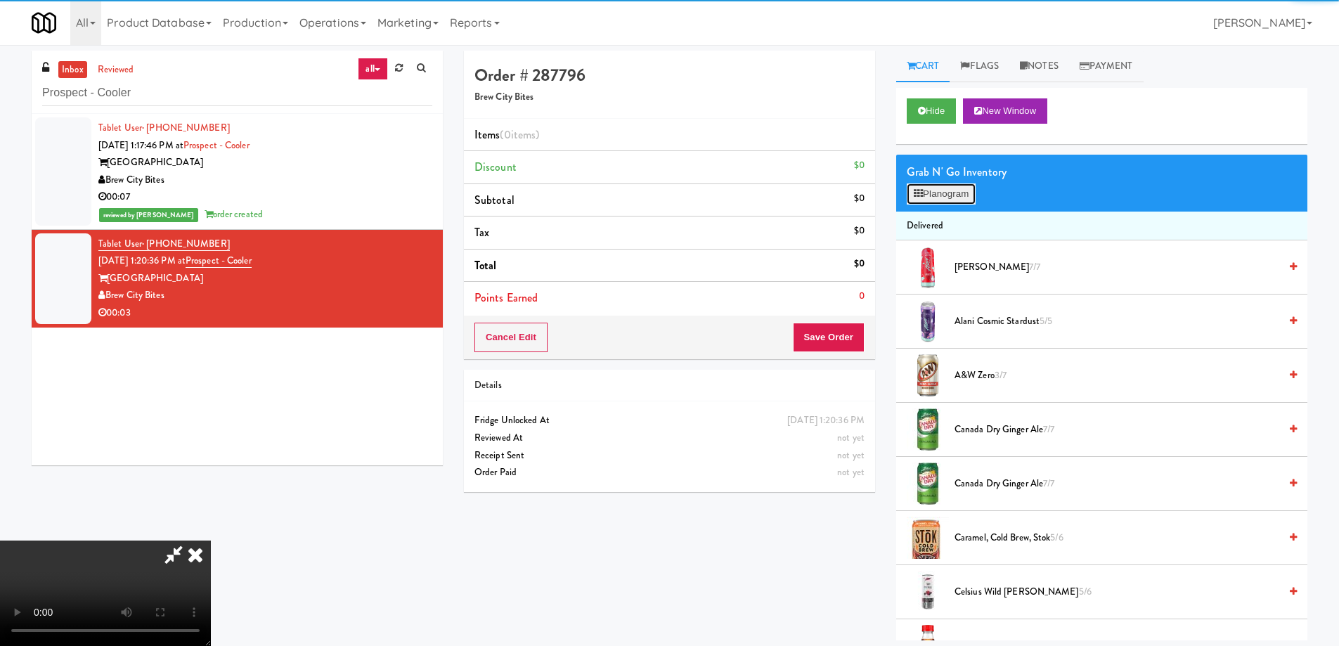
click at [933, 195] on button "Planogram" at bounding box center [941, 193] width 69 height 21
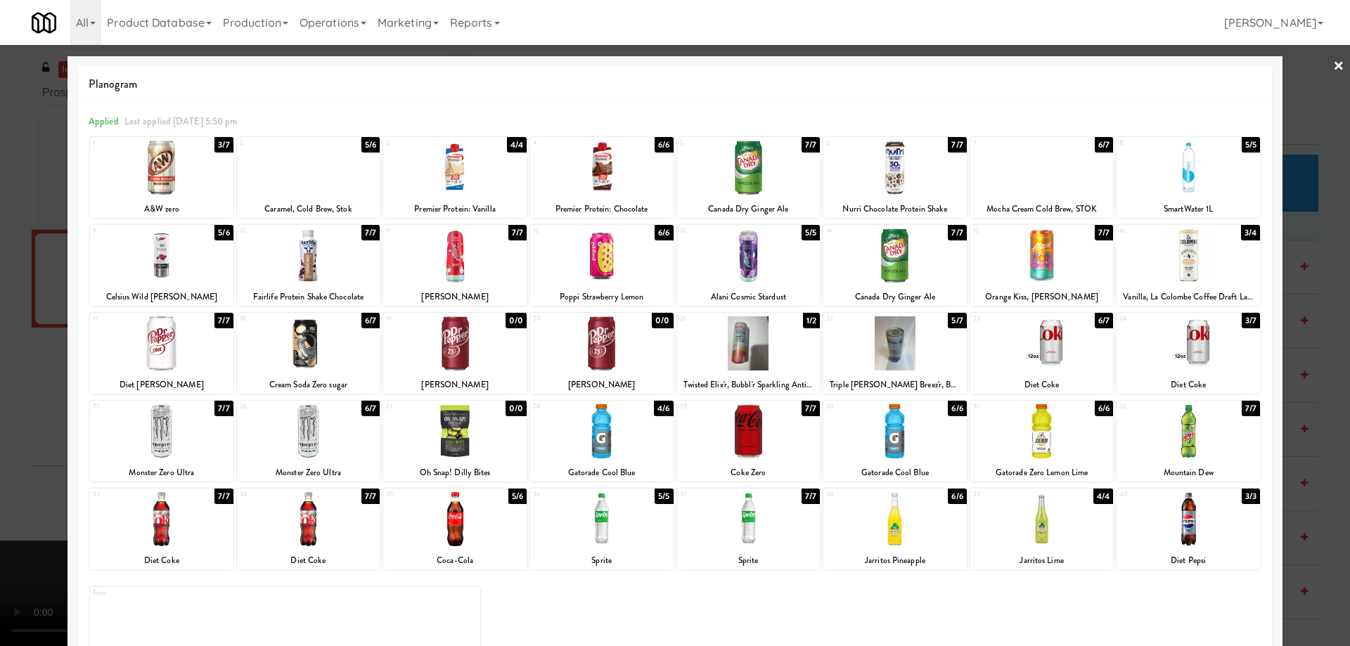
click at [218, 148] on div "3/7" at bounding box center [223, 144] width 18 height 15
click at [1333, 72] on link "×" at bounding box center [1338, 67] width 11 height 44
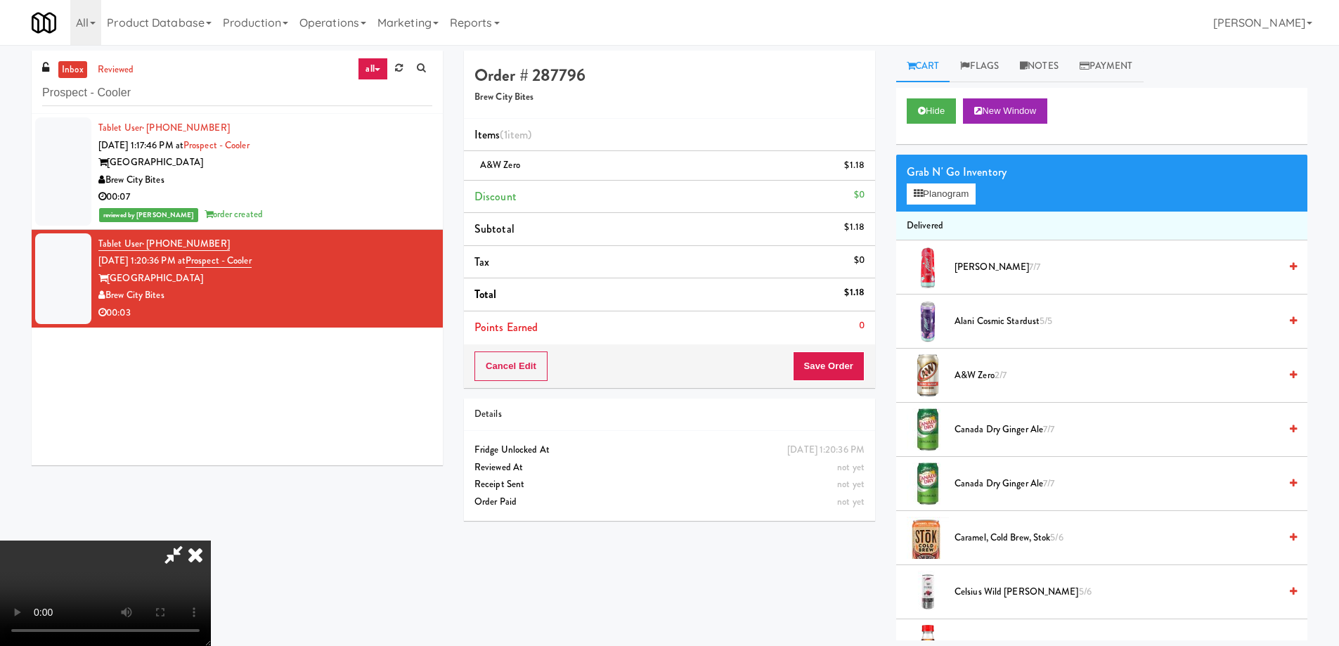
click at [211, 541] on icon at bounding box center [195, 555] width 31 height 28
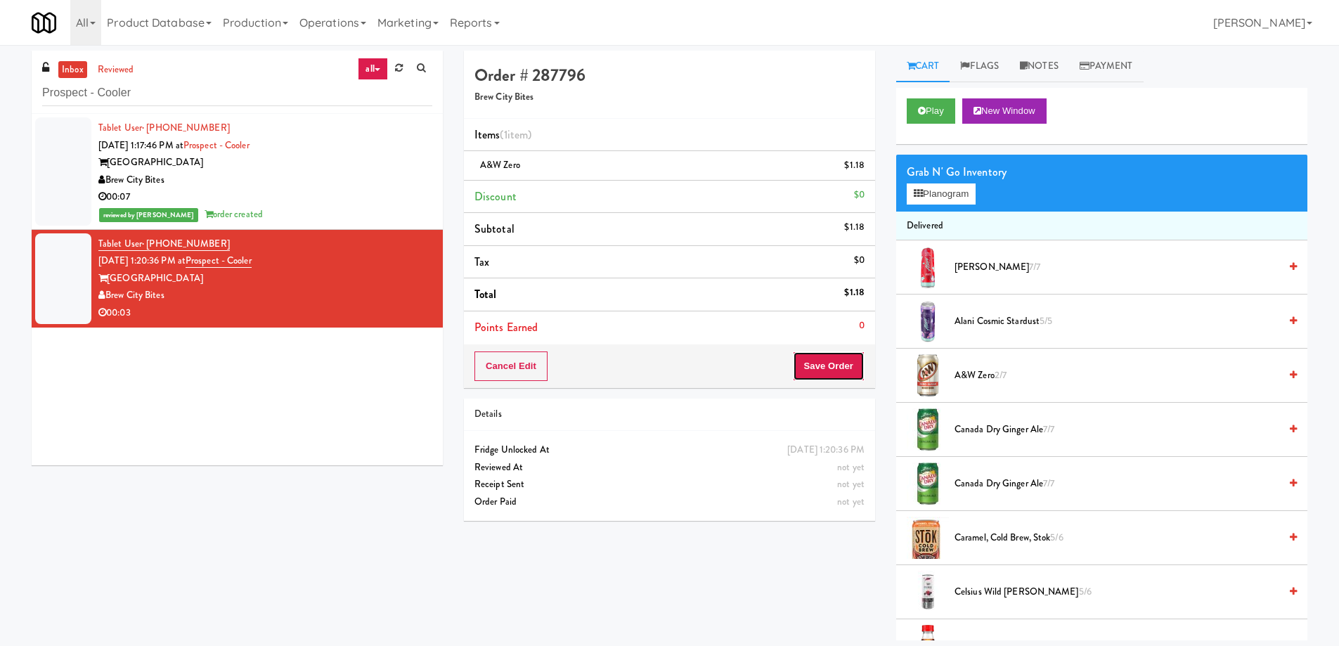
click at [809, 356] on button "Save Order" at bounding box center [829, 366] width 72 height 30
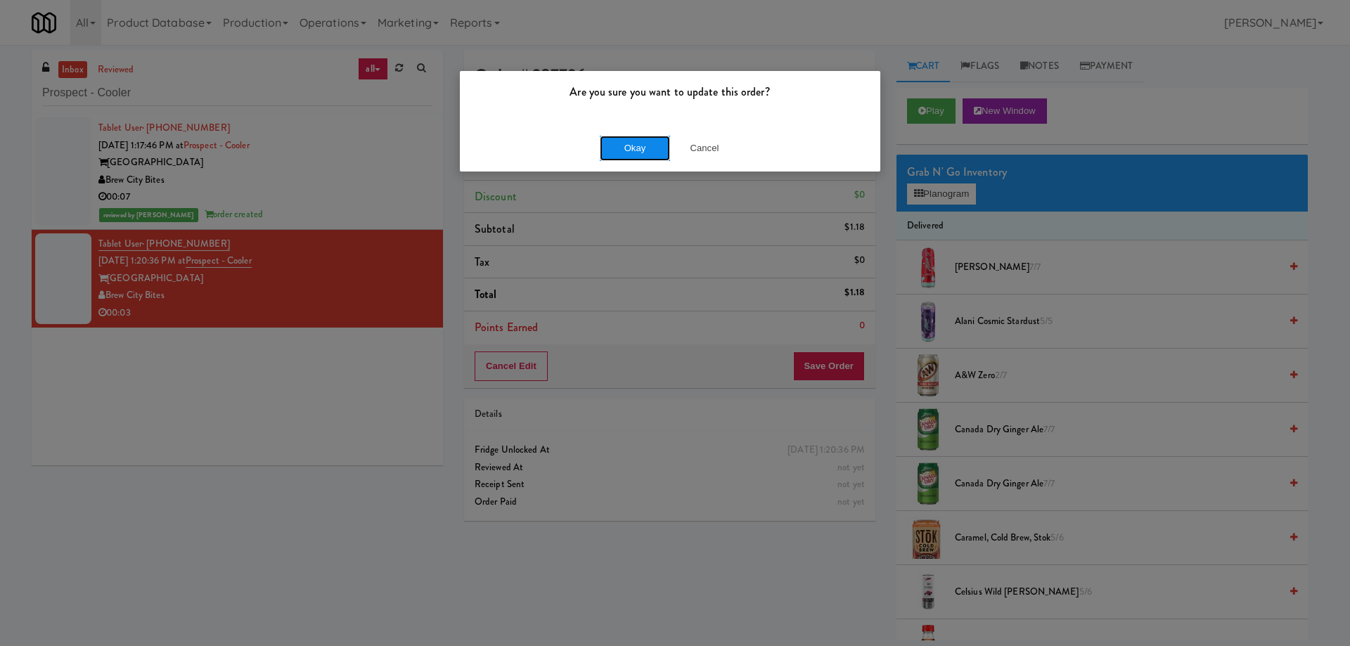
click at [638, 153] on button "Okay" at bounding box center [635, 148] width 70 height 25
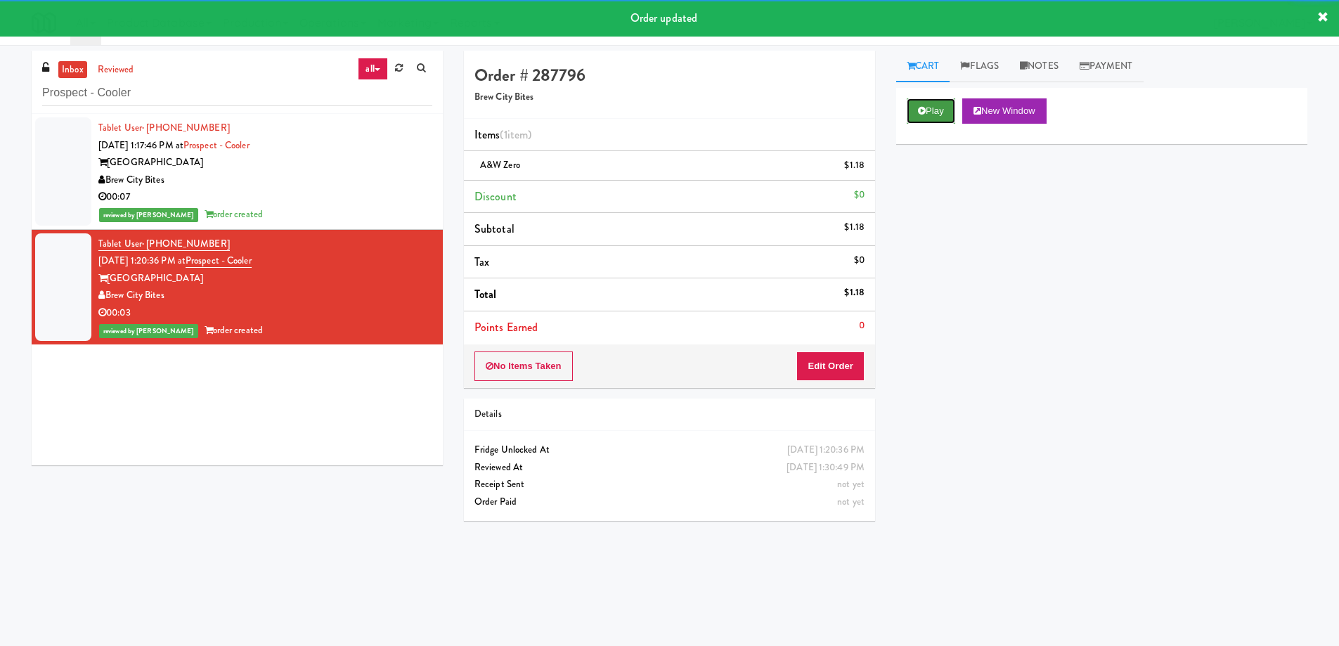
click at [929, 120] on button "Play" at bounding box center [931, 110] width 49 height 25
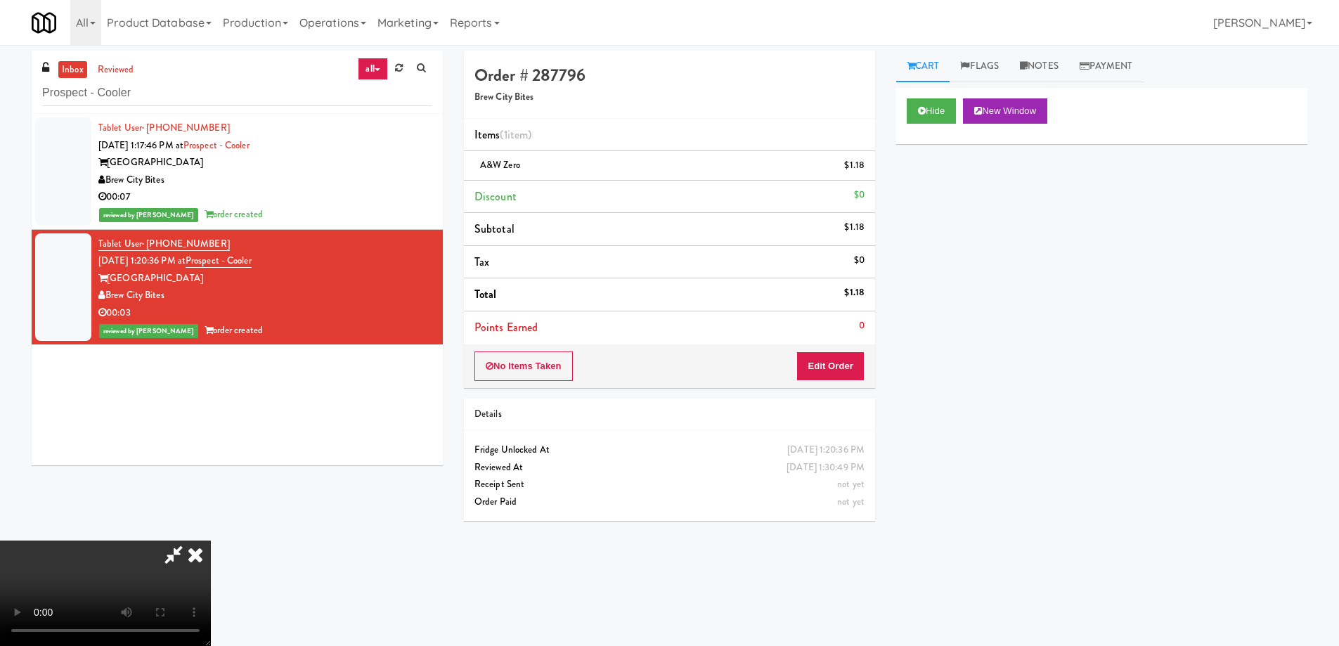
click at [211, 541] on video at bounding box center [105, 593] width 211 height 105
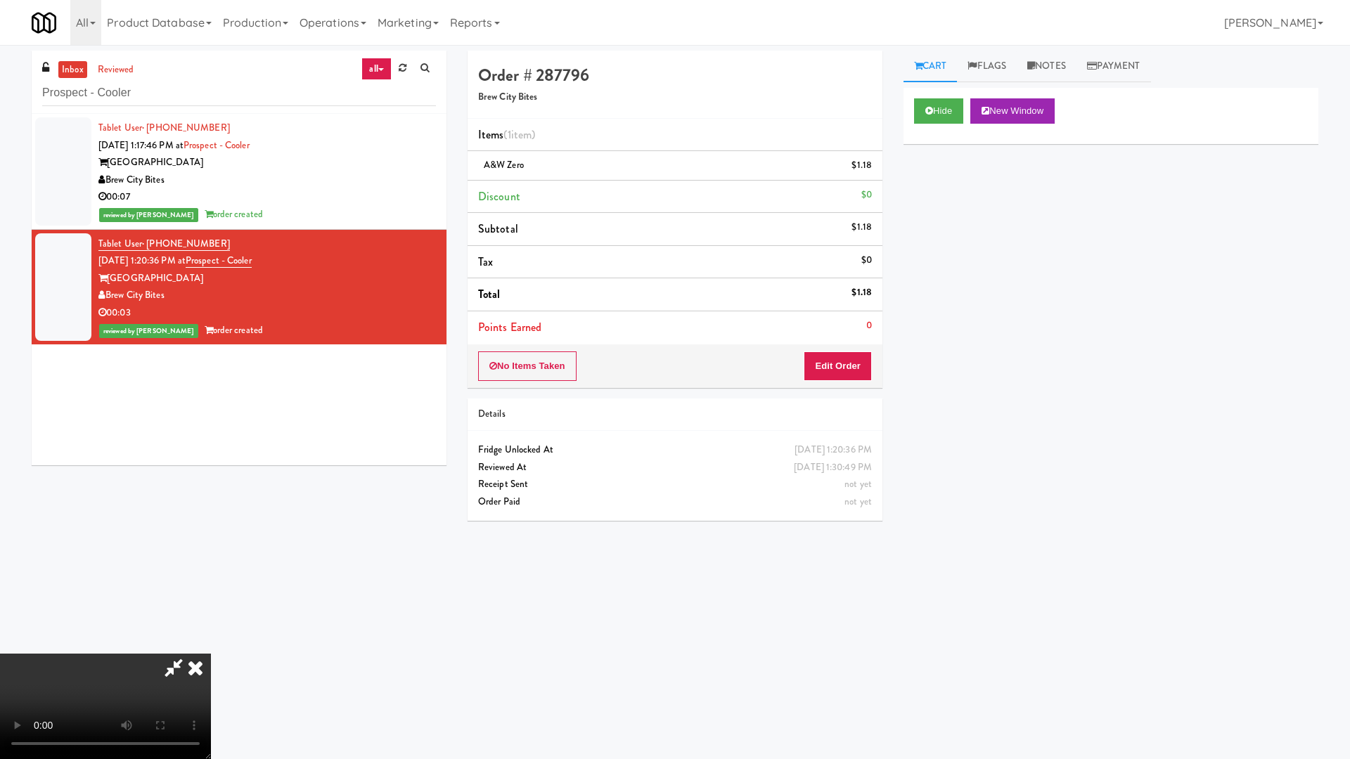
click at [211, 645] on video at bounding box center [105, 706] width 211 height 105
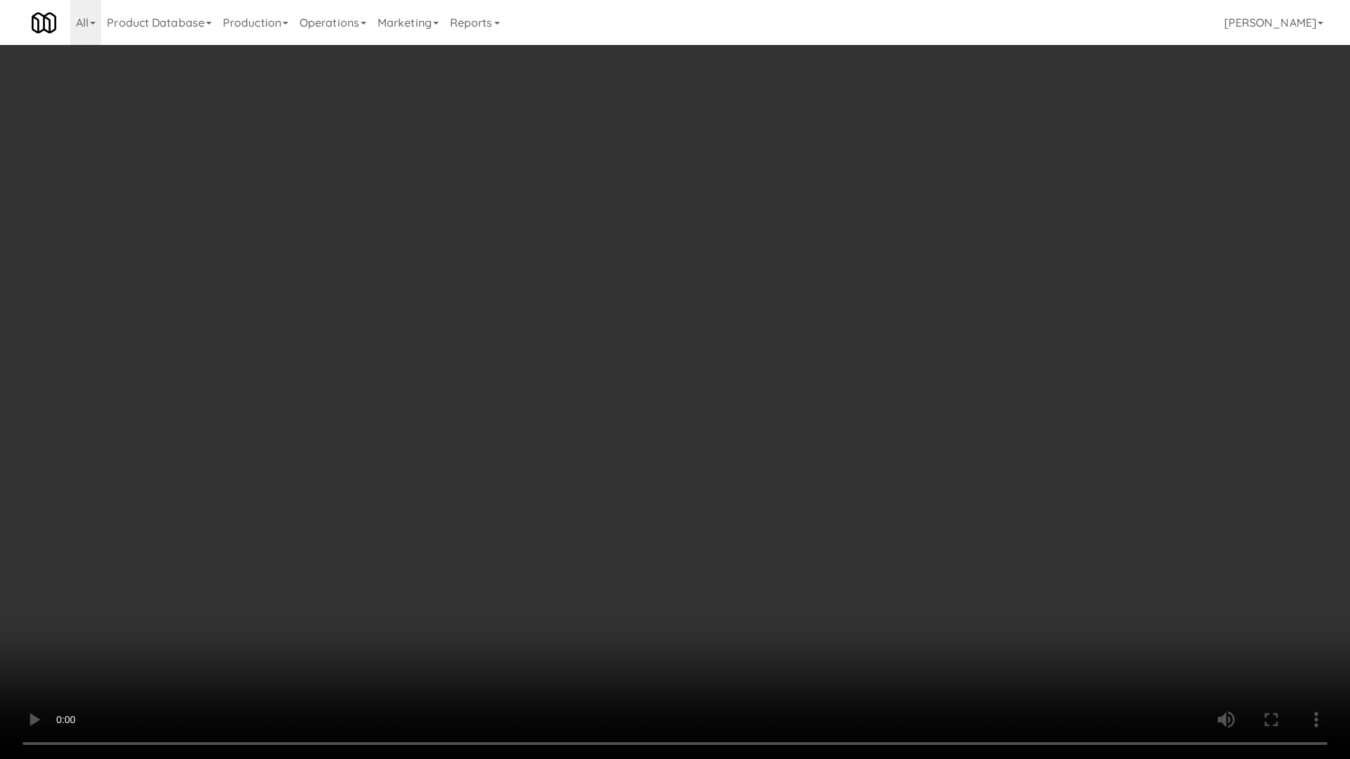
click at [817, 406] on video at bounding box center [675, 379] width 1350 height 759
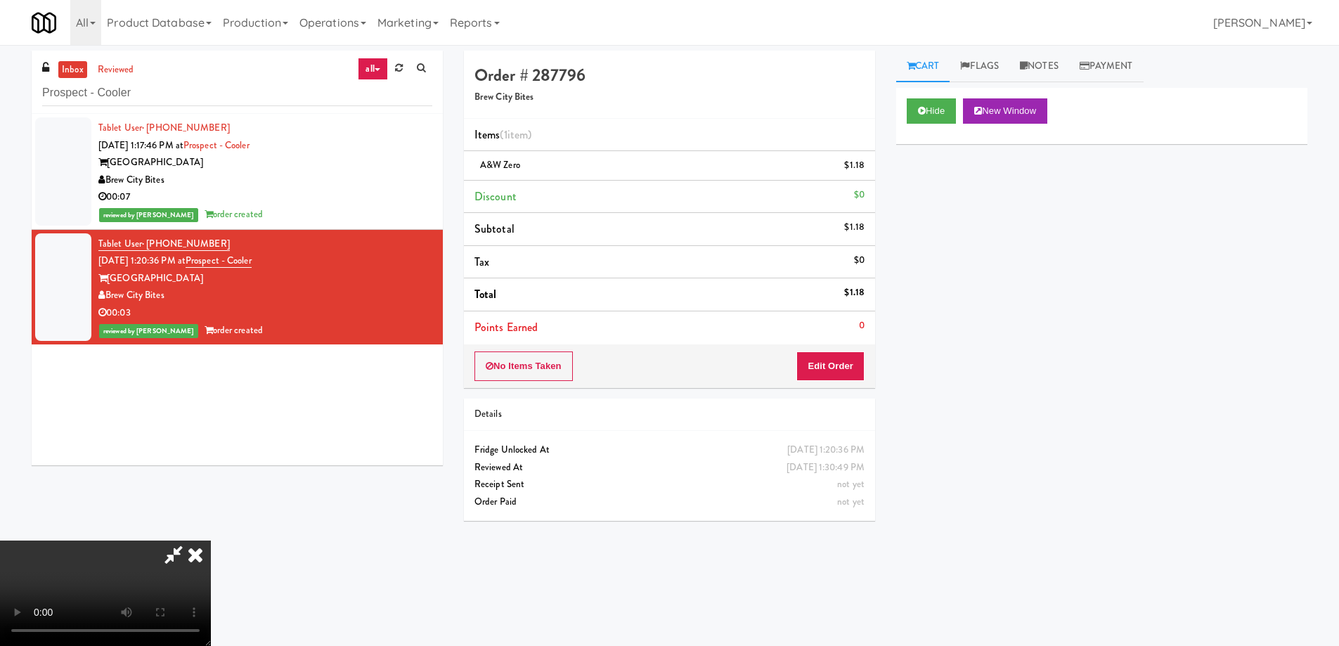
click at [211, 541] on icon at bounding box center [195, 555] width 31 height 28
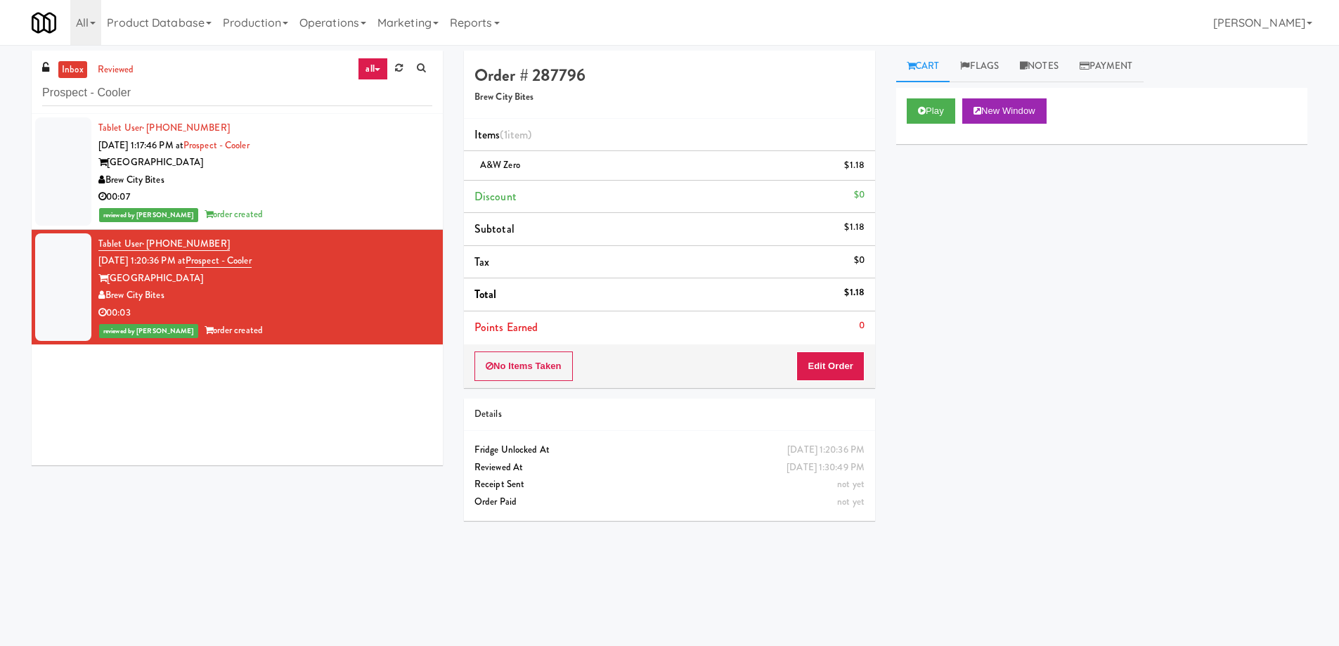
click at [1071, 354] on div "Play New Window Primary Flag Clear Flag if unable to determine what was taken o…" at bounding box center [1101, 351] width 411 height 527
click at [206, 89] on input "Prospect - Cooler" at bounding box center [237, 93] width 390 height 26
paste input "Illume - Cooler - Left"
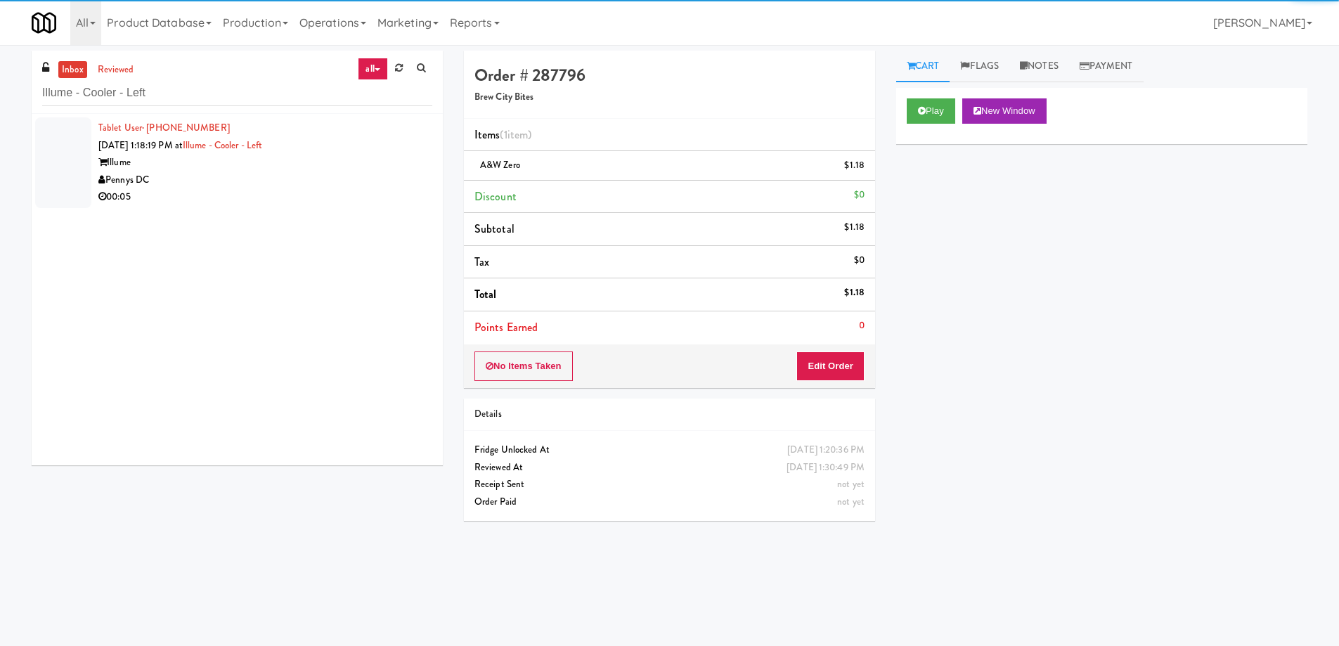
click at [326, 166] on div "Illume" at bounding box center [265, 163] width 334 height 18
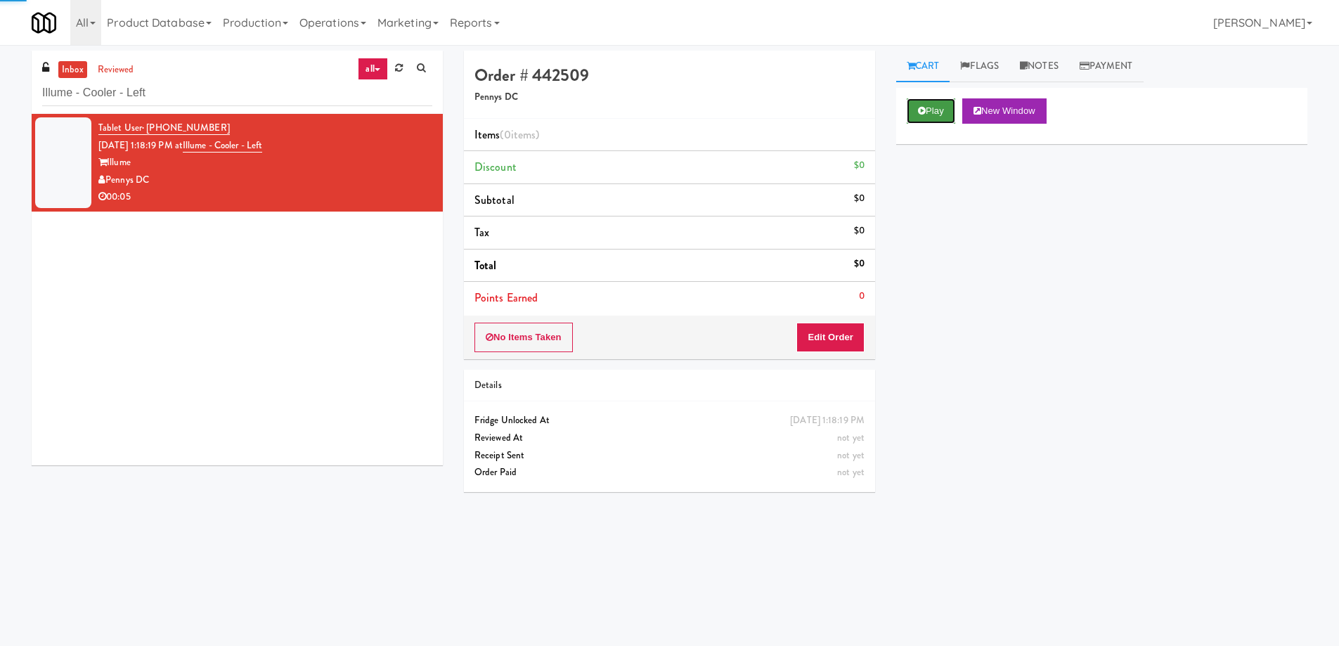
click at [923, 119] on button "Play" at bounding box center [931, 110] width 49 height 25
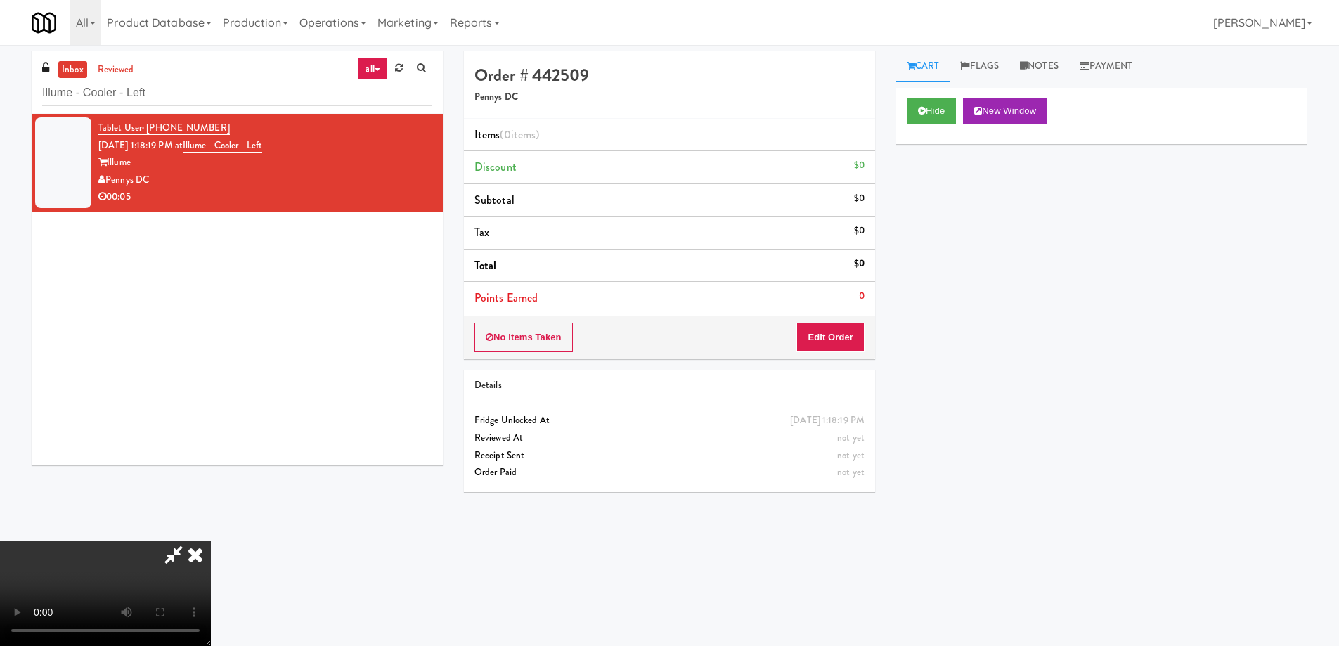
click at [211, 541] on video at bounding box center [105, 593] width 211 height 105
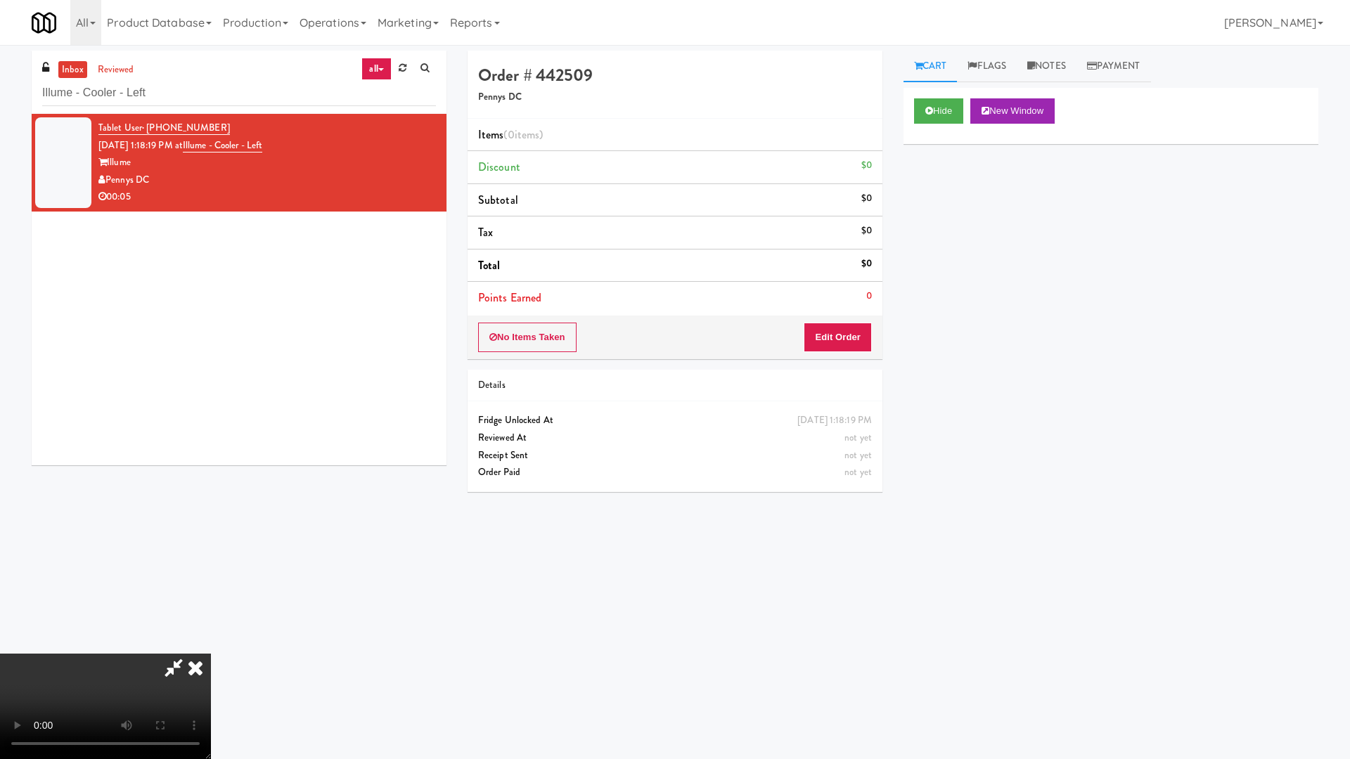
click at [211, 645] on video at bounding box center [105, 706] width 211 height 105
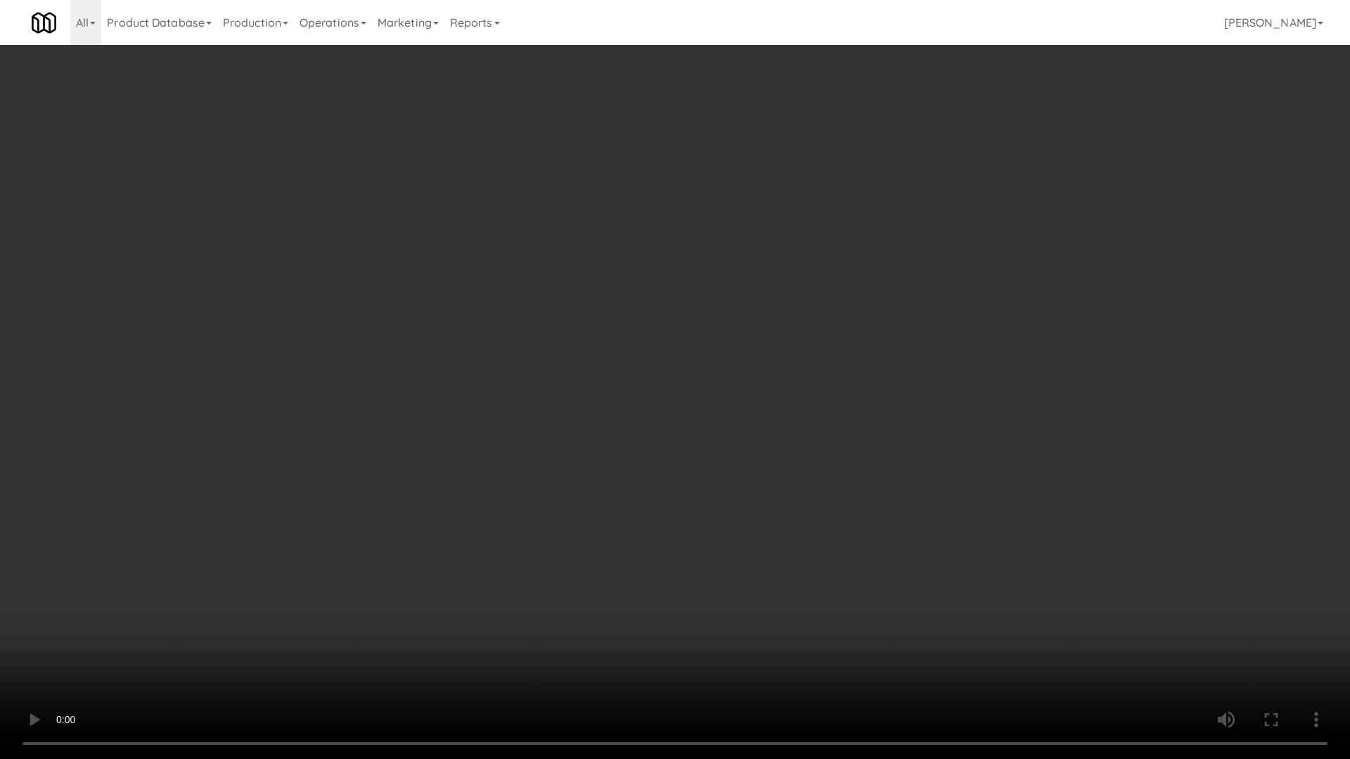
click at [536, 418] on video at bounding box center [675, 379] width 1350 height 759
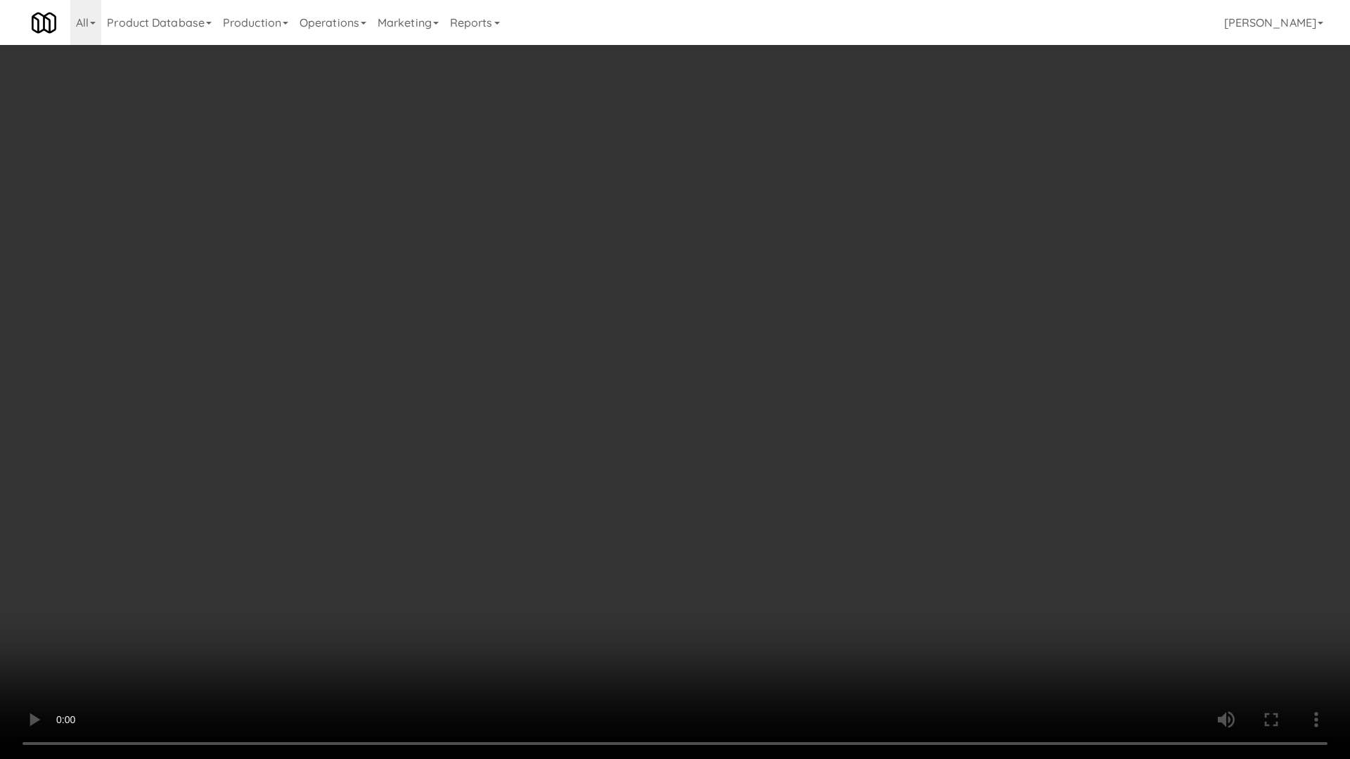
click at [536, 418] on video at bounding box center [675, 379] width 1350 height 759
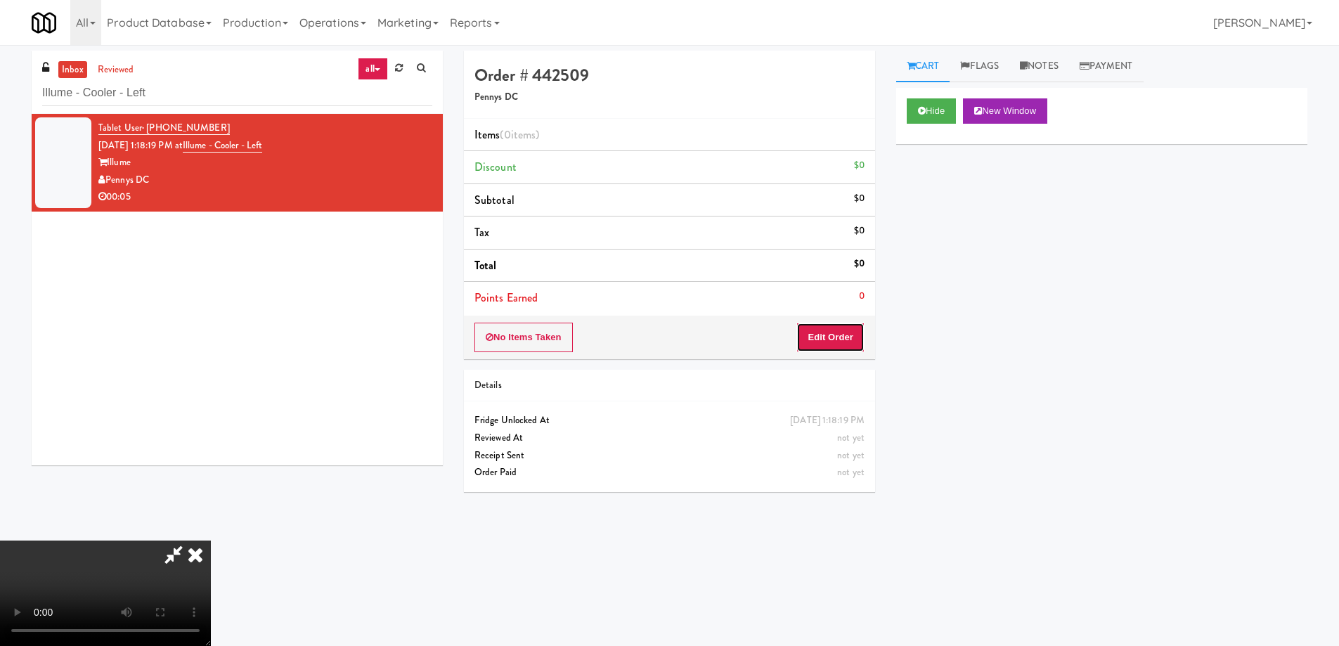
click at [855, 330] on button "Edit Order" at bounding box center [830, 338] width 68 height 30
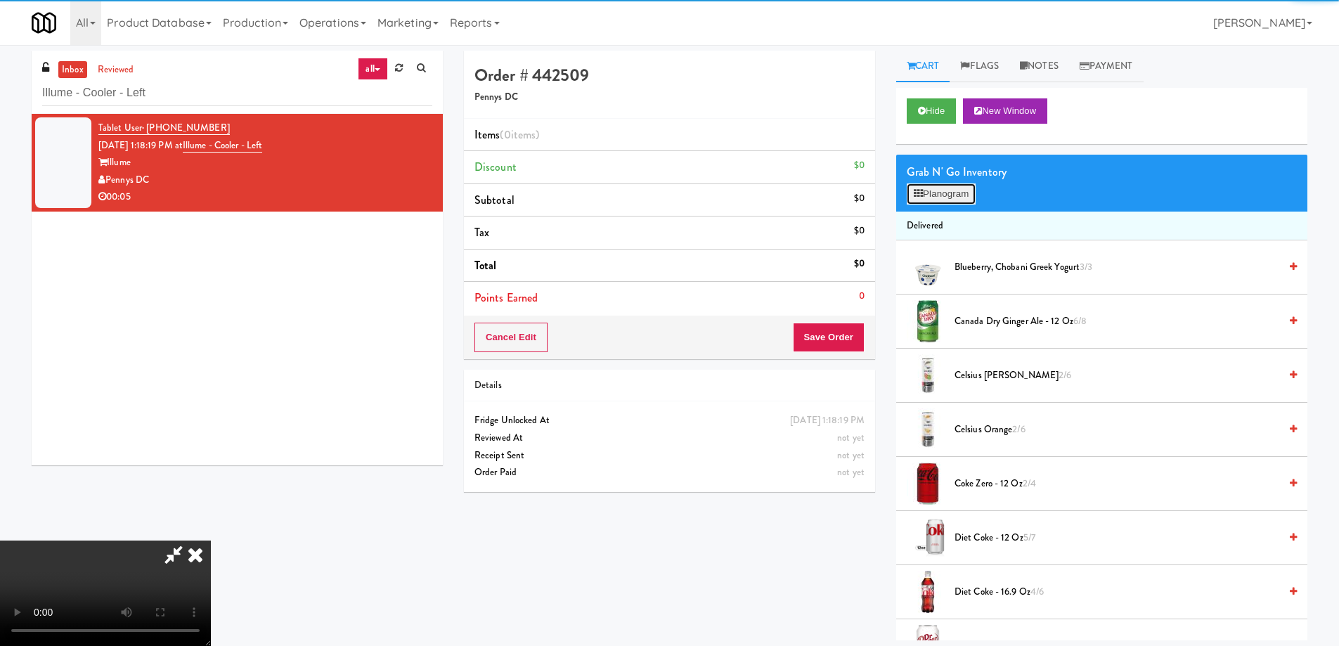
click at [950, 199] on button "Planogram" at bounding box center [941, 193] width 69 height 21
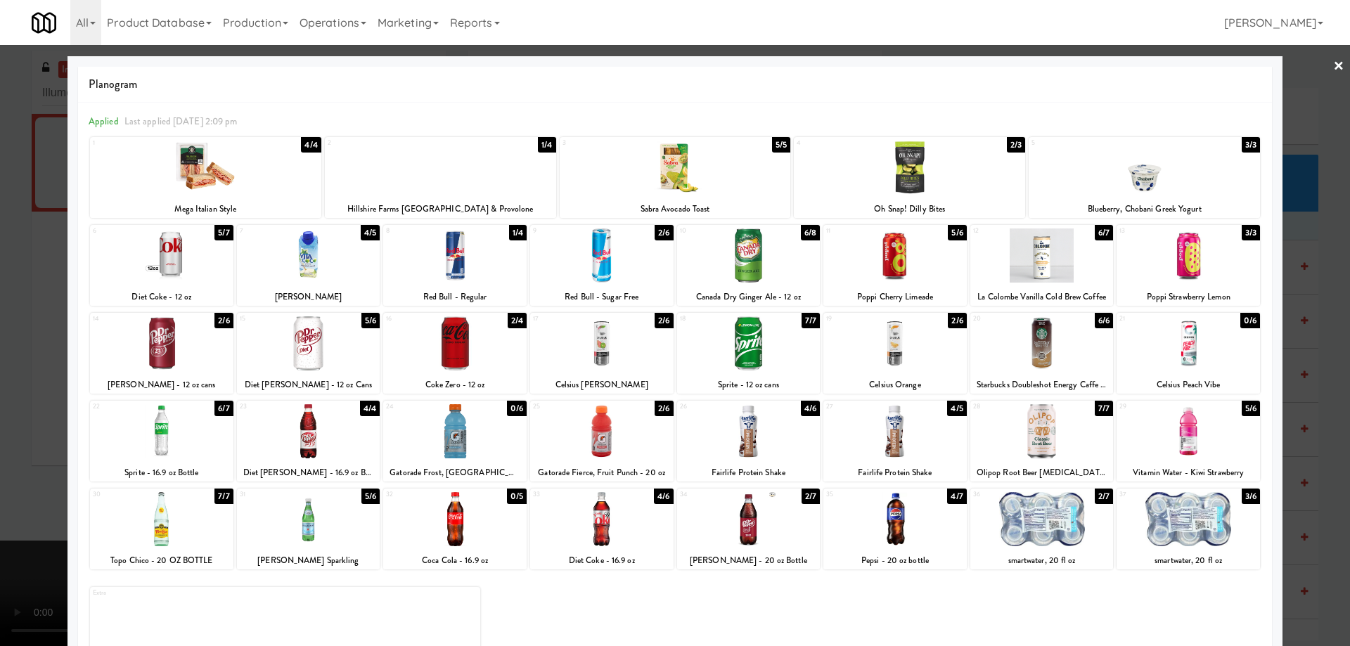
click at [654, 352] on div at bounding box center [601, 343] width 143 height 54
click at [1333, 62] on link "×" at bounding box center [1338, 67] width 11 height 44
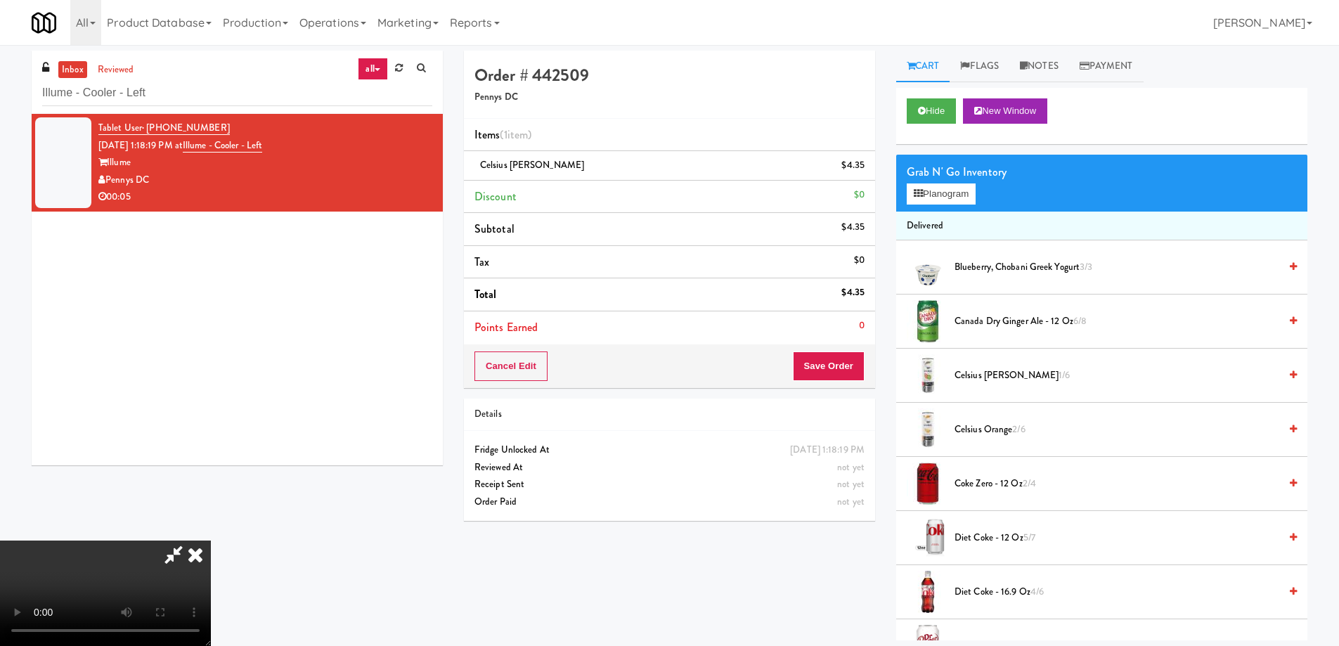
click at [211, 541] on video at bounding box center [105, 593] width 211 height 105
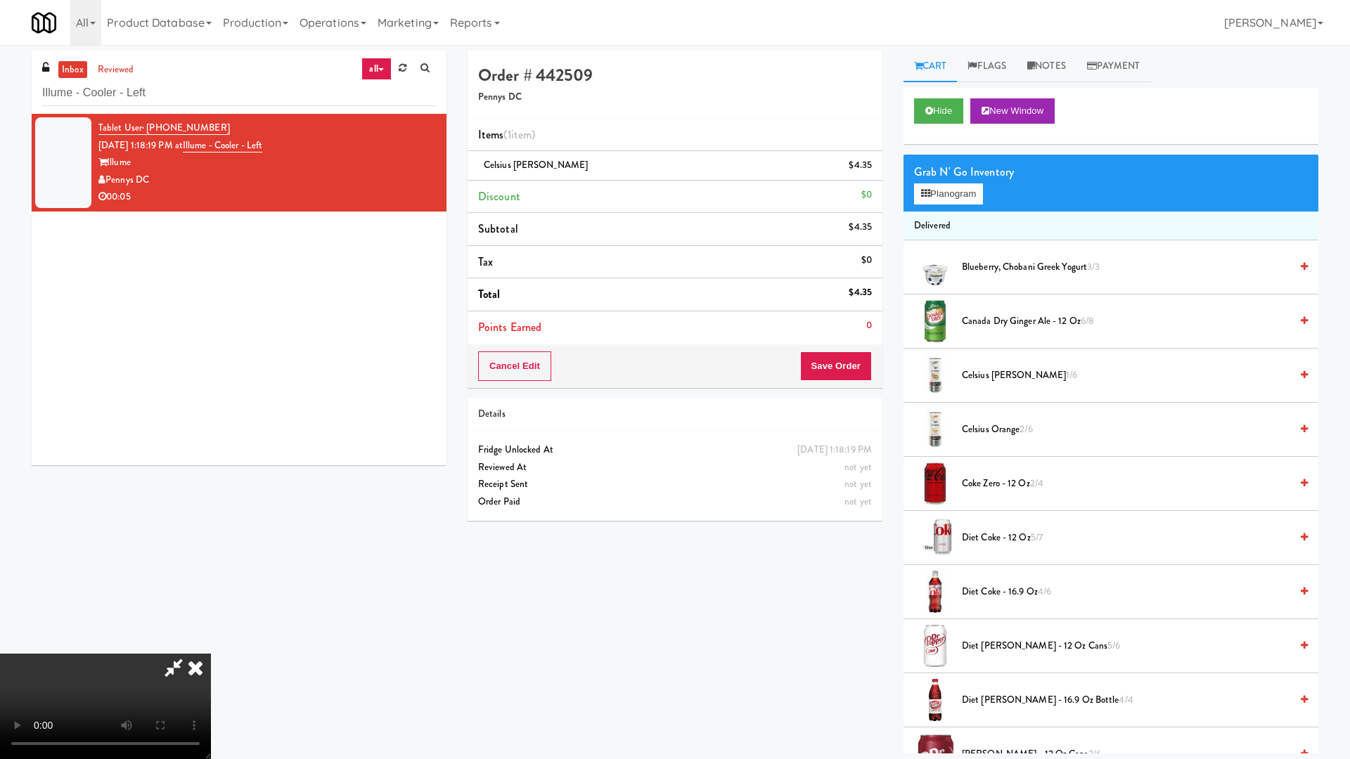
click at [211, 645] on video at bounding box center [105, 706] width 211 height 105
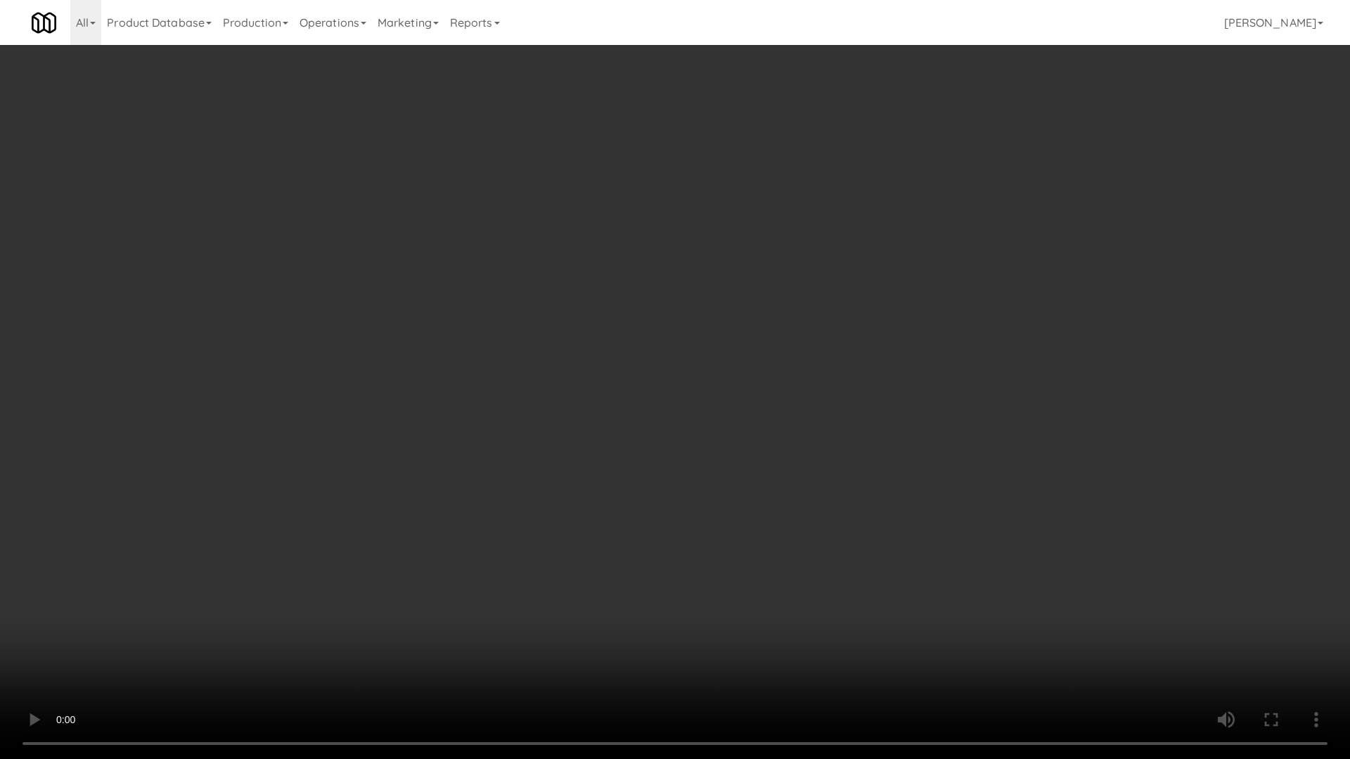
click at [657, 389] on video at bounding box center [675, 379] width 1350 height 759
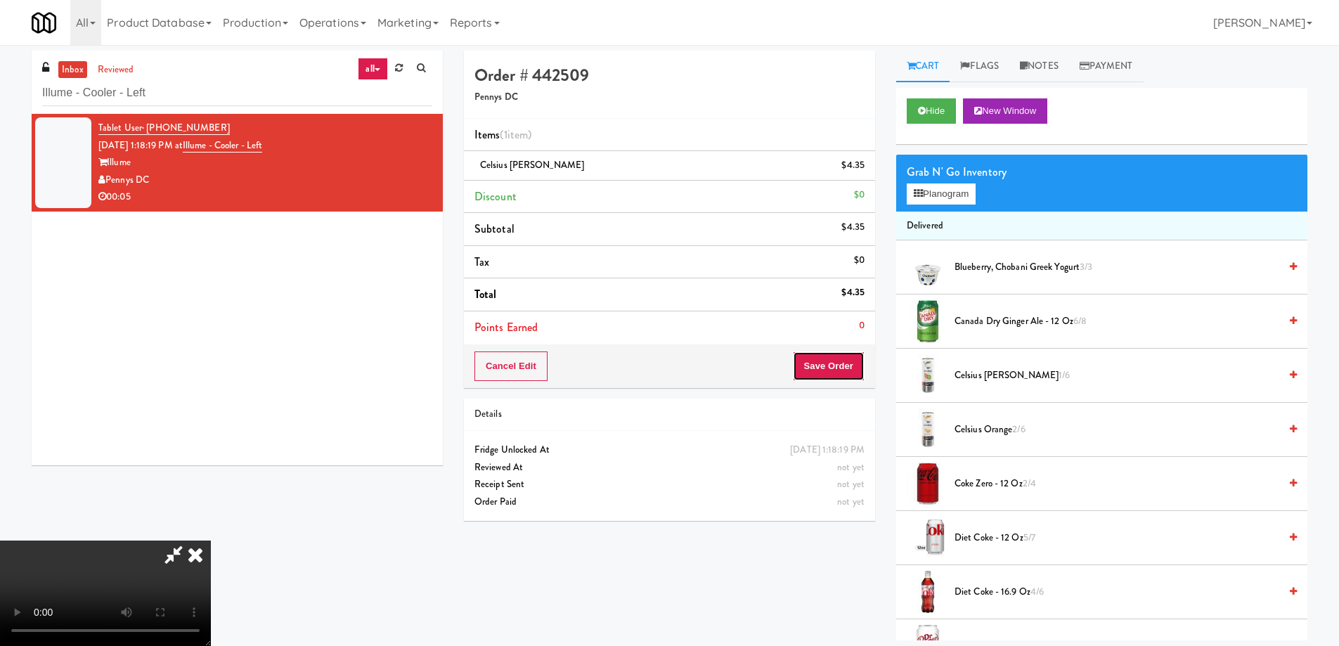
click at [833, 368] on button "Save Order" at bounding box center [829, 366] width 72 height 30
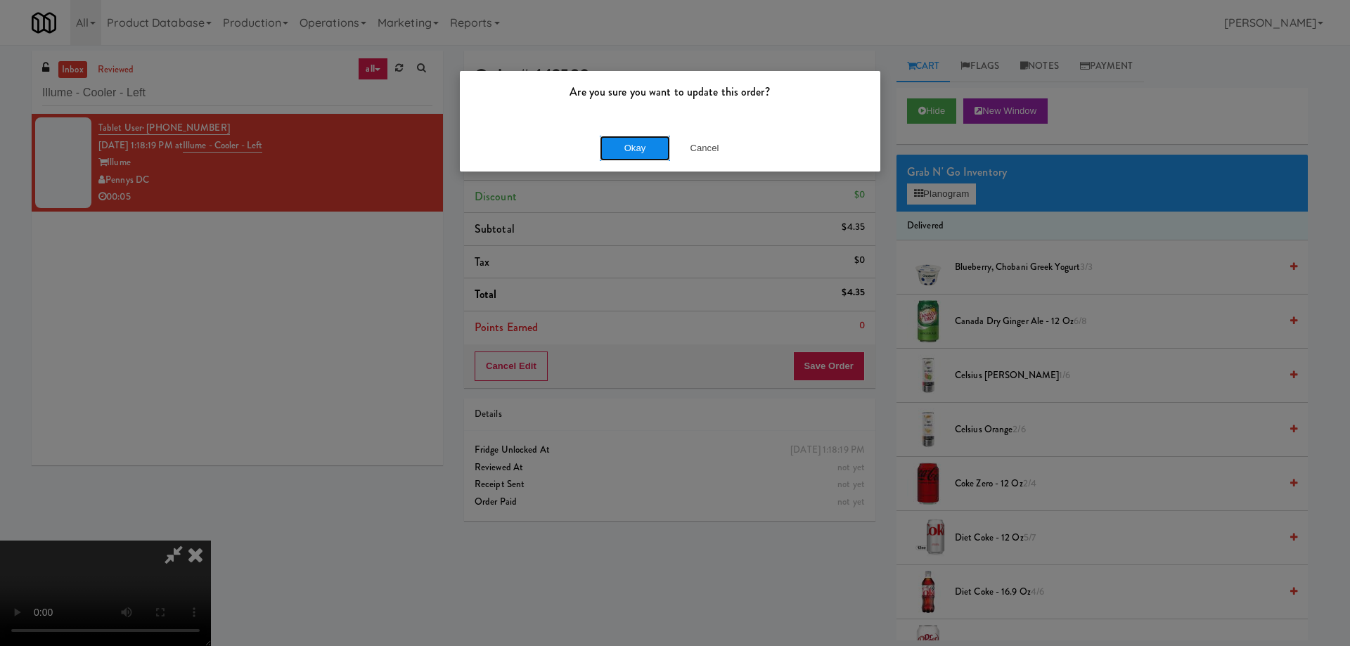
click at [645, 152] on button "Okay" at bounding box center [635, 148] width 70 height 25
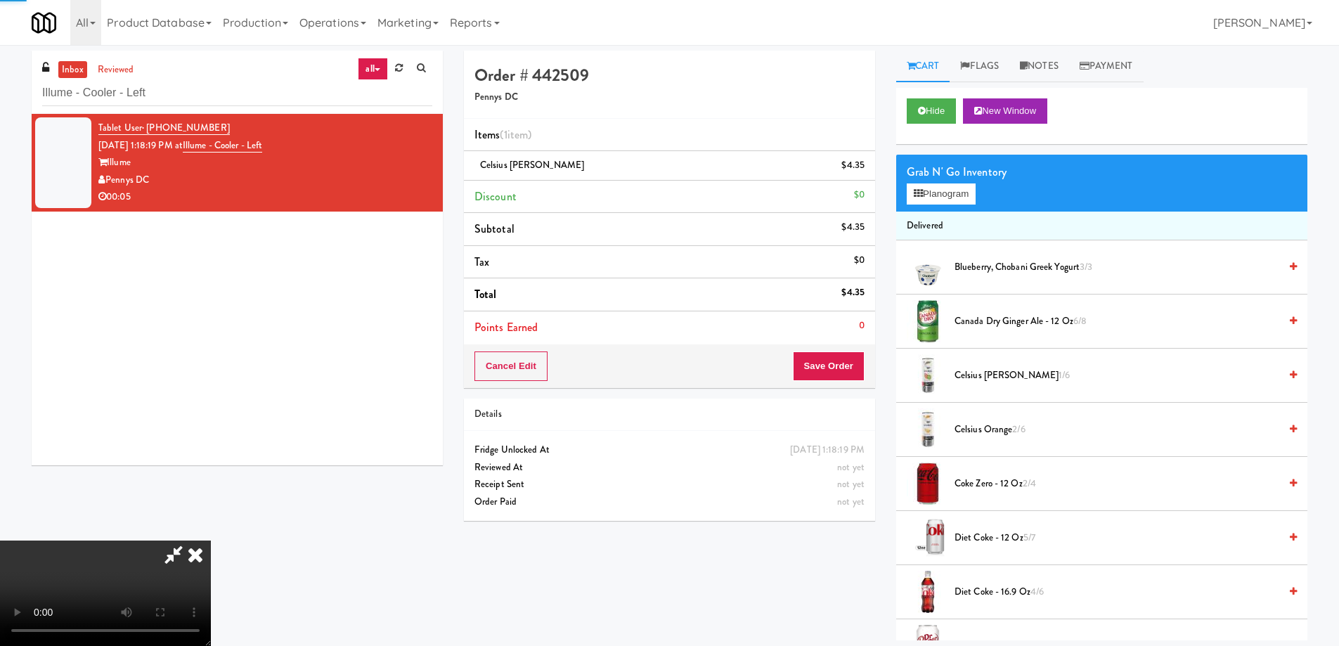
click at [211, 541] on icon at bounding box center [195, 555] width 31 height 28
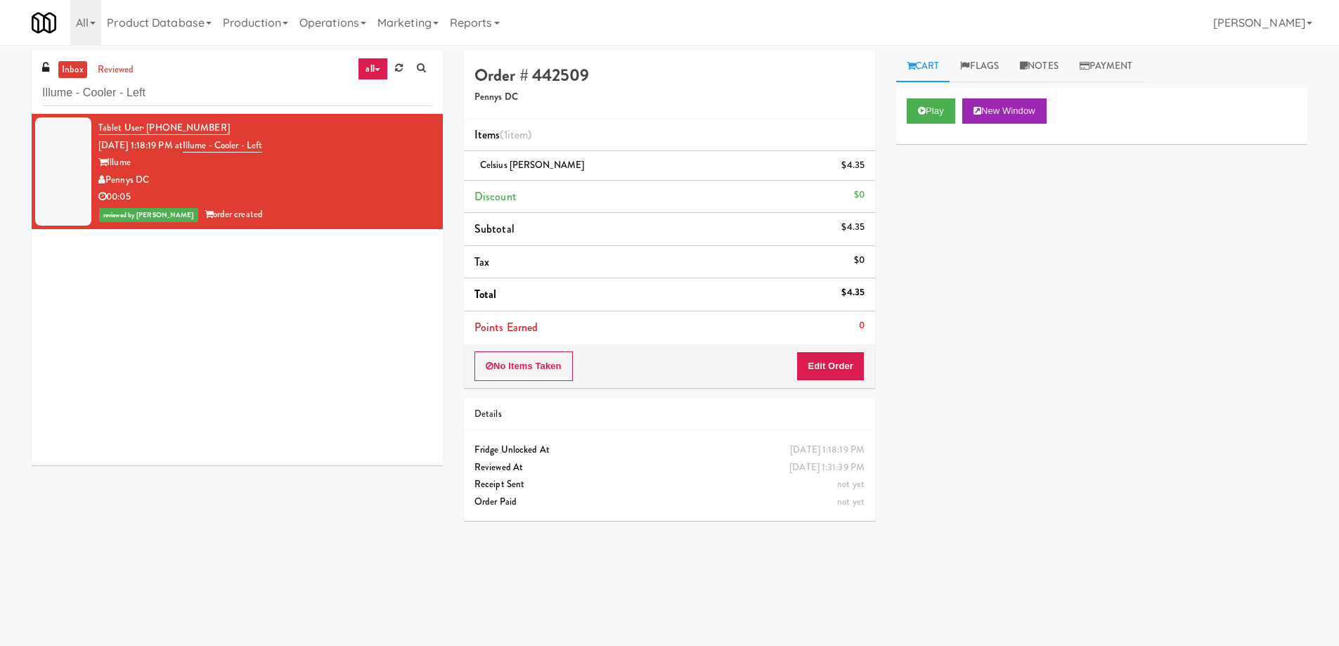
click at [1135, 486] on div "Play New Window Primary Flag Clear Flag if unable to determine what was taken o…" at bounding box center [1101, 351] width 411 height 527
click at [234, 96] on input "Illume - Cooler - Left" at bounding box center [237, 93] width 390 height 26
paste input "[PERSON_NAME] - Cooler - Righ"
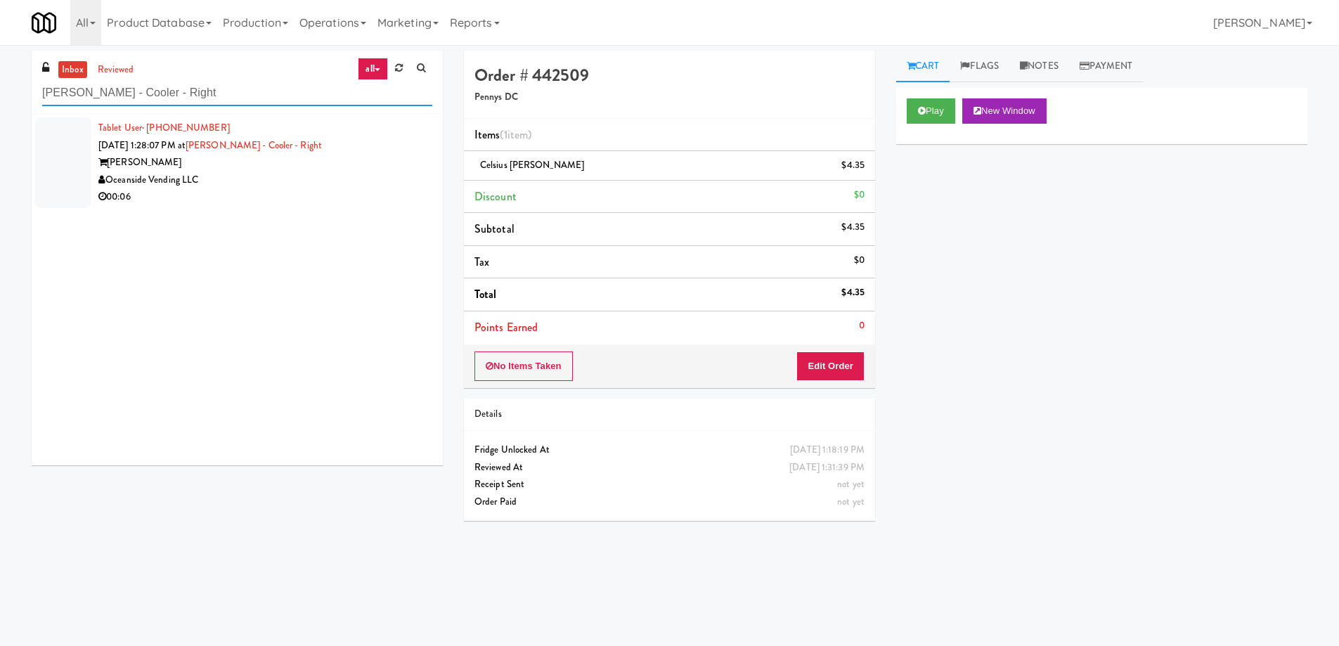
type input "[PERSON_NAME] - Cooler - Right"
click at [250, 201] on div "00:06" at bounding box center [265, 197] width 334 height 18
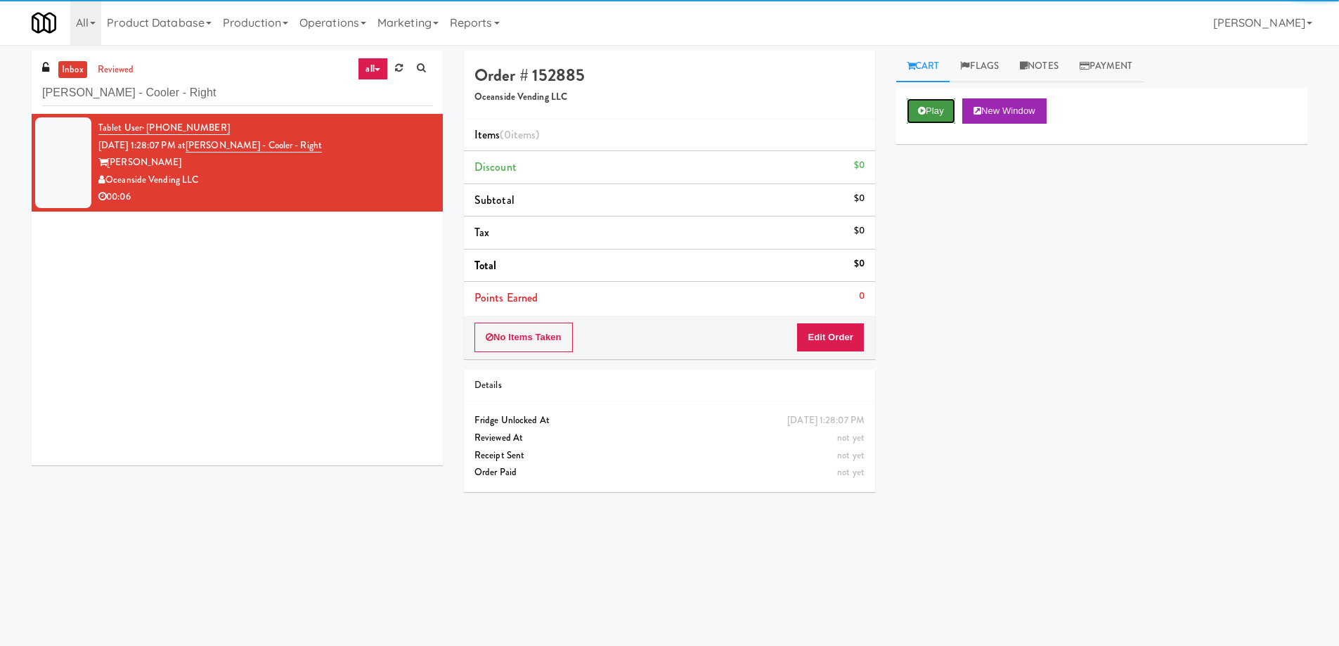
click at [933, 108] on button "Play" at bounding box center [931, 110] width 49 height 25
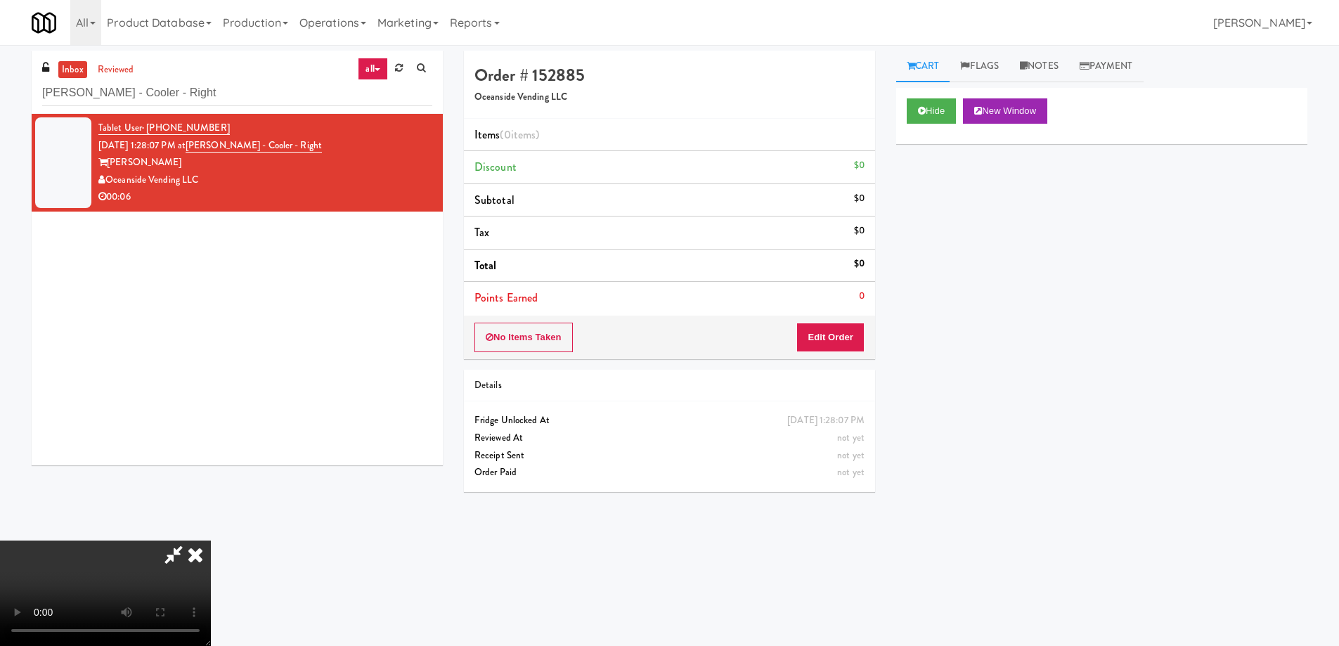
click at [211, 541] on video at bounding box center [105, 593] width 211 height 105
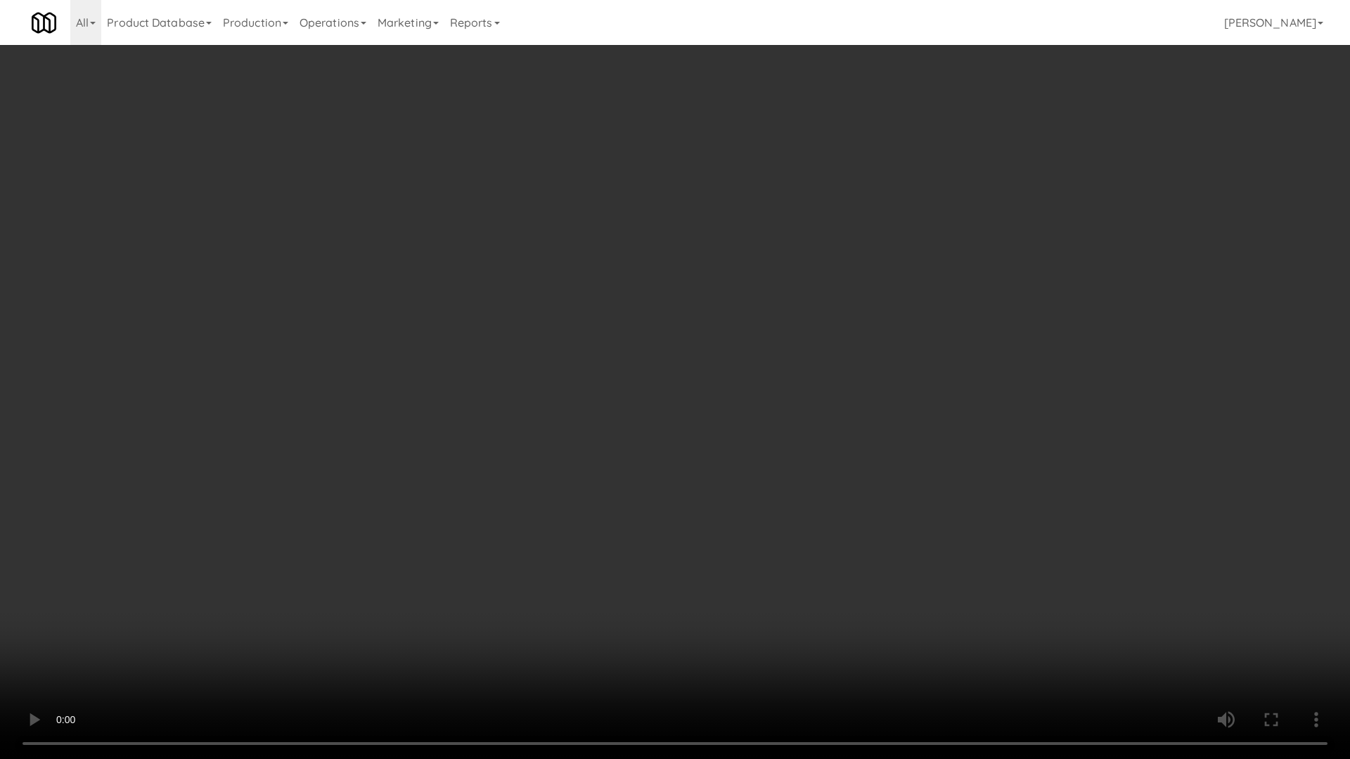
click at [777, 278] on video at bounding box center [675, 379] width 1350 height 759
click at [817, 364] on video at bounding box center [675, 379] width 1350 height 759
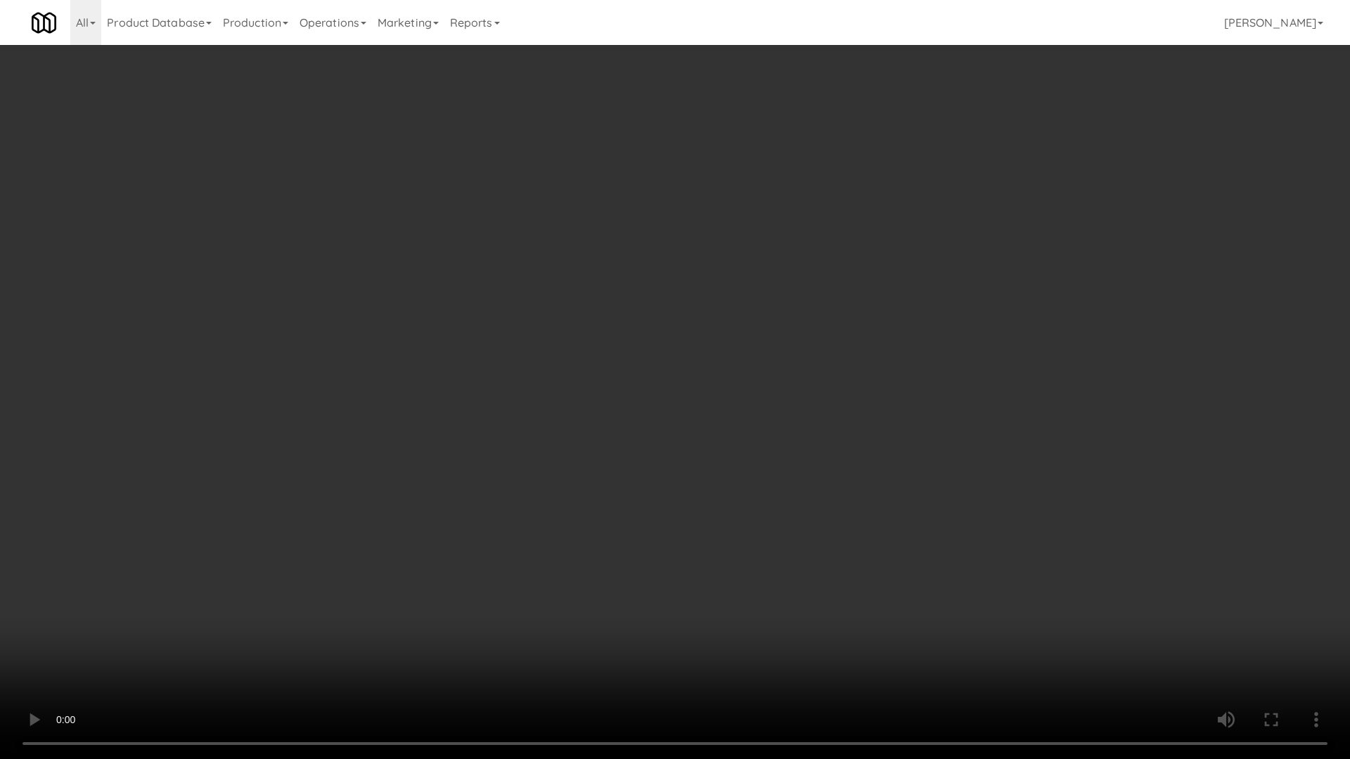
click at [817, 364] on video at bounding box center [675, 379] width 1350 height 759
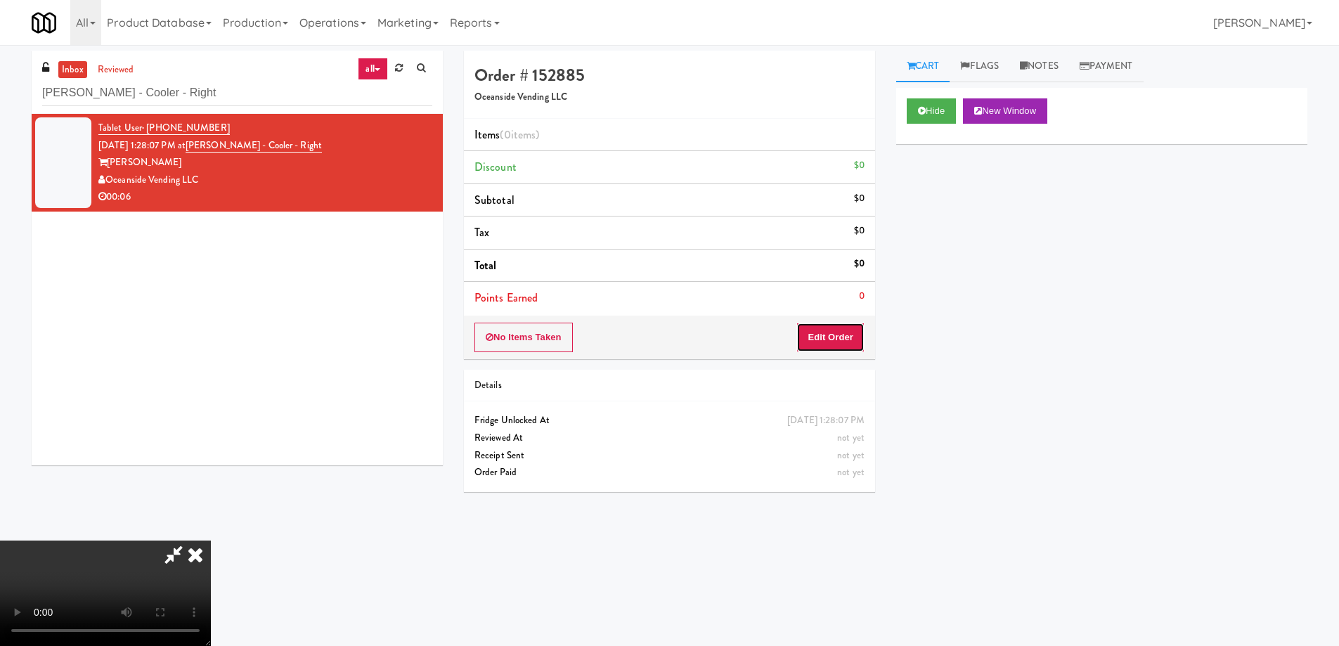
click at [832, 337] on button "Edit Order" at bounding box center [830, 338] width 68 height 30
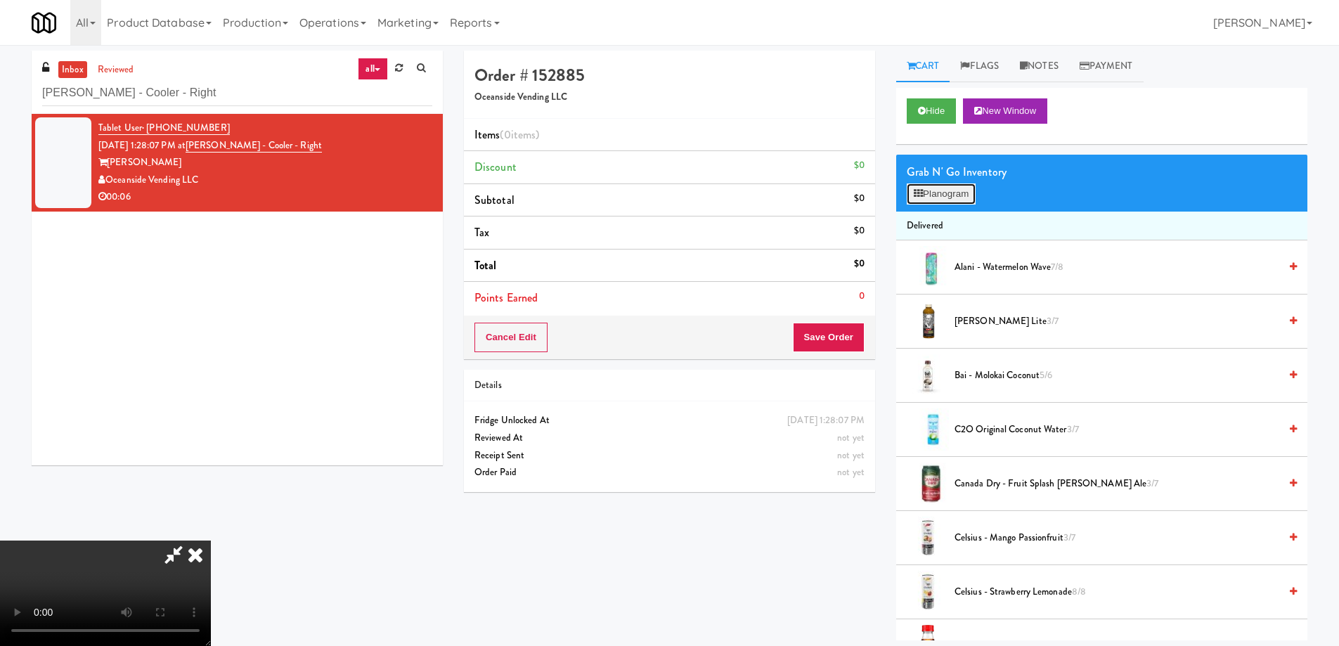
click at [957, 188] on button "Planogram" at bounding box center [941, 193] width 69 height 21
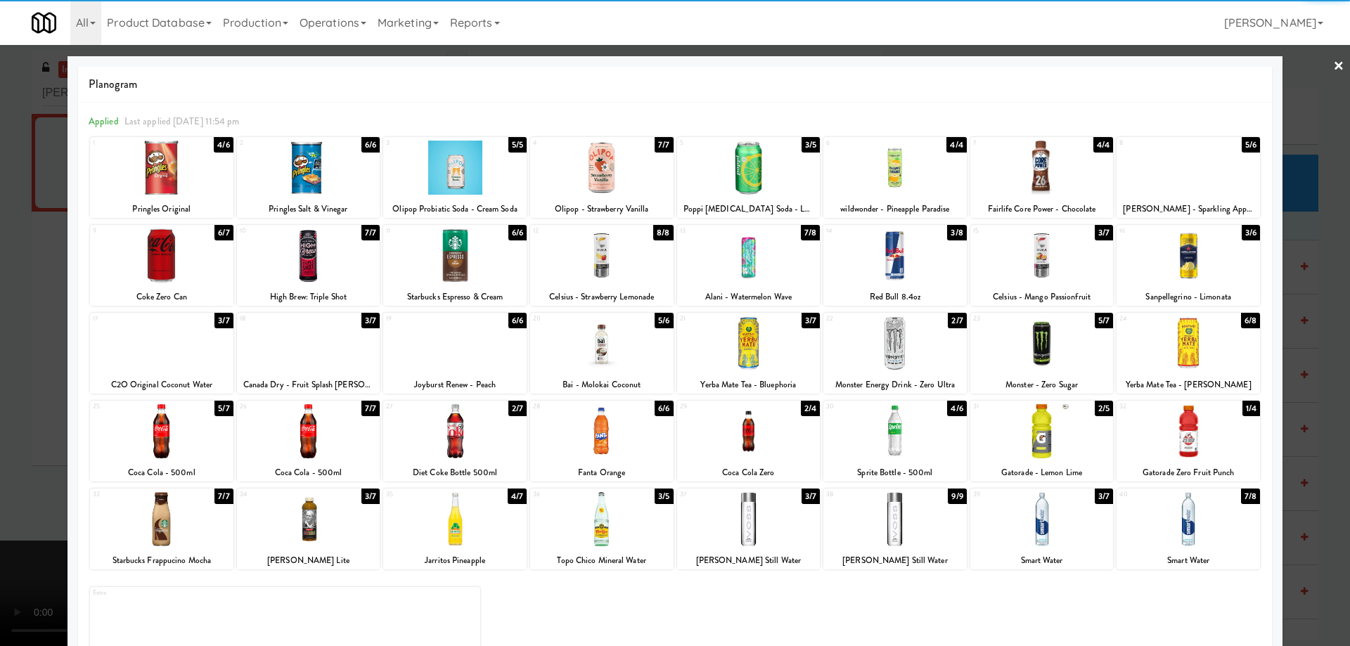
click at [1069, 349] on div at bounding box center [1041, 343] width 143 height 54
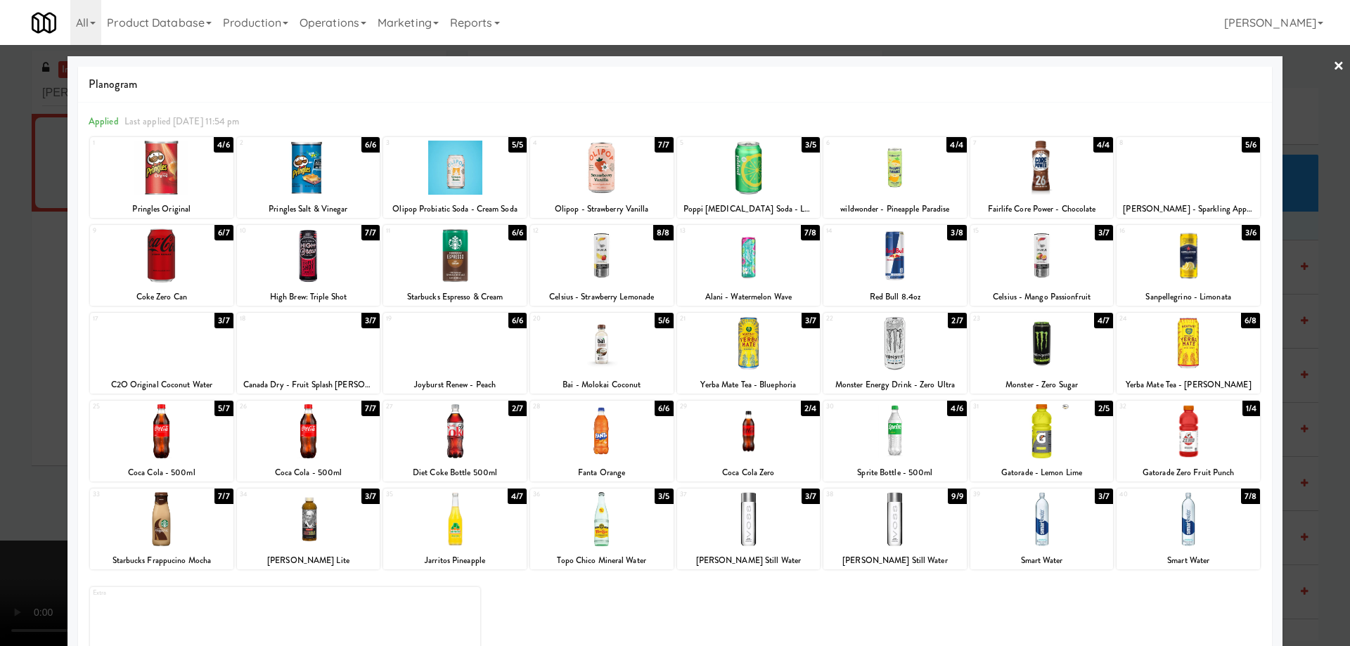
click at [1333, 72] on link "×" at bounding box center [1338, 67] width 11 height 44
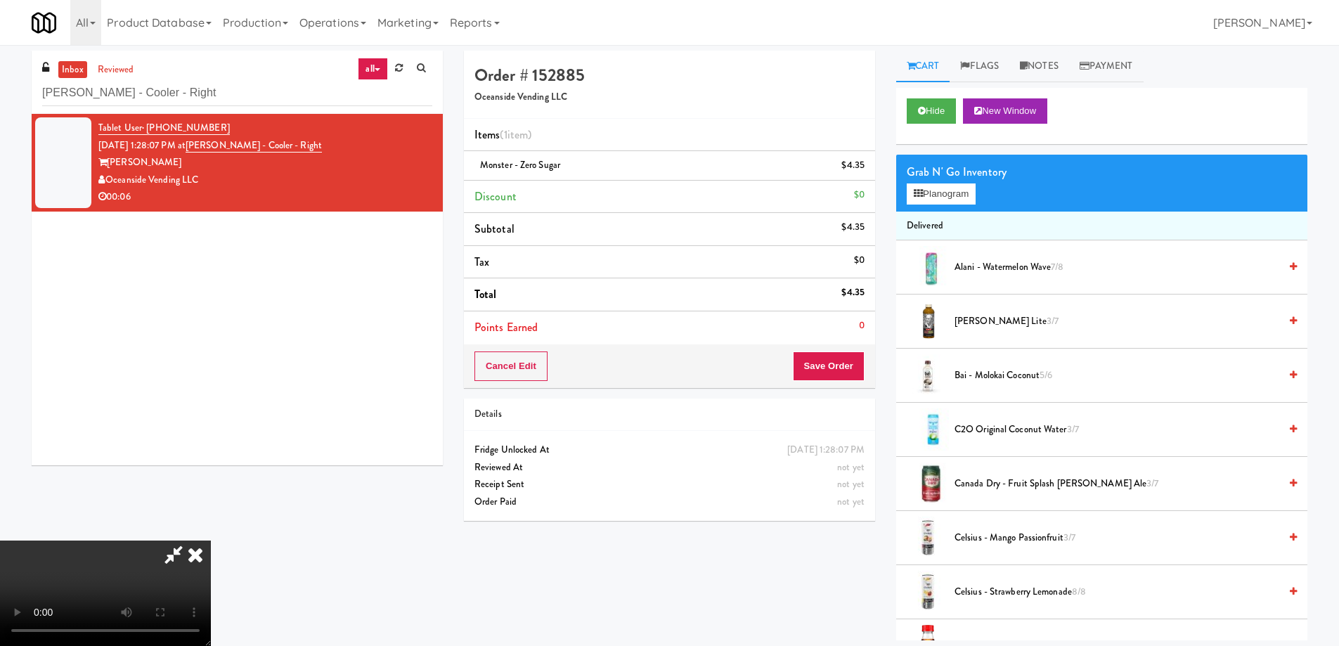
drag, startPoint x: 797, startPoint y: 207, endPoint x: 801, endPoint y: 280, distance: 72.5
click at [211, 541] on icon at bounding box center [195, 555] width 31 height 28
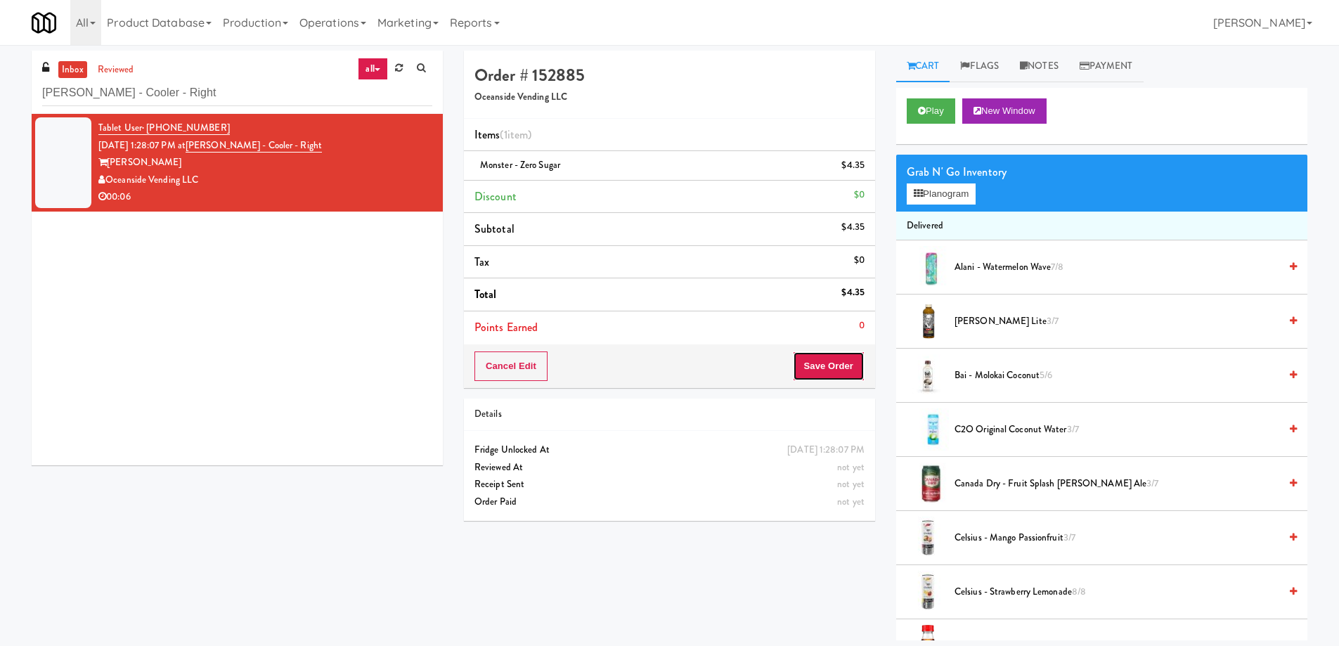
click at [810, 351] on button "Save Order" at bounding box center [829, 366] width 72 height 30
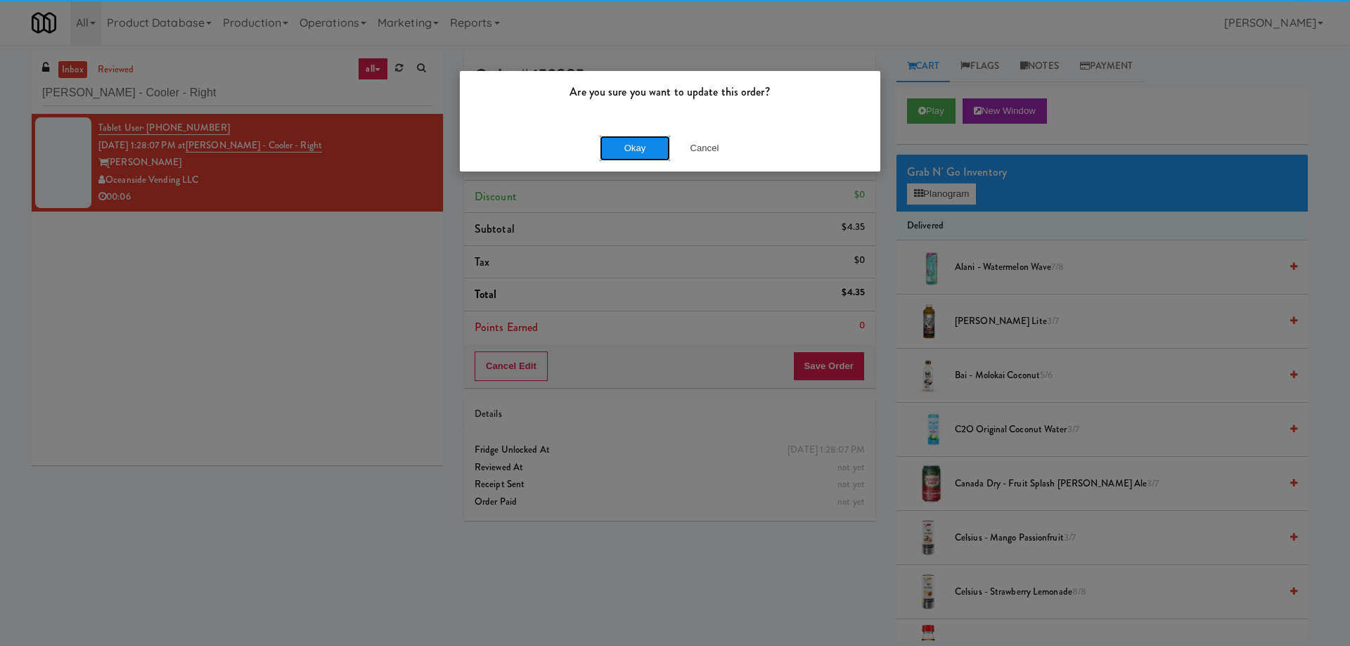
click at [637, 149] on button "Okay" at bounding box center [635, 148] width 70 height 25
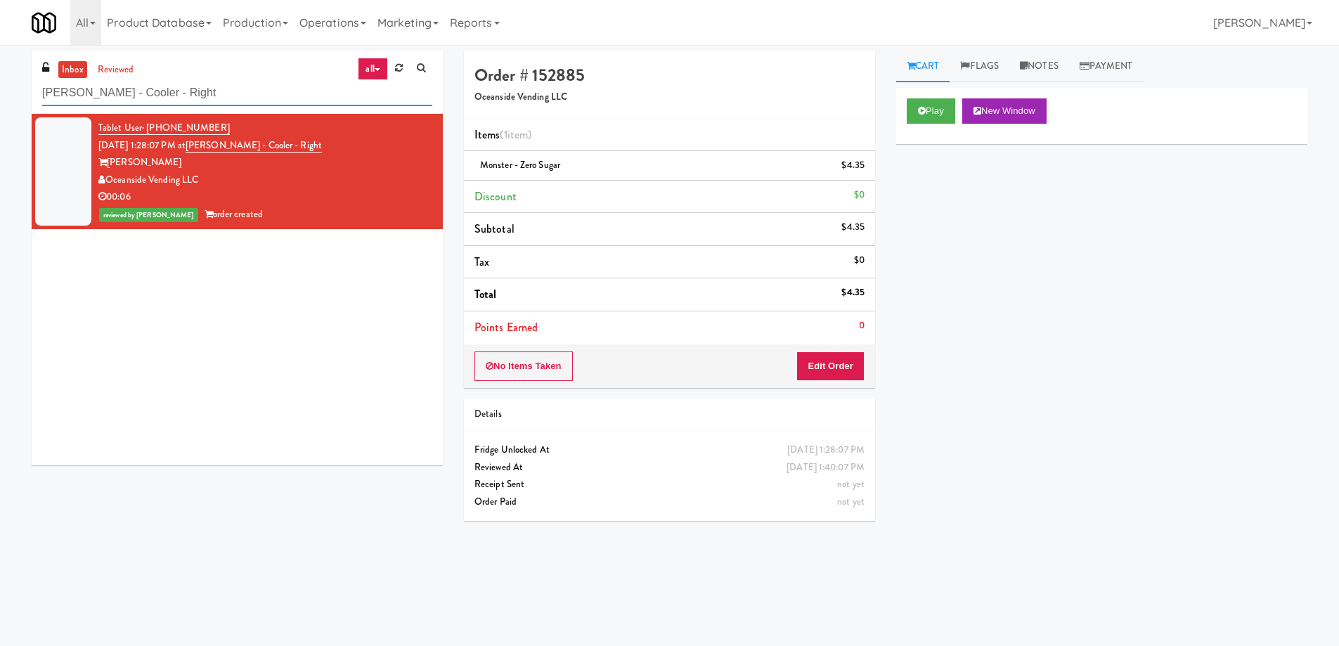
click at [219, 105] on input "[PERSON_NAME] - Cooler - Right" at bounding box center [237, 93] width 390 height 26
click at [220, 89] on input "[PERSON_NAME] - Cooler - Right" at bounding box center [237, 93] width 390 height 26
paste input "The Park at [GEOGRAPHIC_DATA] - Cooler #1"
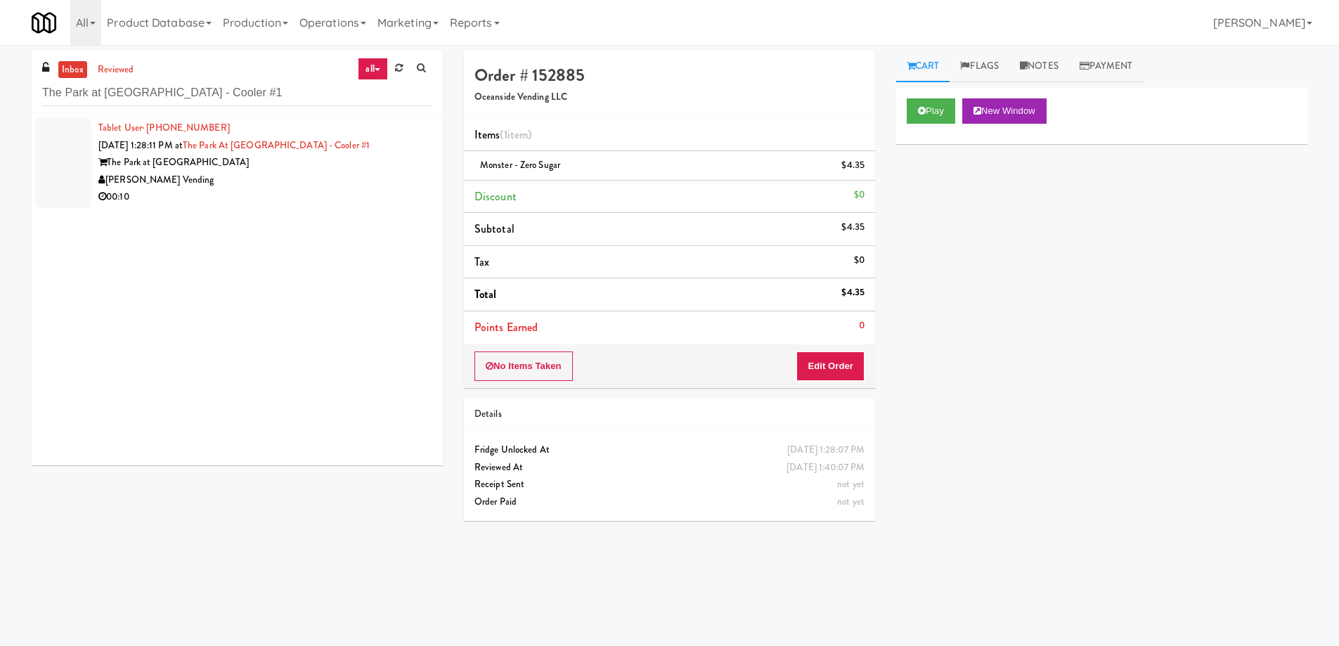
click at [333, 169] on div "The Park at [GEOGRAPHIC_DATA]" at bounding box center [265, 163] width 334 height 18
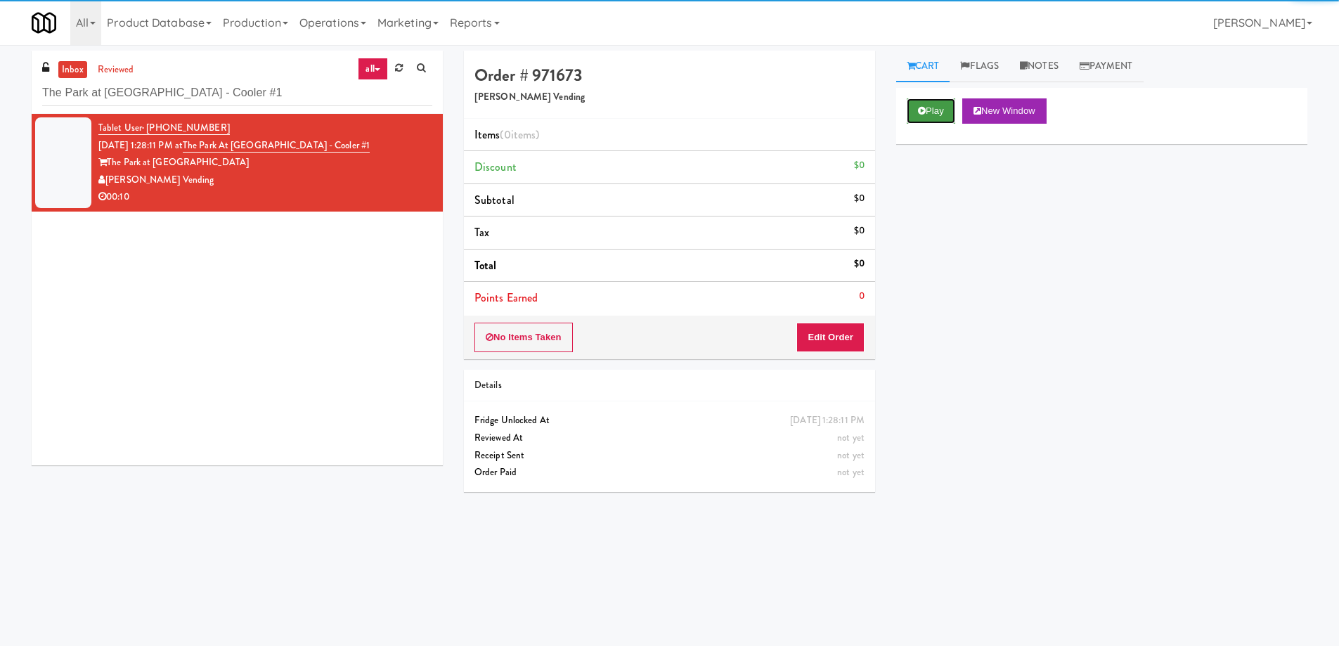
click at [927, 112] on button "Play" at bounding box center [931, 110] width 49 height 25
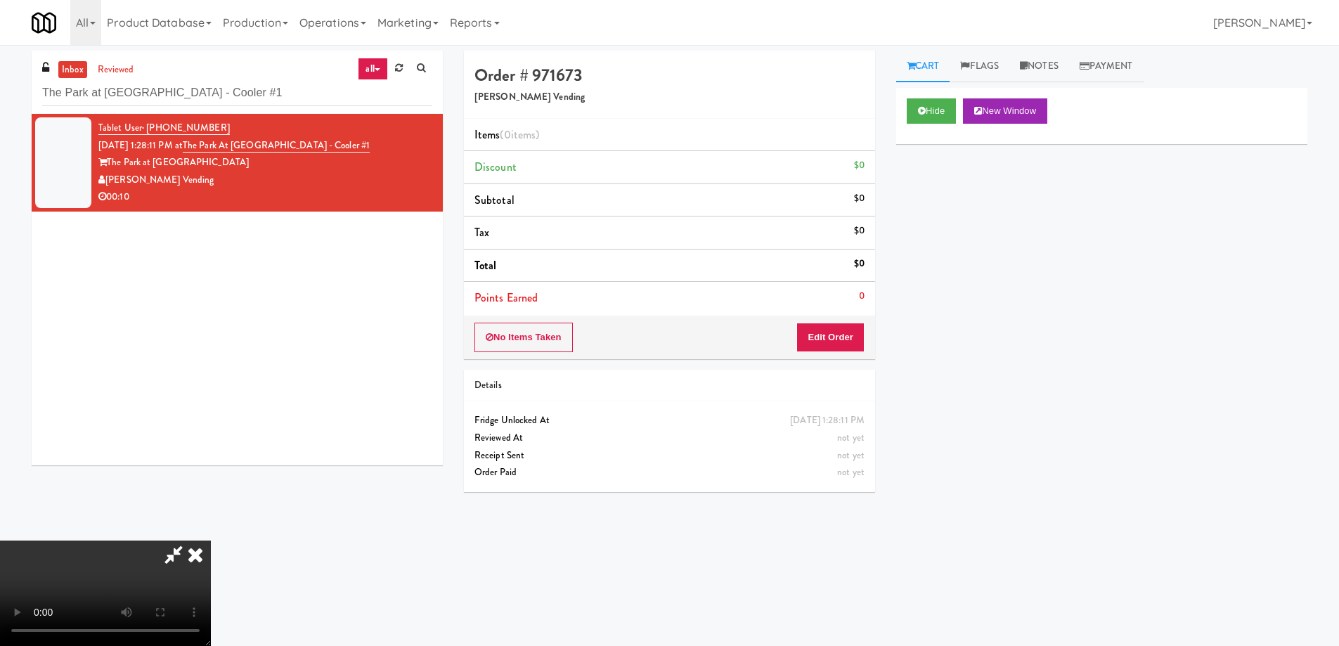
click at [211, 541] on video at bounding box center [105, 593] width 211 height 105
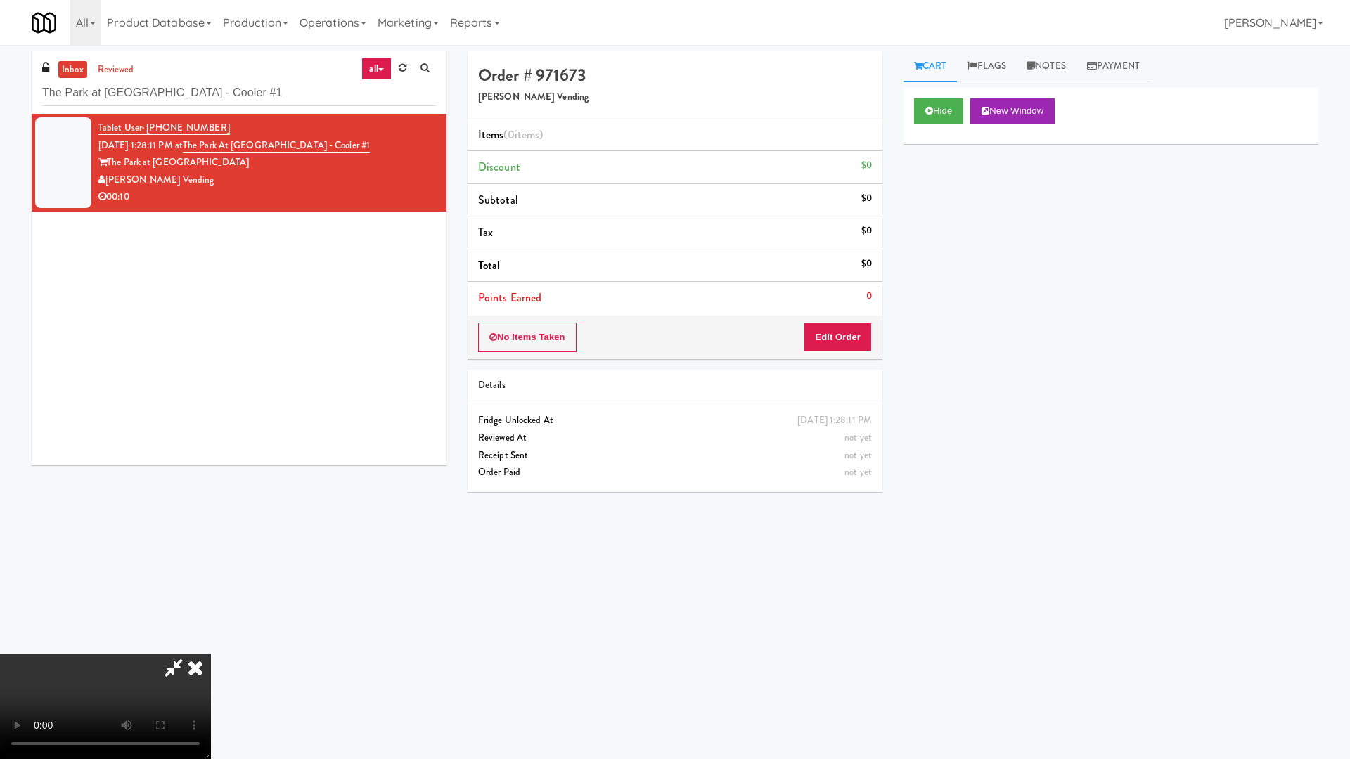
click at [211, 645] on video at bounding box center [105, 706] width 211 height 105
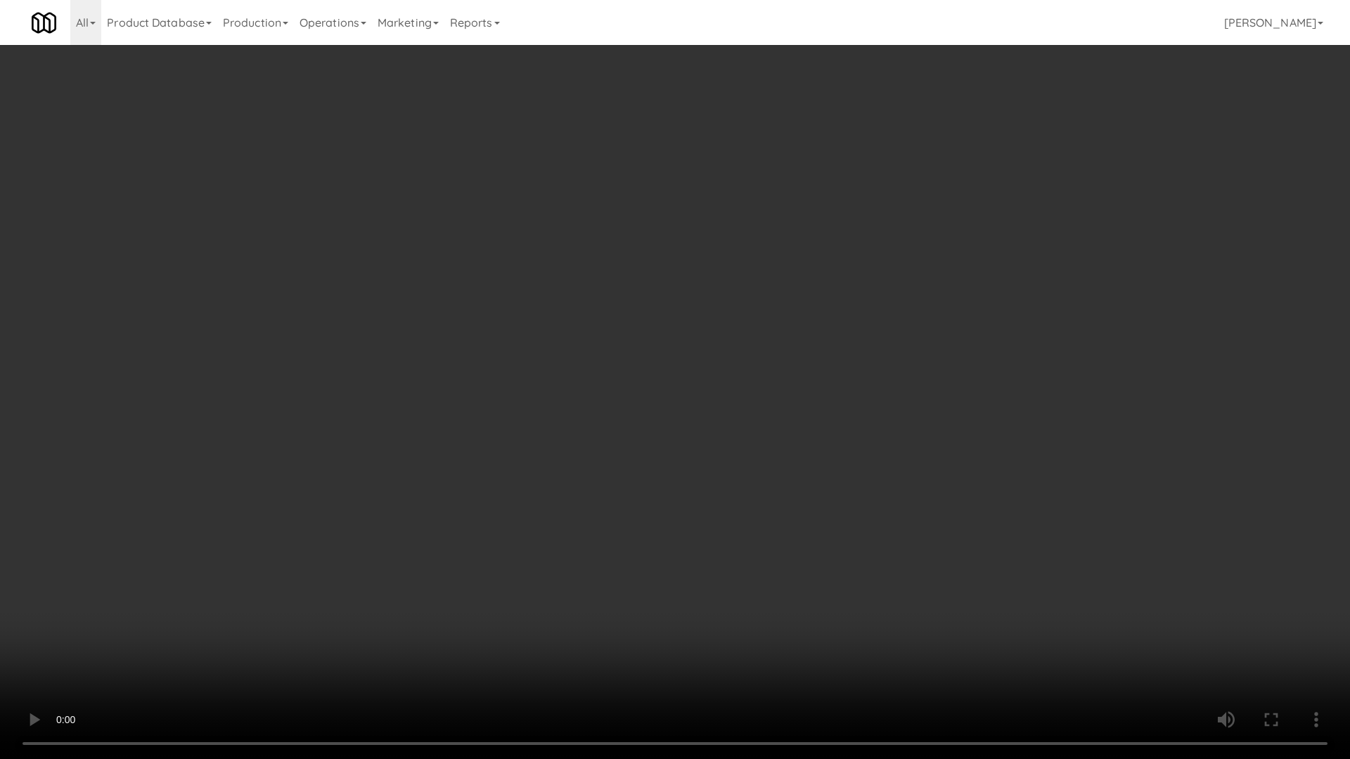
click at [613, 415] on video at bounding box center [675, 379] width 1350 height 759
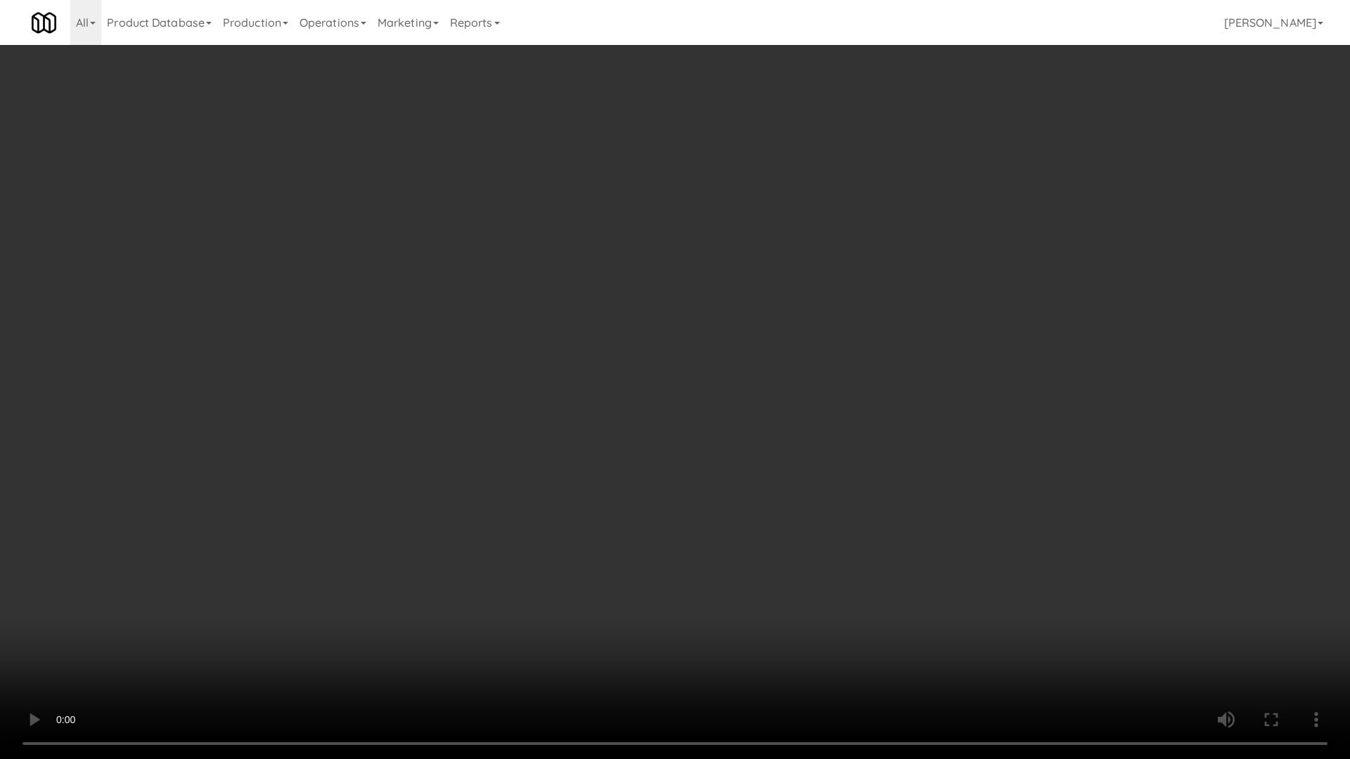
click at [613, 415] on video at bounding box center [675, 379] width 1350 height 759
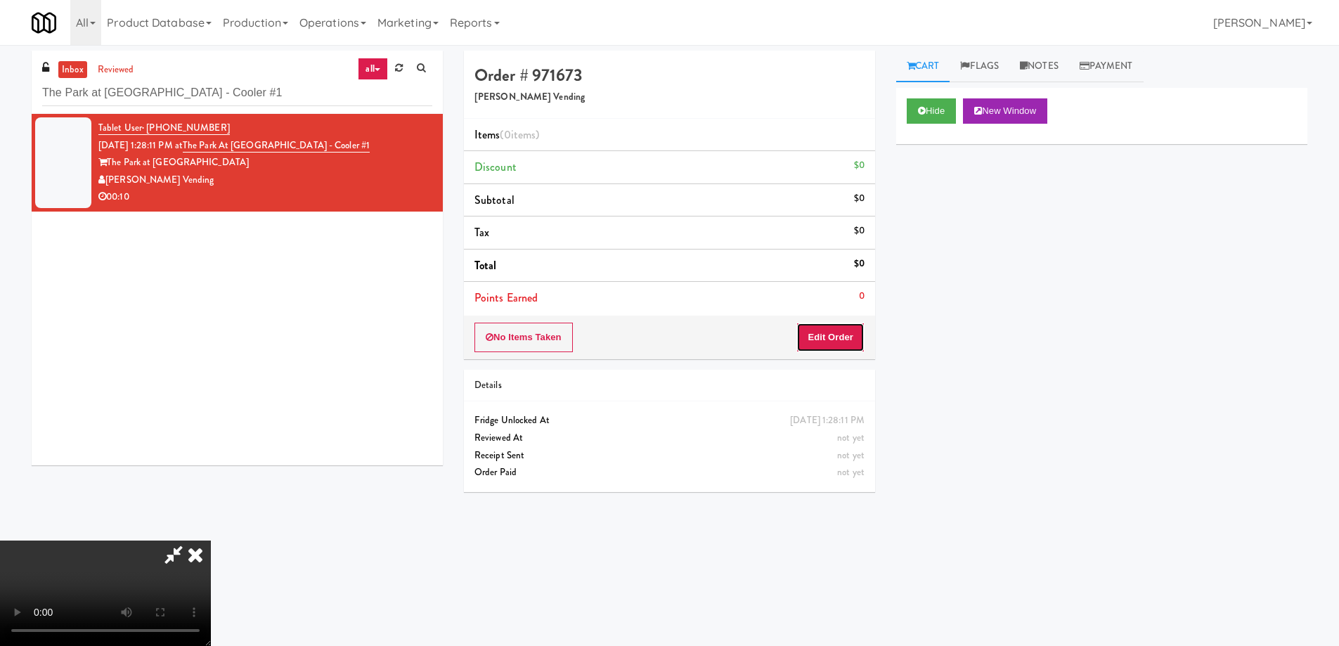
click at [827, 328] on button "Edit Order" at bounding box center [830, 338] width 68 height 30
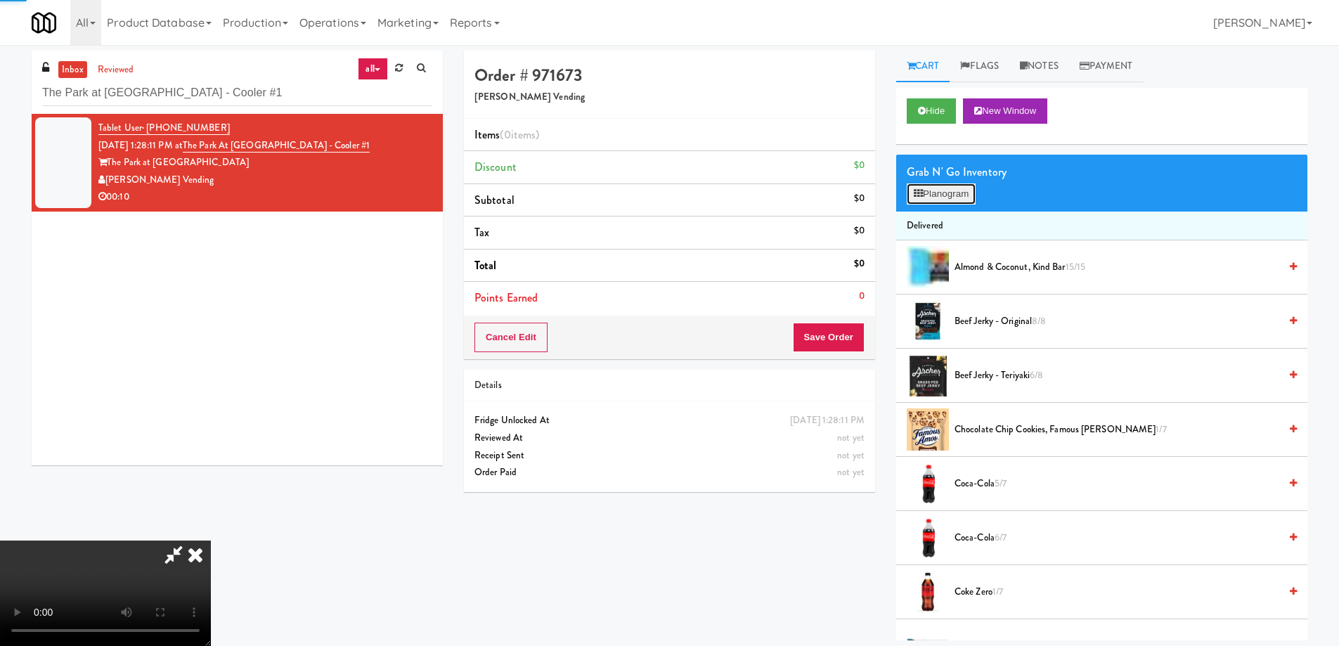
click at [952, 193] on button "Planogram" at bounding box center [941, 193] width 69 height 21
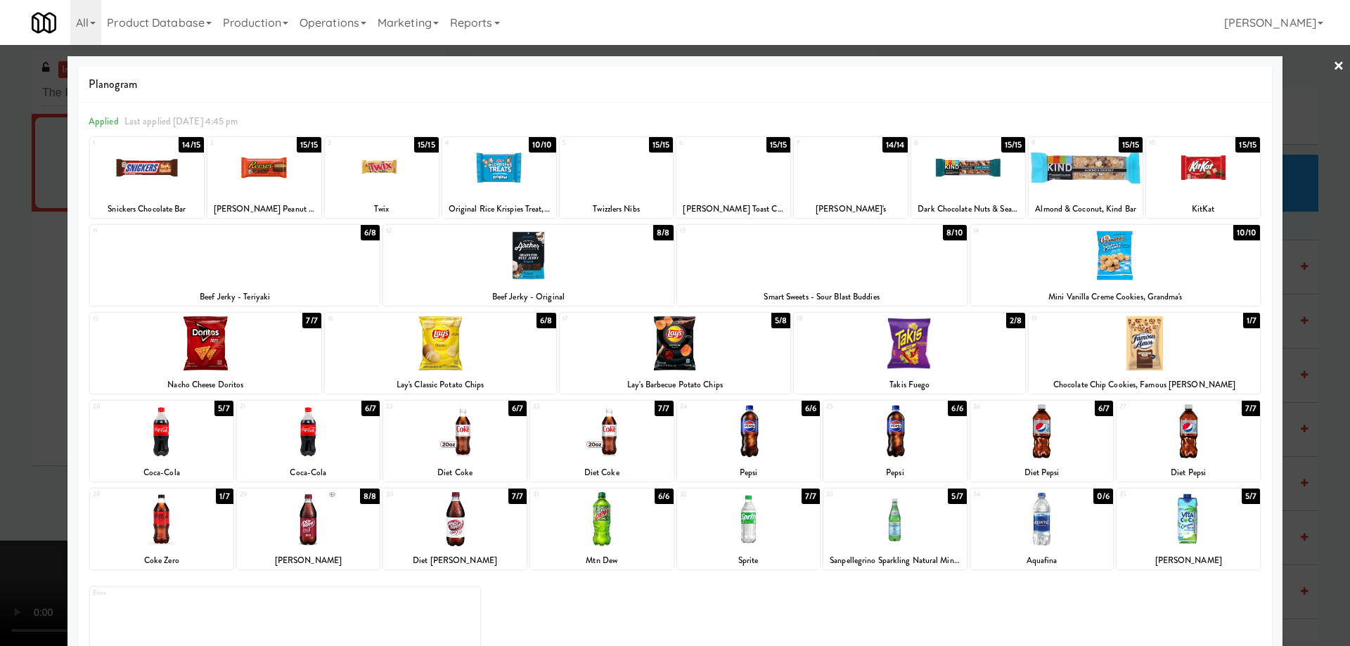
click at [501, 516] on div at bounding box center [454, 519] width 143 height 54
click at [1333, 60] on link "×" at bounding box center [1338, 67] width 11 height 44
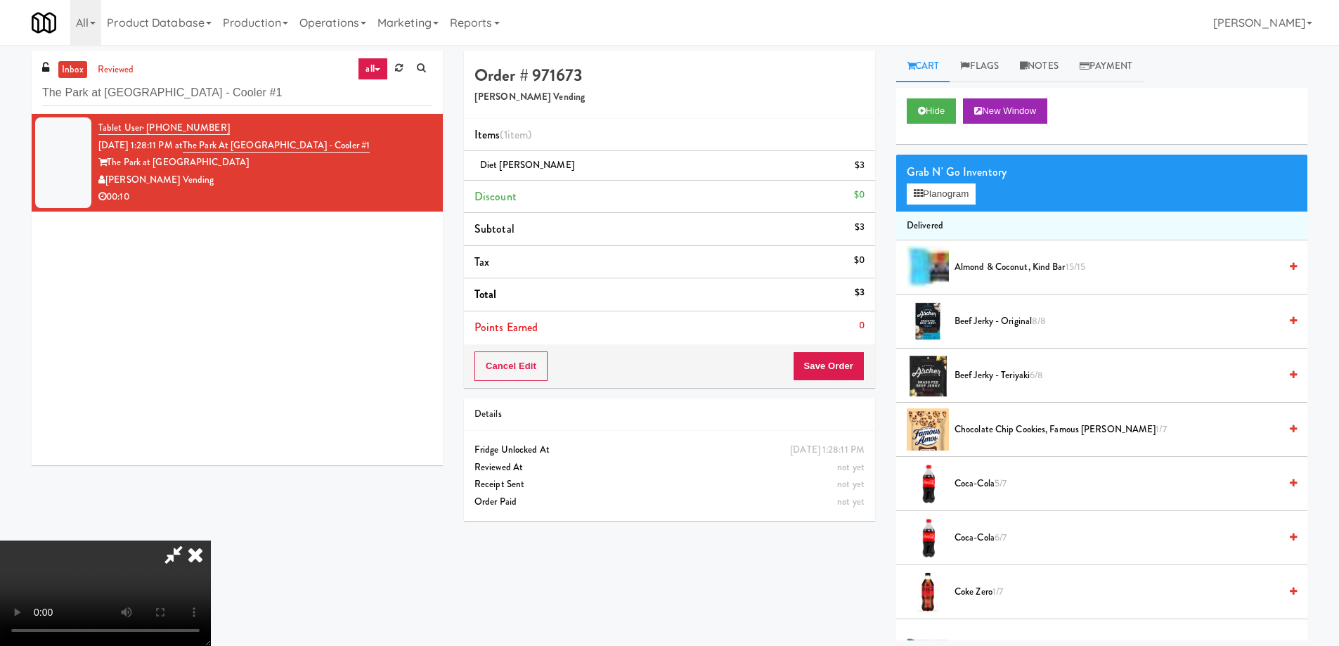
click at [211, 541] on video at bounding box center [105, 593] width 211 height 105
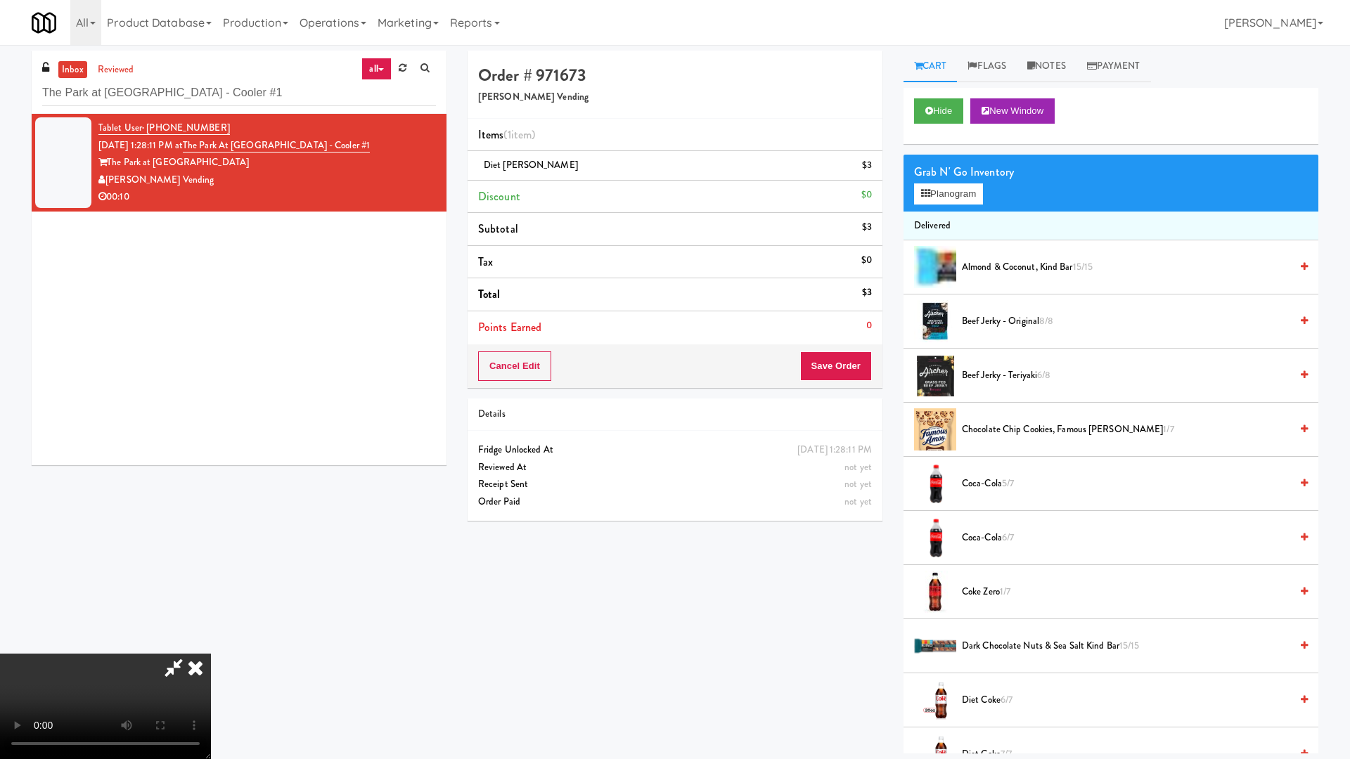
click at [211, 645] on video at bounding box center [105, 706] width 211 height 105
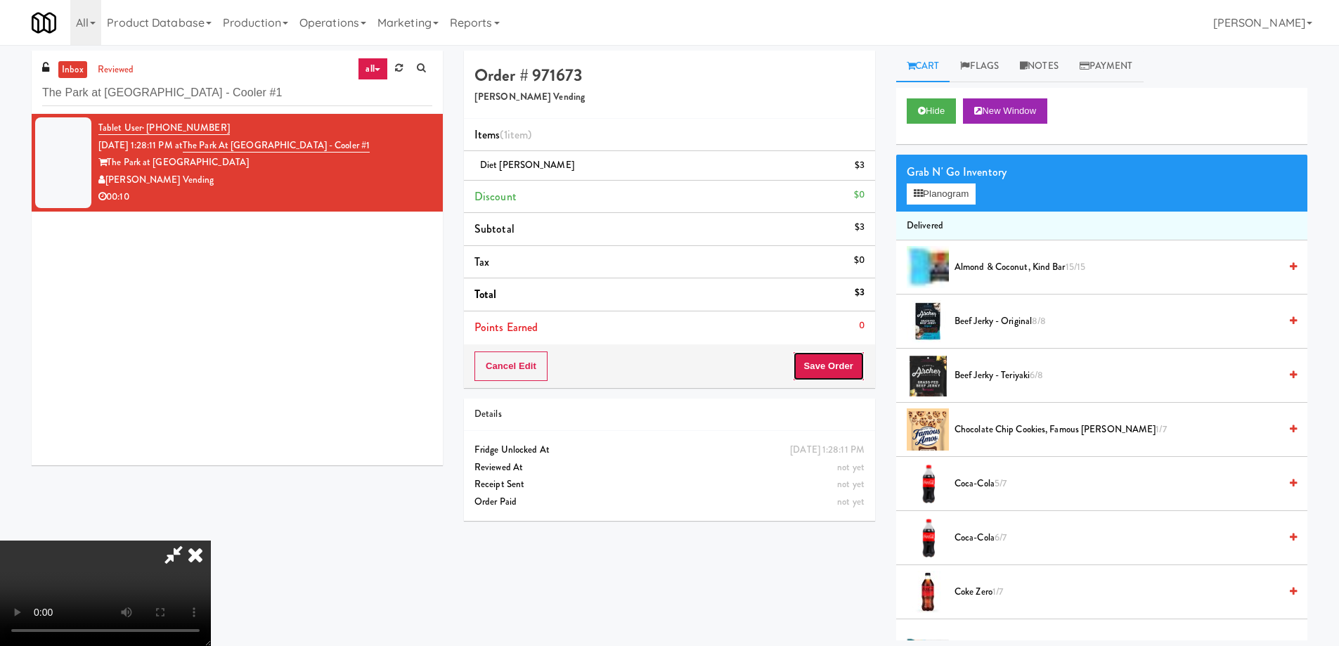
click at [825, 361] on button "Save Order" at bounding box center [829, 366] width 72 height 30
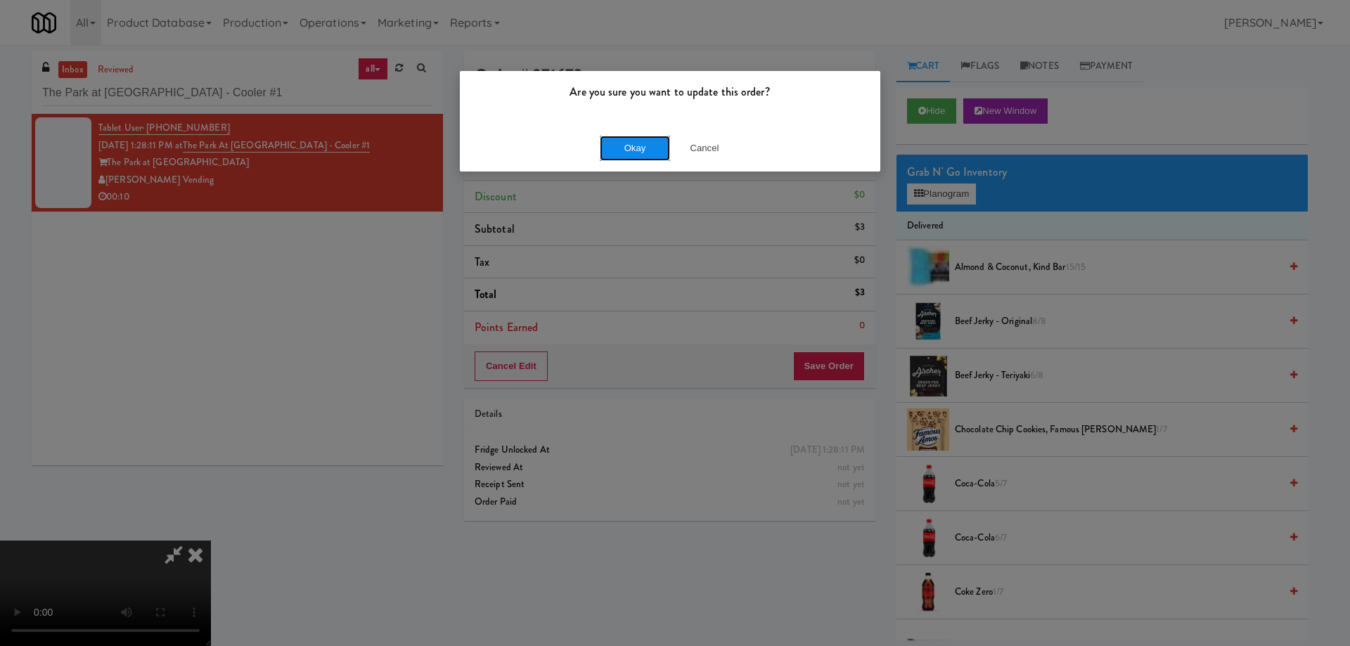
click at [629, 147] on button "Okay" at bounding box center [635, 148] width 70 height 25
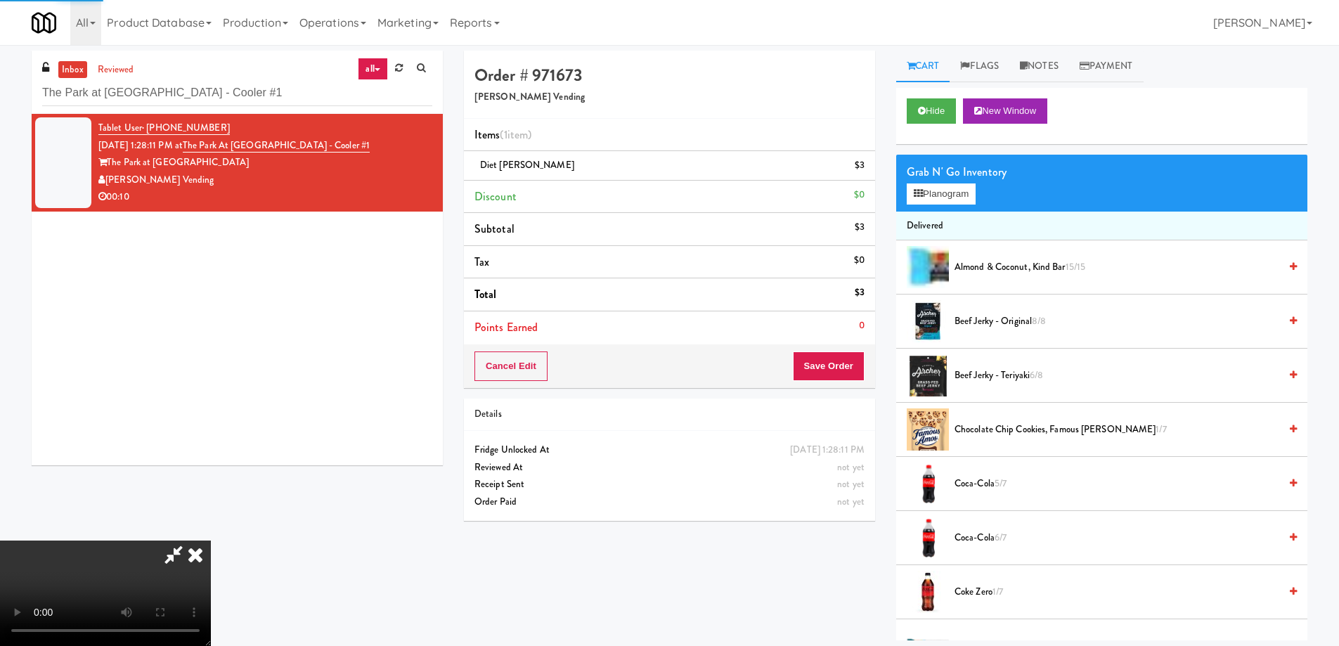
click at [211, 541] on icon at bounding box center [195, 555] width 31 height 28
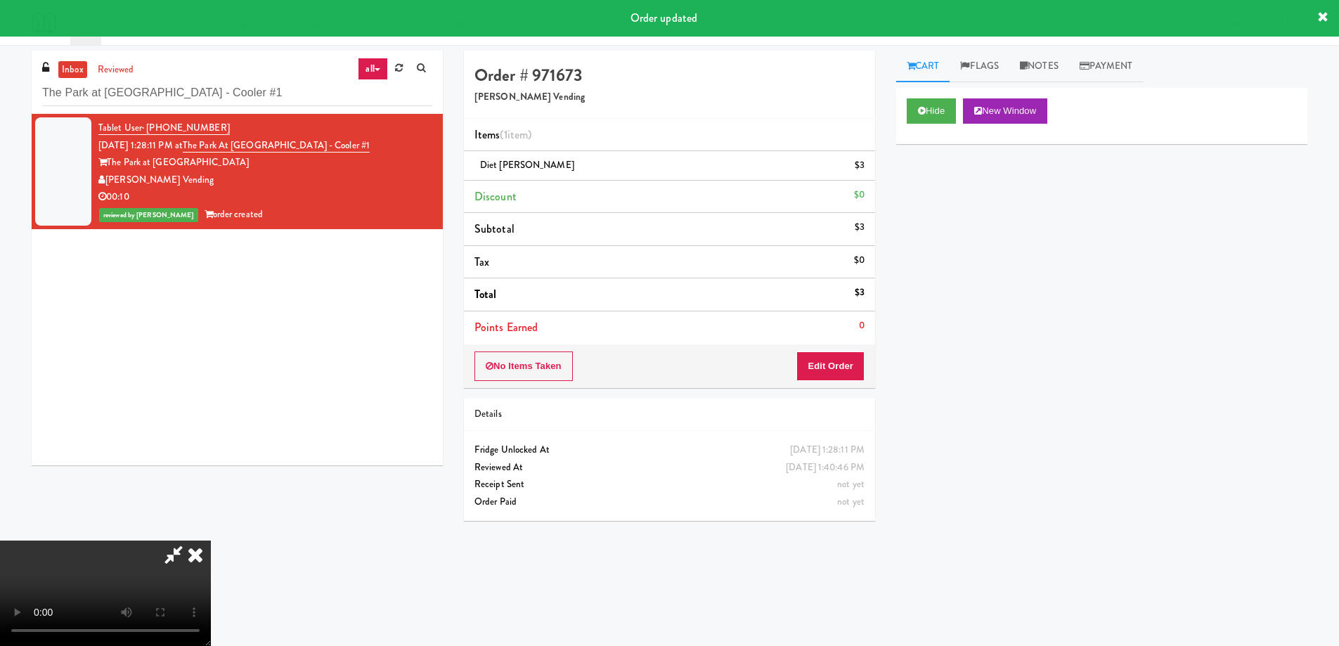
click at [211, 541] on icon at bounding box center [195, 555] width 31 height 28
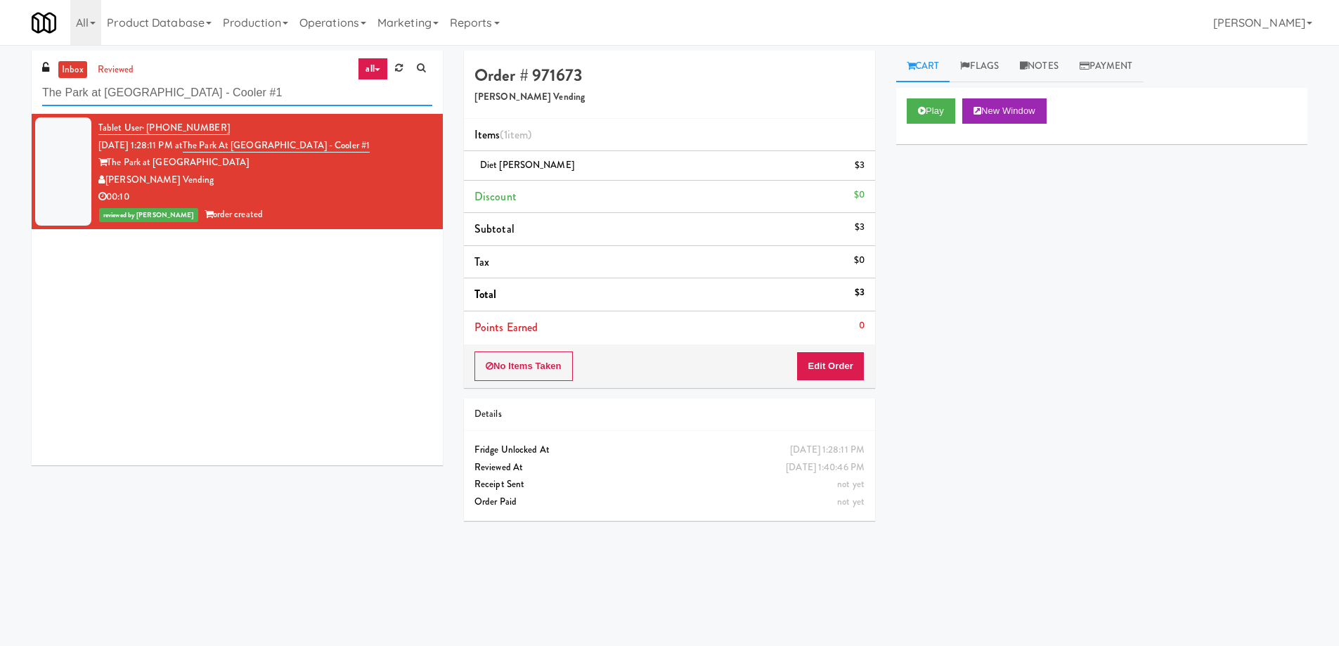
click at [234, 91] on input "The Park at [GEOGRAPHIC_DATA] - Cooler #1" at bounding box center [237, 93] width 390 height 26
paste input "1331 - Combo Cooler - (Middle)"
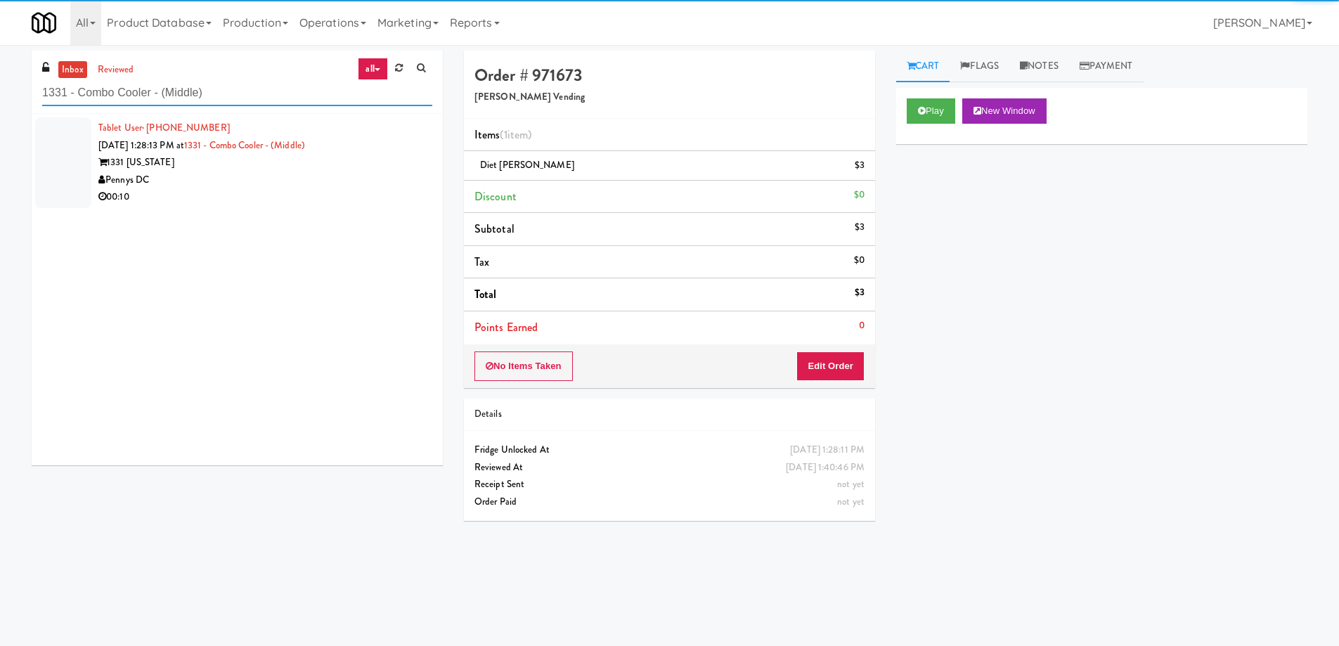
type input "1331 - Combo Cooler - (Middle)"
click at [334, 209] on li "Tablet User · (202) 285-8550 [DATE] 1:28:13 PM at 1331 - Combo Cooler - (Middle…" at bounding box center [237, 163] width 411 height 98
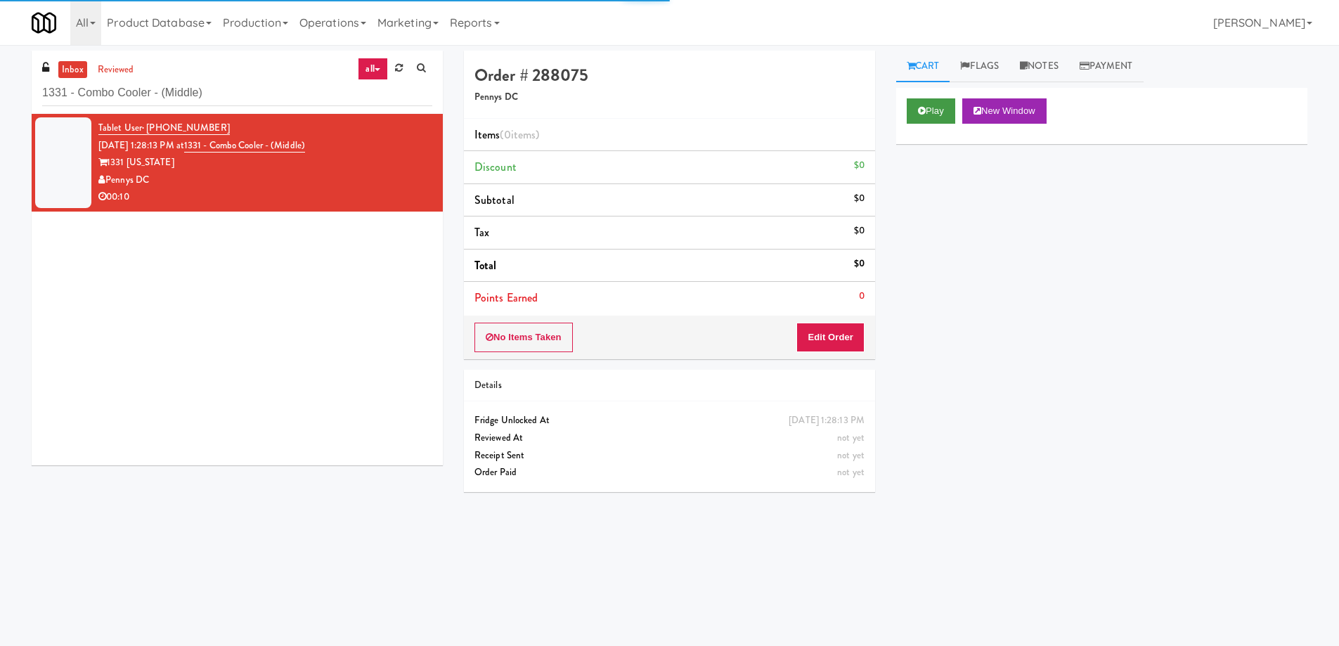
click at [939, 127] on div "Play New Window" at bounding box center [1101, 116] width 411 height 56
click at [935, 116] on button "Play" at bounding box center [931, 110] width 49 height 25
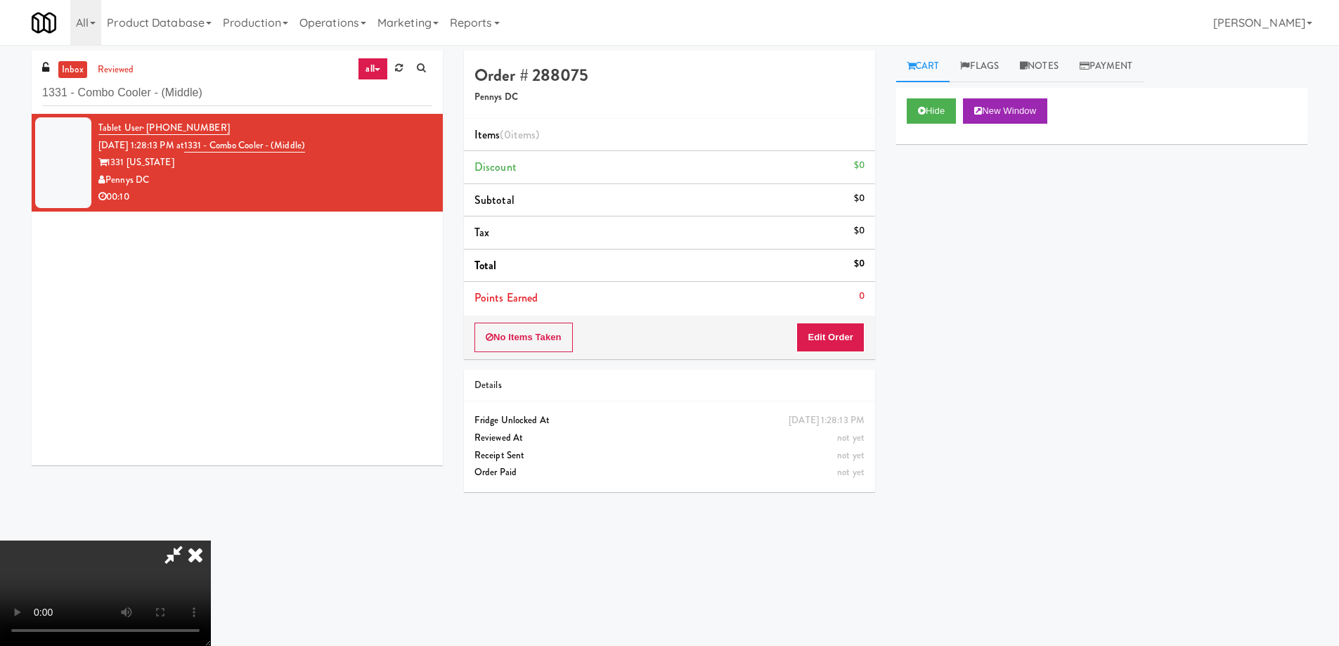
click at [211, 541] on video at bounding box center [105, 593] width 211 height 105
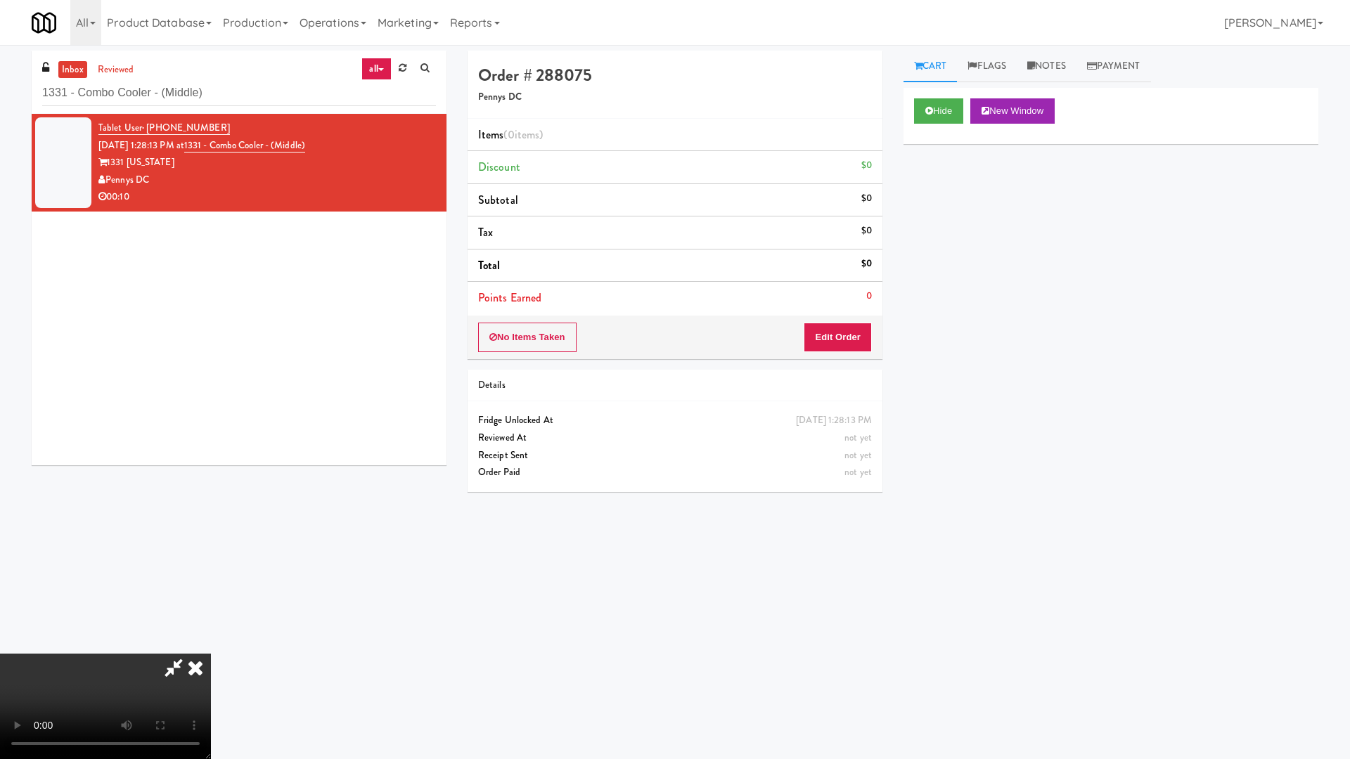
click at [211, 645] on video at bounding box center [105, 706] width 211 height 105
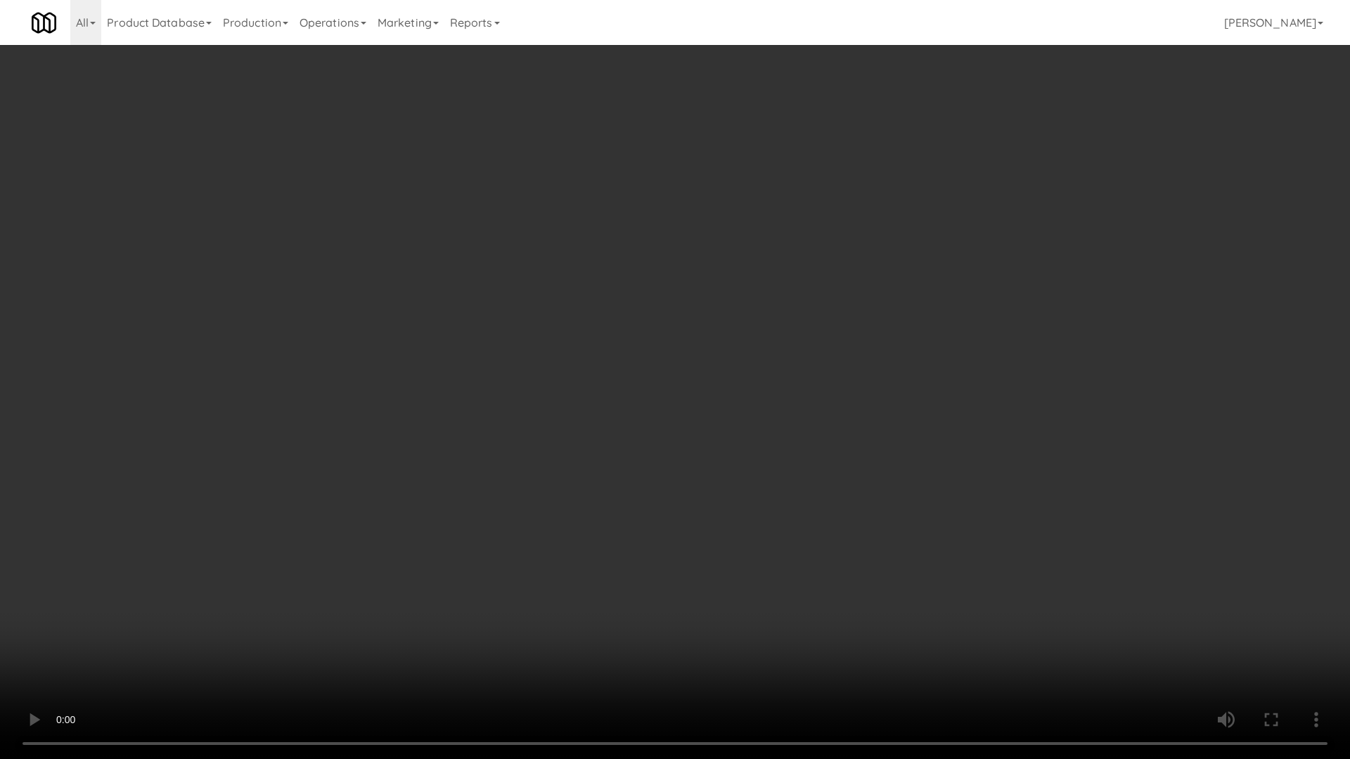
click at [725, 396] on video at bounding box center [675, 379] width 1350 height 759
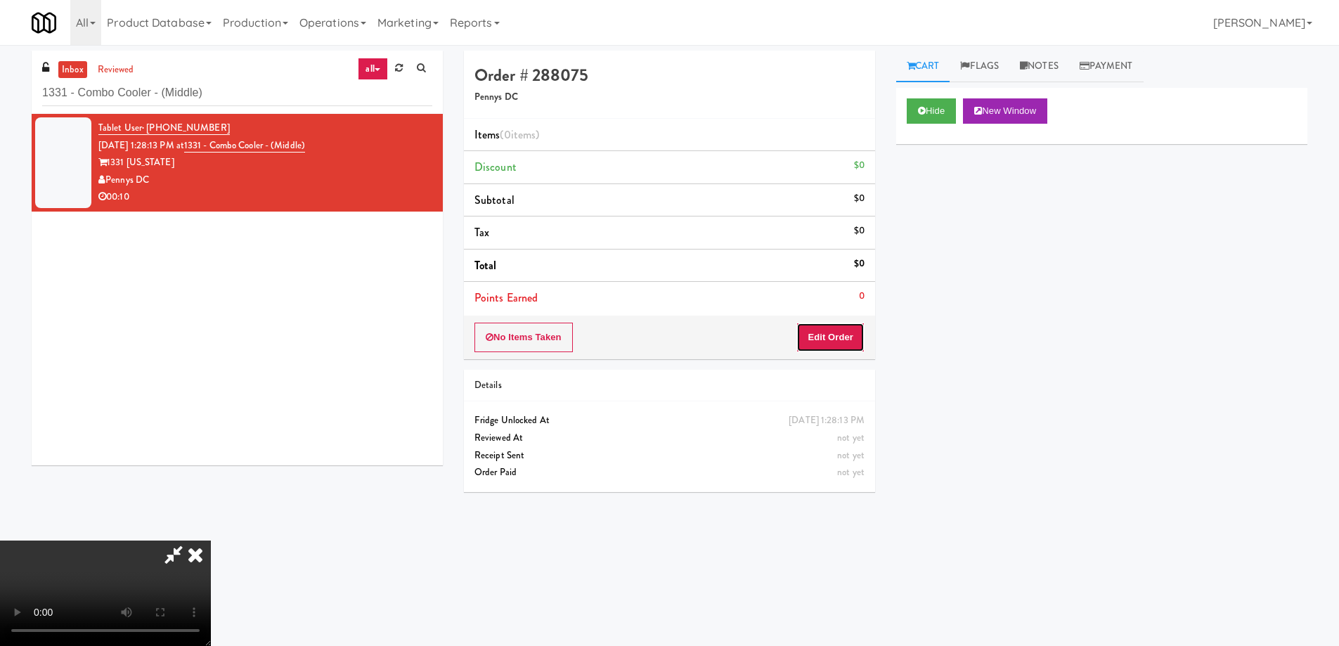
click at [839, 349] on button "Edit Order" at bounding box center [830, 338] width 68 height 30
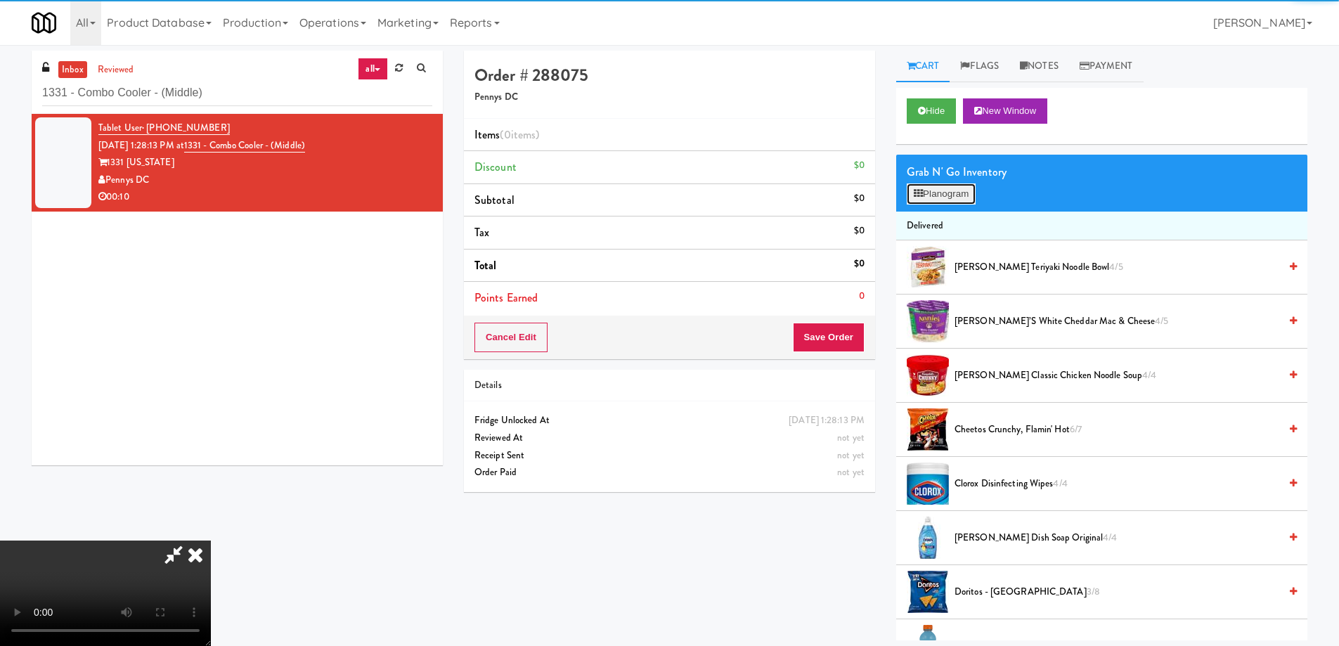
click at [934, 195] on button "Planogram" at bounding box center [941, 193] width 69 height 21
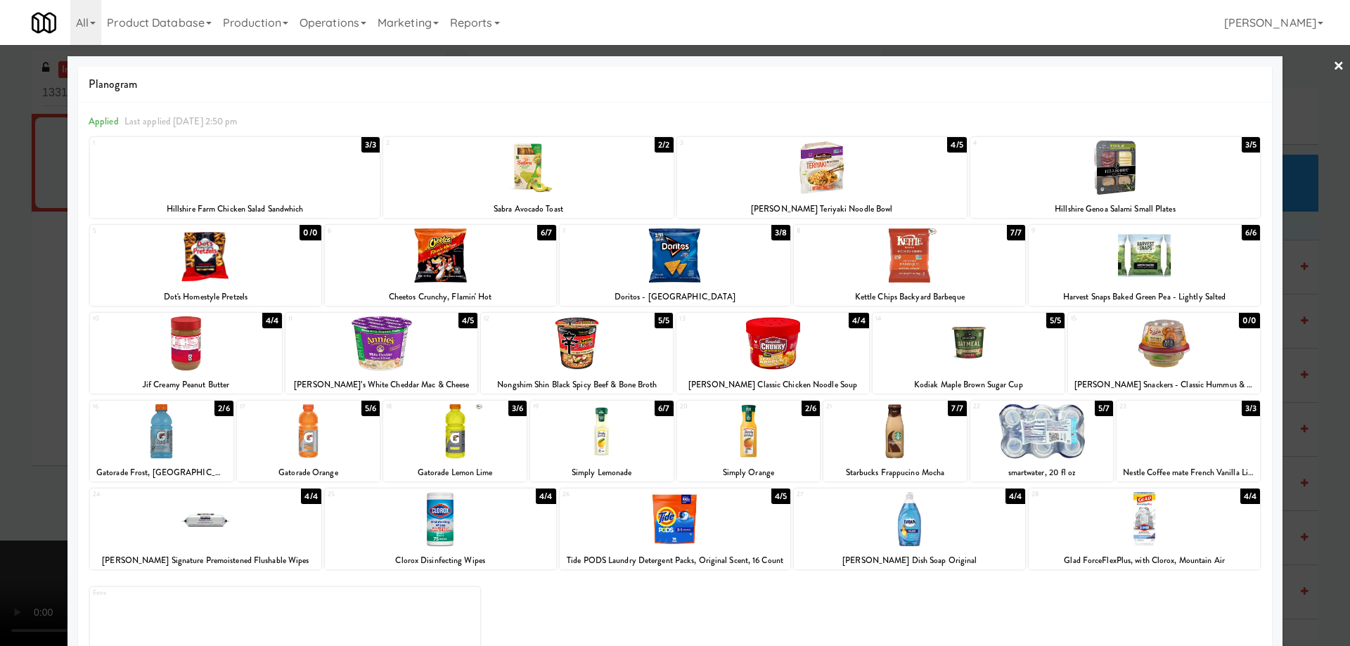
click at [421, 342] on div at bounding box center [381, 343] width 192 height 54
click at [425, 358] on div at bounding box center [381, 343] width 192 height 54
click at [1333, 67] on link "×" at bounding box center [1338, 67] width 11 height 44
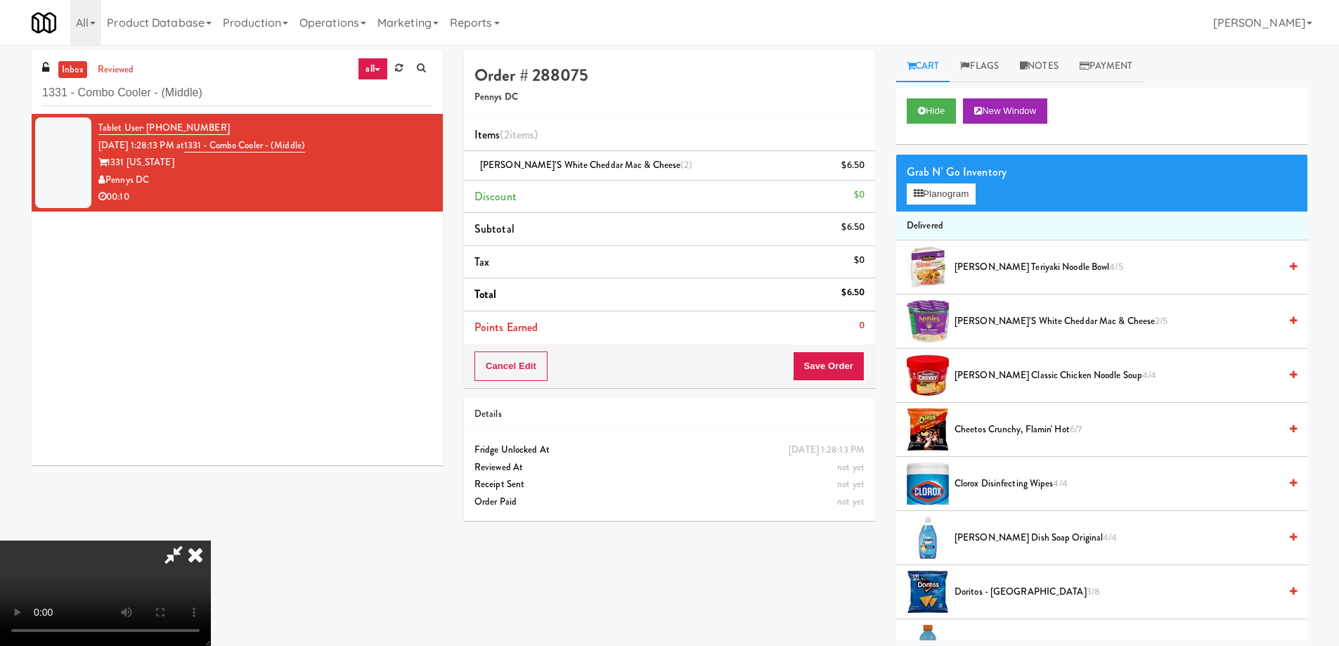
click at [211, 541] on video at bounding box center [105, 593] width 211 height 105
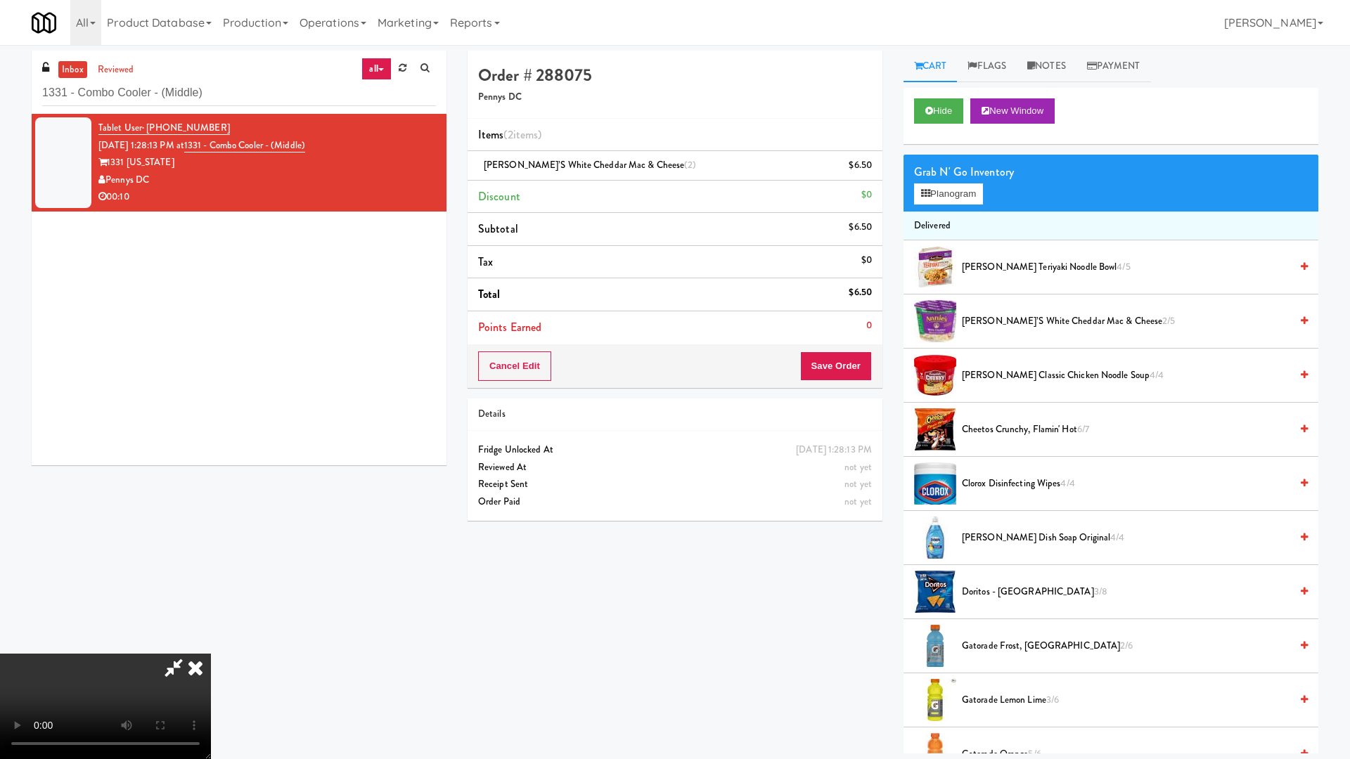
click at [211, 645] on video at bounding box center [105, 706] width 211 height 105
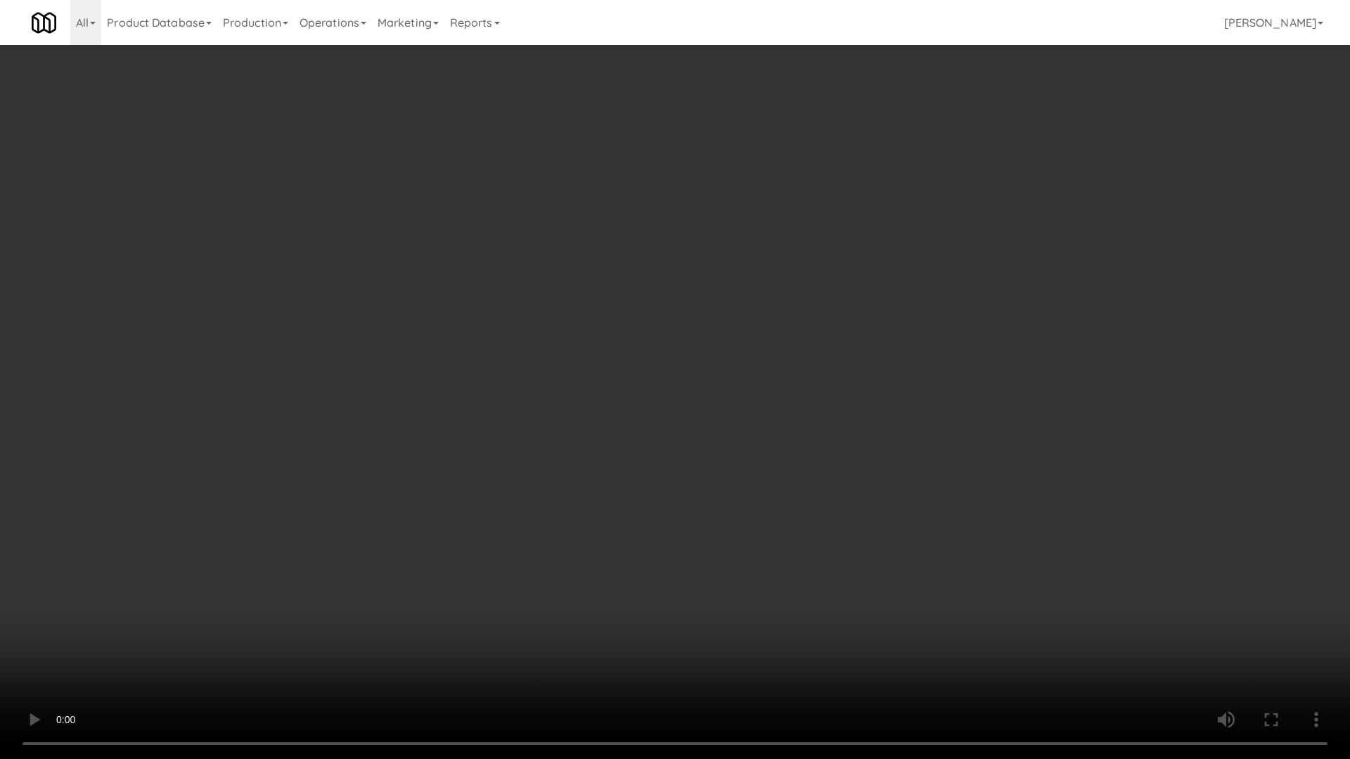
click at [479, 309] on video at bounding box center [675, 379] width 1350 height 759
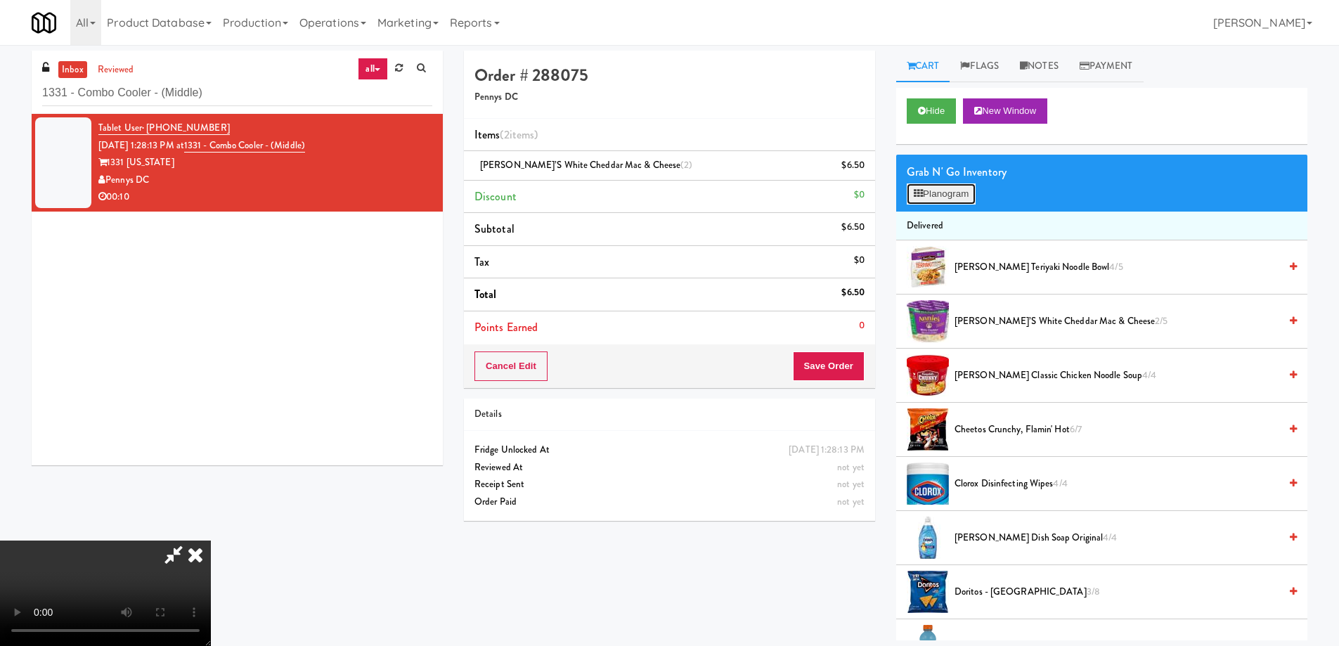
click at [943, 195] on button "Planogram" at bounding box center [941, 193] width 69 height 21
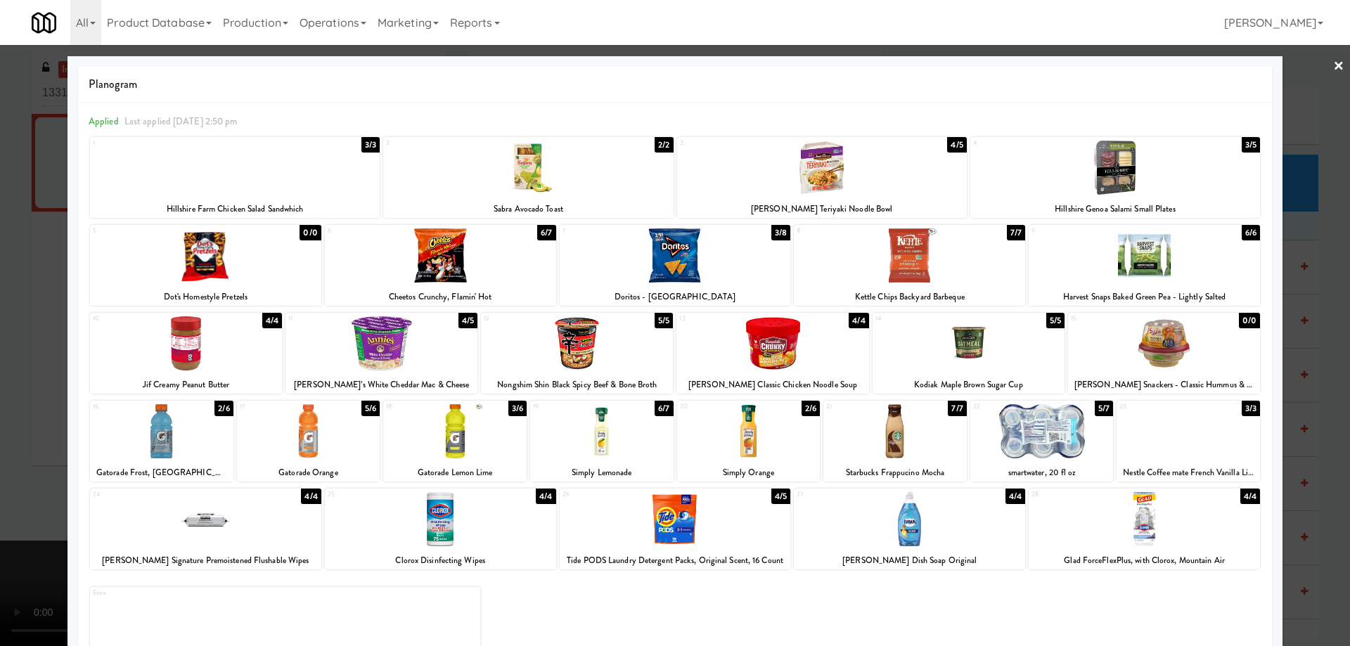
click at [409, 337] on div at bounding box center [381, 343] width 192 height 54
click at [1333, 61] on link "×" at bounding box center [1338, 67] width 11 height 44
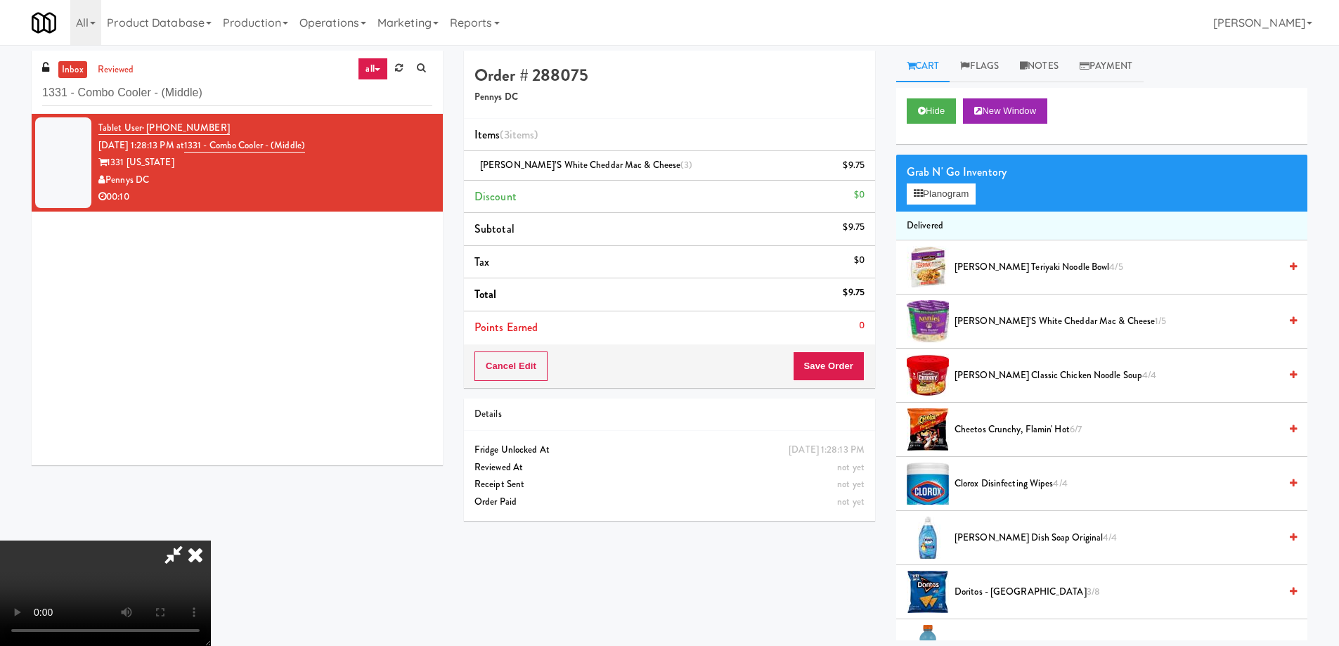
click at [211, 541] on video at bounding box center [105, 593] width 211 height 105
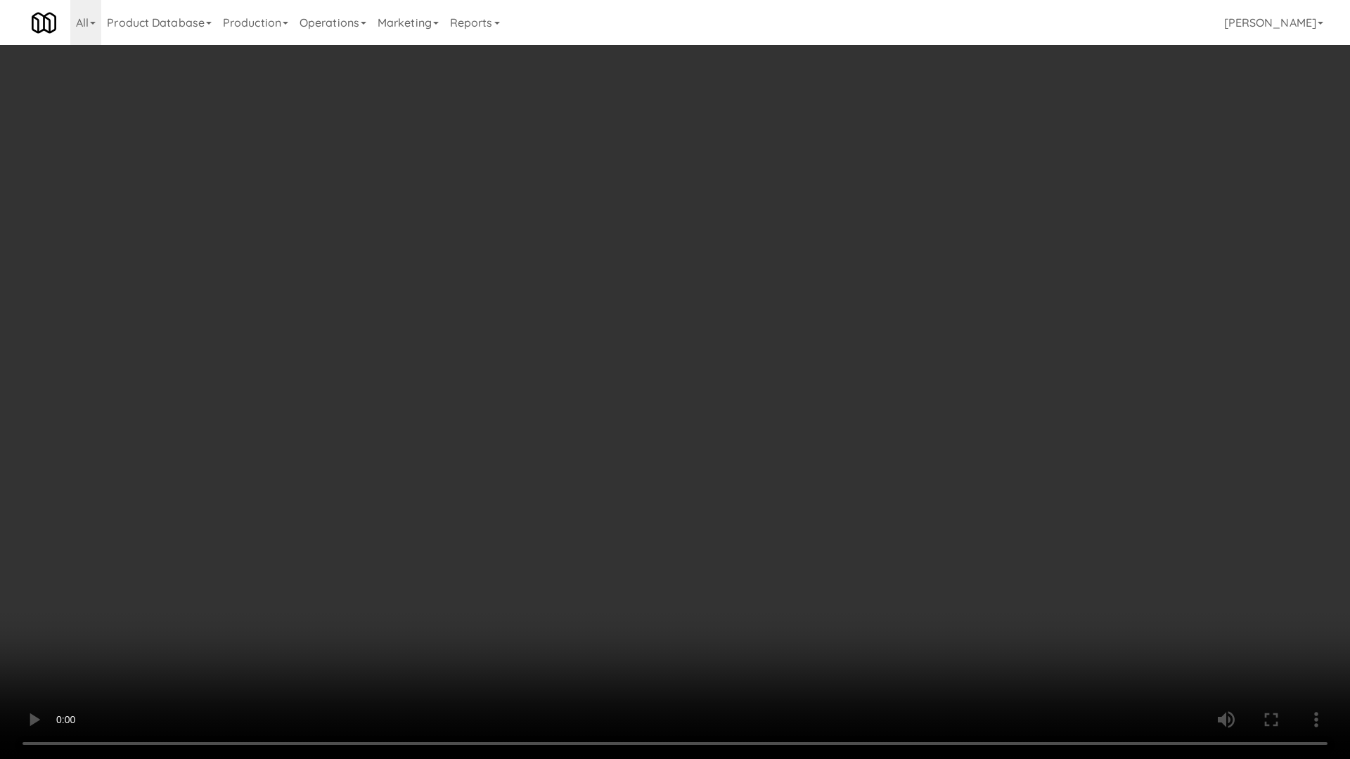
click at [579, 274] on video at bounding box center [675, 379] width 1350 height 759
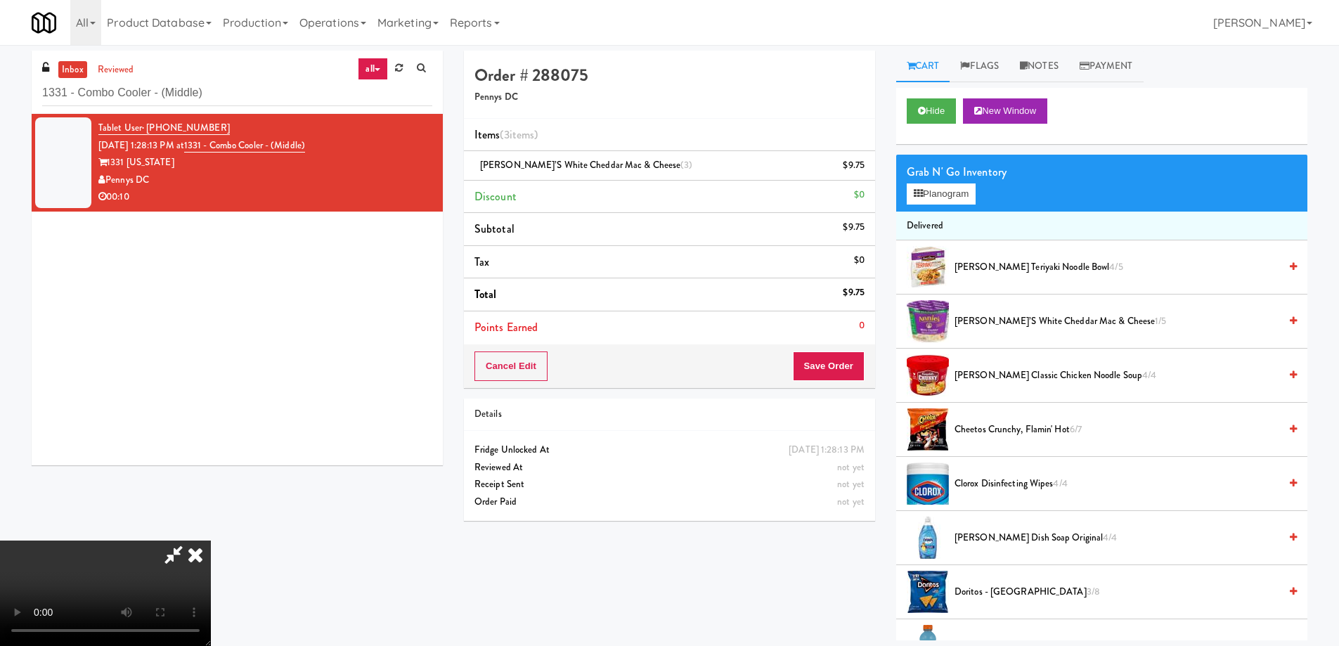
click at [211, 541] on icon at bounding box center [195, 555] width 31 height 28
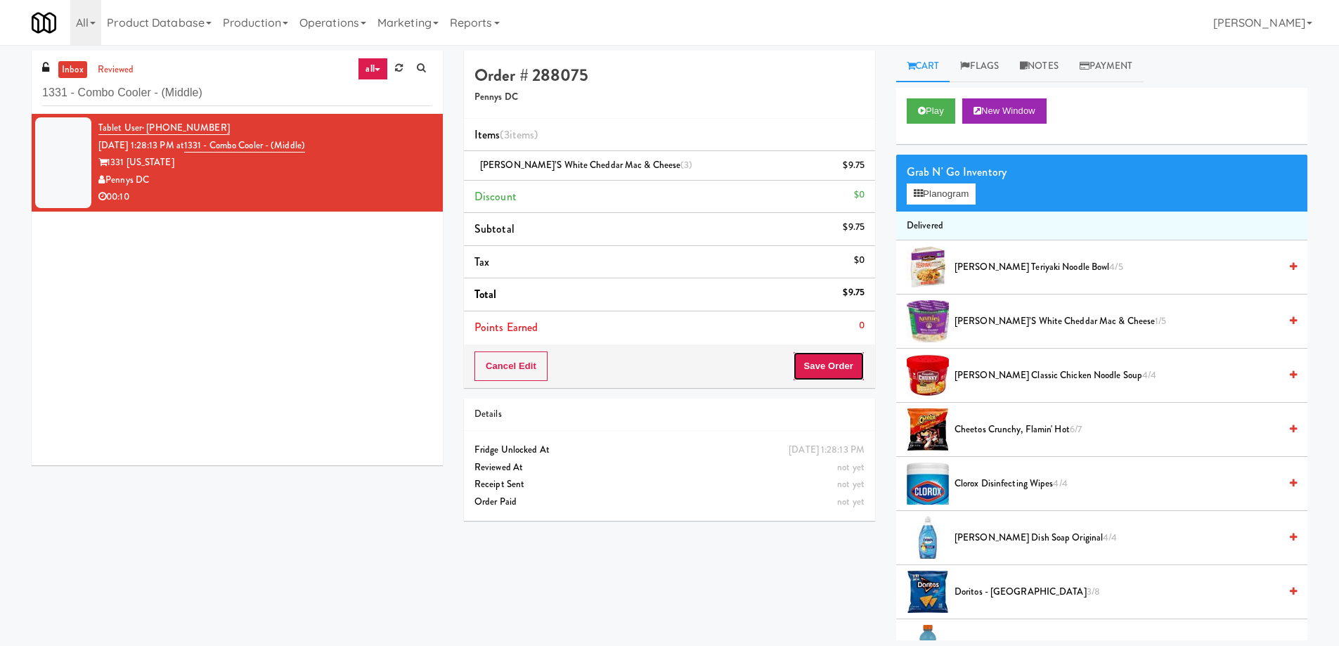
click at [833, 368] on button "Save Order" at bounding box center [829, 366] width 72 height 30
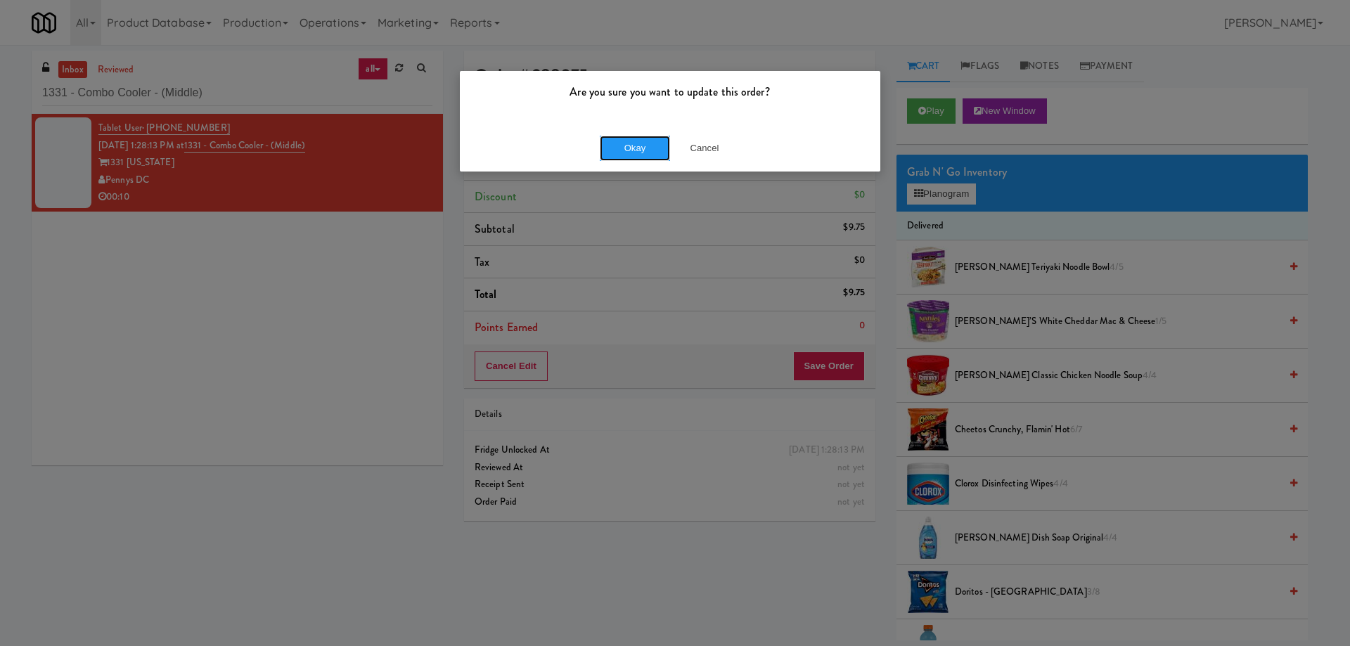
drag, startPoint x: 637, startPoint y: 141, endPoint x: 638, endPoint y: 188, distance: 47.8
click at [637, 140] on button "Okay" at bounding box center [635, 148] width 70 height 25
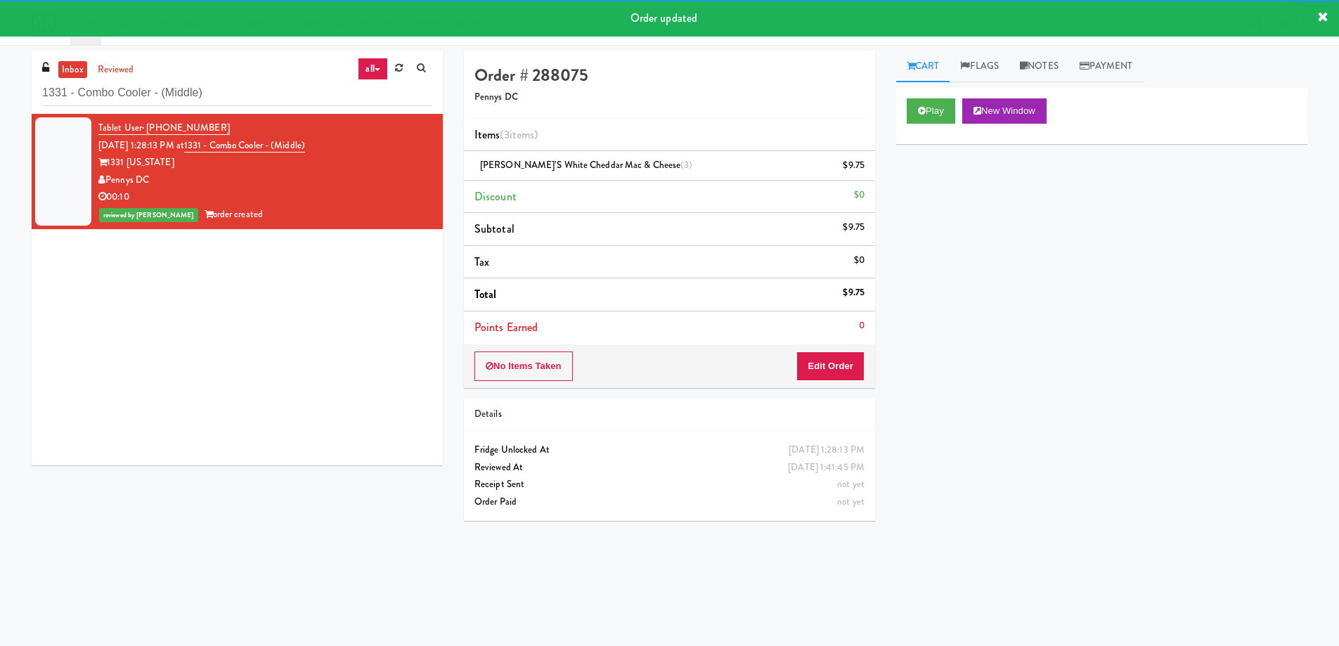
click at [337, 357] on div "Tablet User · (202) 285-8550 [DATE] 1:28:13 PM at 1331 - Combo Cooler - (Middle…" at bounding box center [237, 289] width 411 height 351
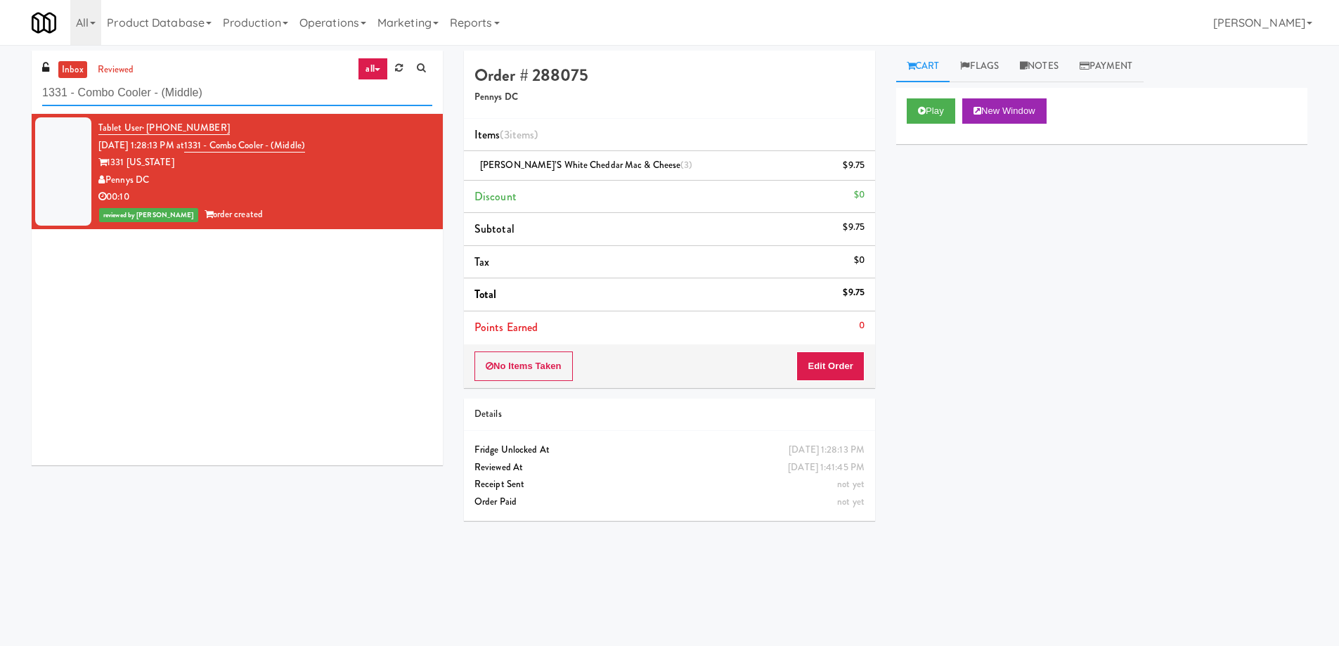
click at [280, 86] on input "1331 - Combo Cooler - (Middle)" at bounding box center [237, 93] width 390 height 26
paste input "La Plaza - Pantry"
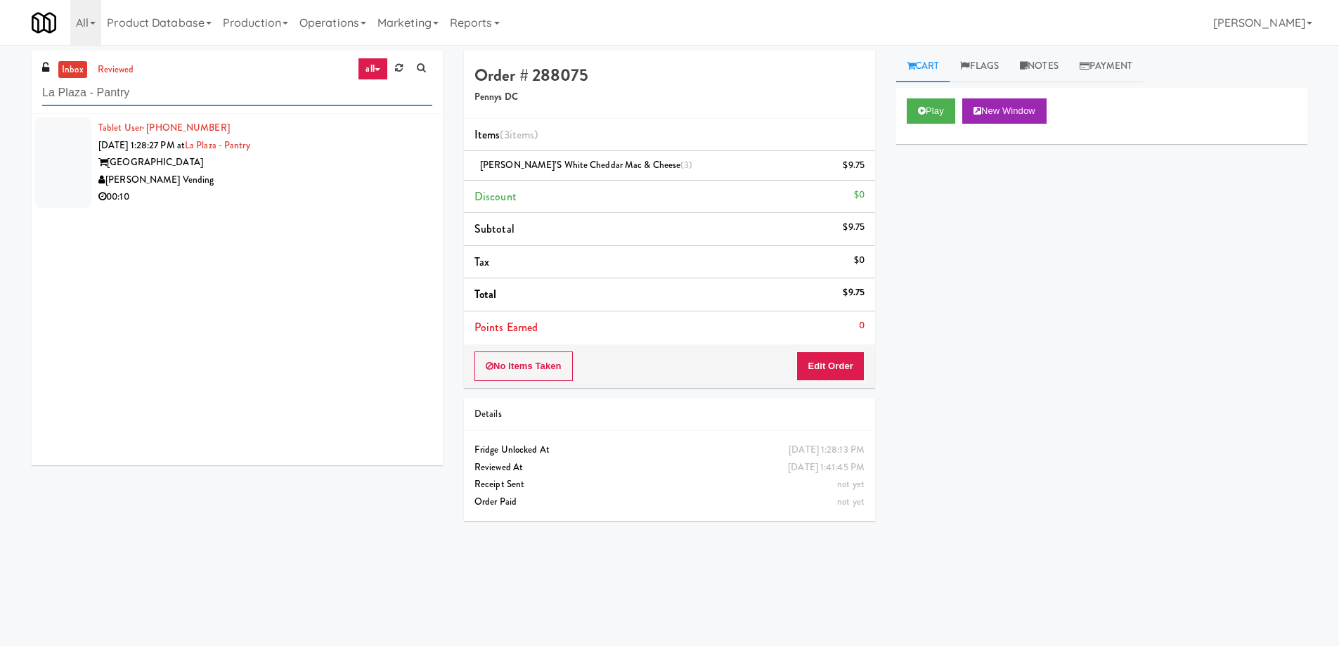
type input "La Plaza - Pantry"
click at [349, 186] on div "[PERSON_NAME] Vending" at bounding box center [265, 181] width 334 height 18
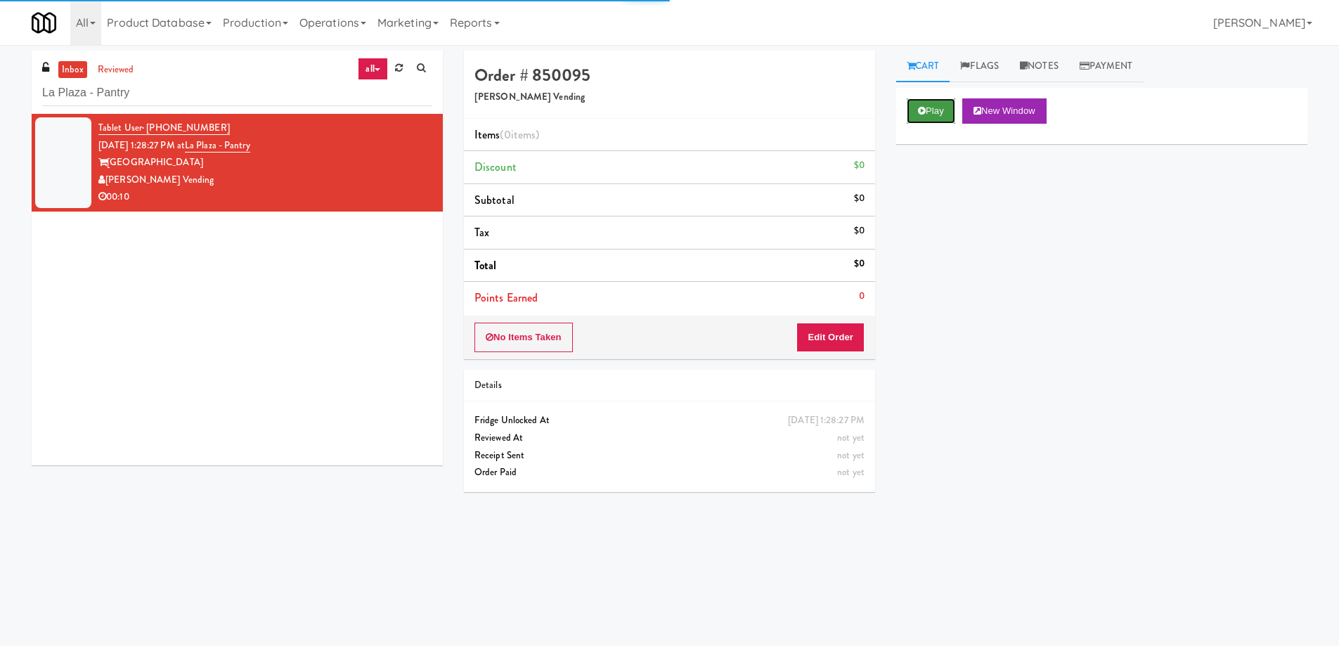
click at [923, 103] on button "Play" at bounding box center [931, 110] width 49 height 25
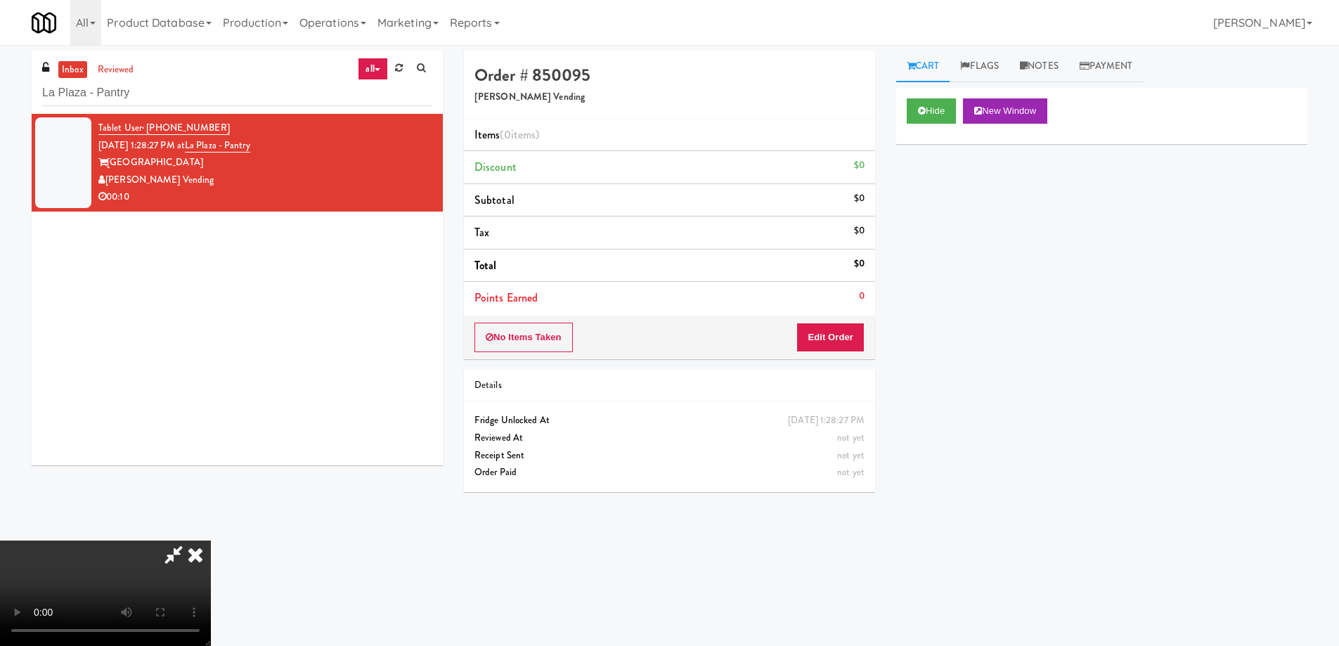
click at [211, 541] on video at bounding box center [105, 593] width 211 height 105
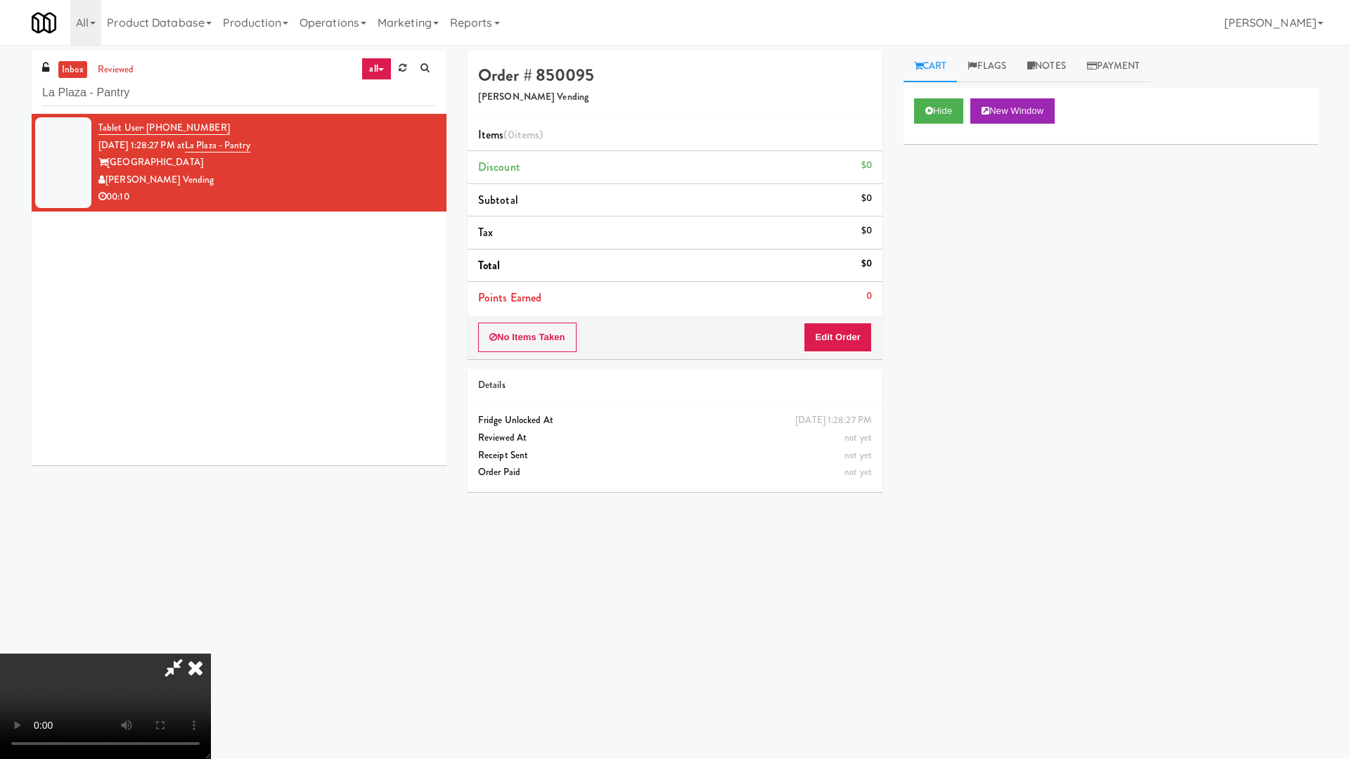
click at [211, 645] on video at bounding box center [105, 706] width 211 height 105
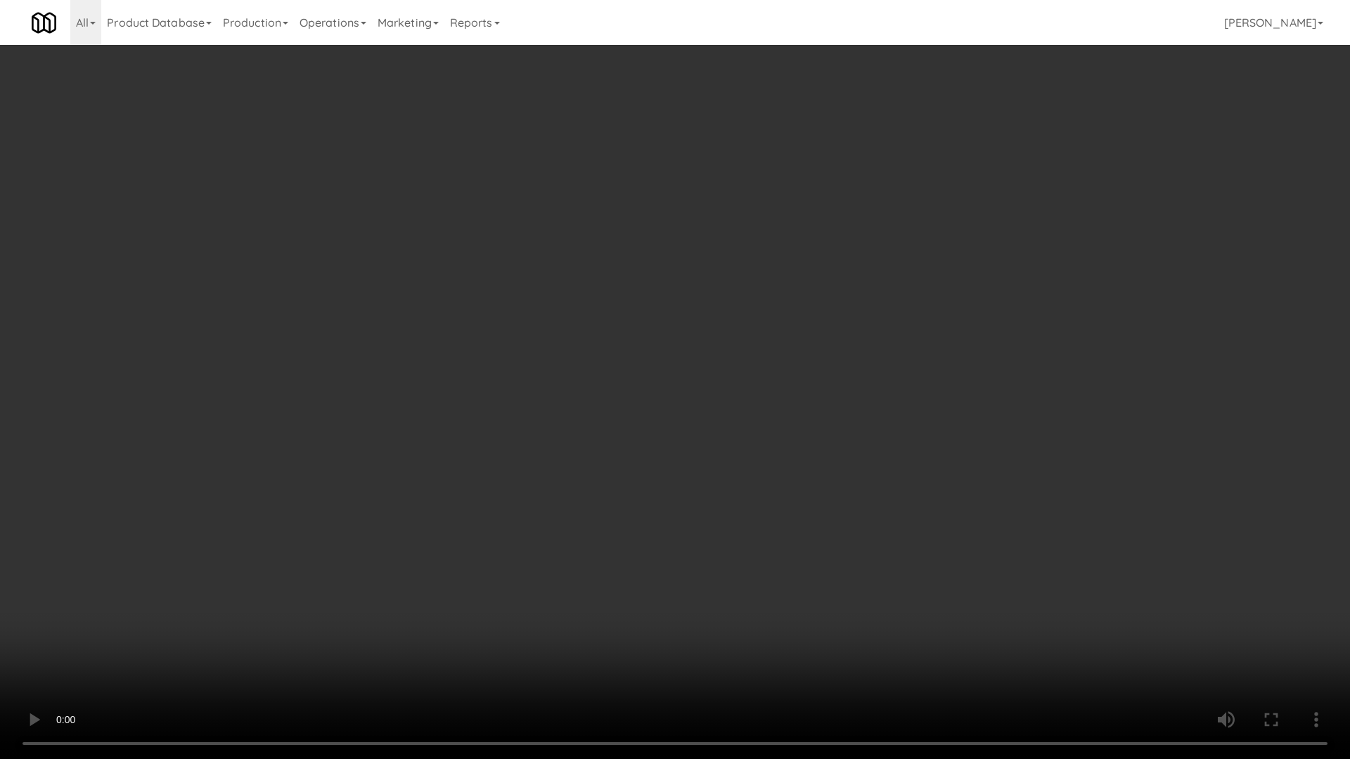
click at [699, 335] on video at bounding box center [675, 379] width 1350 height 759
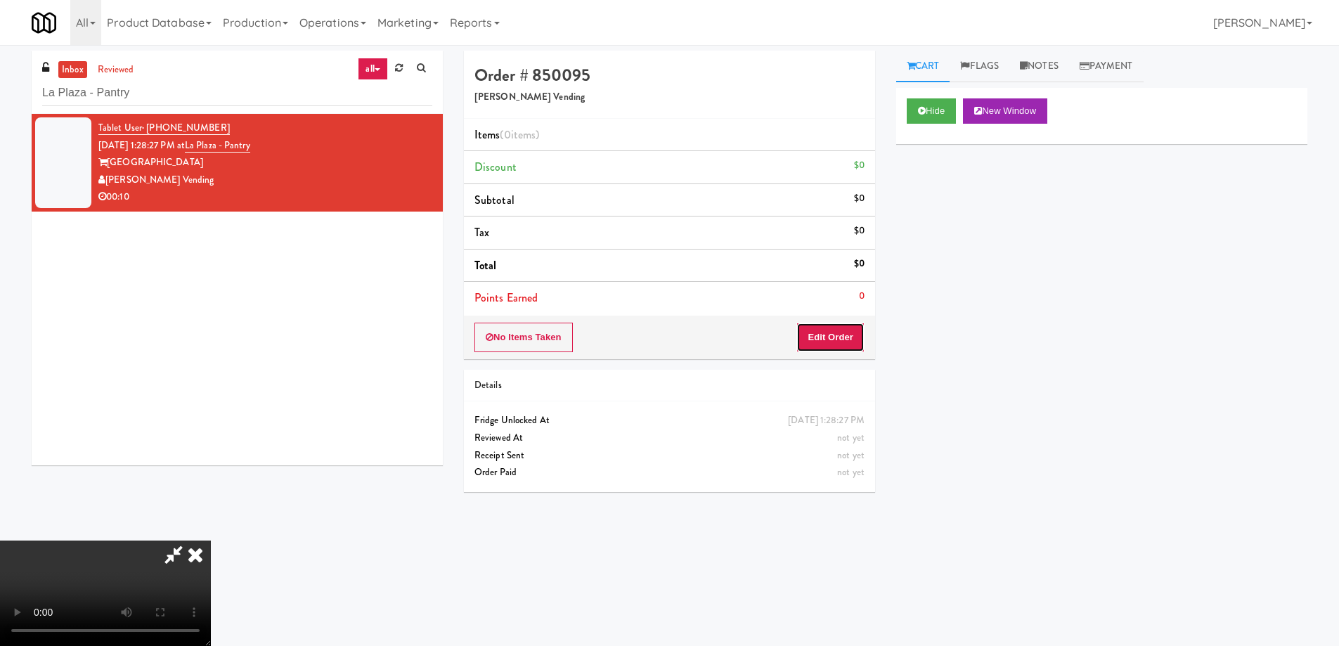
click at [851, 337] on button "Edit Order" at bounding box center [830, 338] width 68 height 30
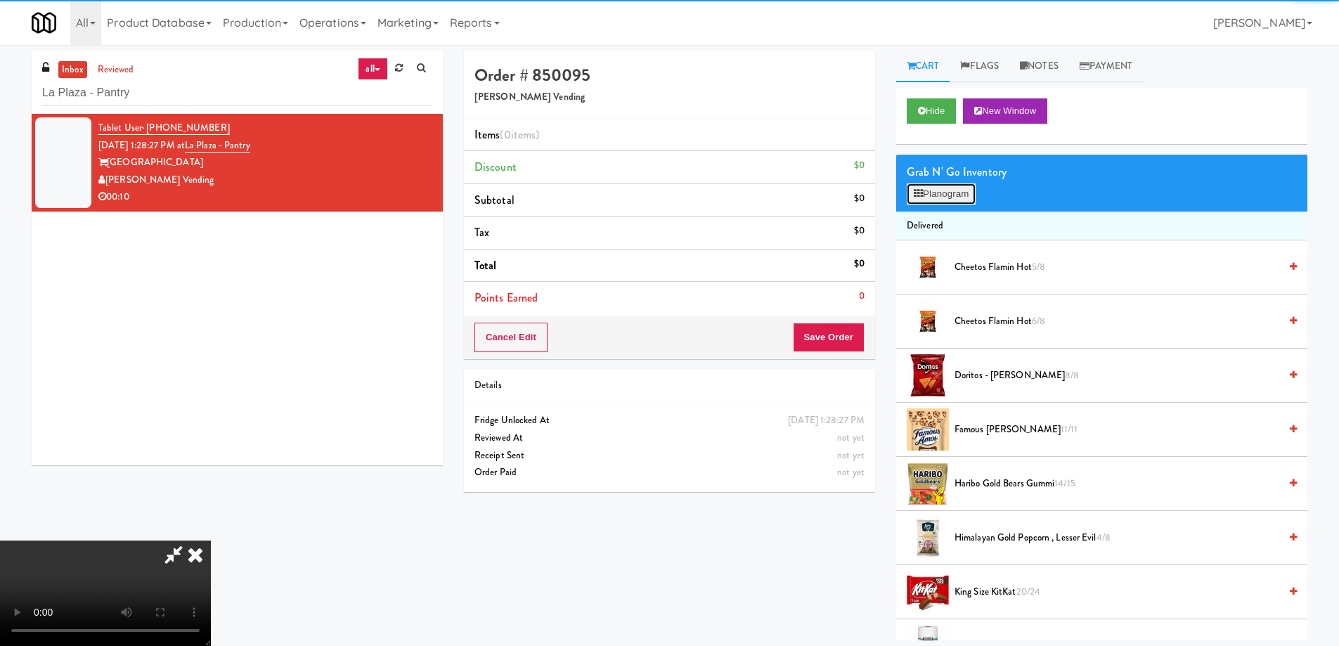
click at [938, 196] on button "Planogram" at bounding box center [941, 193] width 69 height 21
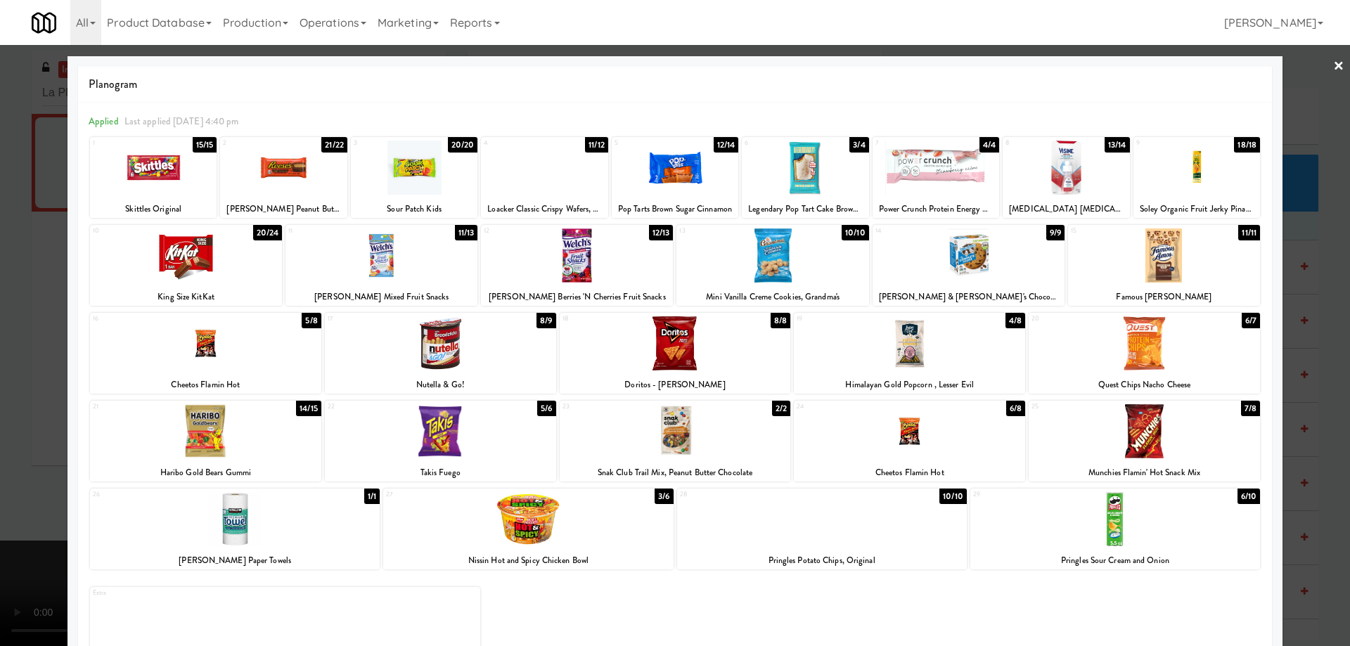
click at [1182, 517] on div at bounding box center [1115, 519] width 290 height 54
click at [1333, 66] on link "×" at bounding box center [1338, 67] width 11 height 44
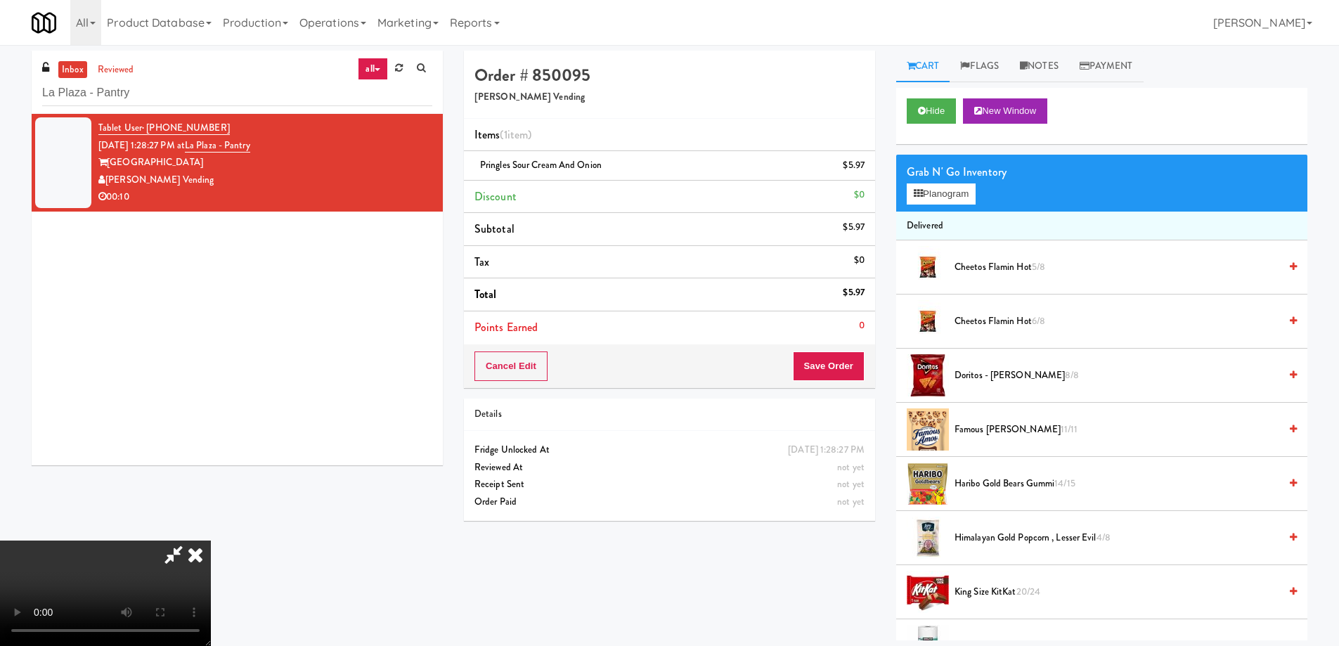
click at [211, 541] on video at bounding box center [105, 593] width 211 height 105
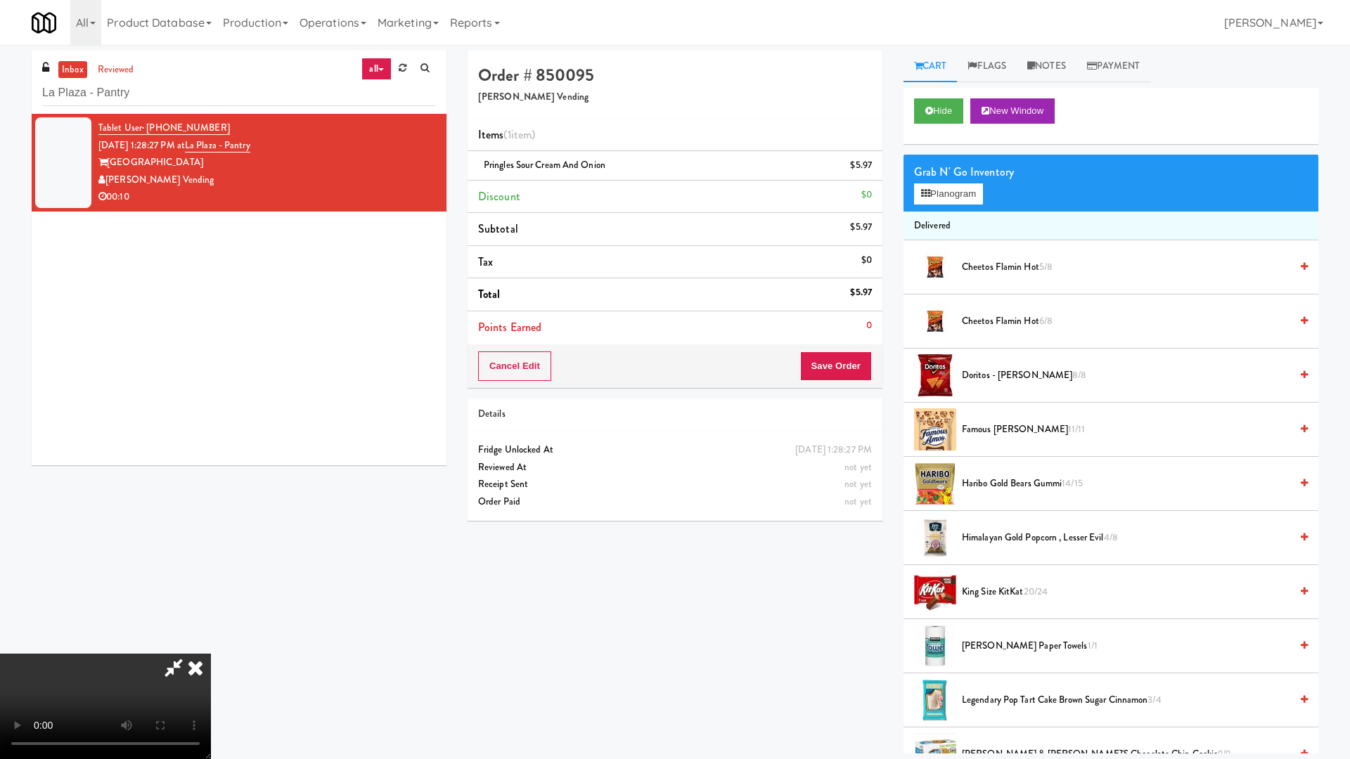
click at [211, 645] on video at bounding box center [105, 706] width 211 height 105
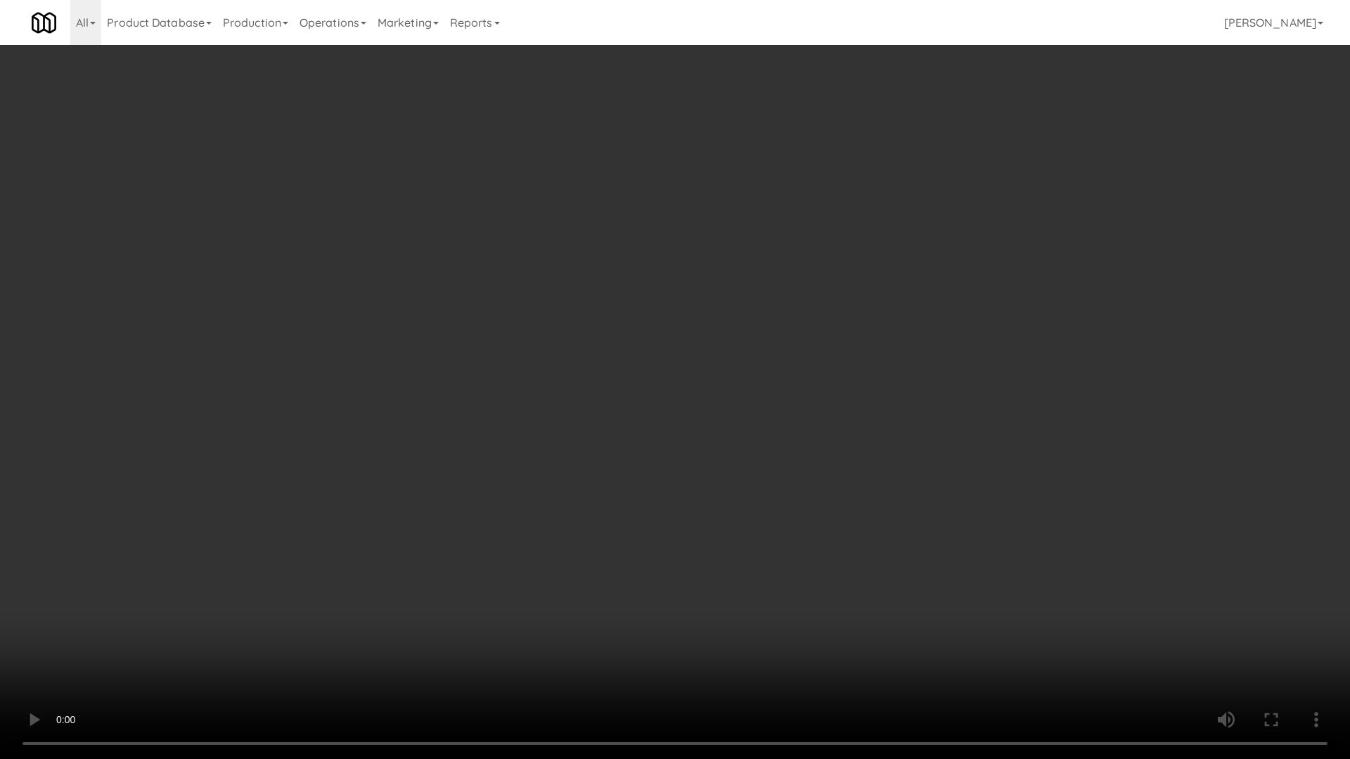
click at [734, 330] on video at bounding box center [675, 379] width 1350 height 759
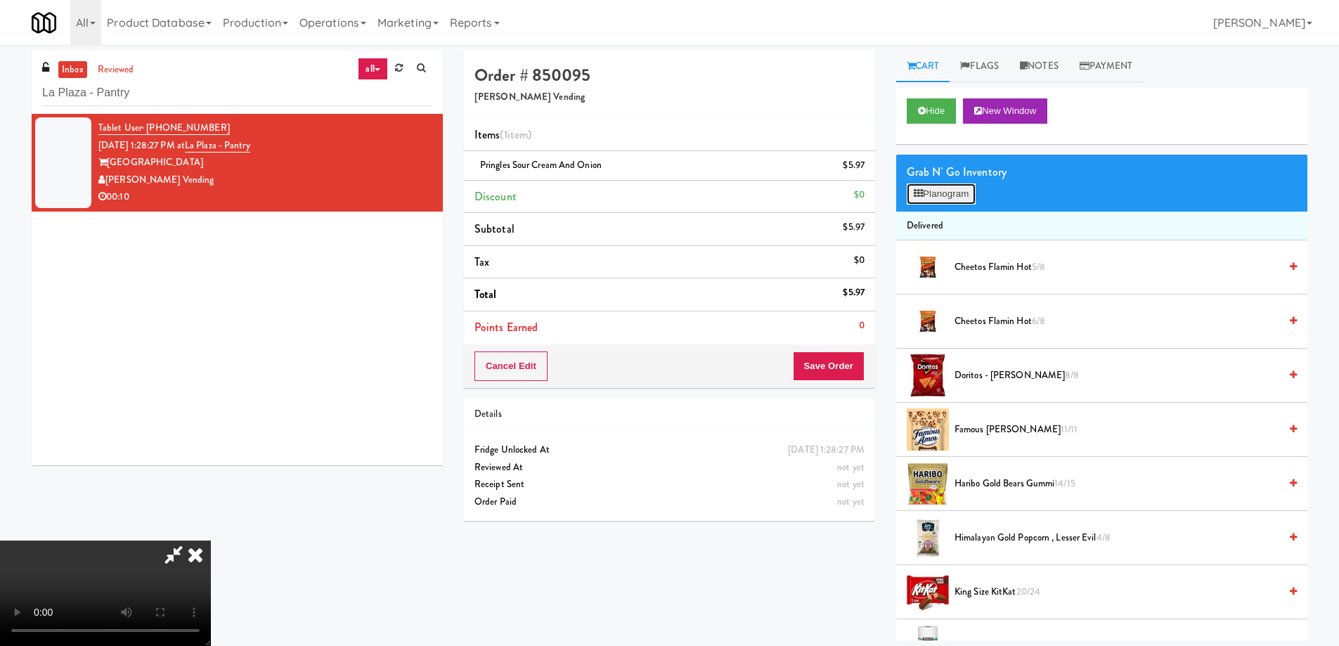
click at [934, 192] on button "Planogram" at bounding box center [941, 193] width 69 height 21
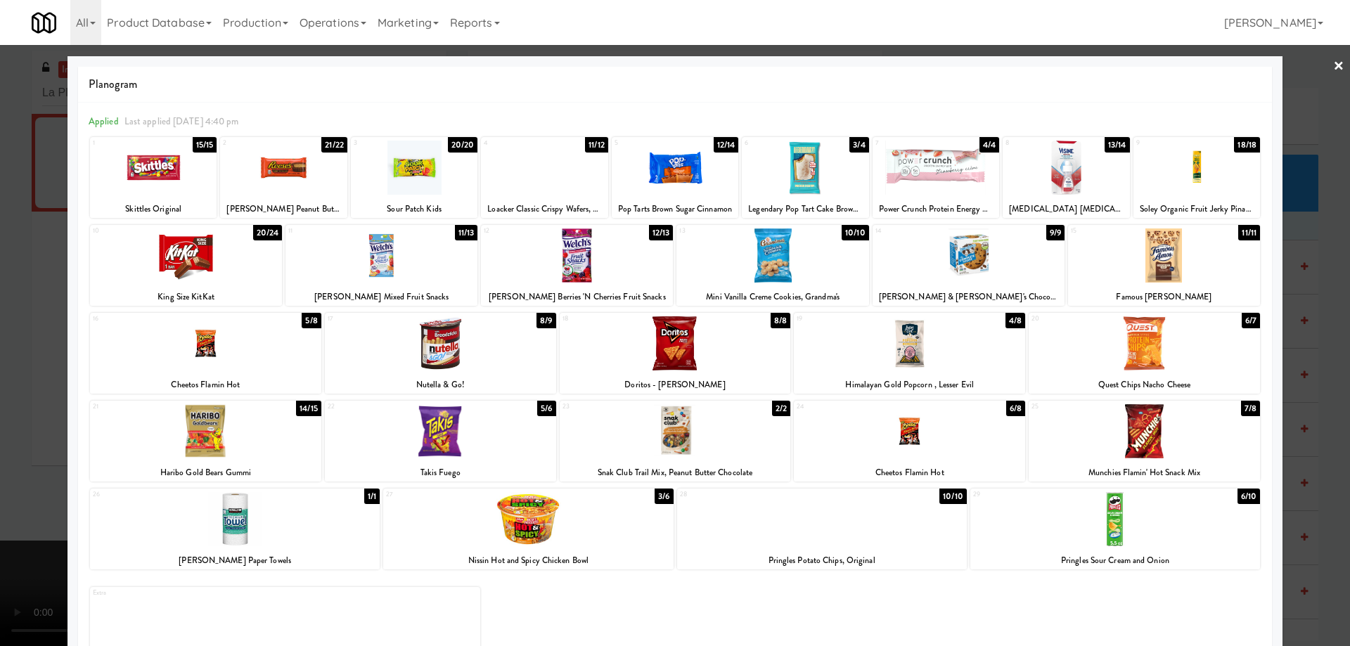
click at [231, 265] on div at bounding box center [186, 255] width 192 height 54
click at [1333, 70] on link "×" at bounding box center [1338, 67] width 11 height 44
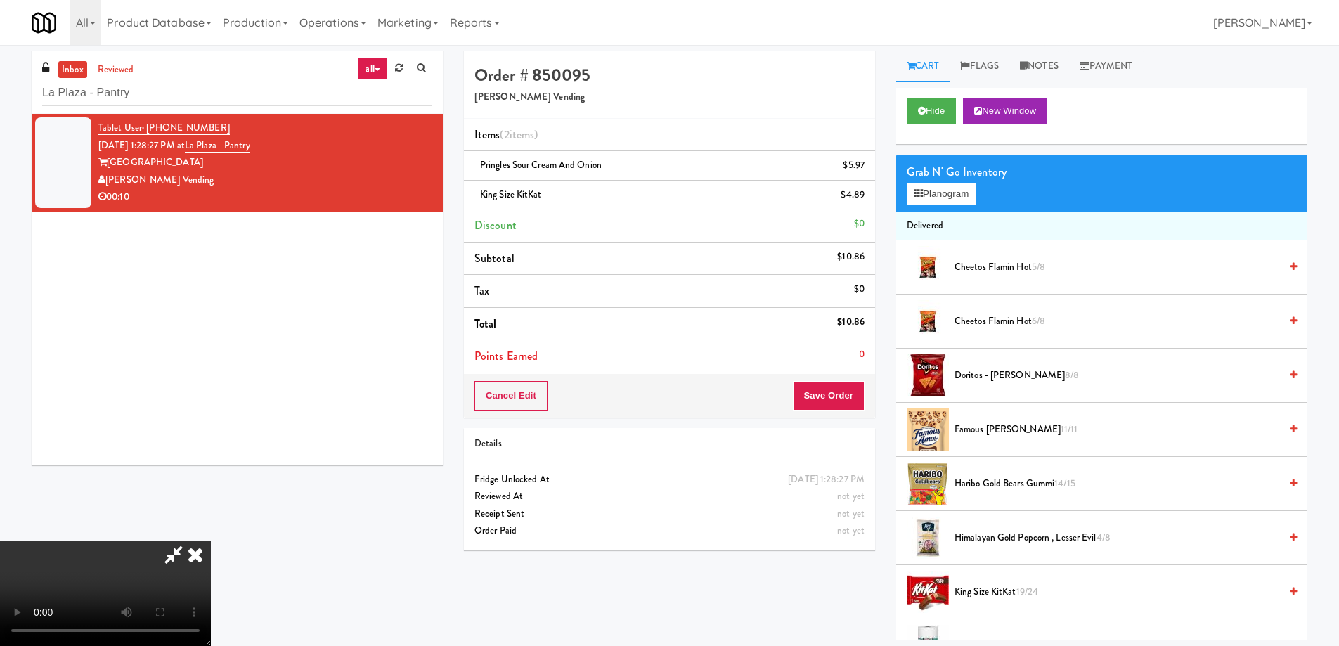
click at [211, 541] on video at bounding box center [105, 593] width 211 height 105
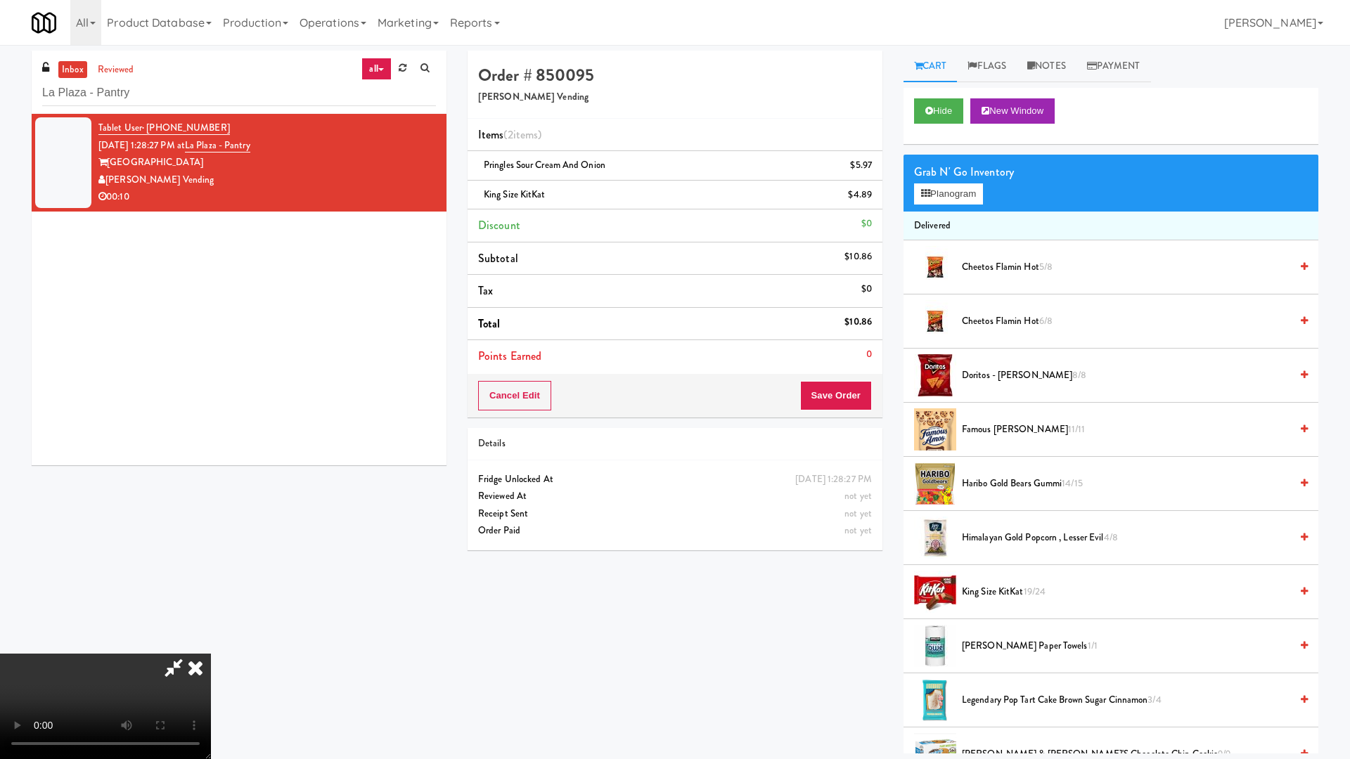
click at [211, 645] on video at bounding box center [105, 706] width 211 height 105
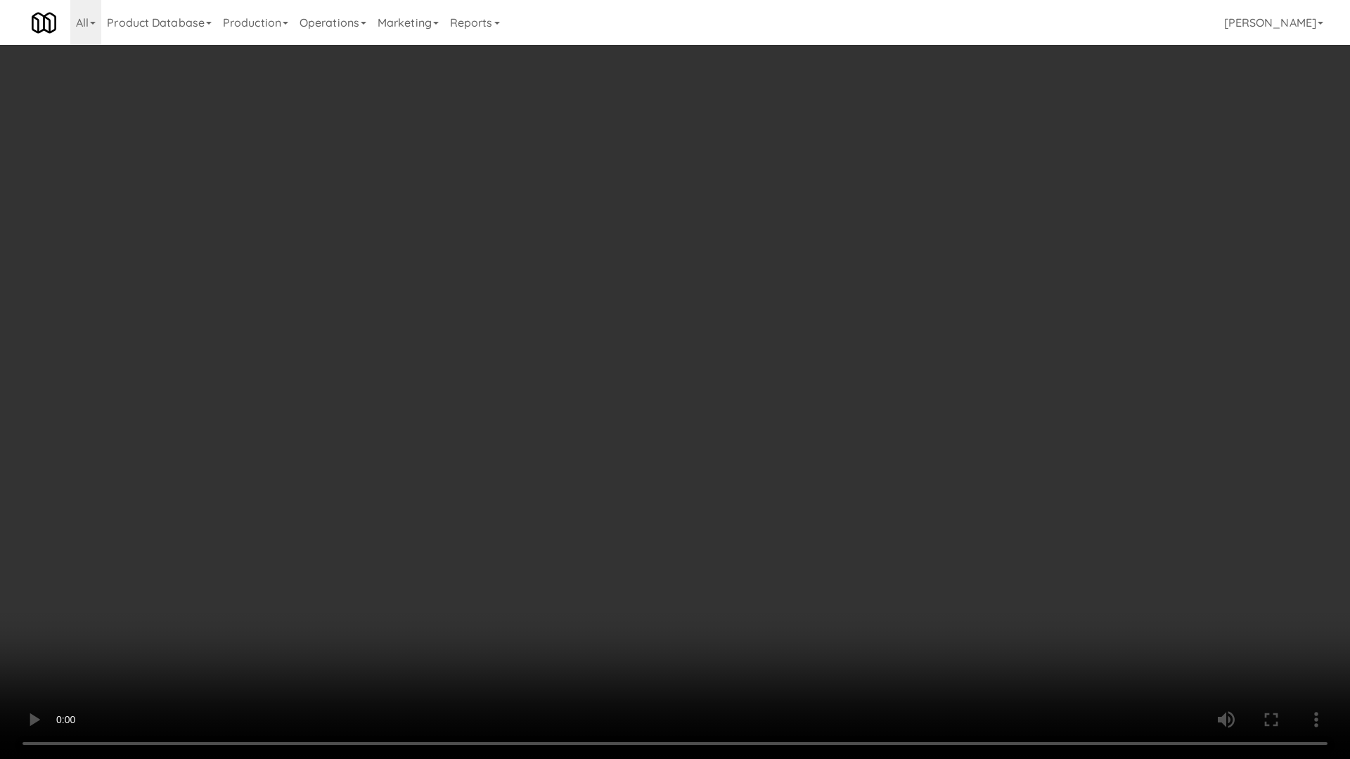
click at [642, 366] on video at bounding box center [675, 379] width 1350 height 759
click at [761, 457] on video at bounding box center [675, 379] width 1350 height 759
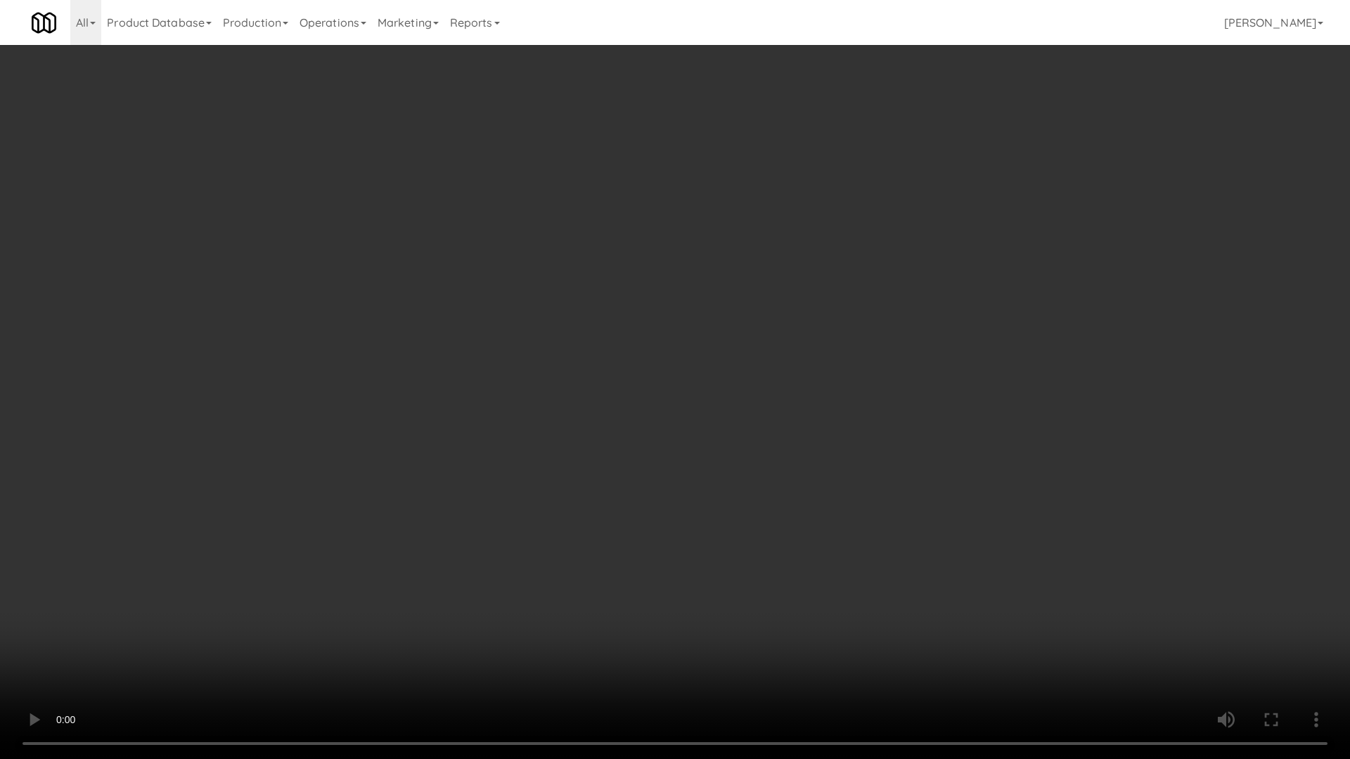
click at [765, 444] on video at bounding box center [675, 379] width 1350 height 759
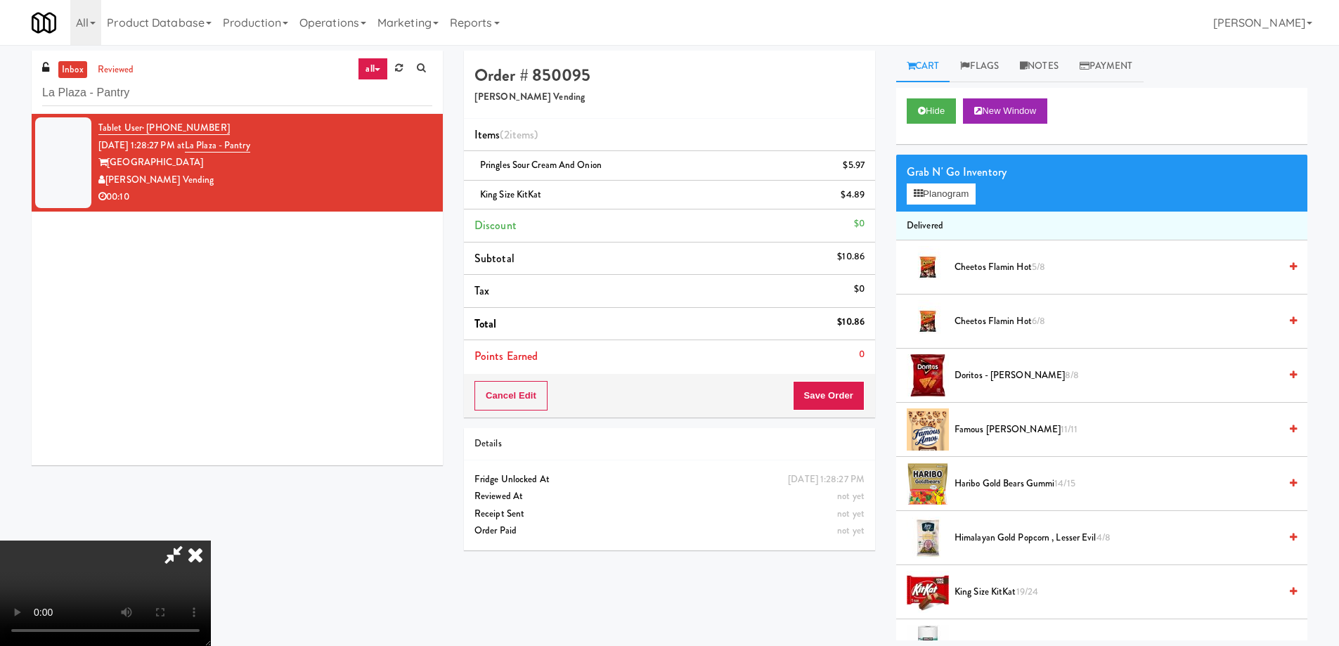
click at [211, 541] on icon at bounding box center [195, 555] width 31 height 28
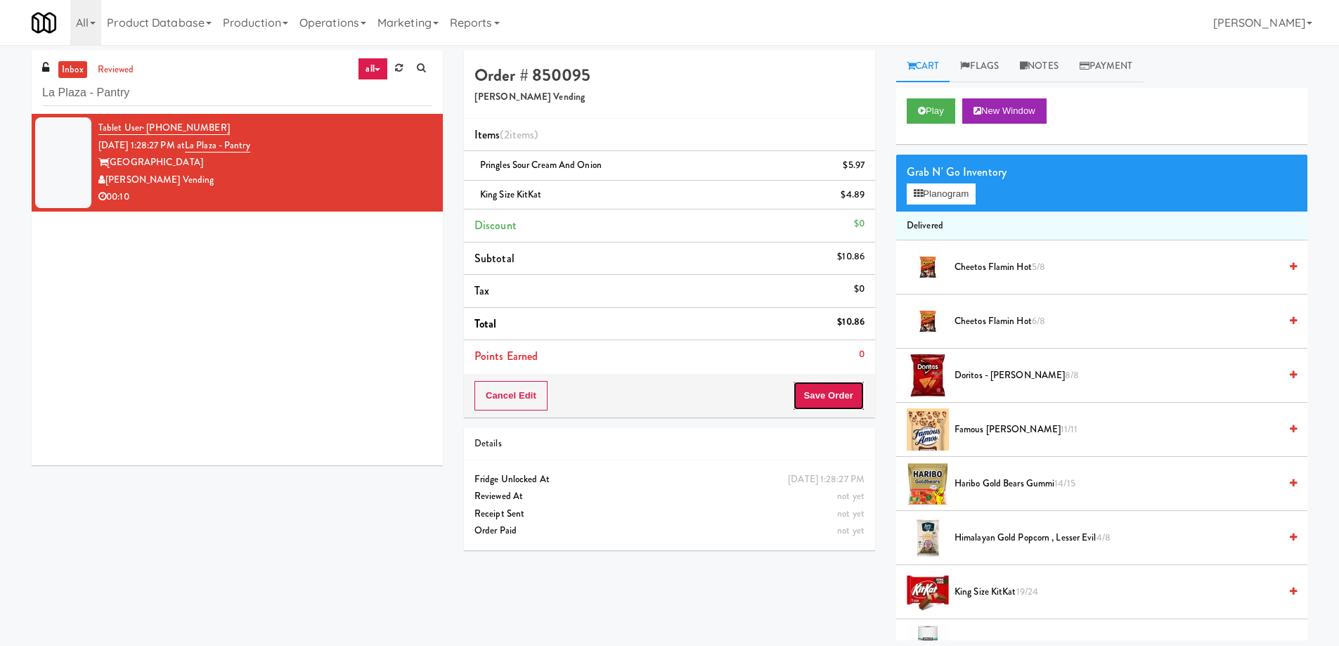
click at [818, 408] on button "Save Order" at bounding box center [829, 396] width 72 height 30
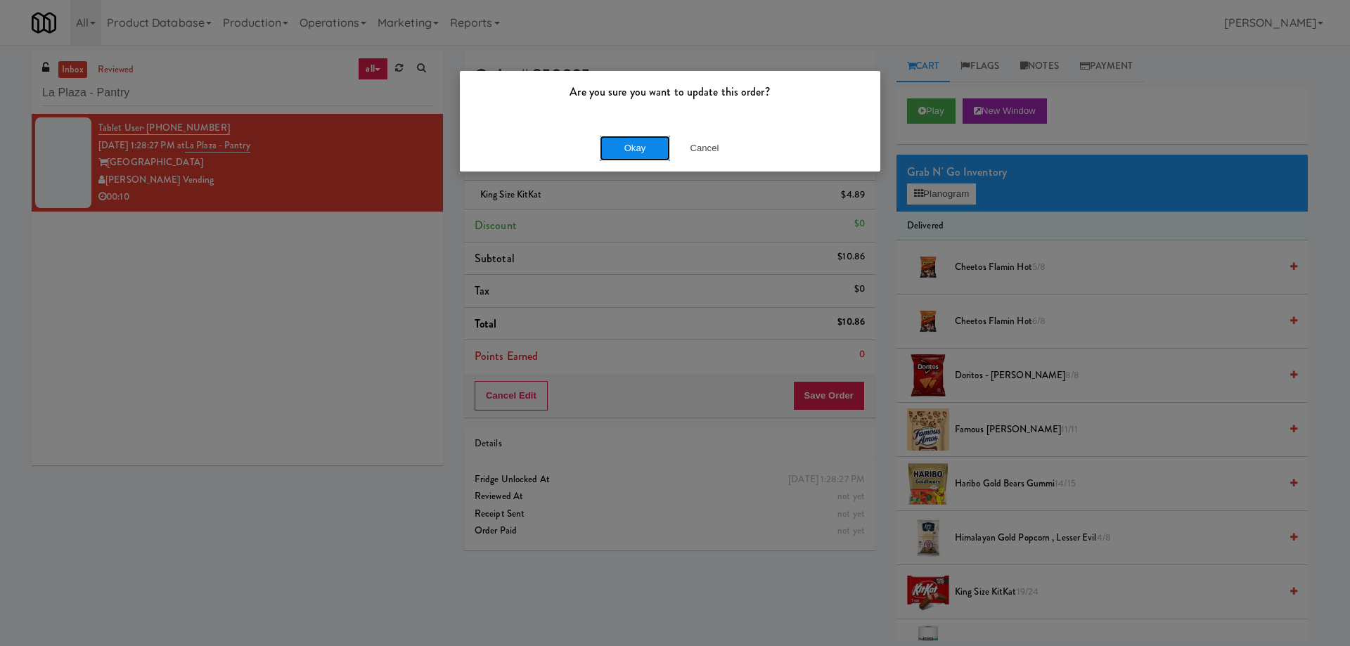
click at [628, 142] on button "Okay" at bounding box center [635, 148] width 70 height 25
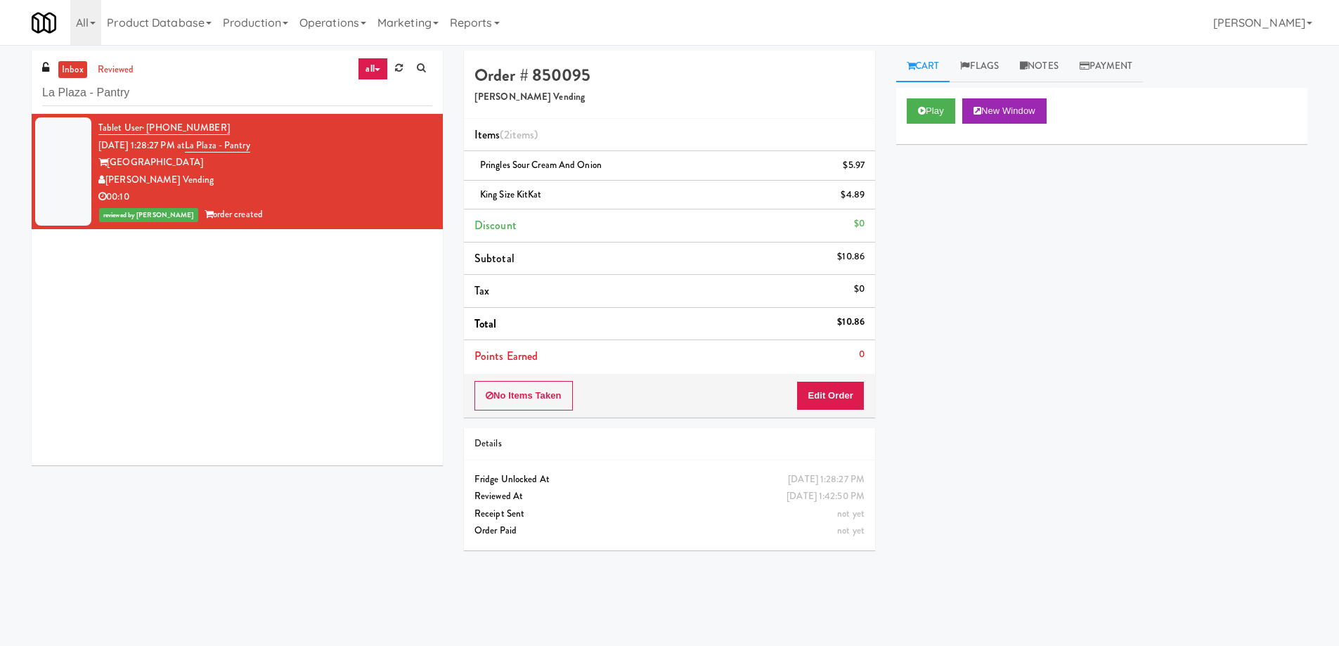
click at [1137, 470] on div "Play New Window Primary Flag Clear Flag if unable to determine what was taken o…" at bounding box center [1101, 351] width 411 height 527
click at [222, 89] on input "La Plaza - Pantry" at bounding box center [237, 93] width 390 height 26
paste input "[MEDICAL_DATA] - Main Floor"
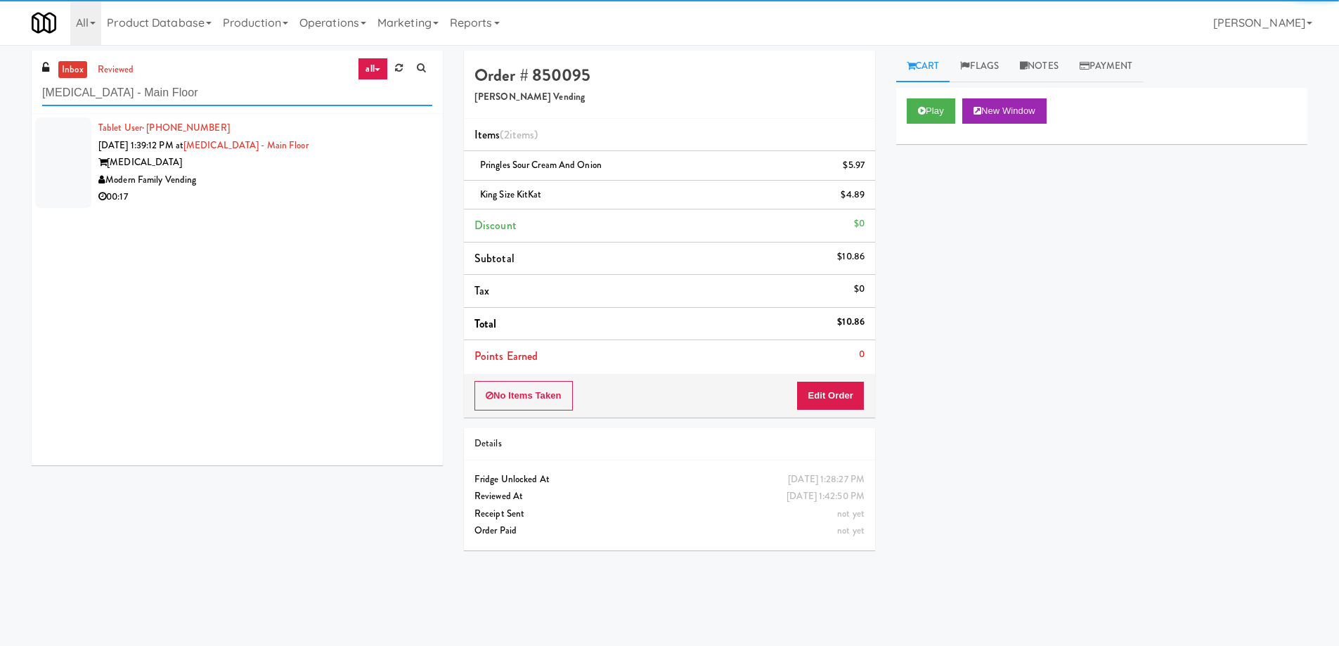
type input "[MEDICAL_DATA] - Main Floor"
click at [331, 200] on div "00:17" at bounding box center [265, 197] width 334 height 18
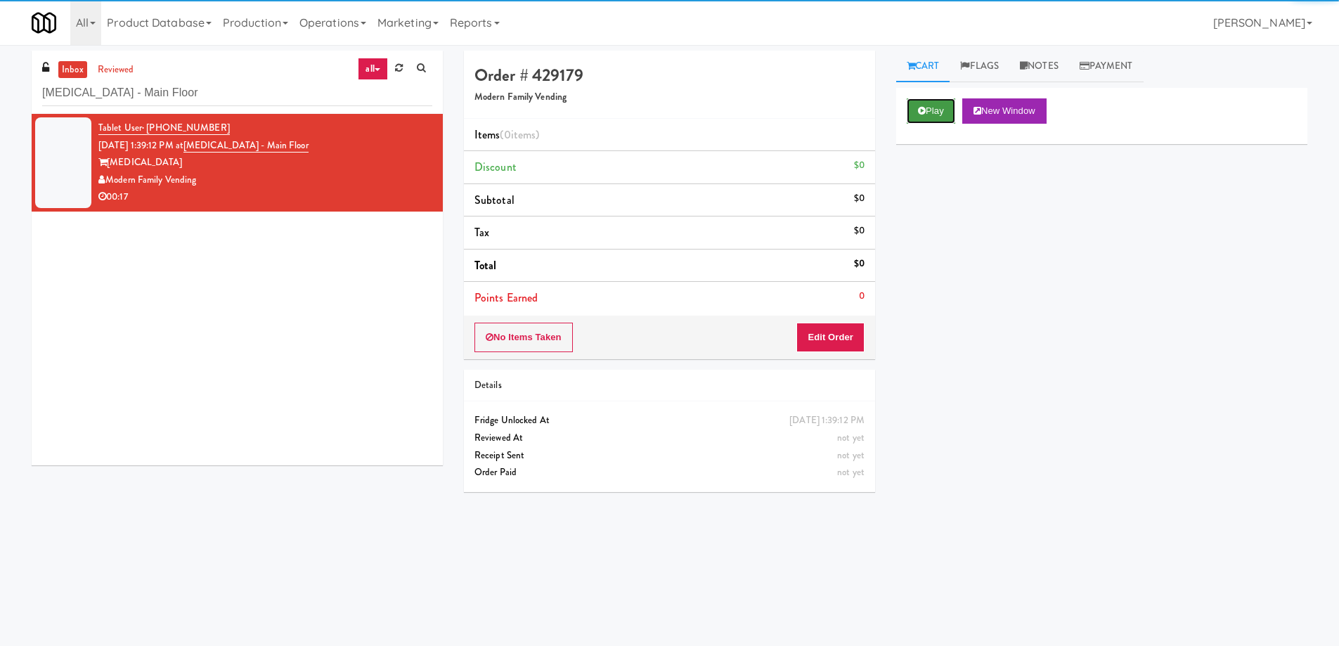
click at [940, 113] on button "Play" at bounding box center [931, 110] width 49 height 25
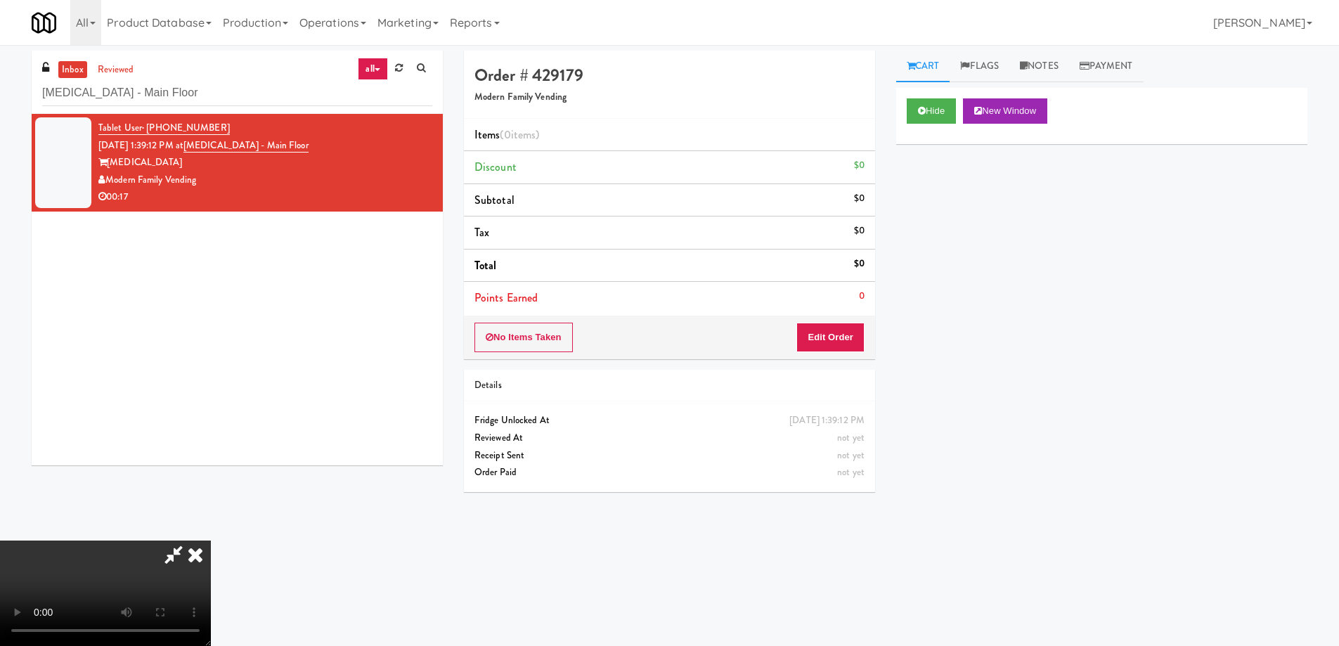
click at [211, 541] on video at bounding box center [105, 593] width 211 height 105
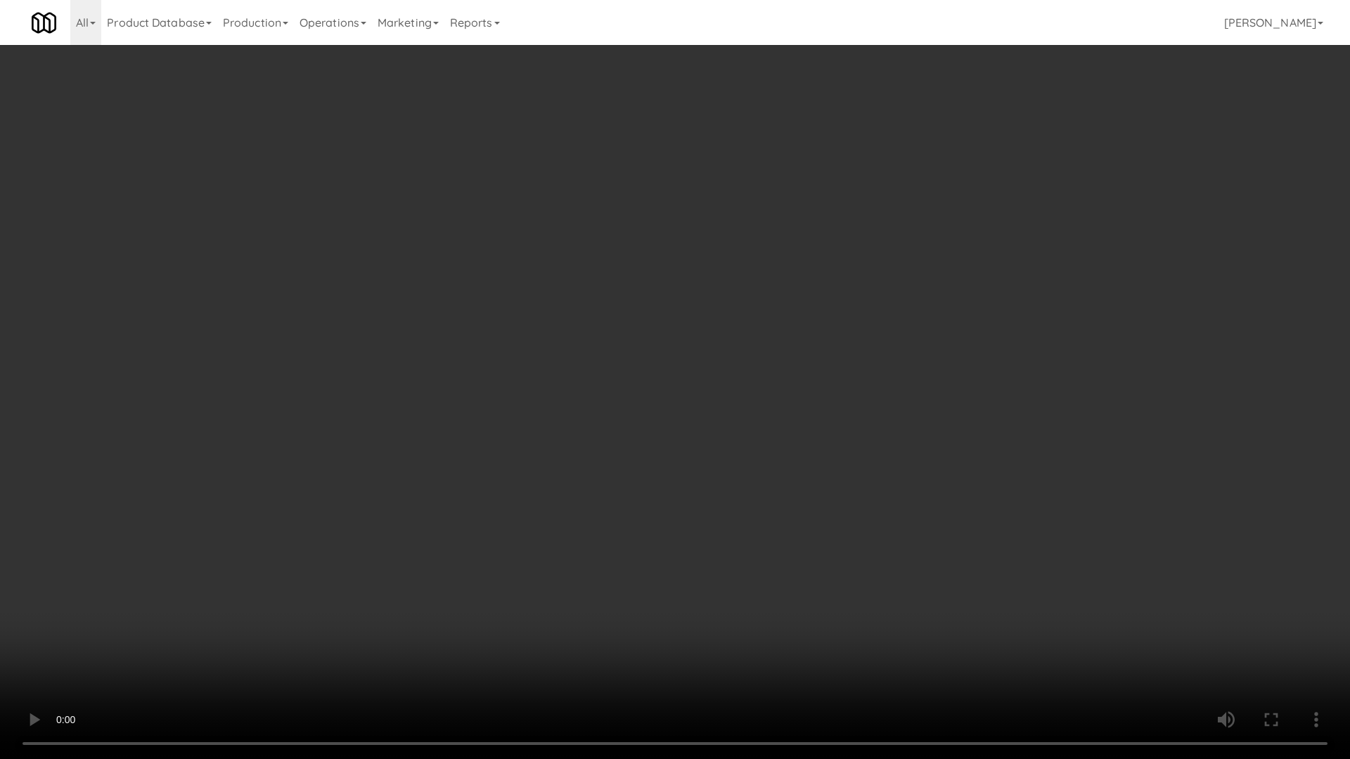
click at [829, 406] on video at bounding box center [675, 379] width 1350 height 759
click at [848, 434] on video at bounding box center [675, 379] width 1350 height 759
click at [803, 399] on video at bounding box center [675, 379] width 1350 height 759
click at [822, 400] on video at bounding box center [675, 379] width 1350 height 759
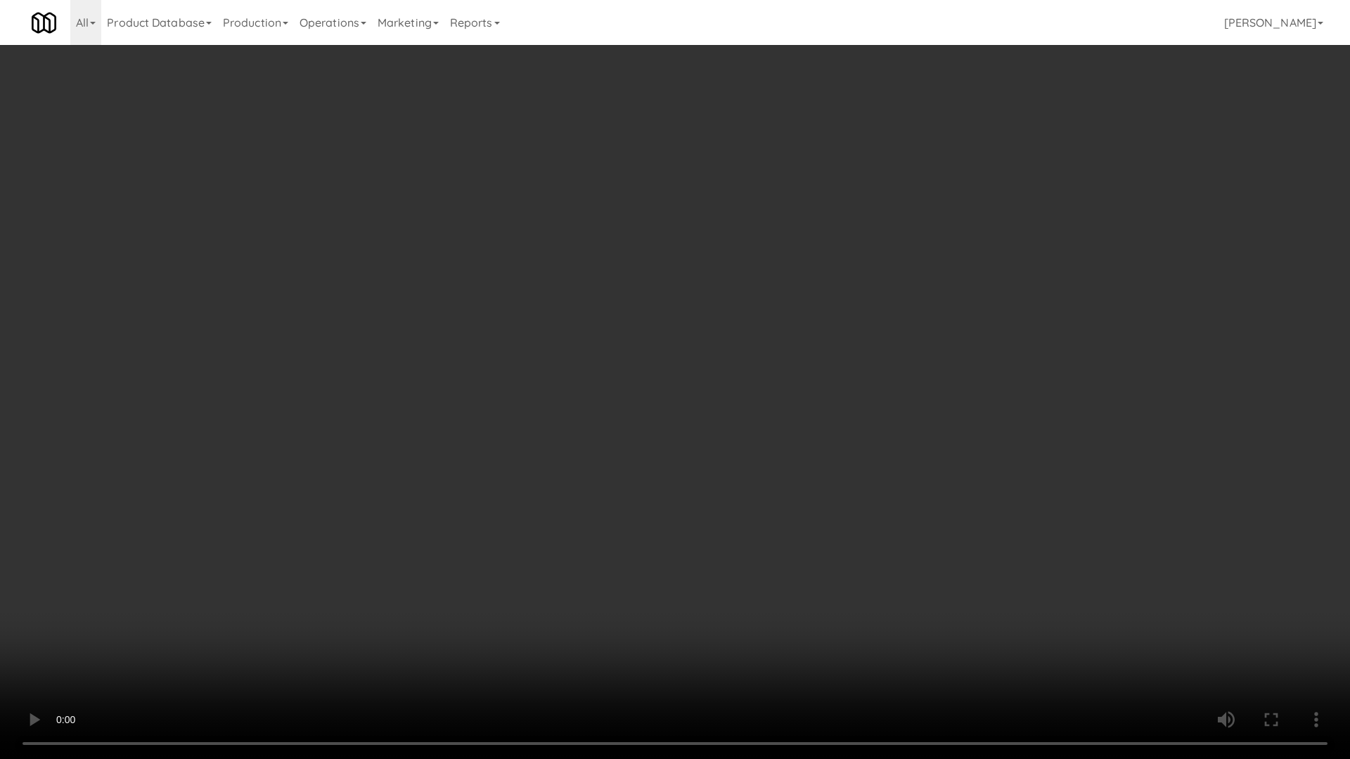
click at [822, 400] on video at bounding box center [675, 379] width 1350 height 759
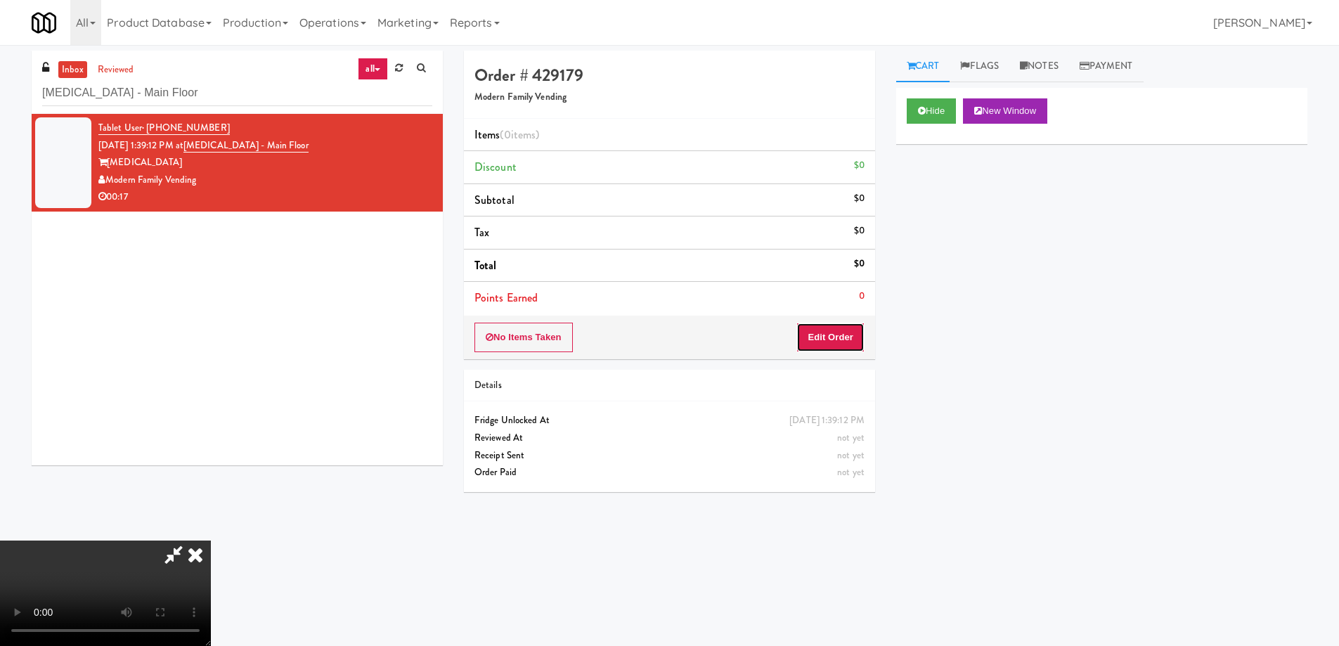
click at [808, 335] on button "Edit Order" at bounding box center [830, 338] width 68 height 30
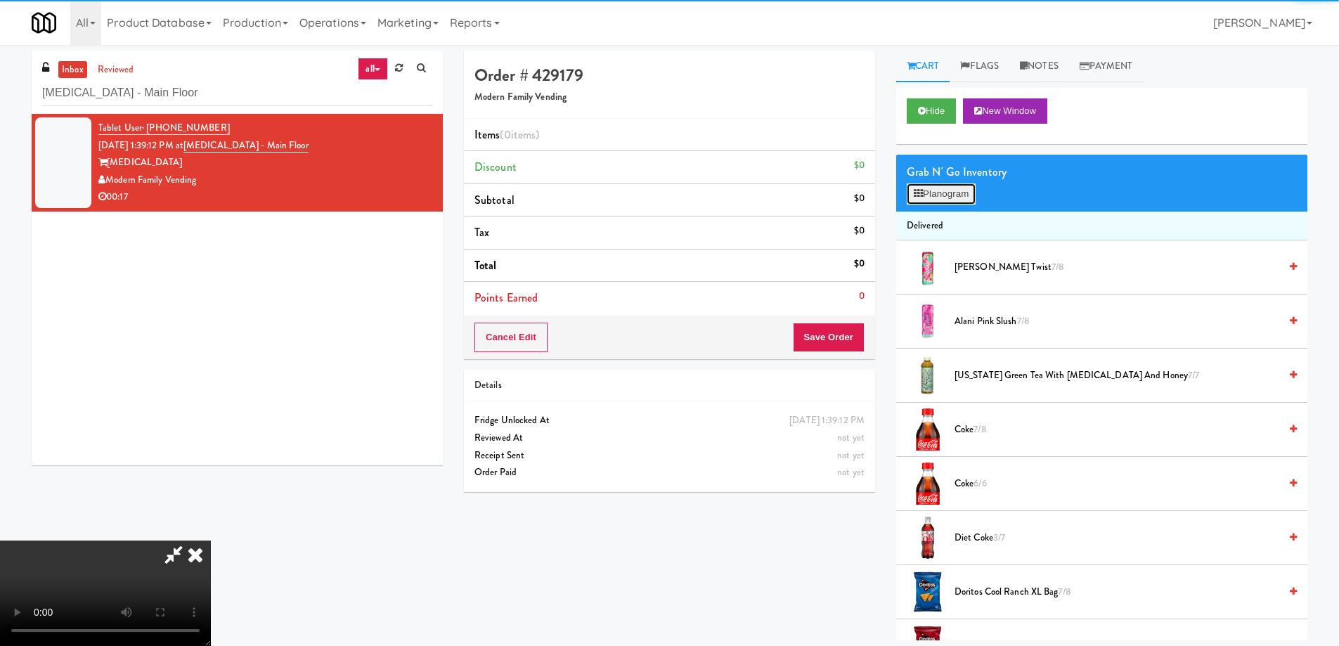
click at [924, 193] on button "Planogram" at bounding box center [941, 193] width 69 height 21
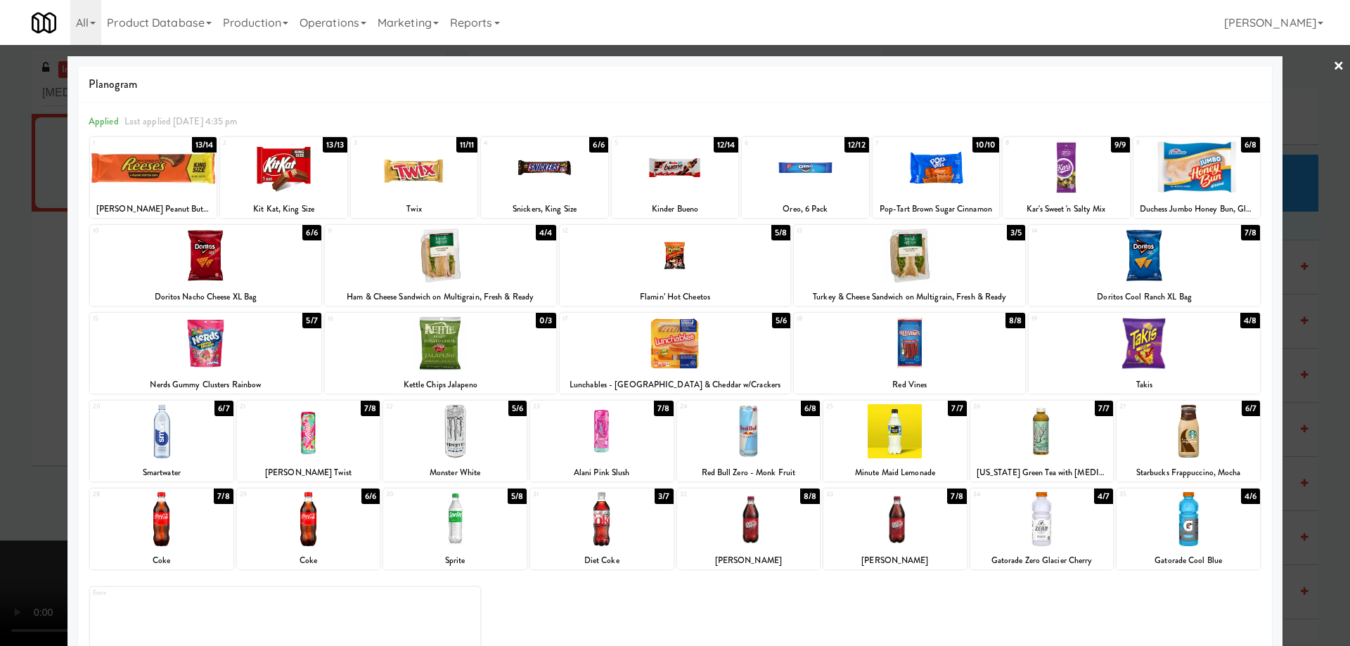
click at [916, 507] on div at bounding box center [894, 519] width 143 height 54
click at [1333, 66] on link "×" at bounding box center [1338, 67] width 11 height 44
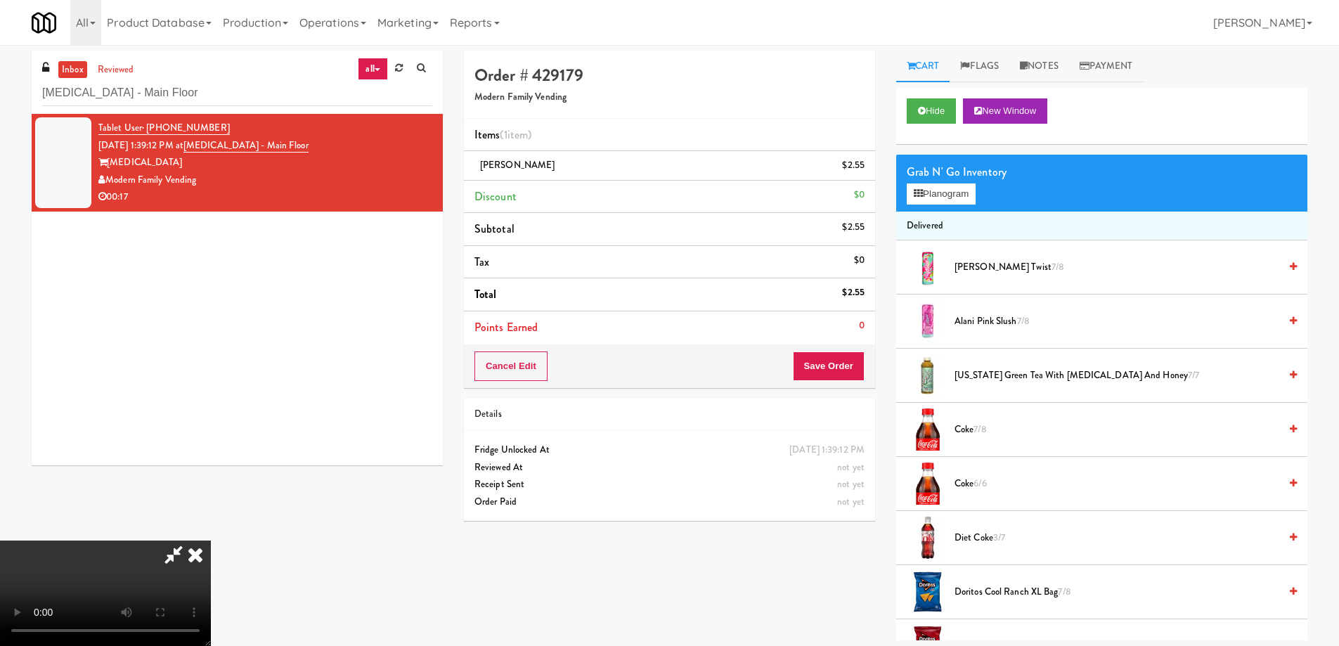
click at [211, 541] on video at bounding box center [105, 593] width 211 height 105
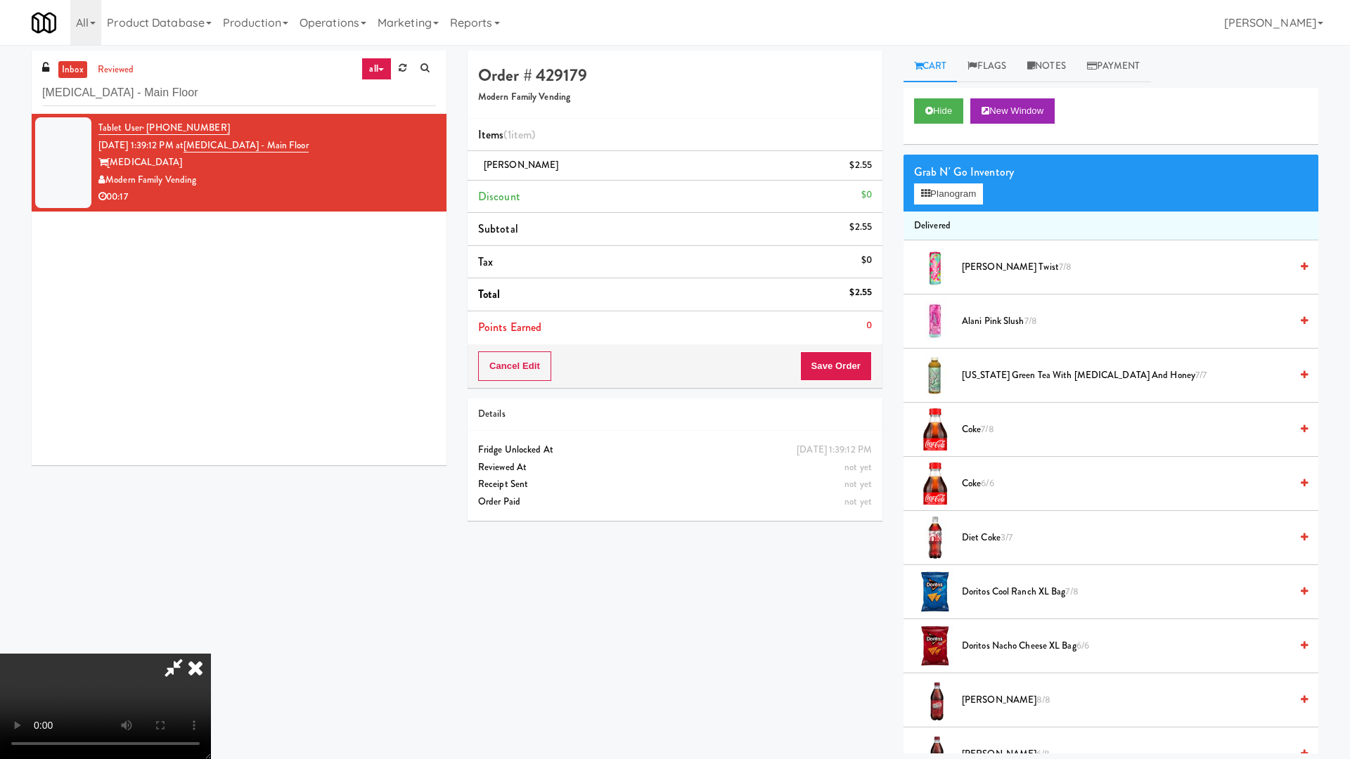
click at [211, 645] on video at bounding box center [105, 706] width 211 height 105
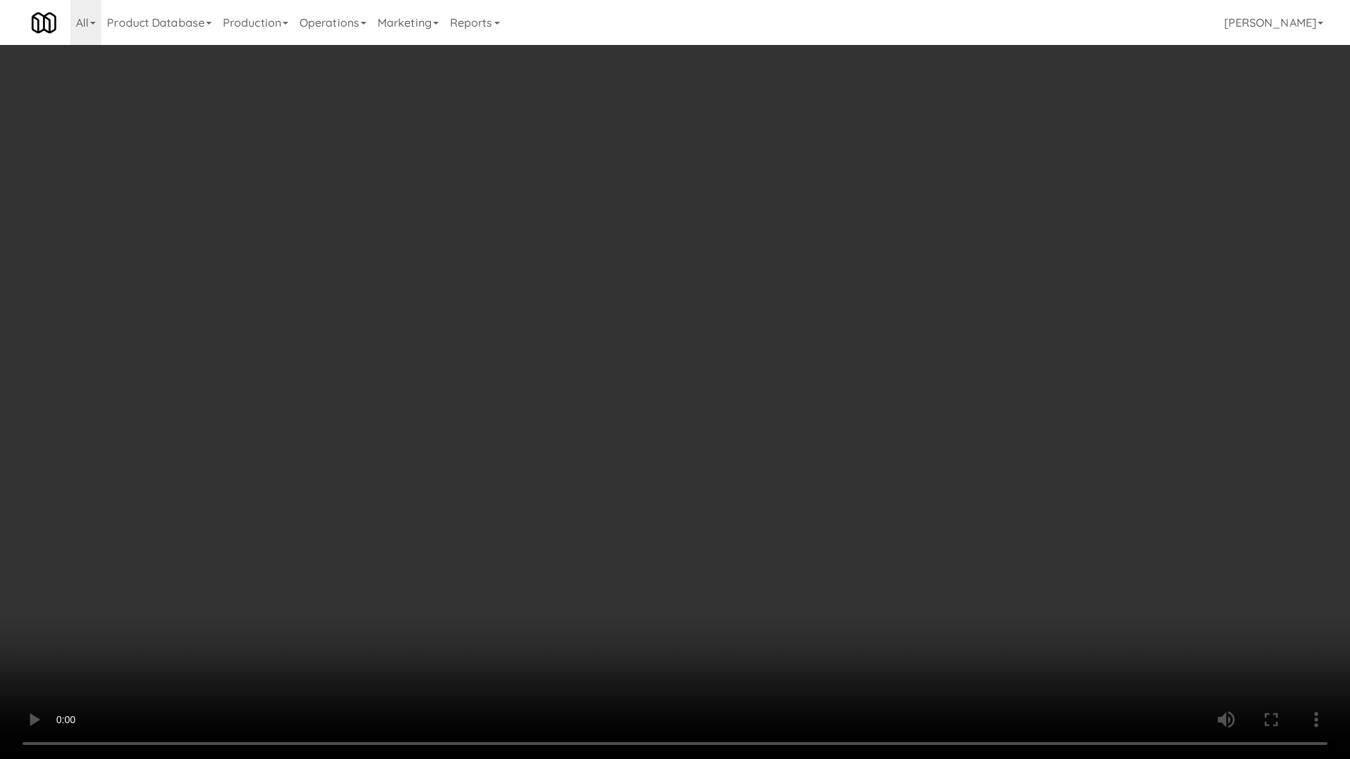
click at [654, 430] on video at bounding box center [675, 379] width 1350 height 759
click at [778, 378] on video at bounding box center [675, 379] width 1350 height 759
click at [775, 337] on video at bounding box center [675, 379] width 1350 height 759
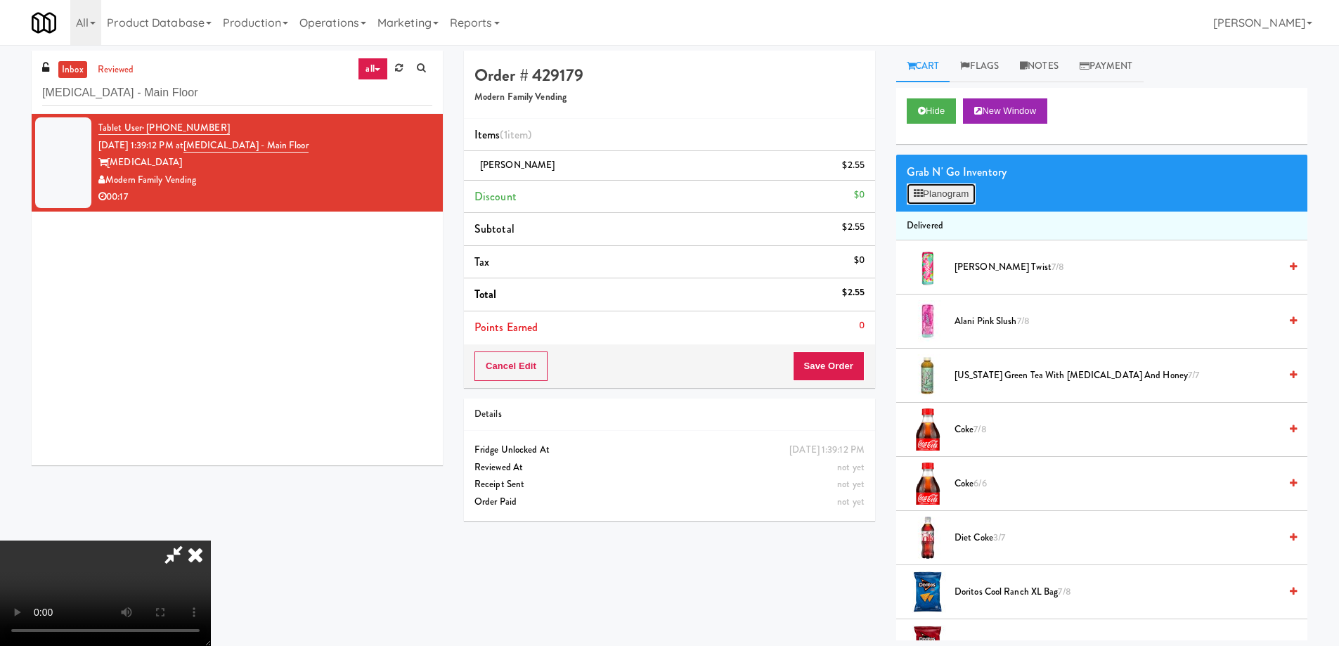
click at [959, 195] on button "Planogram" at bounding box center [941, 193] width 69 height 21
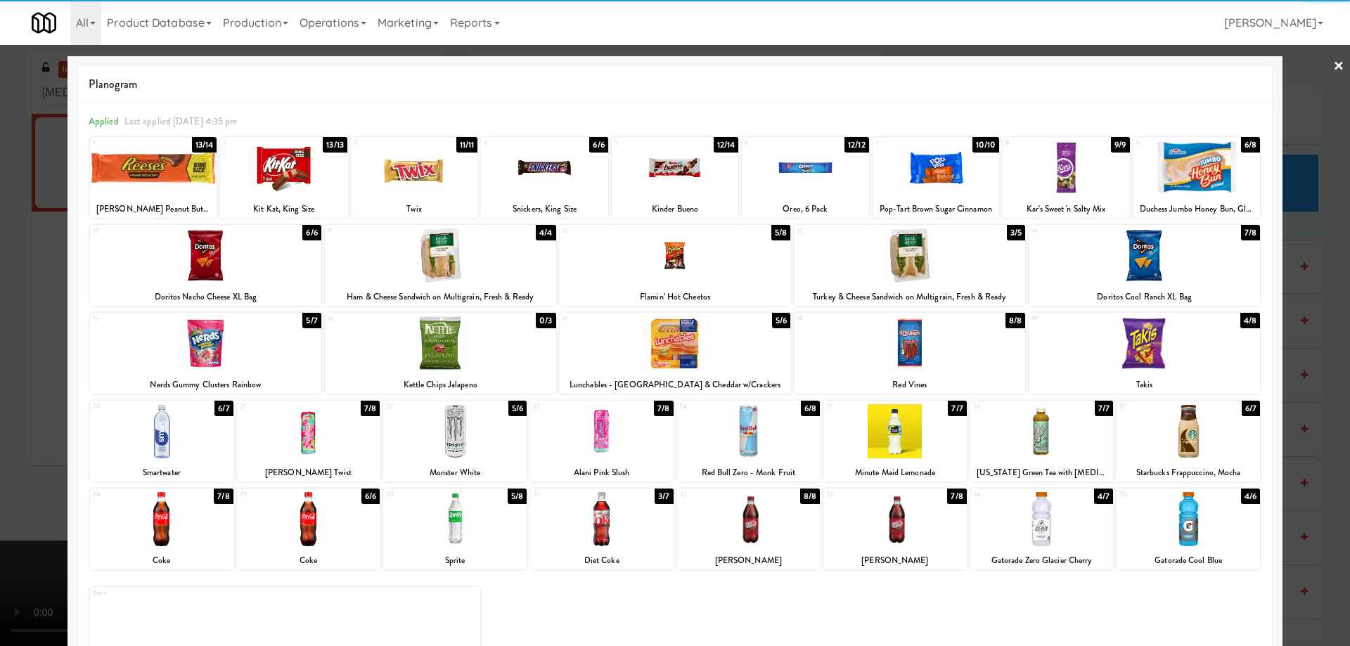
click at [479, 342] on div at bounding box center [440, 343] width 231 height 54
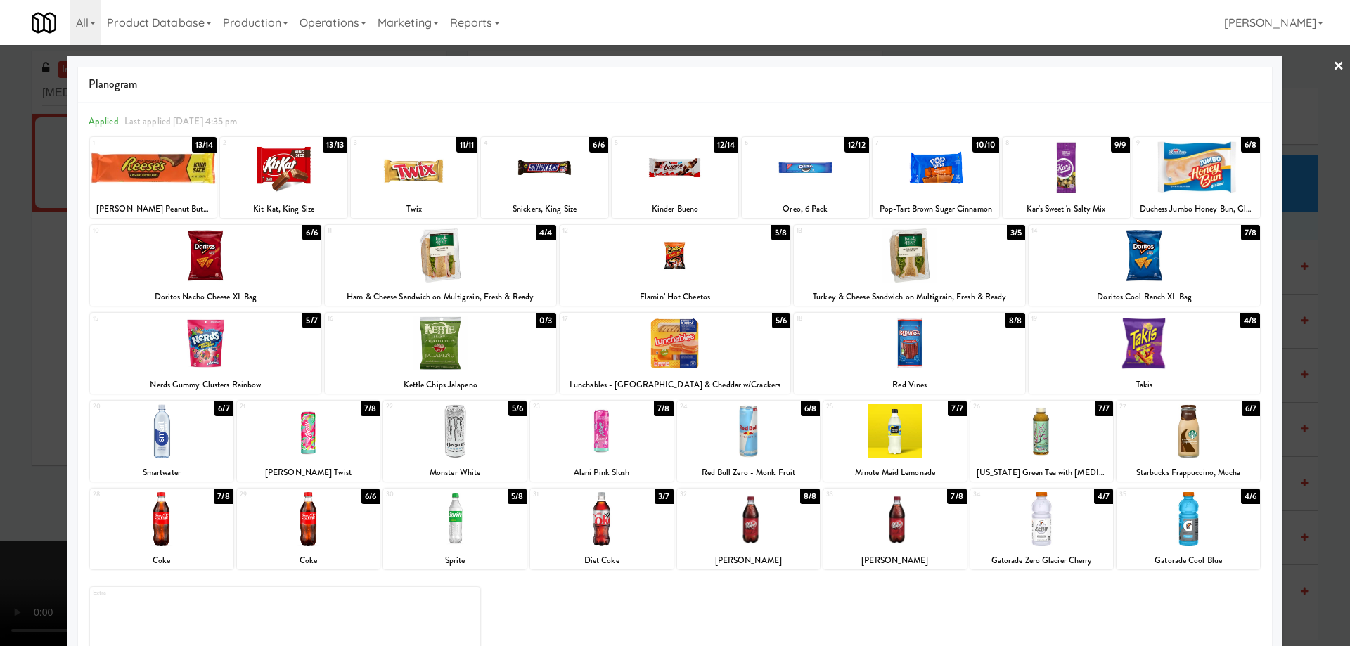
drag, startPoint x: 1326, startPoint y: 63, endPoint x: 1258, endPoint y: 235, distance: 185.5
click at [1333, 63] on link "×" at bounding box center [1338, 67] width 11 height 44
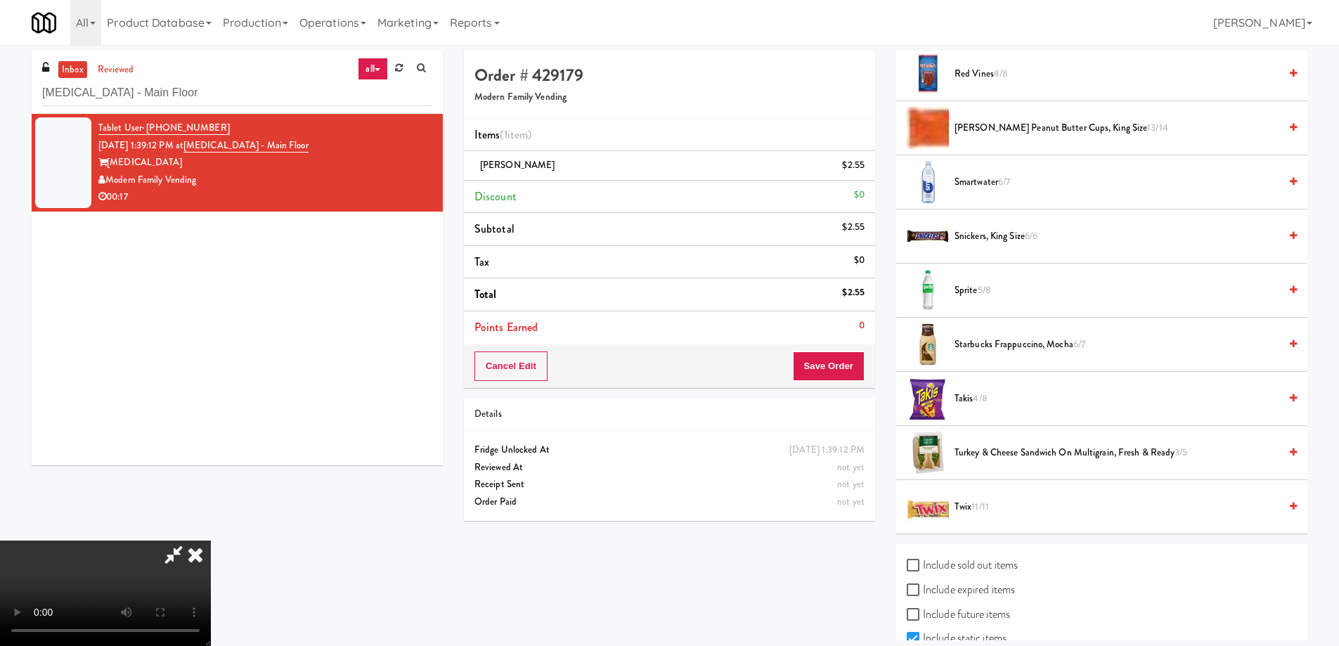
scroll to position [1603, 0]
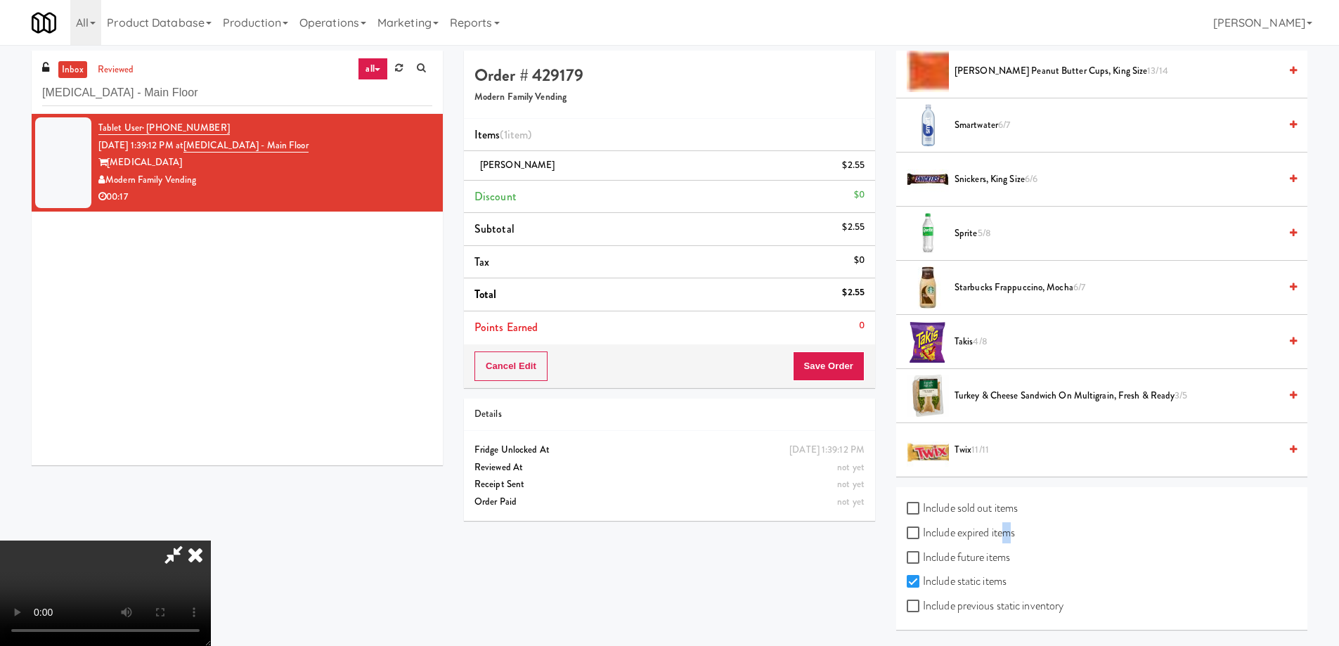
click at [1003, 528] on label "Include expired items" at bounding box center [961, 532] width 108 height 21
drag, startPoint x: 990, startPoint y: 607, endPoint x: 989, endPoint y: 562, distance: 45.0
click at [989, 607] on label "Include previous static inventory" at bounding box center [985, 605] width 157 height 21
click at [923, 607] on input "Include previous static inventory" at bounding box center [915, 606] width 16 height 11
checkbox input "true"
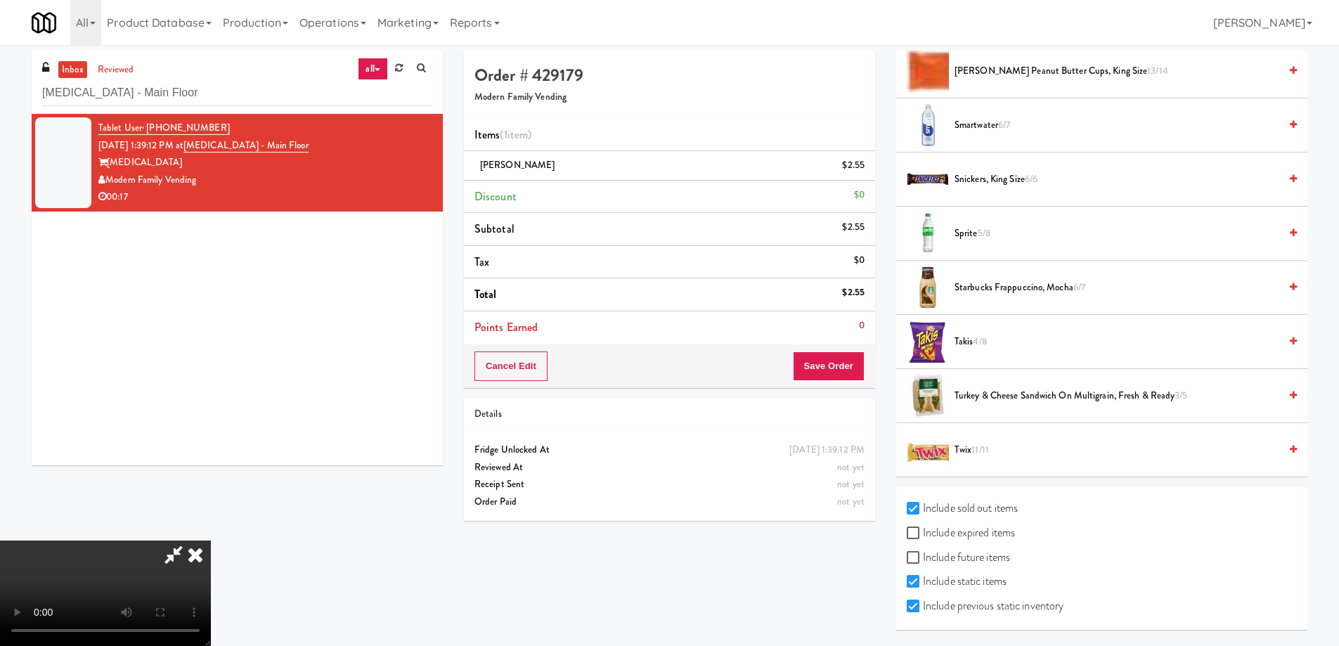
checkbox input "true"
click at [989, 538] on label "Include expired items" at bounding box center [961, 532] width 108 height 21
click at [923, 538] on input "Include expired items" at bounding box center [915, 533] width 16 height 11
checkbox input "true"
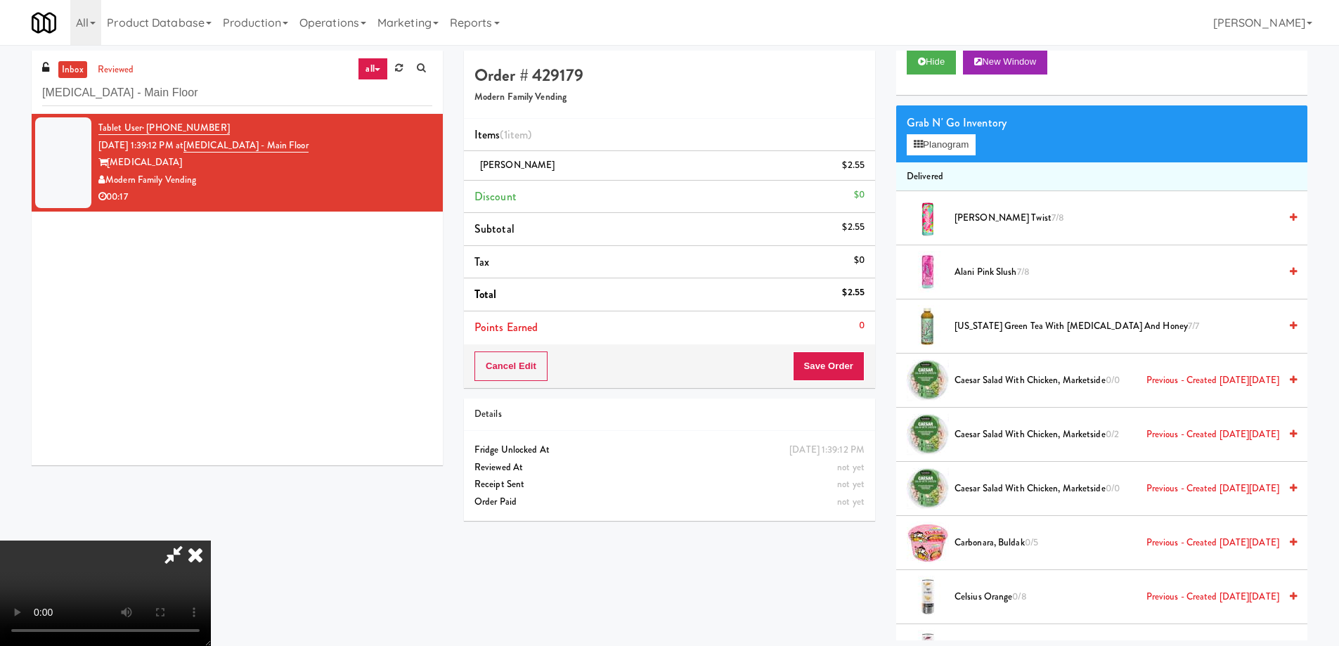
scroll to position [0, 0]
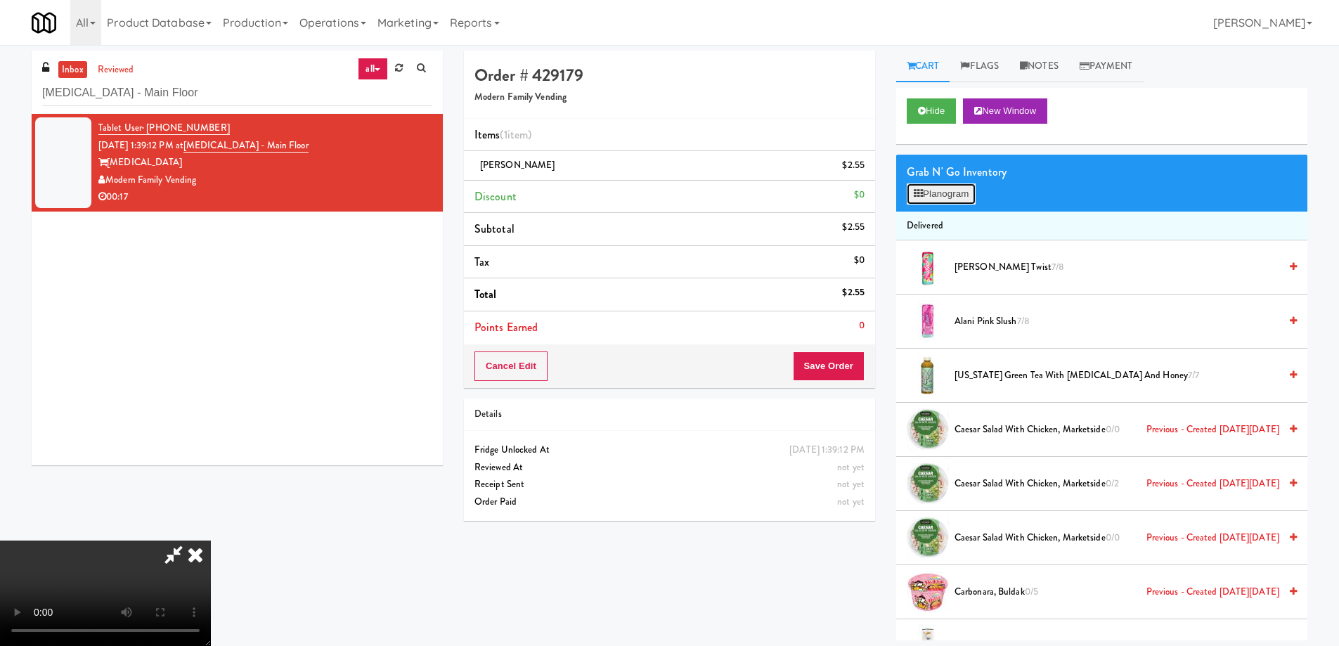
click at [919, 192] on icon at bounding box center [918, 193] width 9 height 9
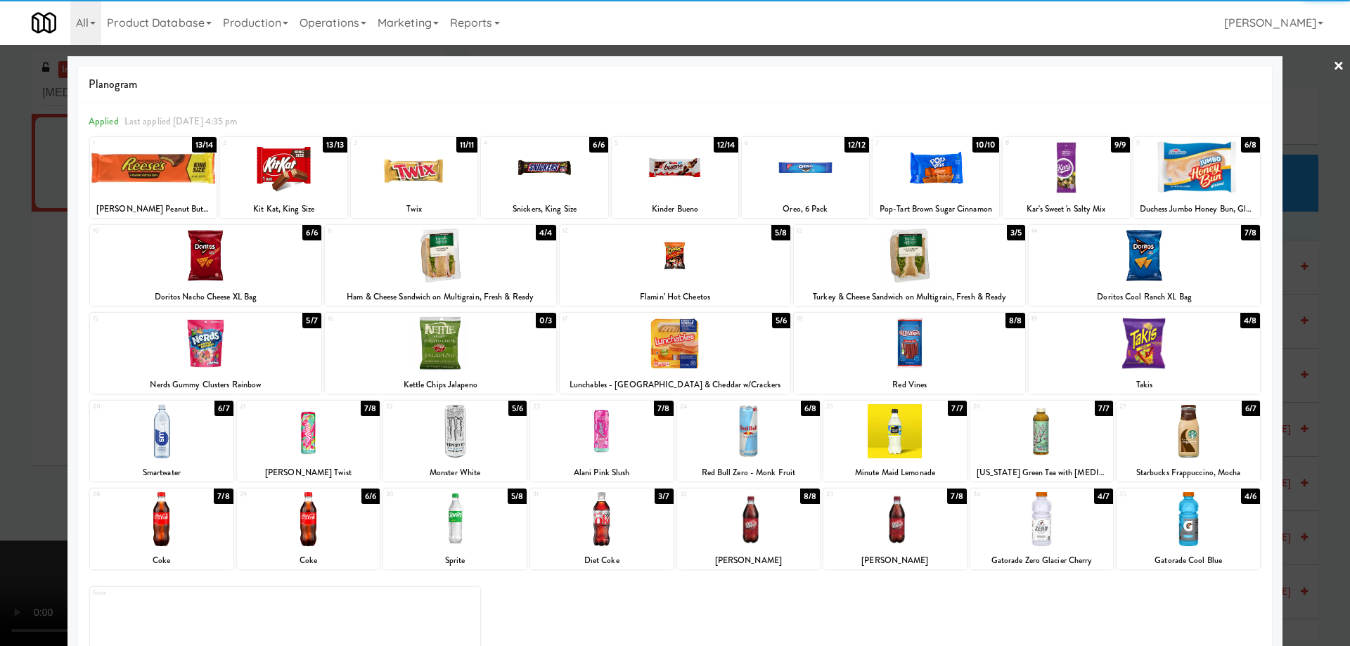
click at [499, 349] on div at bounding box center [440, 343] width 231 height 54
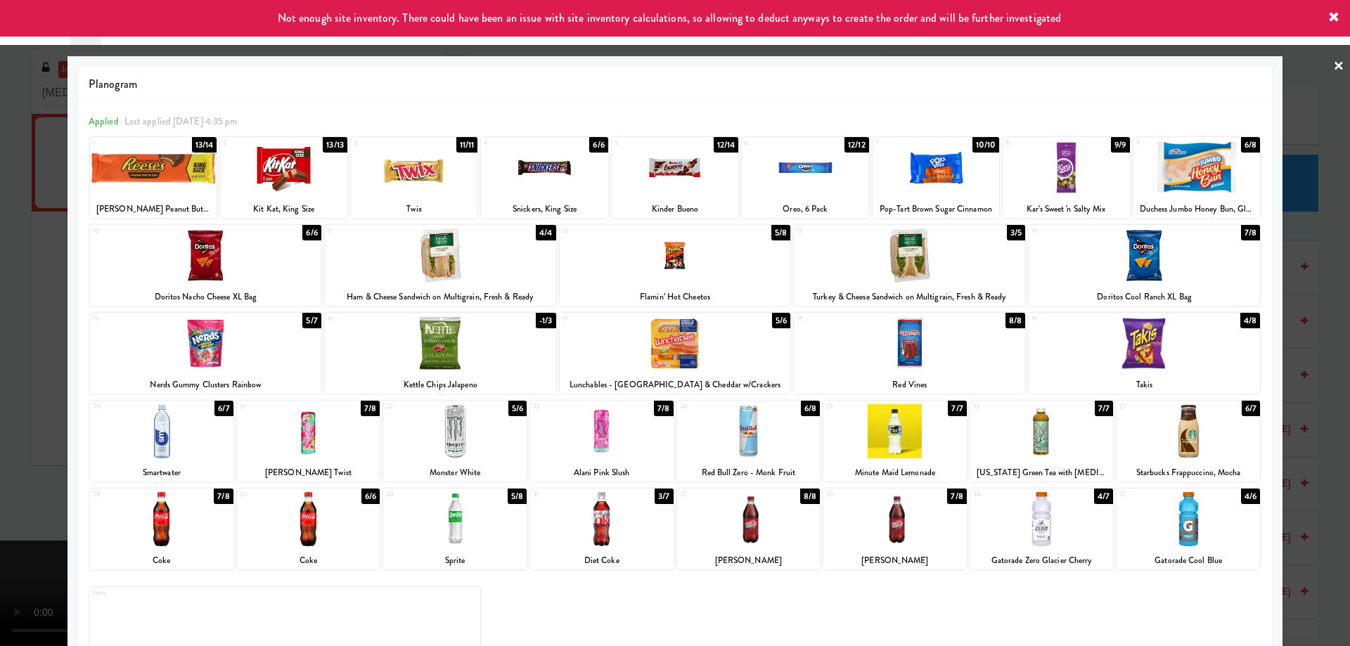
click at [1333, 63] on link "×" at bounding box center [1338, 67] width 11 height 44
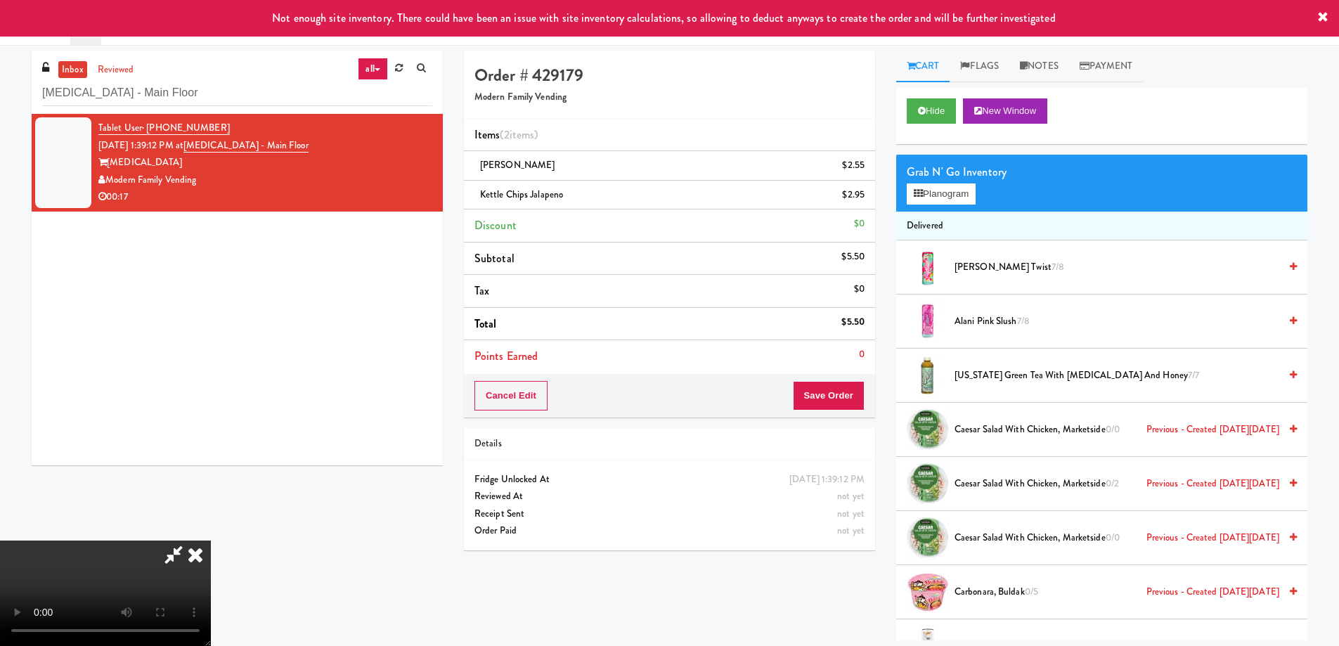
click at [211, 541] on video at bounding box center [105, 593] width 211 height 105
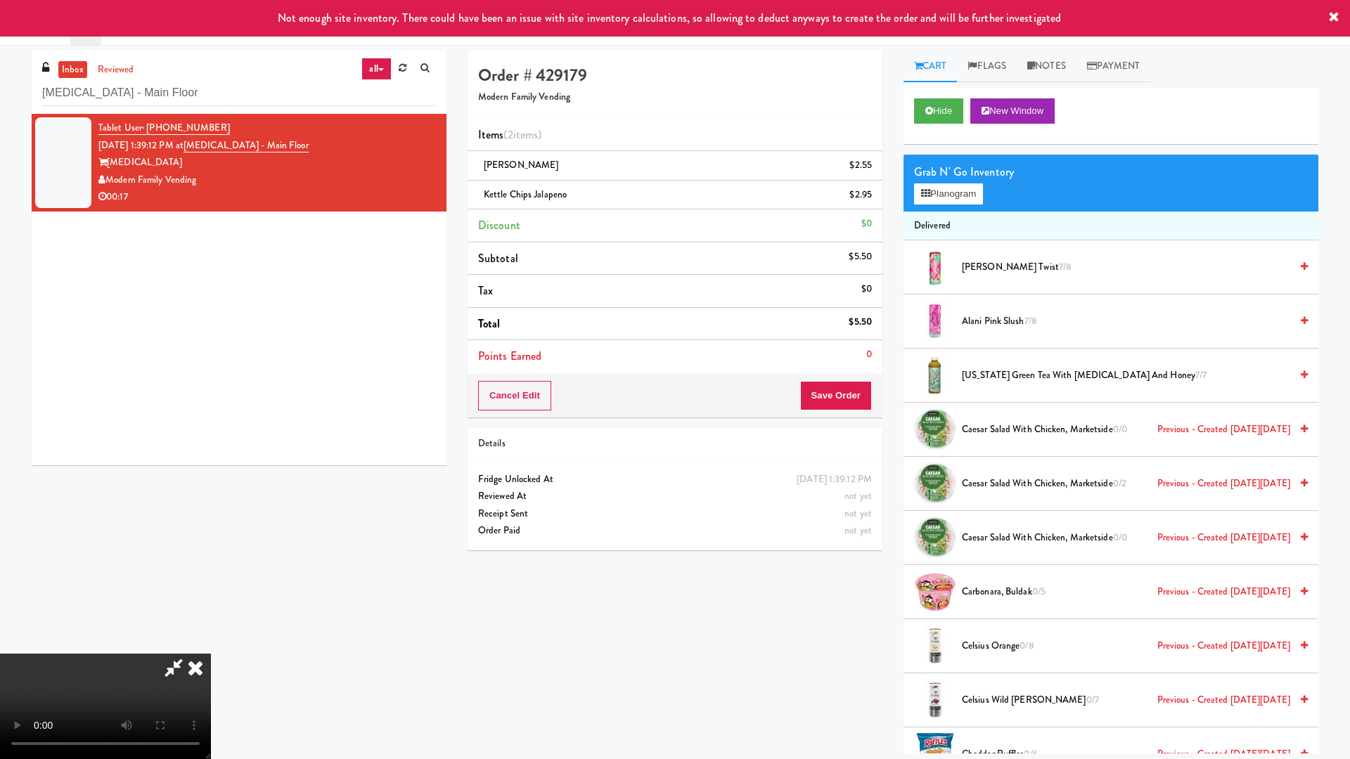
click at [211, 645] on video at bounding box center [105, 706] width 211 height 105
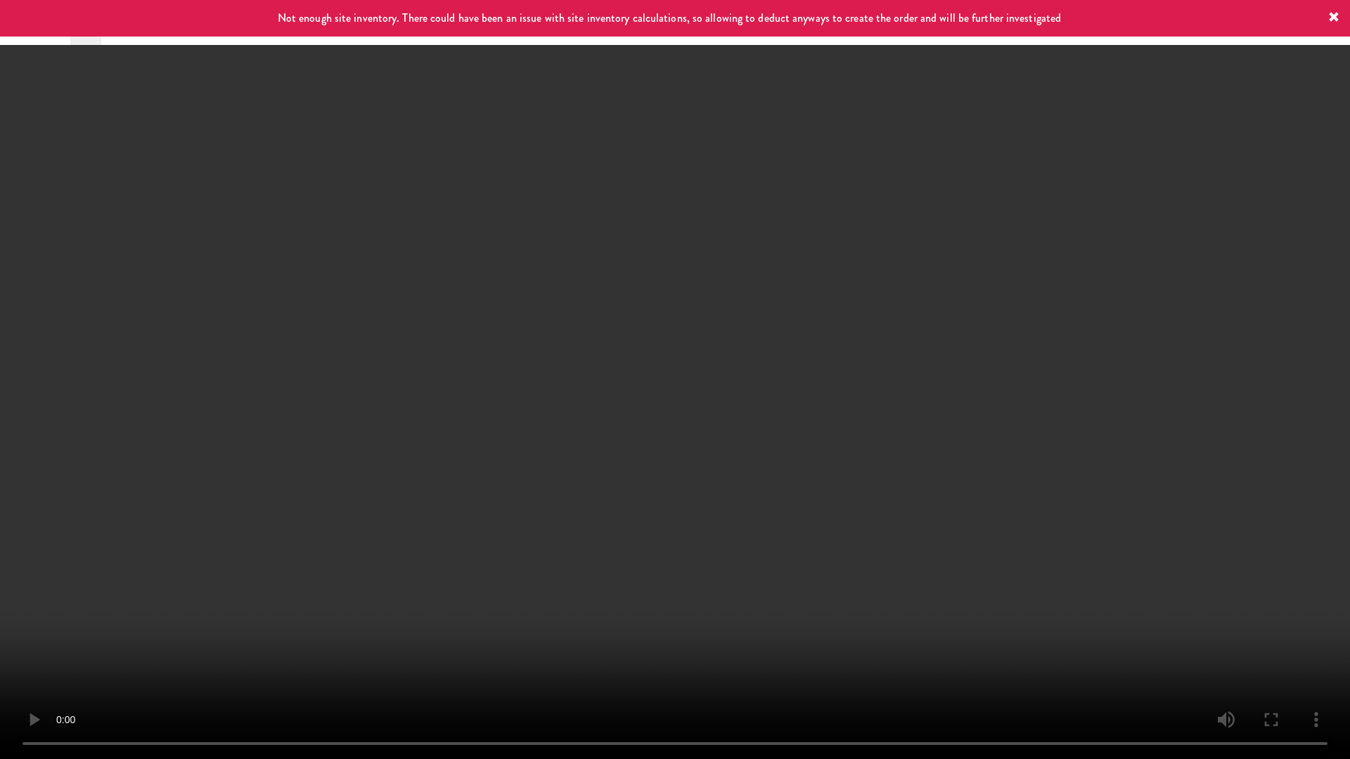
click at [732, 331] on video at bounding box center [675, 379] width 1350 height 759
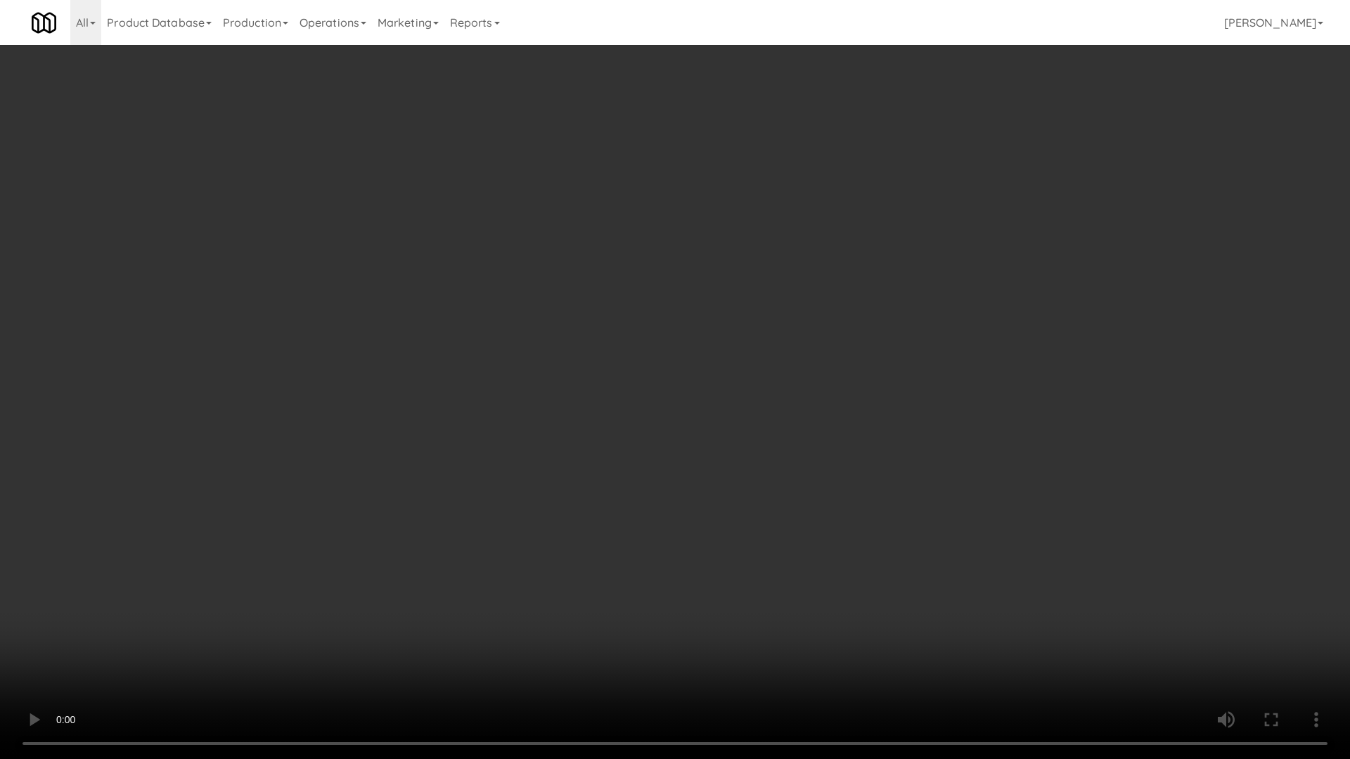
click at [732, 331] on video at bounding box center [675, 379] width 1350 height 759
click at [792, 356] on video at bounding box center [675, 379] width 1350 height 759
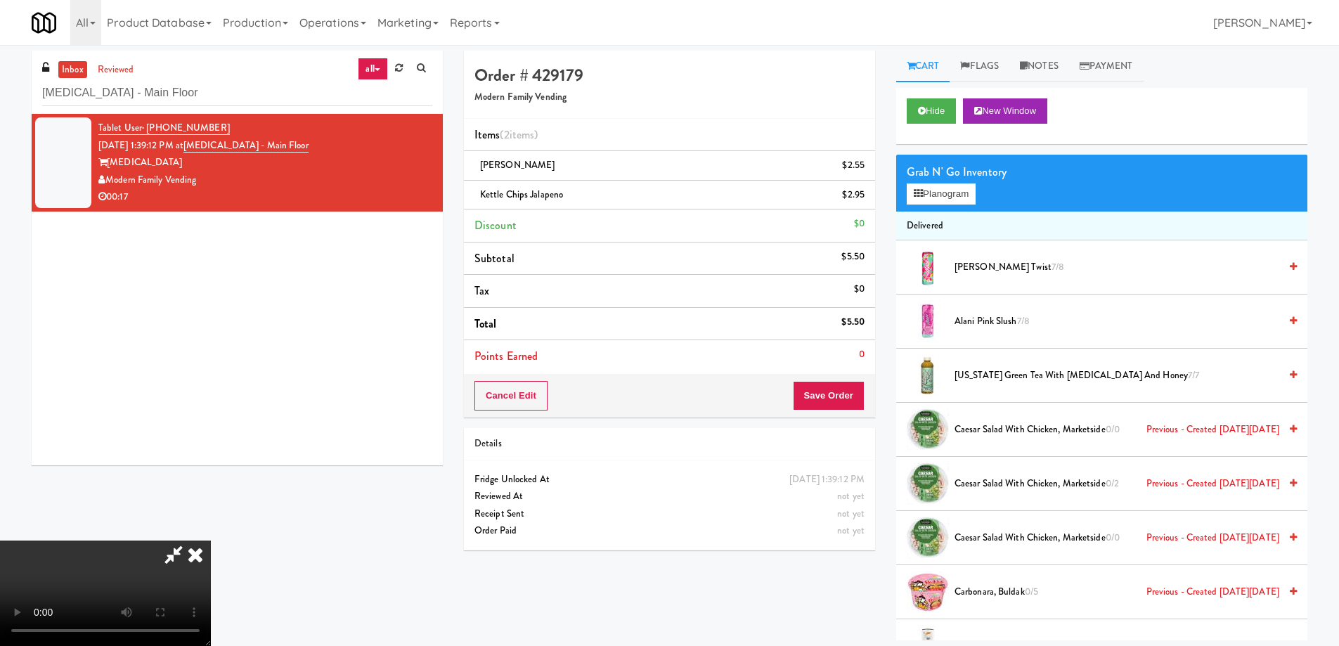
click at [211, 541] on icon at bounding box center [195, 555] width 31 height 28
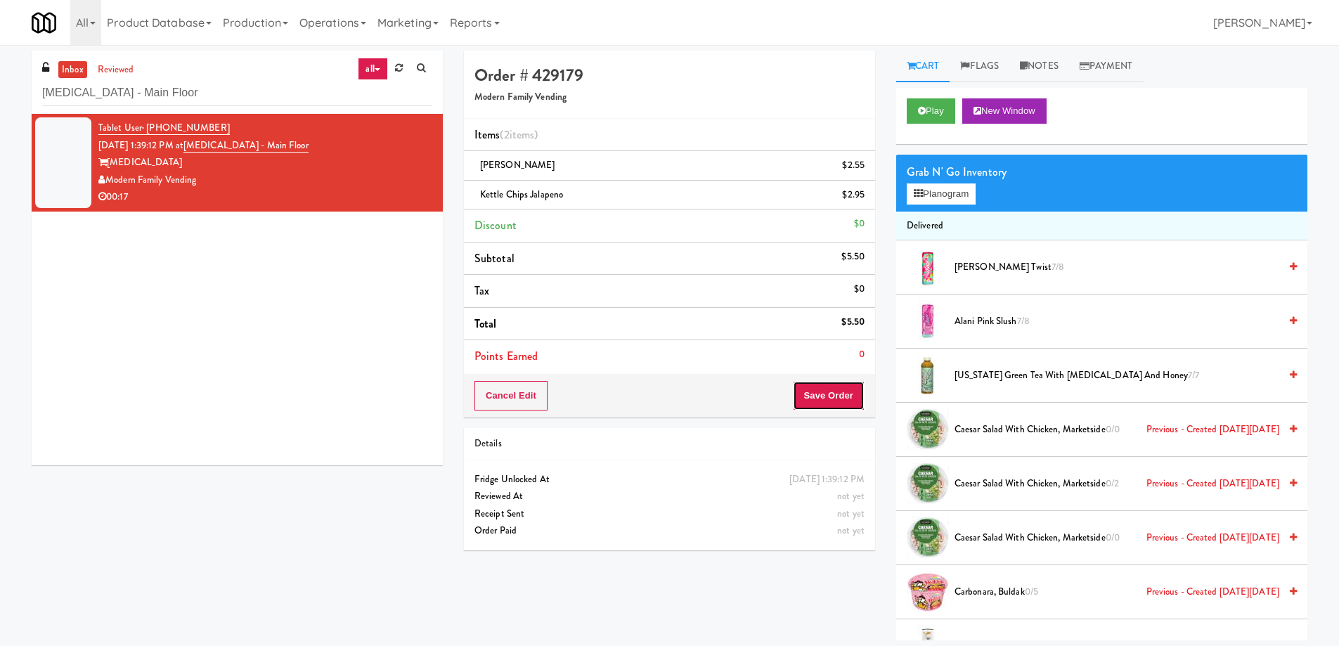
click at [858, 399] on button "Save Order" at bounding box center [829, 396] width 72 height 30
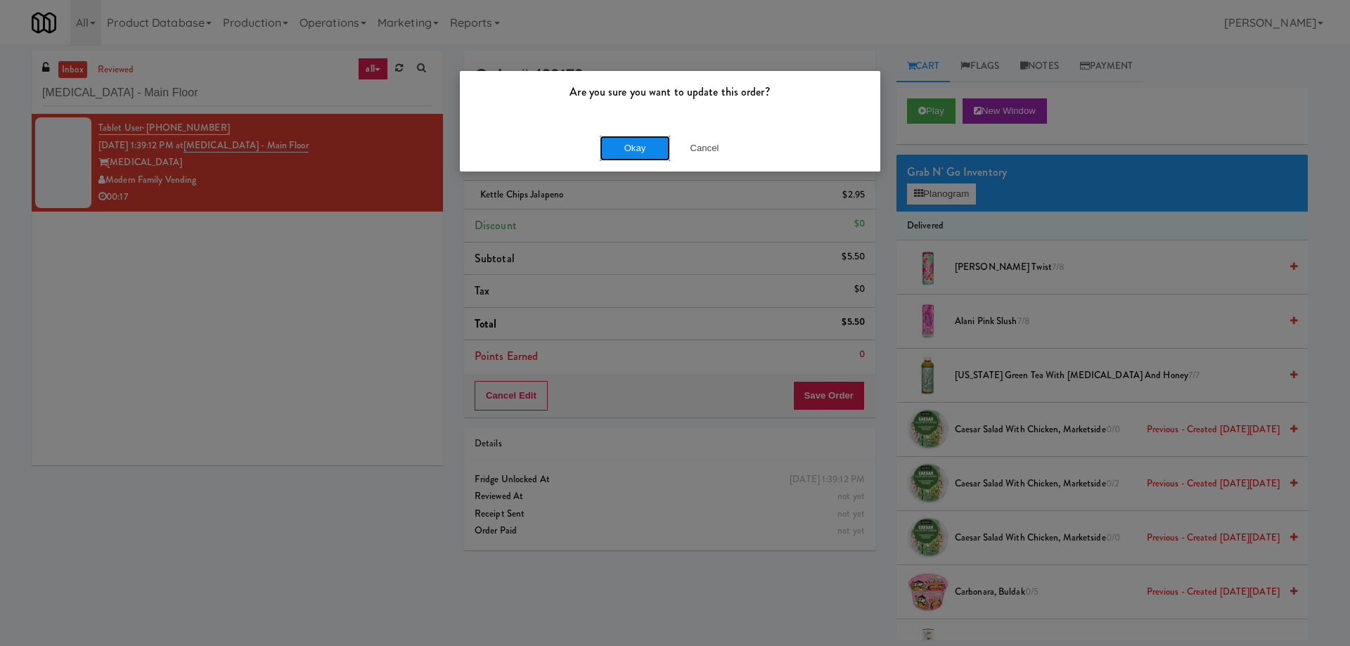
click at [626, 153] on button "Okay" at bounding box center [635, 148] width 70 height 25
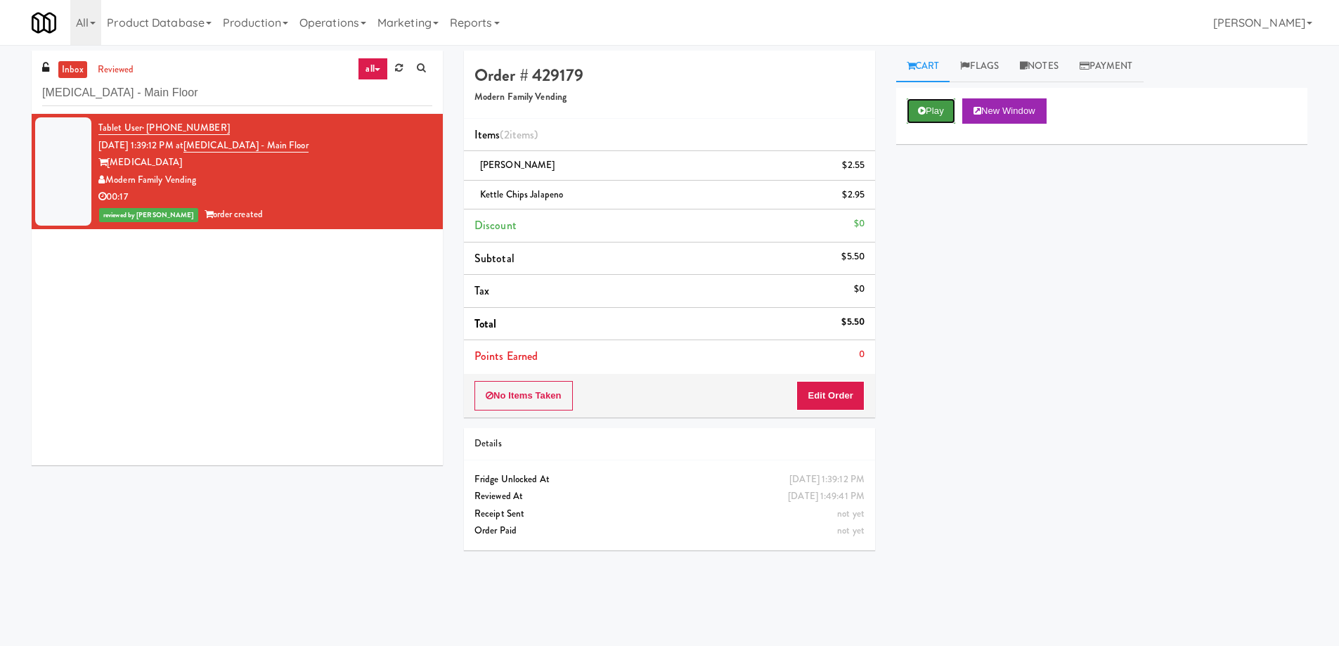
click at [925, 104] on button "Play" at bounding box center [931, 110] width 49 height 25
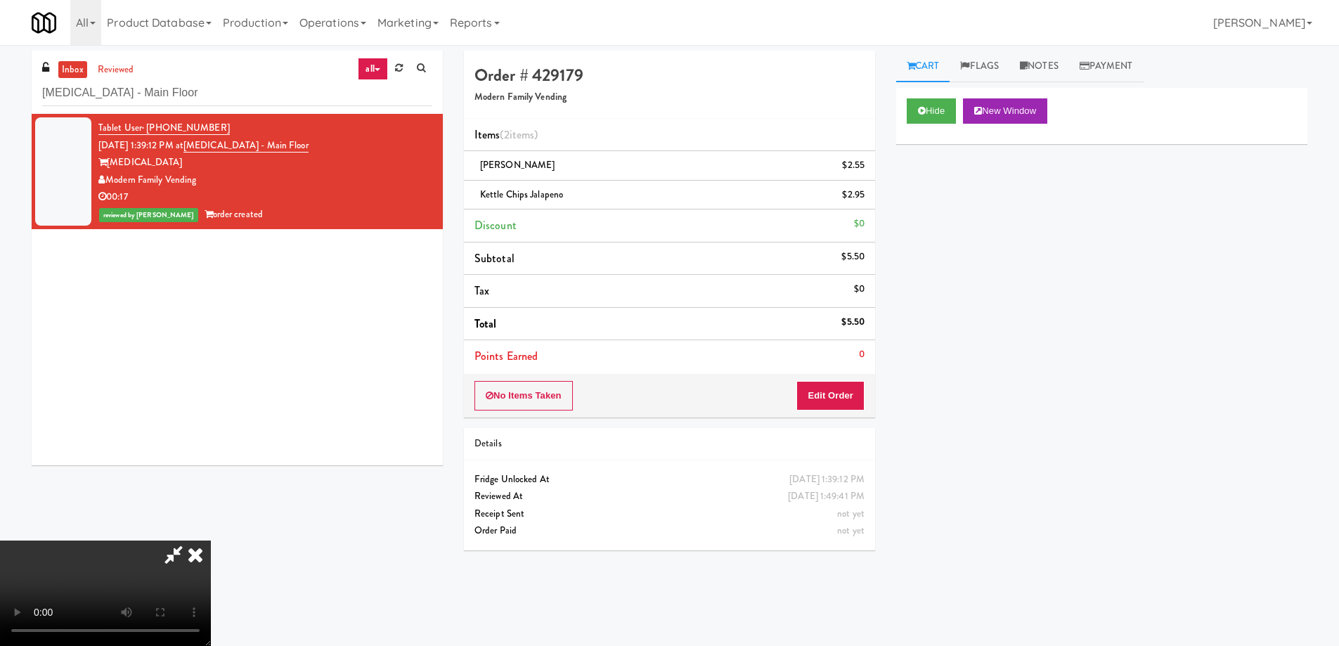
click at [211, 541] on video at bounding box center [105, 593] width 211 height 105
click at [211, 541] on icon at bounding box center [195, 555] width 31 height 28
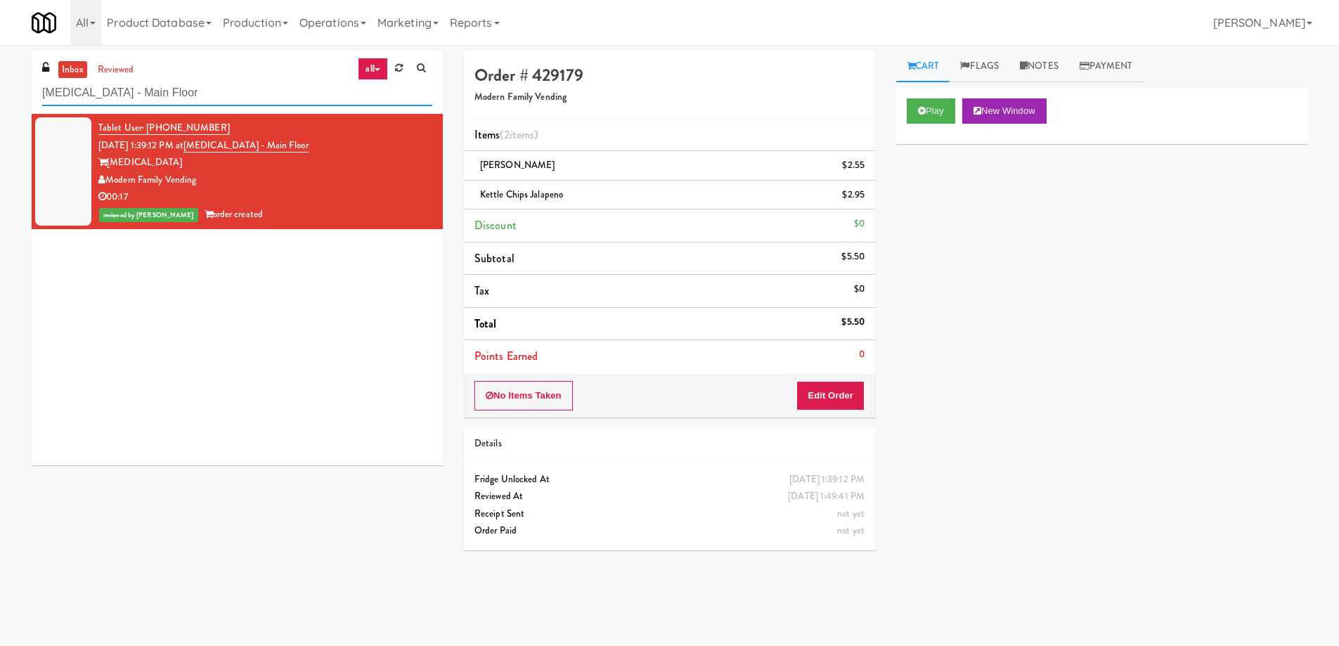
click at [212, 98] on input "[MEDICAL_DATA] - Main Floor" at bounding box center [237, 93] width 390 height 26
paste input "Rock Solid Reboot (Right)"
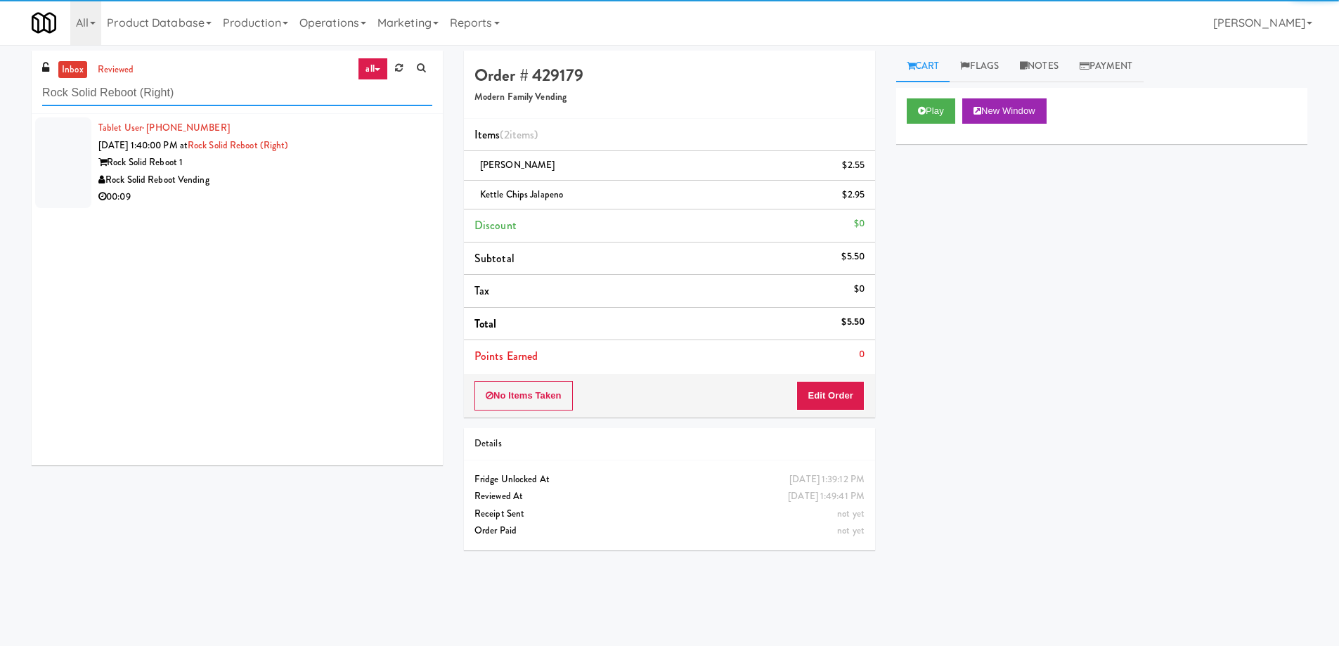
type input "Rock Solid Reboot (Right)"
click at [299, 170] on div "Rock Solid Reboot 1" at bounding box center [265, 163] width 334 height 18
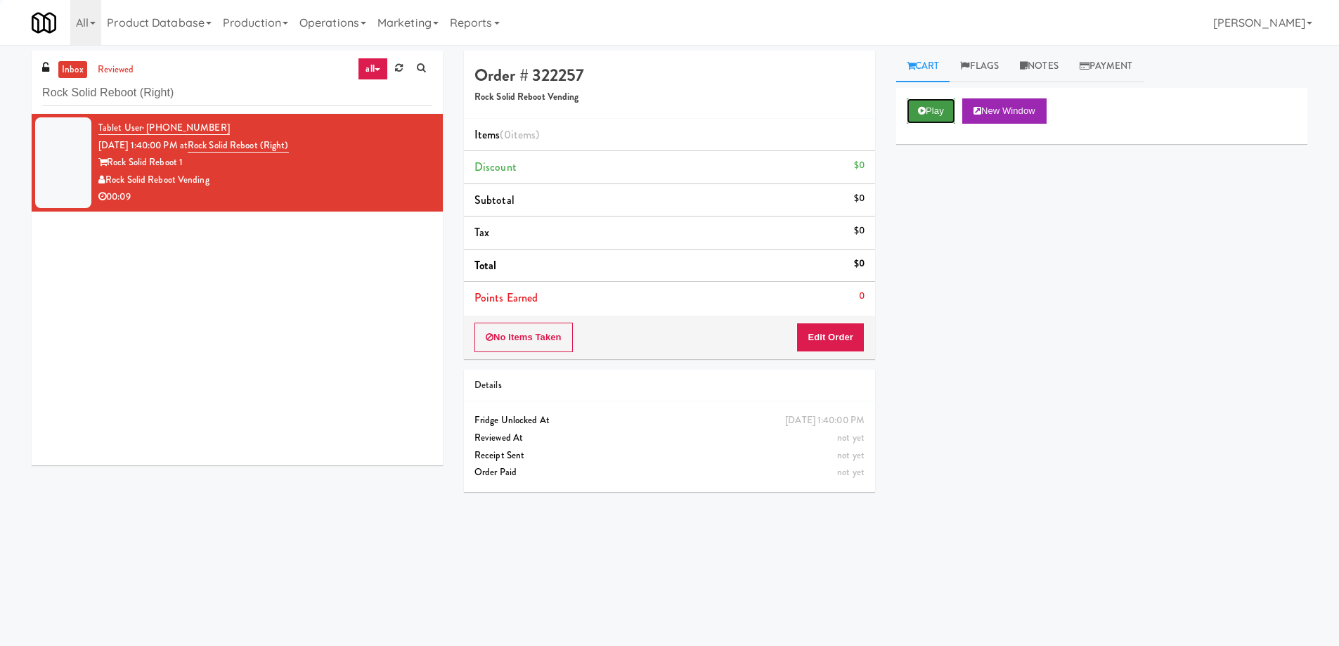
click at [926, 109] on button "Play" at bounding box center [931, 110] width 49 height 25
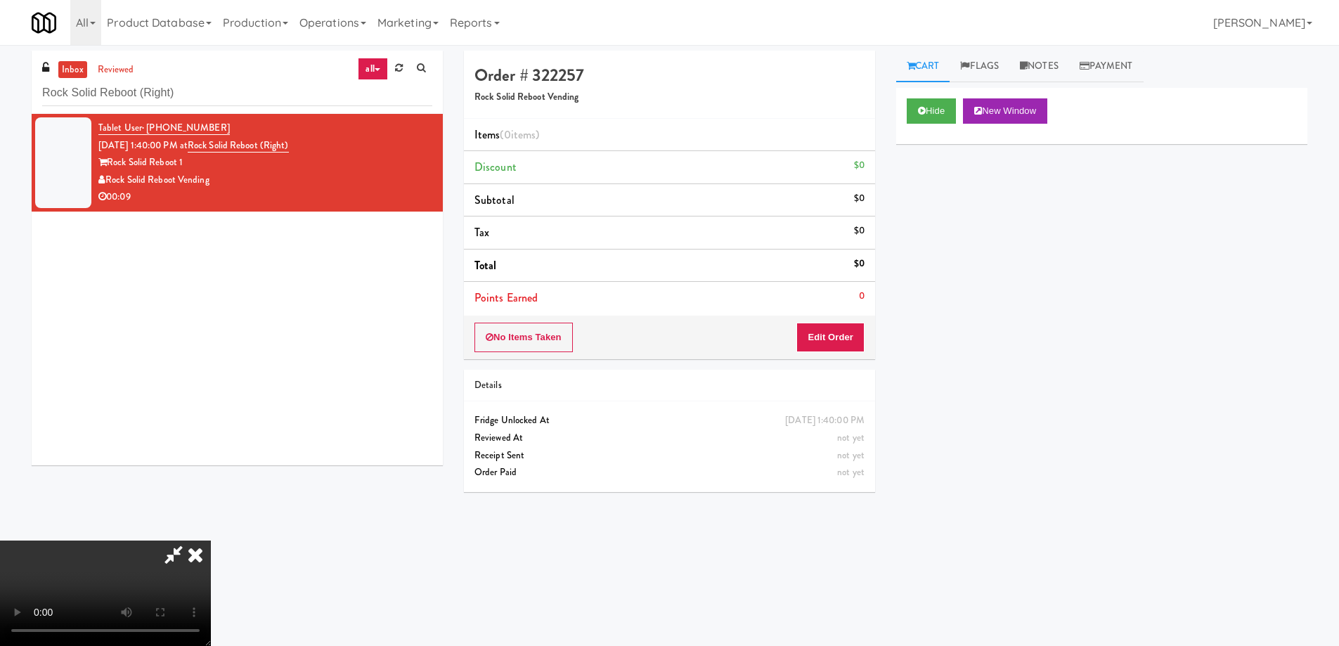
click at [211, 541] on video at bounding box center [105, 593] width 211 height 105
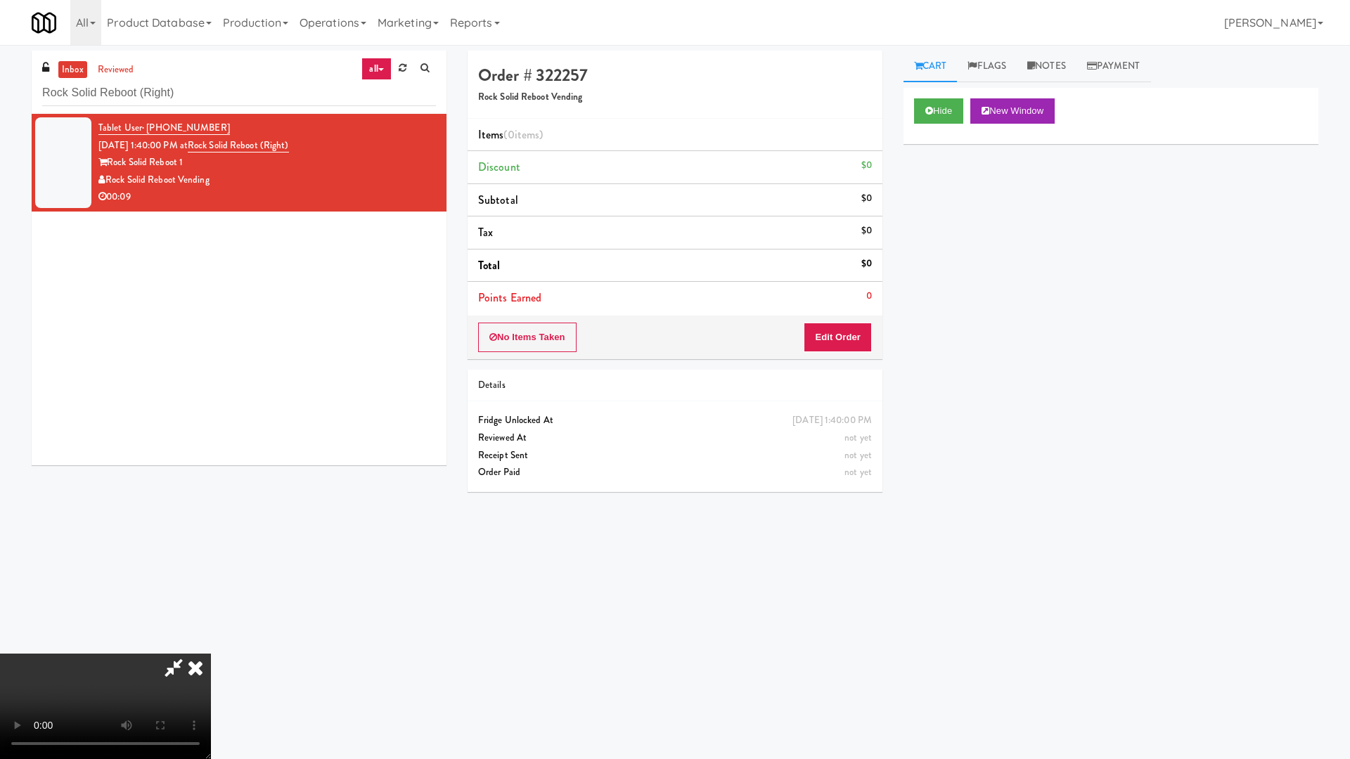
click at [211, 645] on video at bounding box center [105, 706] width 211 height 105
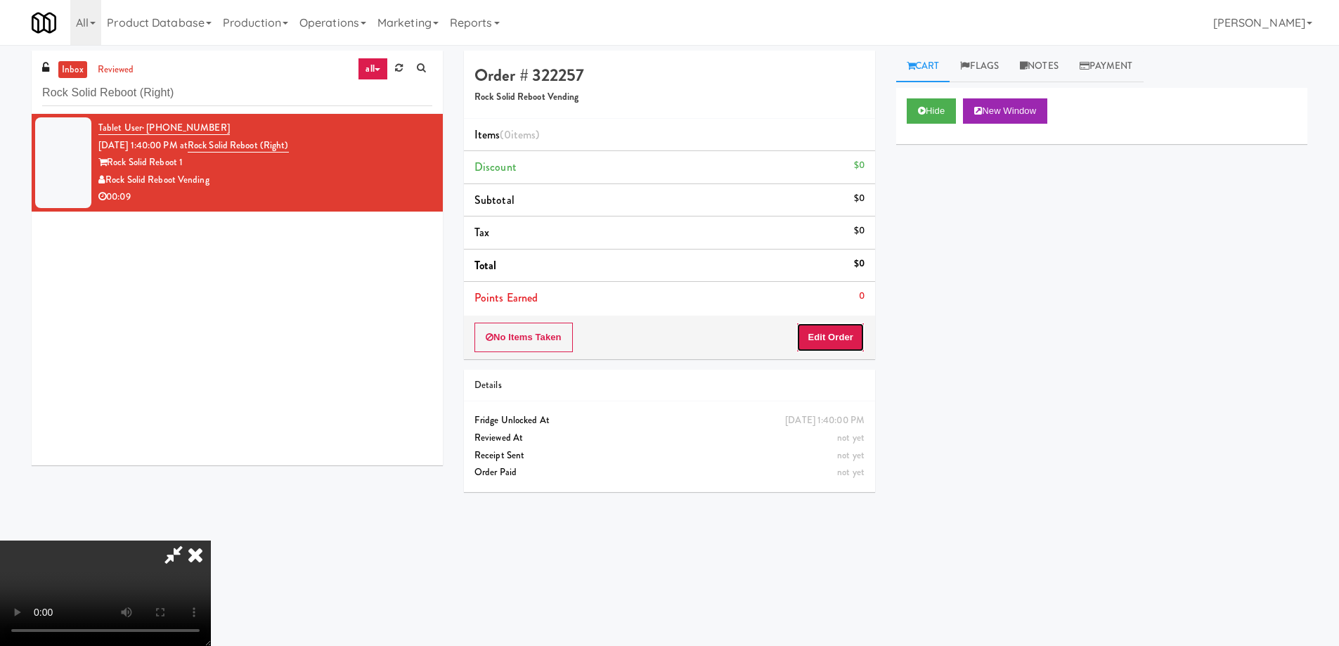
click at [853, 340] on button "Edit Order" at bounding box center [830, 338] width 68 height 30
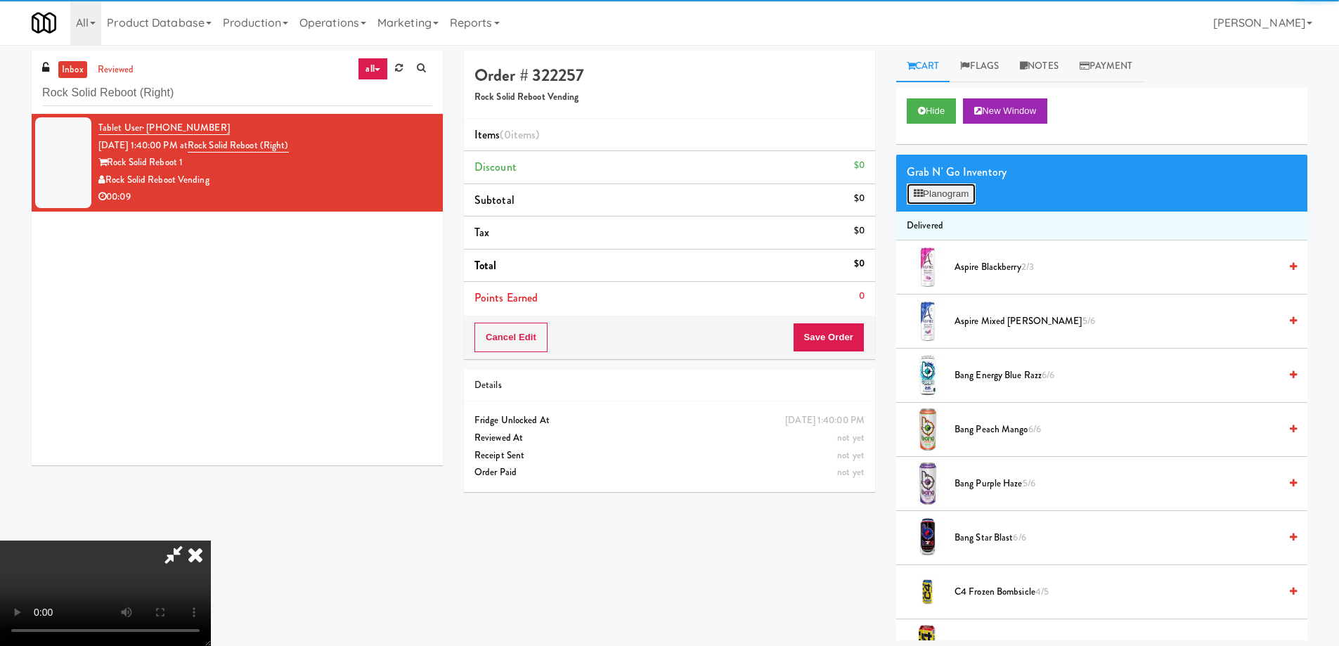
click at [964, 186] on button "Planogram" at bounding box center [941, 193] width 69 height 21
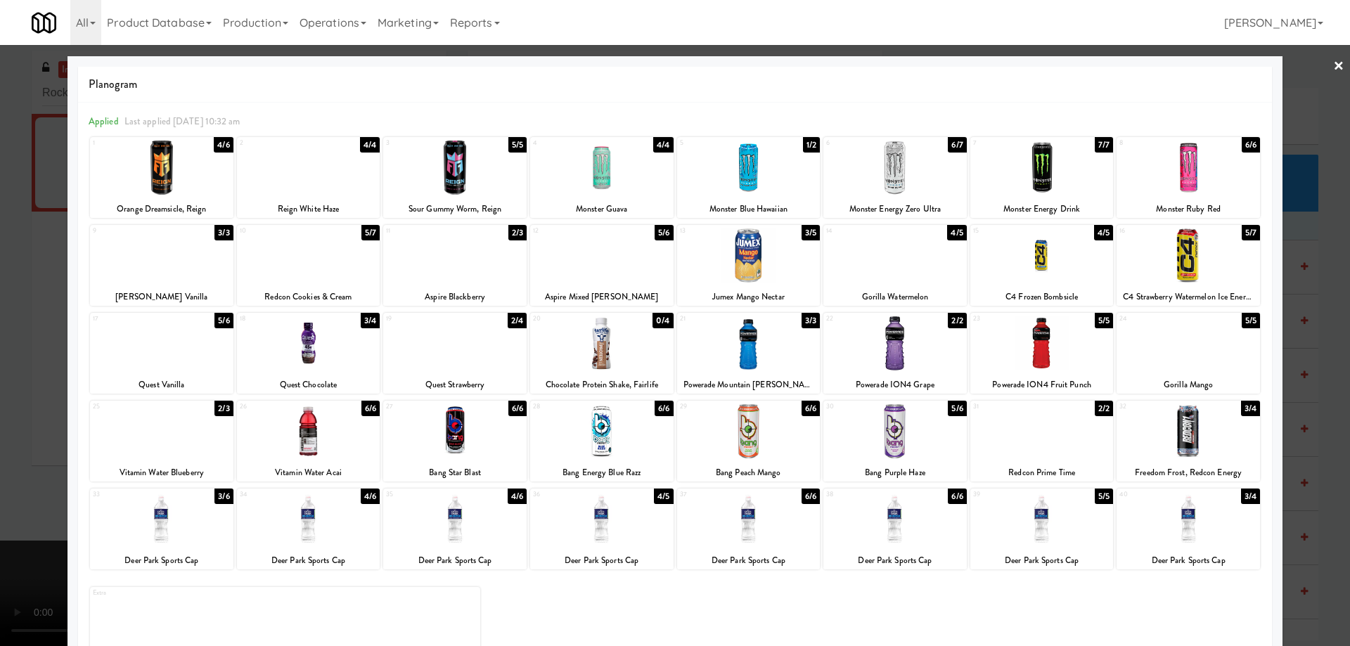
click at [782, 353] on div at bounding box center [748, 343] width 143 height 54
click at [1333, 56] on link "×" at bounding box center [1338, 67] width 11 height 44
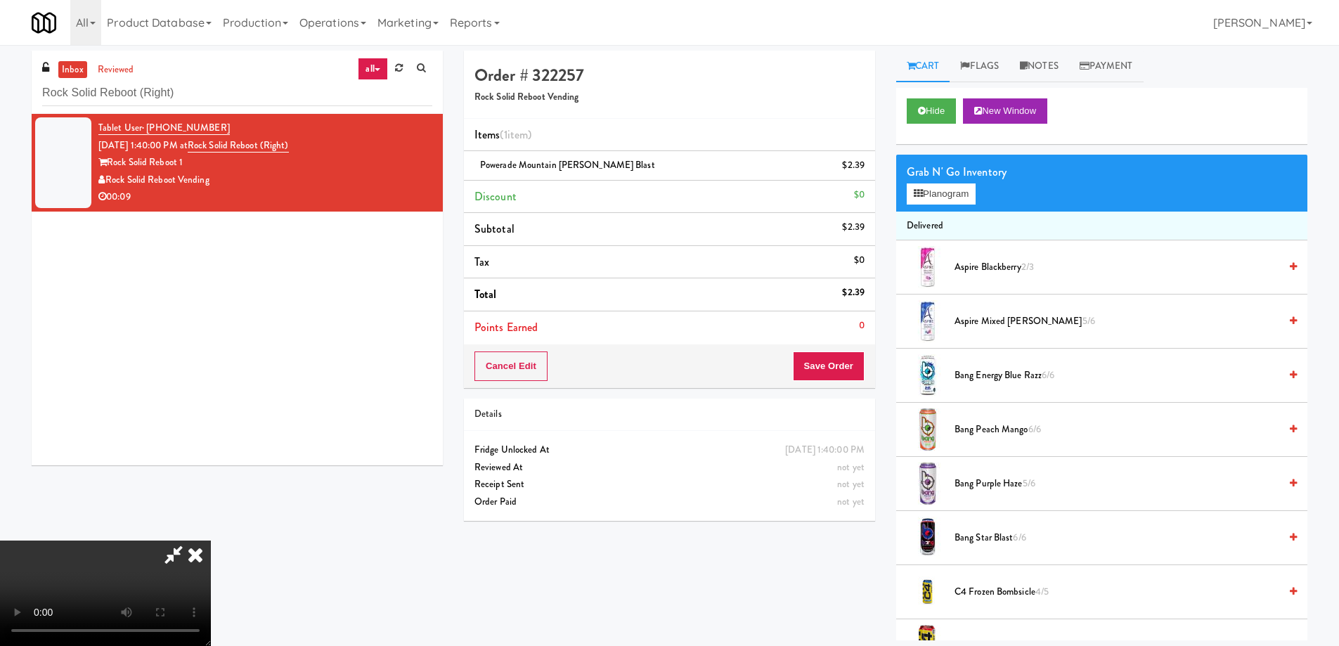
click at [211, 541] on video at bounding box center [105, 593] width 211 height 105
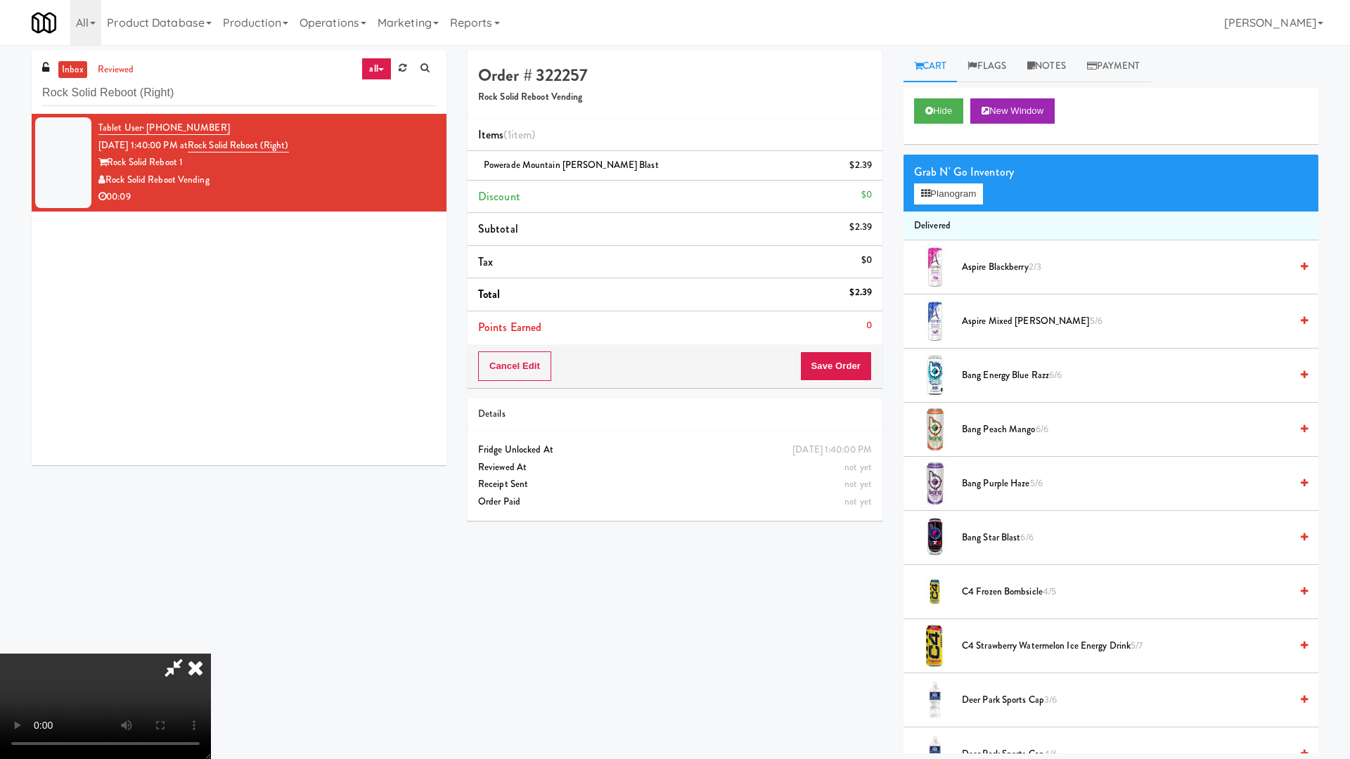
click at [211, 645] on video at bounding box center [105, 706] width 211 height 105
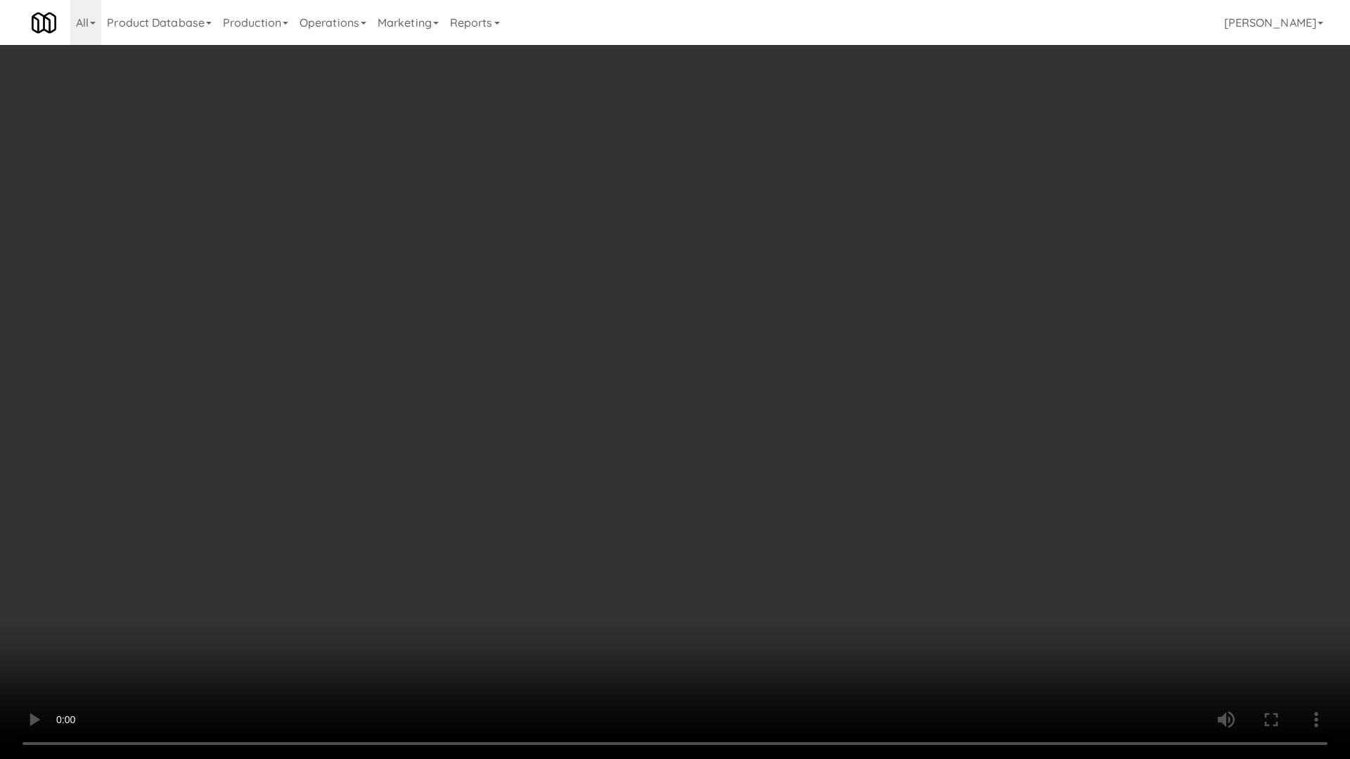
click at [810, 334] on video at bounding box center [675, 379] width 1350 height 759
click at [780, 307] on video at bounding box center [675, 379] width 1350 height 759
click at [801, 303] on video at bounding box center [675, 379] width 1350 height 759
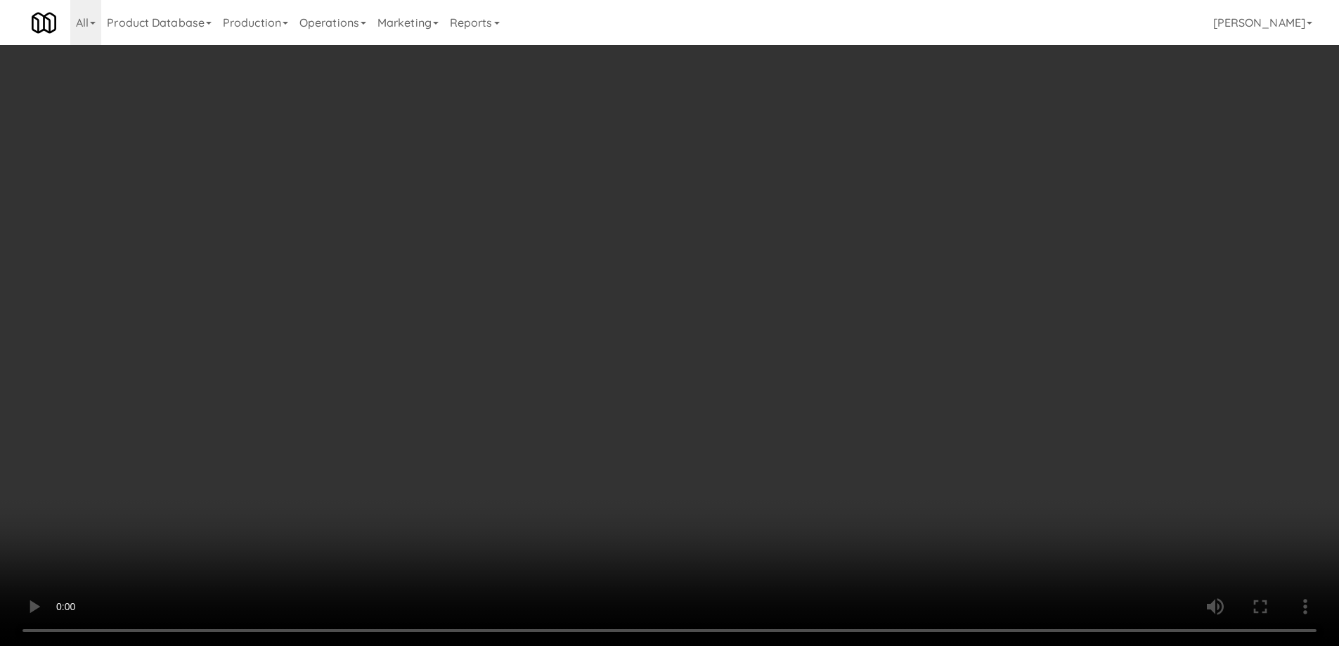
click at [947, 182] on div "Grab N' Go Inventory Planogram" at bounding box center [1101, 183] width 411 height 57
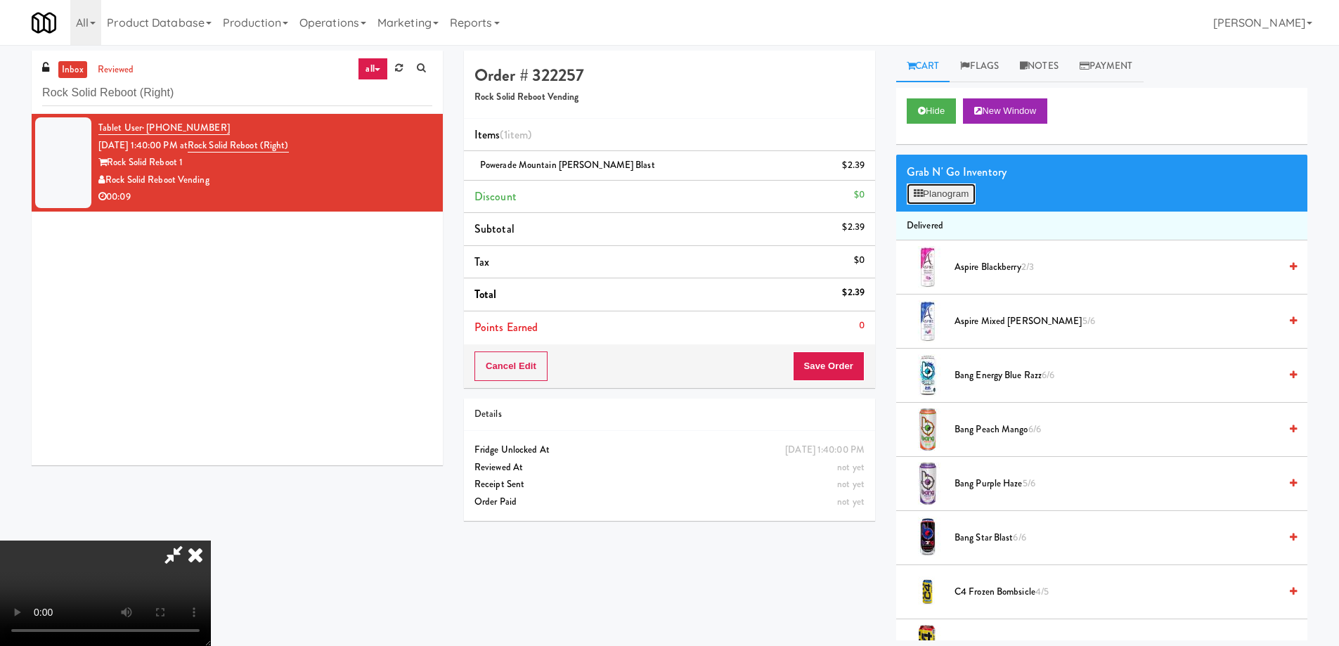
click at [947, 193] on button "Planogram" at bounding box center [941, 193] width 69 height 21
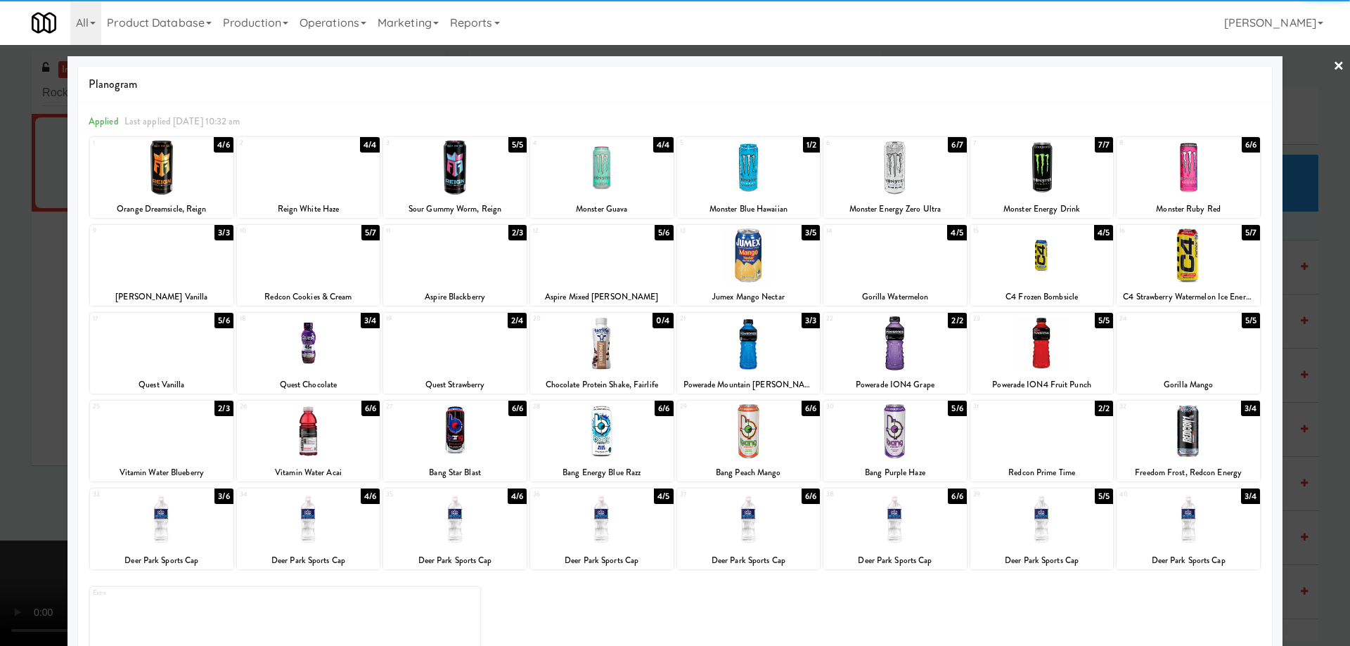
click at [936, 346] on div at bounding box center [894, 343] width 143 height 54
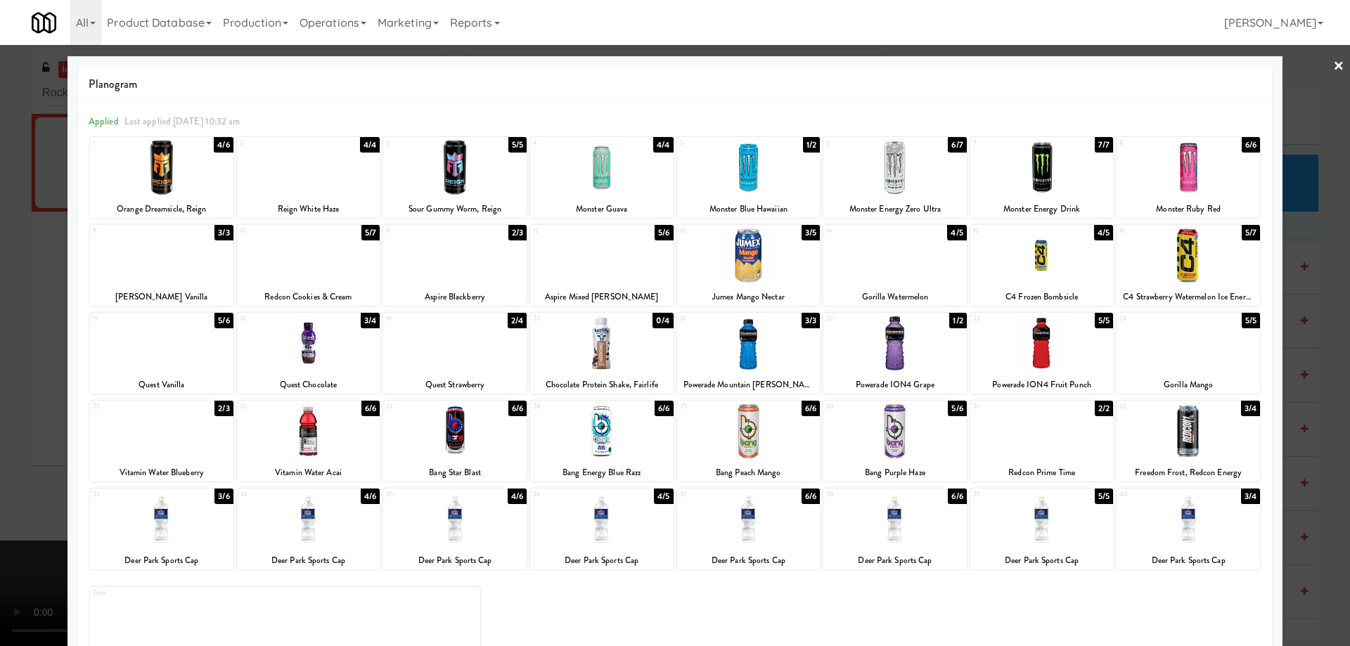
click at [1333, 68] on link "×" at bounding box center [1338, 67] width 11 height 44
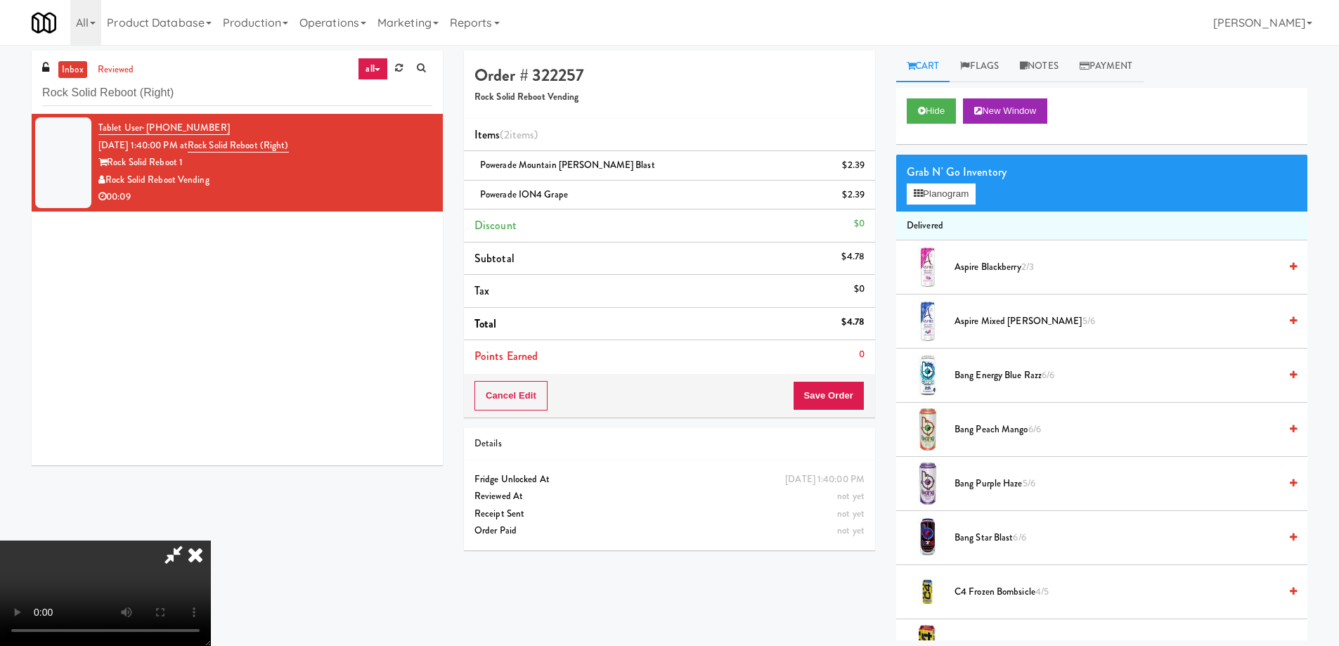
click at [211, 541] on video at bounding box center [105, 593] width 211 height 105
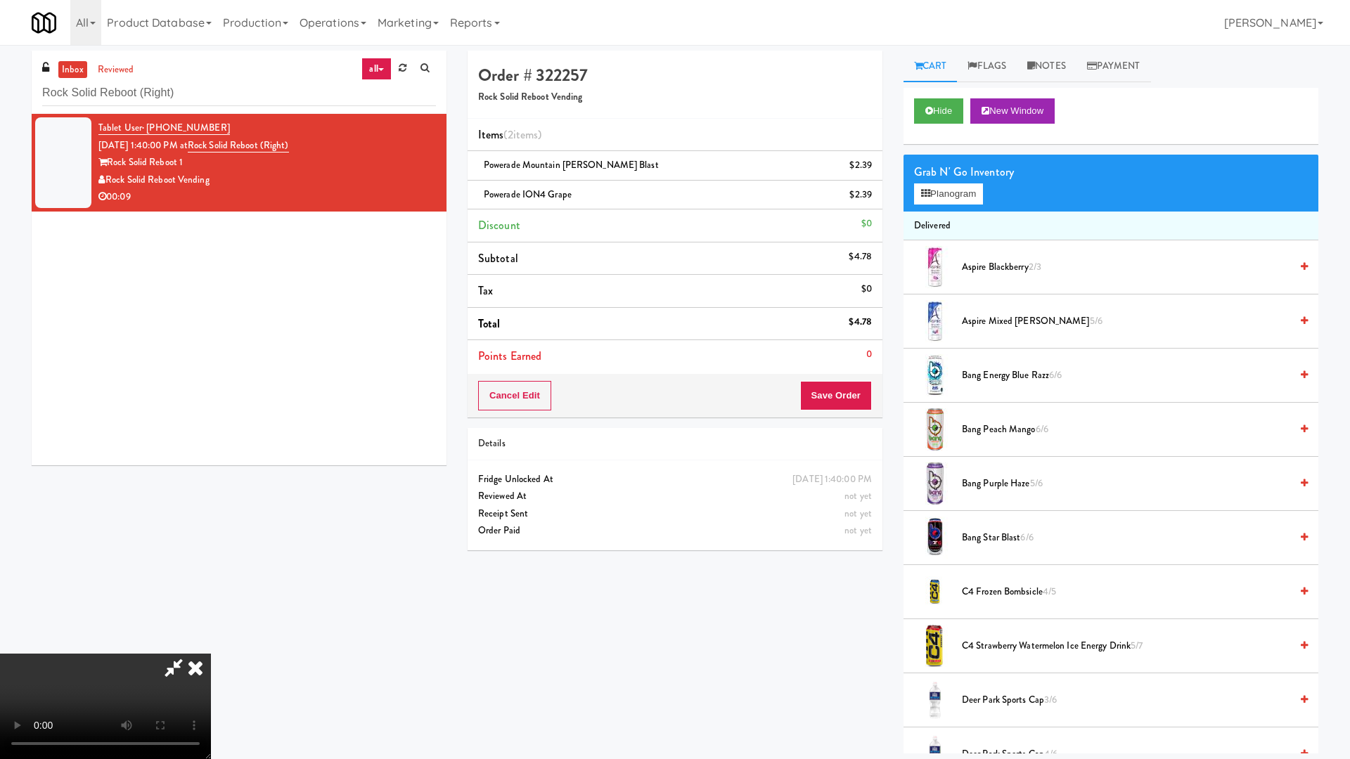
click at [211, 645] on video at bounding box center [105, 706] width 211 height 105
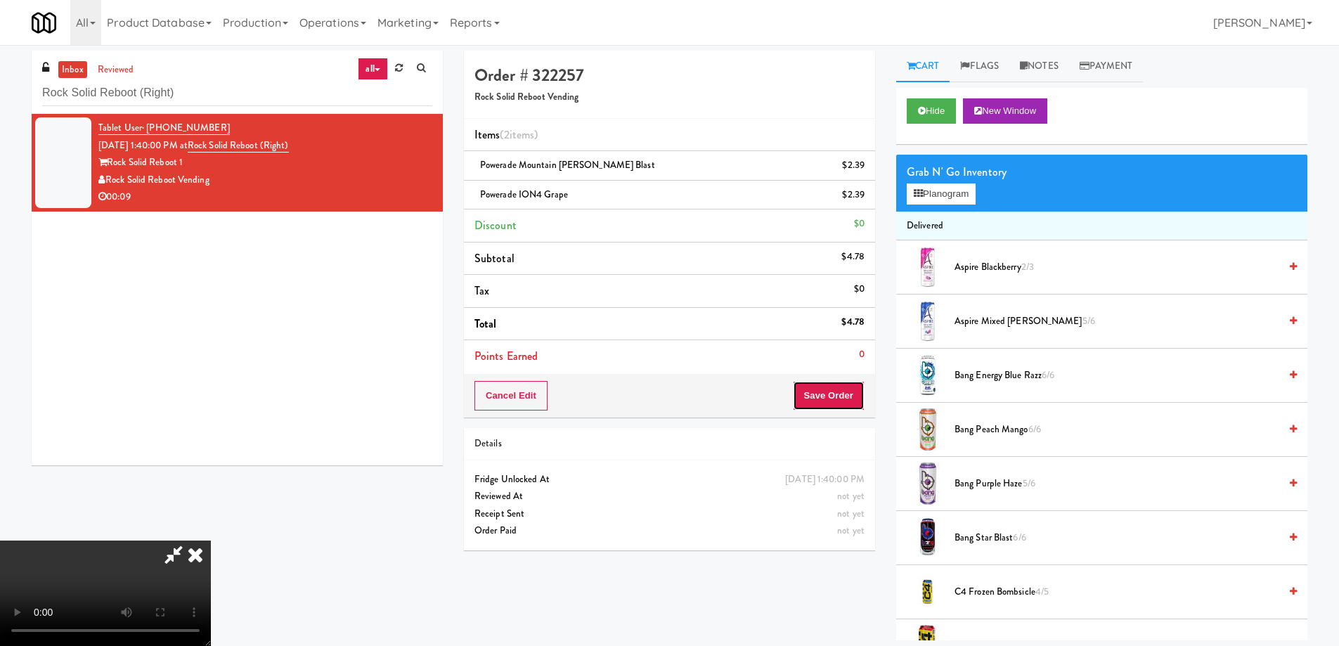
click at [817, 397] on button "Save Order" at bounding box center [829, 396] width 72 height 30
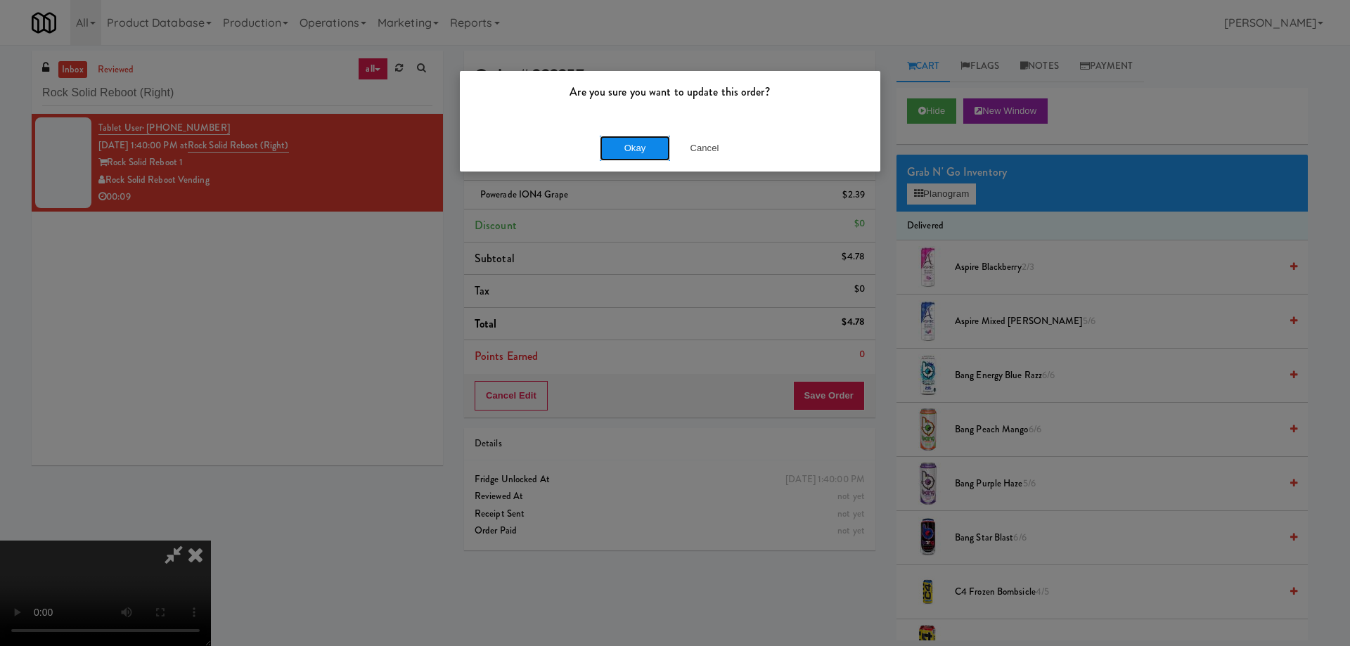
click at [629, 155] on button "Okay" at bounding box center [635, 148] width 70 height 25
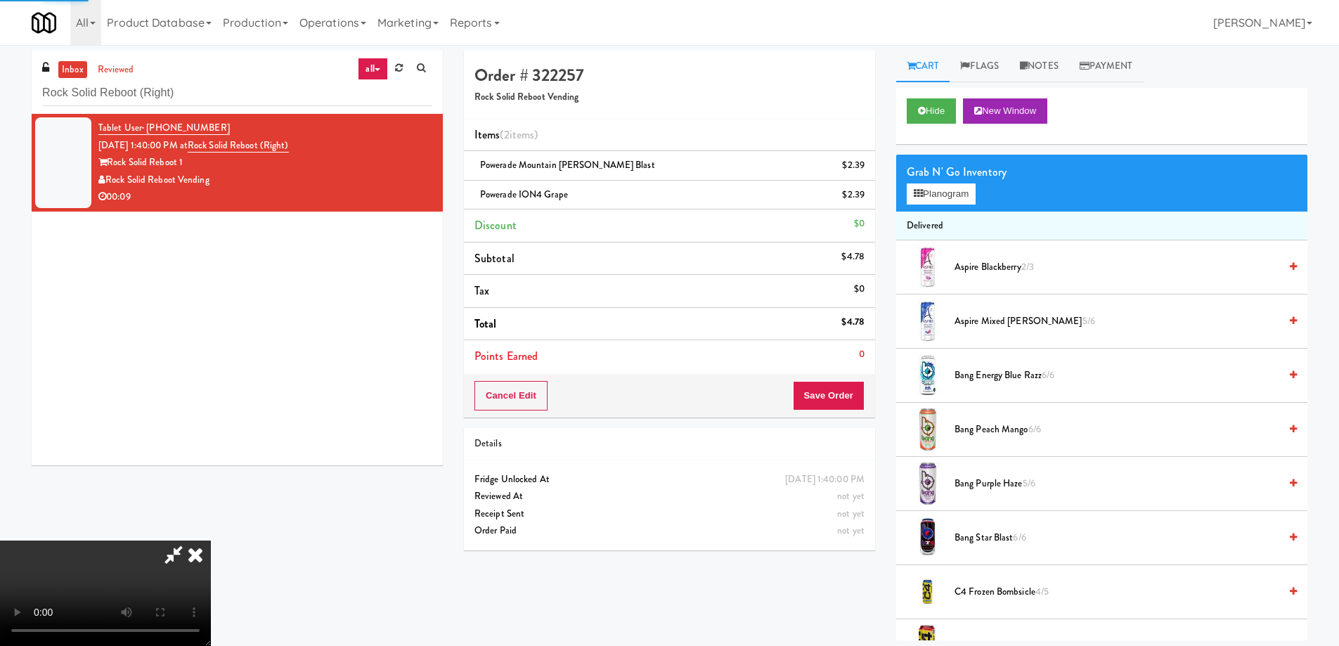
click at [211, 541] on icon at bounding box center [195, 555] width 31 height 28
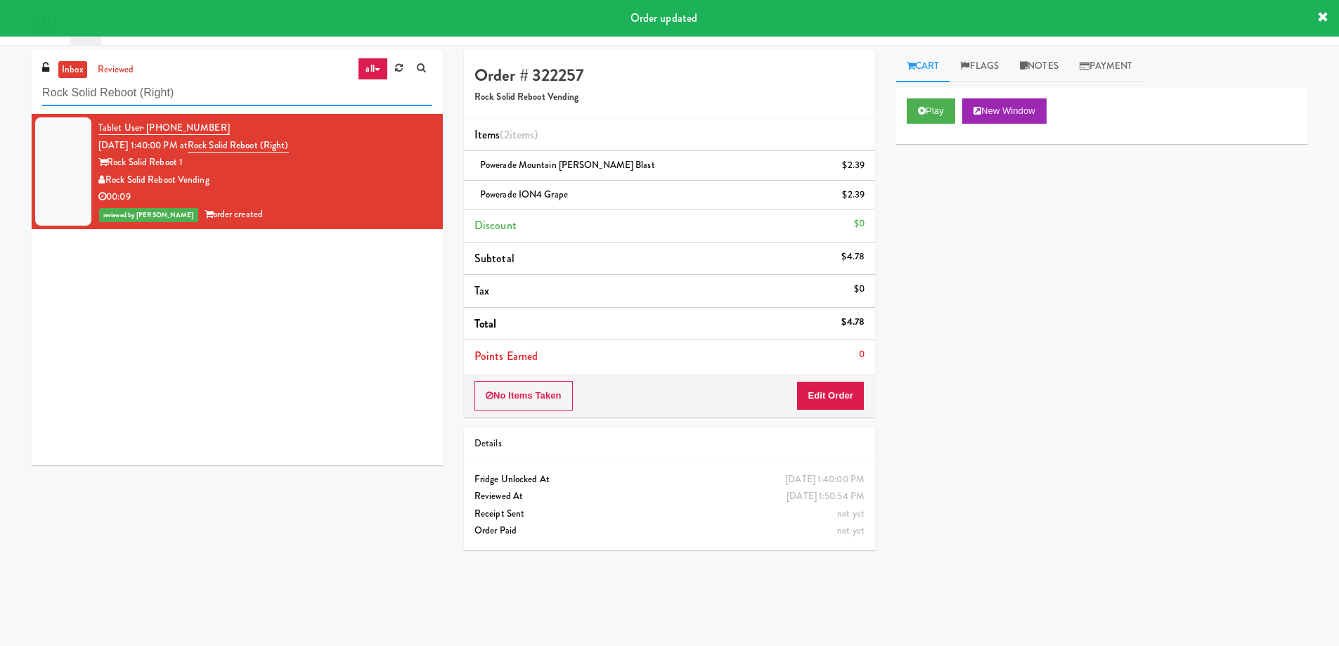
click at [278, 94] on input "Rock Solid Reboot (Right)" at bounding box center [237, 93] width 390 height 26
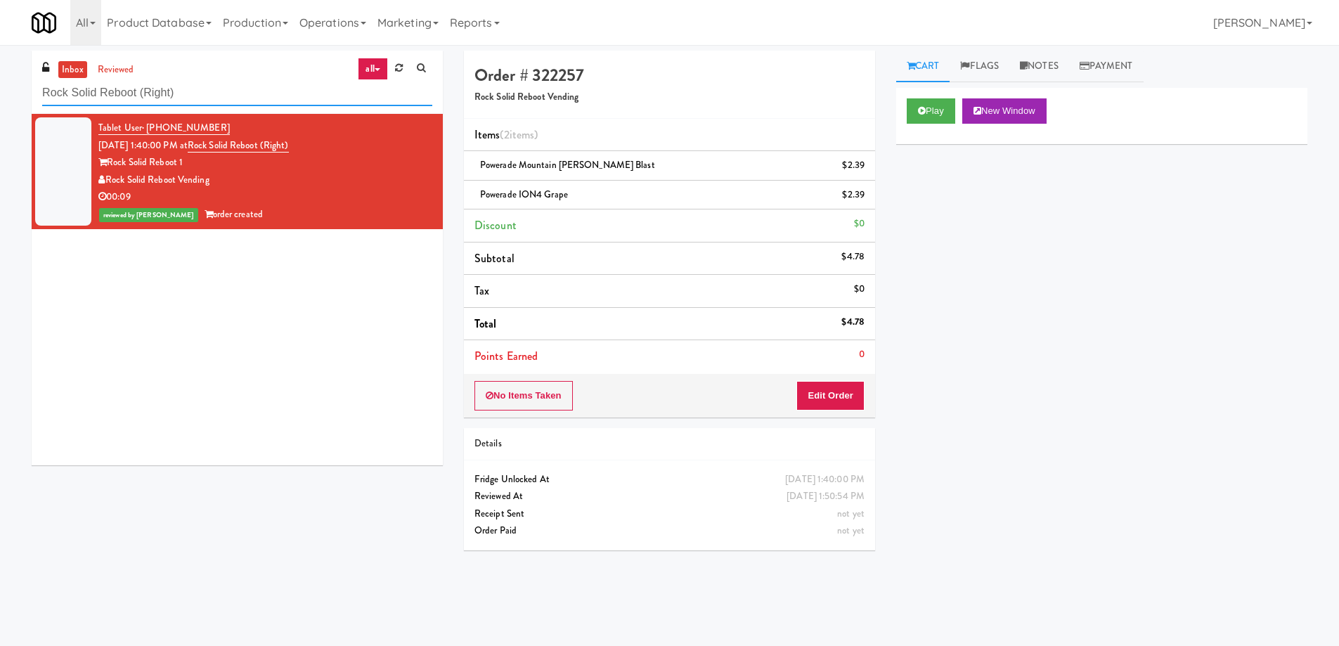
click at [278, 94] on input "Rock Solid Reboot (Right)" at bounding box center [237, 93] width 390 height 26
paste input "2"
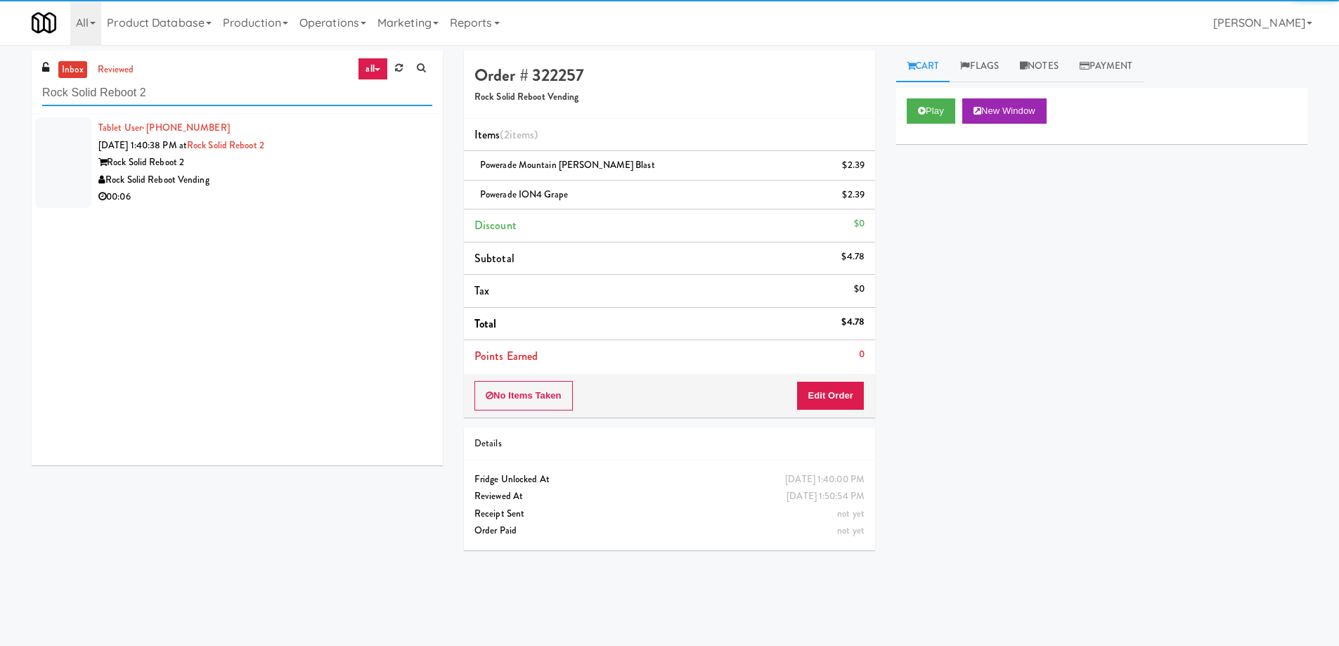
type input "Rock Solid Reboot 2"
click at [324, 170] on div "Rock Solid Reboot 2" at bounding box center [265, 163] width 334 height 18
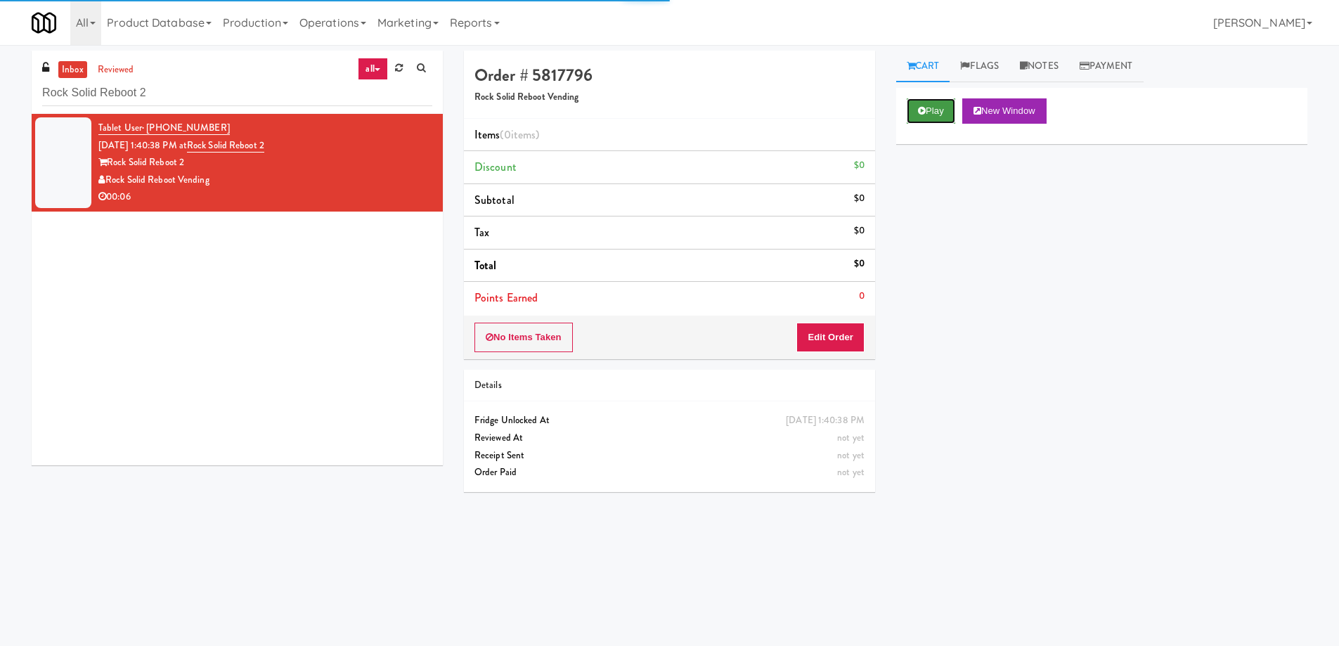
click at [939, 105] on button "Play" at bounding box center [931, 110] width 49 height 25
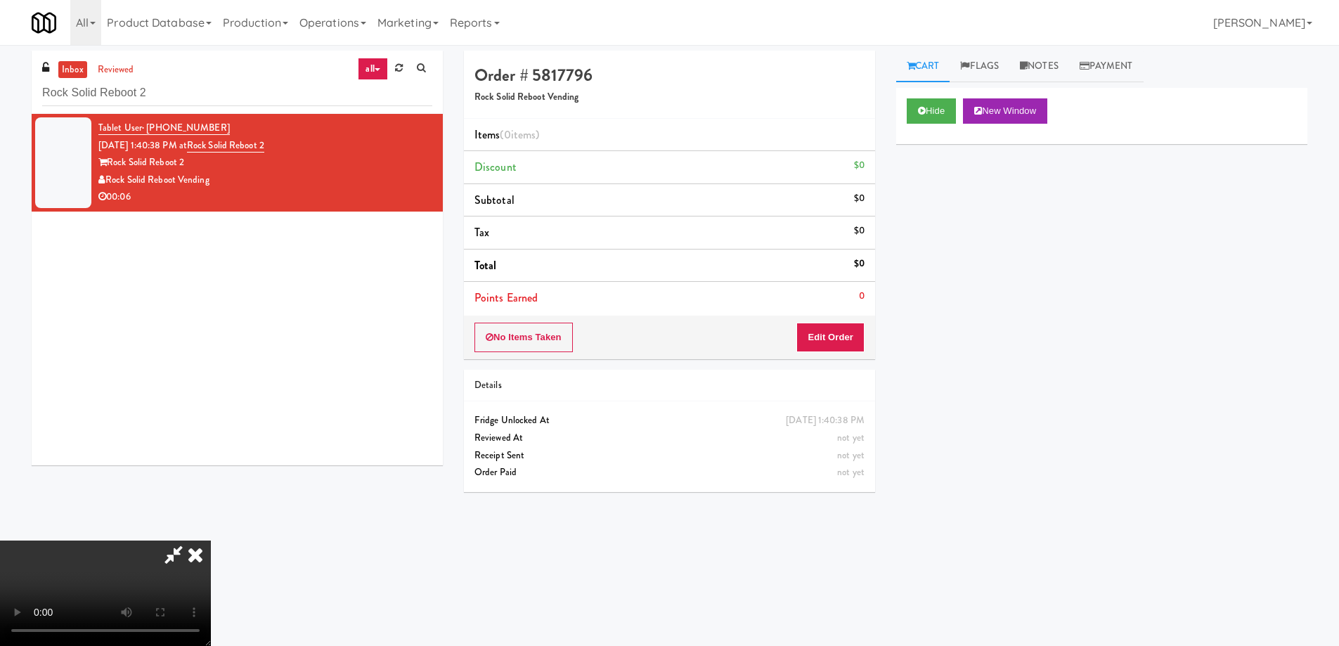
click at [211, 541] on video at bounding box center [105, 593] width 211 height 105
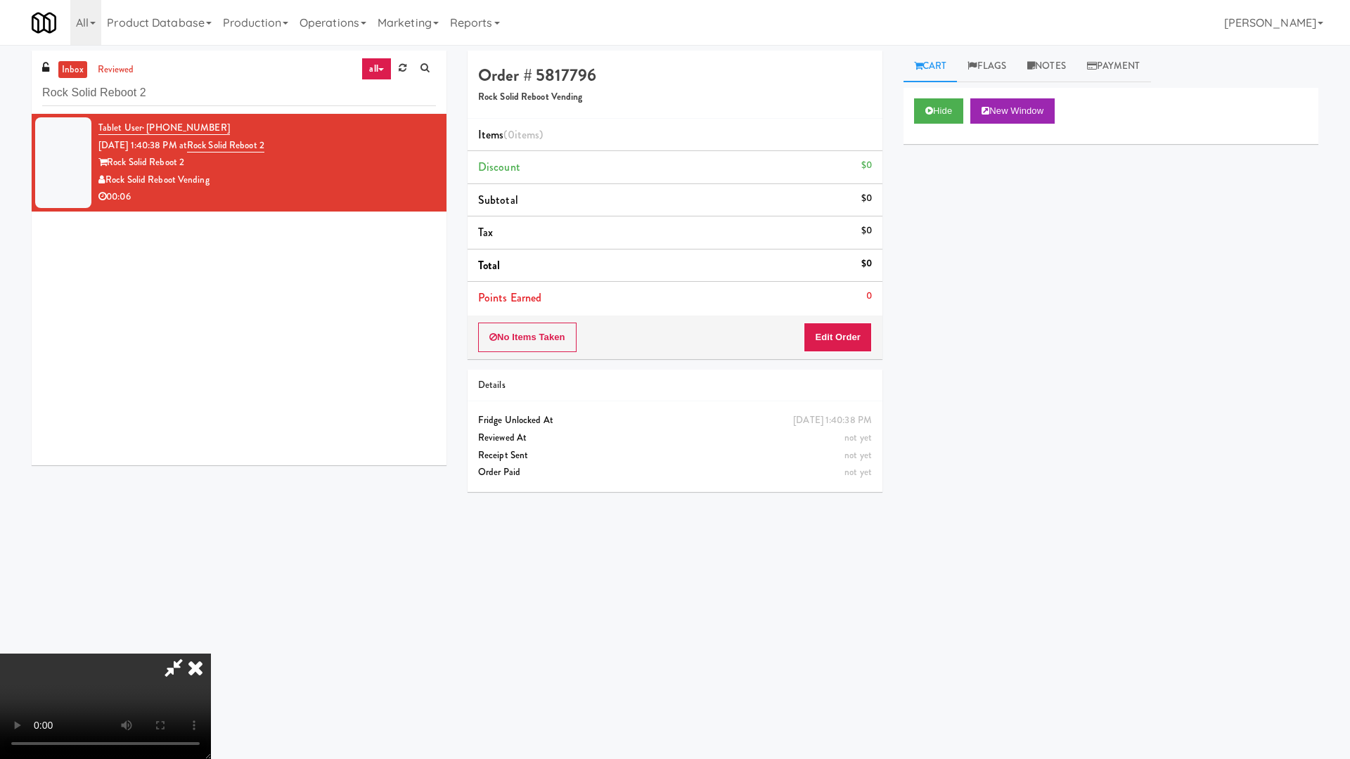
click at [211, 645] on video at bounding box center [105, 706] width 211 height 105
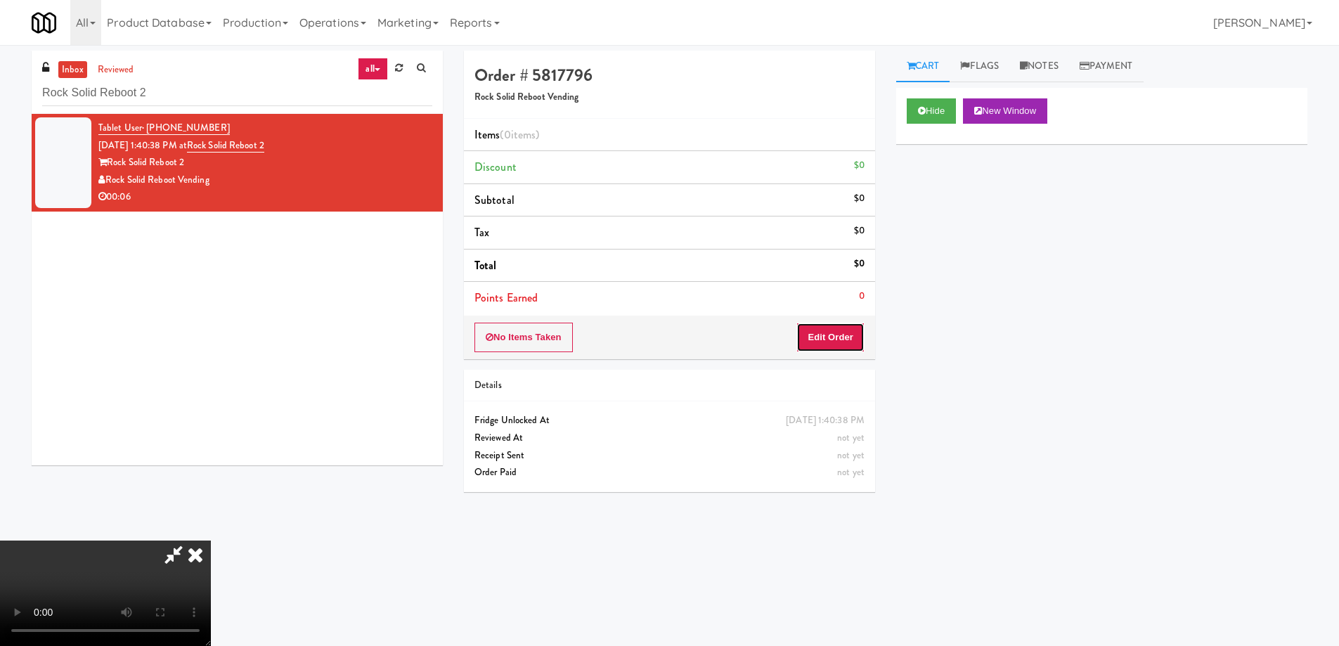
click at [851, 330] on button "Edit Order" at bounding box center [830, 338] width 68 height 30
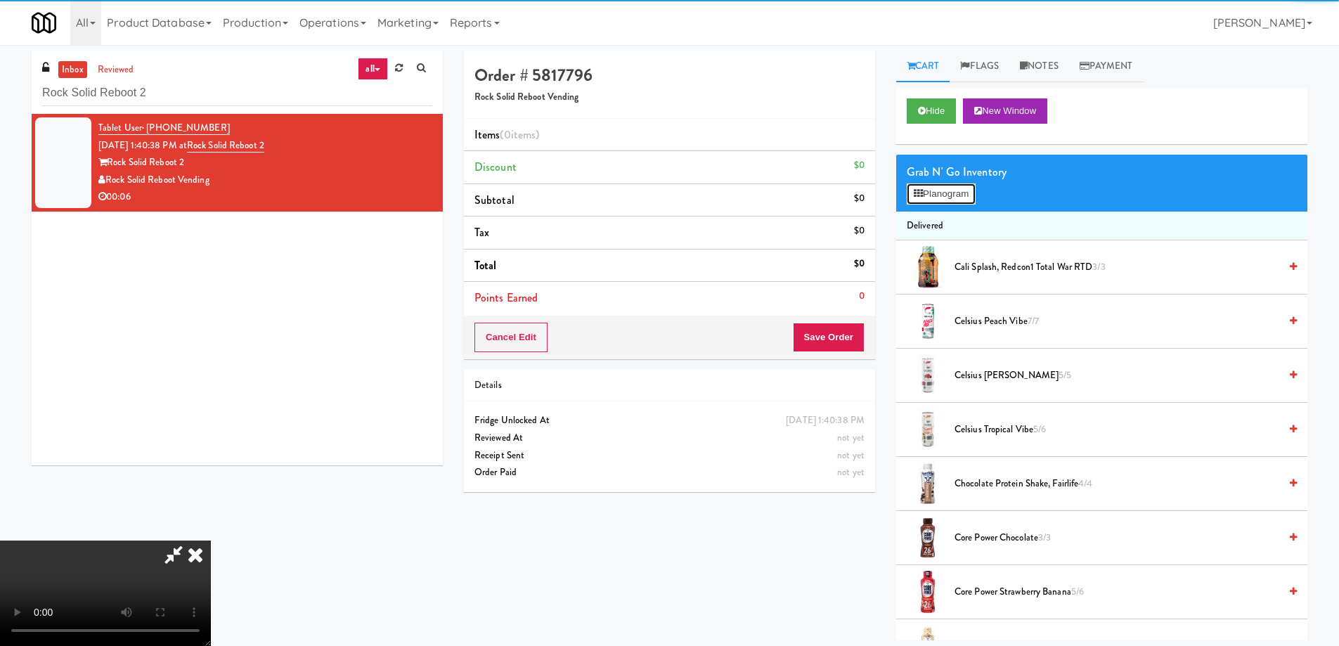
click at [931, 193] on button "Planogram" at bounding box center [941, 193] width 69 height 21
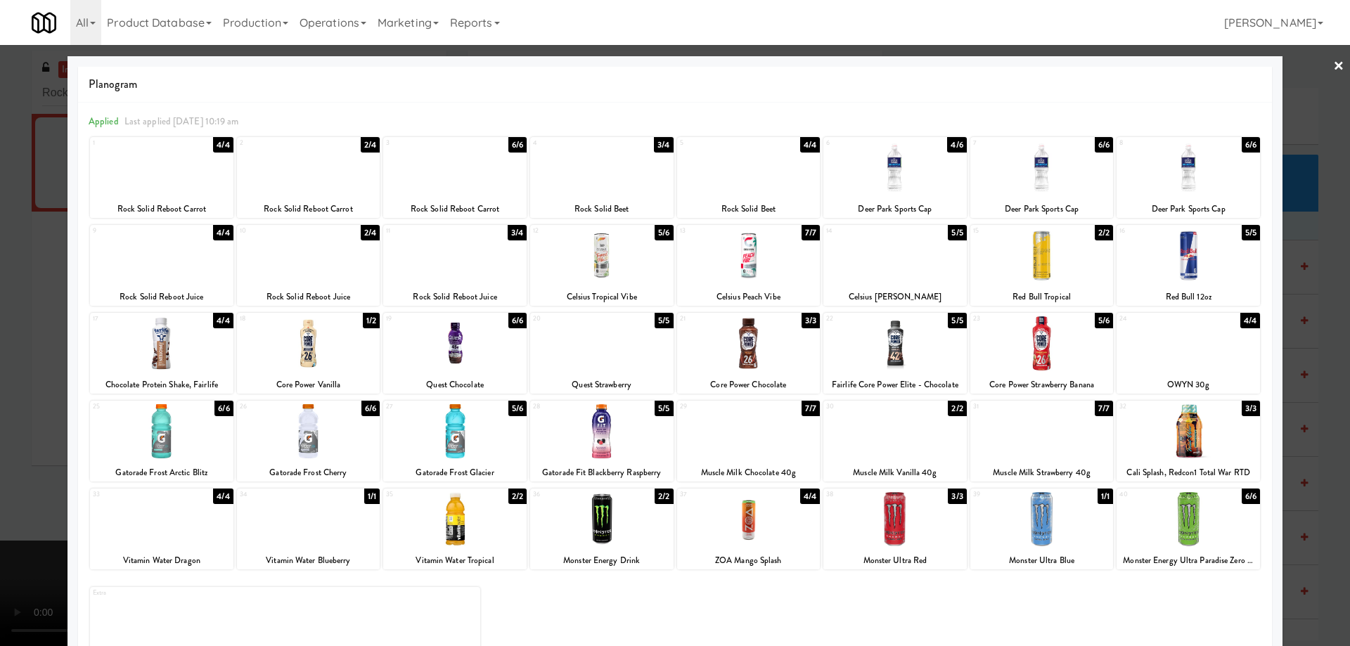
click at [321, 254] on div at bounding box center [308, 255] width 143 height 54
click at [1333, 69] on link "×" at bounding box center [1338, 67] width 11 height 44
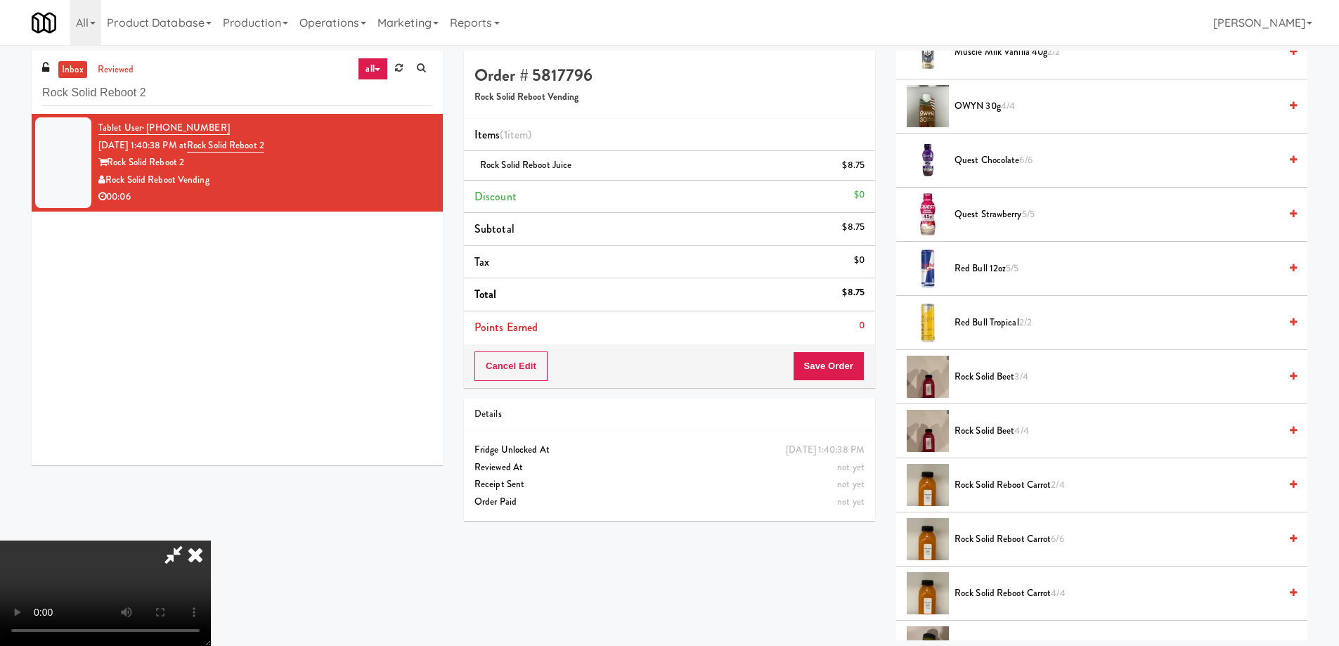
scroll to position [1687, 0]
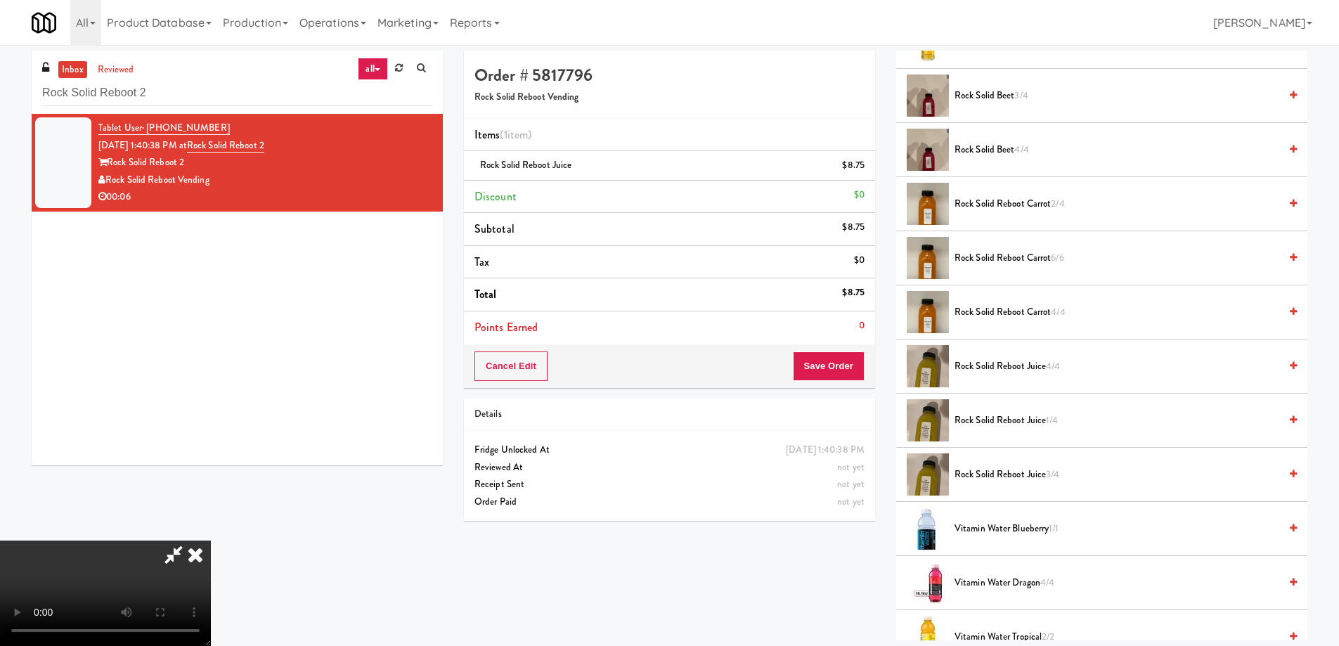
click at [211, 541] on video at bounding box center [105, 593] width 211 height 105
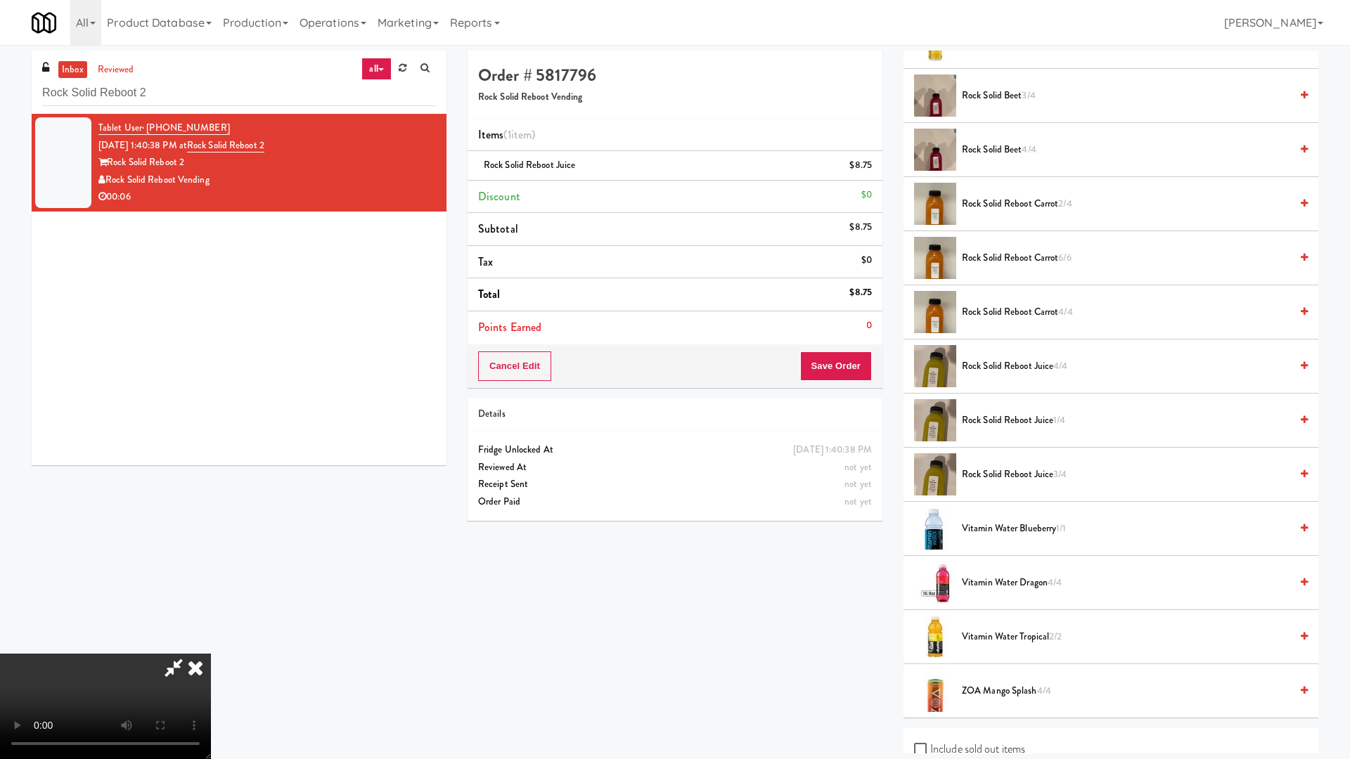
click at [211, 645] on video at bounding box center [105, 706] width 211 height 105
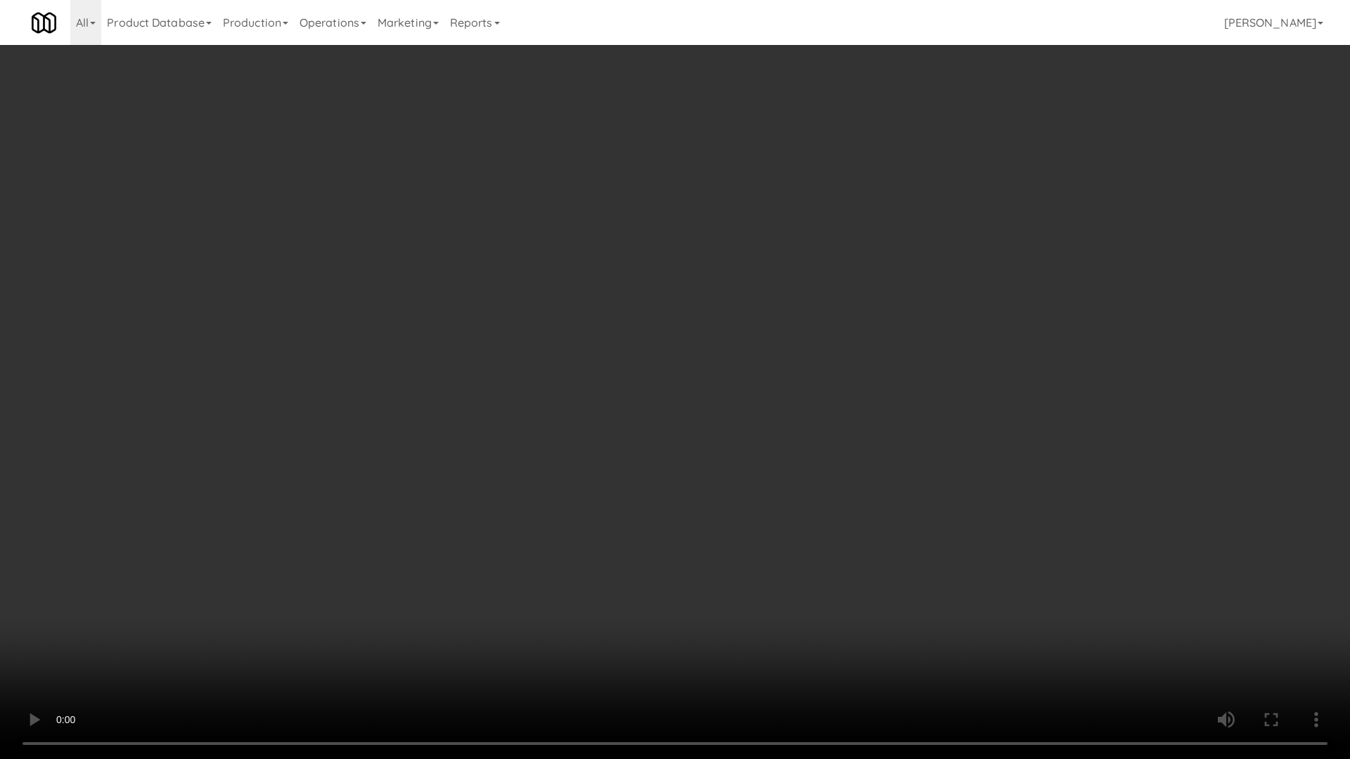
click at [718, 317] on video at bounding box center [675, 379] width 1350 height 759
click at [699, 256] on video at bounding box center [675, 379] width 1350 height 759
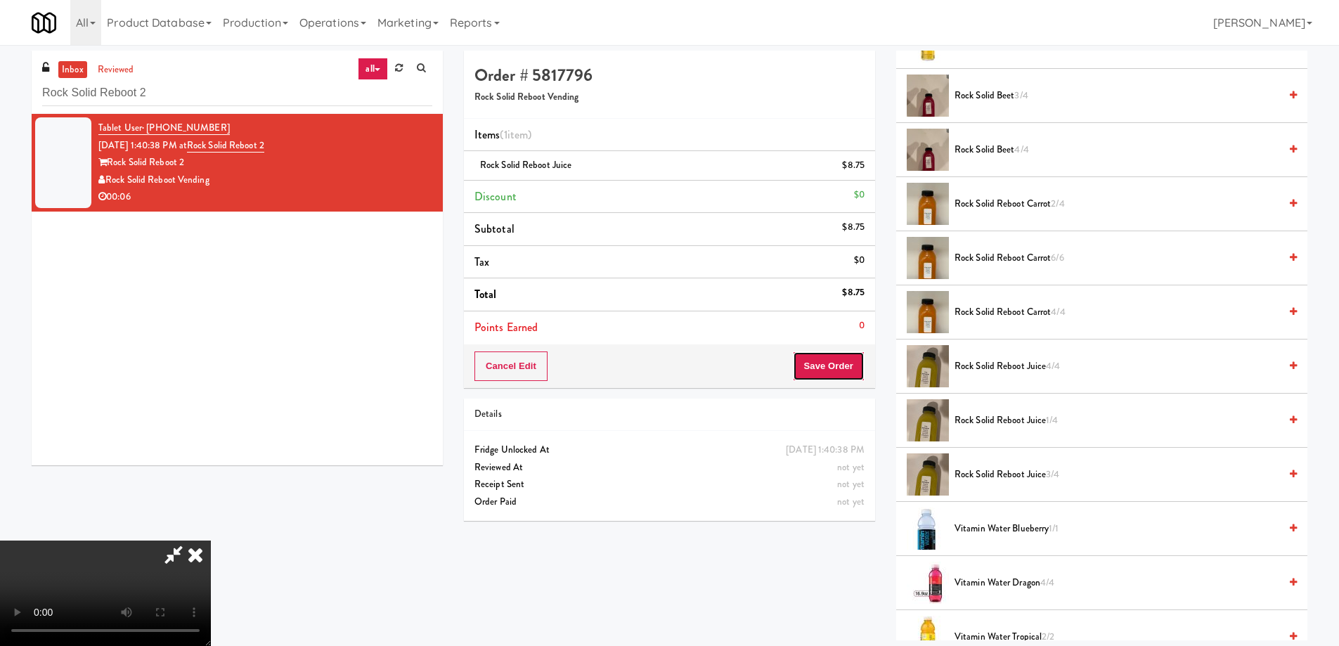
click at [836, 365] on button "Save Order" at bounding box center [829, 366] width 72 height 30
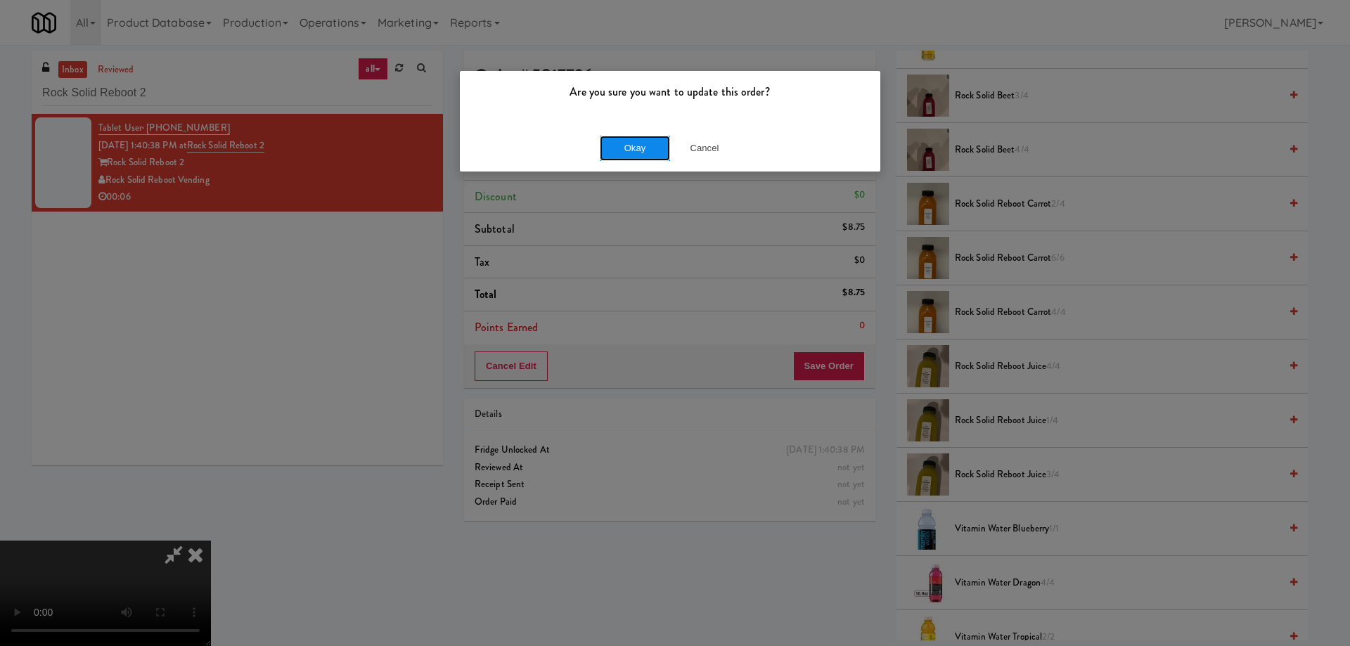
click at [626, 150] on button "Okay" at bounding box center [635, 148] width 70 height 25
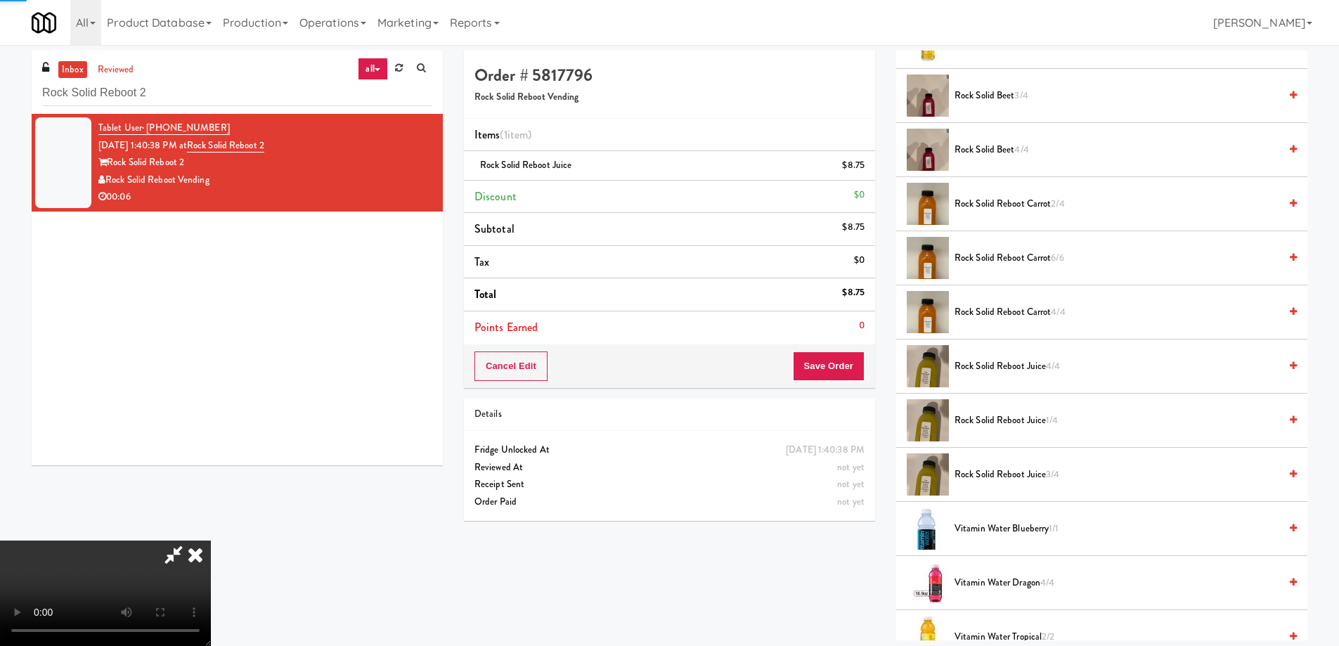
click at [211, 541] on icon at bounding box center [195, 555] width 31 height 28
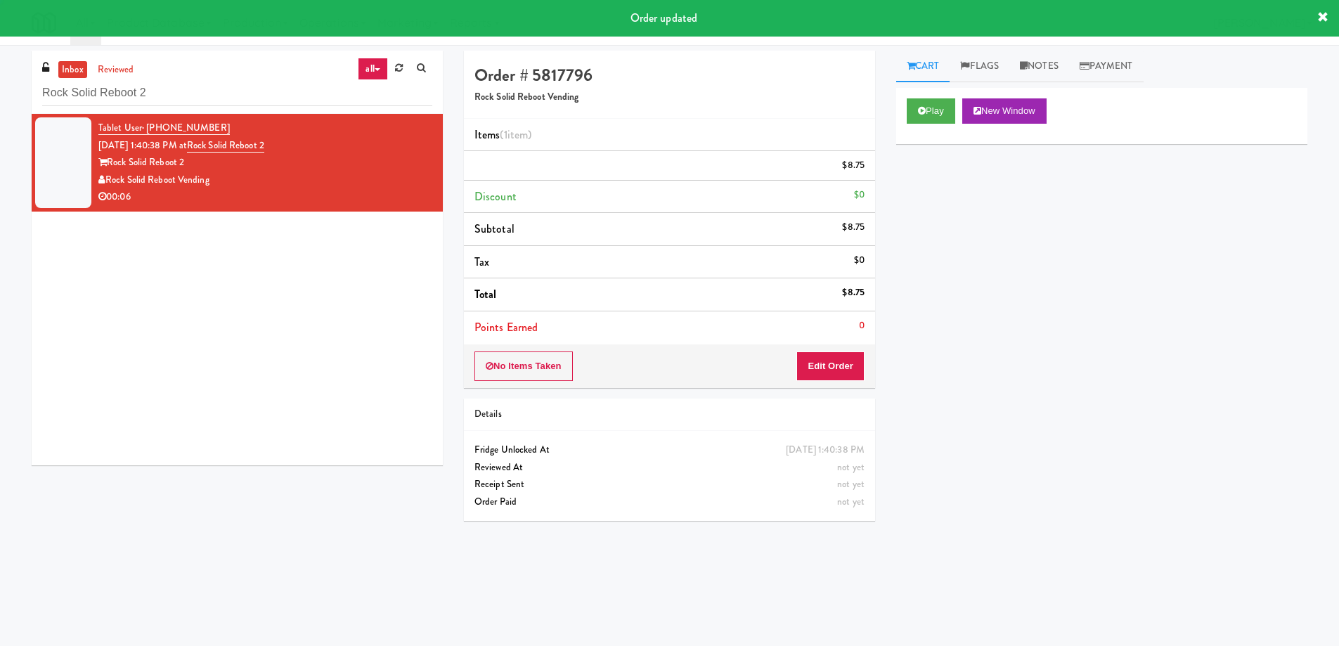
scroll to position [0, 0]
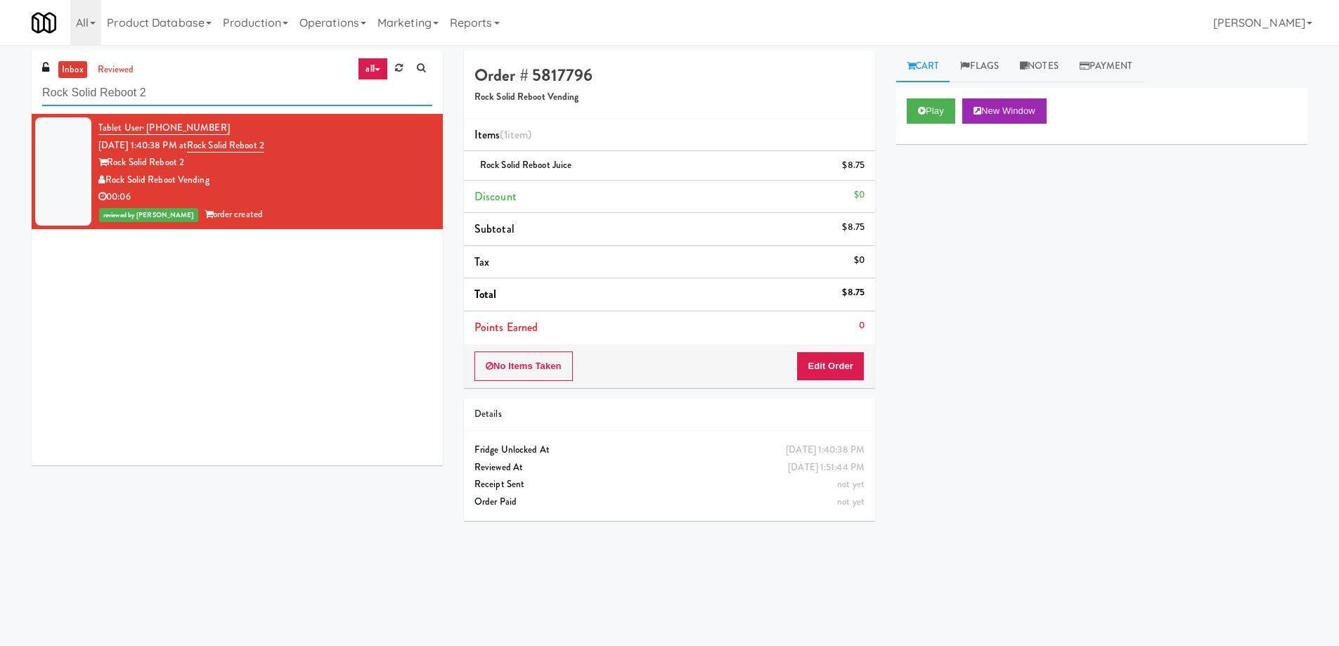
click at [178, 96] on input "Rock Solid Reboot 2" at bounding box center [237, 93] width 390 height 26
paste input "The Village - Combo B"
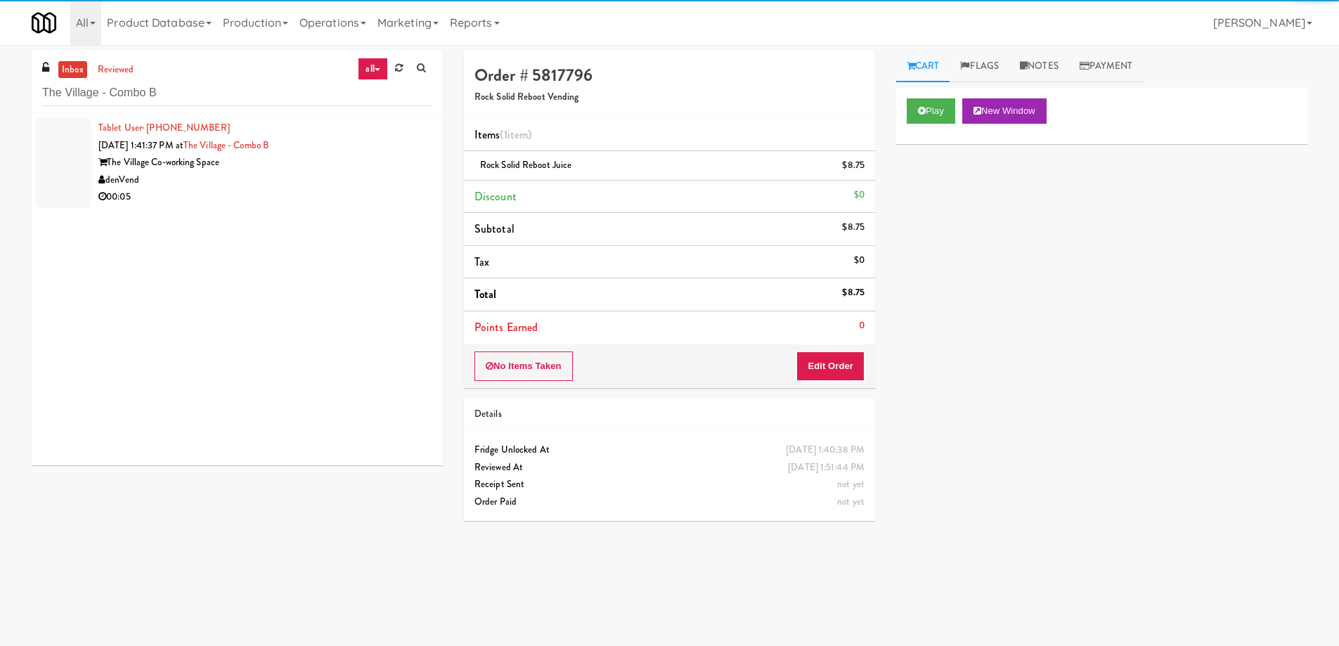
click at [319, 170] on div "The Village Co-working Space" at bounding box center [265, 163] width 334 height 18
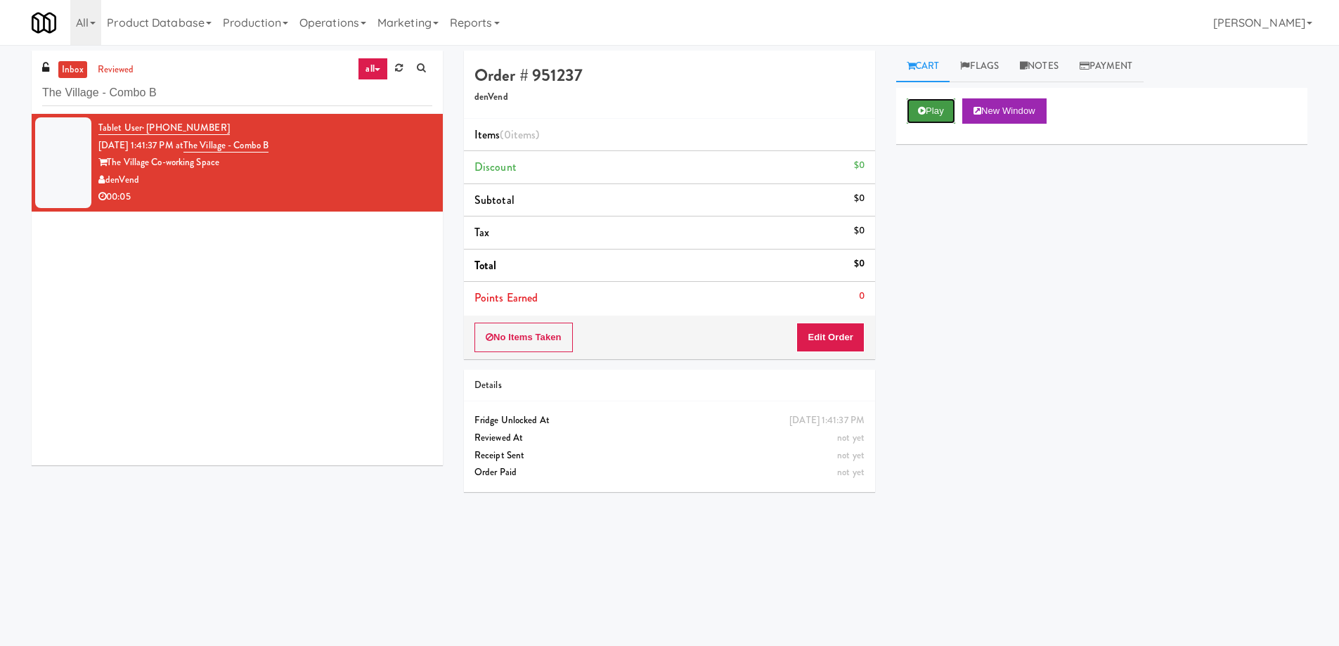
click at [936, 106] on button "Play" at bounding box center [931, 110] width 49 height 25
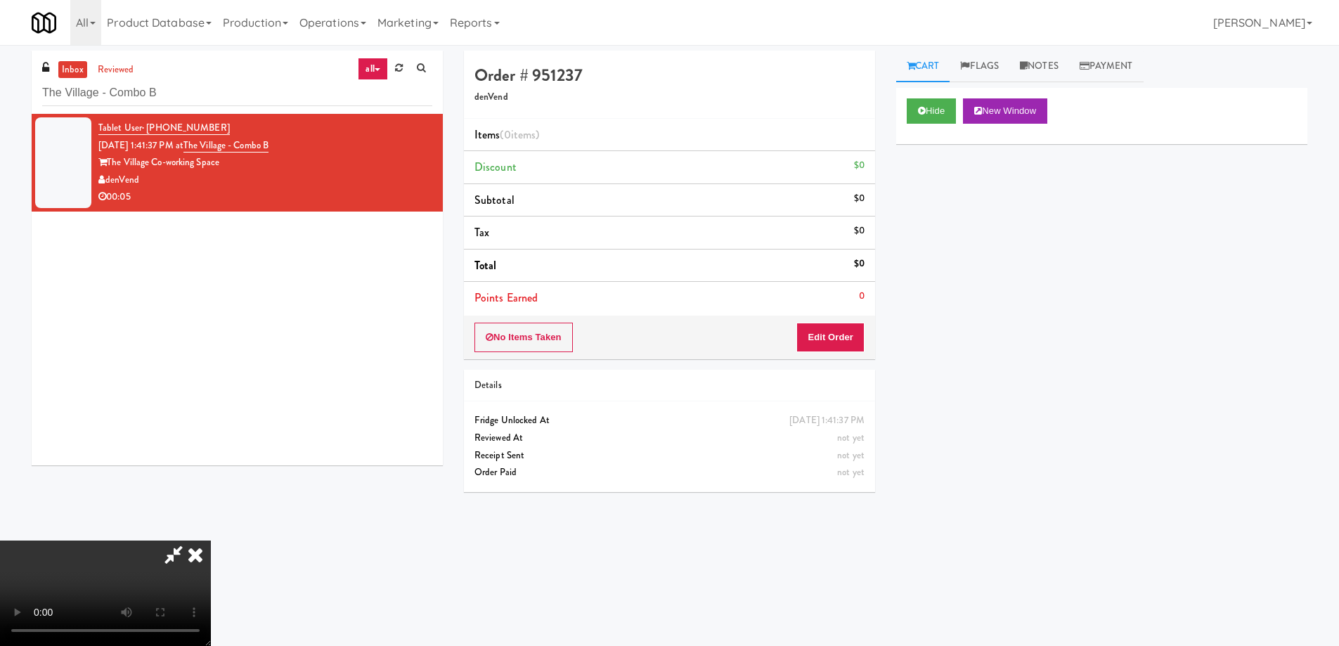
click at [211, 541] on video at bounding box center [105, 593] width 211 height 105
click at [820, 342] on button "Edit Order" at bounding box center [830, 338] width 68 height 30
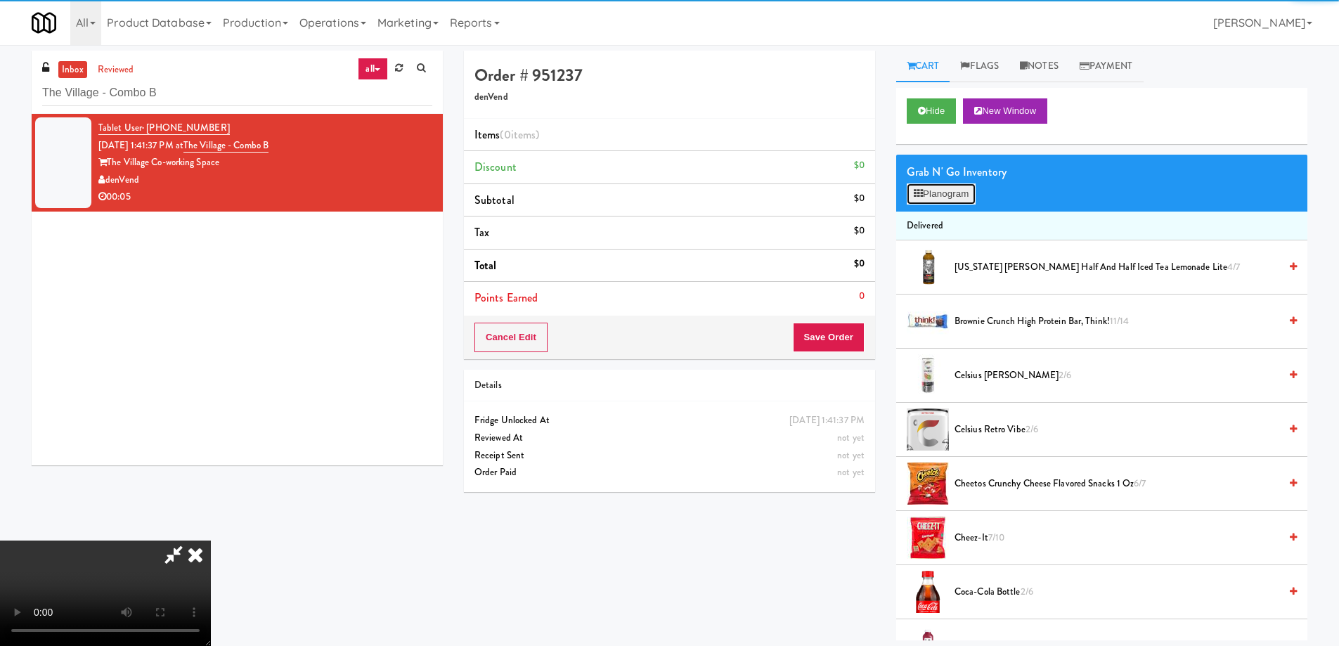
click at [936, 198] on button "Planogram" at bounding box center [941, 193] width 69 height 21
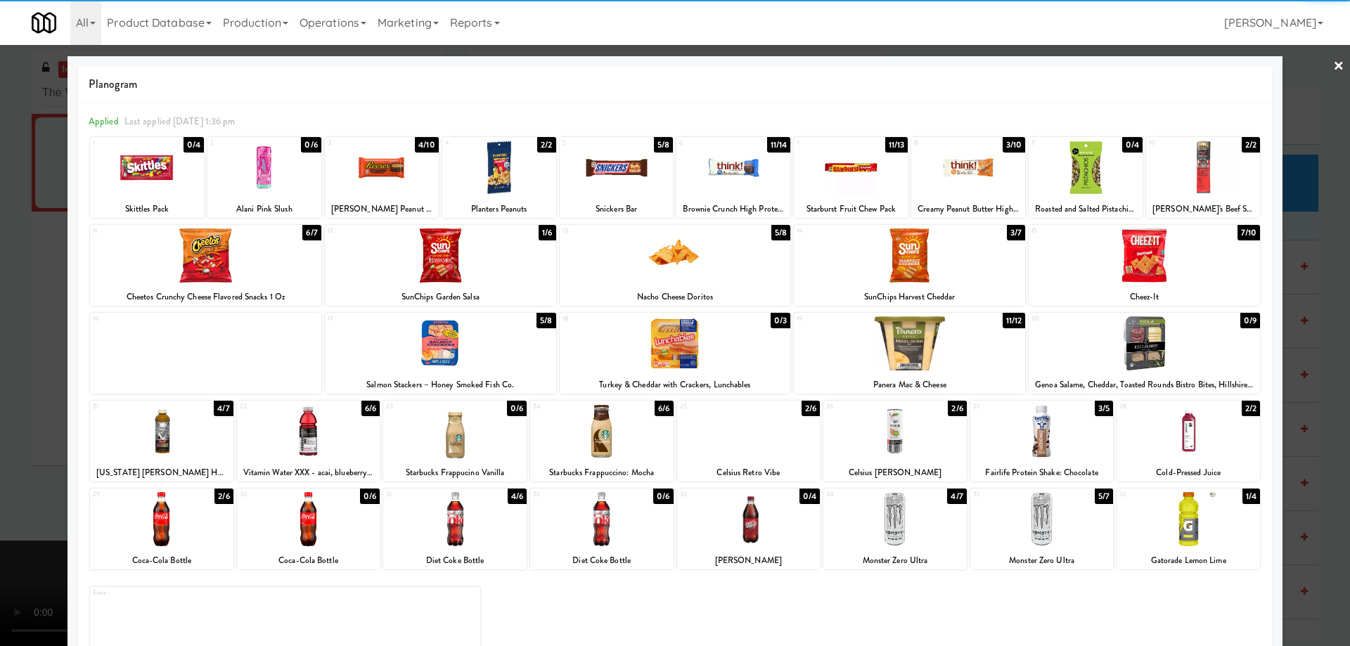
click at [203, 525] on div at bounding box center [161, 519] width 143 height 54
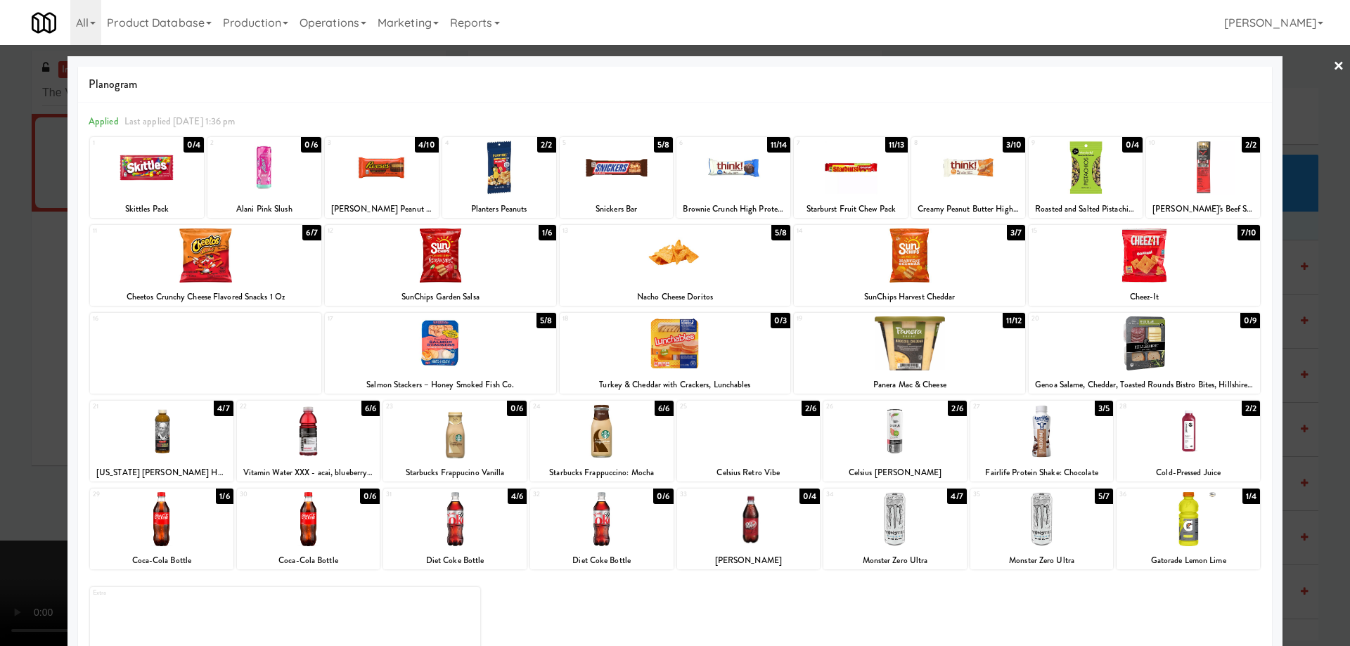
click at [1333, 66] on link "×" at bounding box center [1338, 67] width 11 height 44
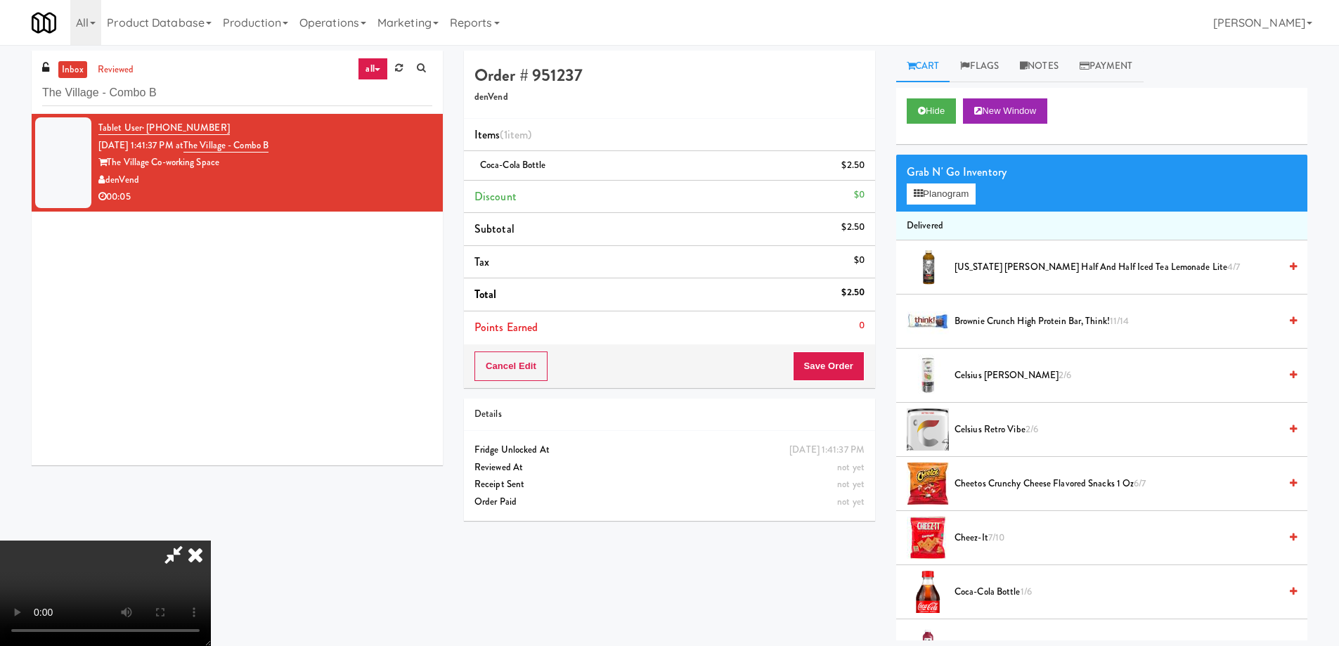
click at [211, 541] on video at bounding box center [105, 593] width 211 height 105
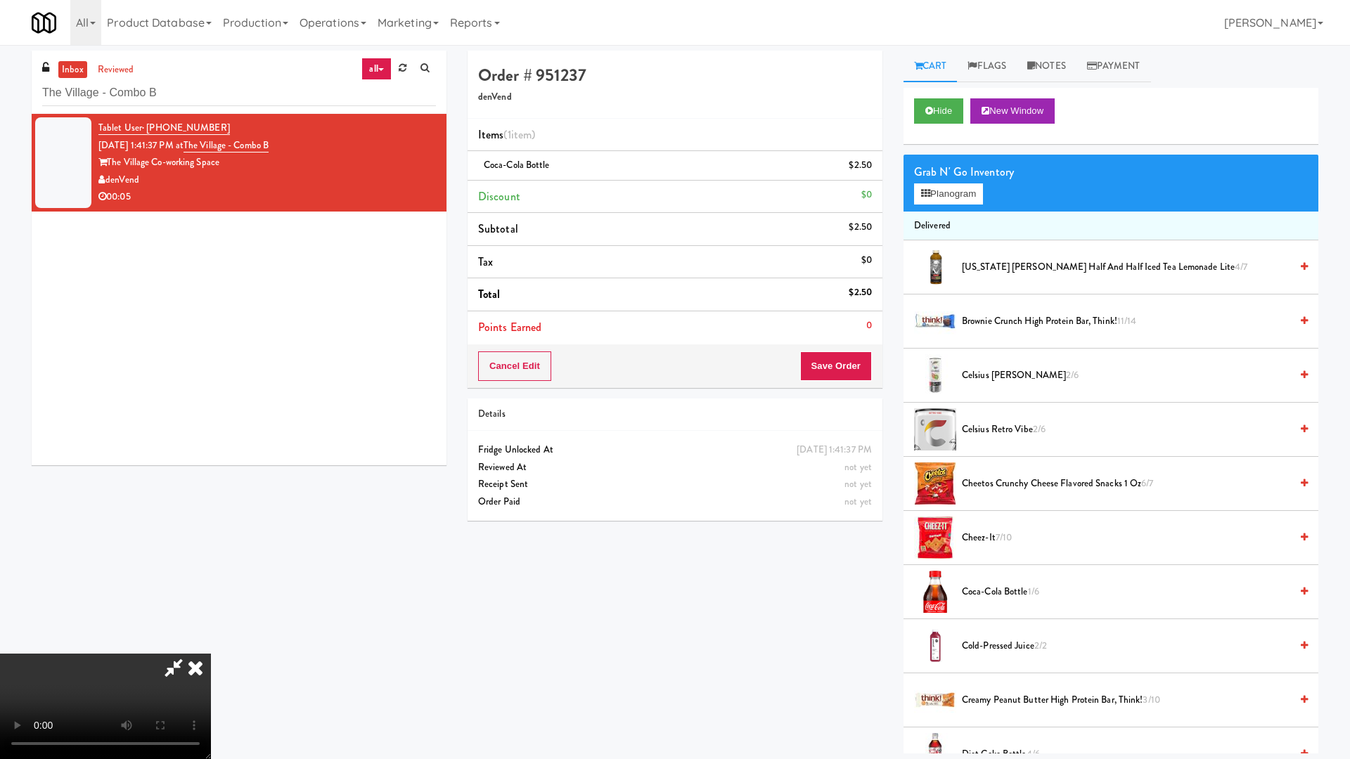
click at [211, 645] on video at bounding box center [105, 706] width 211 height 105
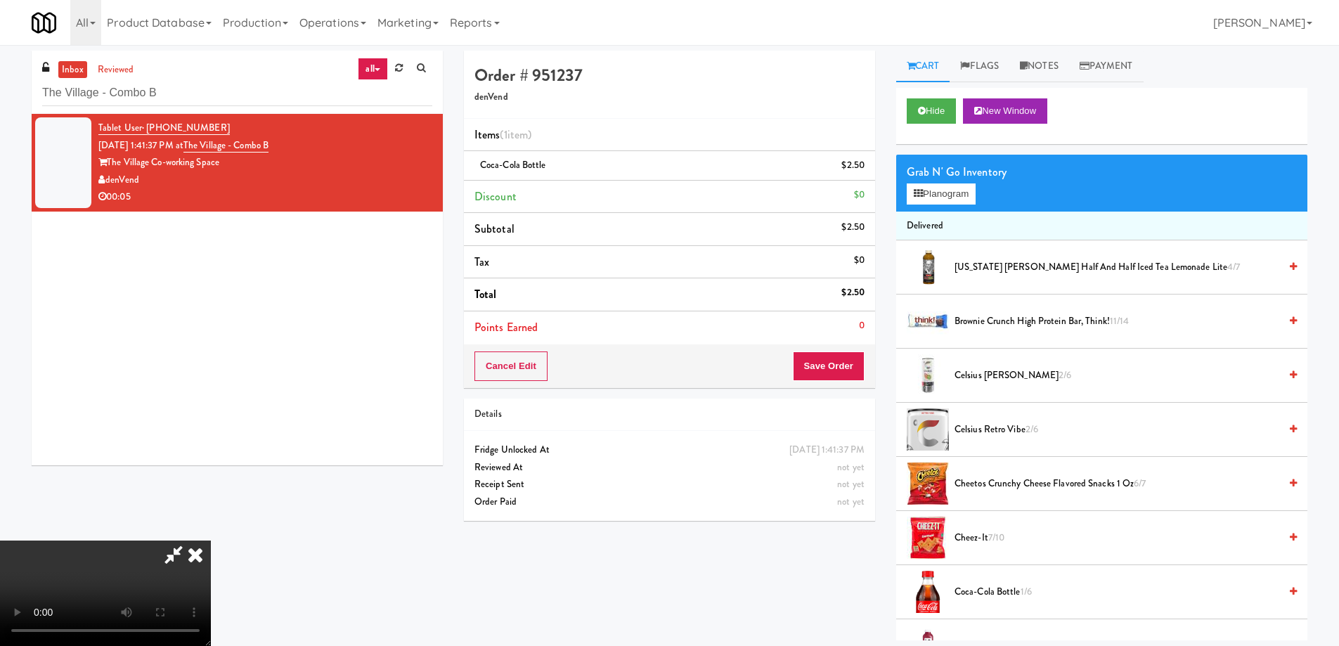
click at [211, 541] on icon at bounding box center [195, 555] width 31 height 28
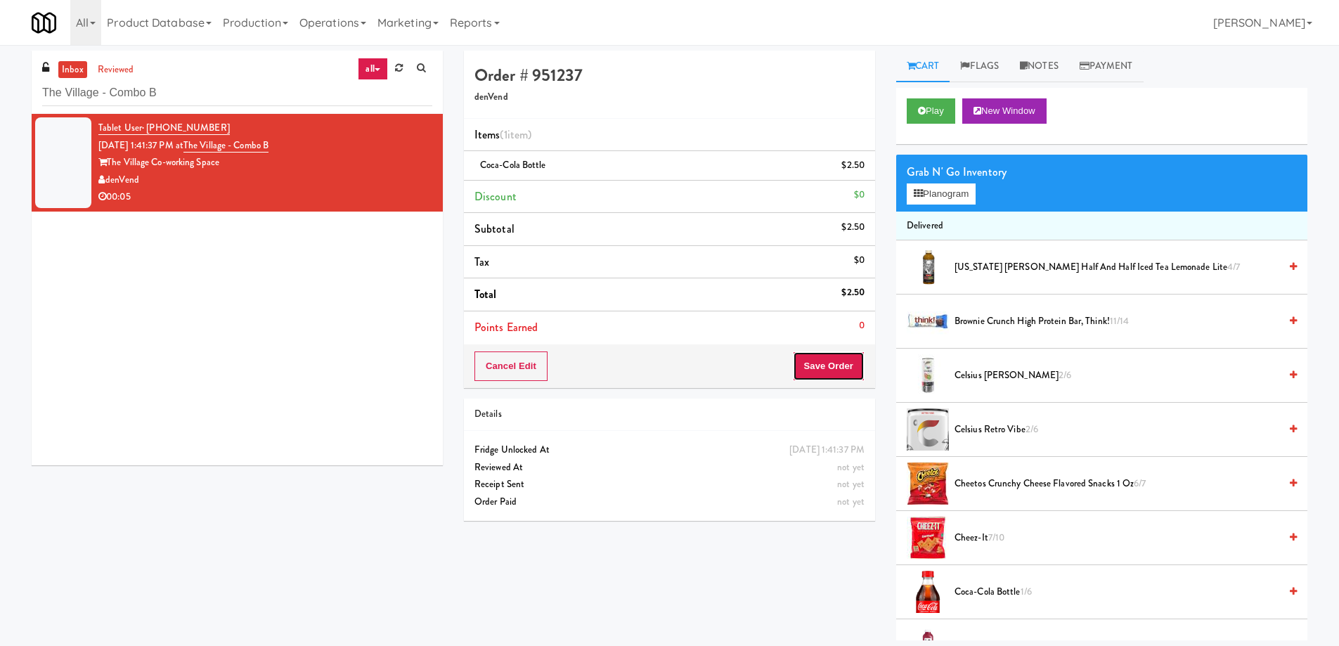
click at [842, 371] on button "Save Order" at bounding box center [829, 366] width 72 height 30
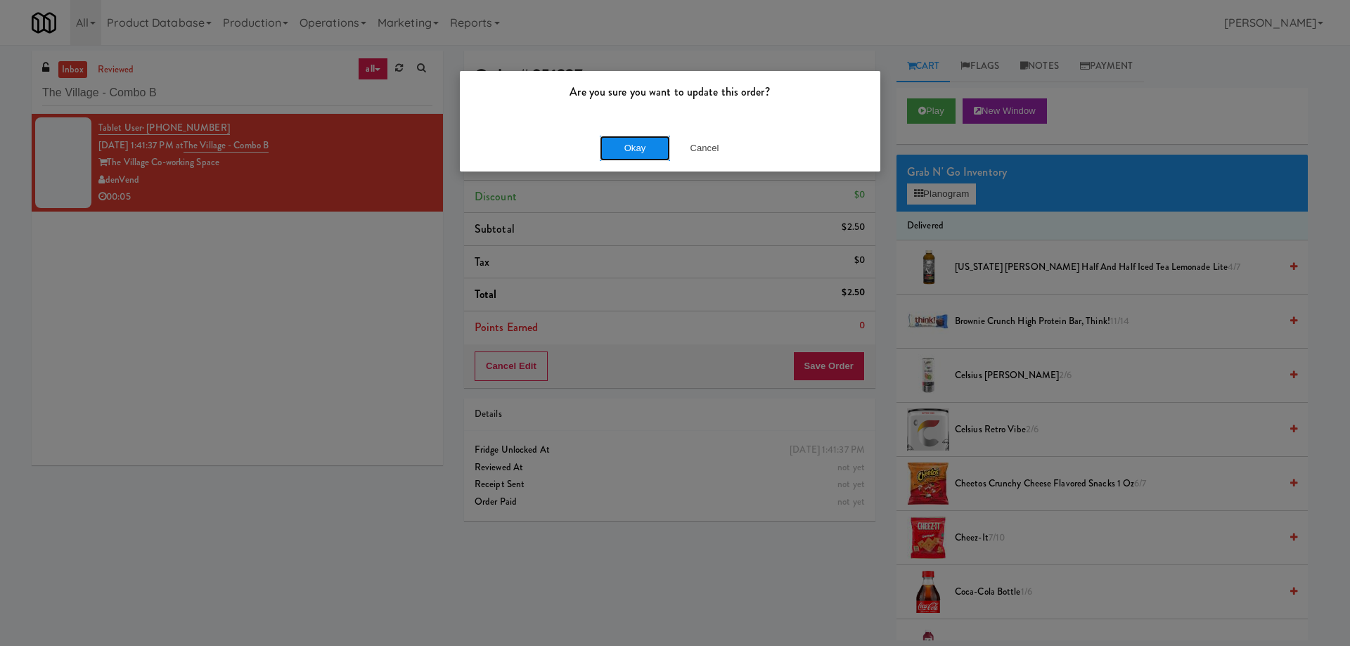
click at [628, 153] on button "Okay" at bounding box center [635, 148] width 70 height 25
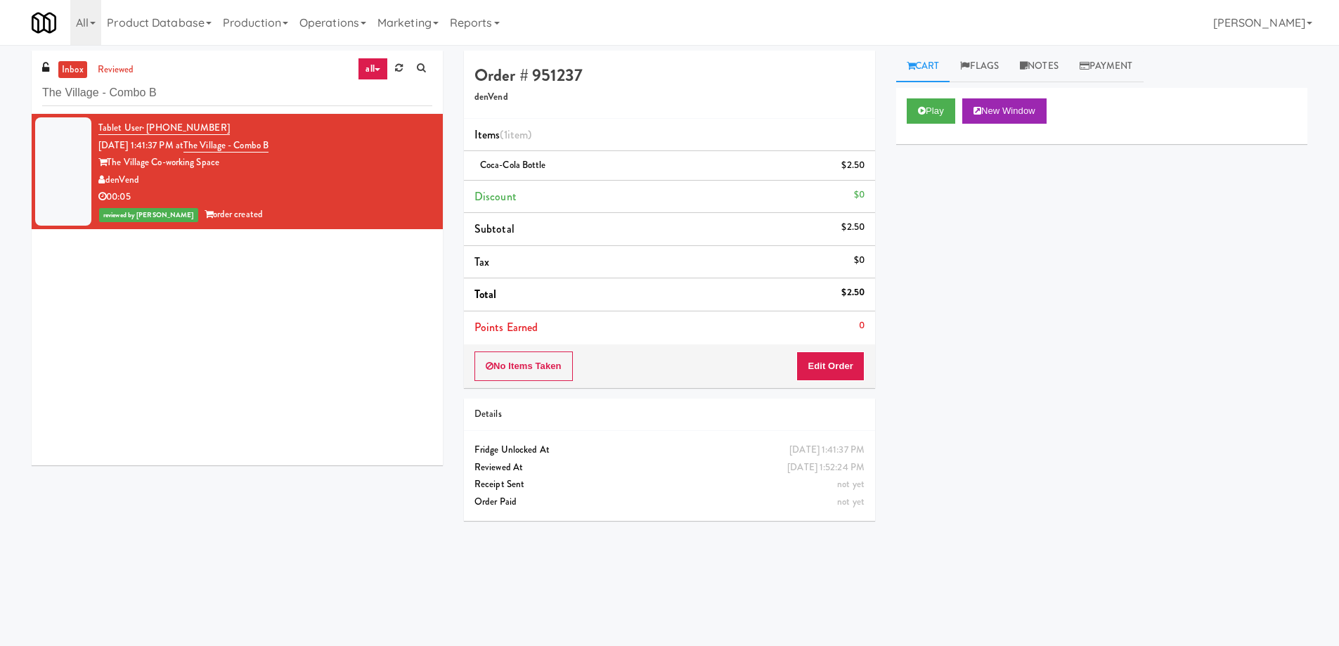
click at [1187, 422] on div "Play New Window Primary Flag Clear Flag if unable to determine what was taken o…" at bounding box center [1101, 351] width 411 height 527
click at [1113, 487] on div "Play New Window Primary Flag Clear Flag if unable to determine what was taken o…" at bounding box center [1101, 351] width 411 height 527
click at [247, 93] on input "The Village - Combo B" at bounding box center [237, 93] width 390 height 26
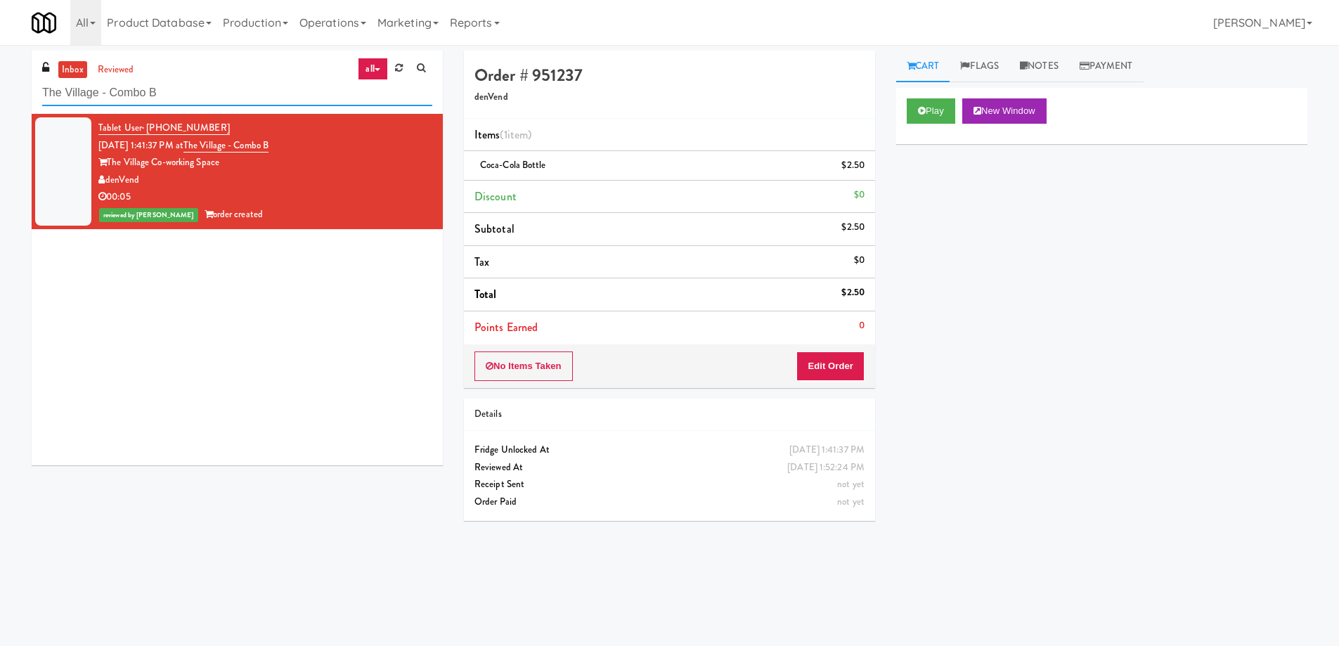
paste input "Centra - Main Floor"
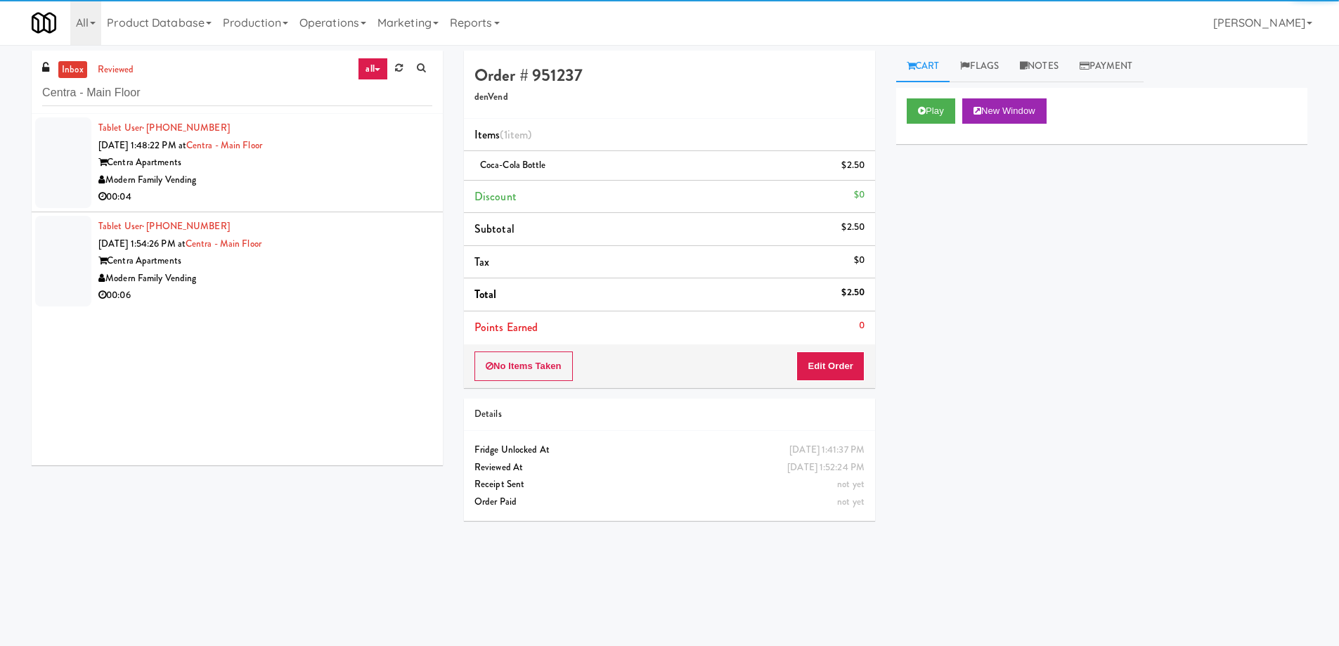
click at [335, 176] on div "Modern Family Vending" at bounding box center [265, 181] width 334 height 18
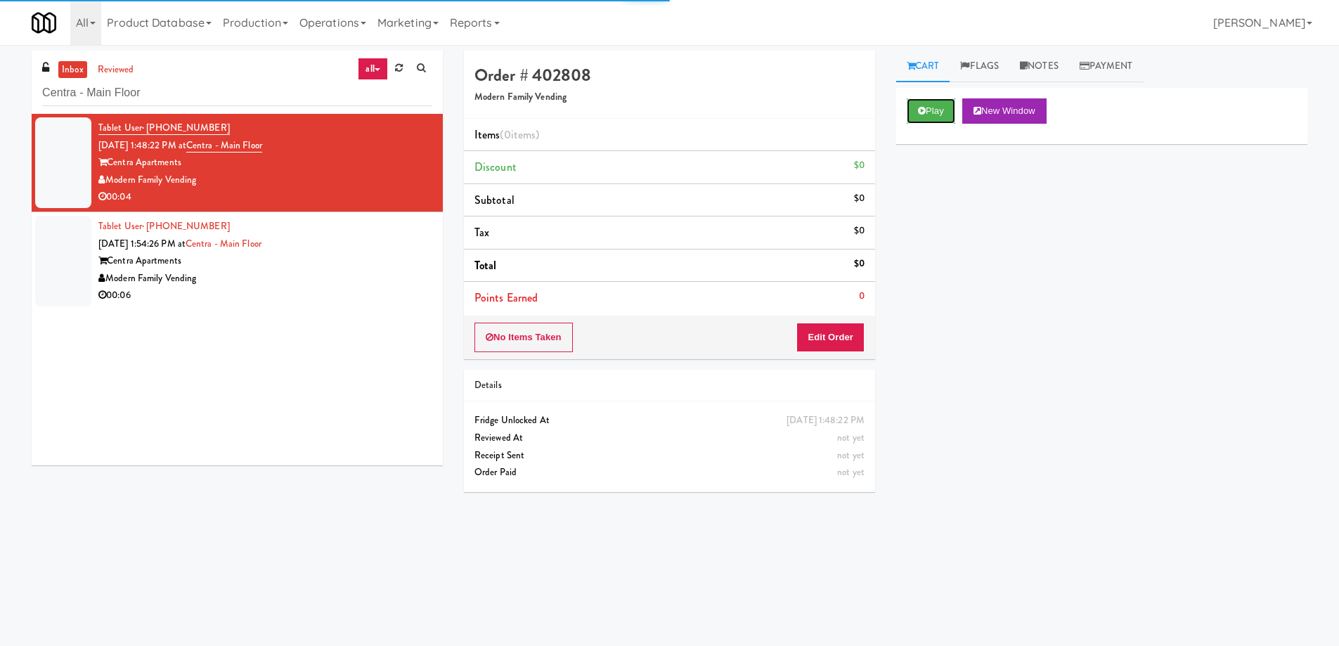
click at [917, 105] on button "Play" at bounding box center [931, 110] width 49 height 25
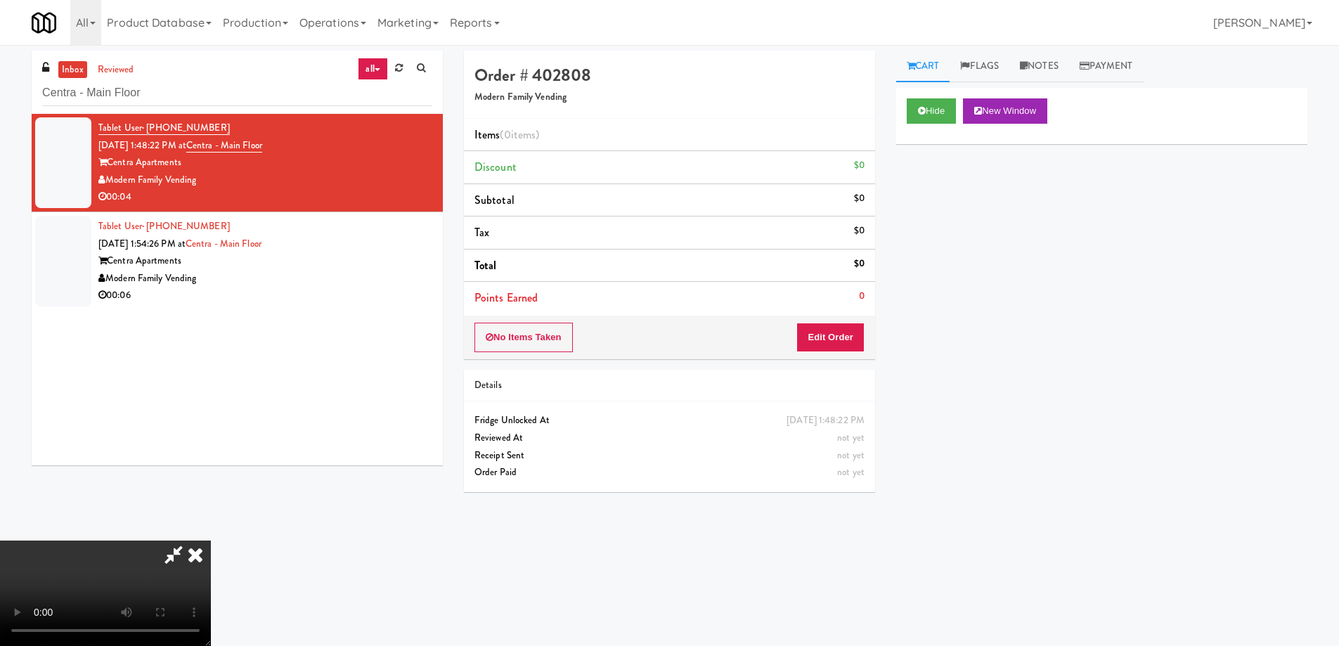
click at [211, 541] on video at bounding box center [105, 593] width 211 height 105
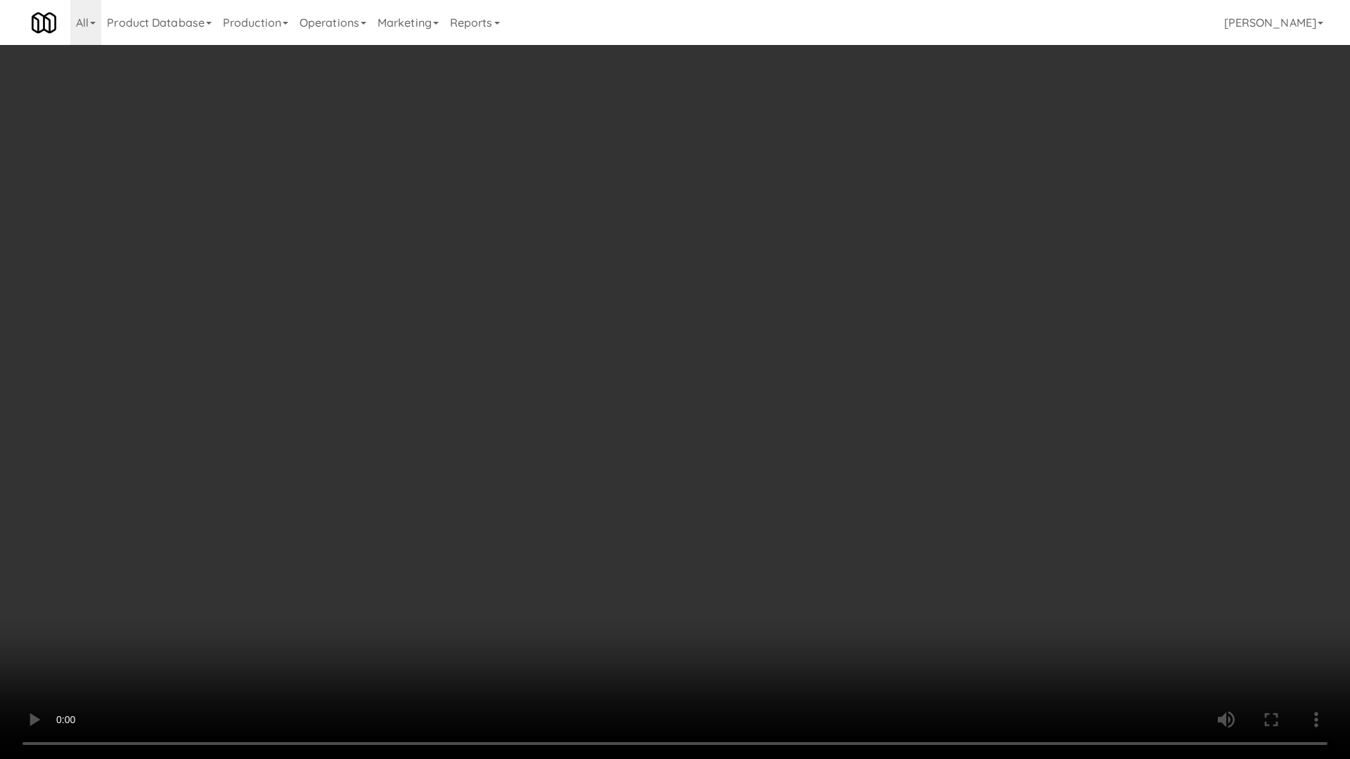
click at [723, 395] on video at bounding box center [675, 379] width 1350 height 759
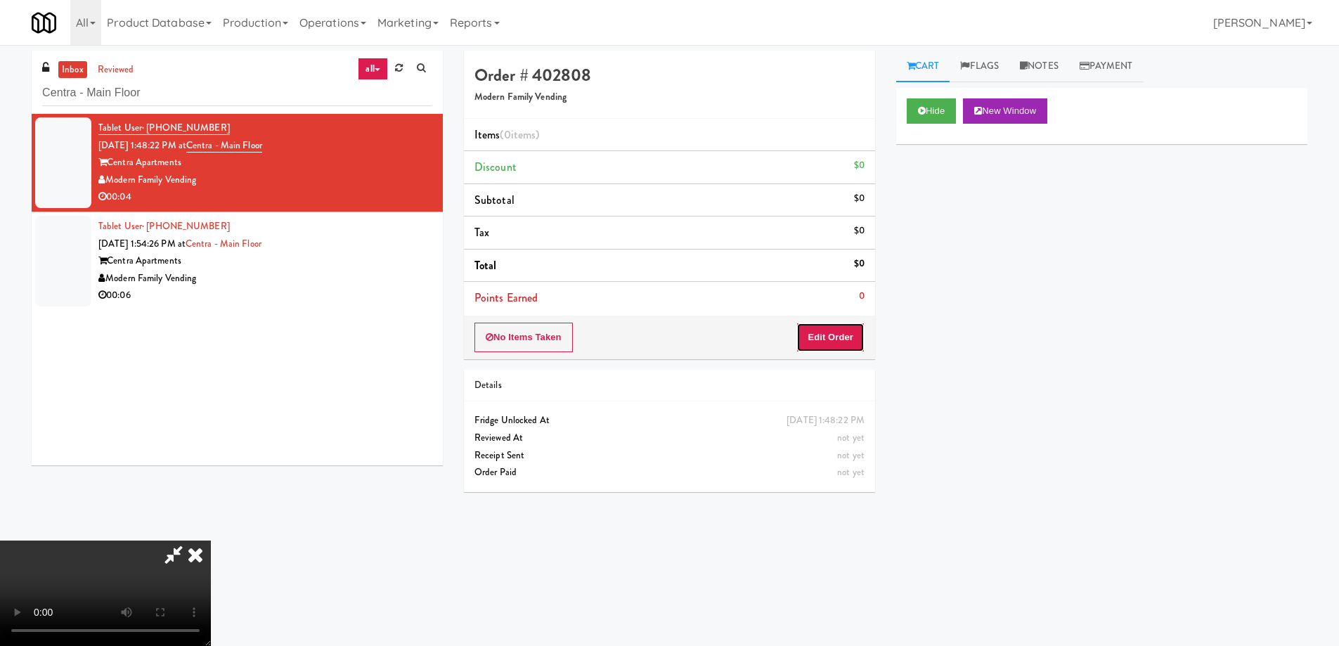
click at [843, 340] on button "Edit Order" at bounding box center [830, 338] width 68 height 30
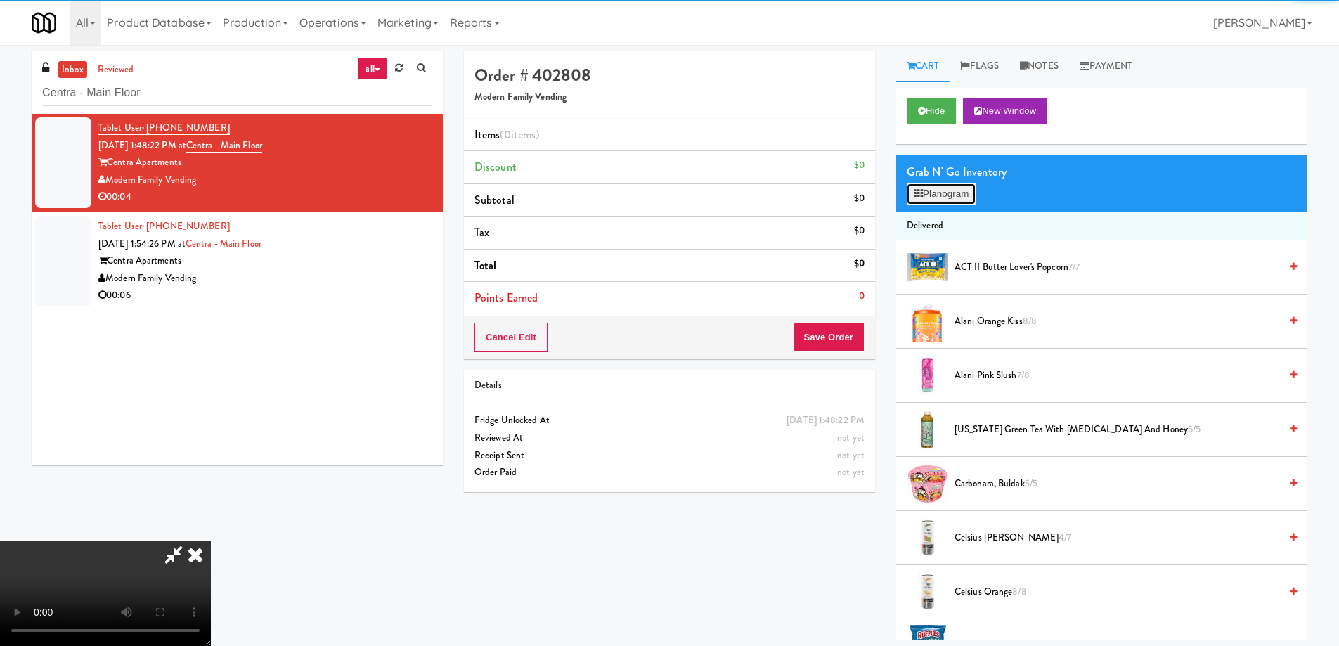
click at [929, 200] on button "Planogram" at bounding box center [941, 193] width 69 height 21
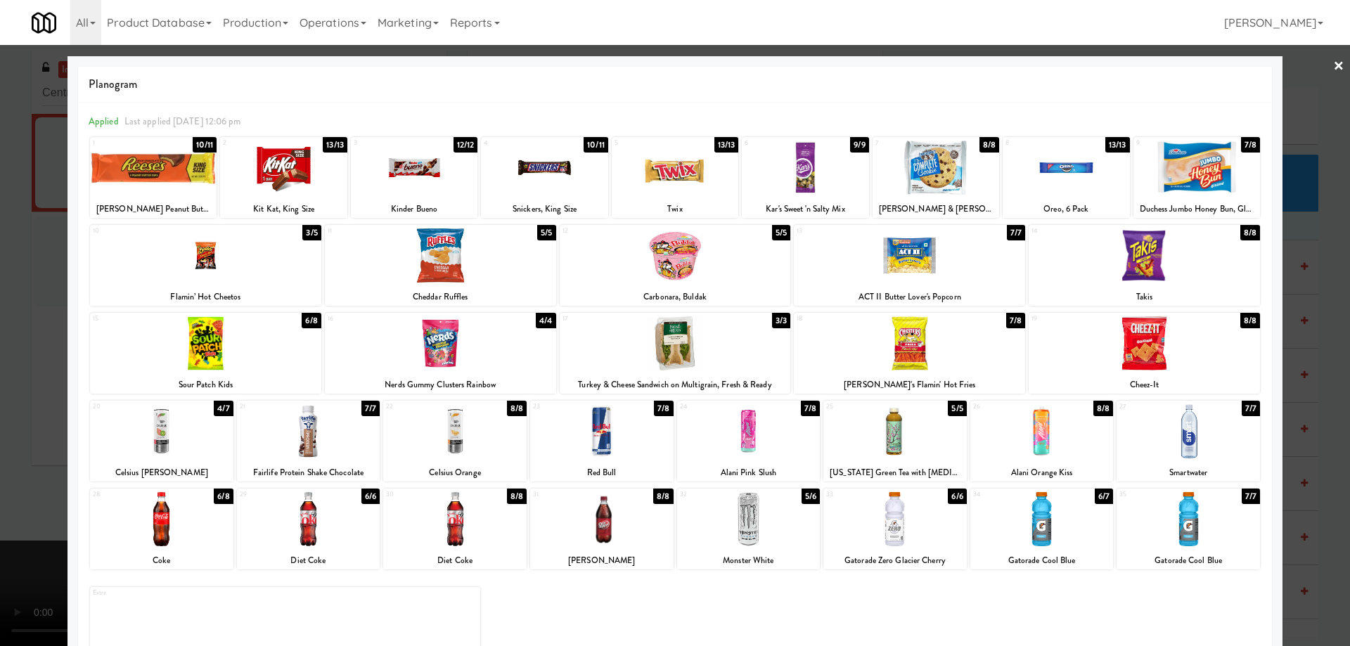
click at [912, 515] on div at bounding box center [894, 519] width 143 height 54
click at [1321, 78] on div at bounding box center [675, 323] width 1350 height 646
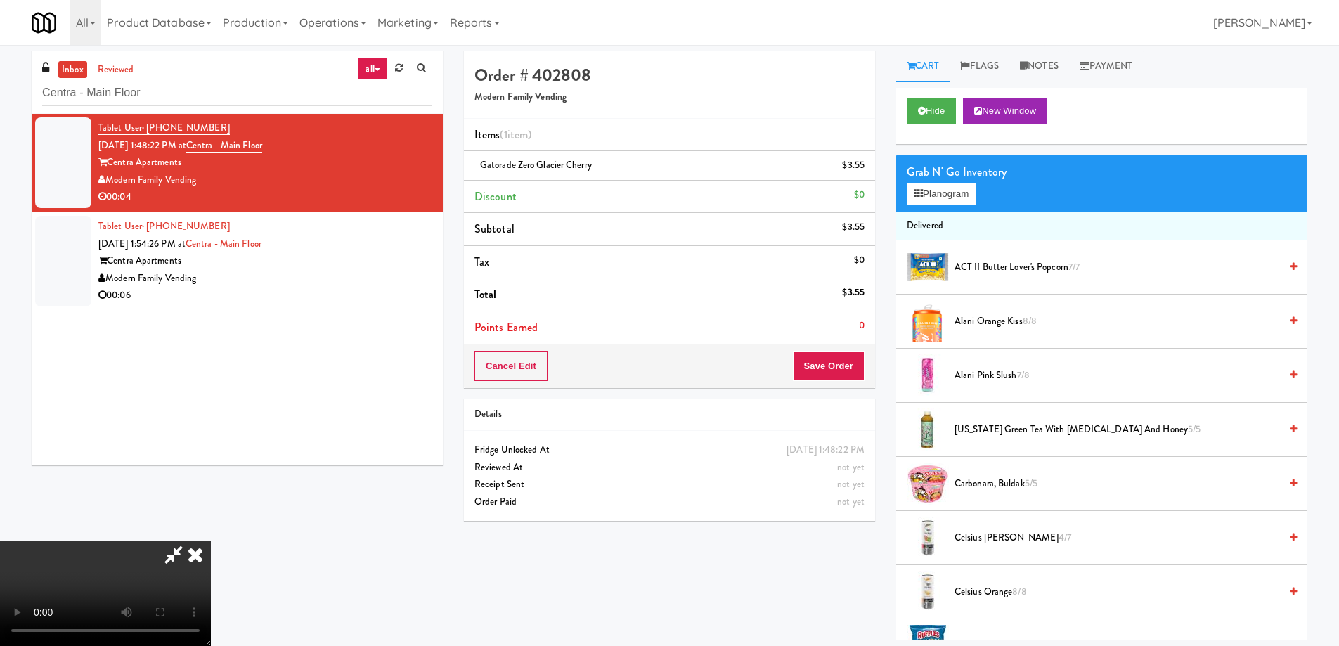
click at [211, 541] on icon at bounding box center [195, 555] width 31 height 28
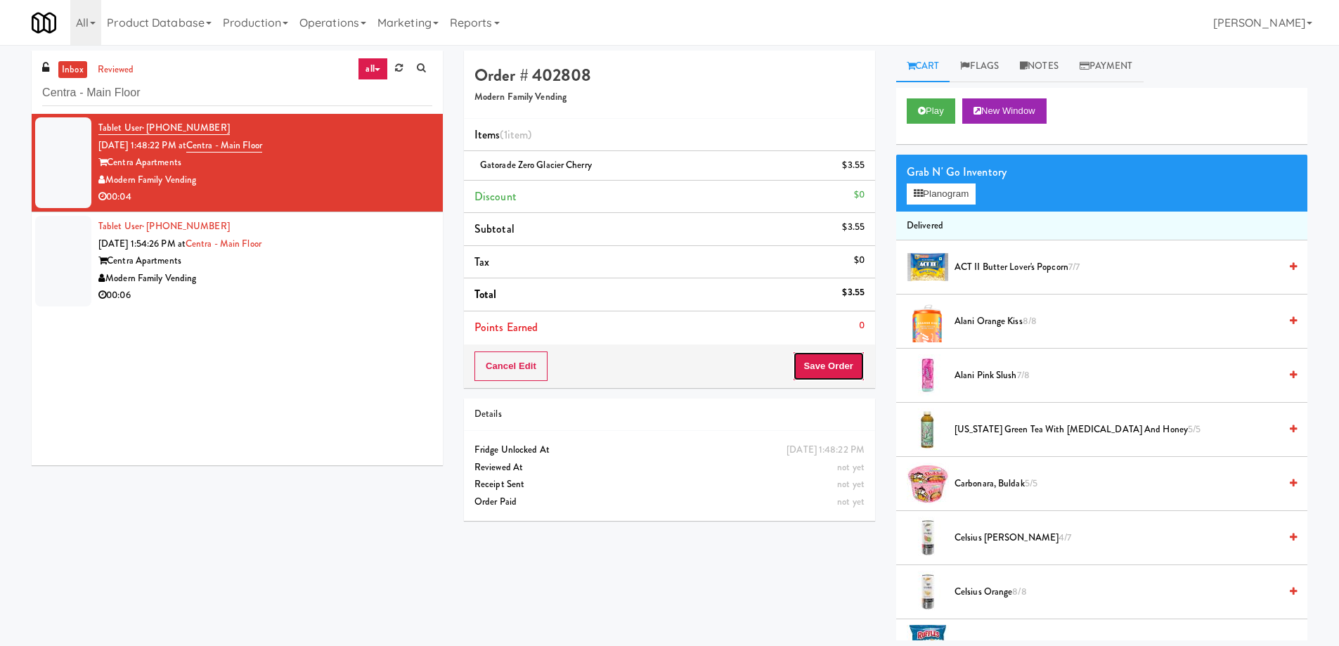
click at [825, 361] on button "Save Order" at bounding box center [829, 366] width 72 height 30
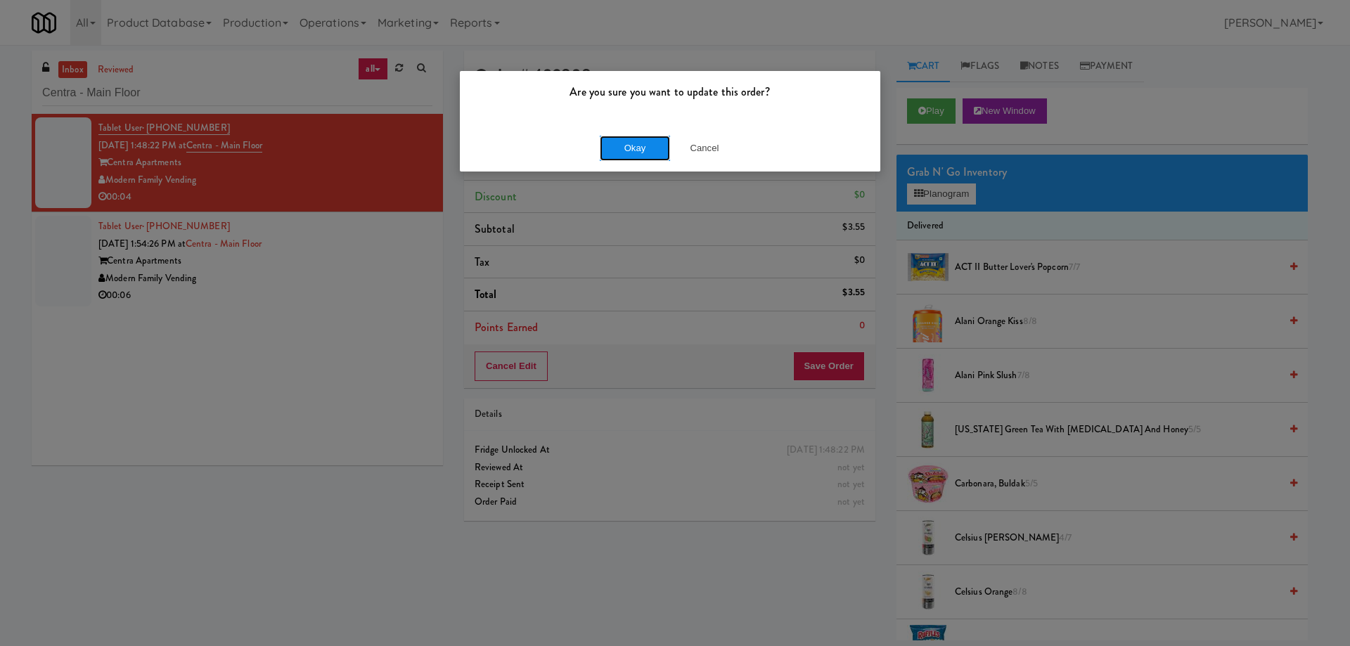
click at [638, 146] on button "Okay" at bounding box center [635, 148] width 70 height 25
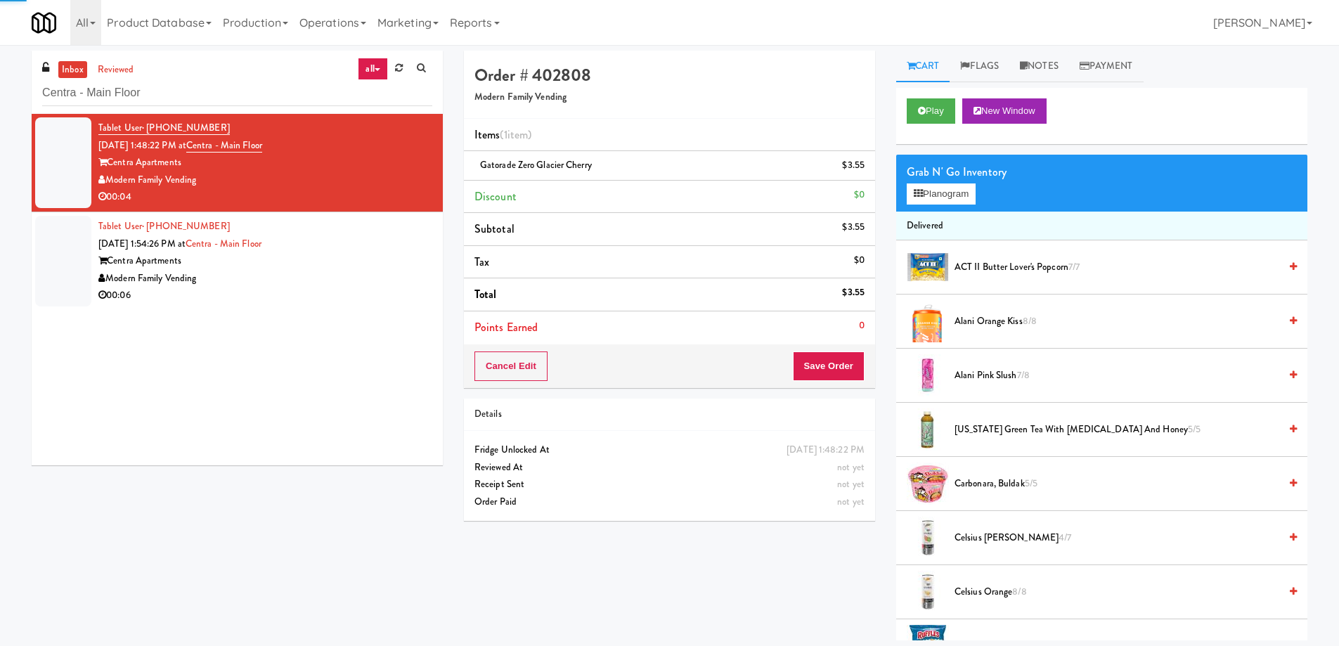
click at [366, 271] on div "Modern Family Vending" at bounding box center [265, 279] width 334 height 18
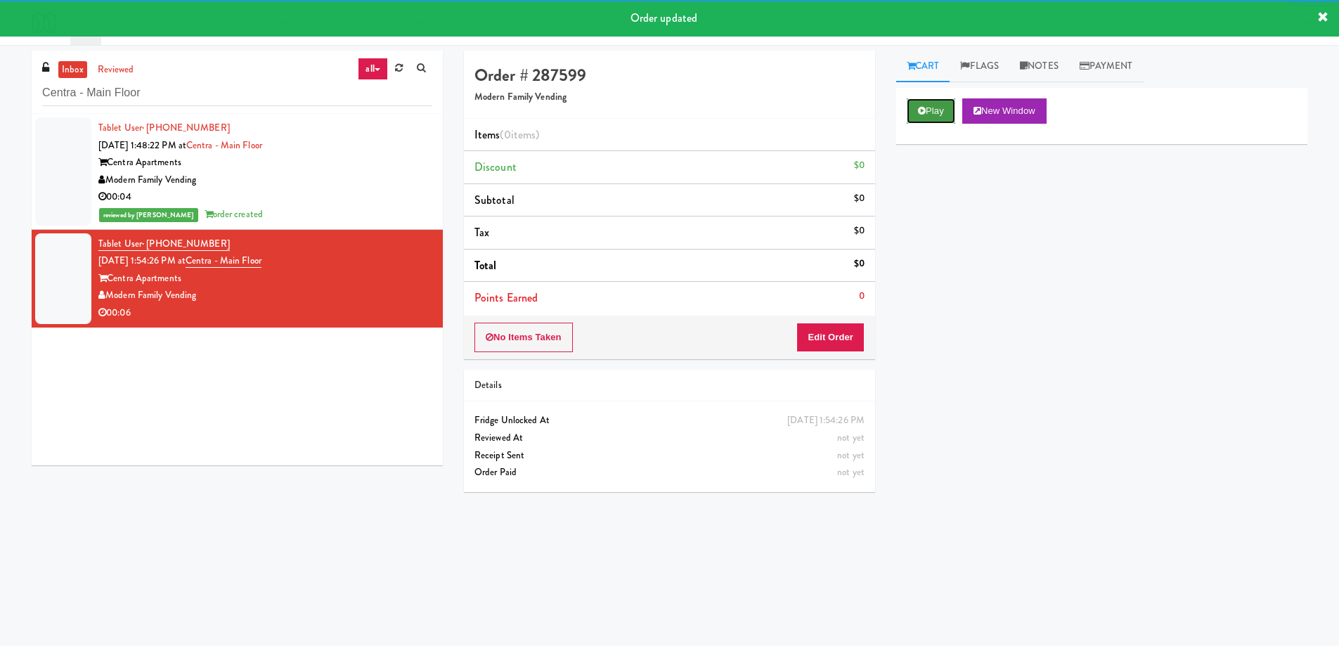
click at [938, 115] on button "Play" at bounding box center [931, 110] width 49 height 25
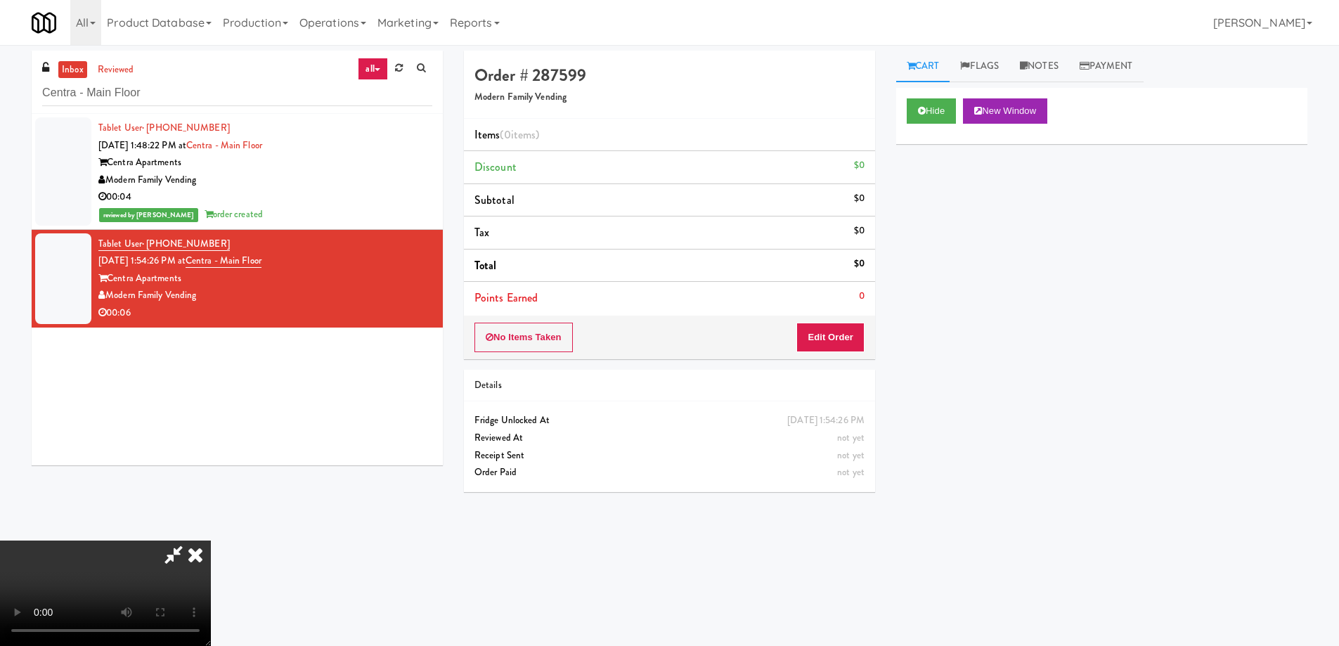
click at [211, 541] on video at bounding box center [105, 593] width 211 height 105
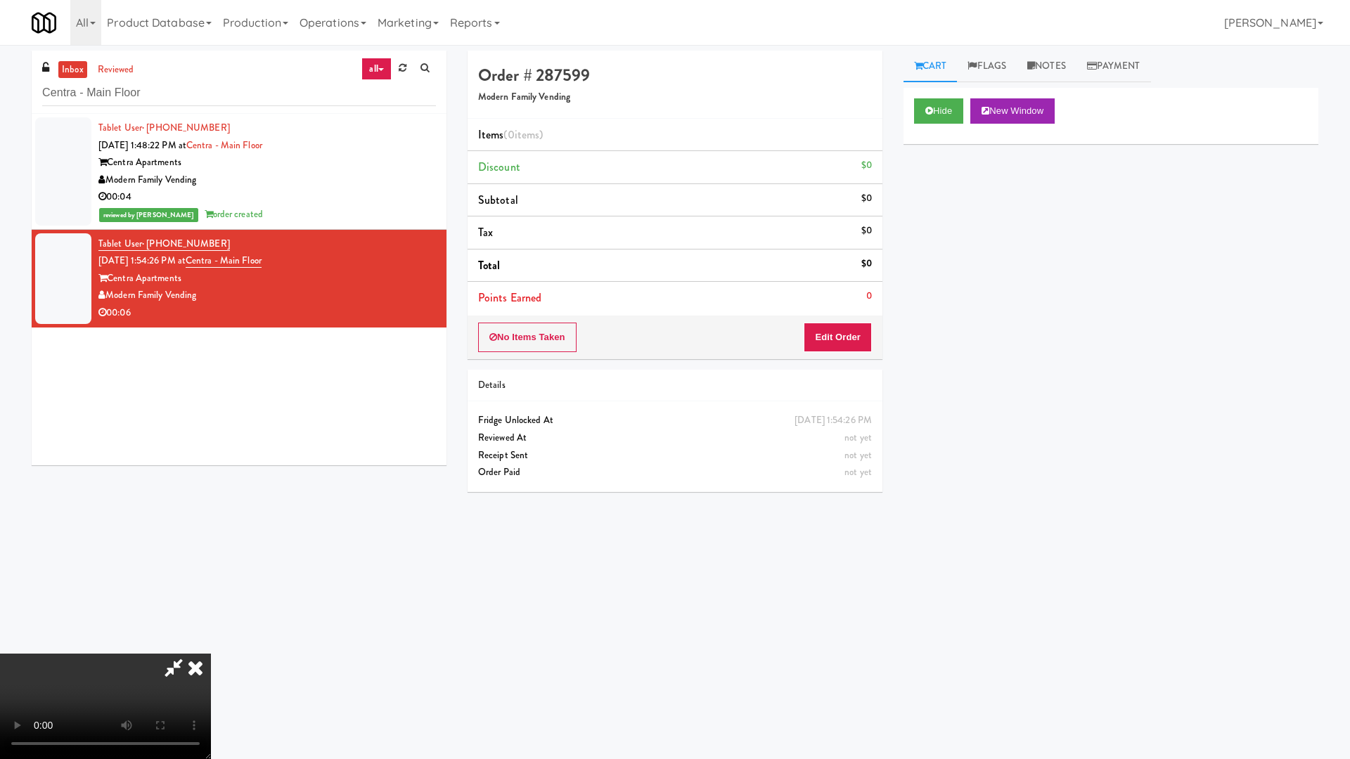
click at [211, 645] on video at bounding box center [105, 706] width 211 height 105
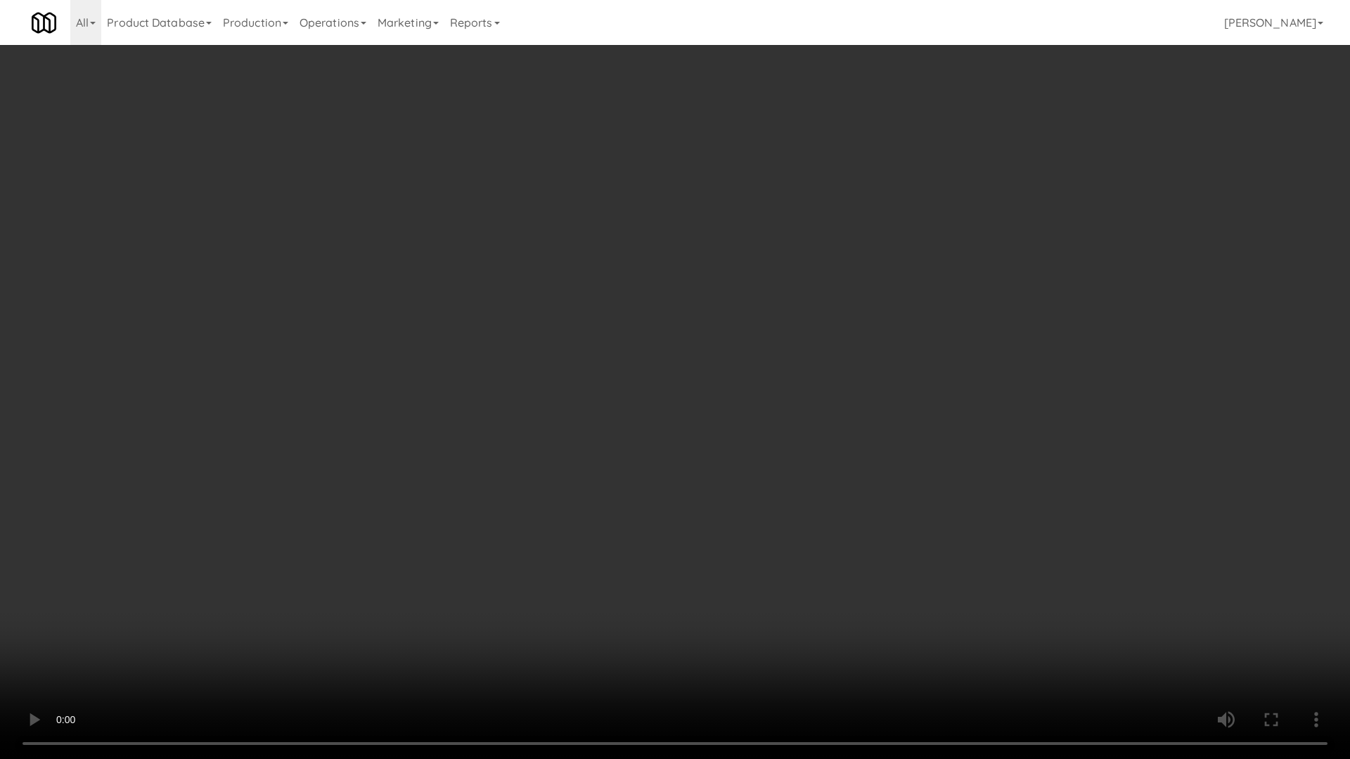
click at [803, 418] on video at bounding box center [675, 379] width 1350 height 759
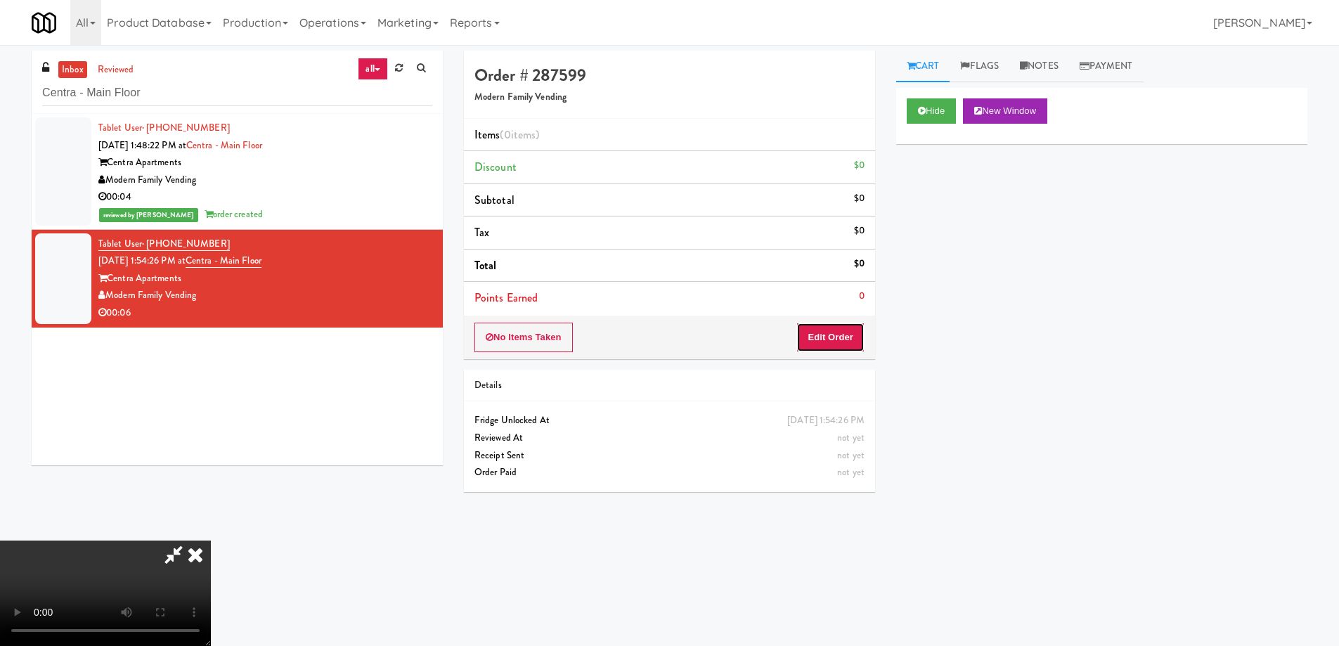
drag, startPoint x: 829, startPoint y: 339, endPoint x: 873, endPoint y: 276, distance: 76.6
click at [829, 337] on button "Edit Order" at bounding box center [830, 338] width 68 height 30
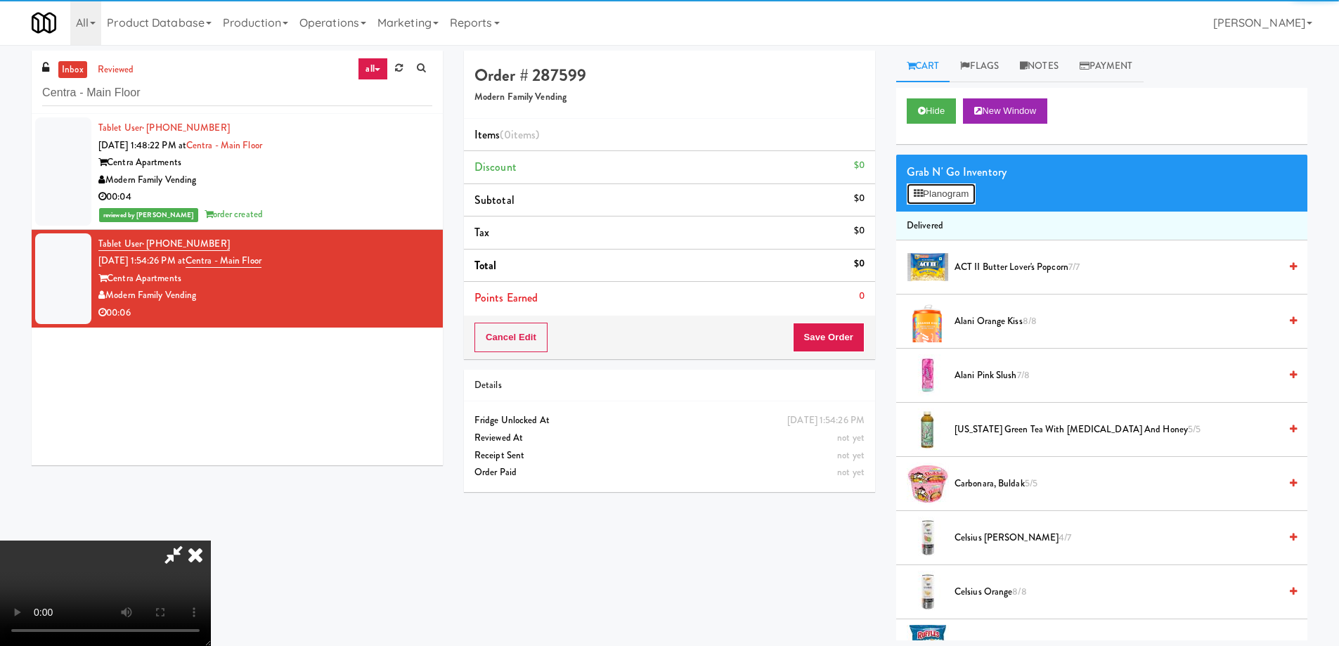
click at [929, 191] on button "Planogram" at bounding box center [941, 193] width 69 height 21
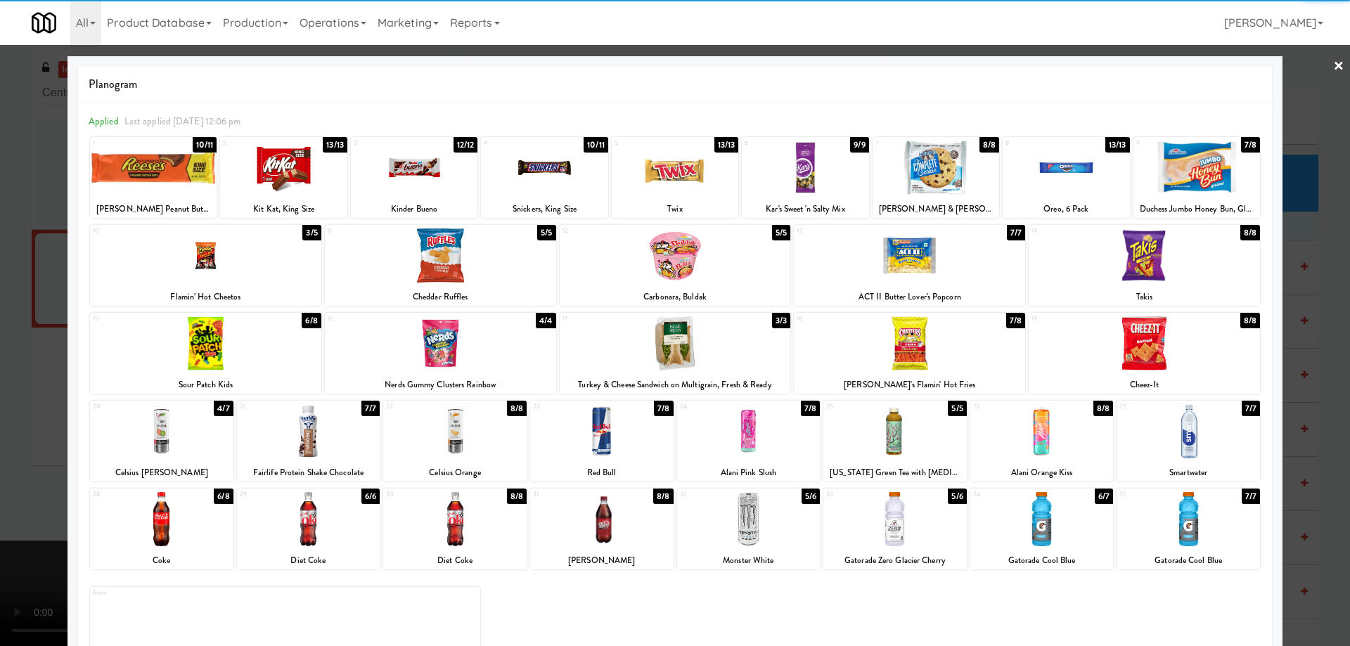
click at [688, 262] on div at bounding box center [675, 255] width 231 height 54
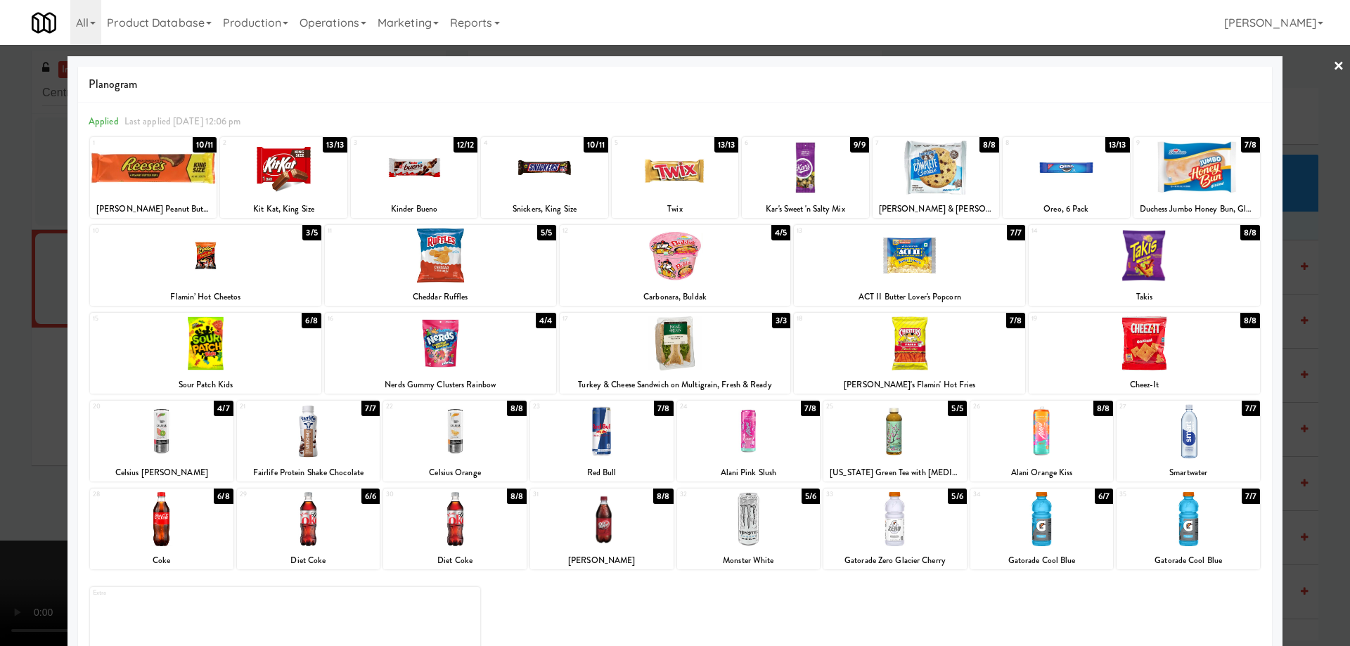
click at [1333, 71] on link "×" at bounding box center [1338, 67] width 11 height 44
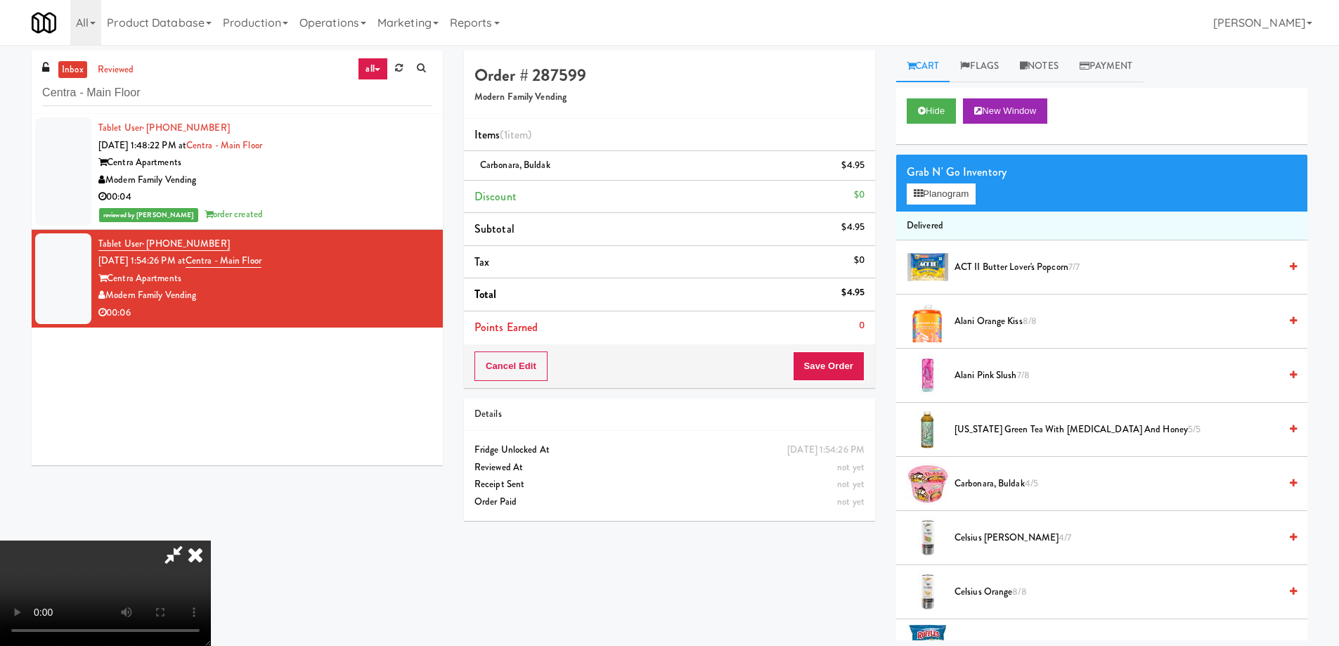
click at [211, 541] on video at bounding box center [105, 593] width 211 height 105
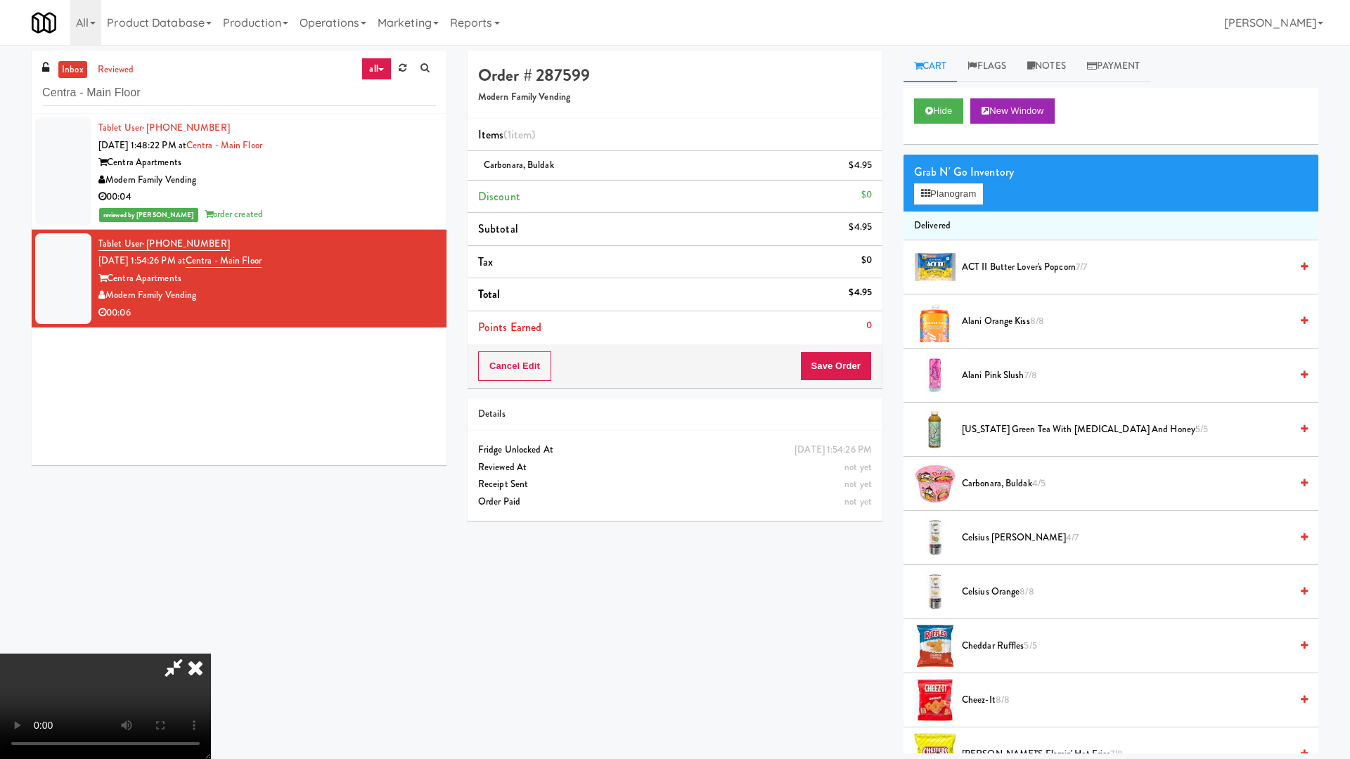
click at [211, 645] on video at bounding box center [105, 706] width 211 height 105
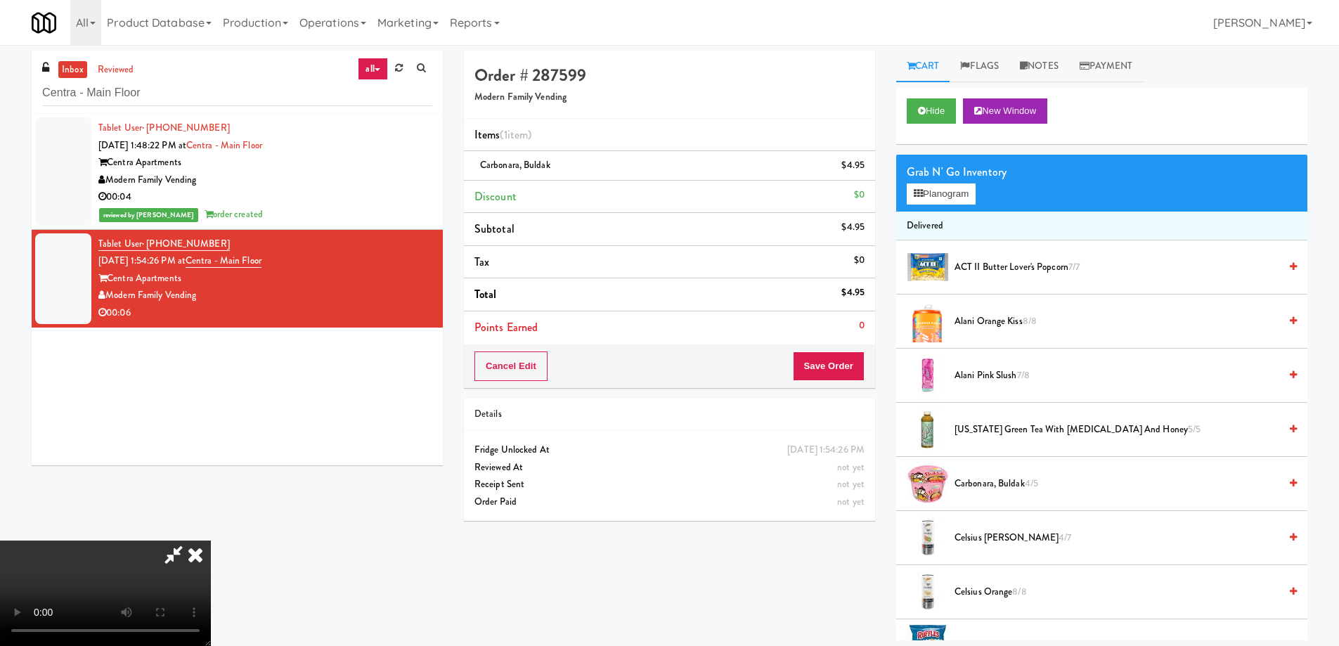
click at [211, 541] on icon at bounding box center [195, 555] width 31 height 28
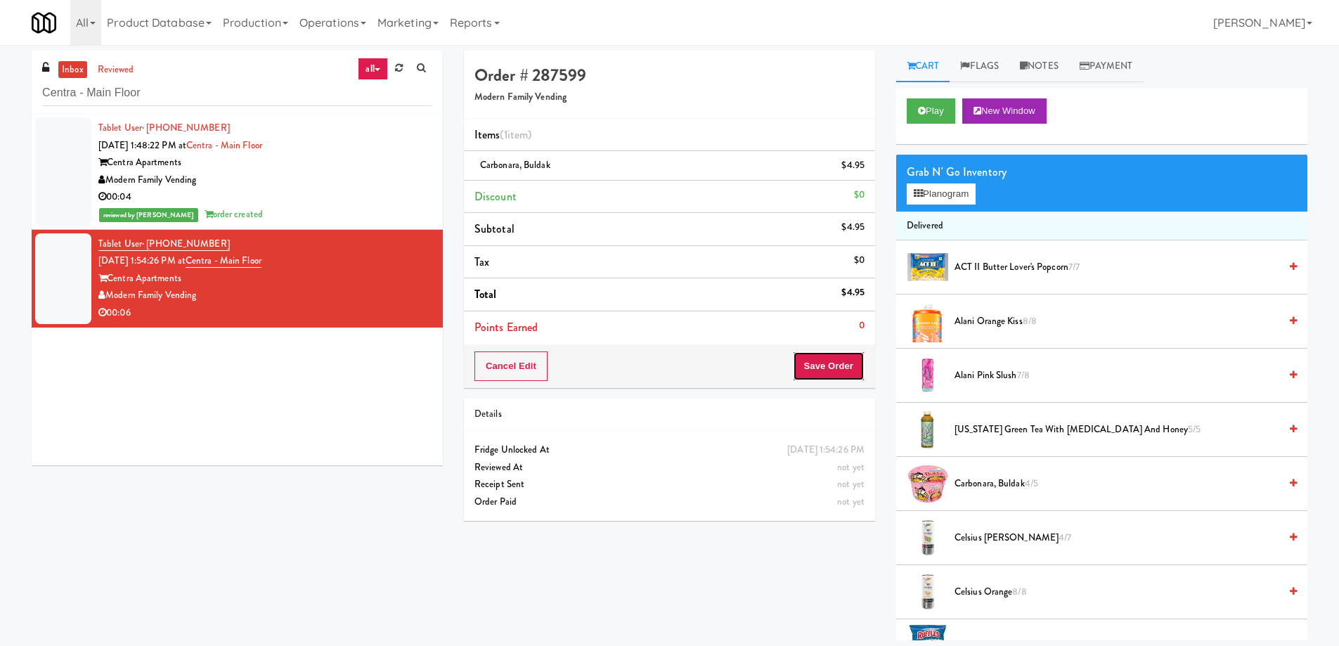
click at [812, 363] on button "Save Order" at bounding box center [829, 366] width 72 height 30
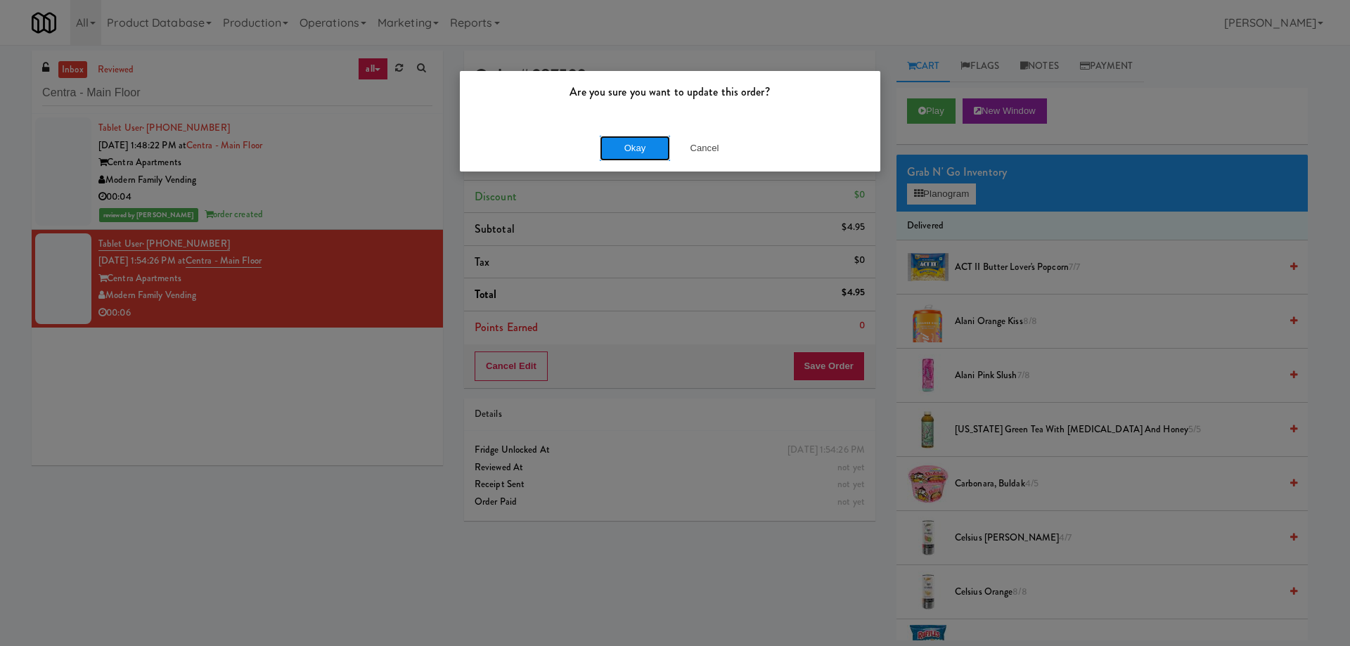
click at [618, 153] on button "Okay" at bounding box center [635, 148] width 70 height 25
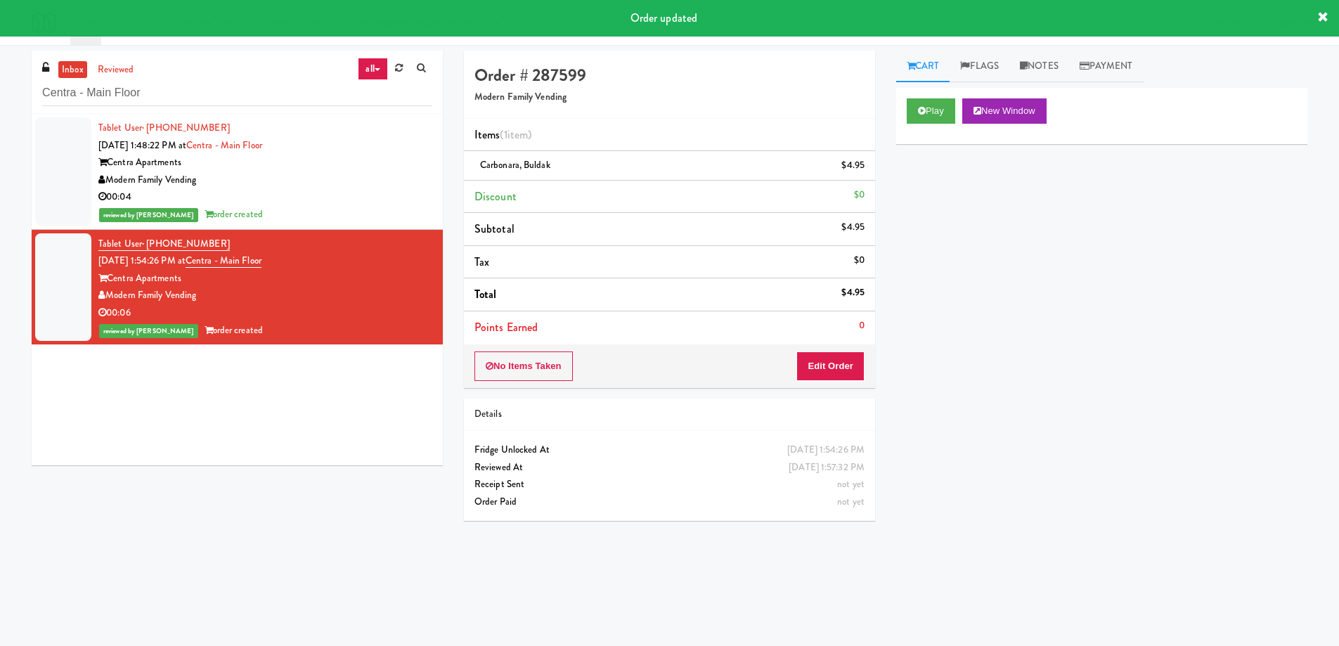
click at [640, 257] on li "Tax $0" at bounding box center [669, 262] width 411 height 33
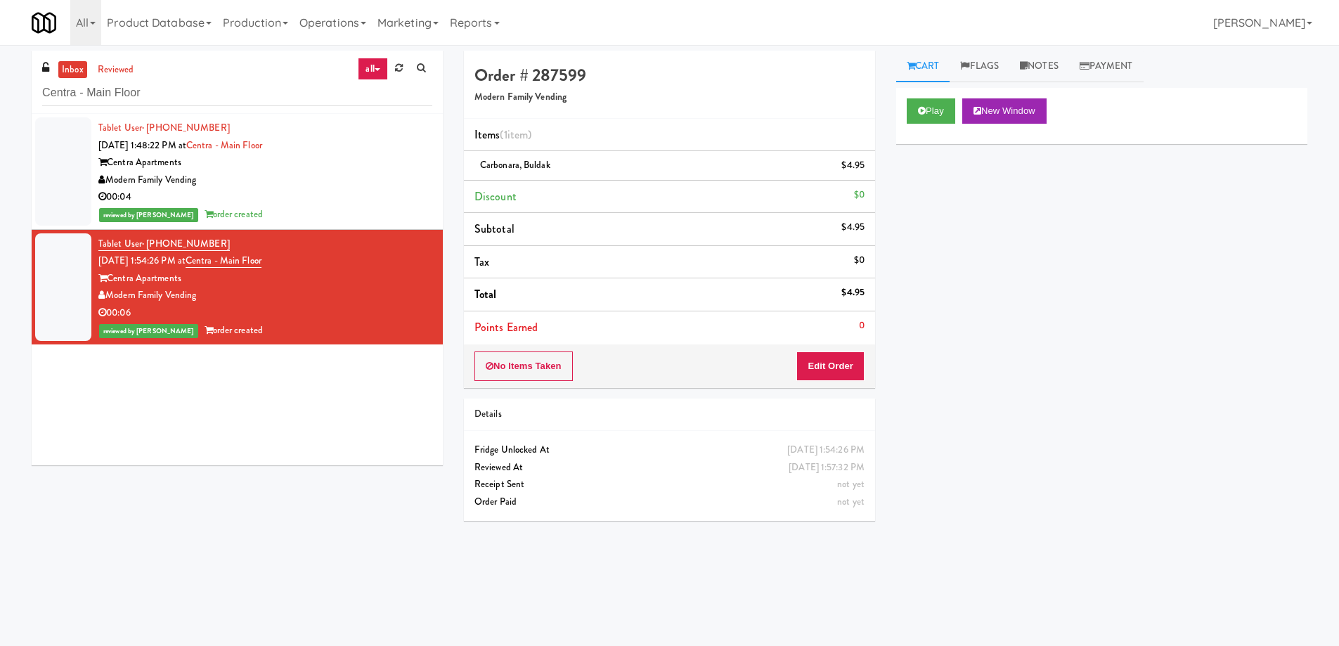
click at [418, 283] on div "Centra Apartments" at bounding box center [265, 279] width 334 height 18
click at [914, 110] on button "Play" at bounding box center [931, 110] width 49 height 25
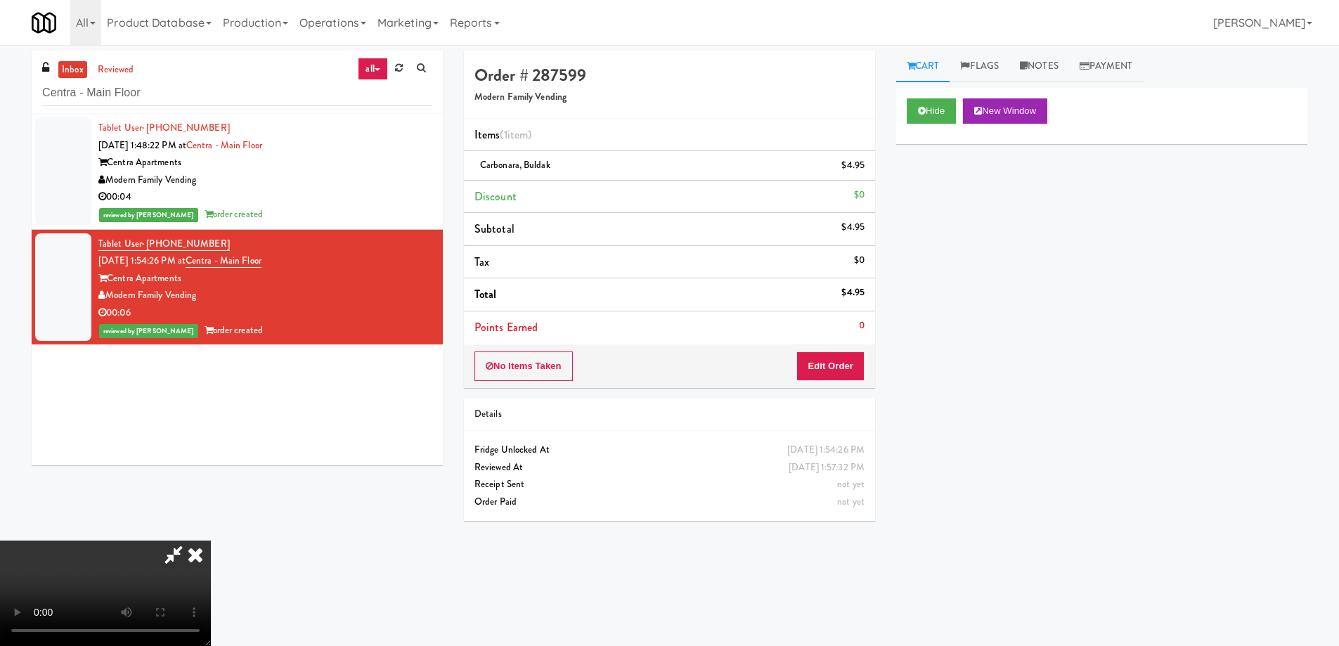
click at [211, 541] on icon at bounding box center [195, 555] width 31 height 28
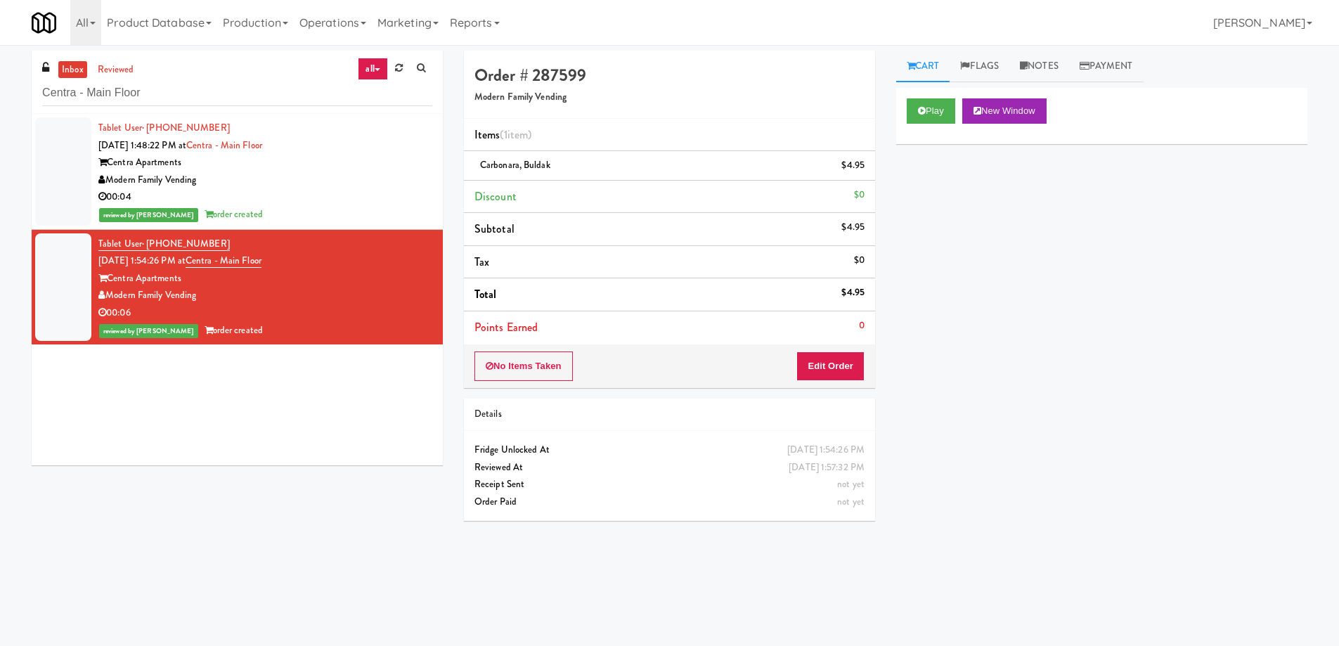
click at [1020, 311] on div "Play New Window Primary Flag Clear Flag if unable to determine what was taken o…" at bounding box center [1101, 351] width 411 height 527
click at [274, 97] on input "Centra - Main Floor" at bounding box center [237, 93] width 390 height 26
paste input "(Snack & Drink) EWR 3-TB-PUBLIC"
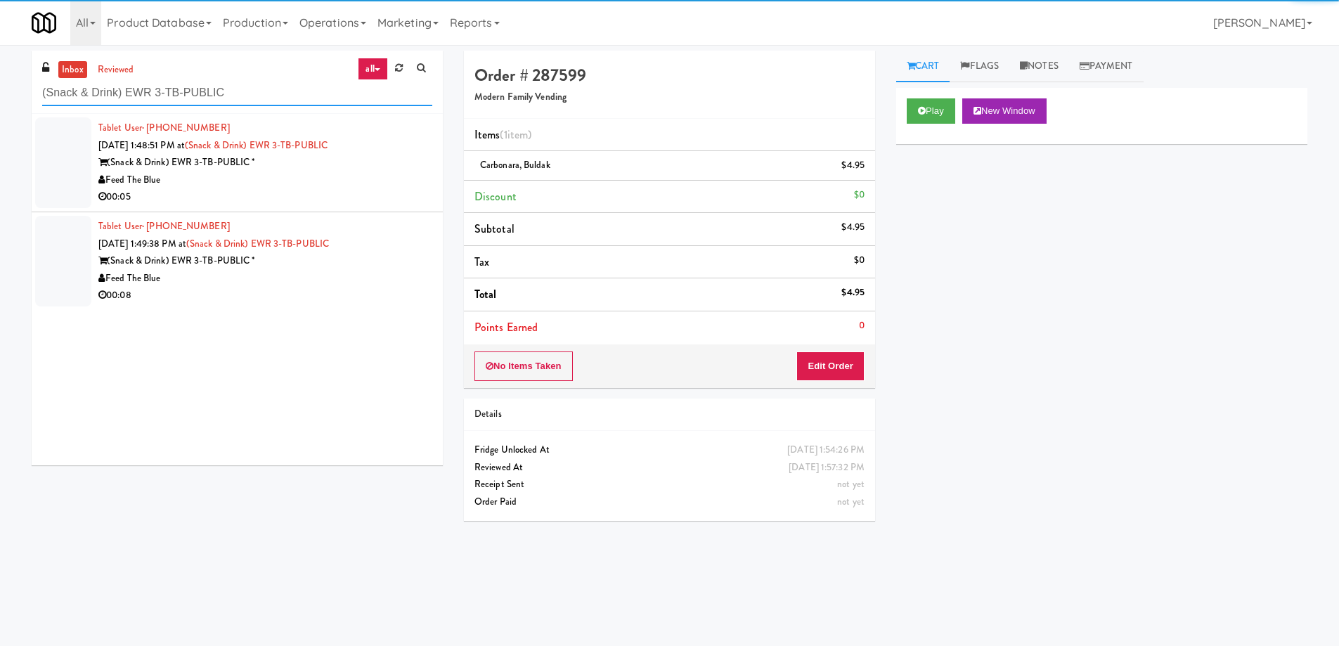
type input "(Snack & Drink) EWR 3-TB-PUBLIC"
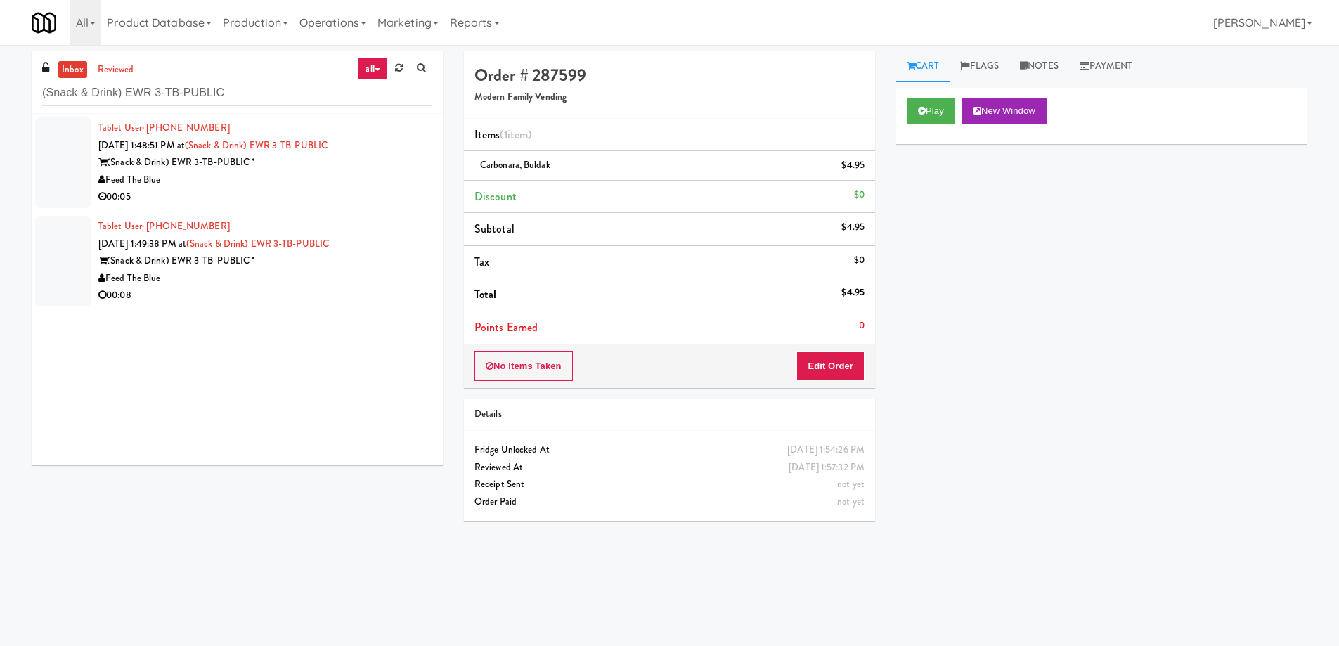
click at [340, 177] on div "Feed The Blue" at bounding box center [265, 181] width 334 height 18
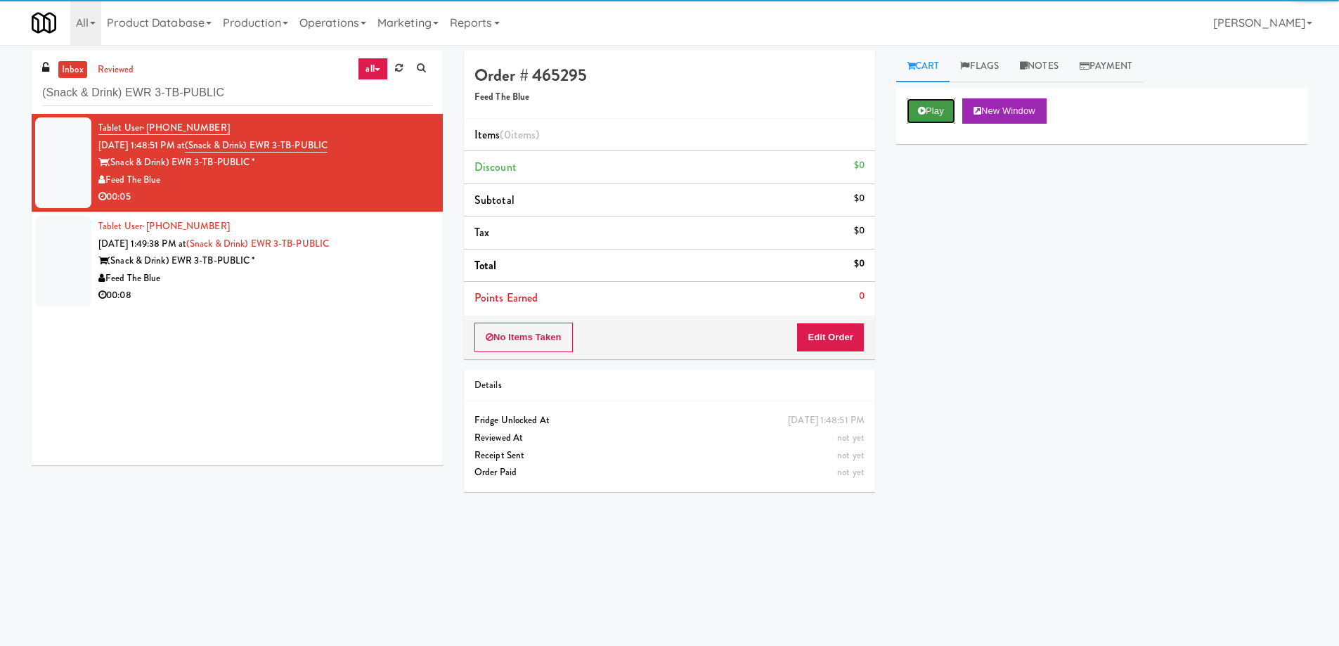
click at [916, 113] on button "Play" at bounding box center [931, 110] width 49 height 25
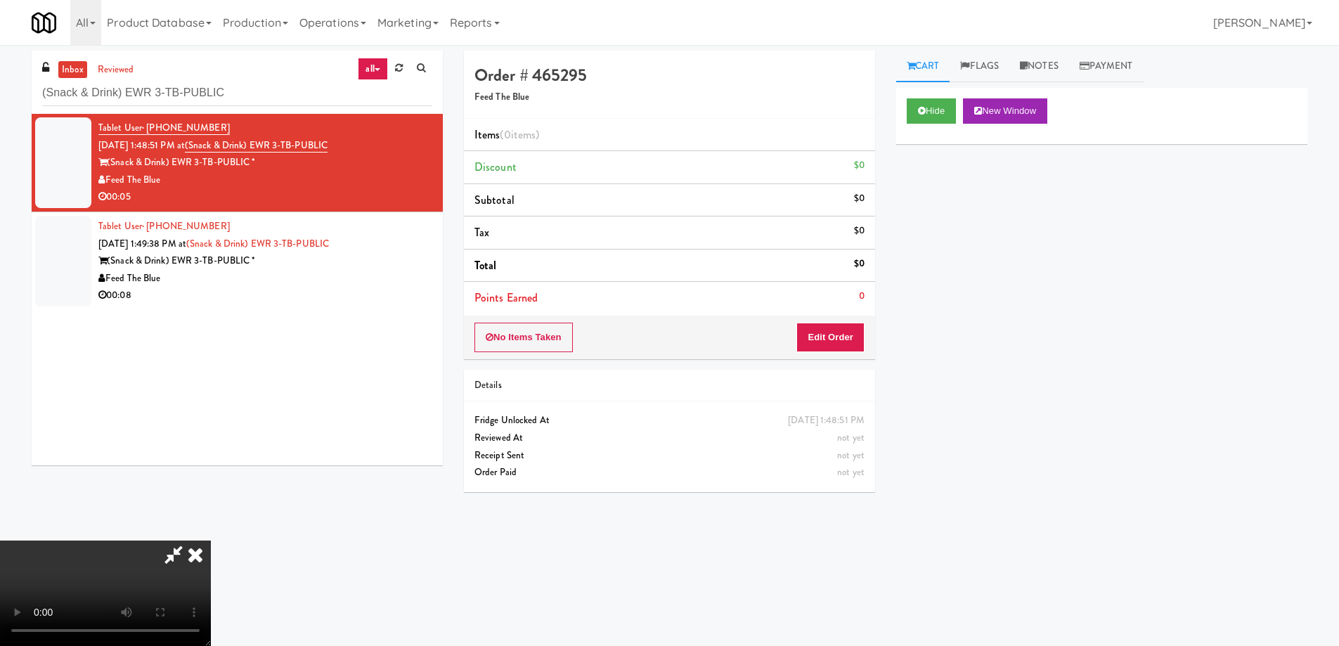
click at [211, 541] on video at bounding box center [105, 593] width 211 height 105
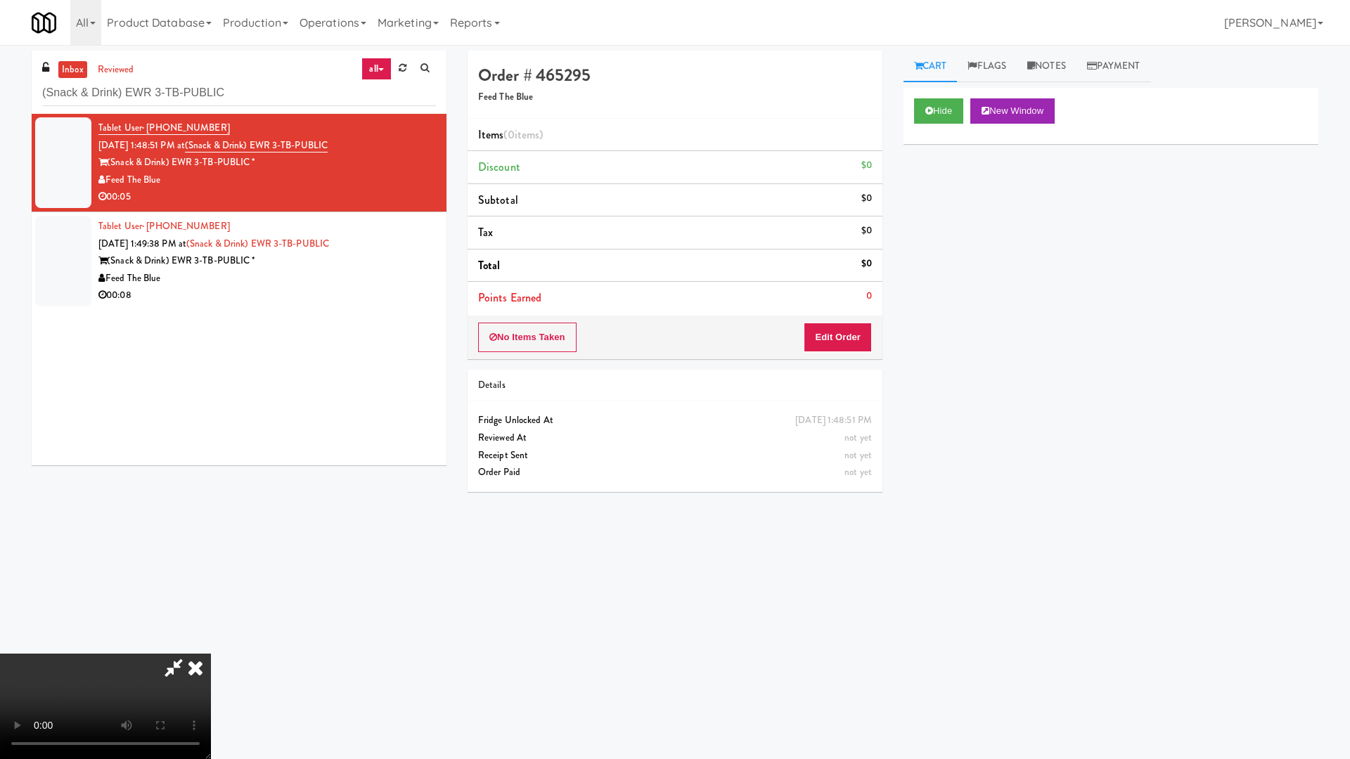
click at [211, 645] on video at bounding box center [105, 706] width 211 height 105
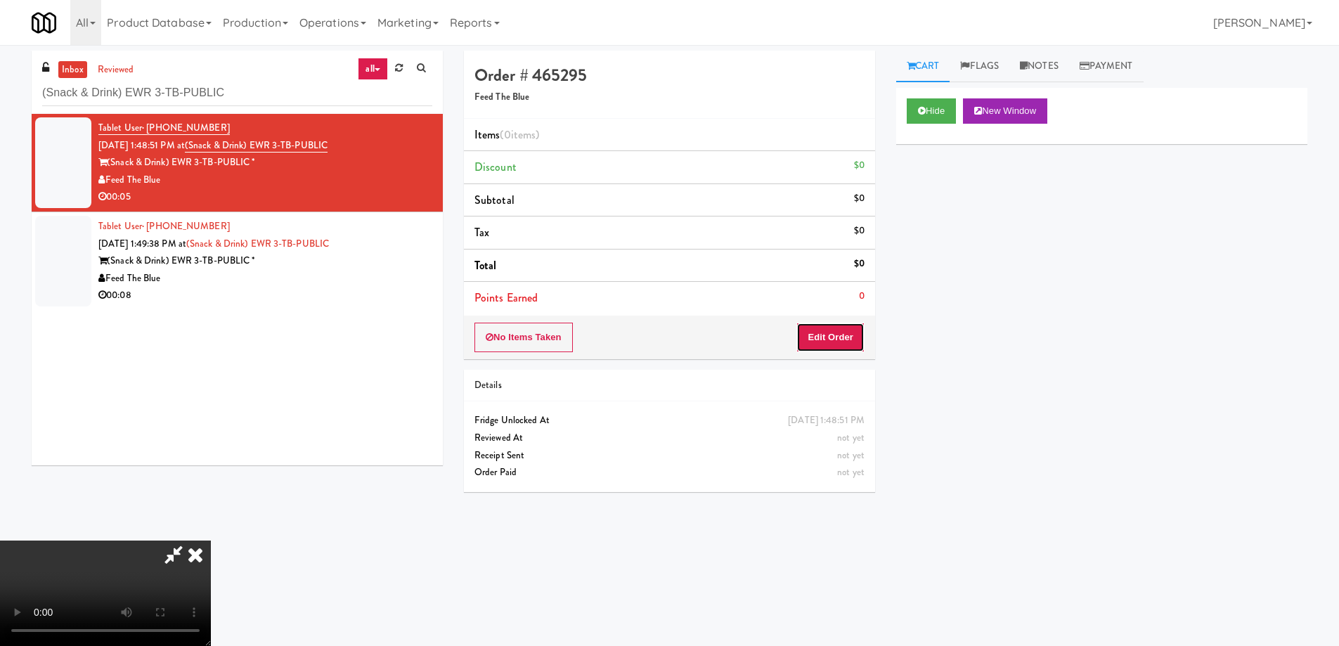
click at [843, 337] on button "Edit Order" at bounding box center [830, 338] width 68 height 30
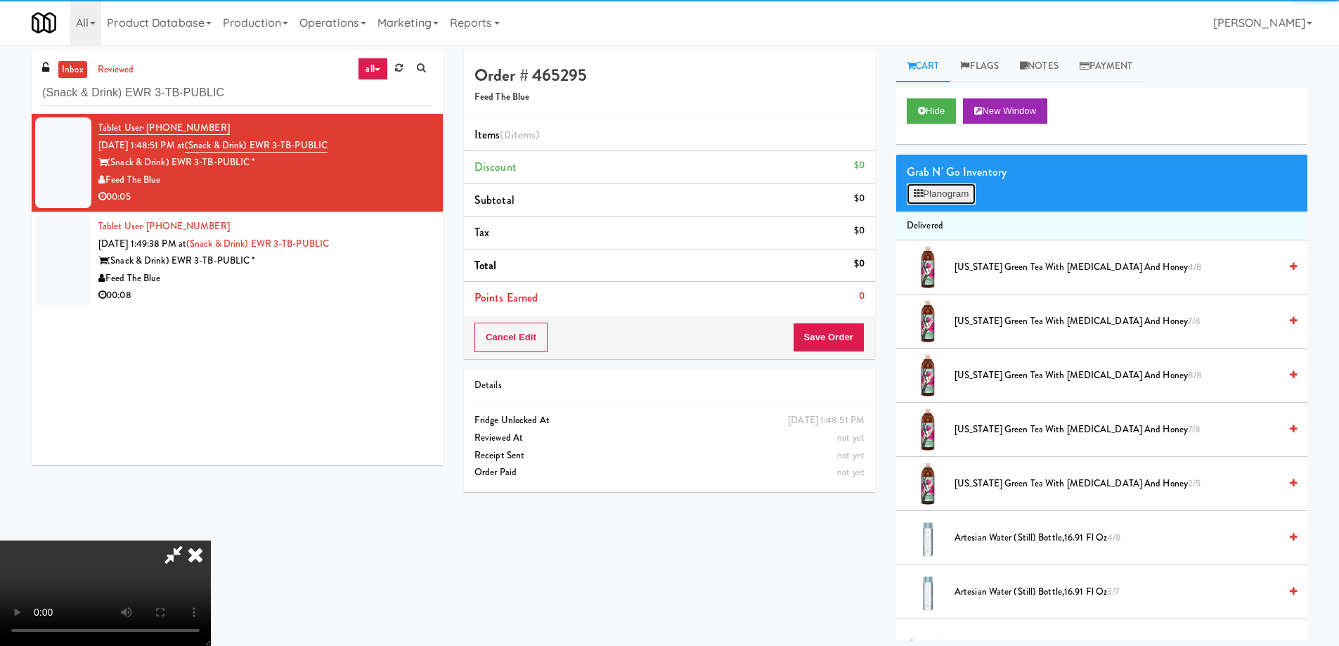
click at [924, 193] on button "Planogram" at bounding box center [941, 193] width 69 height 21
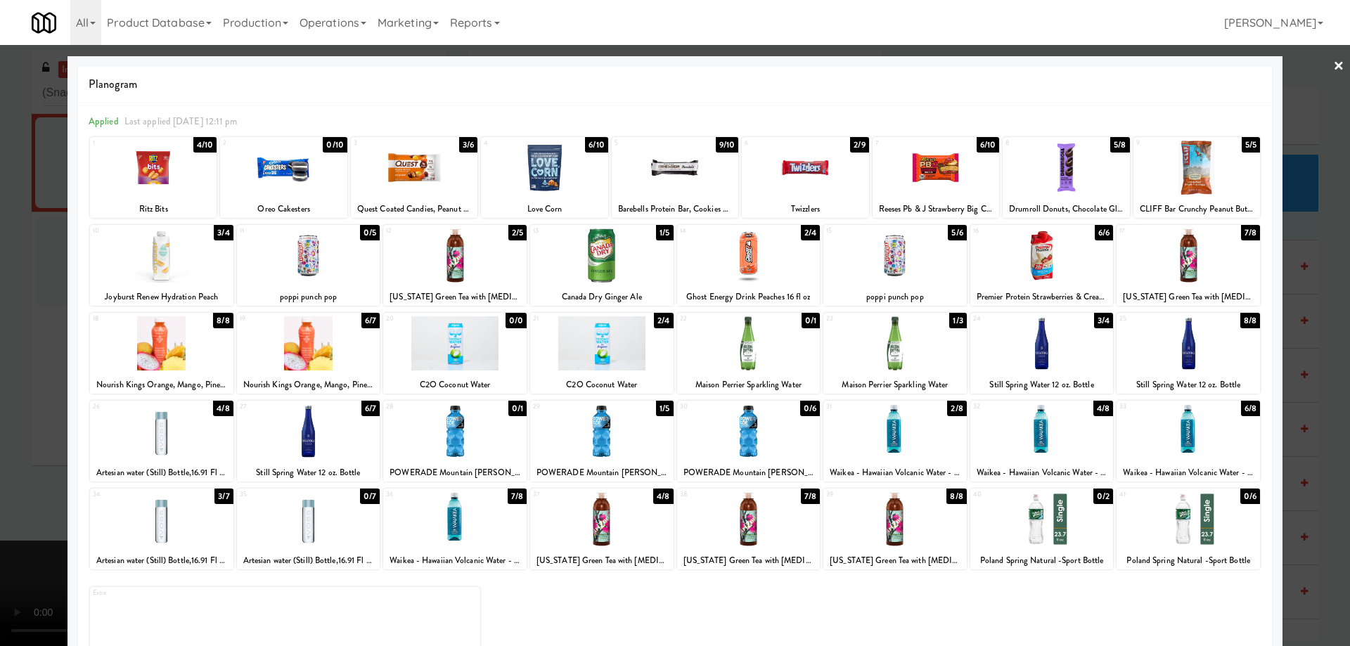
click at [788, 261] on div at bounding box center [748, 255] width 143 height 54
click at [1333, 60] on link "×" at bounding box center [1338, 67] width 11 height 44
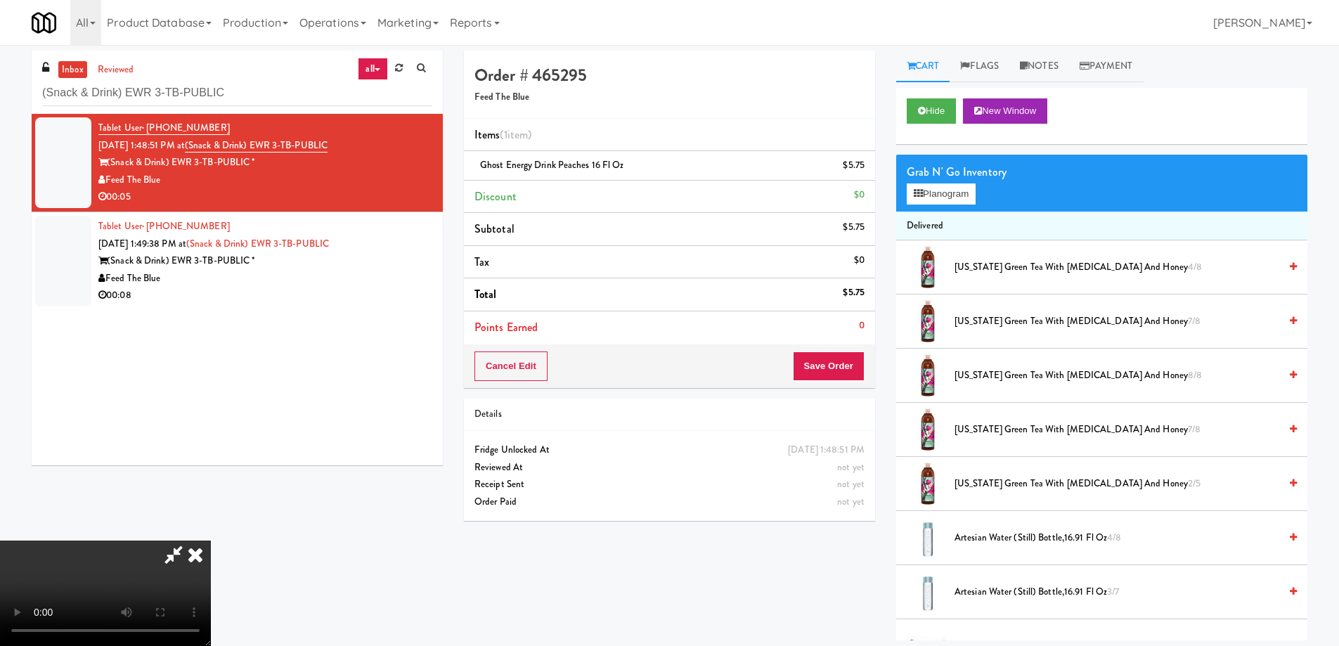
click at [211, 541] on video at bounding box center [105, 593] width 211 height 105
click at [211, 541] on icon at bounding box center [195, 555] width 31 height 28
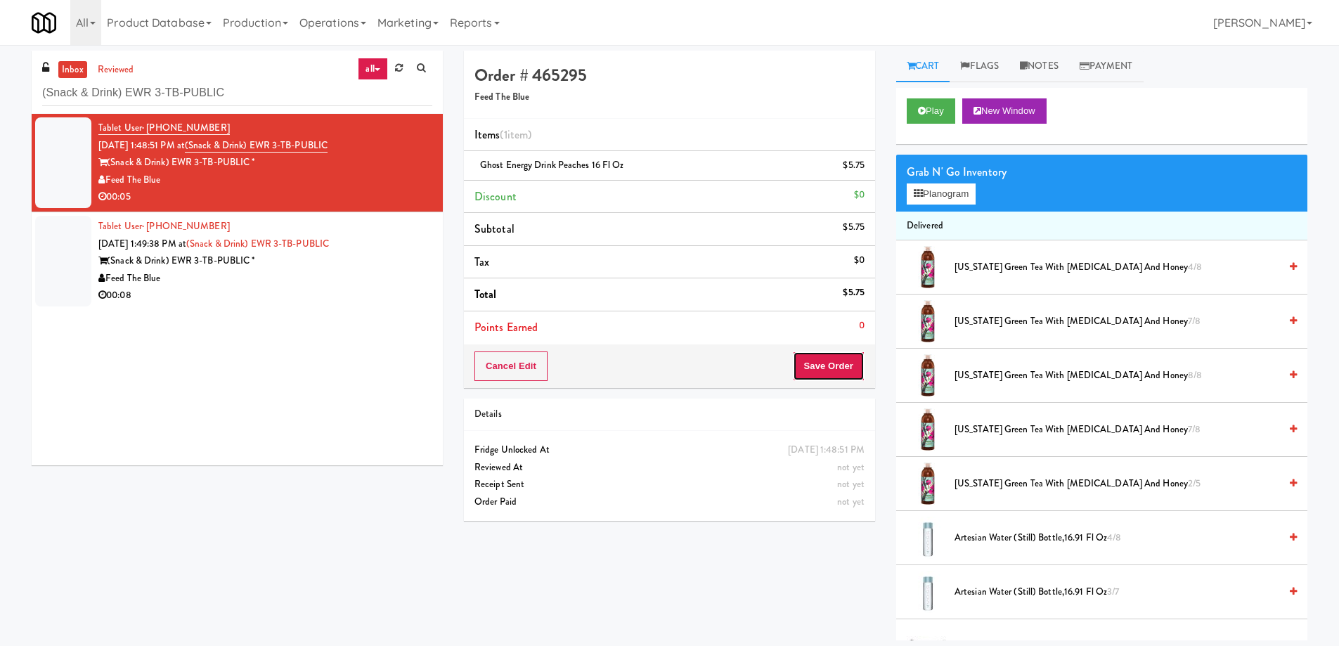
click at [823, 374] on button "Save Order" at bounding box center [829, 366] width 72 height 30
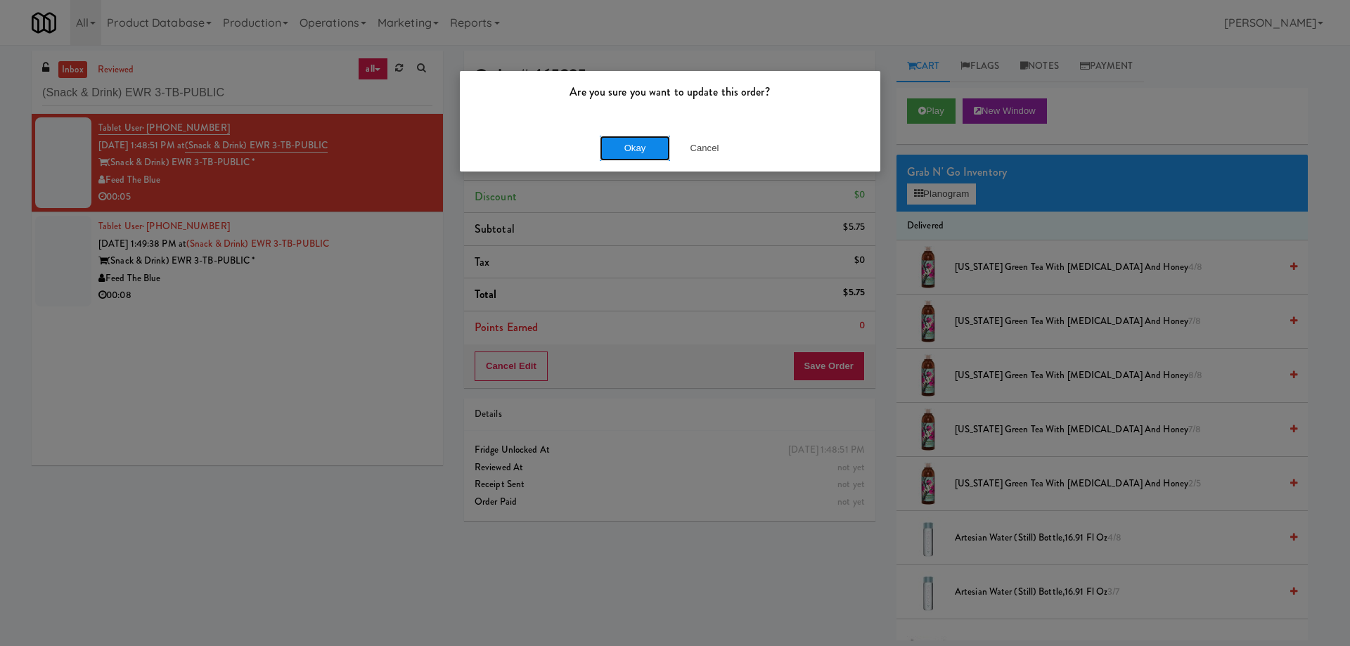
click at [657, 143] on button "Okay" at bounding box center [635, 148] width 70 height 25
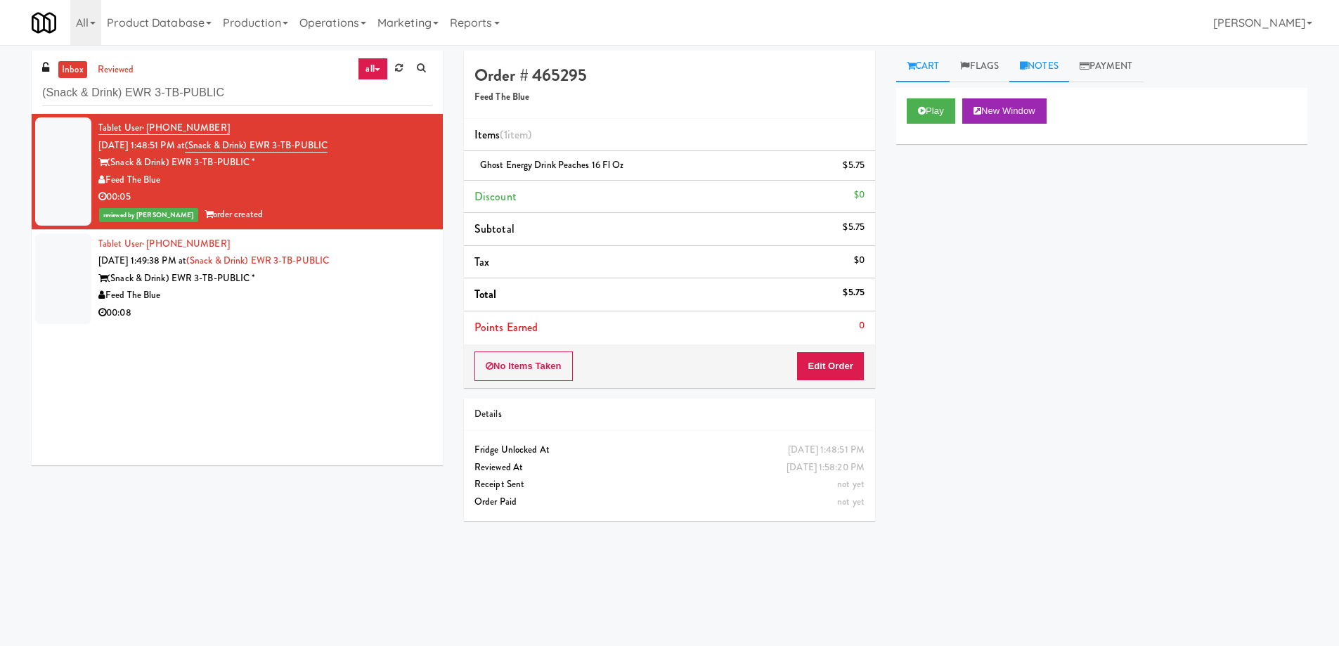
click at [1054, 64] on link "Notes" at bounding box center [1039, 67] width 60 height 32
click at [1023, 181] on p at bounding box center [1101, 172] width 389 height 15
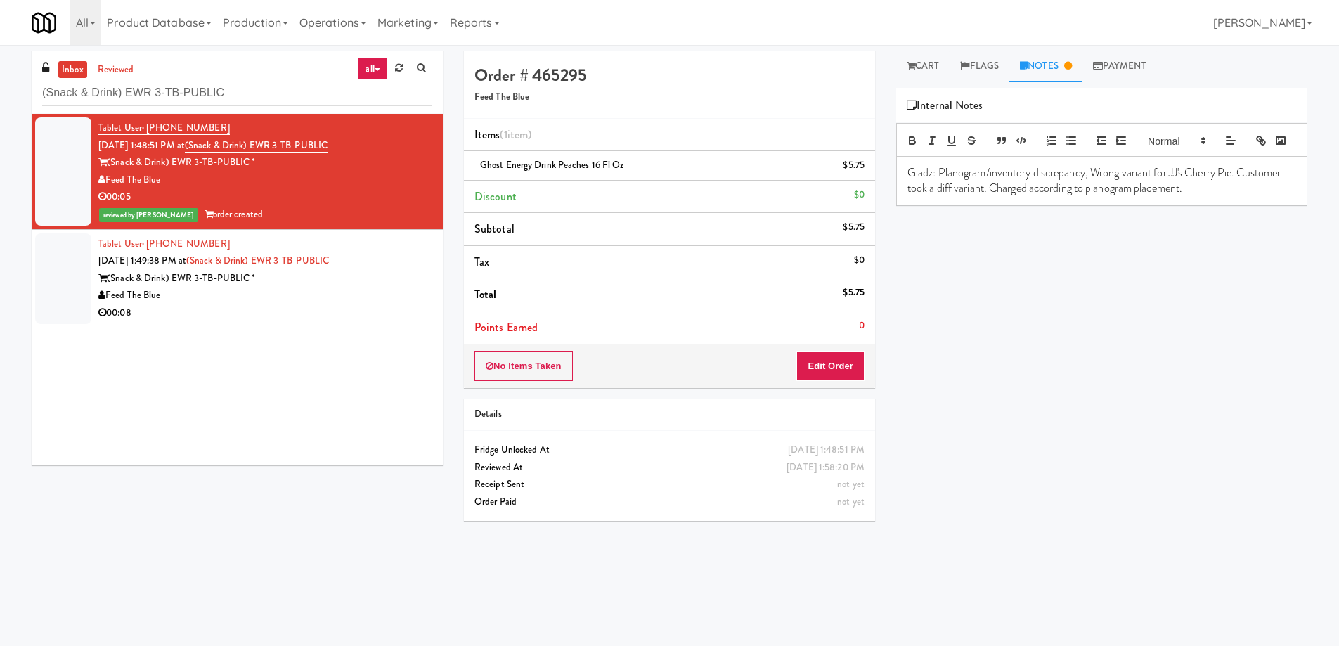
click at [544, 161] on span "Ghost Energy Drink Peaches 16 fl oz" at bounding box center [552, 164] width 144 height 13
copy span "Ghost Energy Drink Peaches 16 fl oz"
click at [1172, 195] on p "Gladz: Planogram/inventory discrepancy, Wrong variant for JJ's Cherry Pie. Cust…" at bounding box center [1101, 181] width 389 height 32
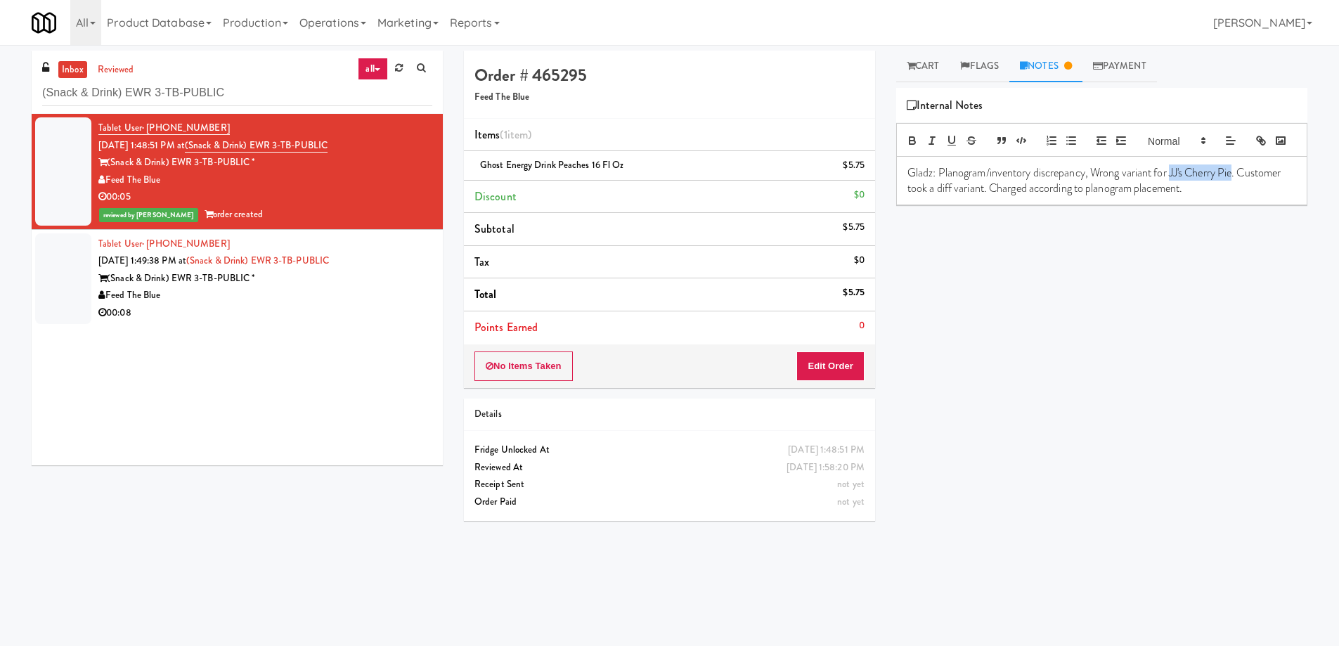
click at [1238, 192] on p "Gladz: Planogram/inventory discrepancy, Wrong variant for JJ's Cherry Pie. Cust…" at bounding box center [1101, 181] width 389 height 32
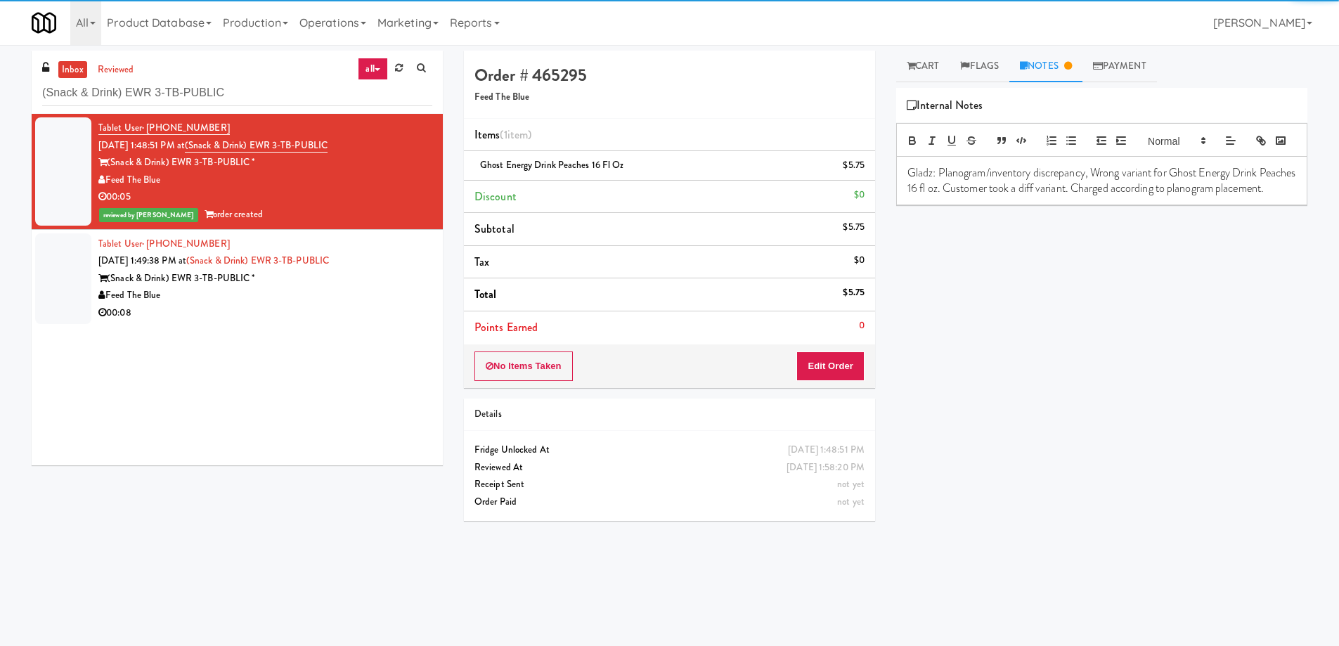
click at [1193, 401] on div "Play New Window Primary Flag Clear Flag if unable to determine what was taken o…" at bounding box center [1101, 351] width 411 height 527
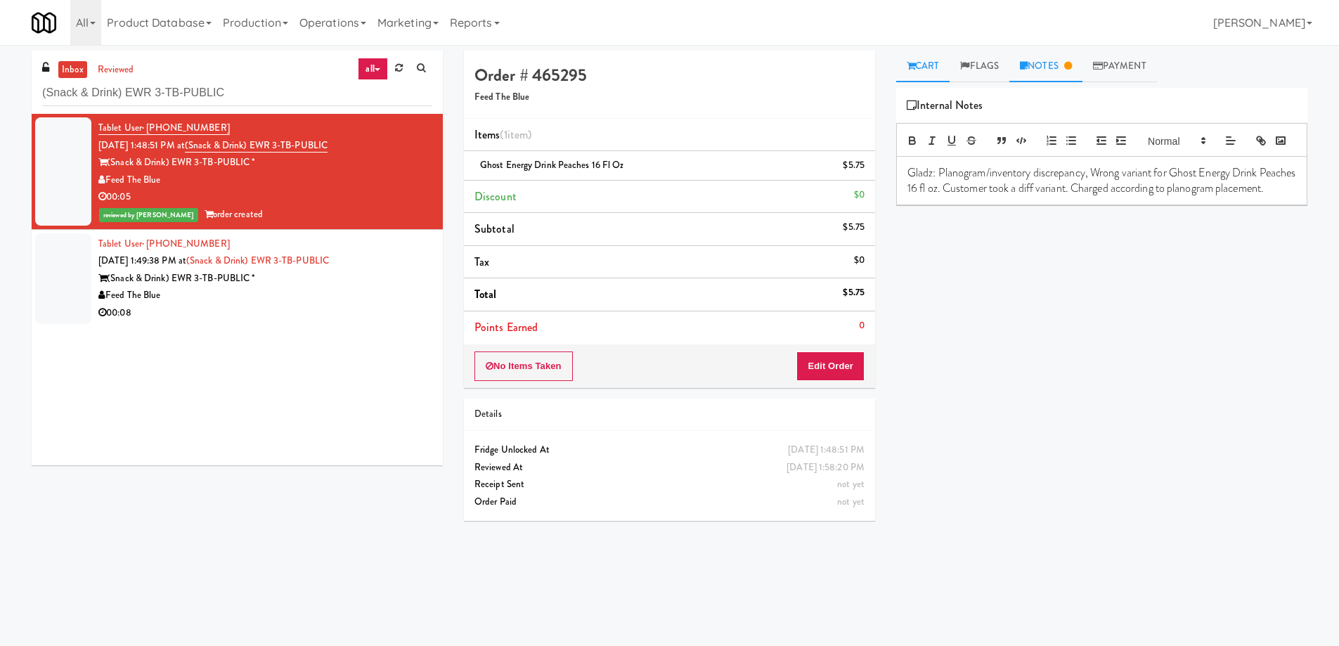
click at [936, 72] on link "Cart" at bounding box center [923, 67] width 54 height 32
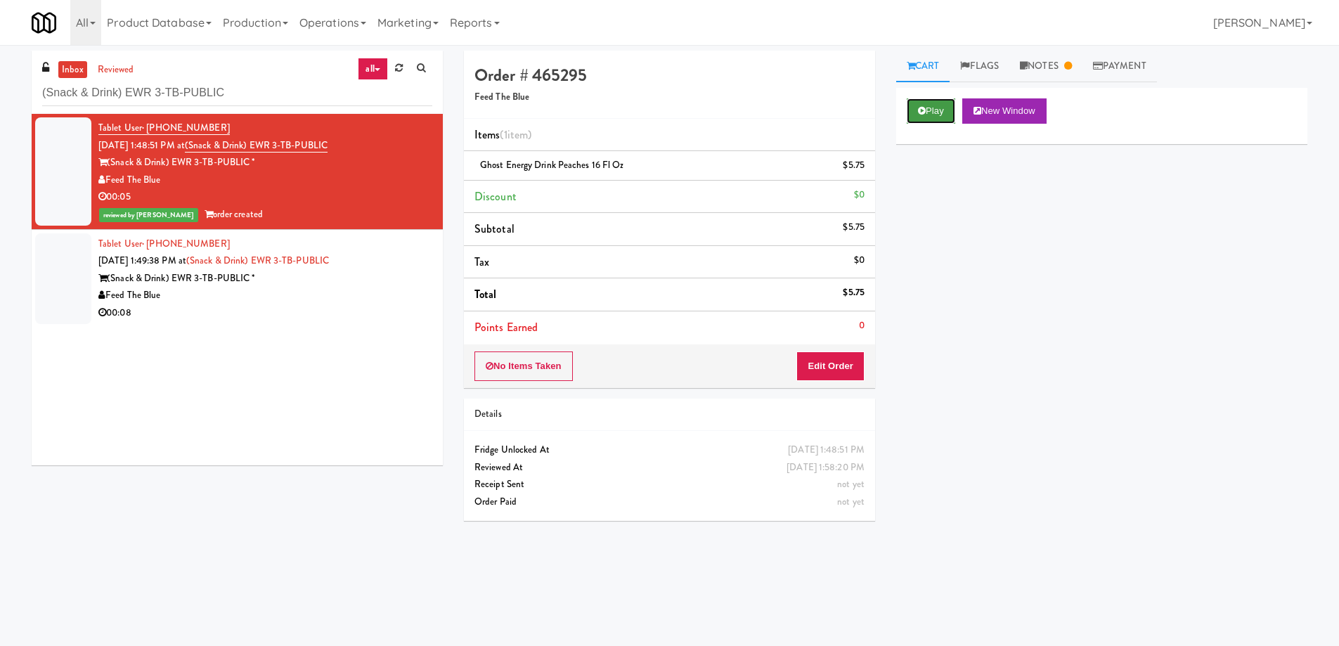
click at [933, 115] on button "Play" at bounding box center [931, 110] width 49 height 25
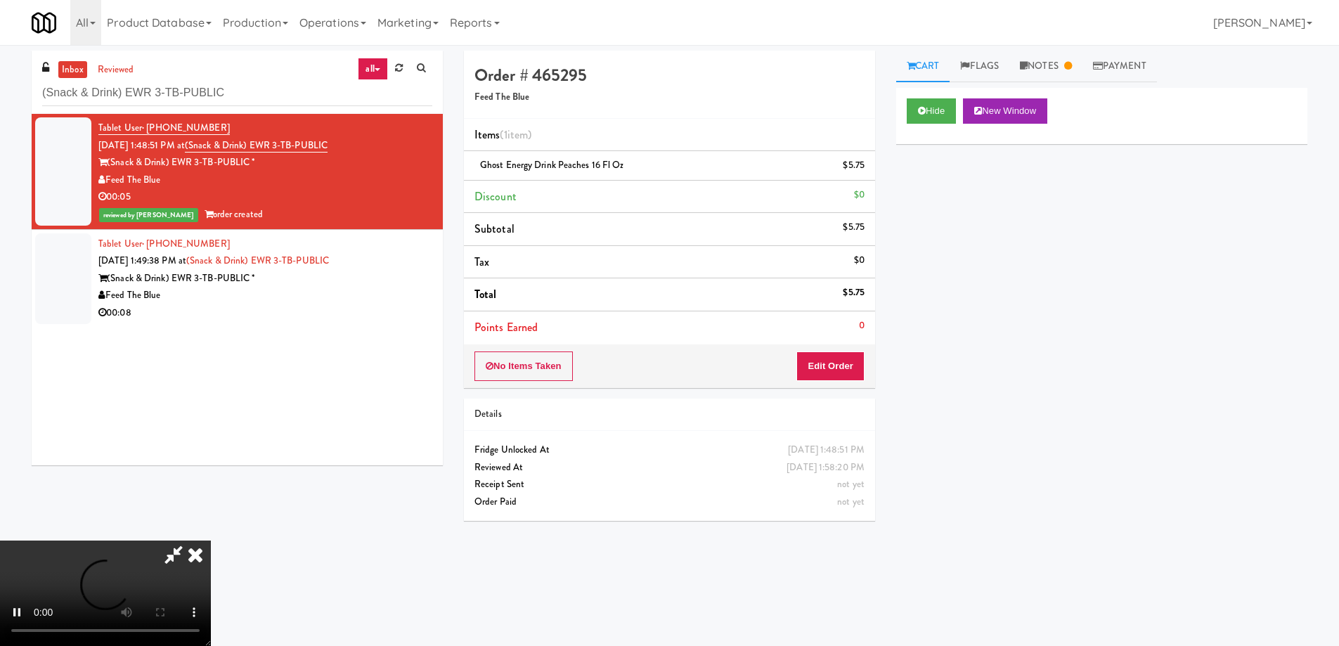
click at [813, 280] on li "Total $5.75" at bounding box center [669, 294] width 411 height 33
click at [211, 541] on video at bounding box center [105, 593] width 211 height 105
click at [211, 541] on icon at bounding box center [195, 555] width 31 height 28
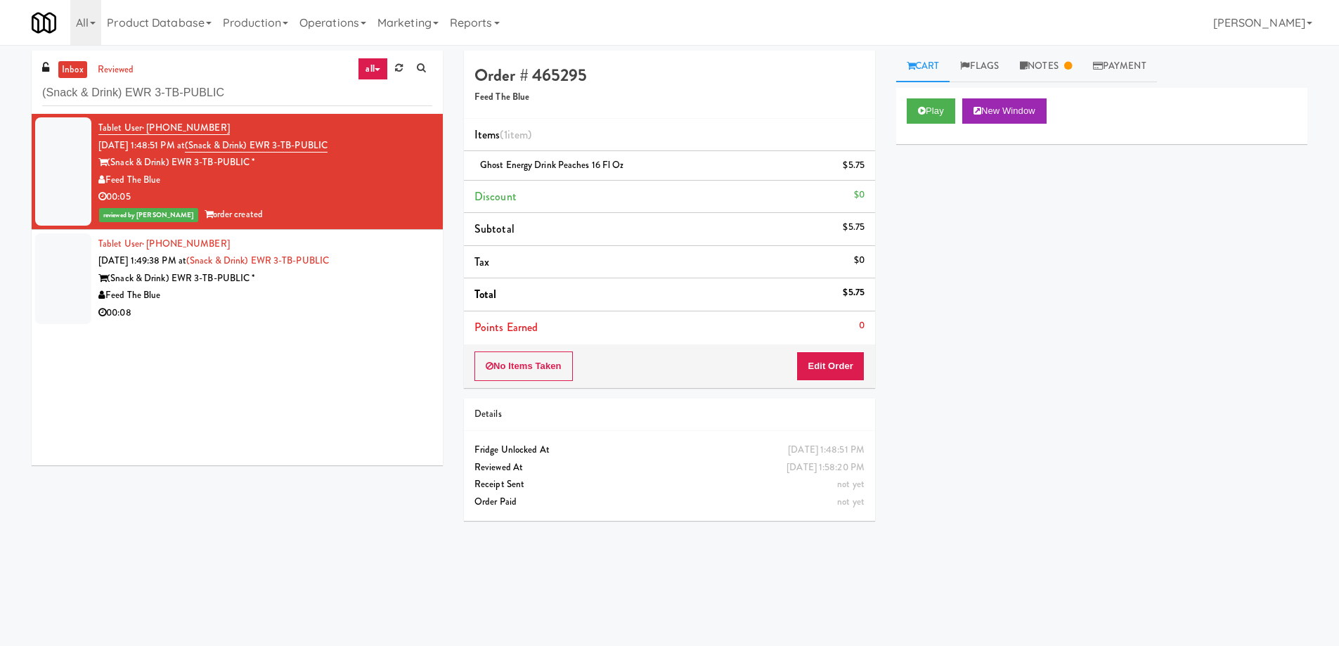
click at [390, 270] on div "(Snack & Drink) EWR 3-TB-PUBLIC *" at bounding box center [265, 279] width 334 height 18
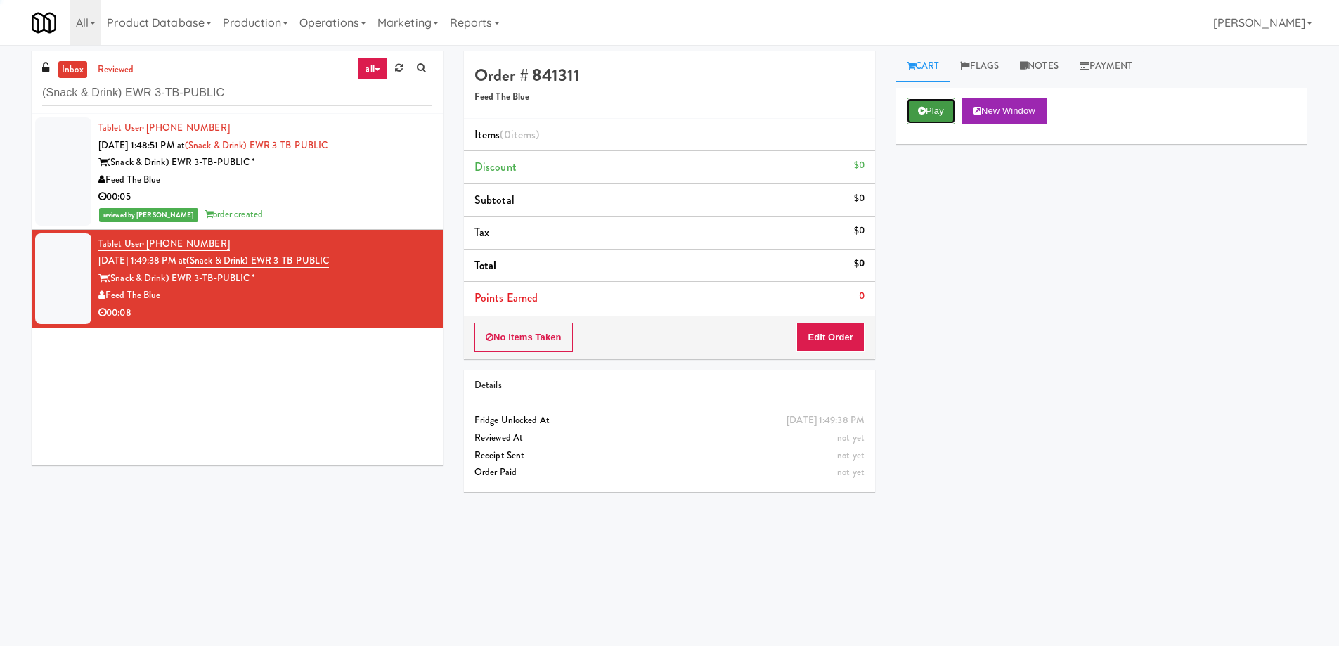
click at [948, 100] on button "Play" at bounding box center [931, 110] width 49 height 25
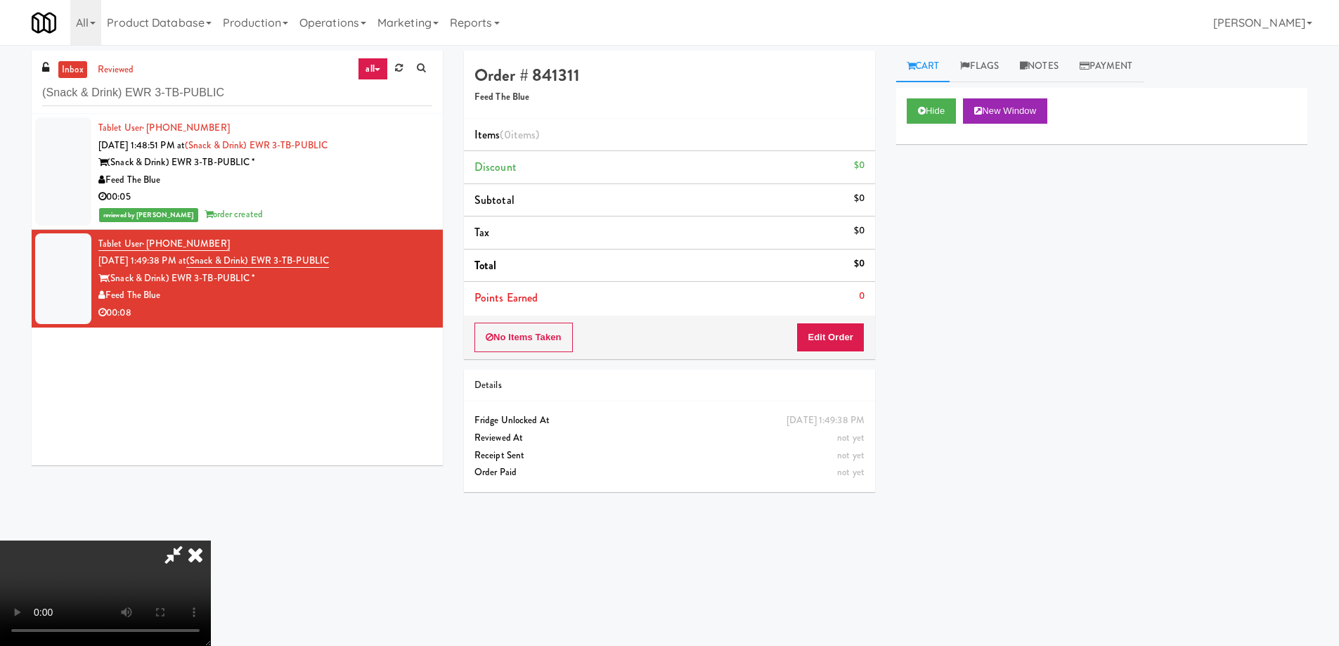
click at [211, 541] on video at bounding box center [105, 593] width 211 height 105
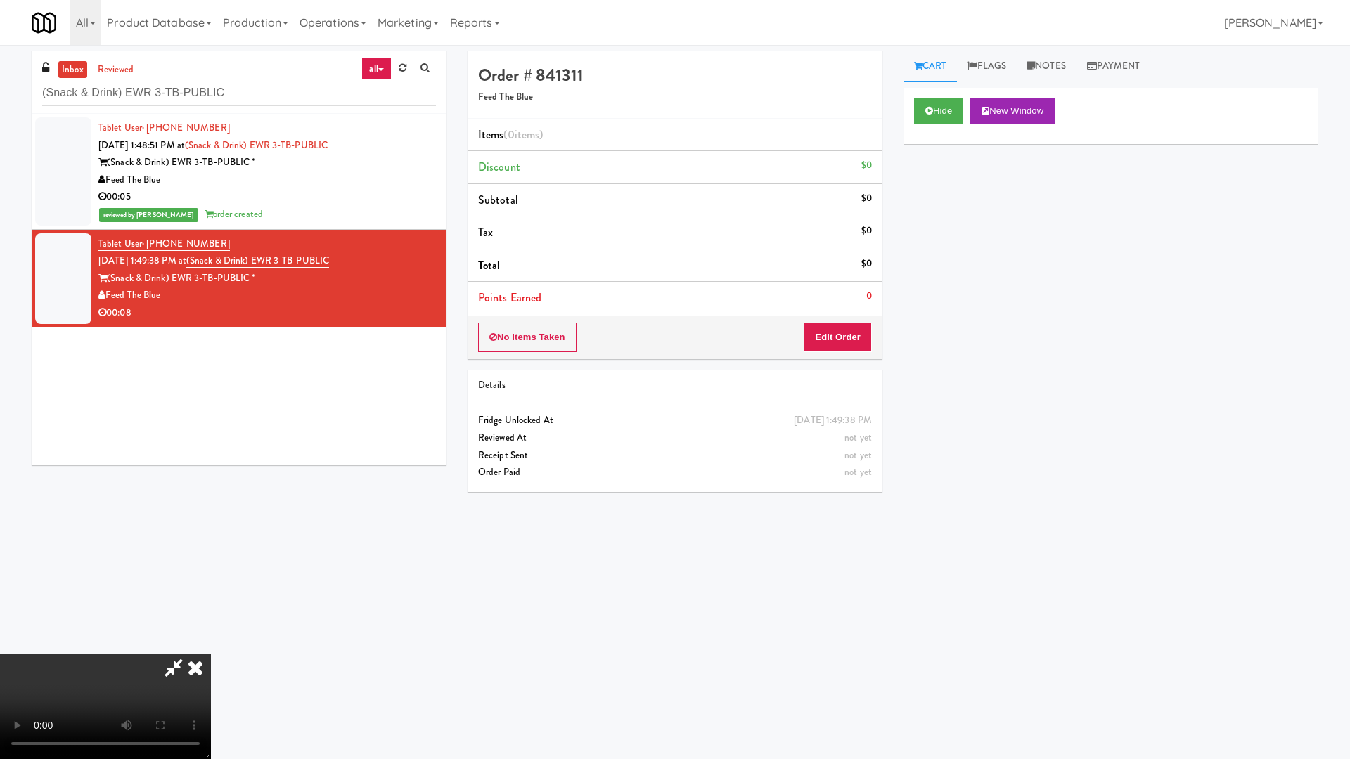
click at [211, 645] on video at bounding box center [105, 706] width 211 height 105
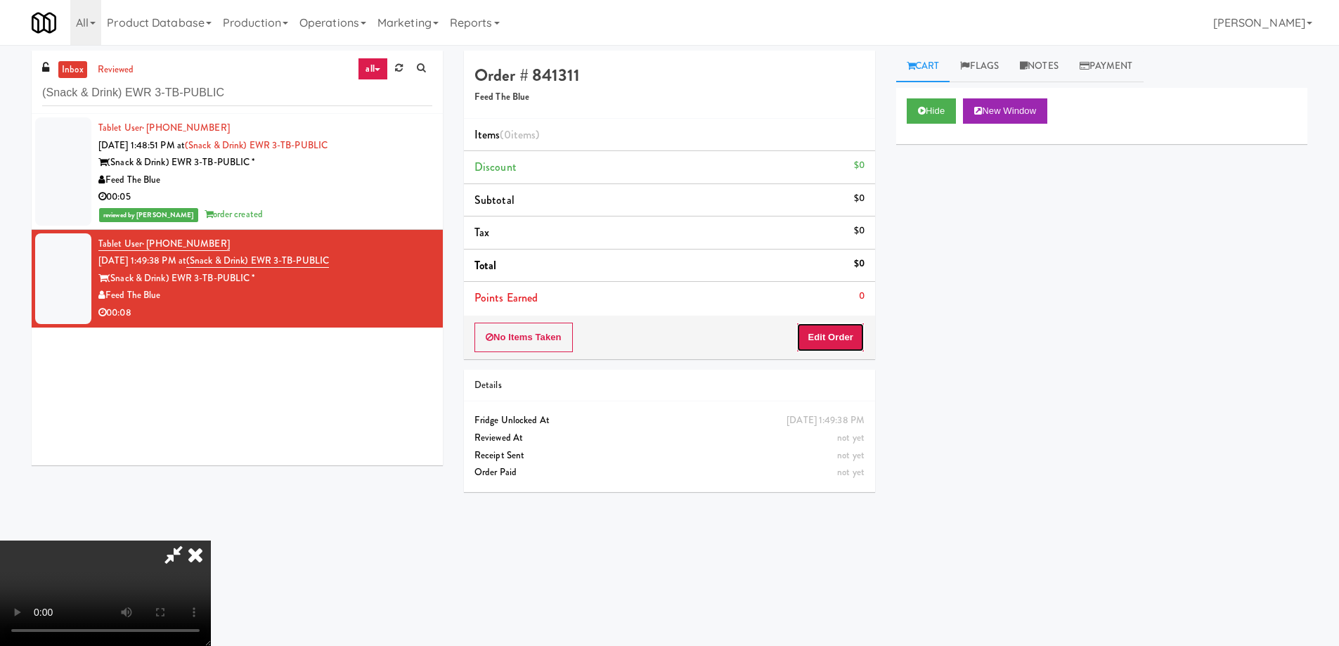
click at [822, 337] on button "Edit Order" at bounding box center [830, 338] width 68 height 30
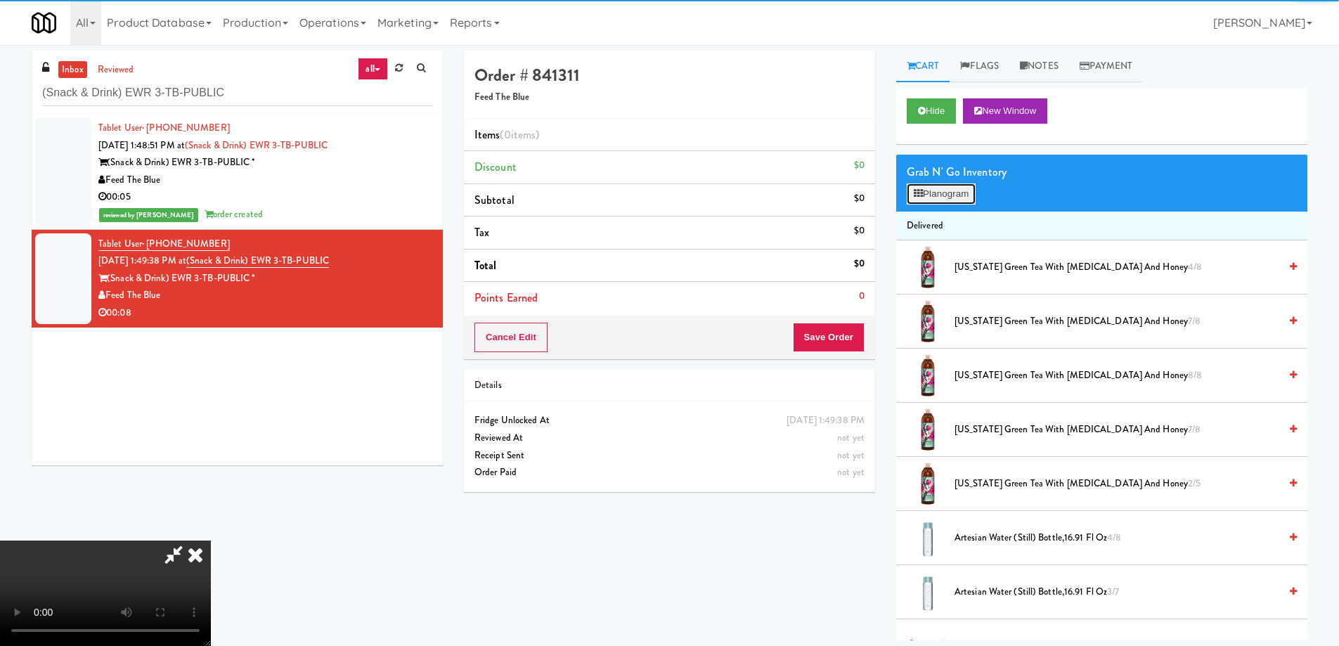
click at [922, 196] on icon at bounding box center [918, 193] width 9 height 9
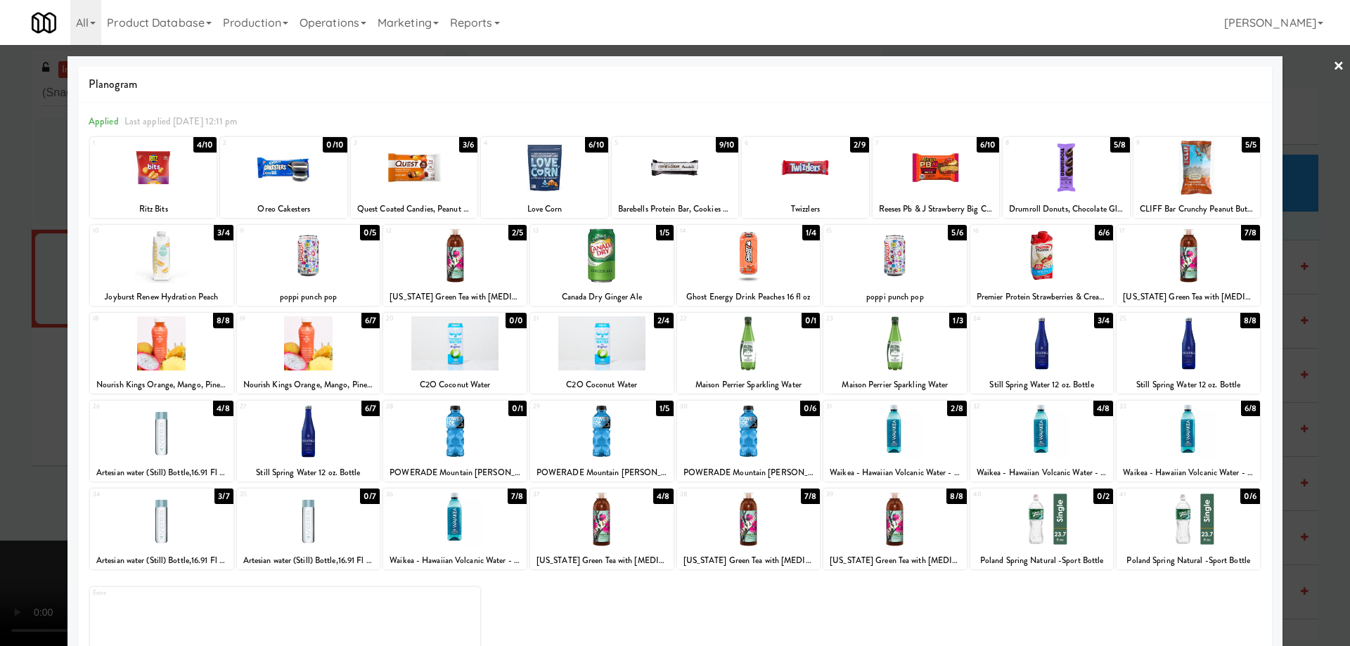
click at [1073, 358] on div at bounding box center [1041, 343] width 143 height 54
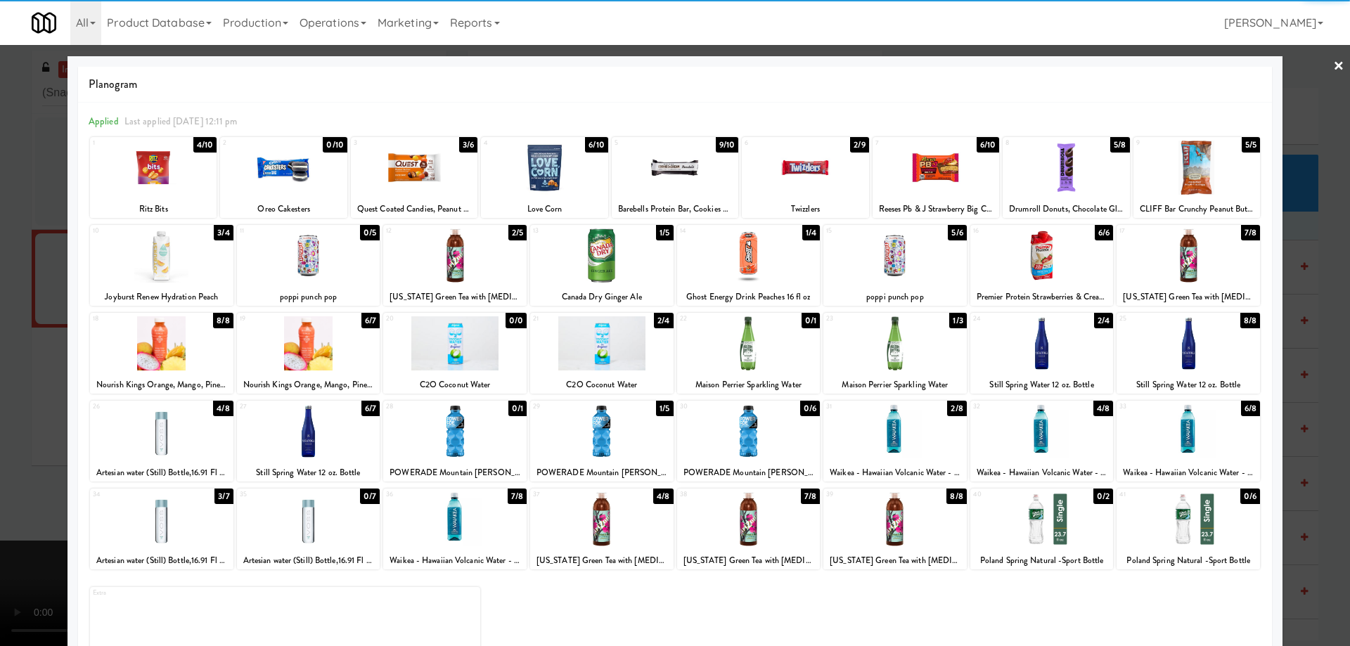
click at [1319, 70] on div at bounding box center [675, 323] width 1350 height 646
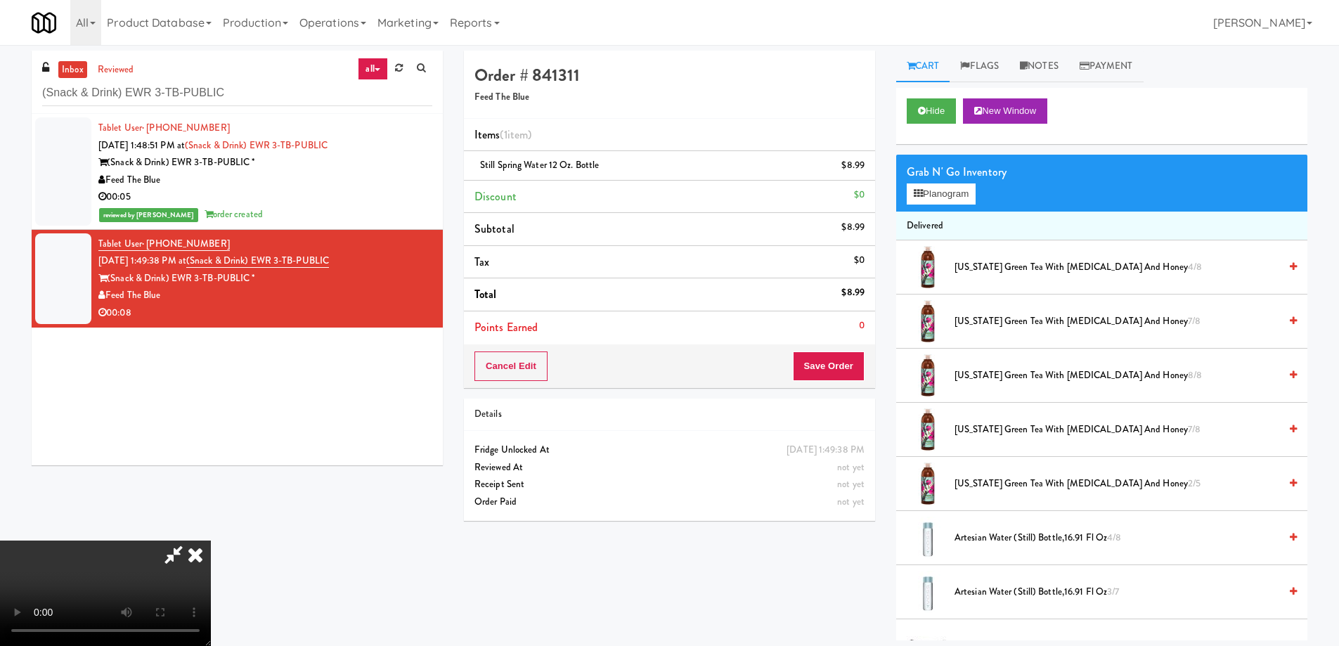
click at [211, 541] on video at bounding box center [105, 593] width 211 height 105
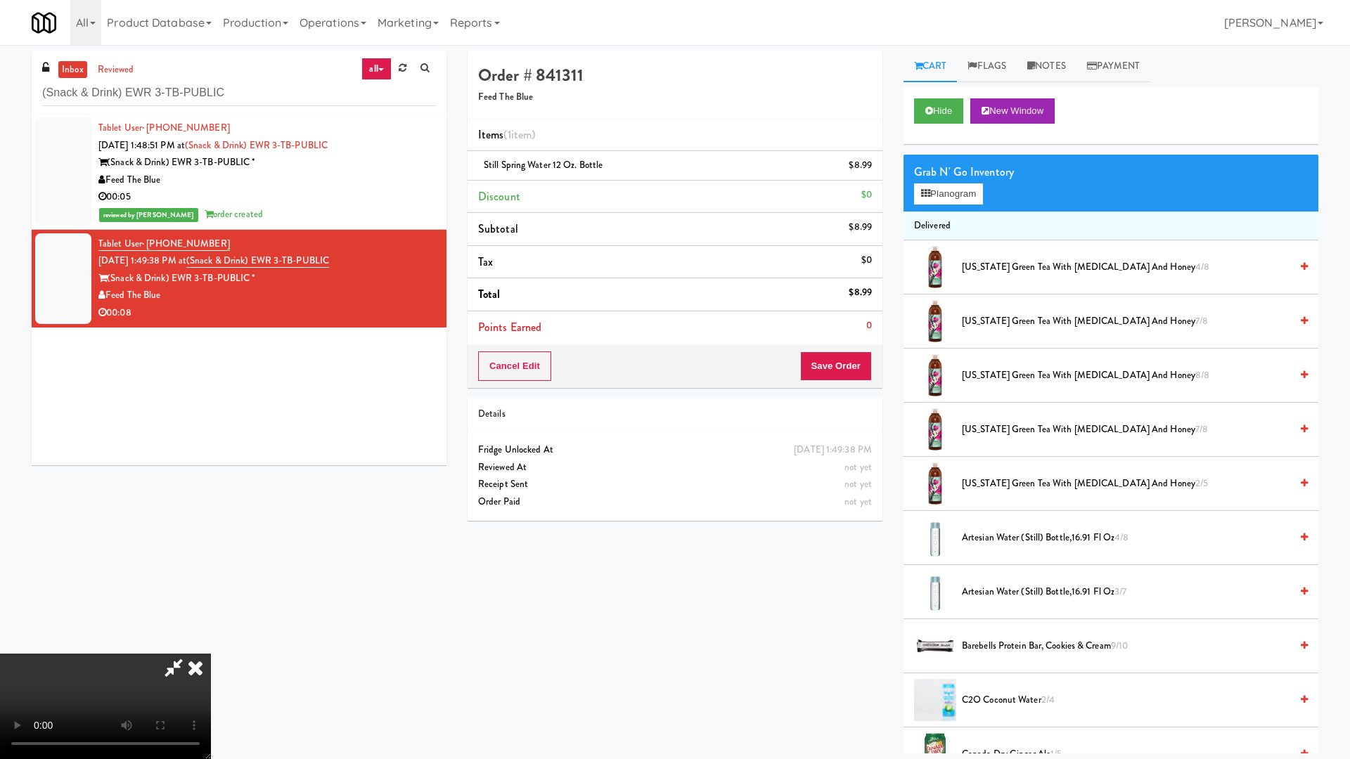
click at [211, 645] on video at bounding box center [105, 706] width 211 height 105
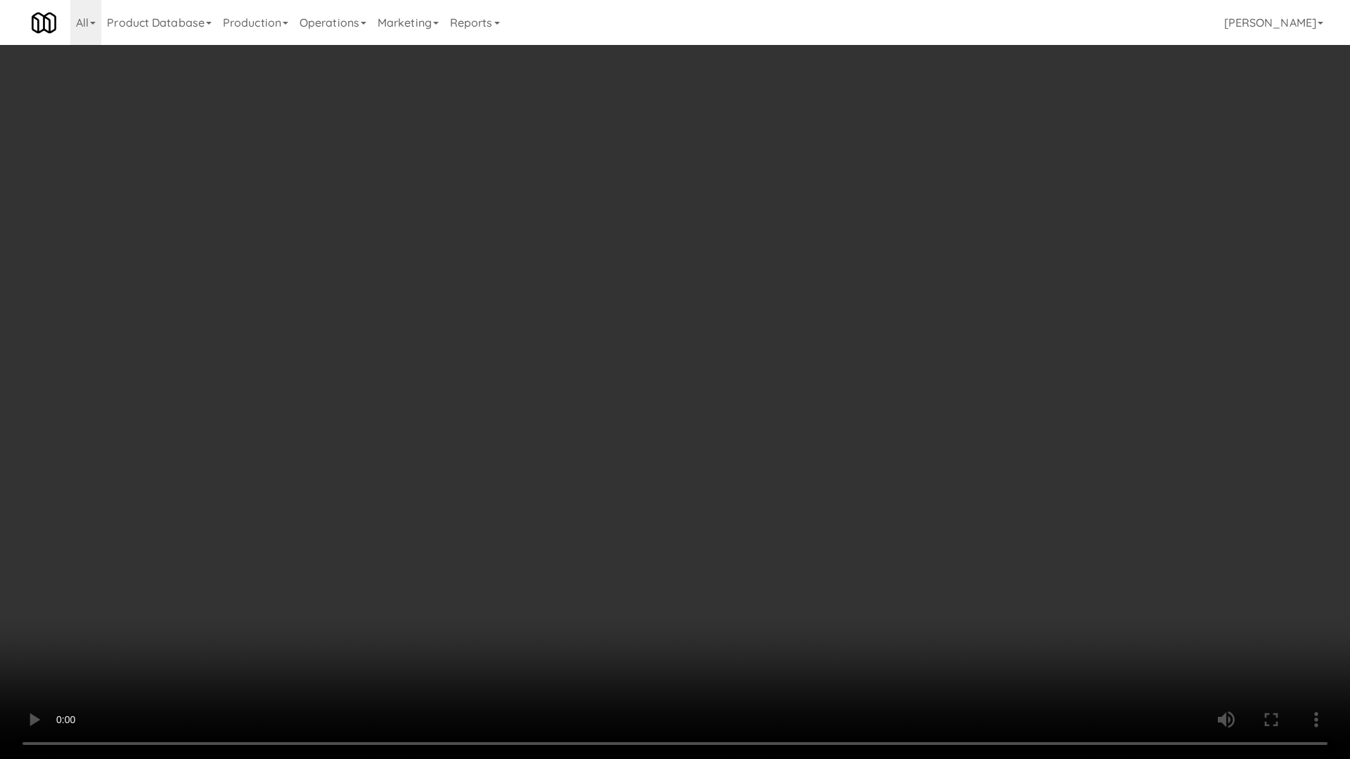
click at [864, 384] on video at bounding box center [675, 379] width 1350 height 759
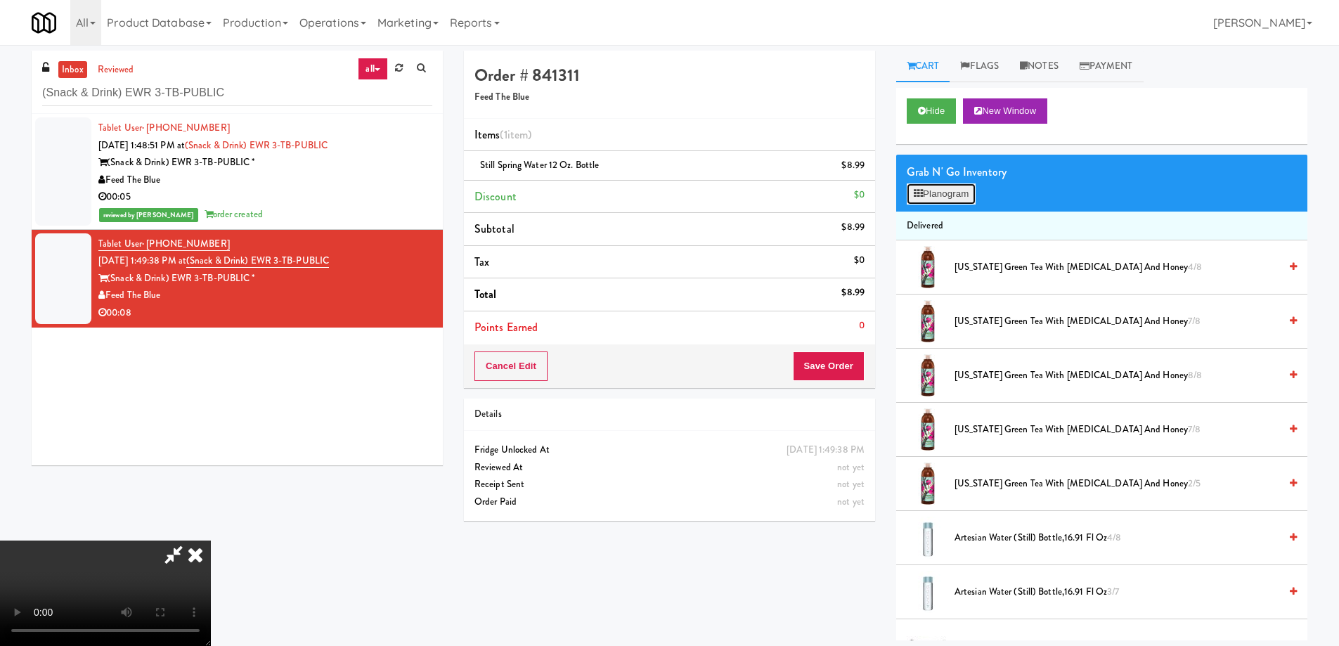
click at [937, 197] on button "Planogram" at bounding box center [941, 193] width 69 height 21
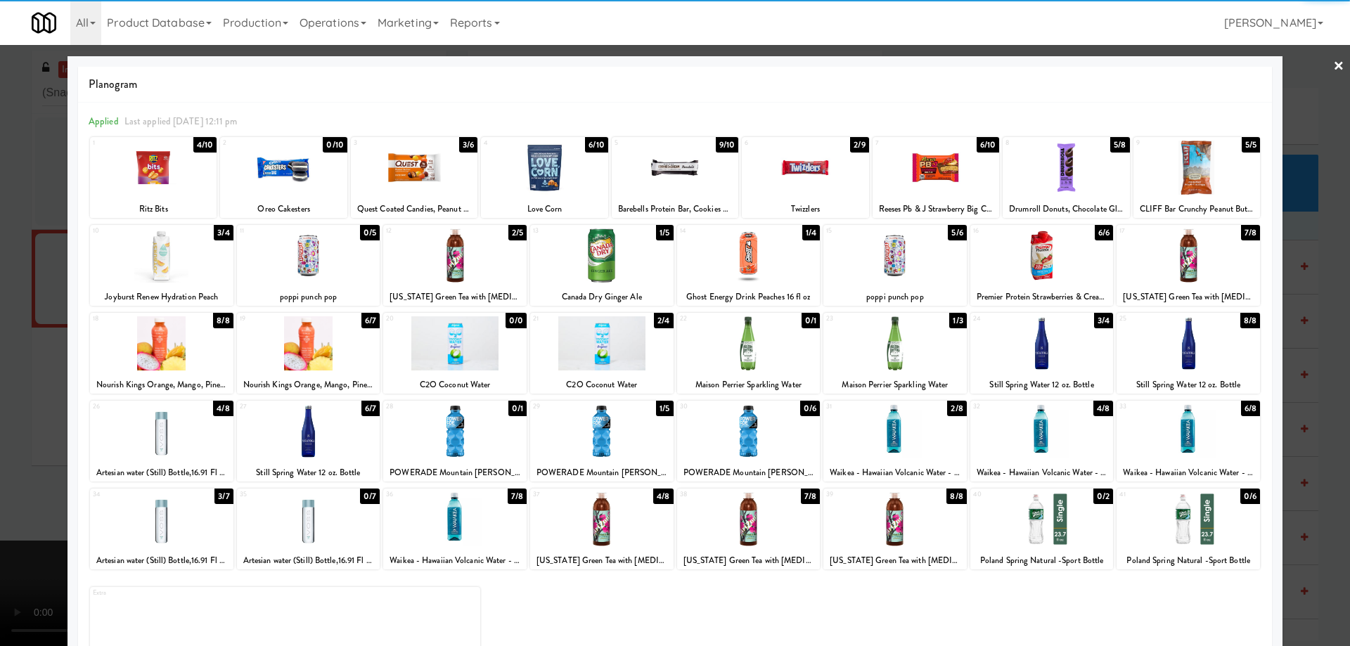
click at [1075, 357] on div at bounding box center [1041, 343] width 143 height 54
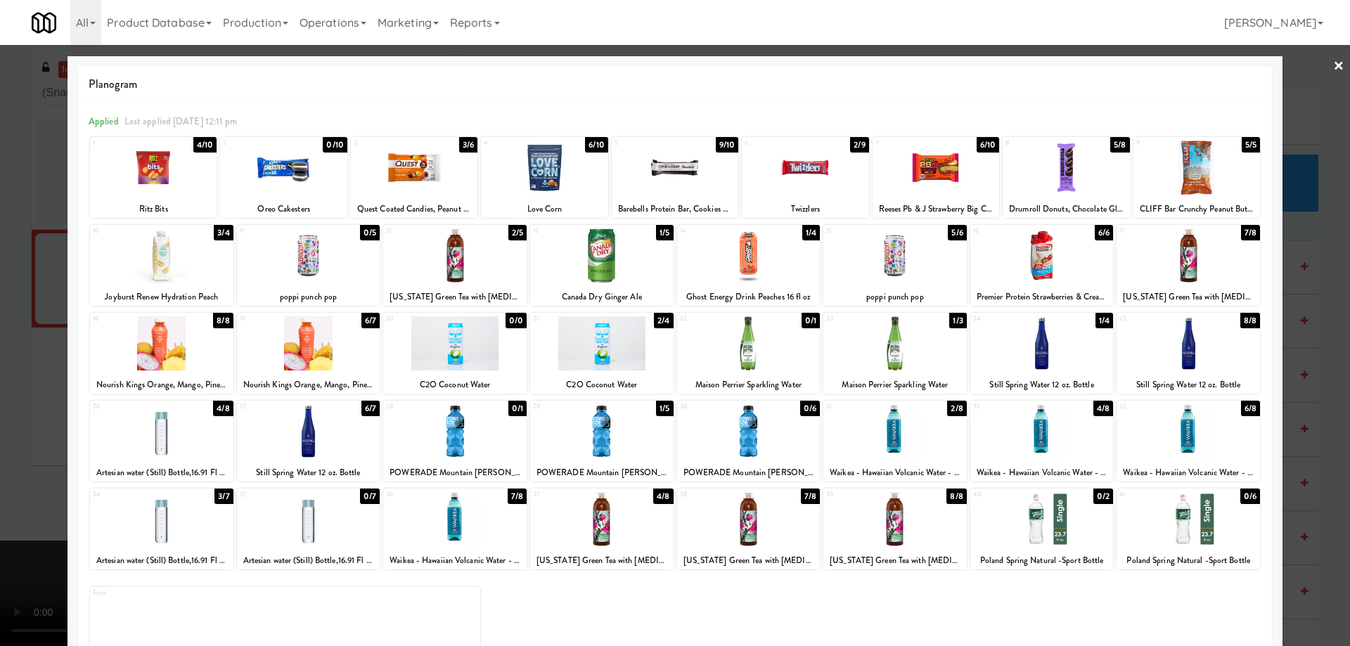
click at [1333, 60] on link "×" at bounding box center [1338, 67] width 11 height 44
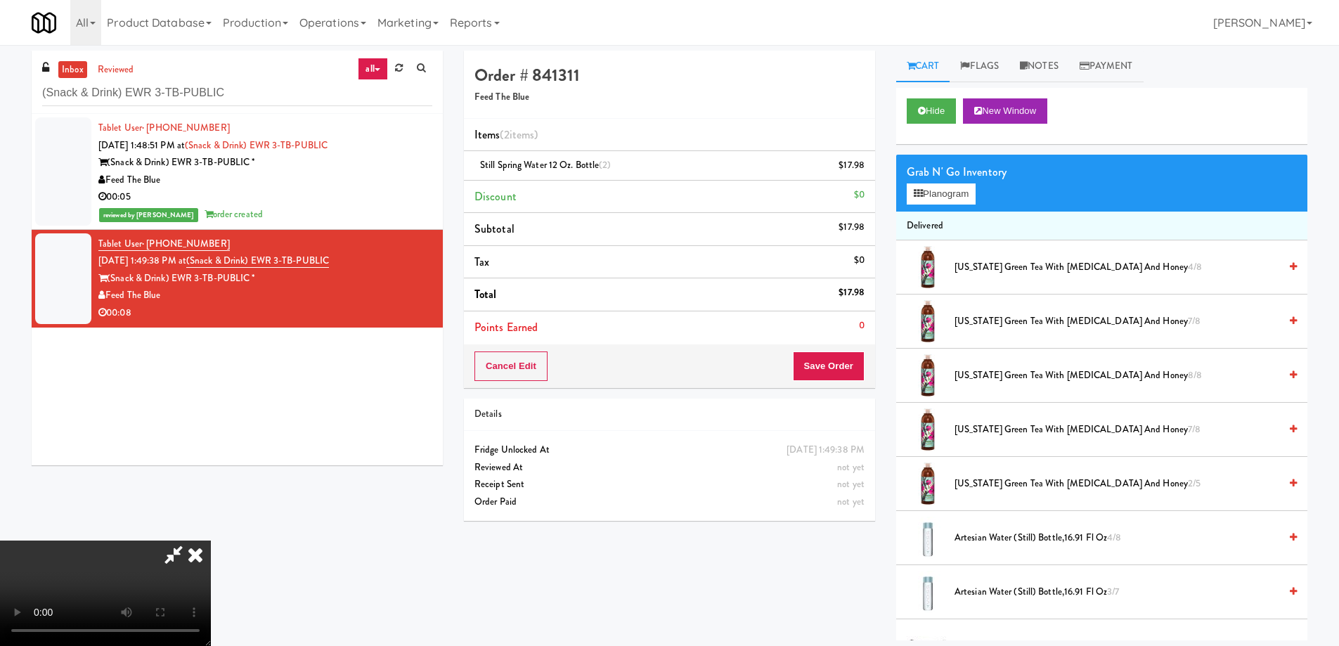
click at [211, 541] on video at bounding box center [105, 593] width 211 height 105
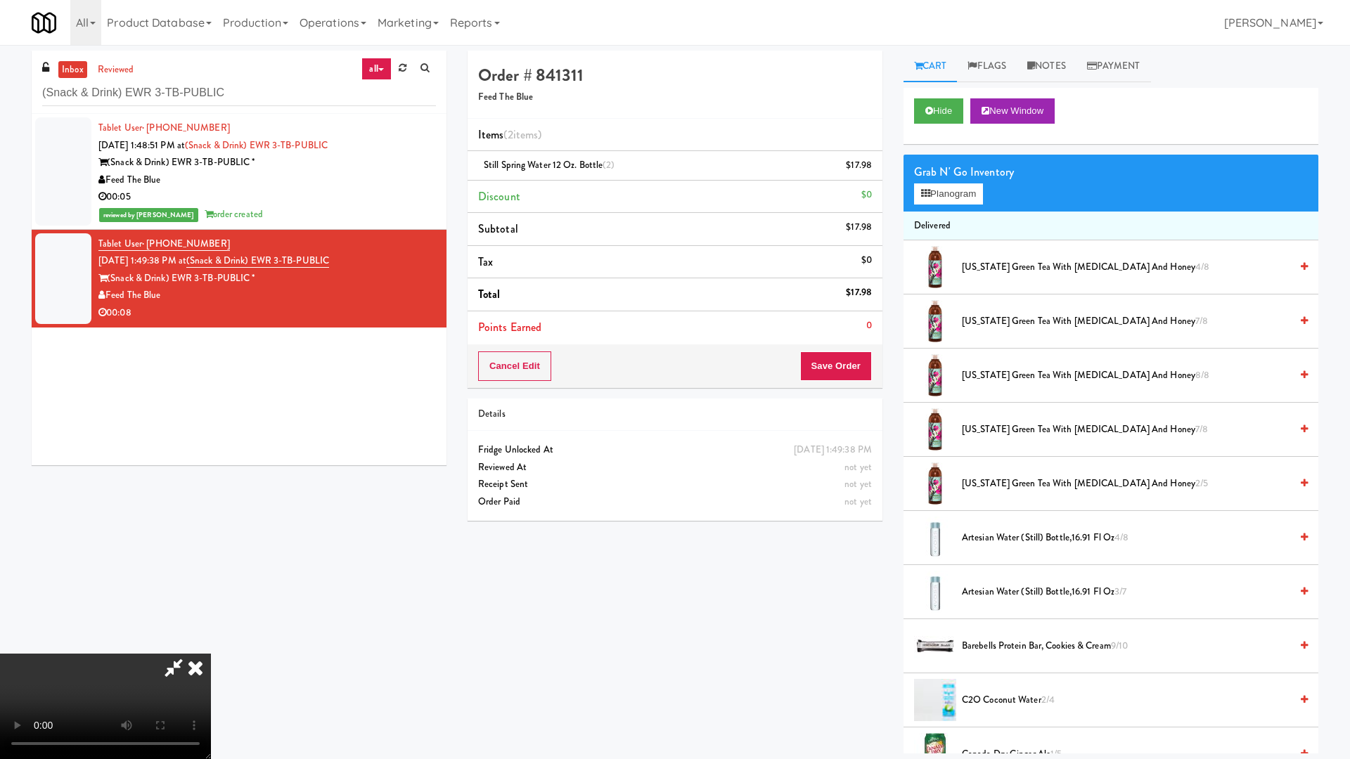
click at [211, 645] on video at bounding box center [105, 706] width 211 height 105
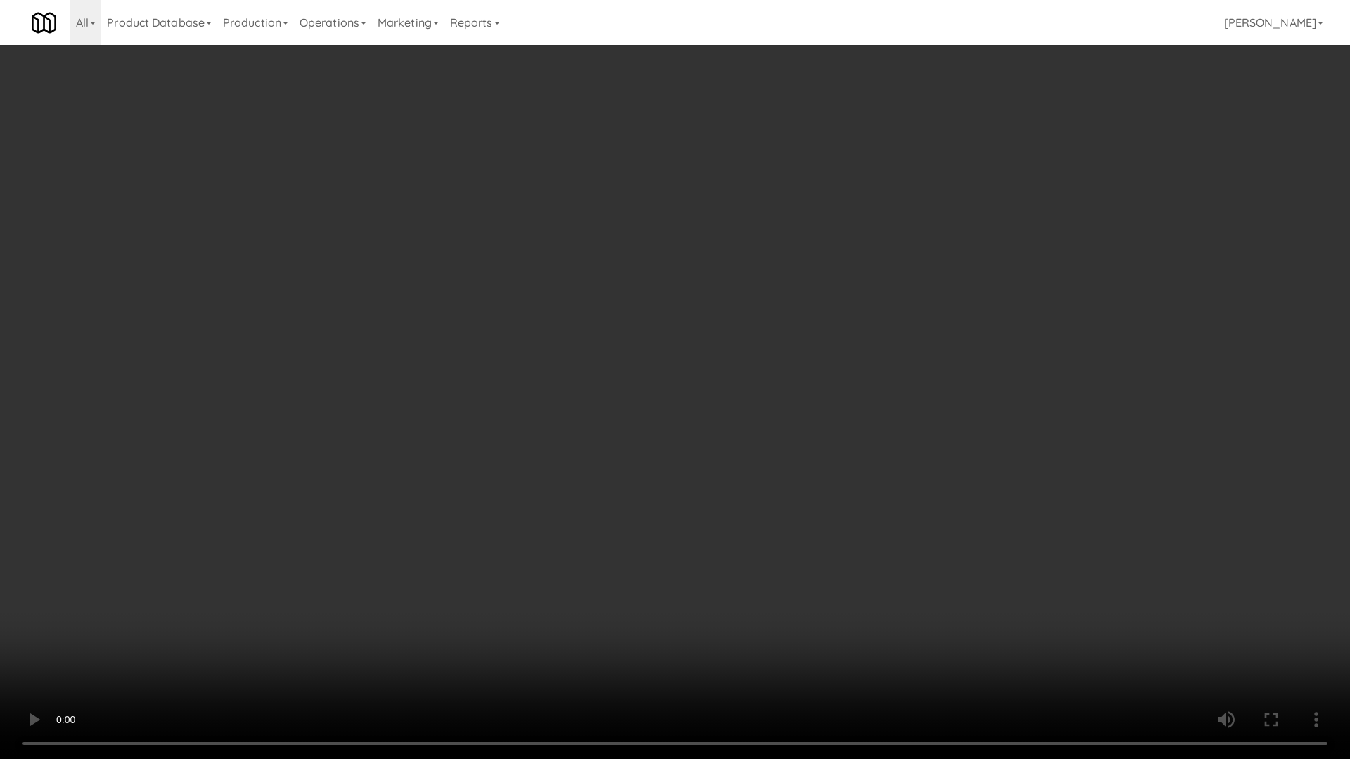
click at [836, 388] on video at bounding box center [675, 379] width 1350 height 759
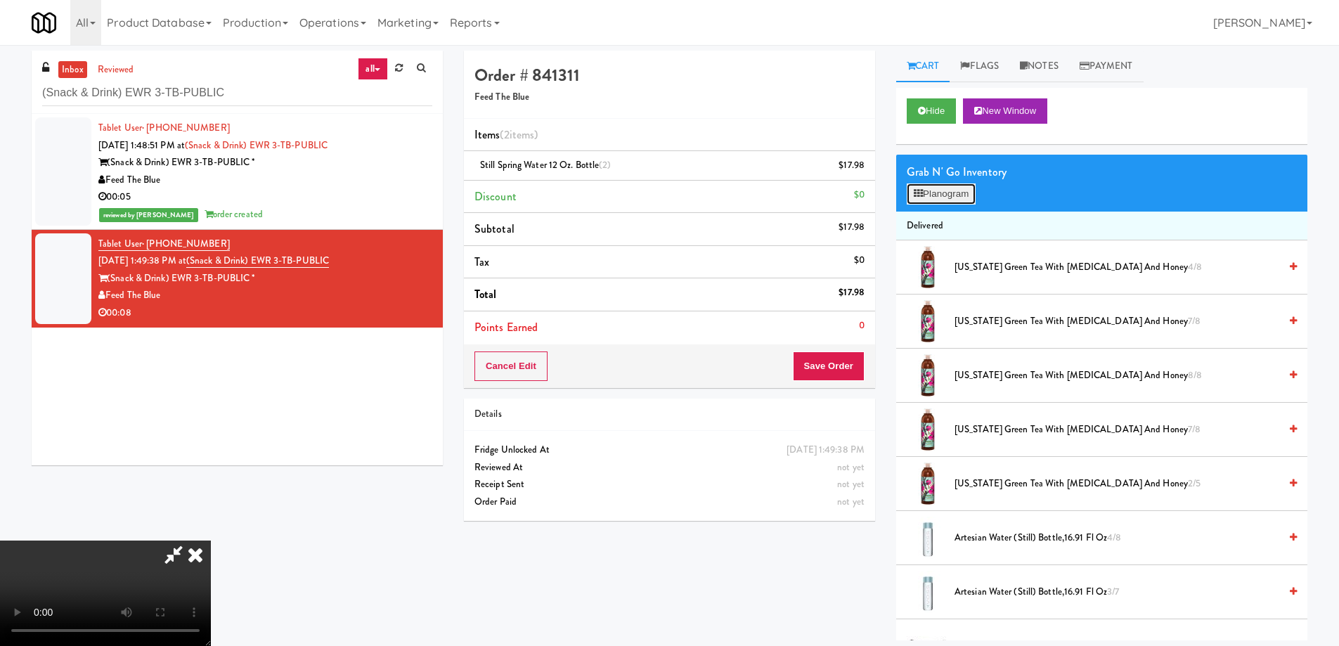
click at [952, 193] on button "Planogram" at bounding box center [941, 193] width 69 height 21
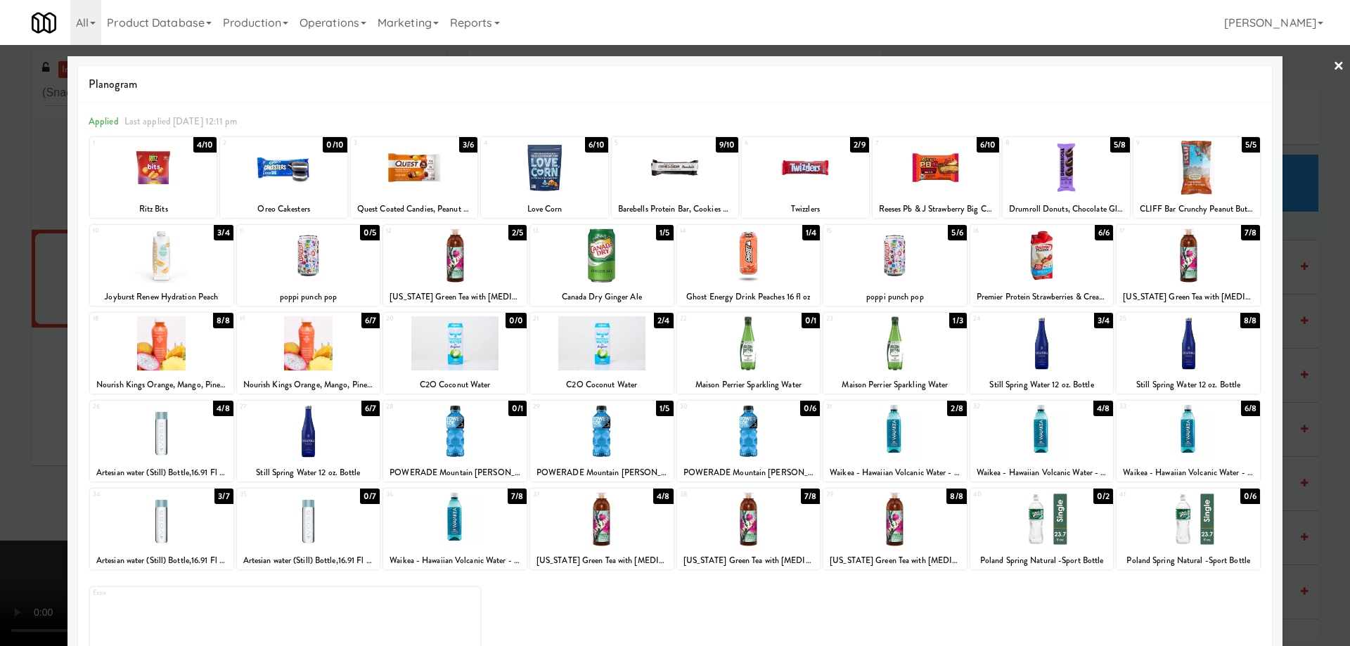
click at [896, 254] on div at bounding box center [894, 255] width 143 height 54
click at [1333, 72] on link "×" at bounding box center [1338, 67] width 11 height 44
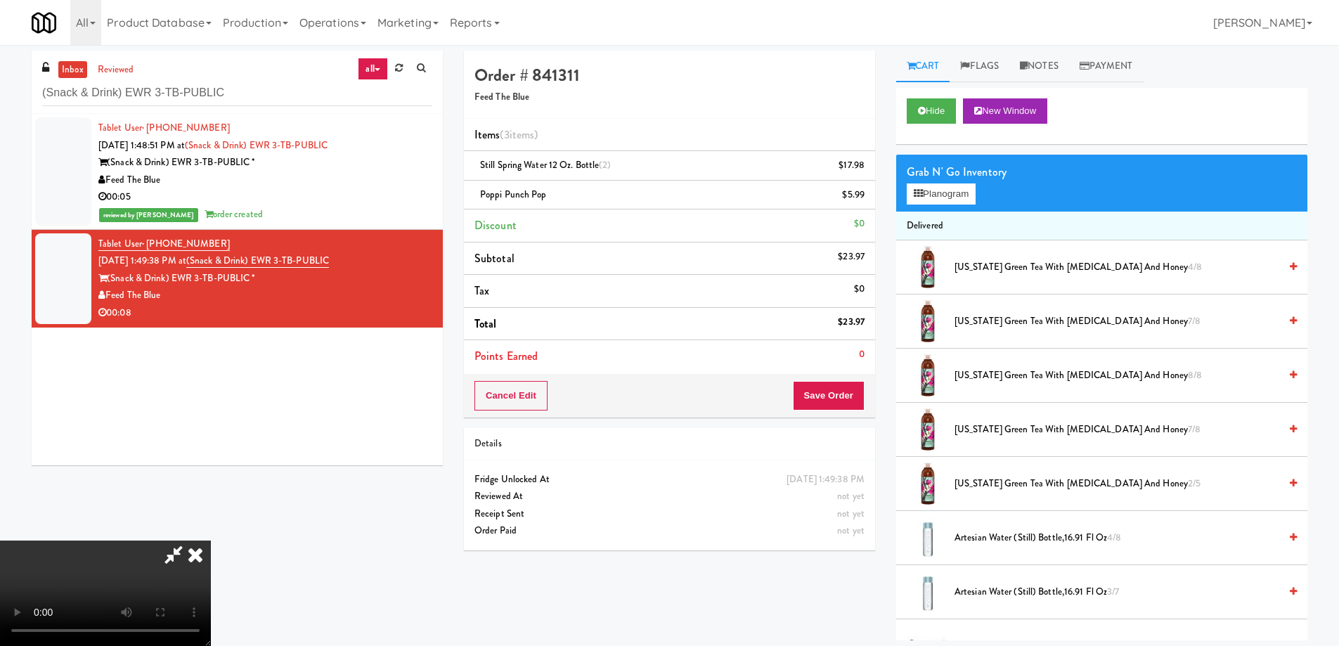
click at [211, 541] on video at bounding box center [105, 593] width 211 height 105
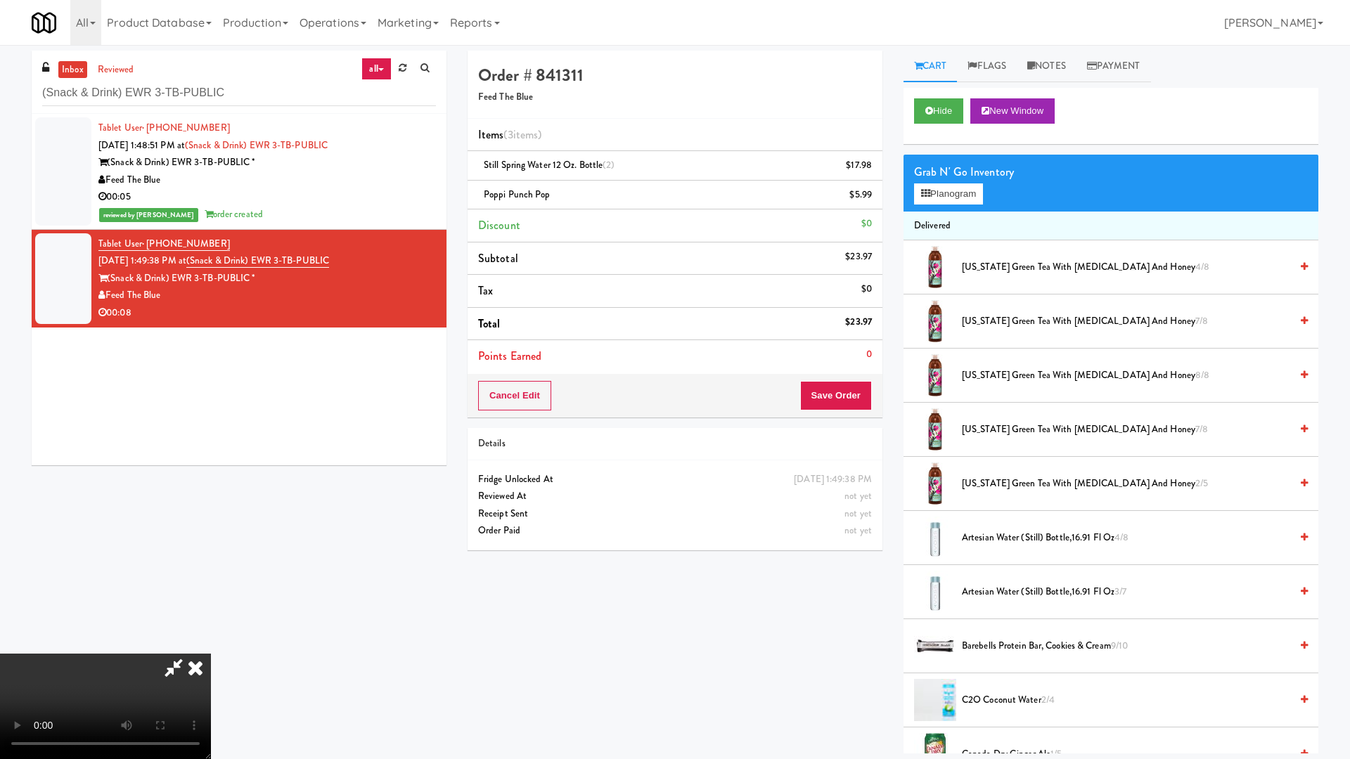
click at [211, 645] on video at bounding box center [105, 706] width 211 height 105
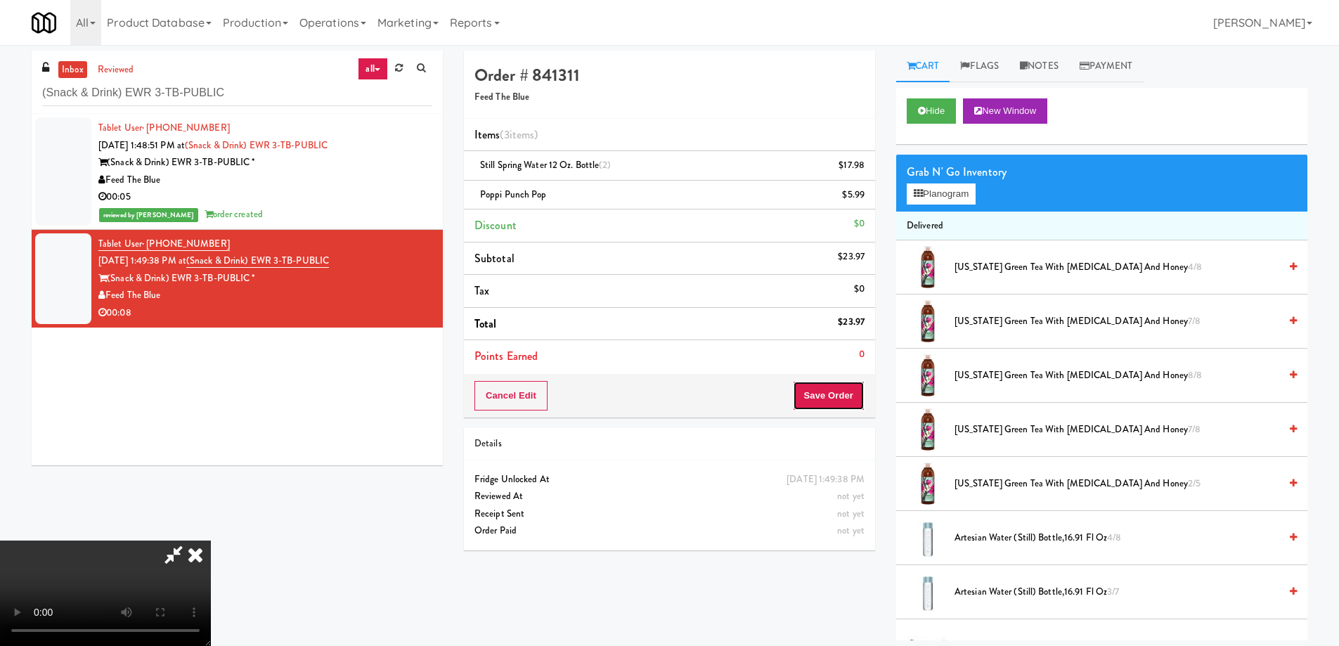
click at [832, 394] on button "Save Order" at bounding box center [829, 396] width 72 height 30
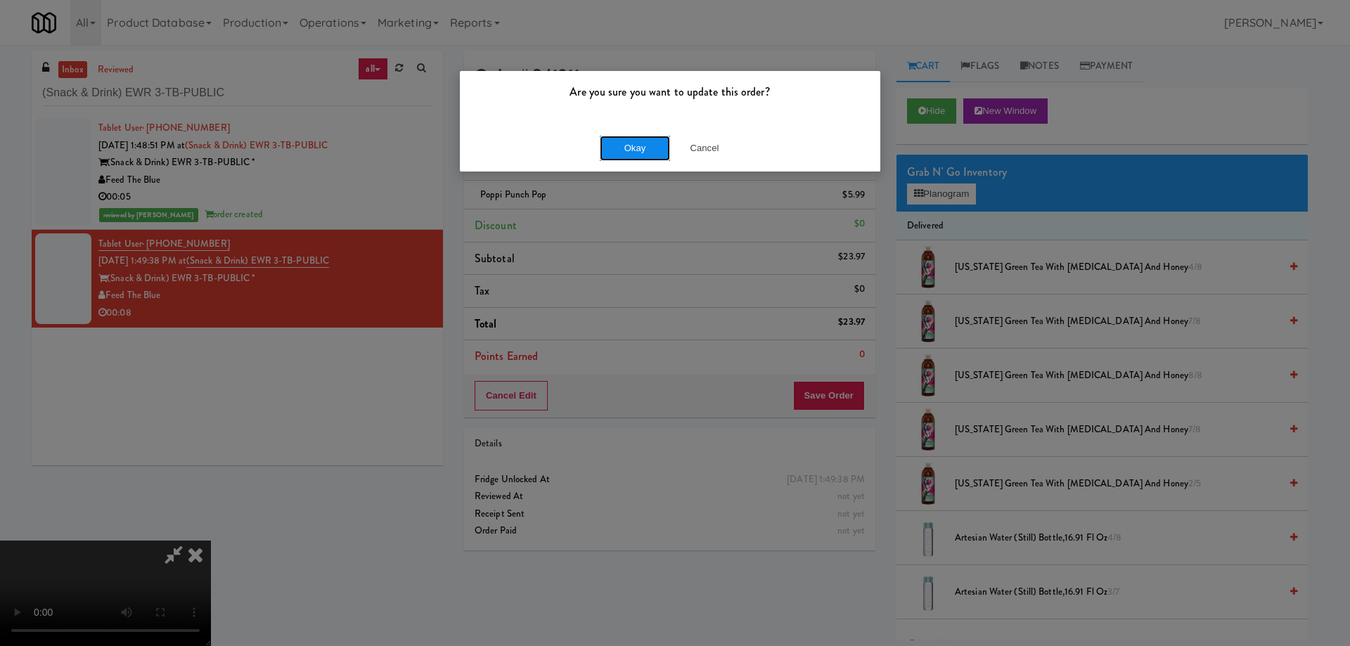
click at [626, 141] on button "Okay" at bounding box center [635, 148] width 70 height 25
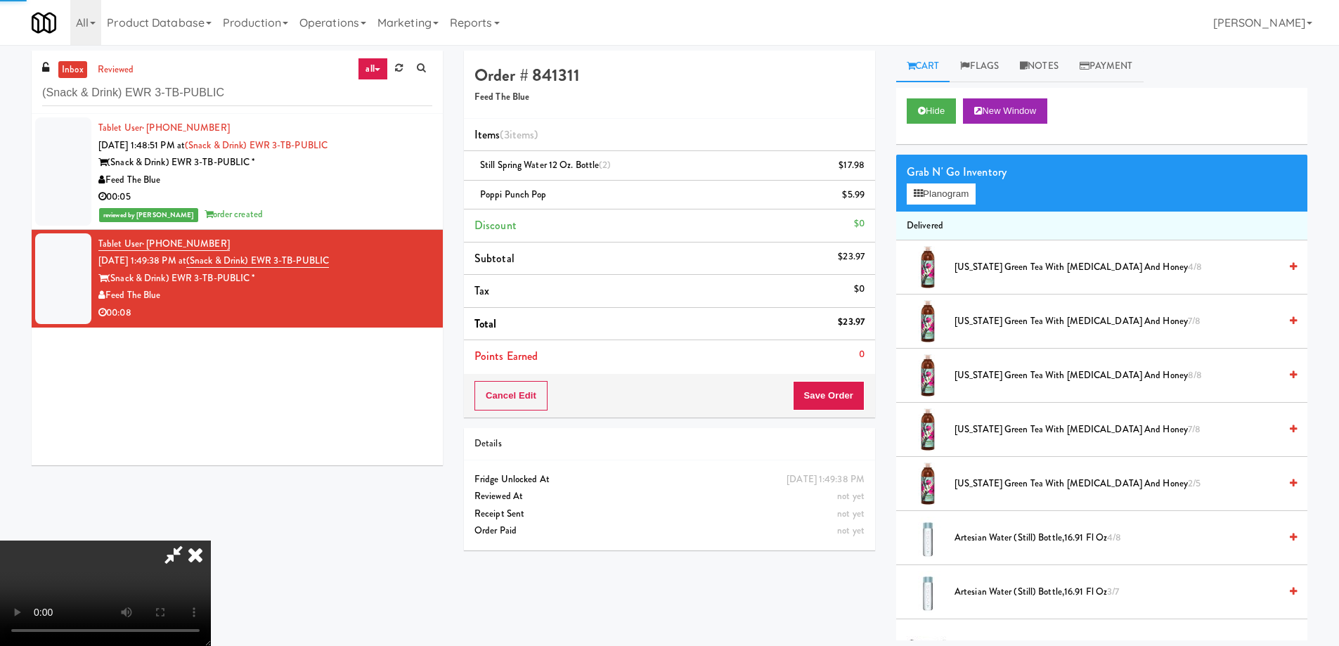
click at [211, 541] on icon at bounding box center [195, 555] width 31 height 28
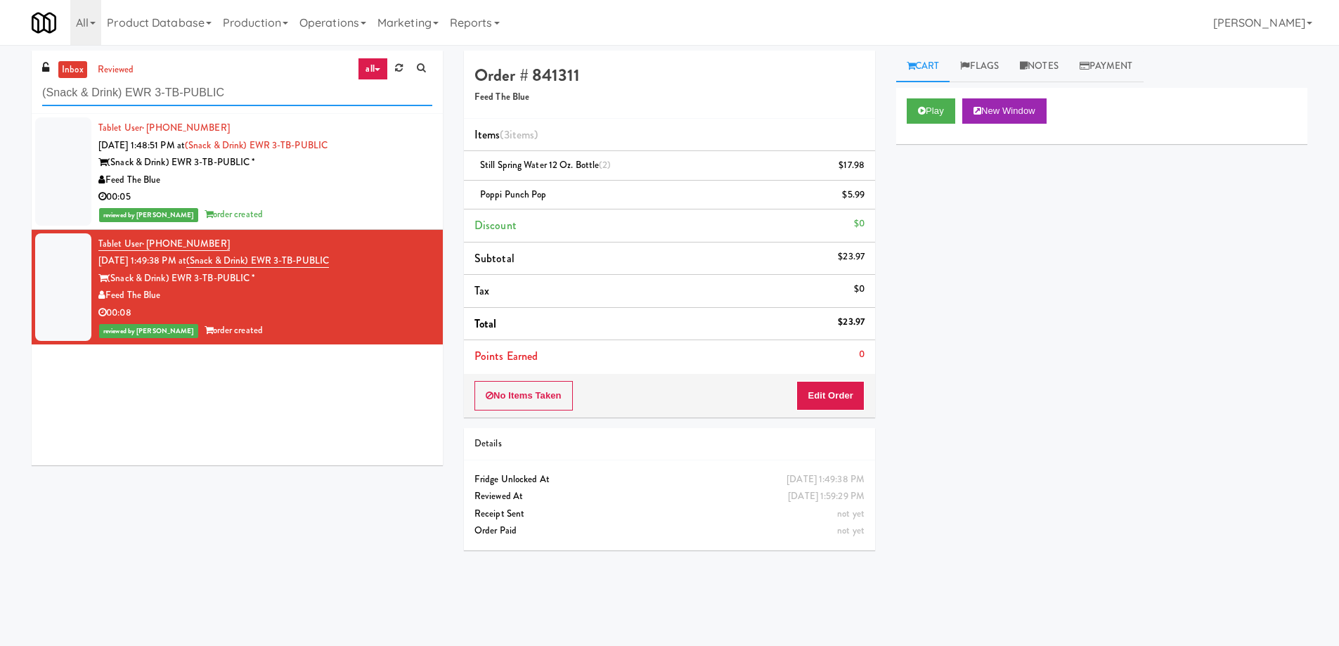
click at [252, 88] on input "(Snack & Drink) EWR 3-TB-PUBLIC" at bounding box center [237, 93] width 390 height 26
click at [252, 87] on input "(Snack & Drink) EWR 3-TB-PUBLIC" at bounding box center [237, 93] width 390 height 26
paste input "5"
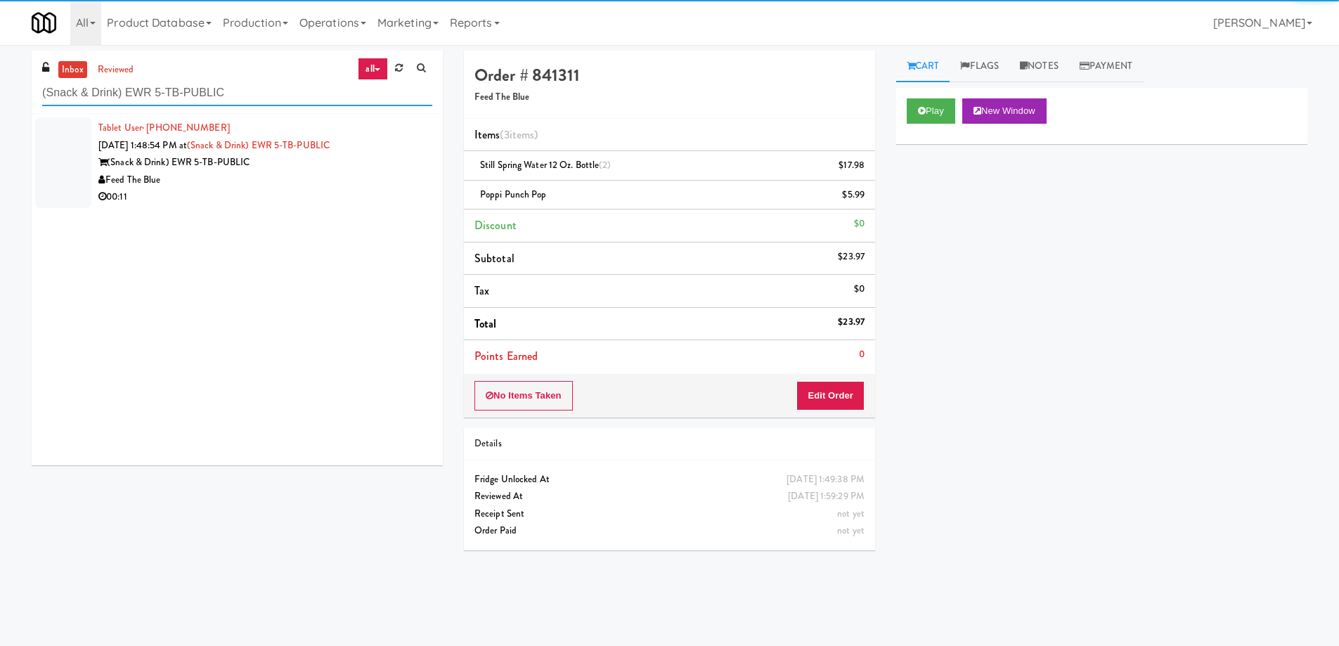
type input "(Snack & Drink) EWR 5-TB-PUBLIC"
click at [306, 205] on div "00:11" at bounding box center [265, 197] width 334 height 18
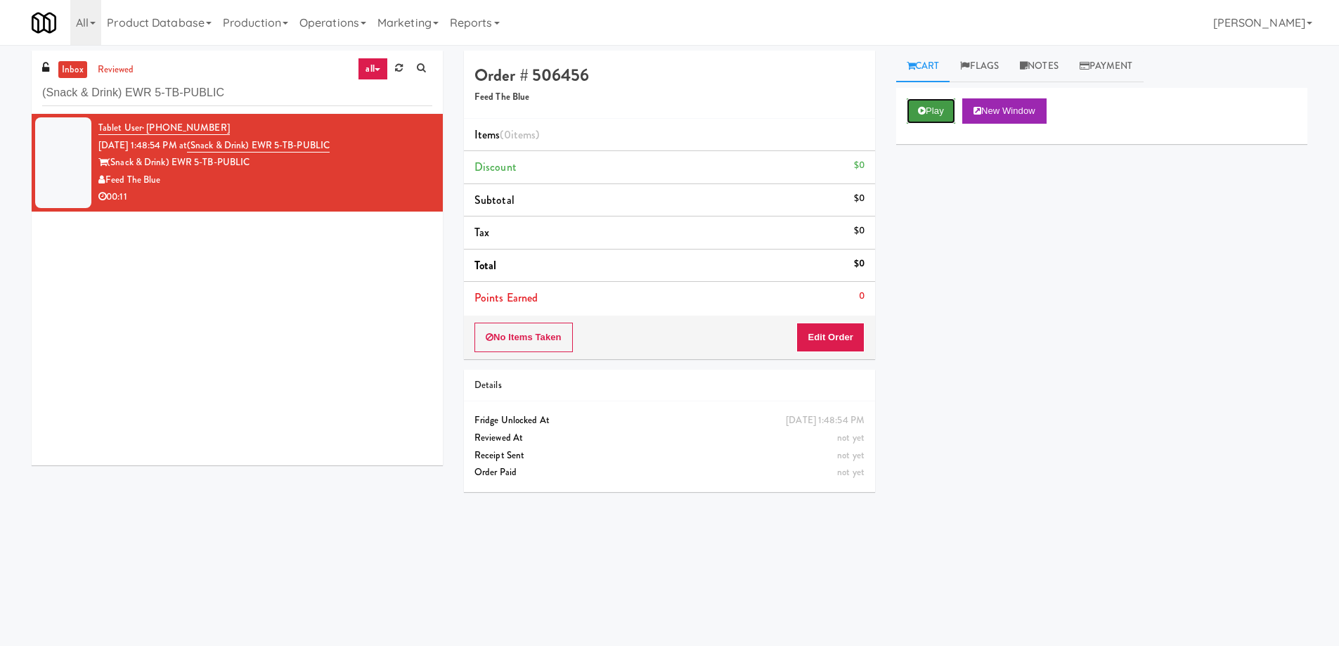
click at [922, 120] on button "Play" at bounding box center [931, 110] width 49 height 25
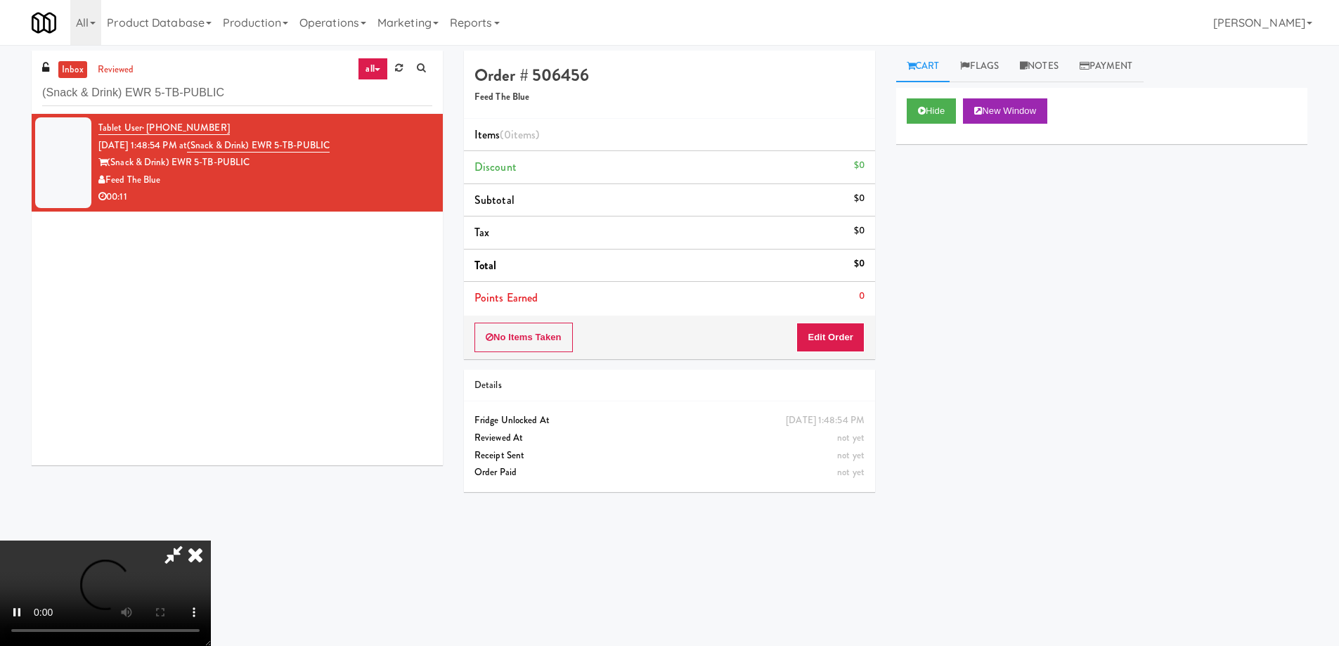
click at [878, 247] on div "Order # 506456 Feed The Blue Items (0 items ) Discount $0 Subtotal $0 Tax $0 To…" at bounding box center [669, 277] width 432 height 452
click at [211, 541] on video at bounding box center [105, 593] width 211 height 105
click at [843, 343] on button "Edit Order" at bounding box center [830, 338] width 68 height 30
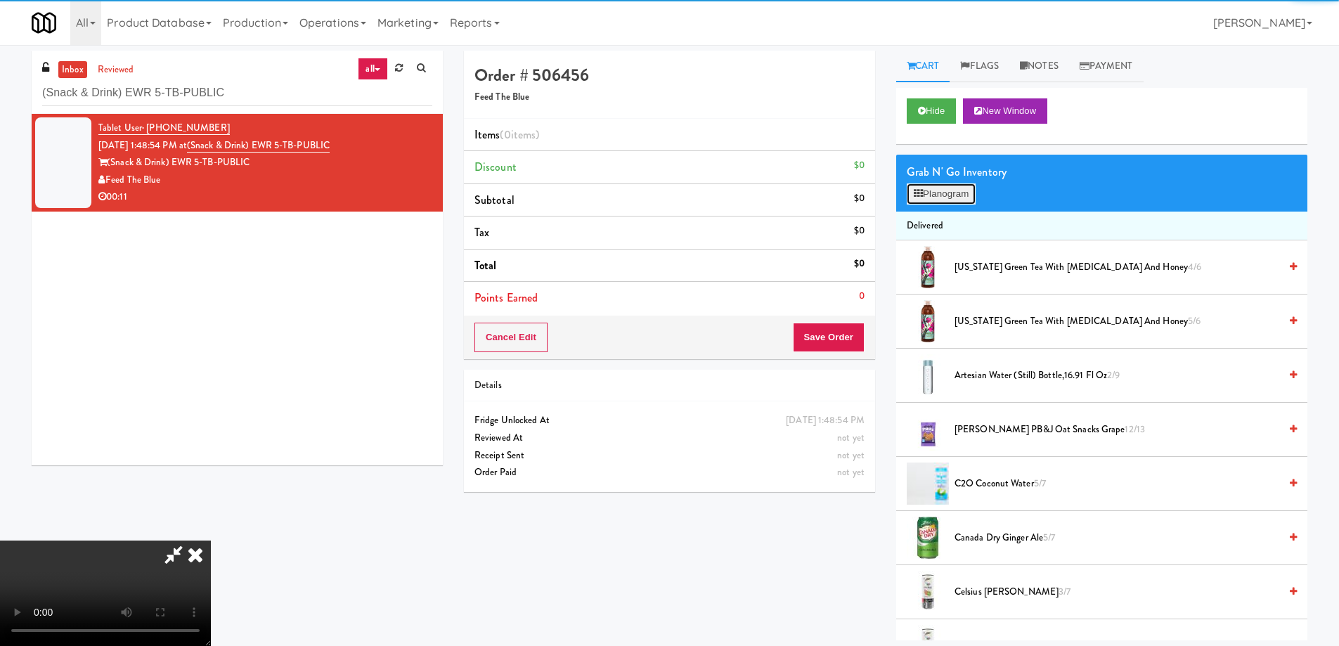
click at [944, 193] on button "Planogram" at bounding box center [941, 193] width 69 height 21
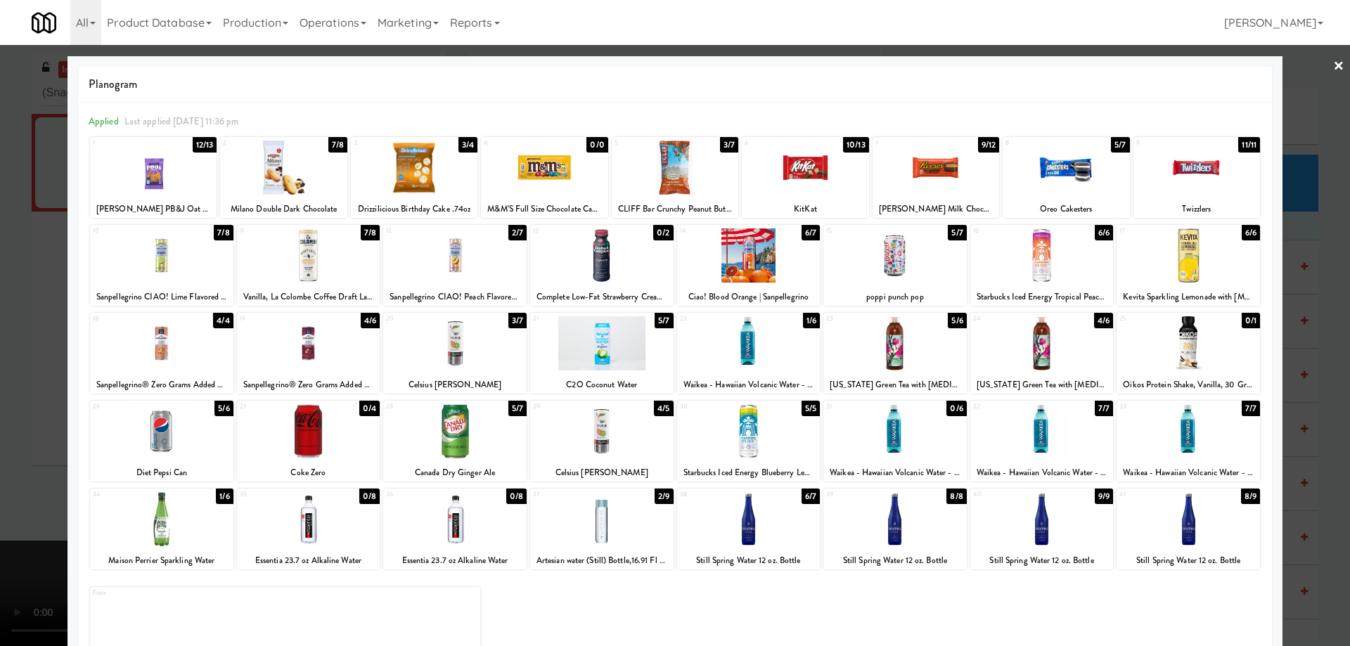
click at [607, 512] on div at bounding box center [601, 519] width 143 height 54
click at [1333, 72] on link "×" at bounding box center [1338, 67] width 11 height 44
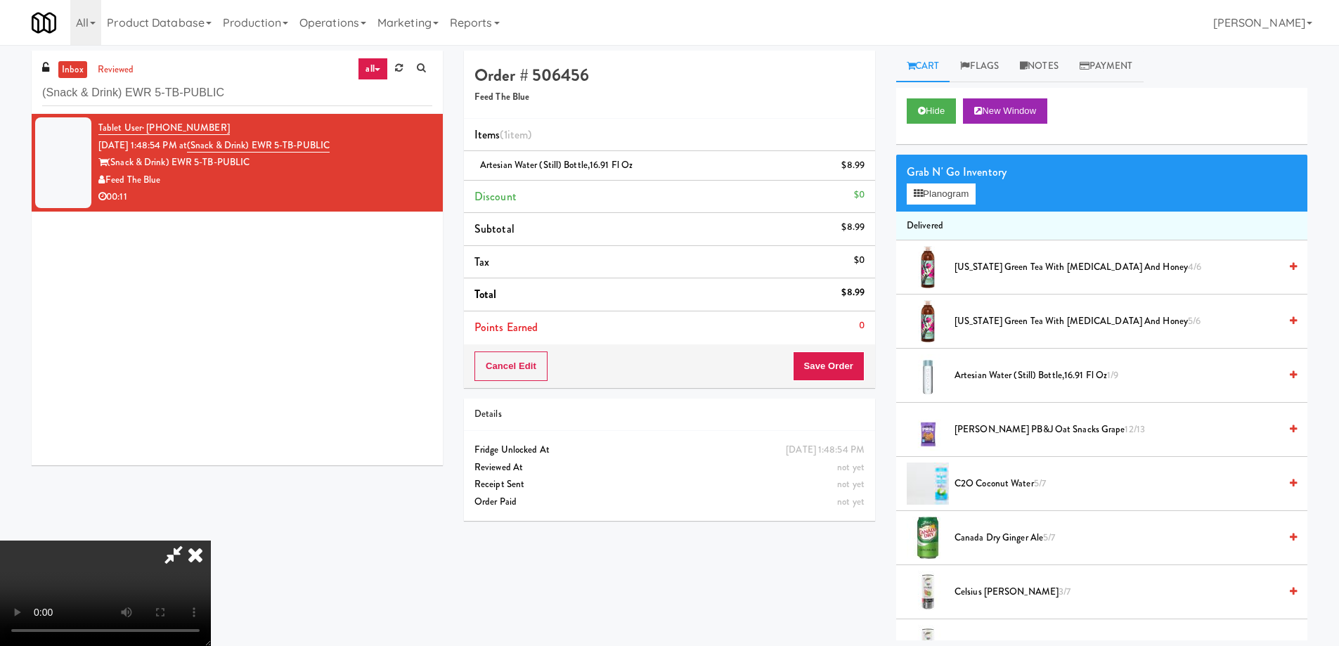
click at [211, 541] on video at bounding box center [105, 593] width 211 height 105
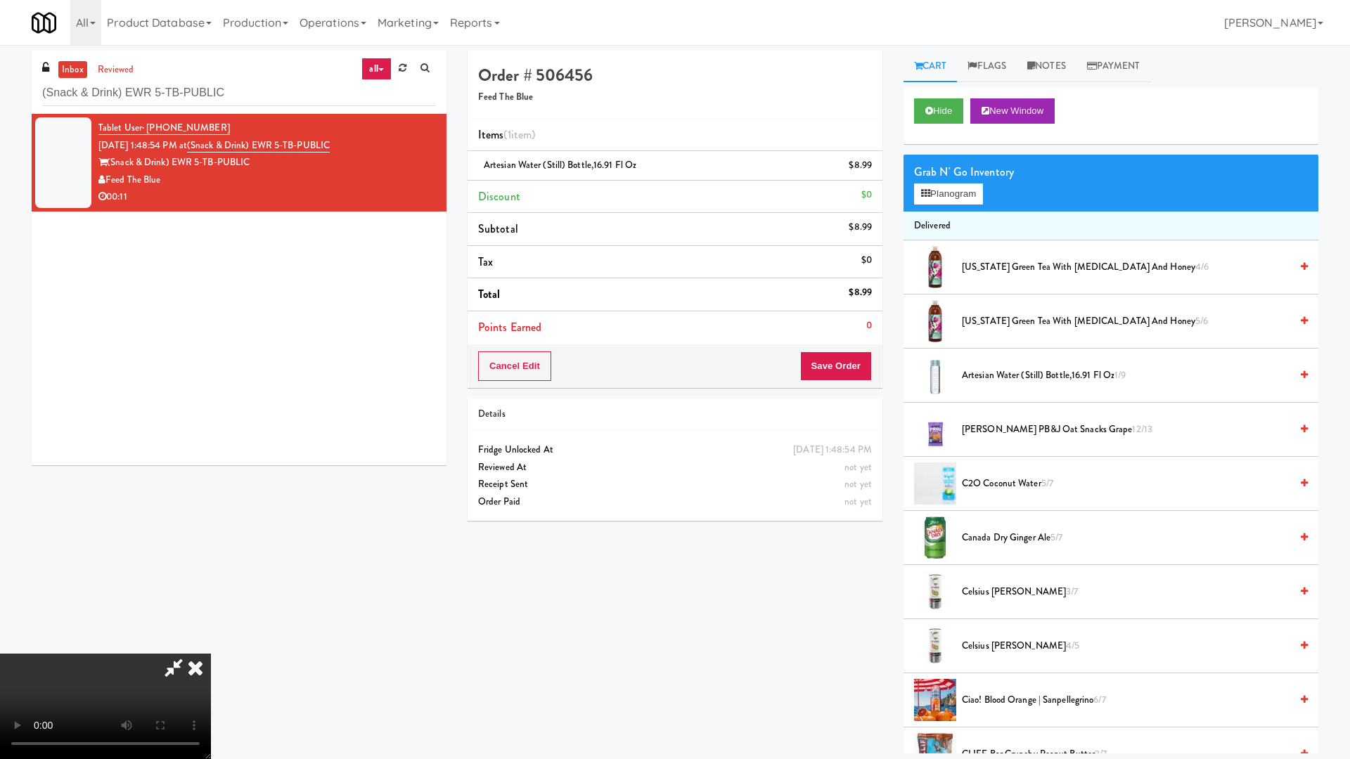
click at [211, 645] on video at bounding box center [105, 706] width 211 height 105
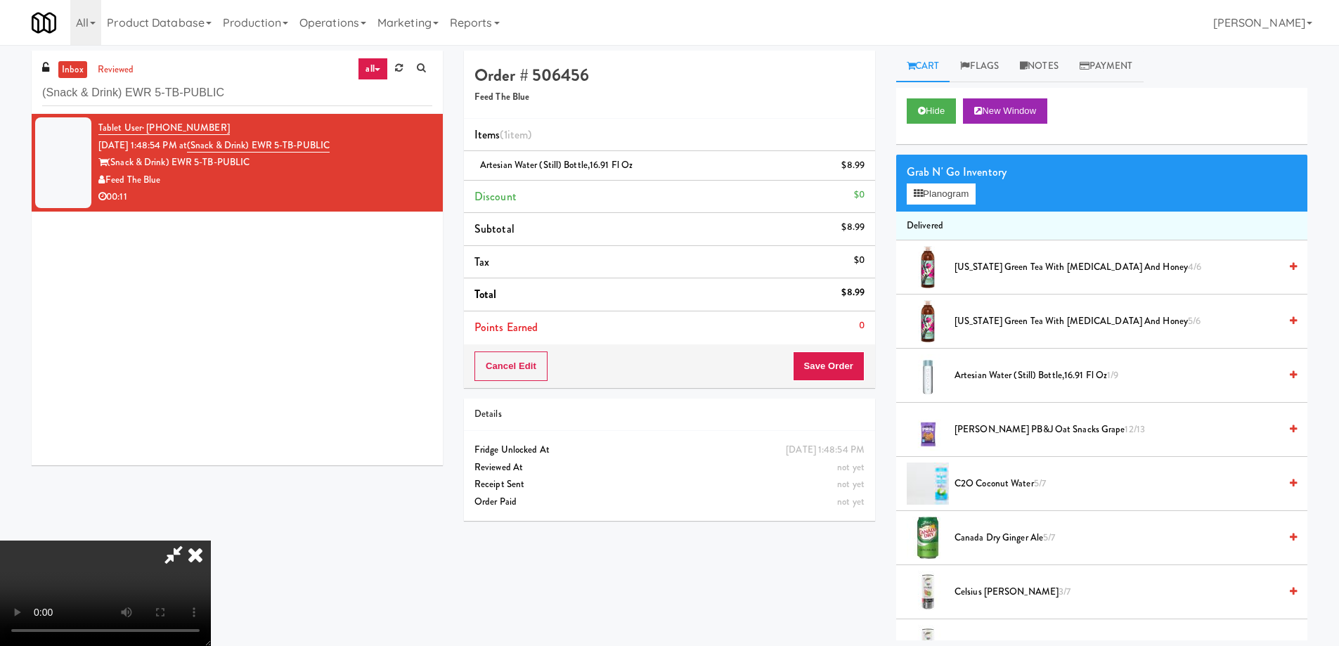
click at [211, 541] on icon at bounding box center [195, 555] width 31 height 28
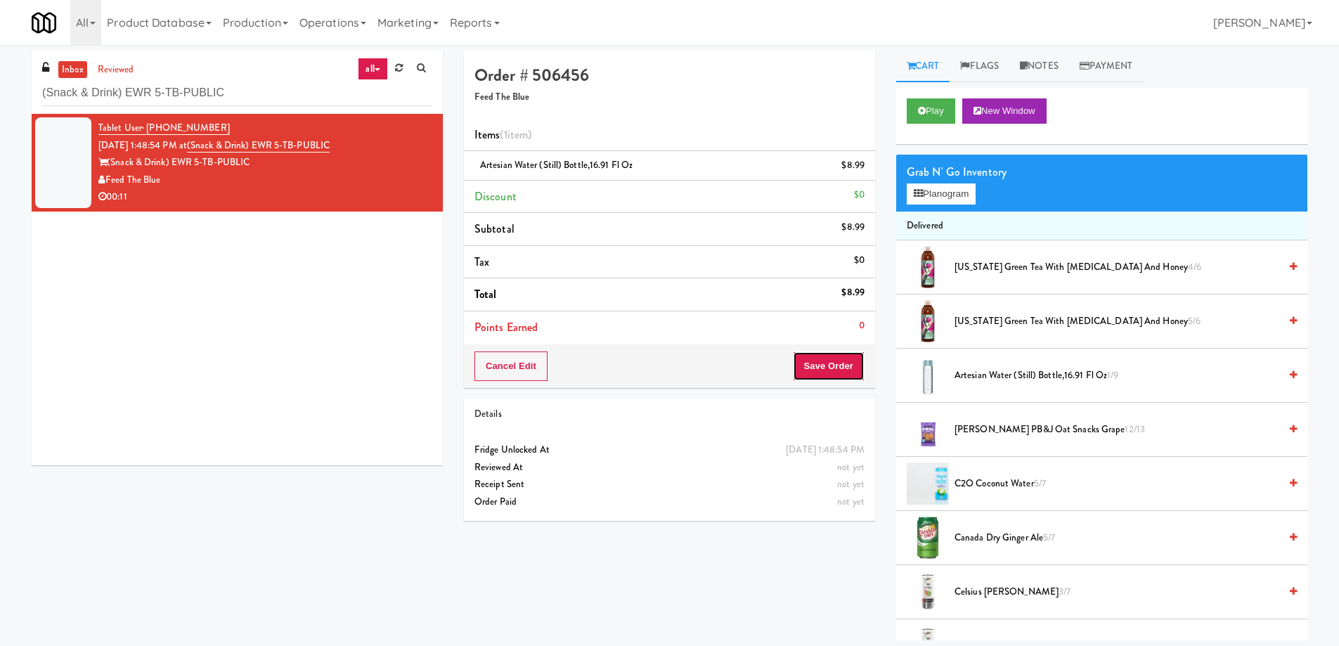
click at [830, 362] on button "Save Order" at bounding box center [829, 366] width 72 height 30
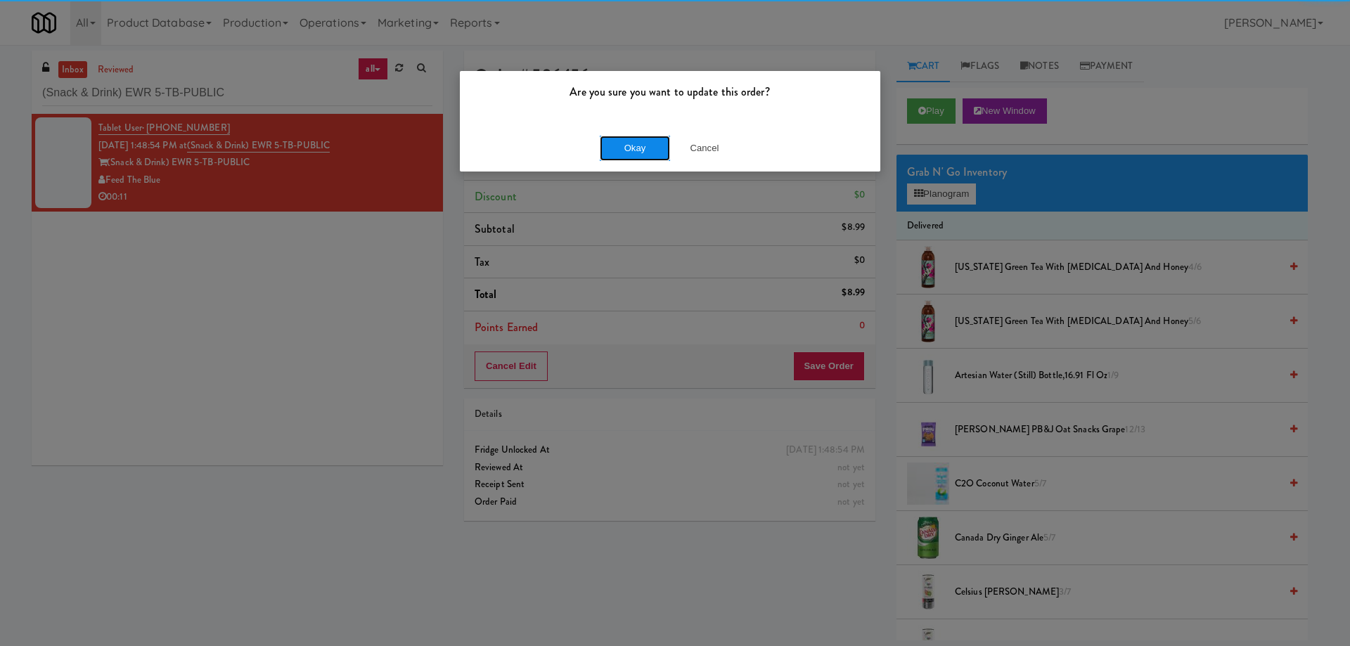
click at [634, 149] on button "Okay" at bounding box center [635, 148] width 70 height 25
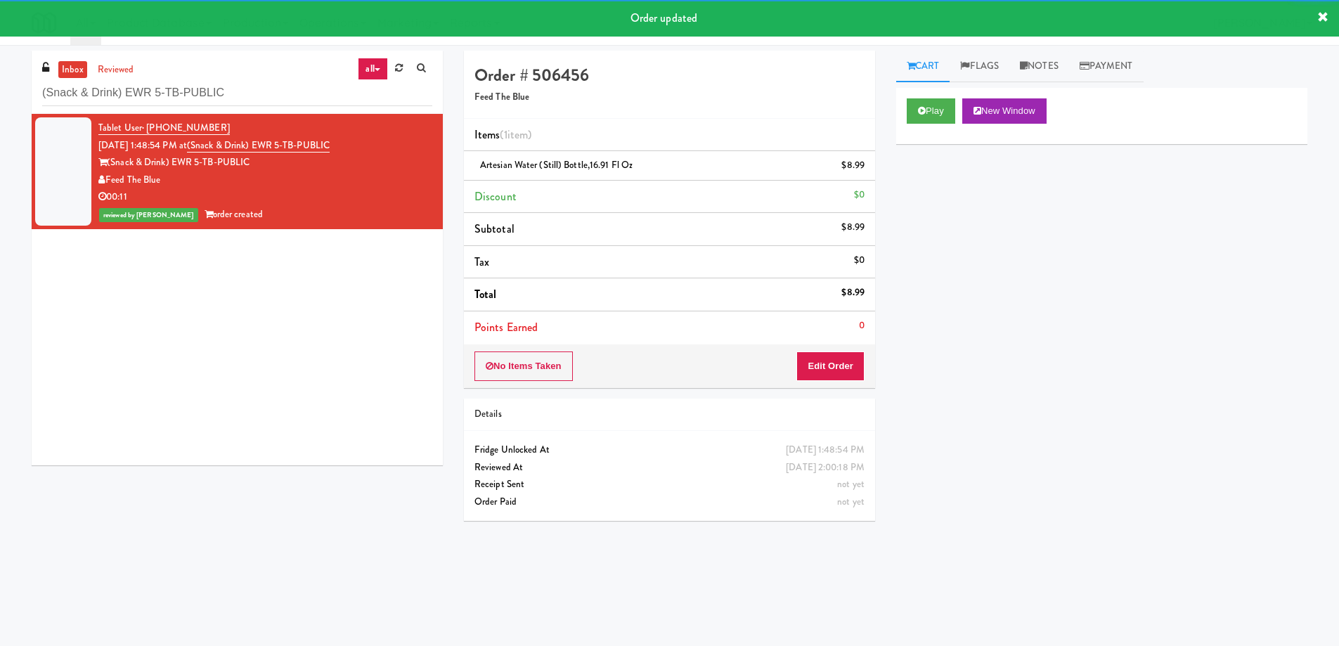
click at [306, 380] on div "Tablet User · (973) 202-5663 [DATE] 1:48:54 PM at (Snack & Drink) EWR 5-TB-PUBL…" at bounding box center [237, 289] width 411 height 351
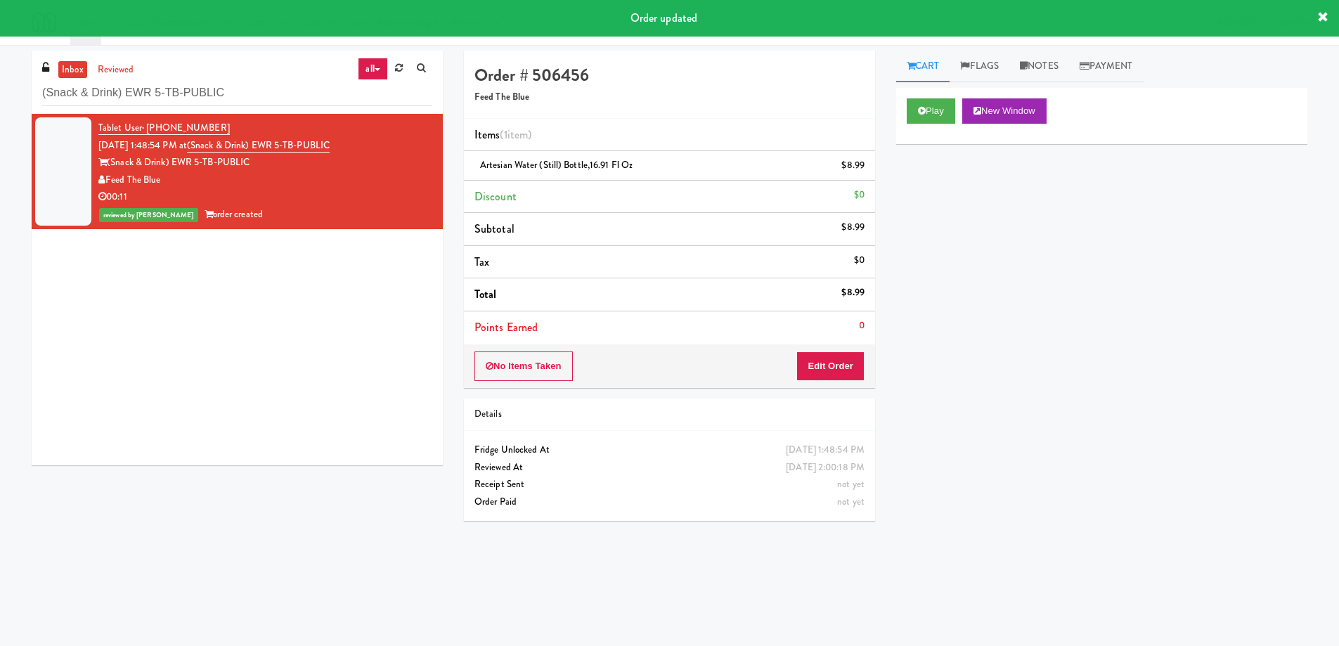
click at [1144, 513] on div "Play New Window Primary Flag Clear Flag if unable to determine what was taken o…" at bounding box center [1101, 351] width 411 height 527
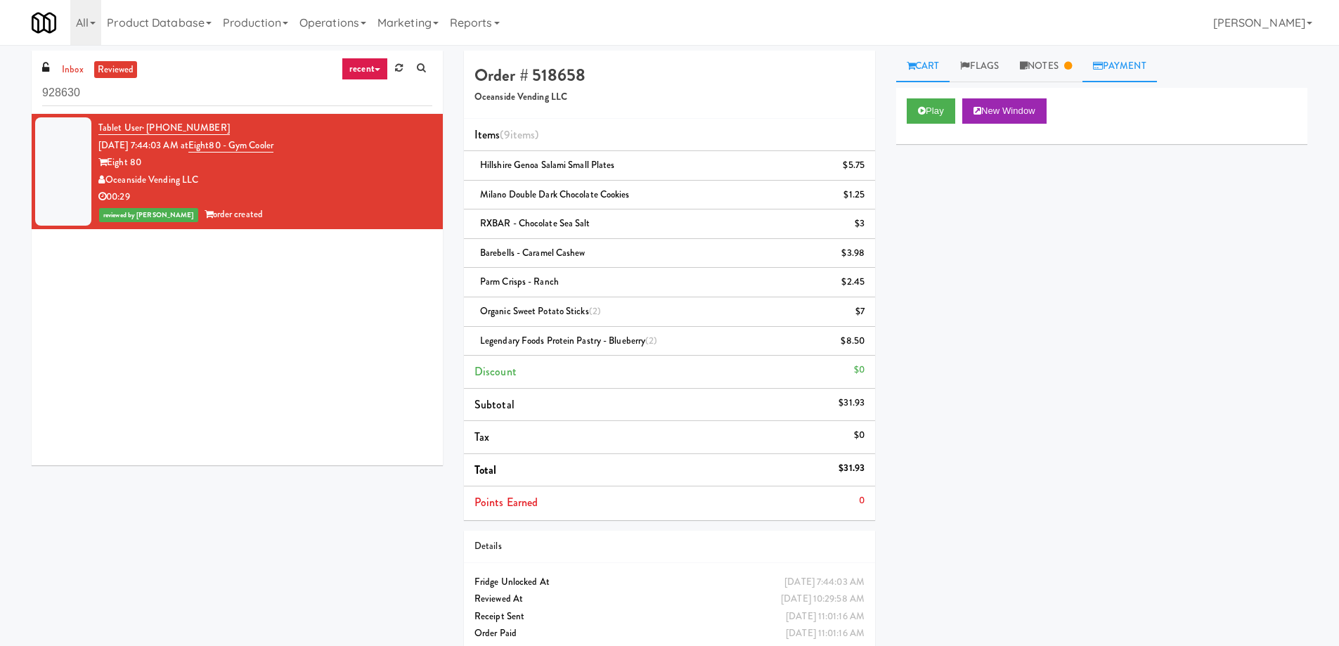
click at [1131, 77] on link "Payment" at bounding box center [1119, 67] width 75 height 32
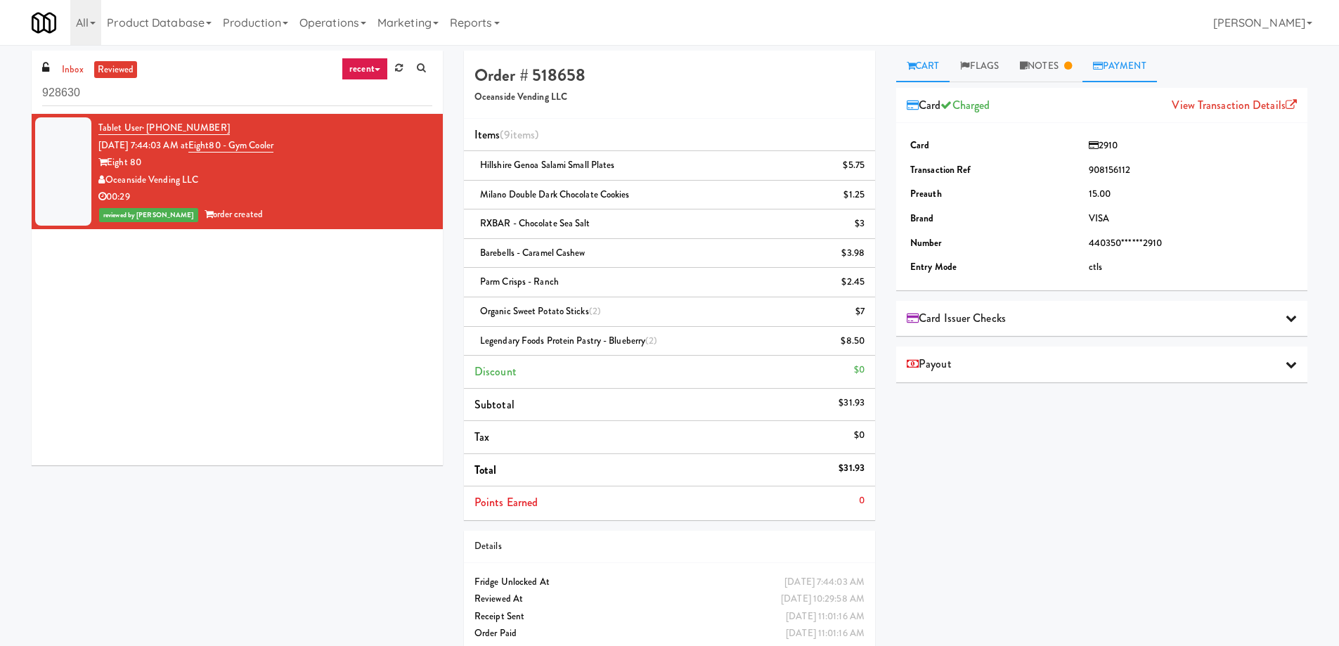
click at [923, 62] on link "Cart" at bounding box center [923, 67] width 54 height 32
